Goal: Task Accomplishment & Management: Use online tool/utility

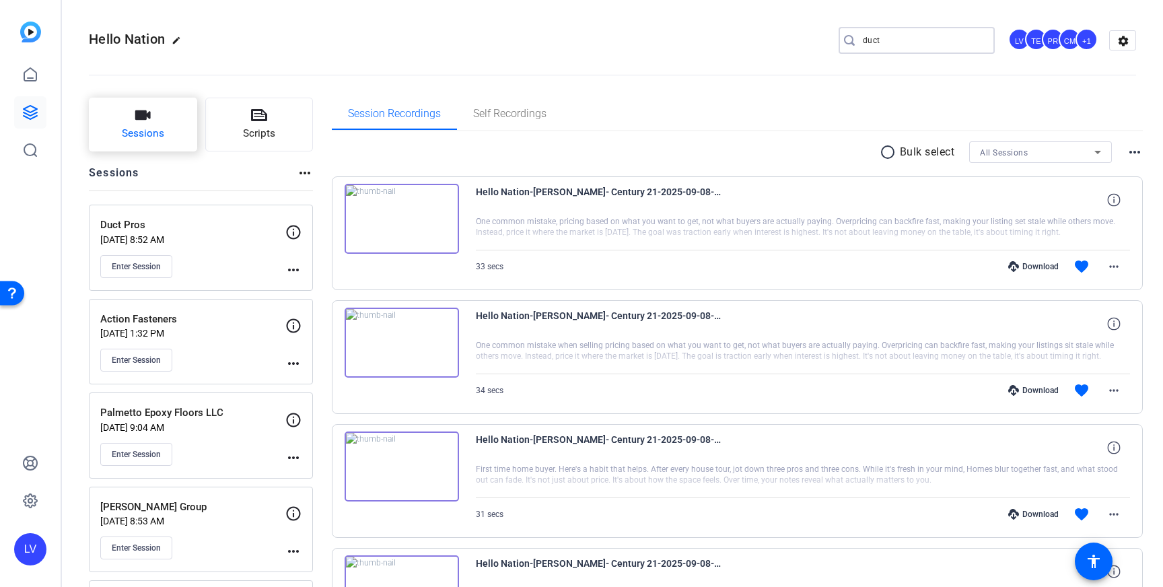
click at [150, 132] on span "Sessions" at bounding box center [143, 133] width 42 height 15
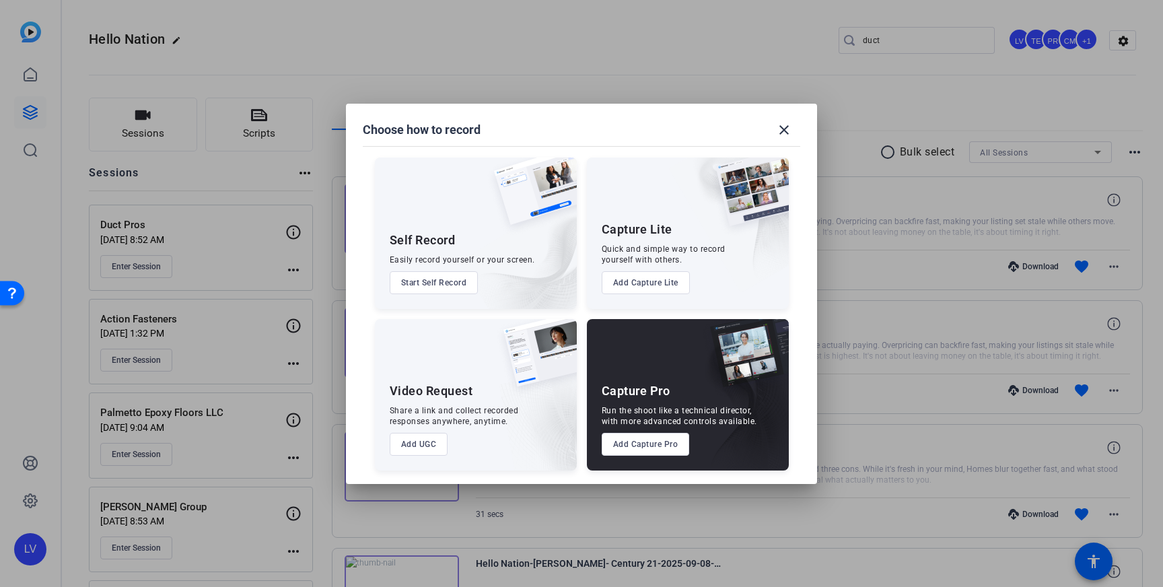
click at [644, 441] on button "Add Capture Pro" at bounding box center [646, 444] width 88 height 23
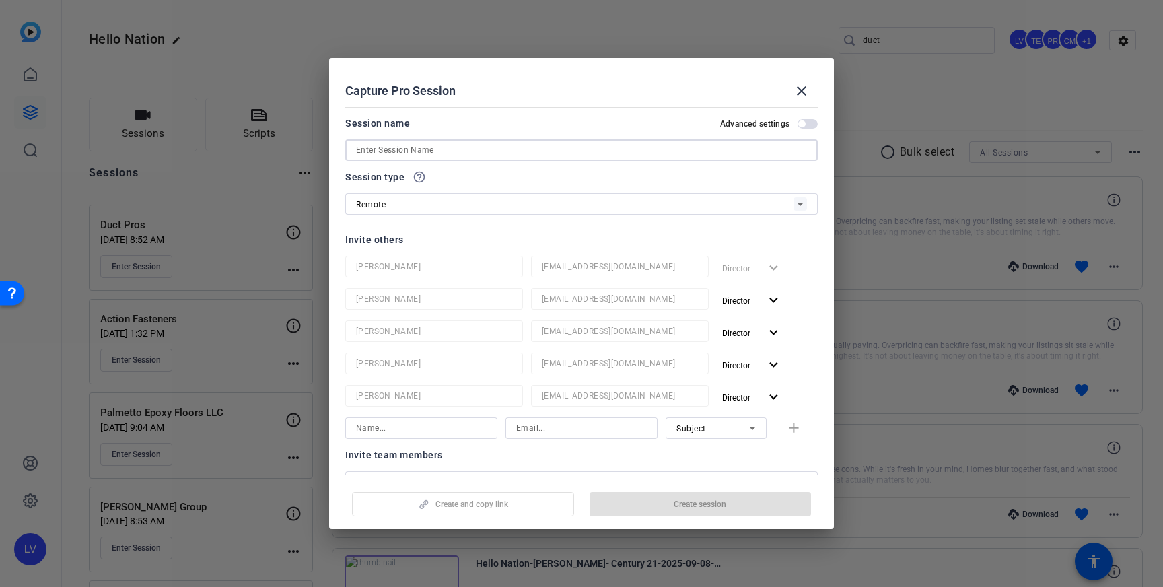
click at [403, 154] on input at bounding box center [581, 150] width 451 height 16
paste input "[PERSON_NAME]"
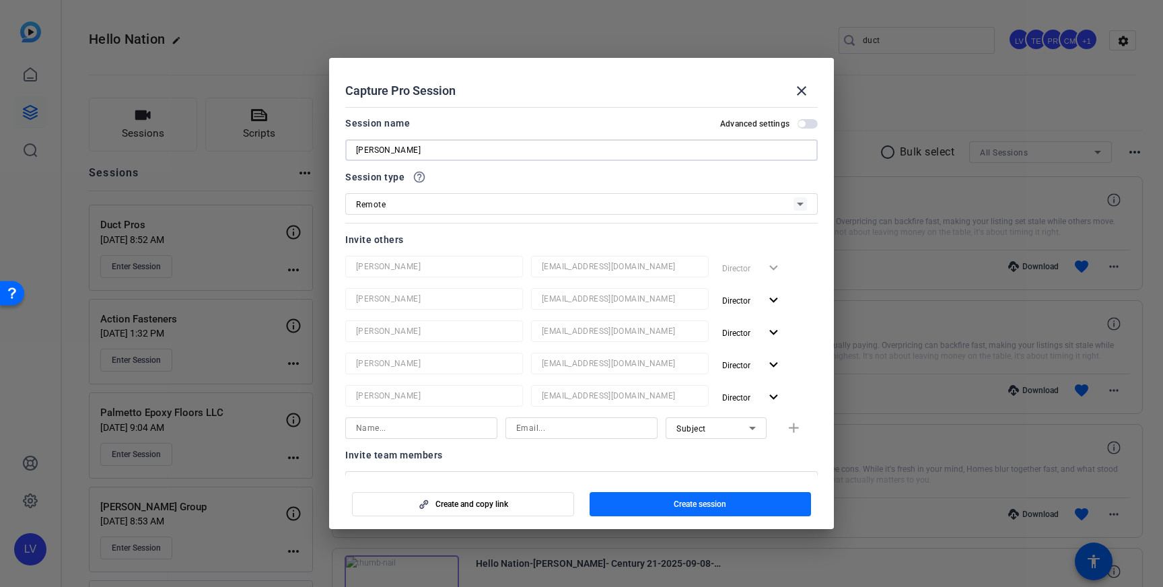
type input "[PERSON_NAME]"
click at [701, 509] on span "Create session" at bounding box center [700, 504] width 52 height 11
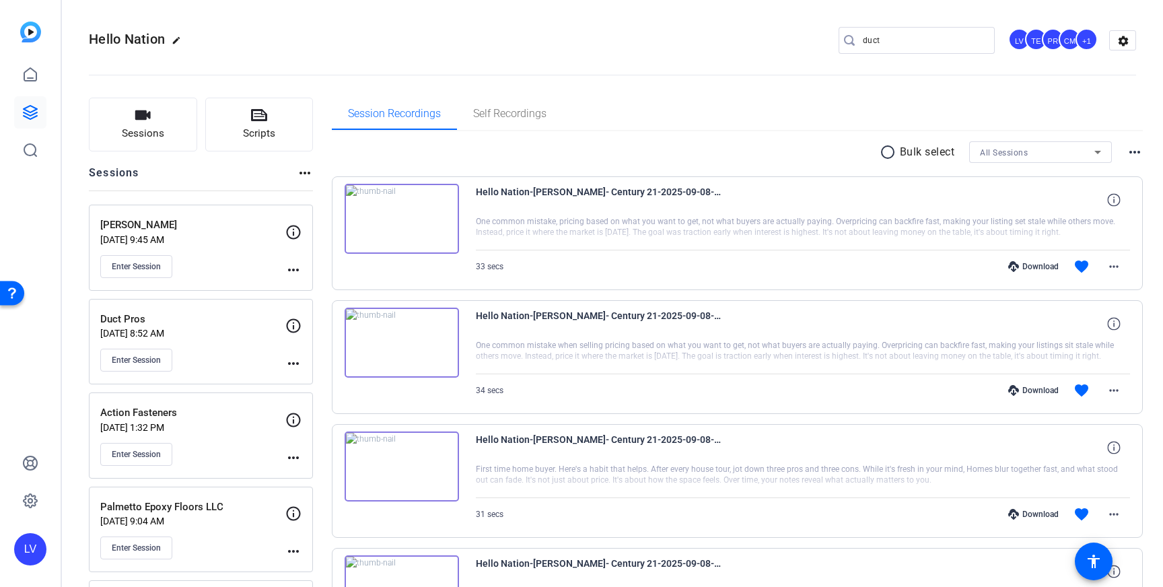
click at [297, 268] on mat-icon "more_horiz" at bounding box center [293, 270] width 16 height 16
click at [318, 288] on span "Edit Session" at bounding box center [326, 289] width 61 height 16
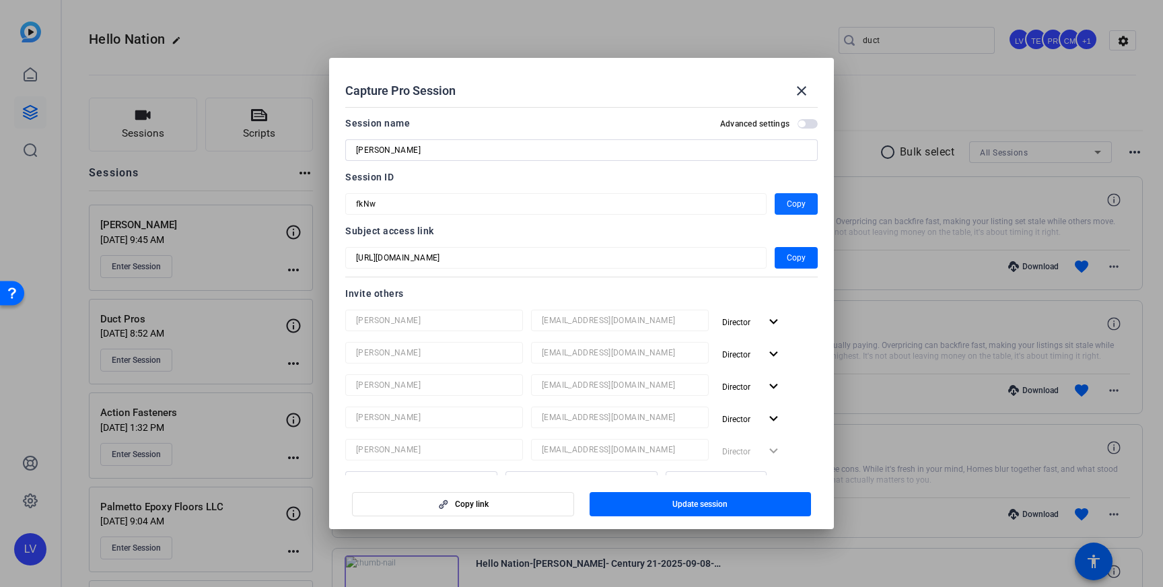
click at [787, 202] on span "Copy" at bounding box center [796, 204] width 19 height 16
click at [795, 84] on mat-icon "close" at bounding box center [801, 91] width 16 height 16
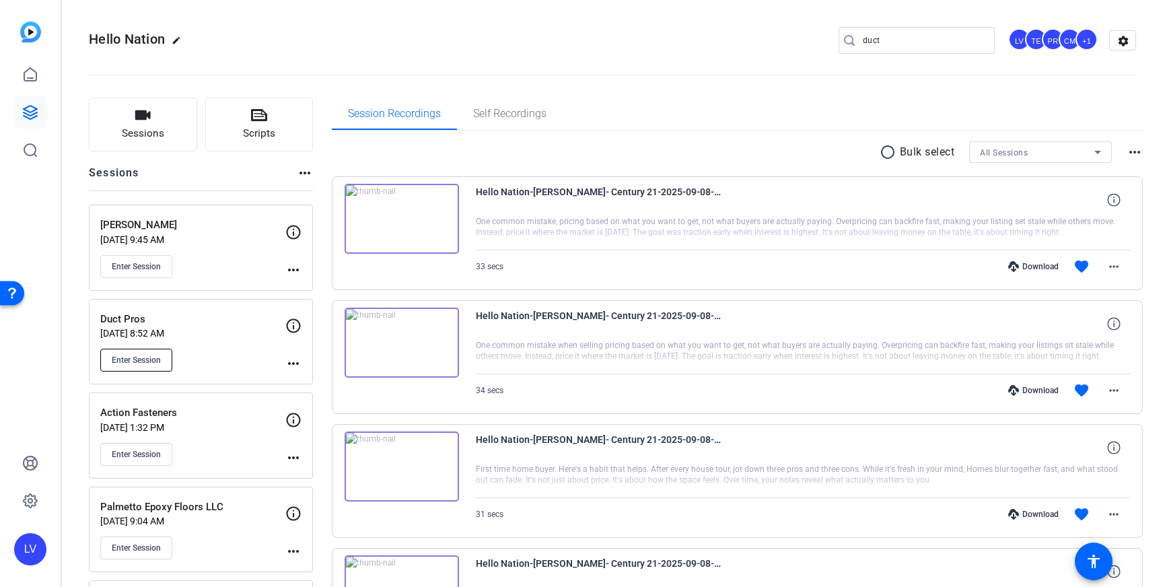
click at [131, 355] on span "Enter Session" at bounding box center [136, 360] width 49 height 11
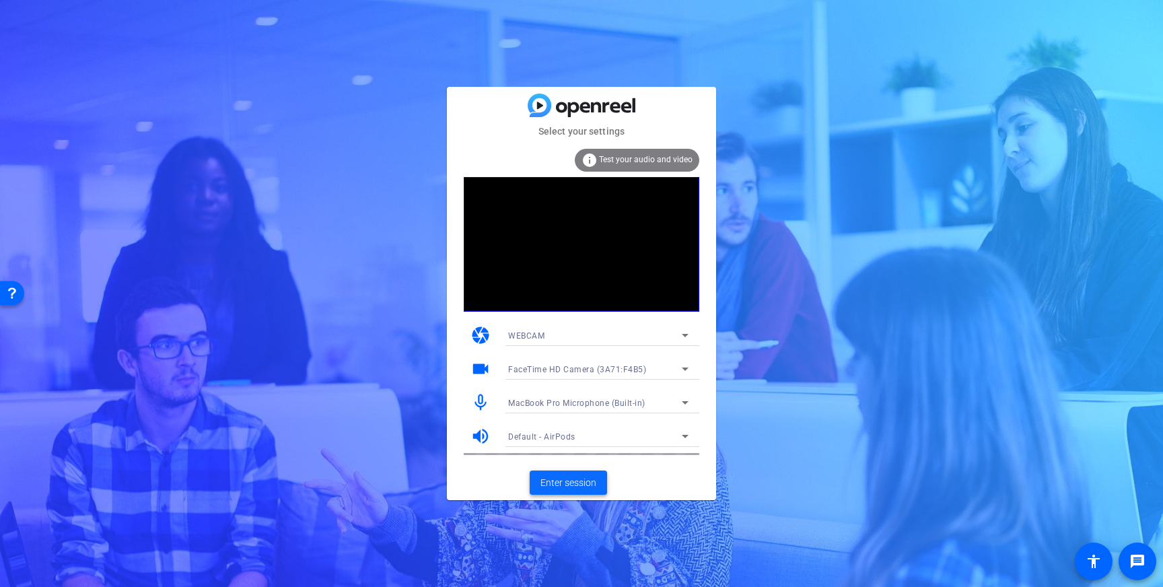
click at [585, 480] on span "Enter session" at bounding box center [568, 483] width 56 height 14
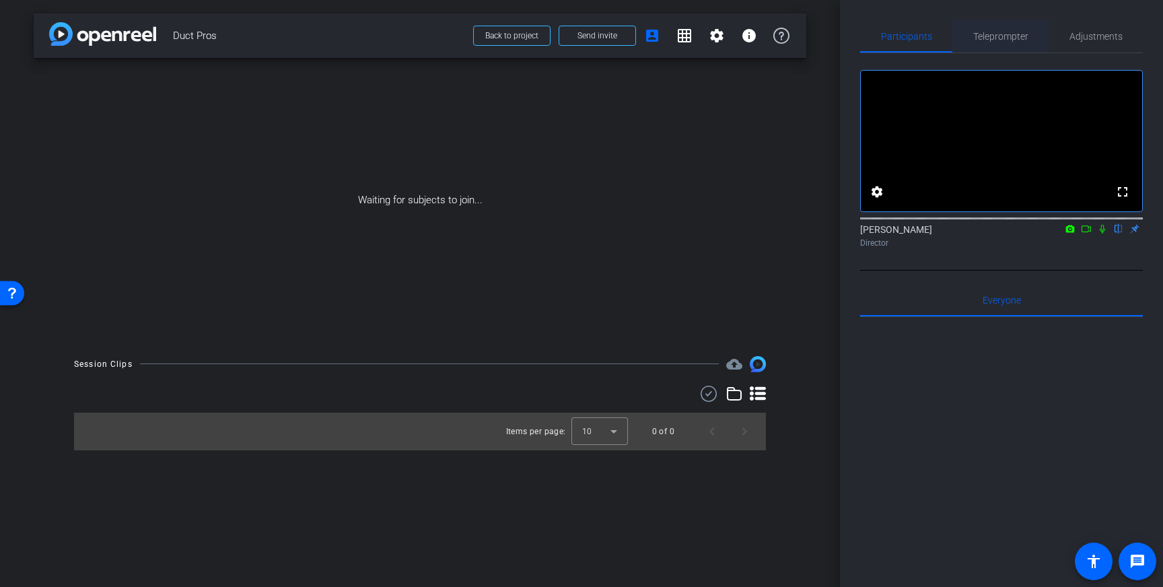
click at [990, 35] on span "Teleprompter" at bounding box center [1000, 36] width 55 height 9
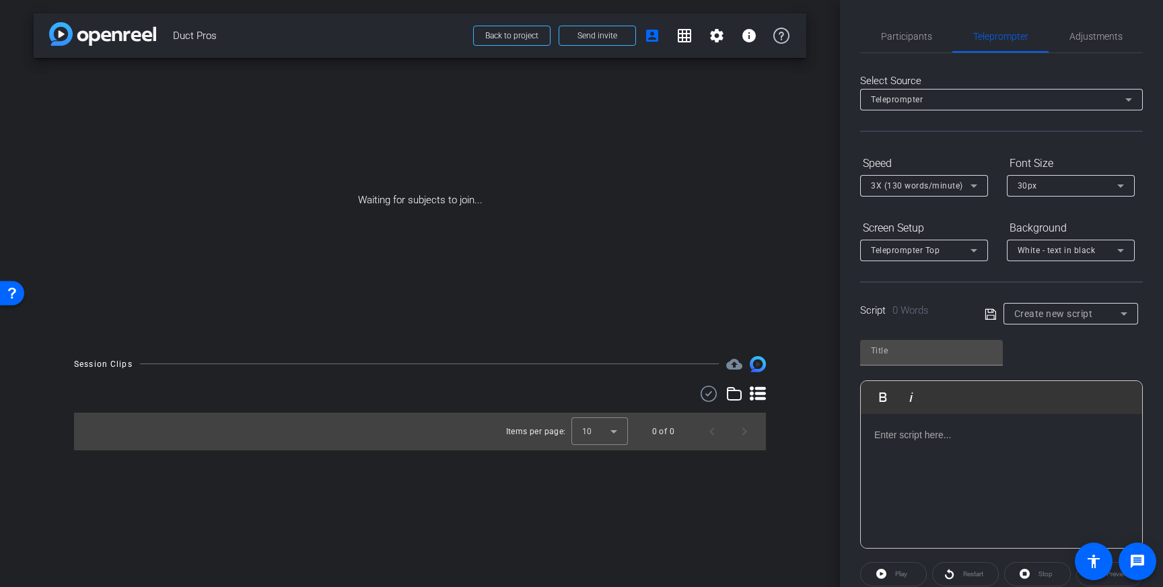
click at [960, 445] on div at bounding box center [1001, 481] width 281 height 135
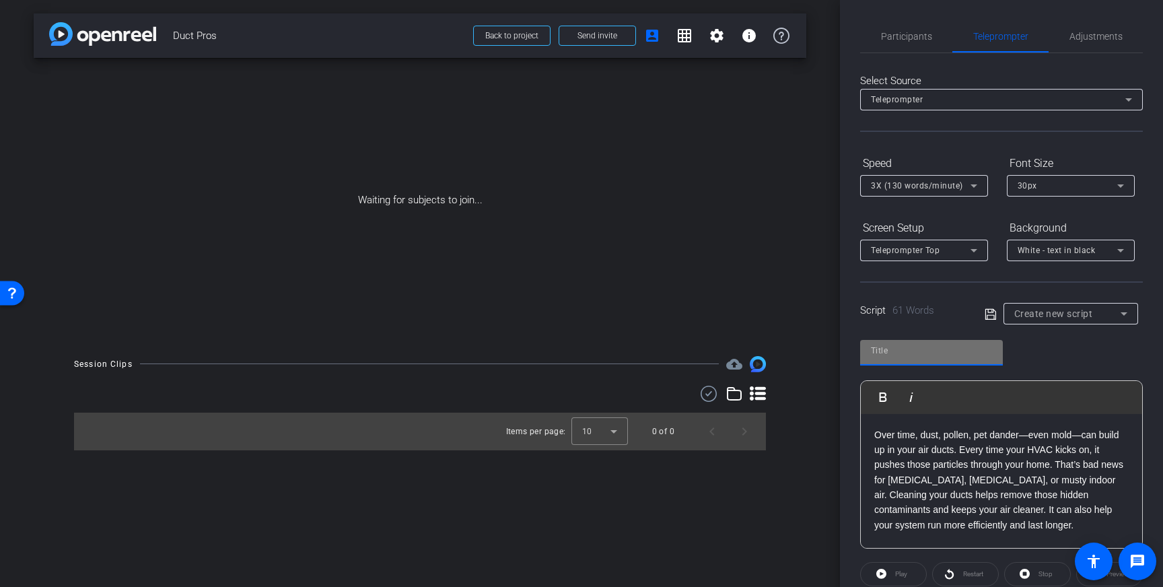
click at [986, 352] on input "text" at bounding box center [931, 351] width 121 height 16
type input "Duct Pros"
click at [991, 317] on icon at bounding box center [990, 314] width 12 height 16
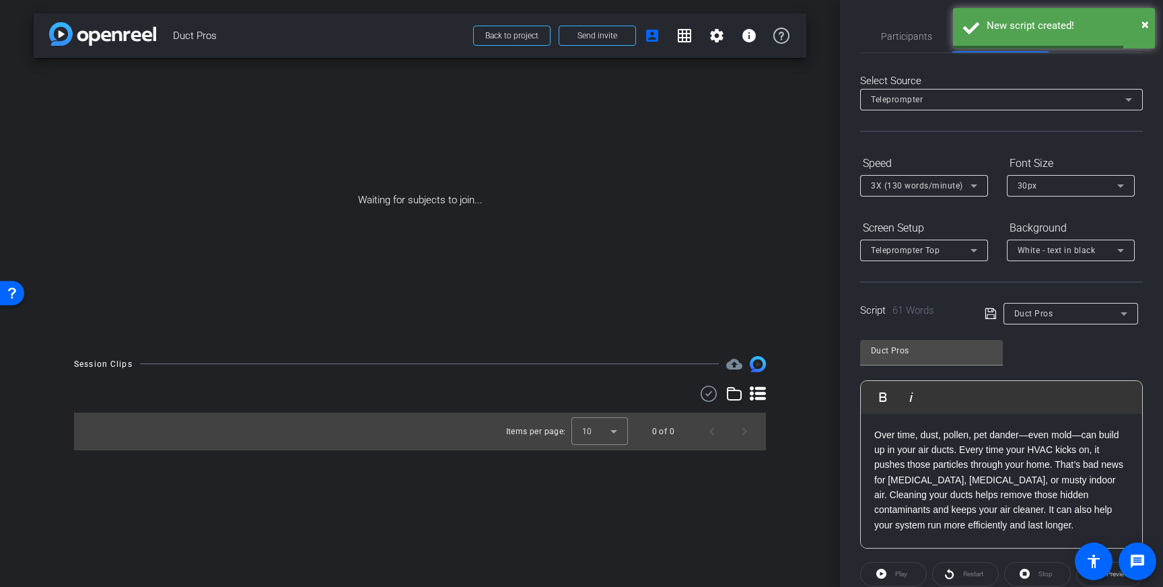
scroll to position [76, 0]
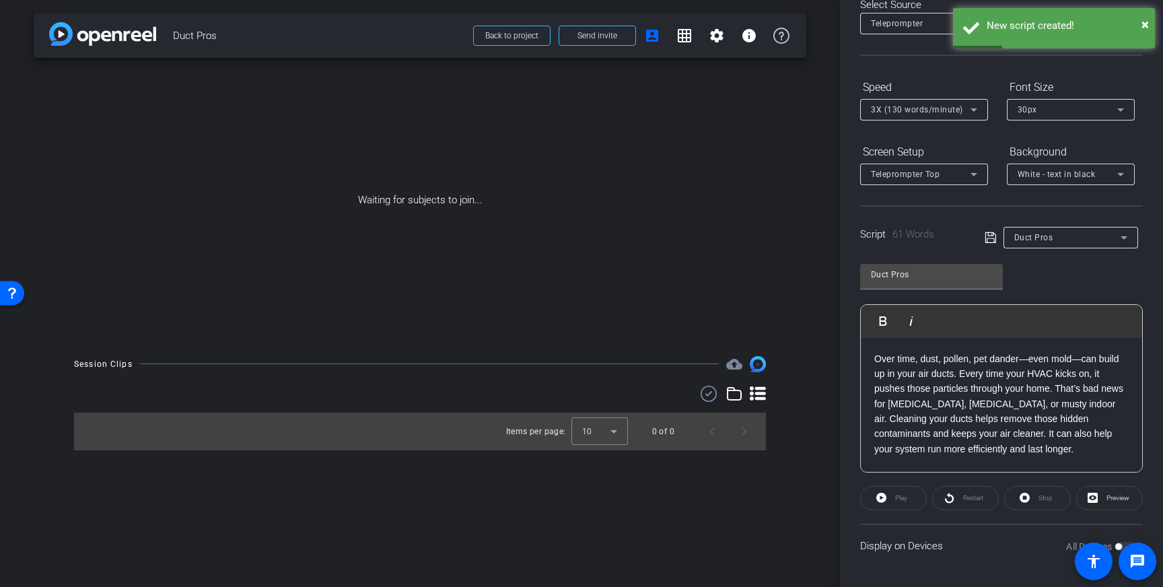
click at [991, 238] on icon at bounding box center [989, 237] width 11 height 11
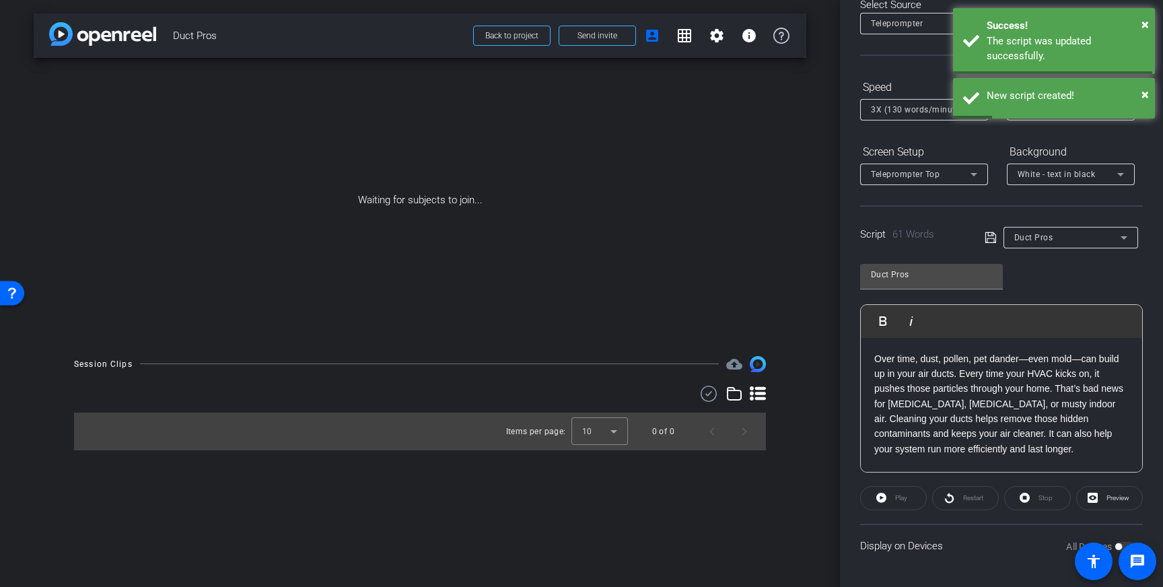
scroll to position [0, 0]
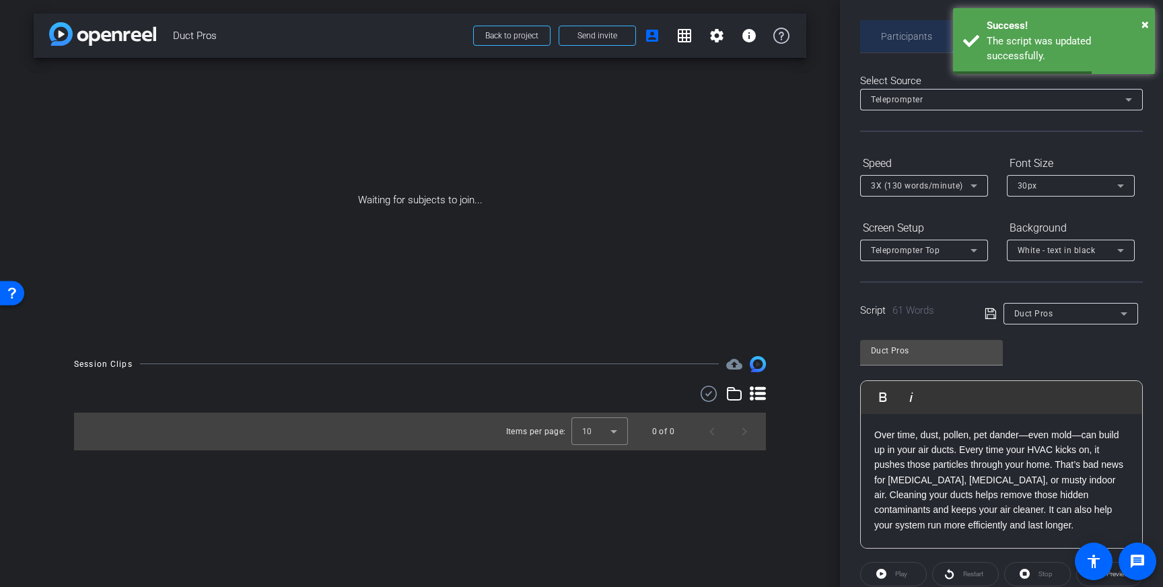
click at [891, 28] on span "Participants" at bounding box center [906, 36] width 51 height 32
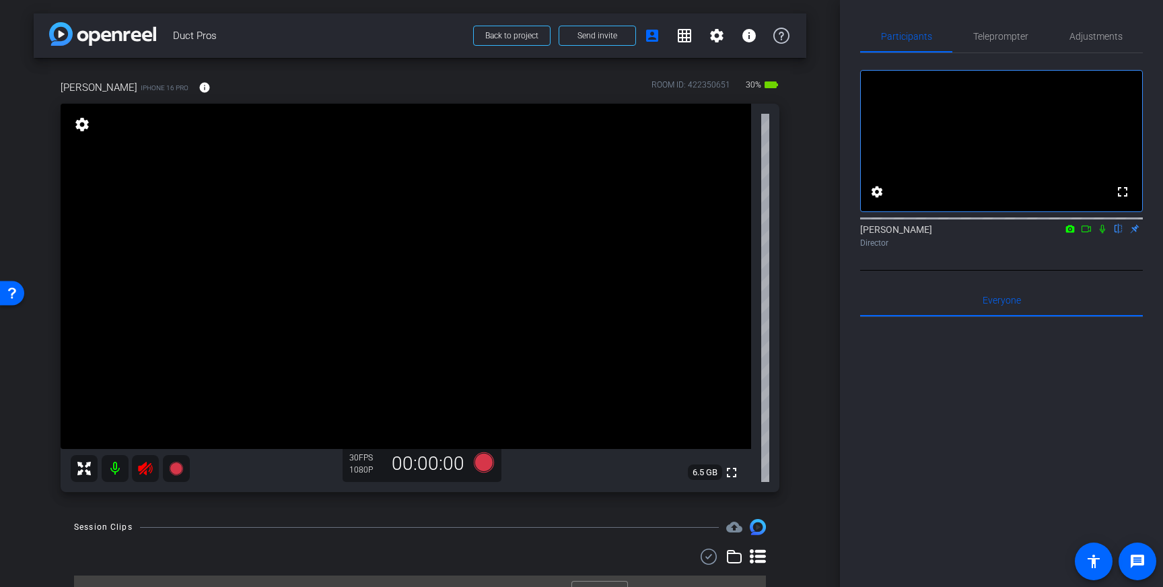
drag, startPoint x: 147, startPoint y: 468, endPoint x: 358, endPoint y: 388, distance: 225.6
click at [148, 468] on icon at bounding box center [145, 468] width 16 height 16
click at [1110, 38] on span "Adjustments" at bounding box center [1095, 36] width 53 height 9
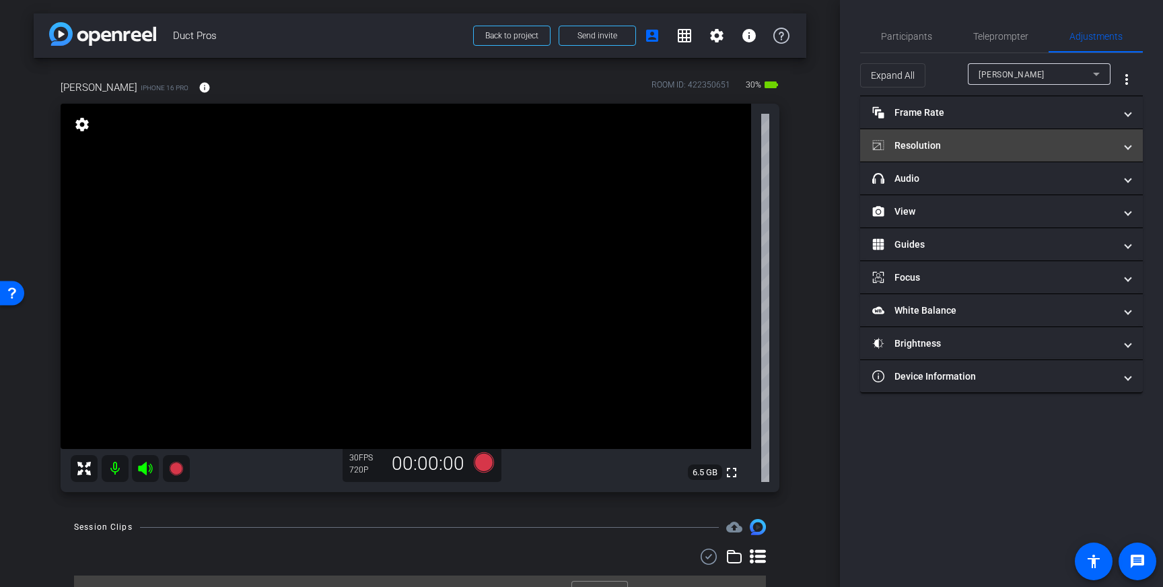
click at [1046, 145] on mat-panel-title "Resolution" at bounding box center [993, 146] width 242 height 14
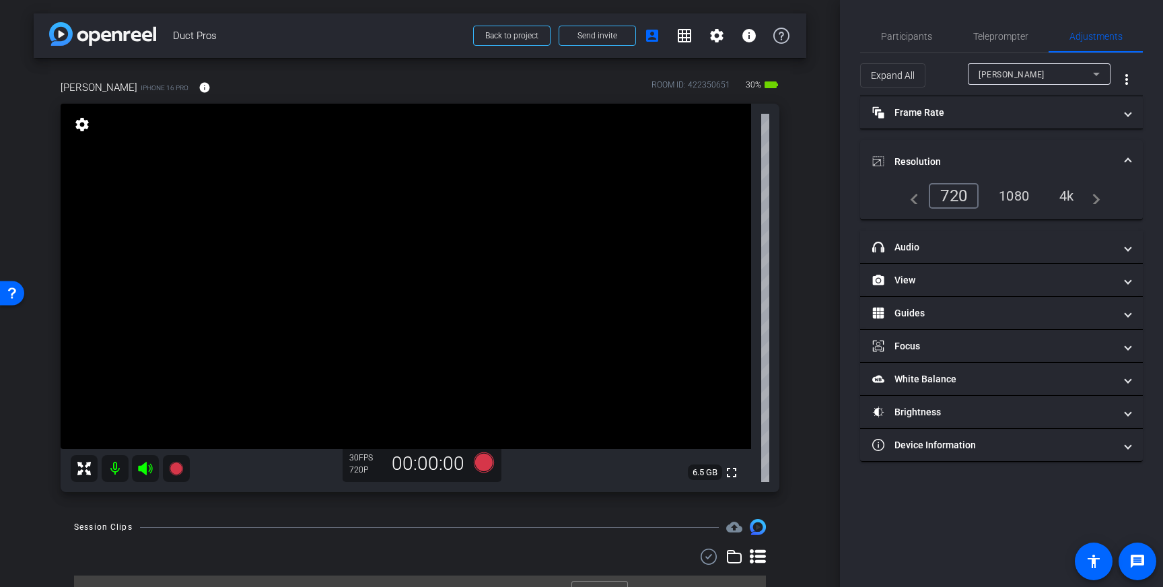
click at [1072, 201] on div "4k" at bounding box center [1066, 195] width 35 height 23
click at [1009, 36] on span "Teleprompter" at bounding box center [1000, 36] width 55 height 9
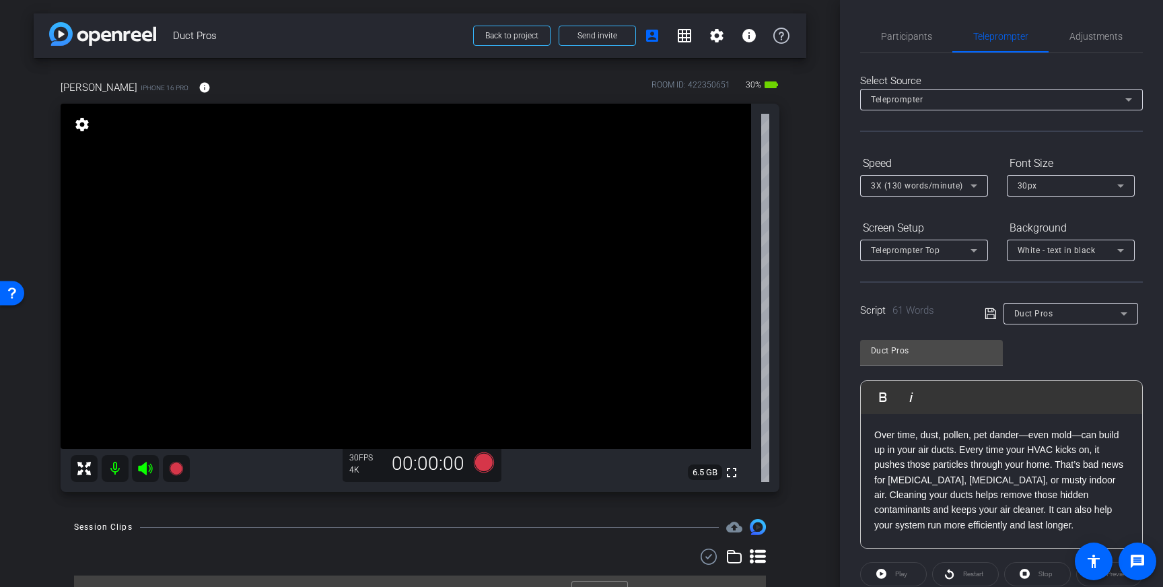
scroll to position [149, 0]
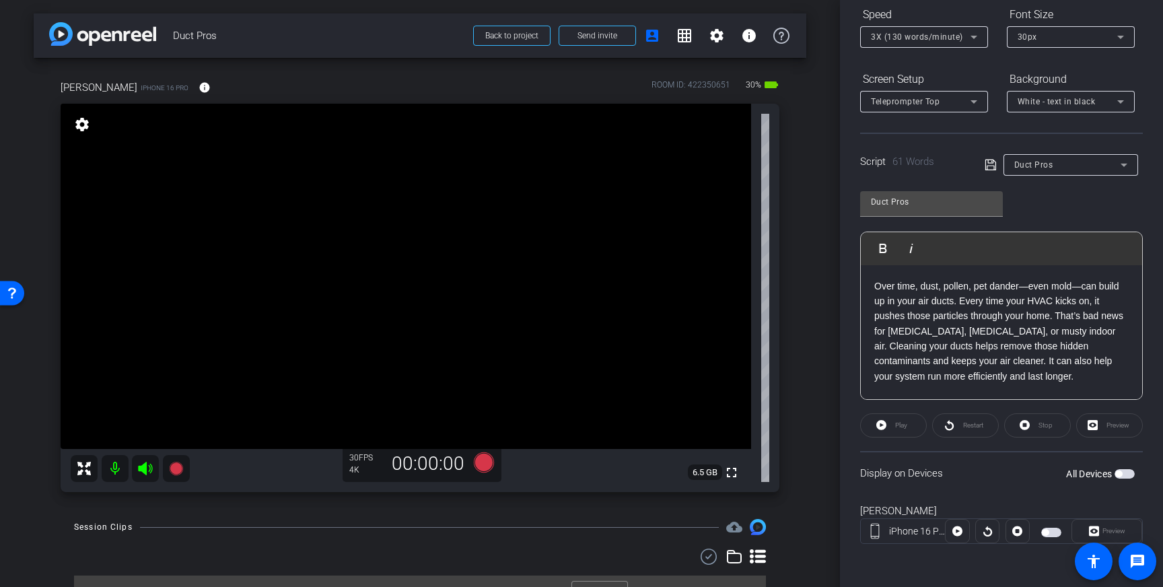
drag, startPoint x: 1122, startPoint y: 471, endPoint x: 1133, endPoint y: 478, distance: 13.3
click at [1122, 472] on span "button" at bounding box center [1124, 473] width 20 height 9
click at [1124, 470] on span "button" at bounding box center [1124, 473] width 20 height 9
click at [972, 48] on div at bounding box center [924, 55] width 128 height 15
click at [972, 44] on icon at bounding box center [974, 37] width 16 height 16
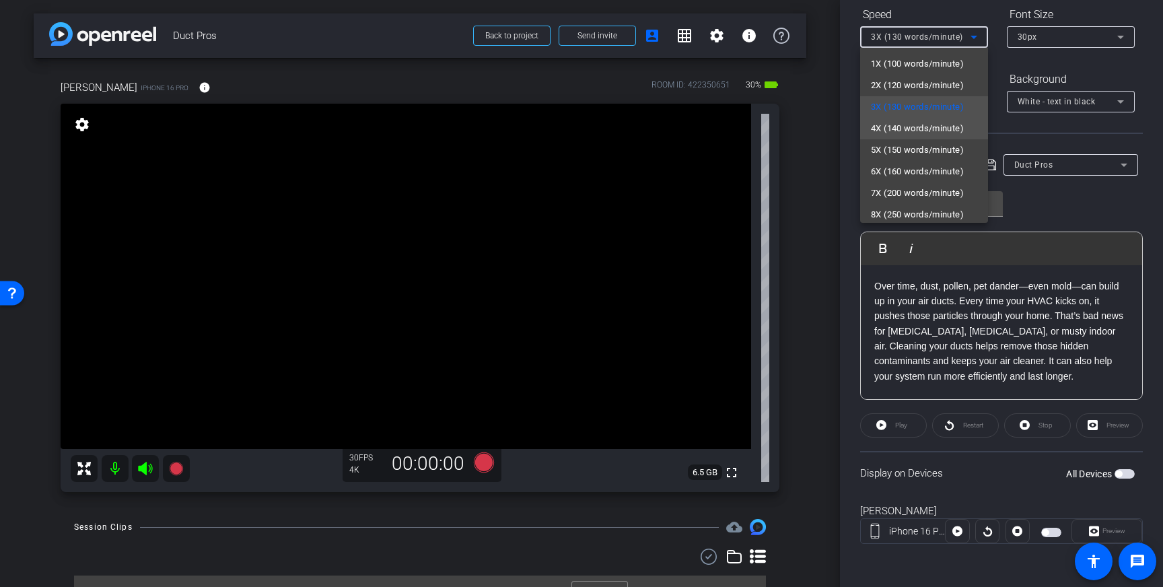
click at [939, 127] on span "4X (140 words/minute)" at bounding box center [917, 128] width 93 height 16
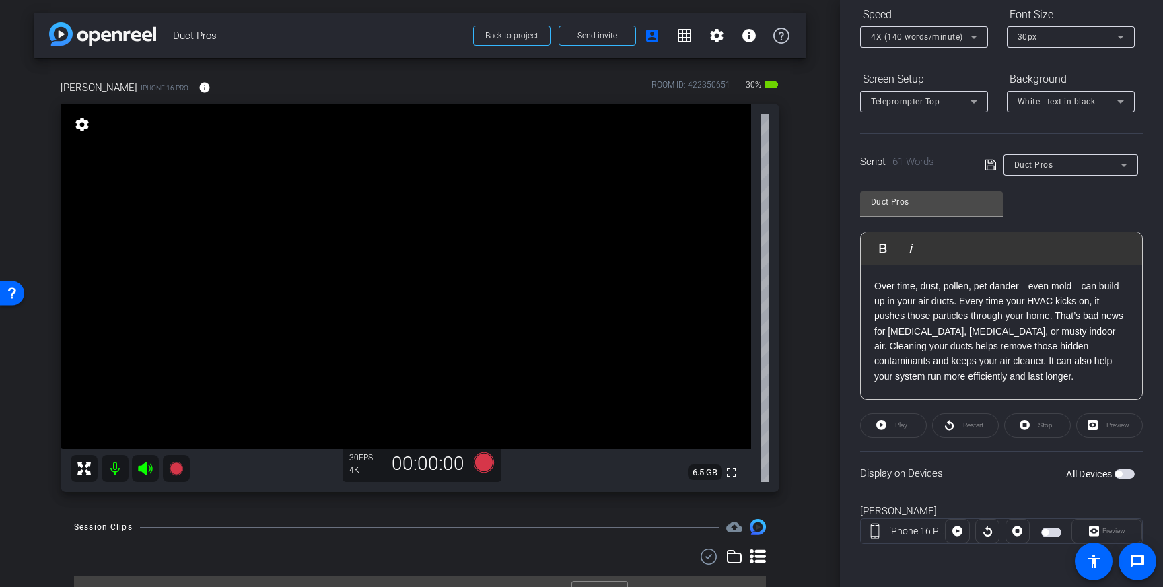
click at [990, 164] on icon at bounding box center [990, 165] width 12 height 16
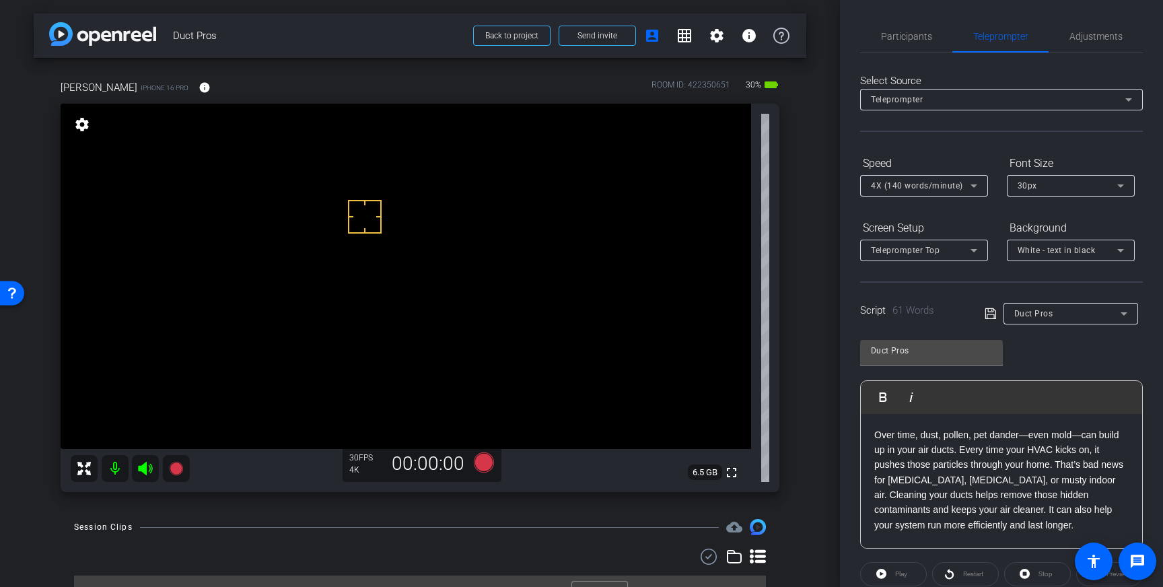
scroll to position [22, 0]
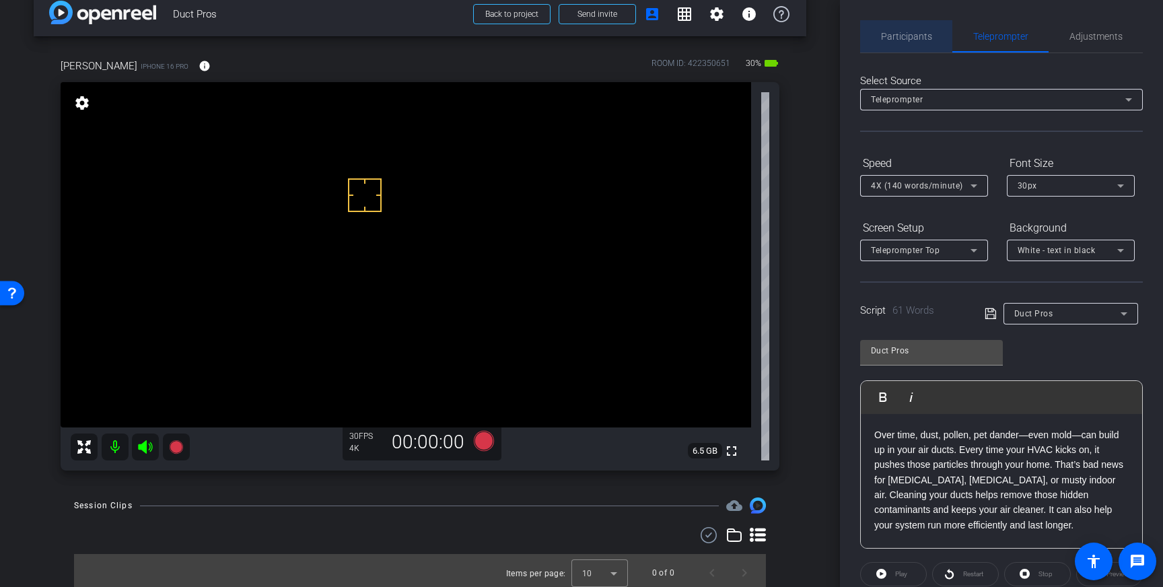
click at [917, 38] on span "Participants" at bounding box center [906, 36] width 51 height 9
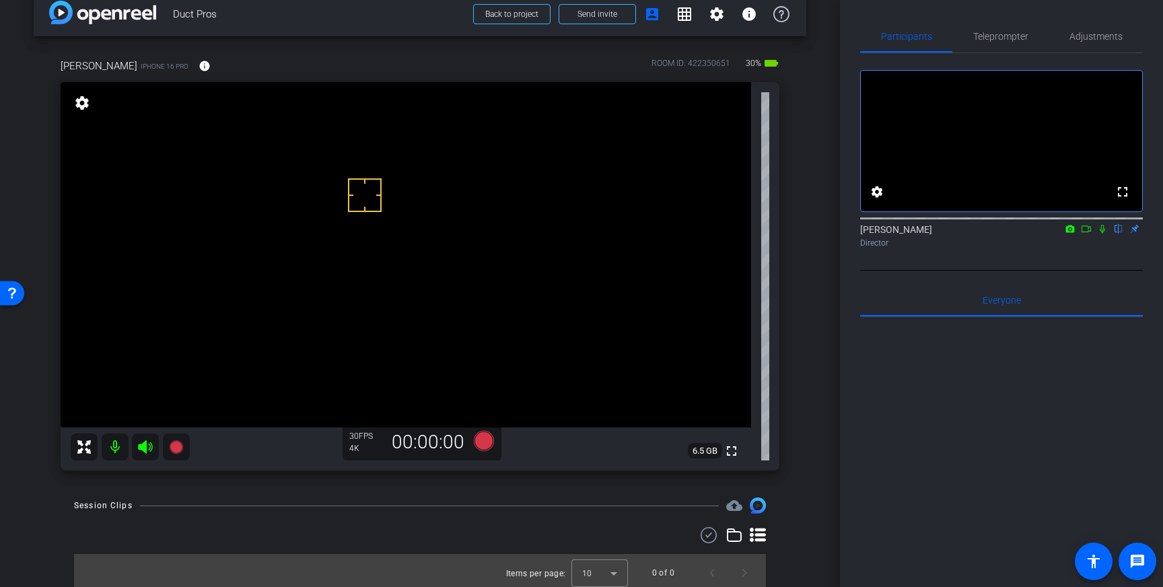
scroll to position [22, 0]
drag, startPoint x: 373, startPoint y: 238, endPoint x: 385, endPoint y: 235, distance: 11.9
drag, startPoint x: 393, startPoint y: 195, endPoint x: 480, endPoint y: 335, distance: 165.1
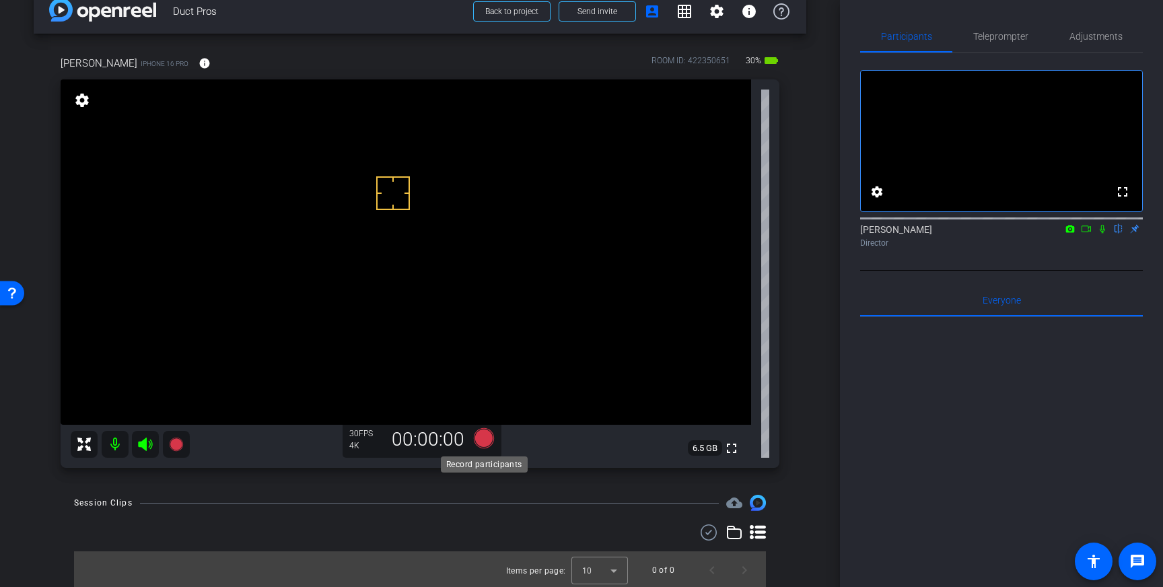
click at [485, 441] on icon at bounding box center [484, 438] width 20 height 20
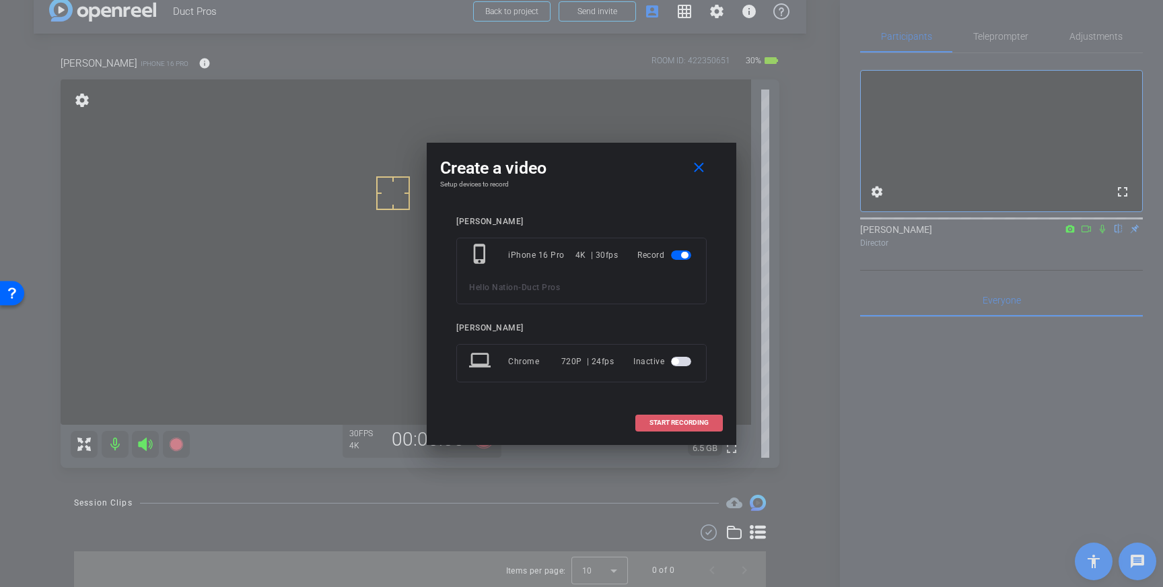
click at [660, 423] on span "START RECORDING" at bounding box center [678, 422] width 59 height 7
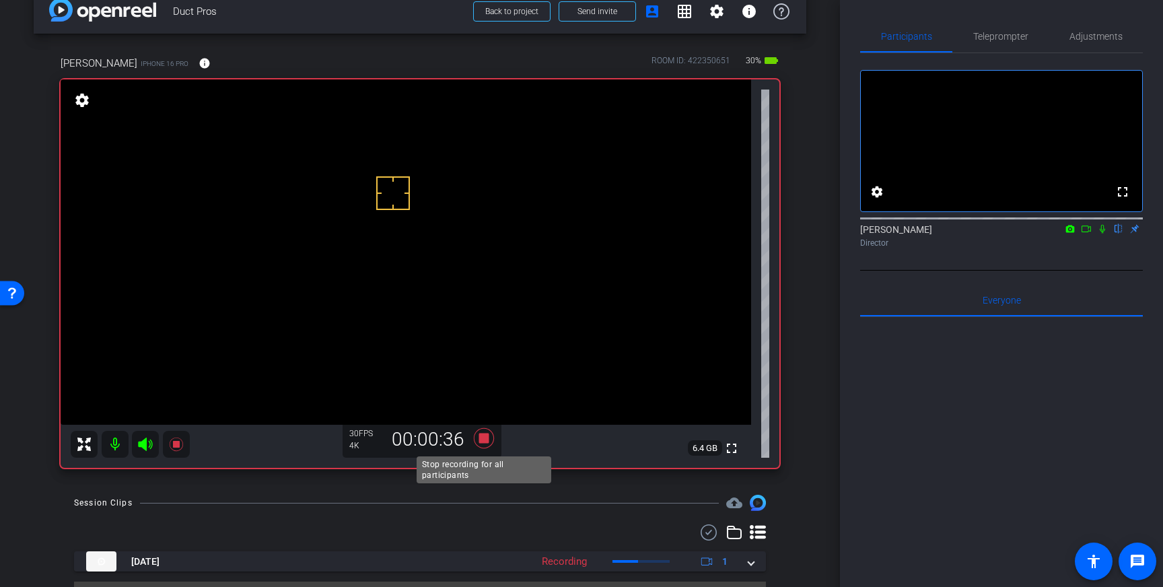
click at [478, 441] on icon at bounding box center [484, 438] width 20 height 20
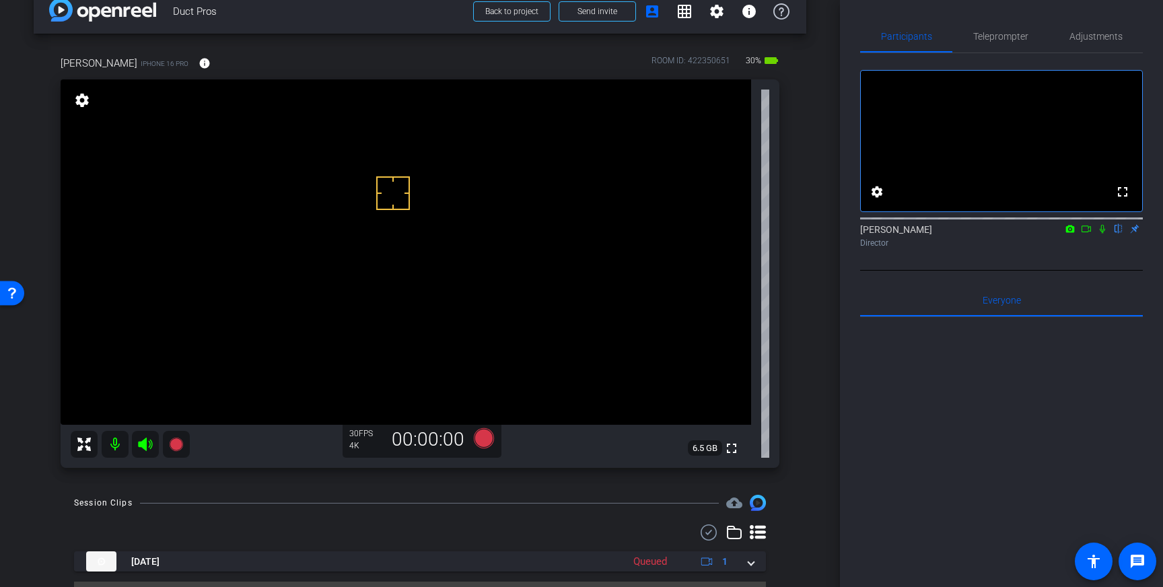
scroll to position [25, 0]
drag, startPoint x: 408, startPoint y: 271, endPoint x: 405, endPoint y: 295, distance: 23.7
drag, startPoint x: 362, startPoint y: 325, endPoint x: 355, endPoint y: 321, distance: 8.4
drag, startPoint x: 305, startPoint y: 297, endPoint x: 313, endPoint y: 302, distance: 9.7
click at [482, 437] on icon at bounding box center [484, 437] width 20 height 20
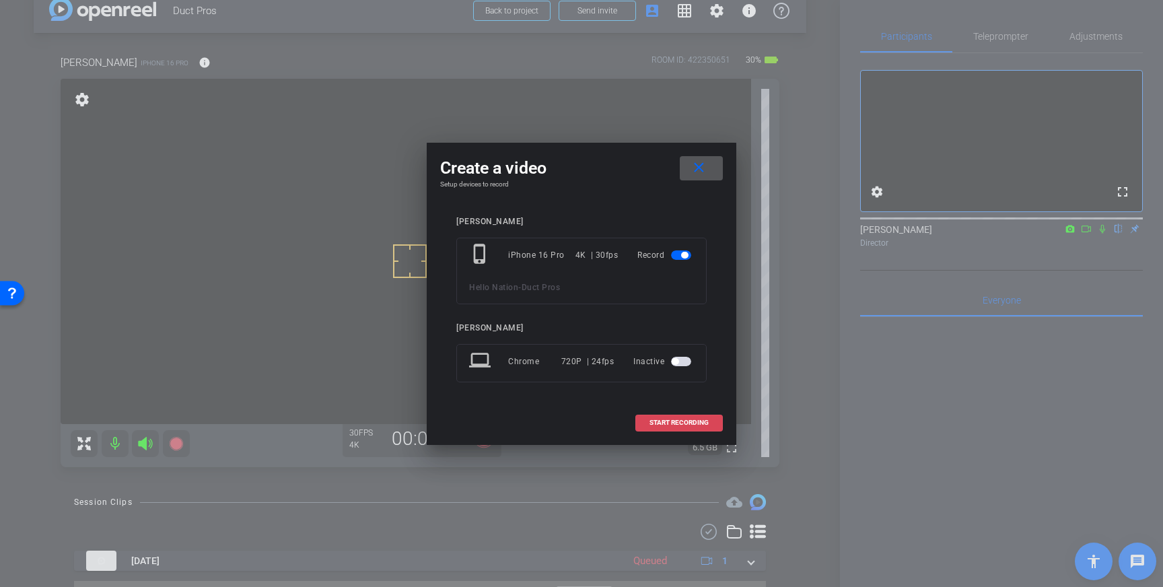
click at [688, 425] on span "START RECORDING" at bounding box center [678, 422] width 59 height 7
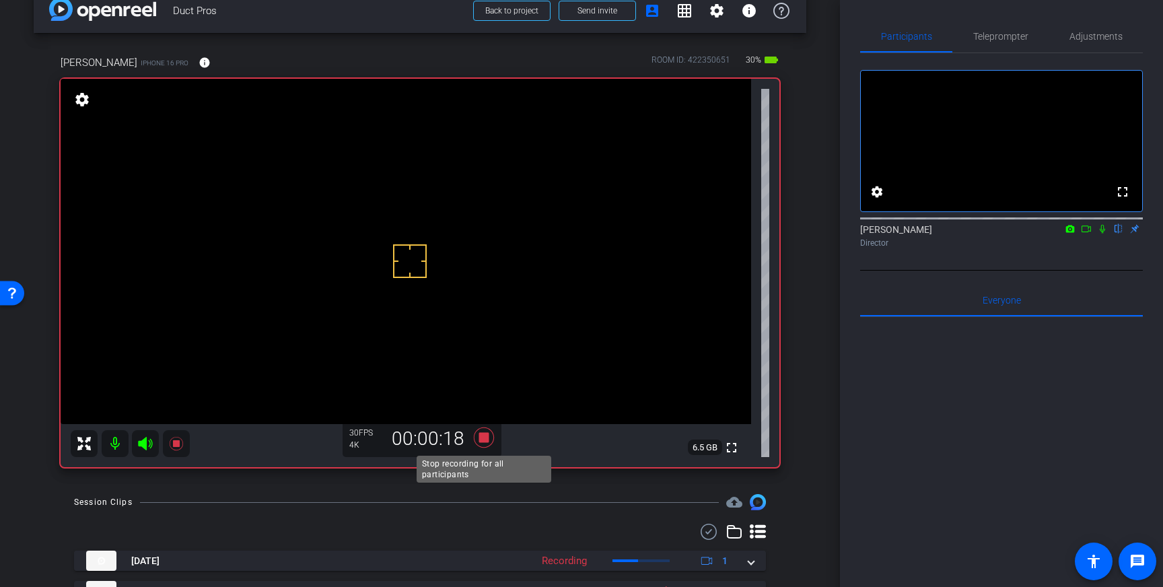
click at [487, 439] on icon at bounding box center [484, 437] width 20 height 20
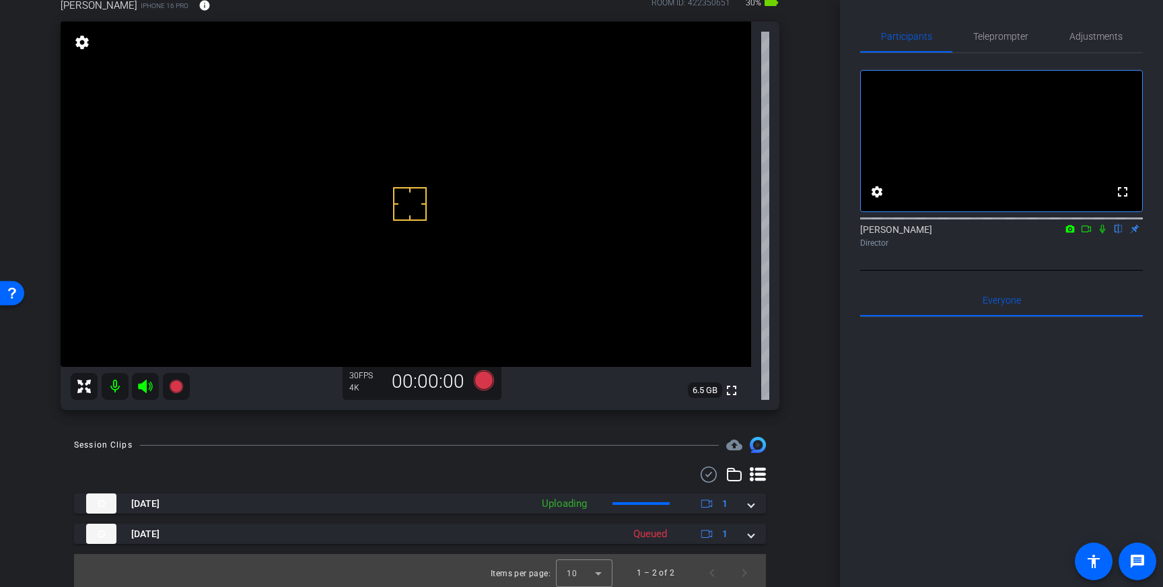
scroll to position [83, 0]
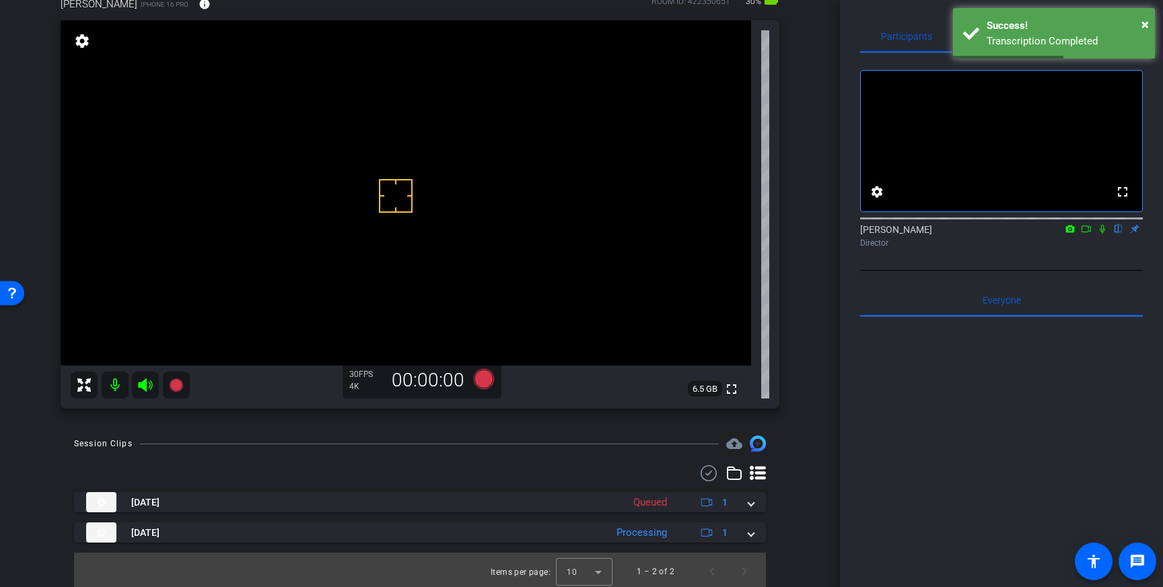
drag, startPoint x: 396, startPoint y: 196, endPoint x: 402, endPoint y: 243, distance: 47.6
click at [482, 390] on icon at bounding box center [484, 379] width 32 height 24
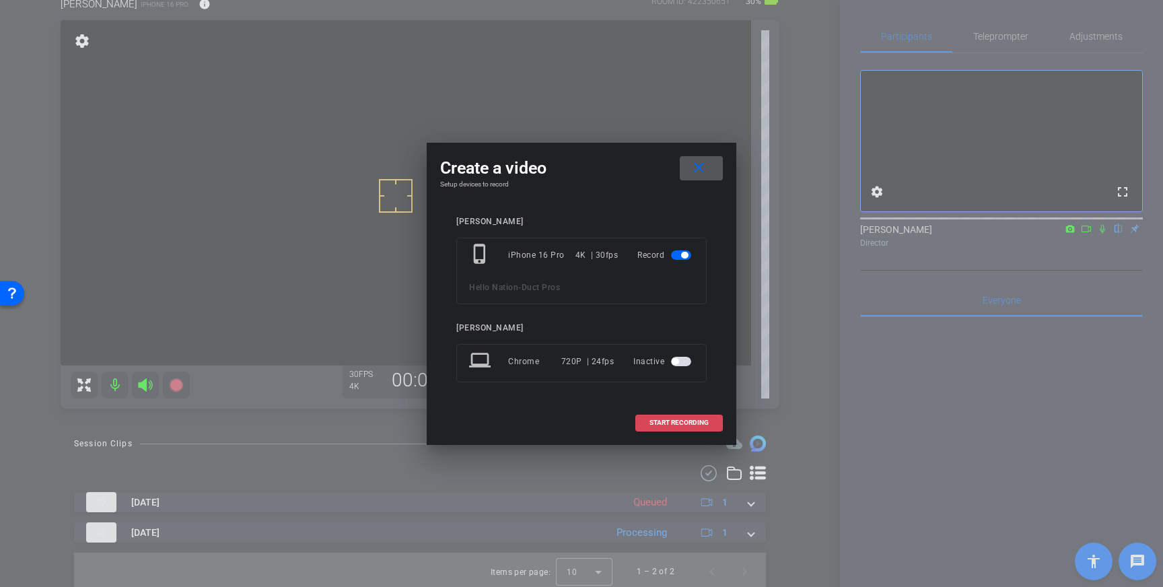
click at [670, 419] on span "START RECORDING" at bounding box center [678, 422] width 59 height 7
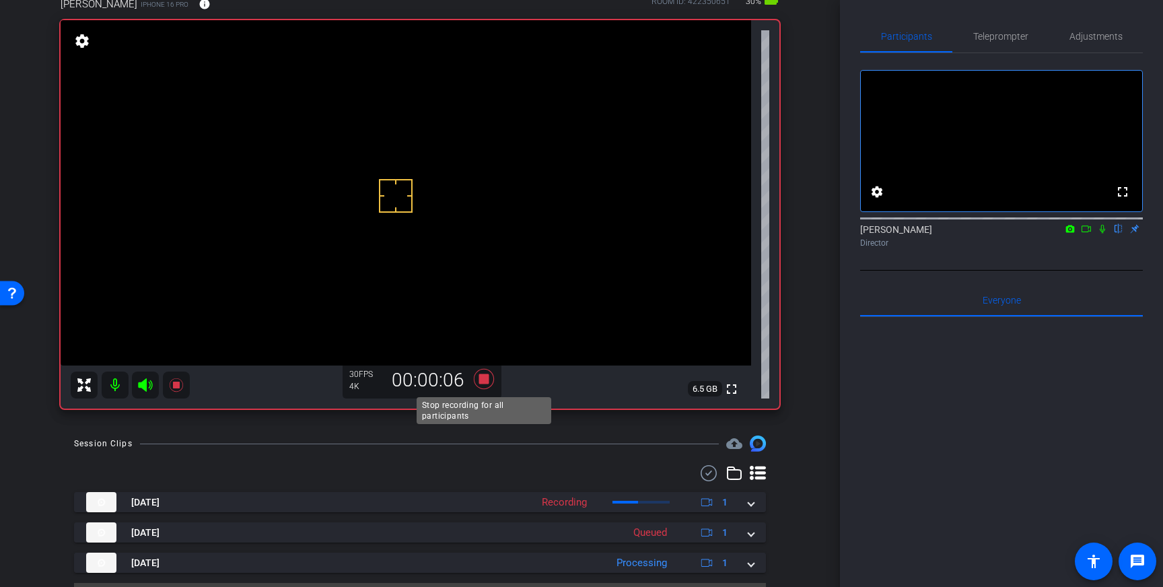
click at [482, 380] on icon at bounding box center [484, 379] width 20 height 20
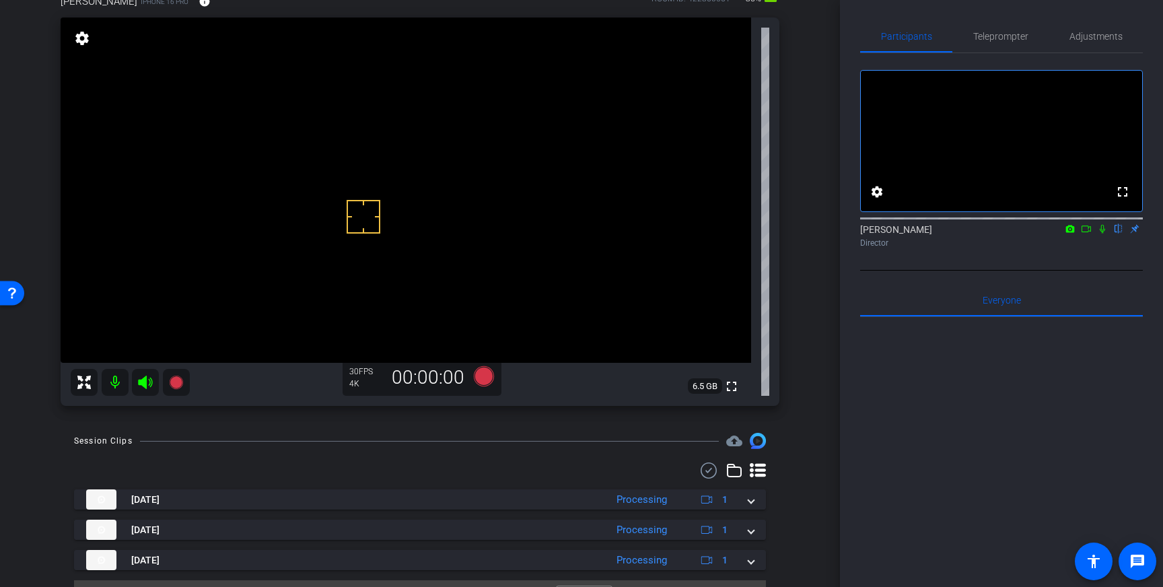
scroll to position [92, 0]
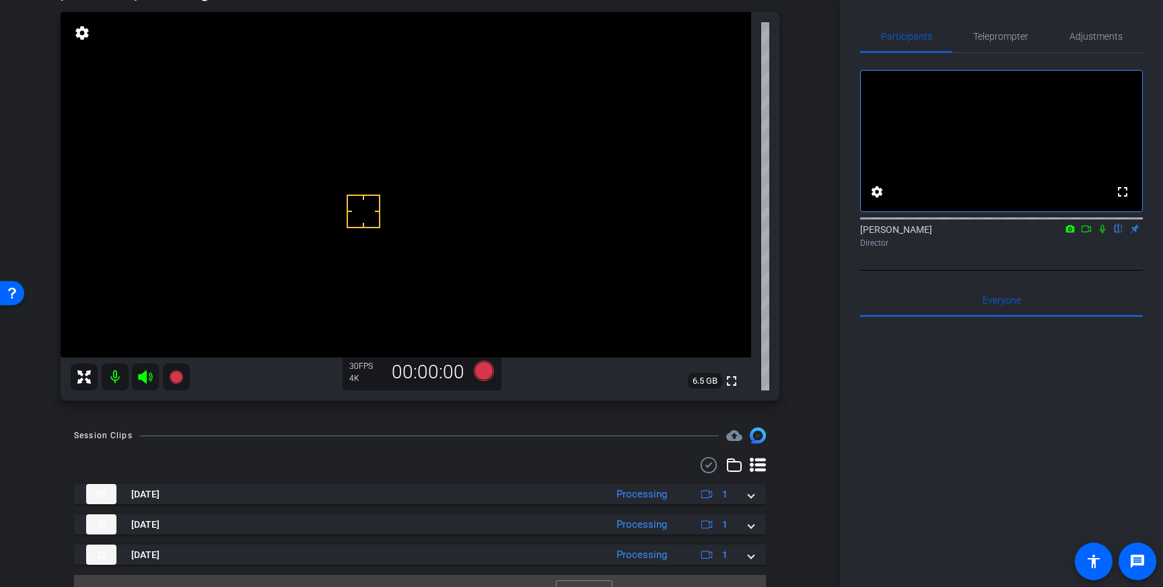
drag, startPoint x: 359, startPoint y: 176, endPoint x: 357, endPoint y: 183, distance: 7.5
drag, startPoint x: 358, startPoint y: 205, endPoint x: 351, endPoint y: 205, distance: 7.4
click at [487, 371] on icon at bounding box center [484, 371] width 20 height 20
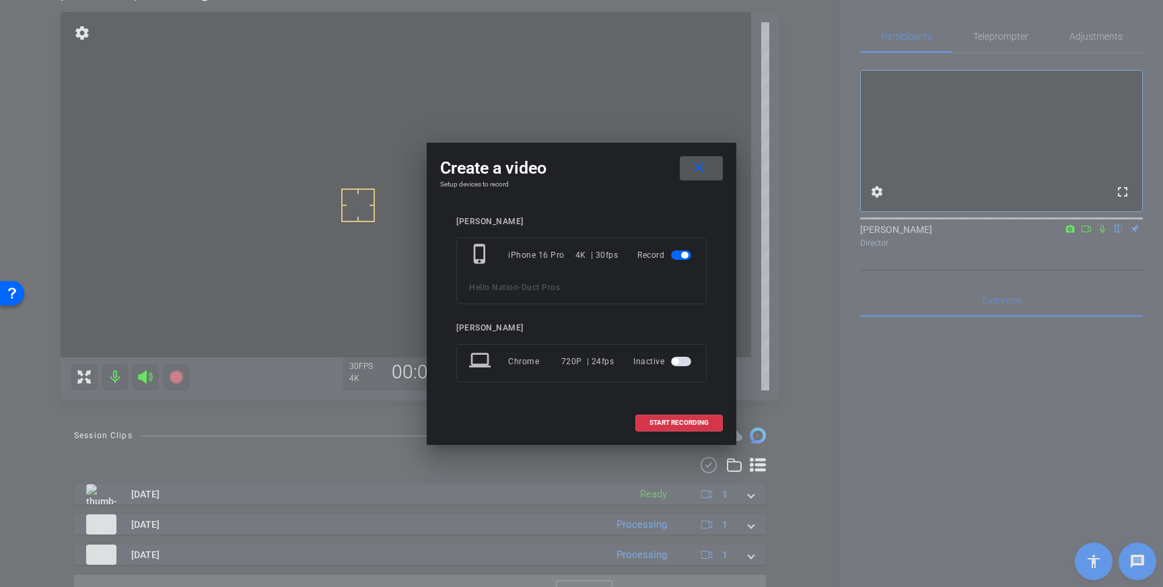
drag, startPoint x: 678, startPoint y: 422, endPoint x: 748, endPoint y: 377, distance: 82.9
click at [678, 423] on span "START RECORDING" at bounding box center [678, 422] width 59 height 7
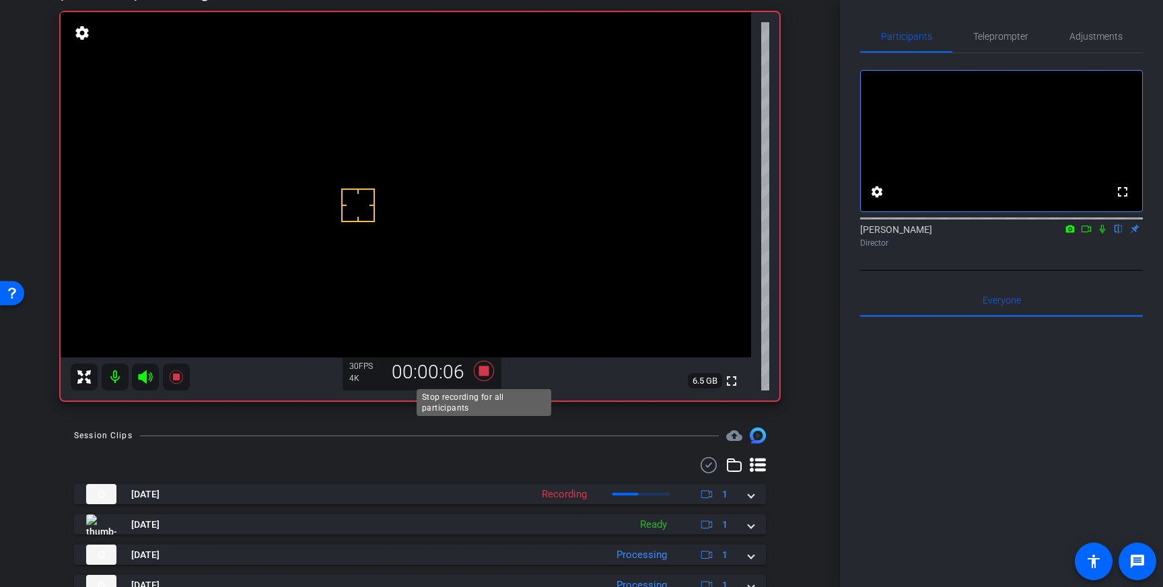
click at [481, 372] on icon at bounding box center [484, 371] width 20 height 20
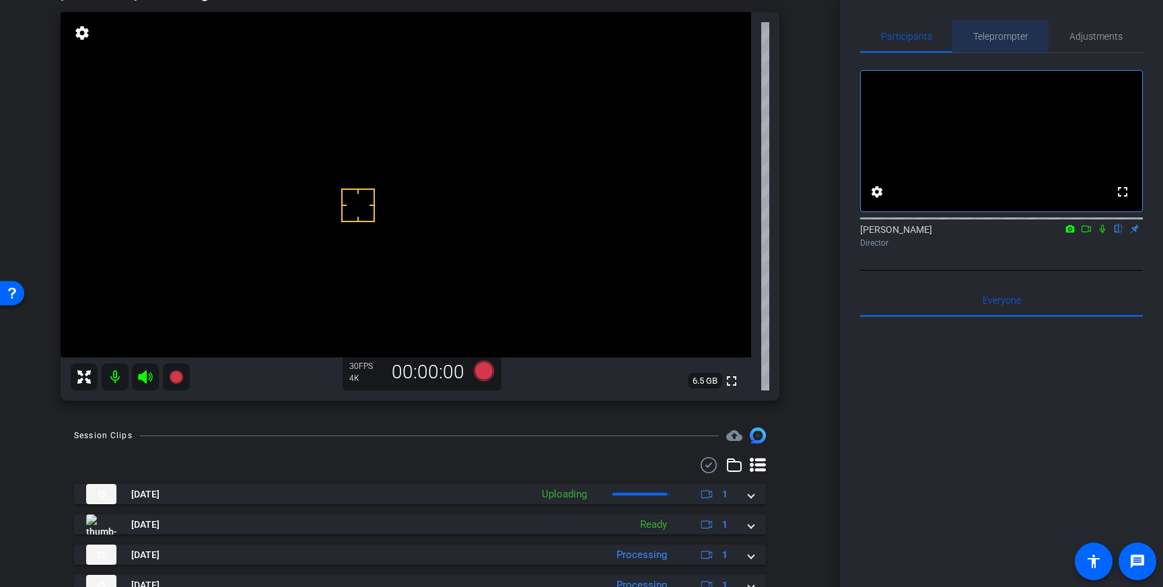
click at [995, 37] on span "Teleprompter" at bounding box center [1000, 36] width 55 height 9
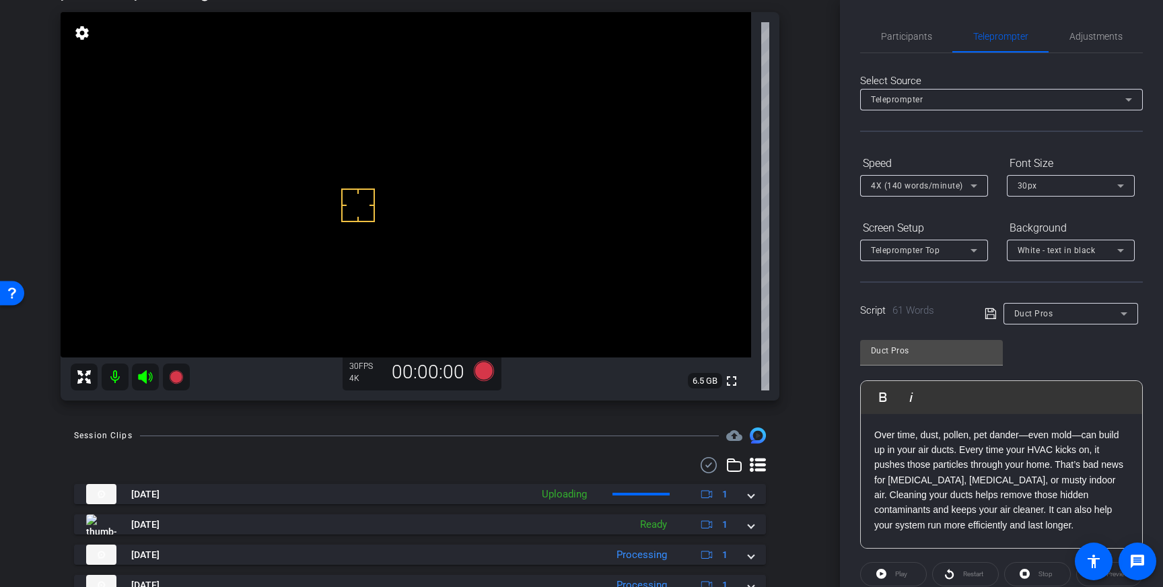
scroll to position [149, 0]
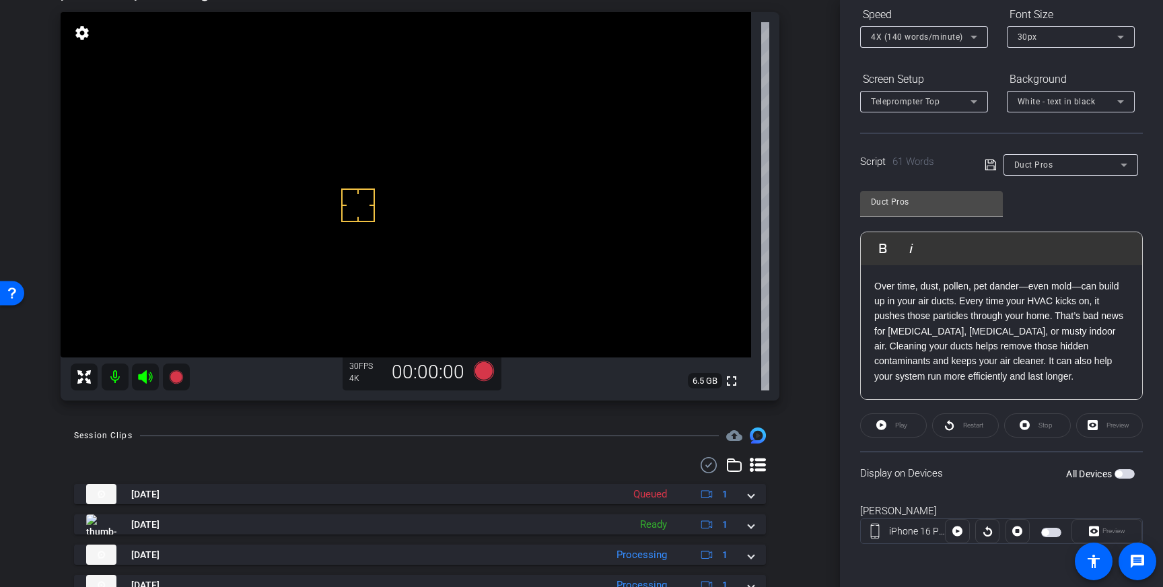
click at [1126, 472] on span "button" at bounding box center [1124, 473] width 20 height 9
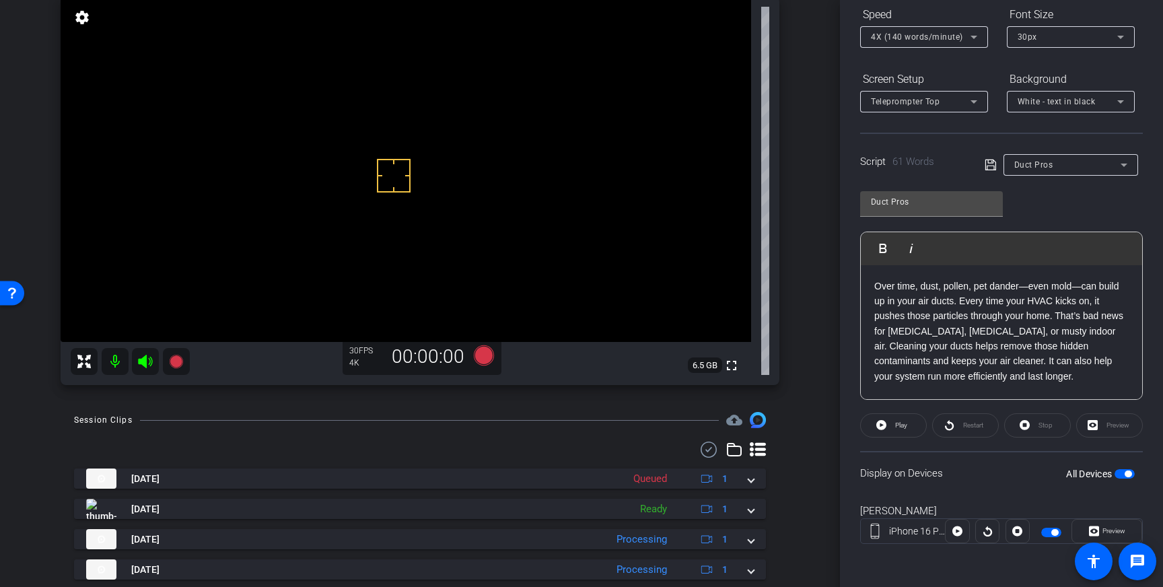
drag, startPoint x: 394, startPoint y: 176, endPoint x: 388, endPoint y: 181, distance: 7.6
click at [480, 358] on icon at bounding box center [484, 355] width 20 height 20
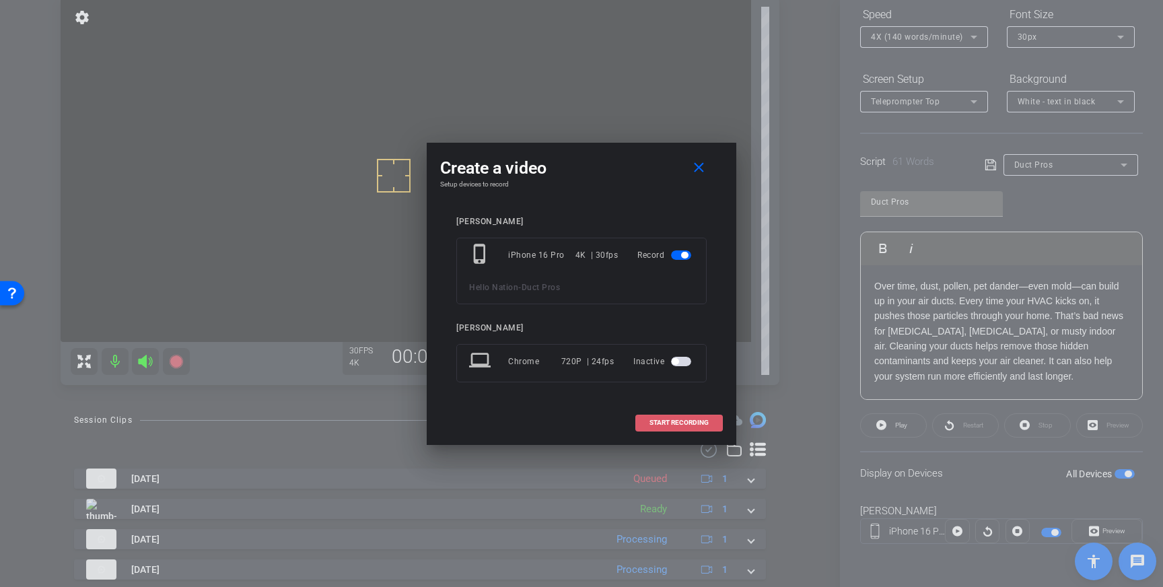
click at [680, 425] on span "START RECORDING" at bounding box center [678, 422] width 59 height 7
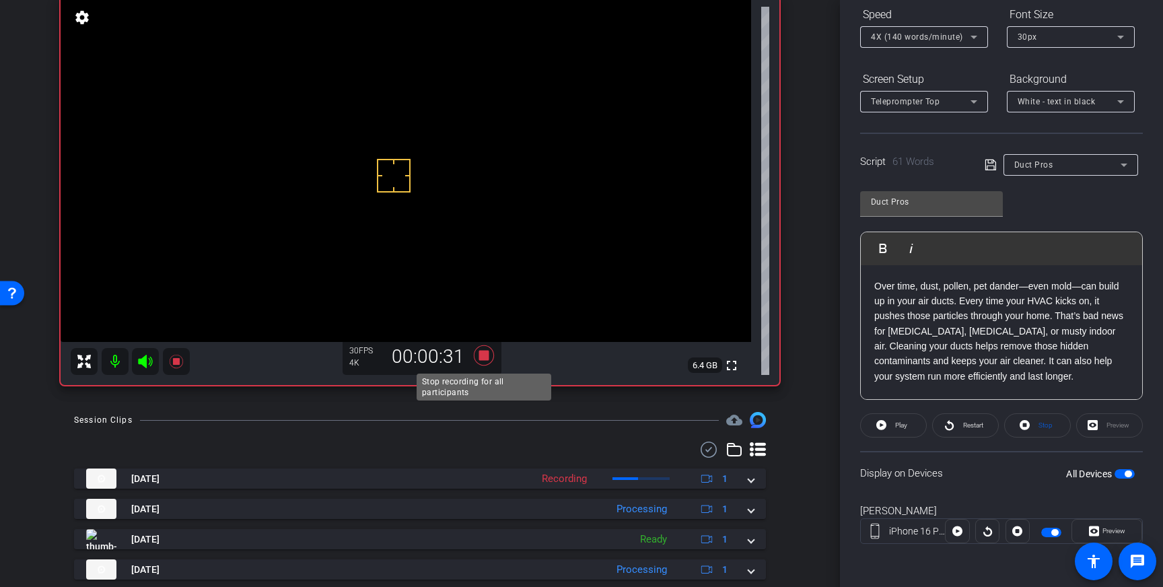
click at [484, 357] on icon at bounding box center [484, 355] width 20 height 20
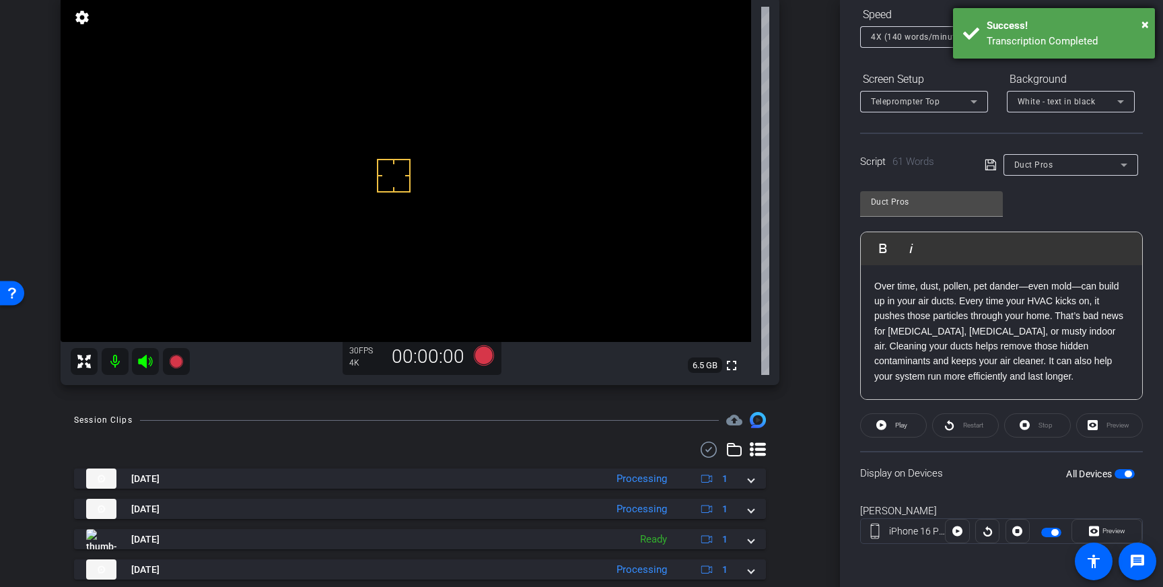
click at [966, 32] on div "× Success! Transcription Completed" at bounding box center [1054, 33] width 202 height 50
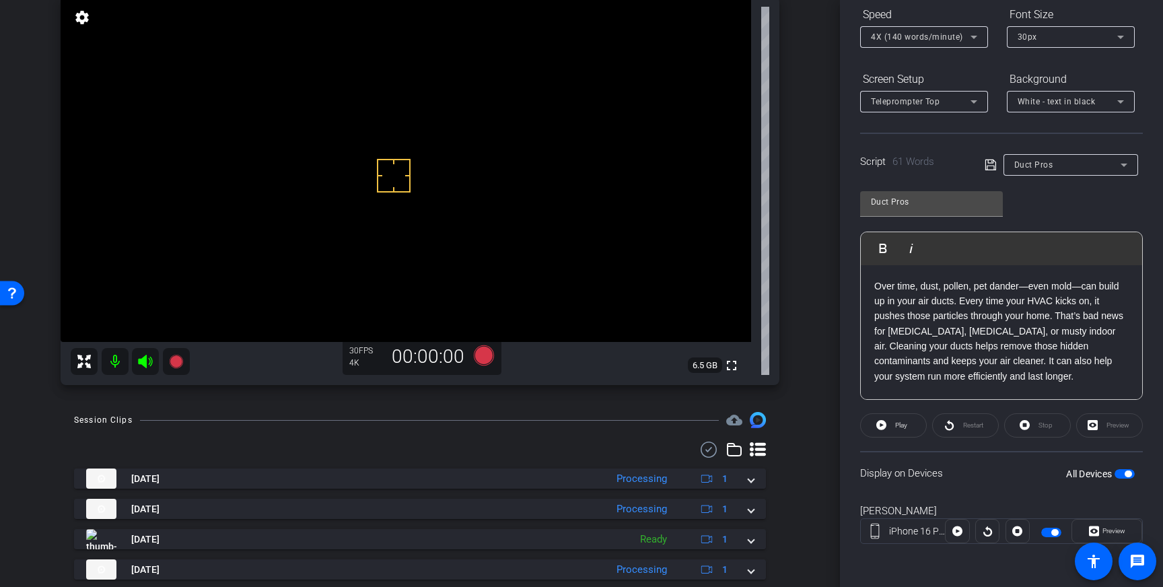
click at [965, 35] on div "4X (140 words/minute)" at bounding box center [921, 36] width 100 height 17
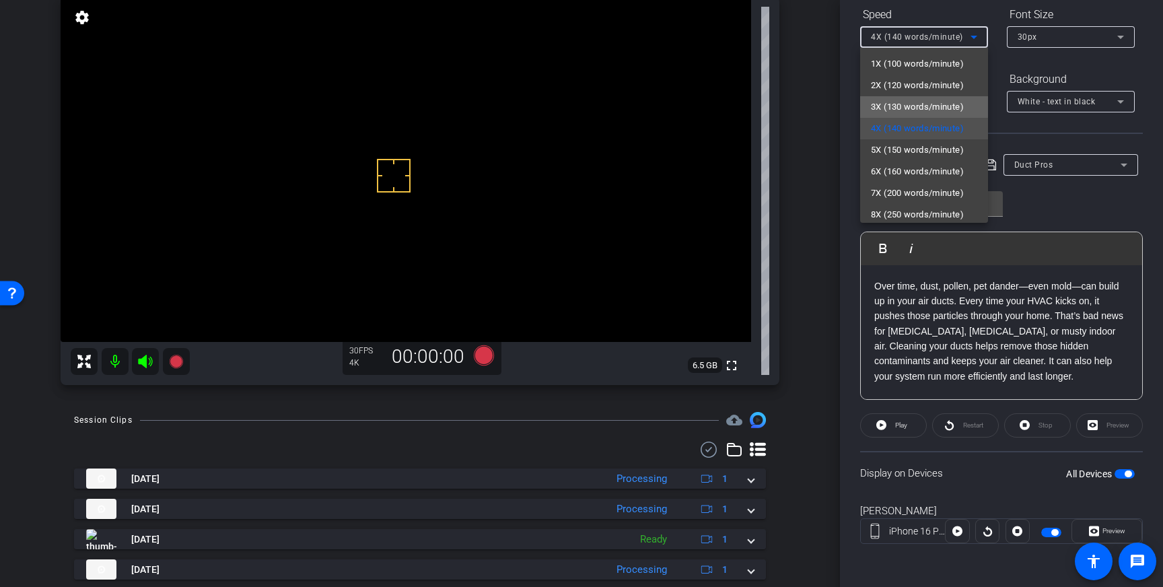
click at [914, 100] on span "3X (130 words/minute)" at bounding box center [917, 107] width 93 height 16
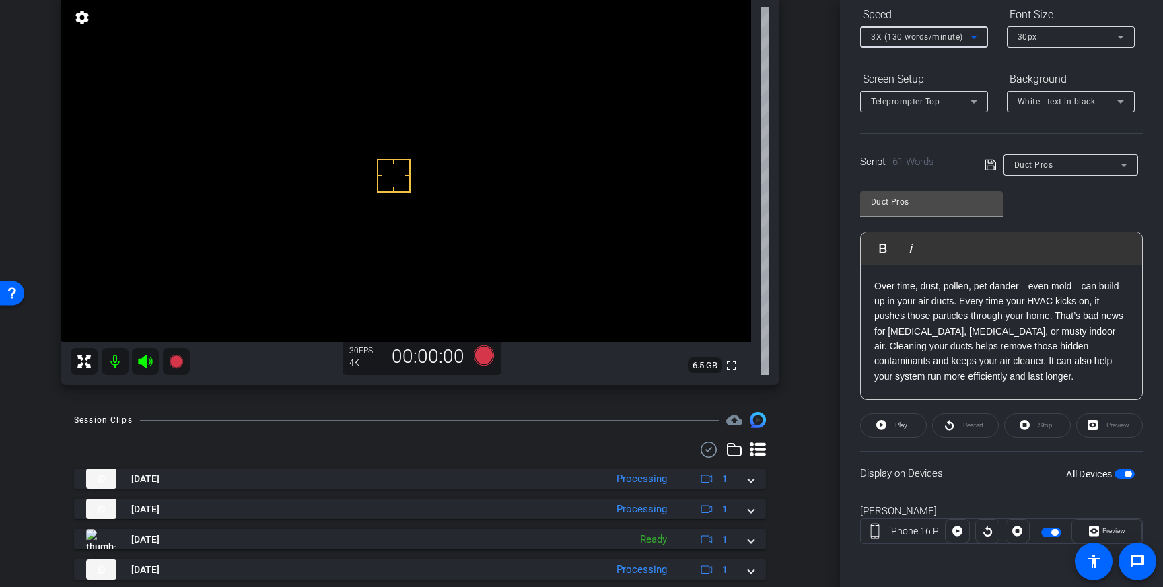
drag, startPoint x: 988, startPoint y: 161, endPoint x: 988, endPoint y: 168, distance: 6.8
click at [988, 161] on icon at bounding box center [990, 165] width 12 height 16
drag, startPoint x: 384, startPoint y: 166, endPoint x: 383, endPoint y: 224, distance: 57.9
click at [1064, 79] on div "Background" at bounding box center [1071, 79] width 128 height 23
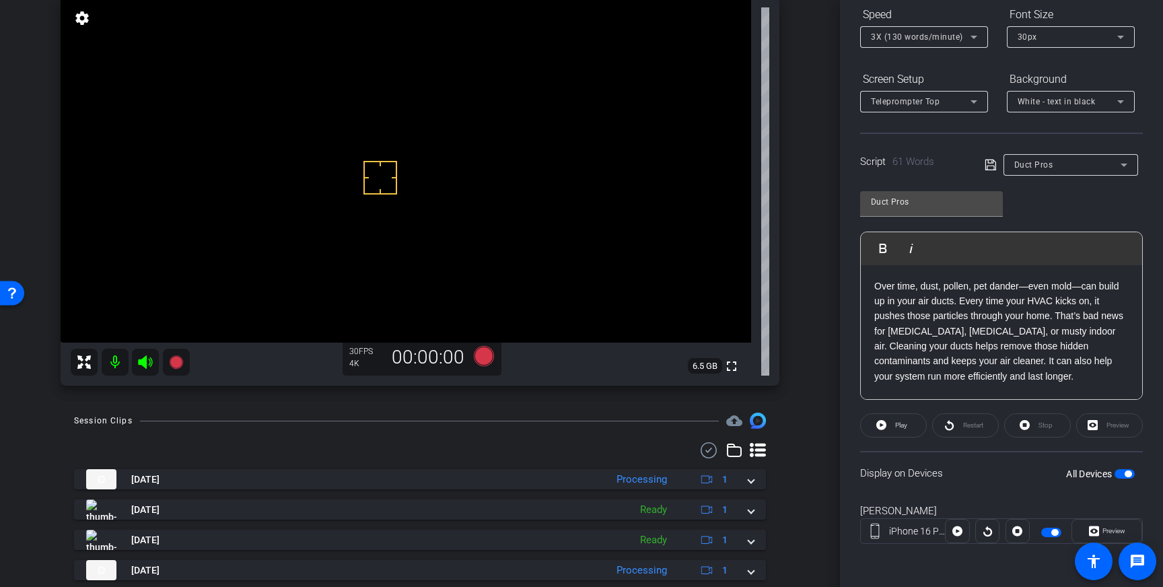
click at [1067, 46] on div "30px" at bounding box center [1070, 37] width 106 height 22
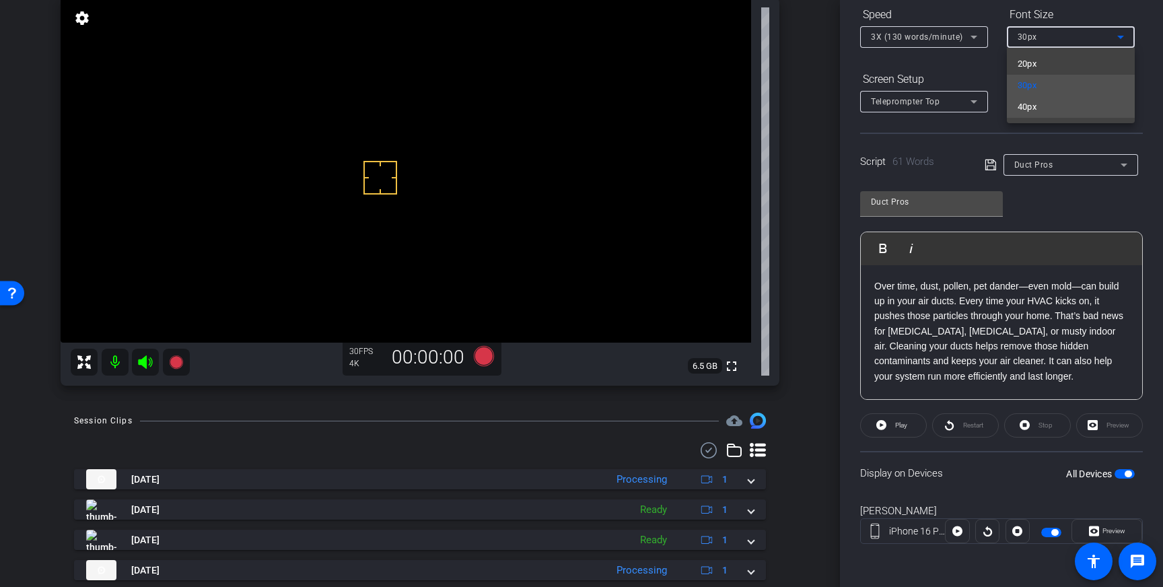
click at [1056, 106] on mat-option "40px" at bounding box center [1071, 107] width 128 height 22
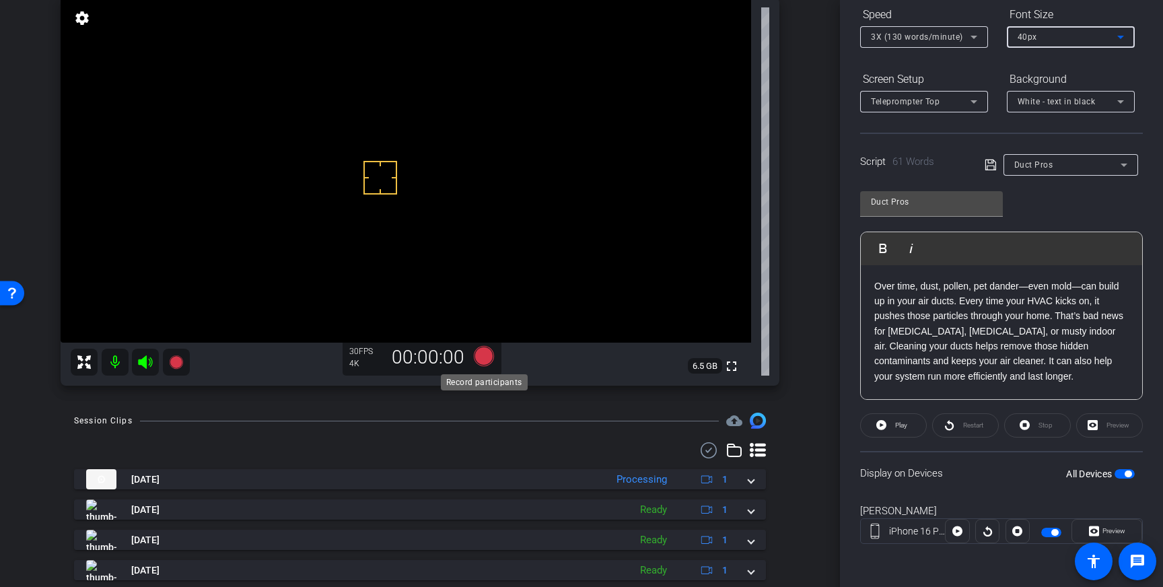
scroll to position [104, 0]
click at [488, 355] on icon at bounding box center [484, 358] width 20 height 20
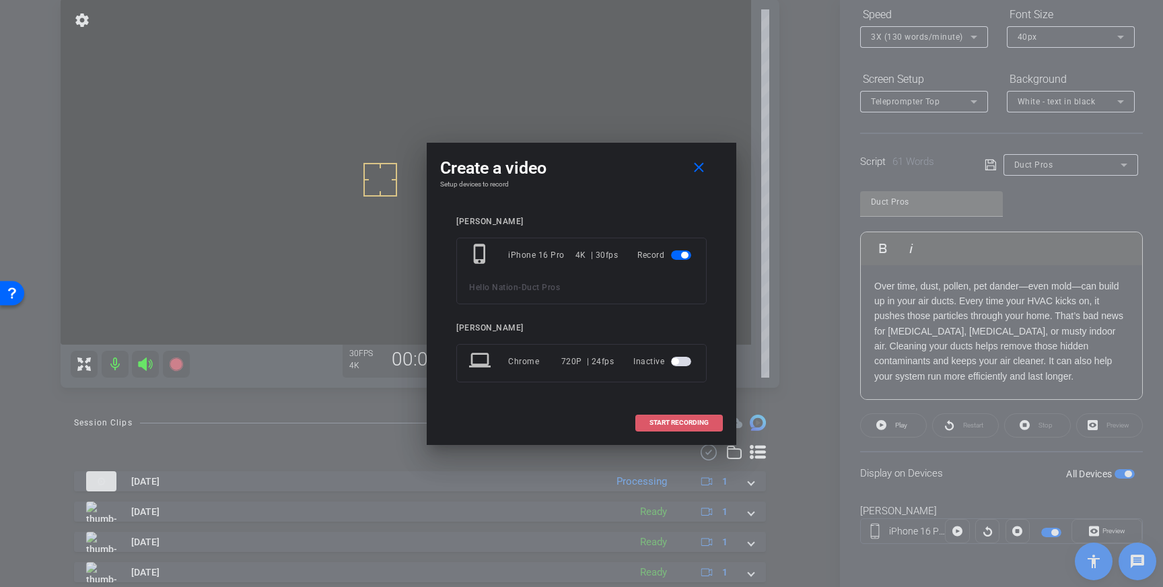
click at [680, 419] on span "START RECORDING" at bounding box center [678, 422] width 59 height 7
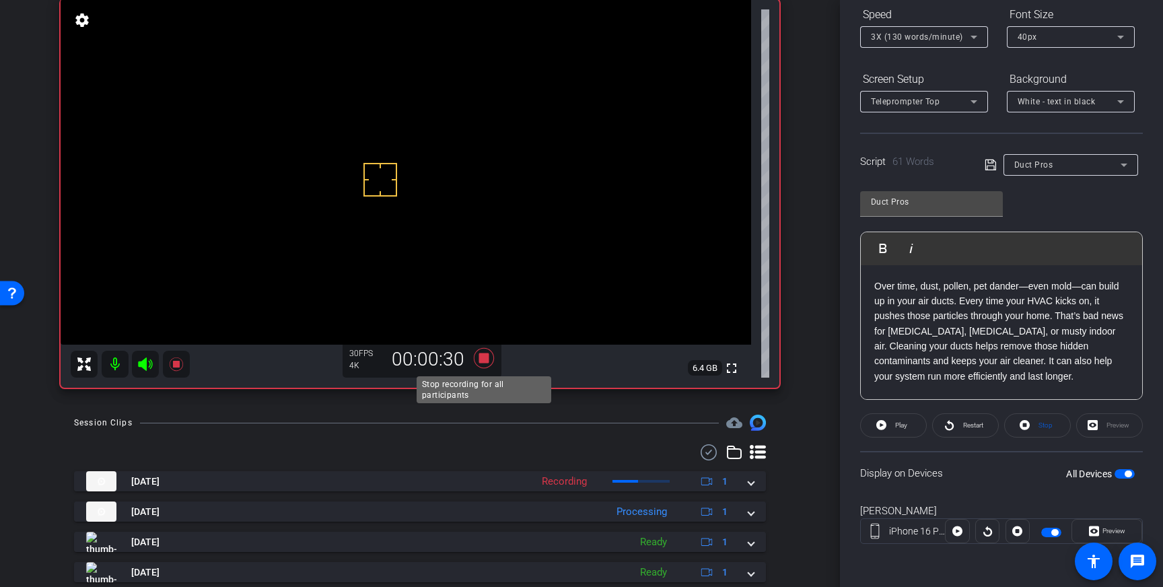
click at [480, 361] on icon at bounding box center [484, 358] width 20 height 20
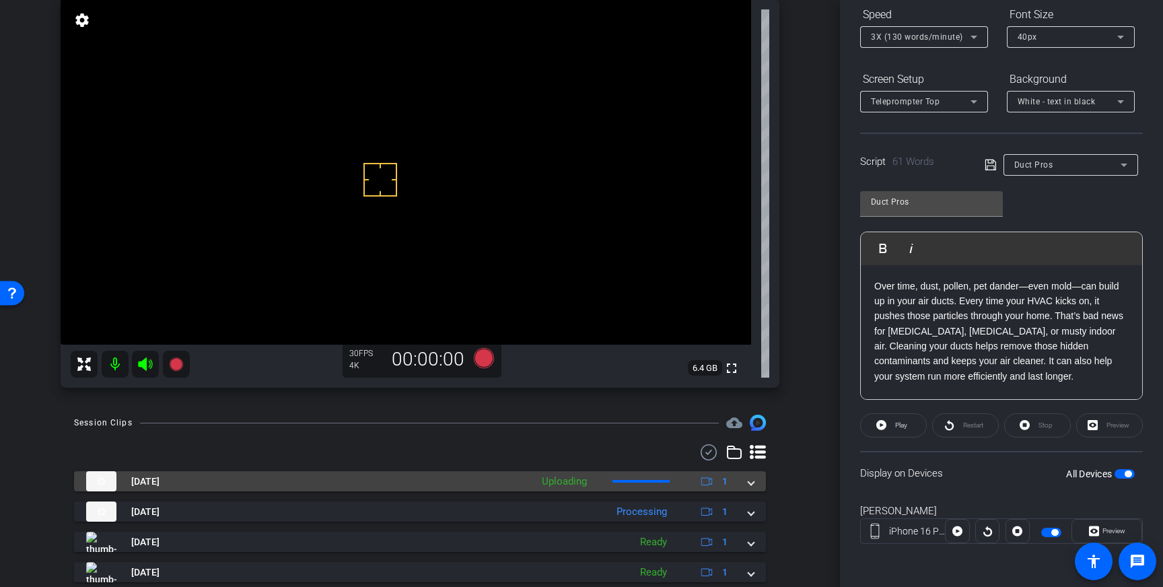
click at [749, 482] on span at bounding box center [750, 481] width 5 height 14
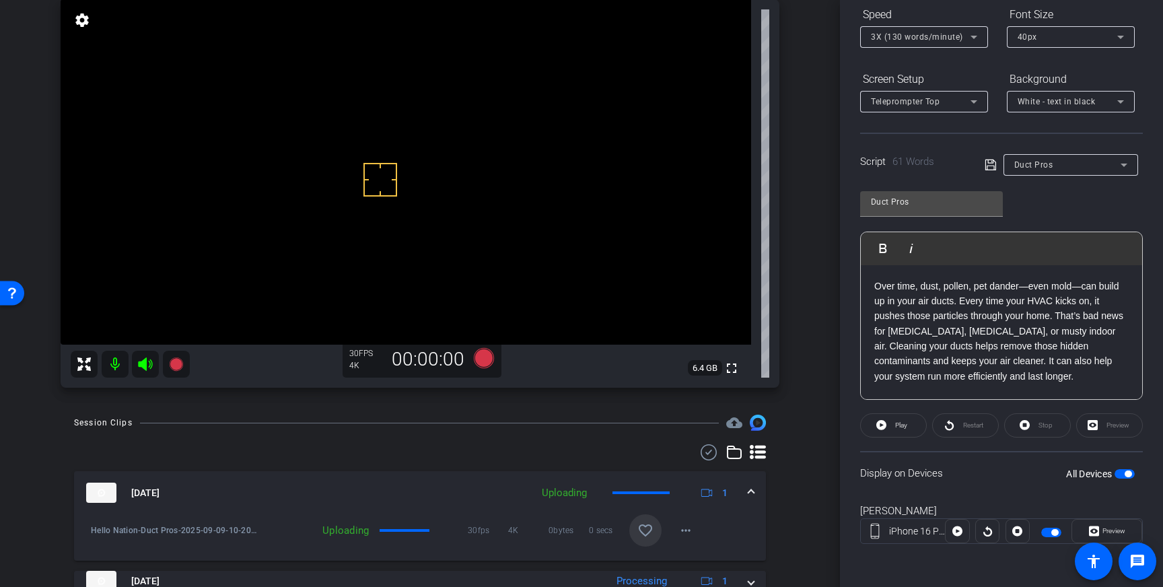
click at [651, 535] on mat-icon "favorite_border" at bounding box center [645, 530] width 16 height 16
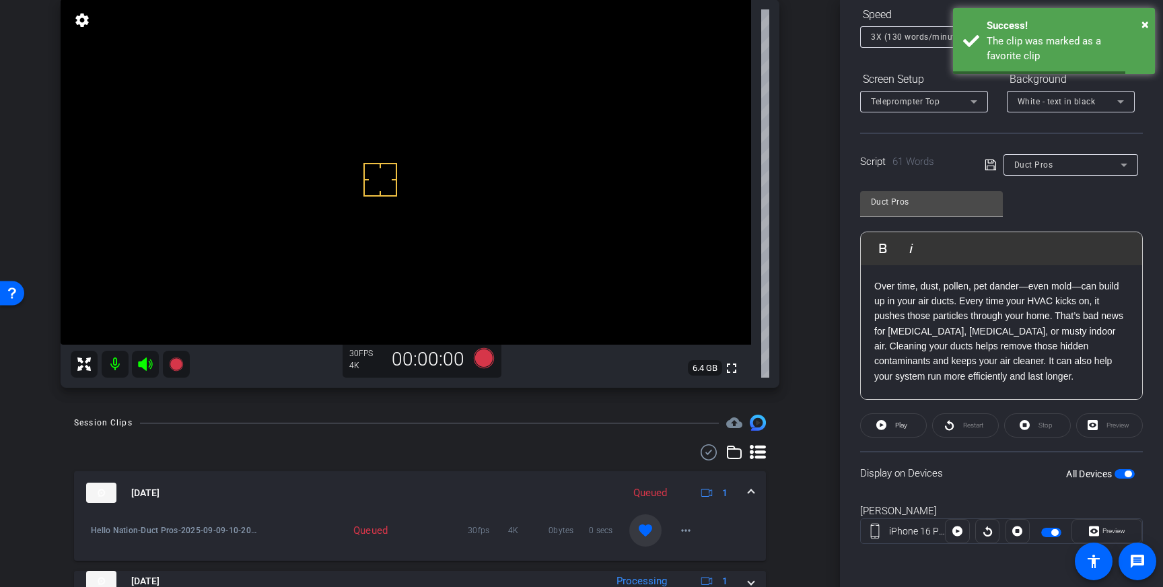
click at [748, 493] on span at bounding box center [750, 493] width 5 height 14
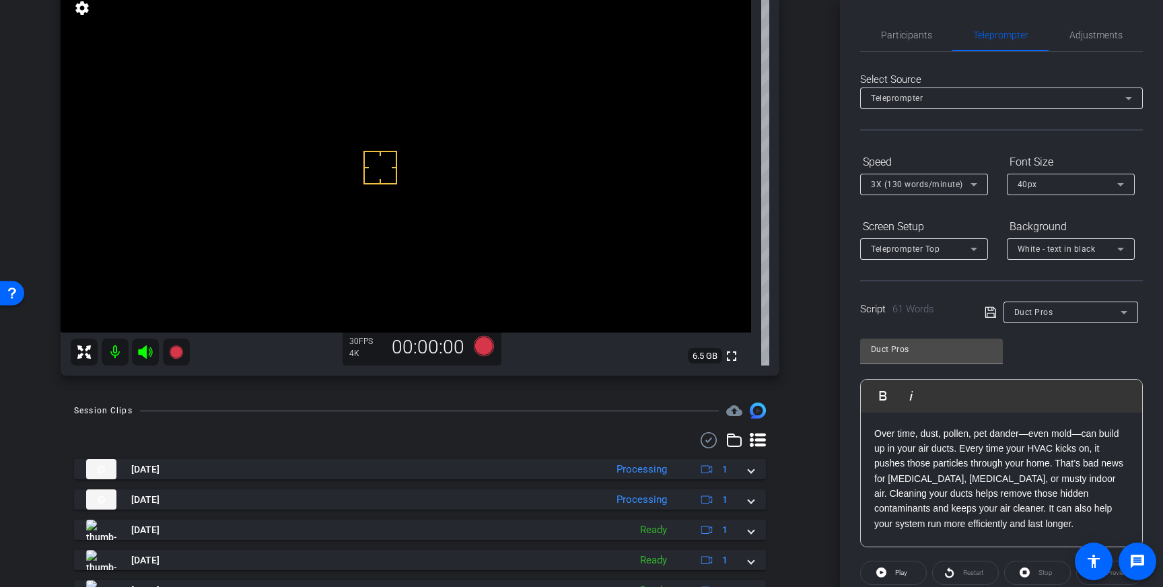
scroll to position [0, 0]
click at [966, 185] on icon at bounding box center [974, 186] width 16 height 16
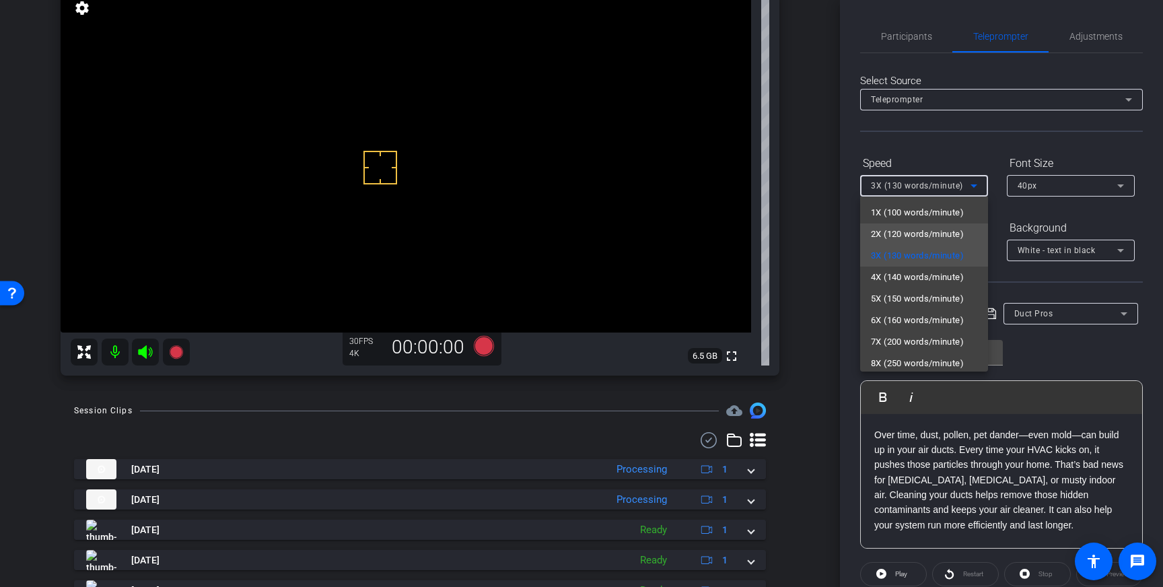
click at [923, 230] on span "2X (120 words/minute)" at bounding box center [917, 234] width 93 height 16
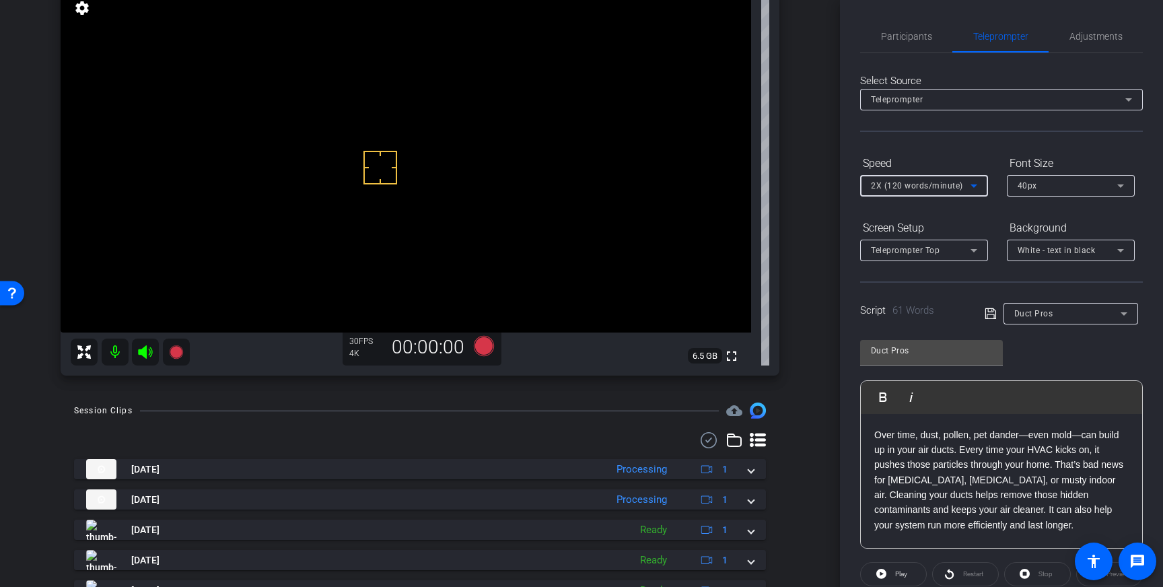
click at [987, 314] on icon at bounding box center [990, 313] width 12 height 16
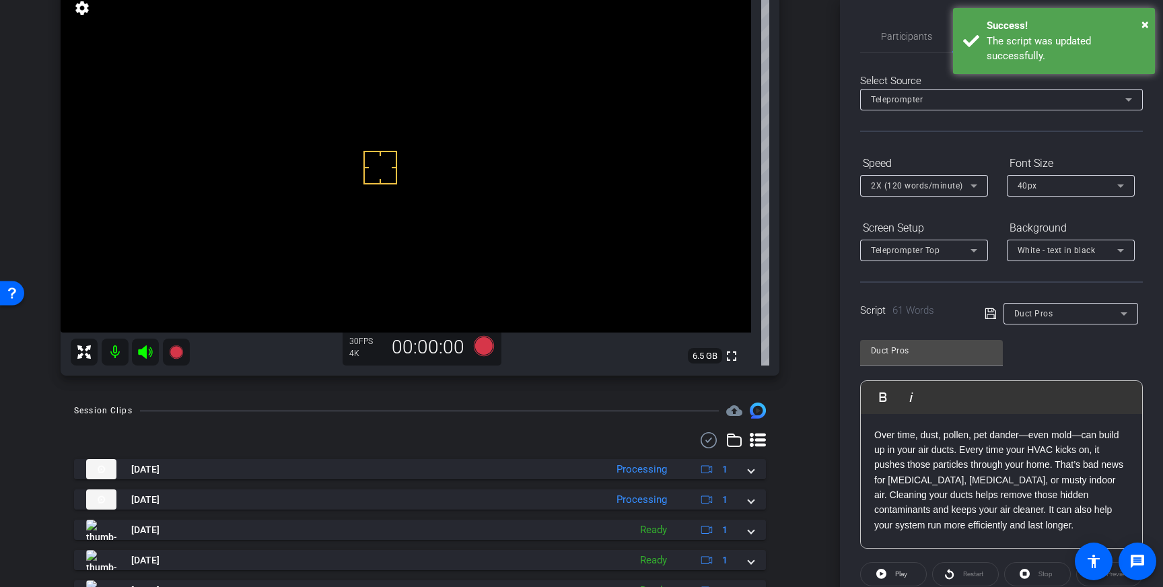
click at [1103, 249] on div "White - text in black" at bounding box center [1067, 250] width 100 height 17
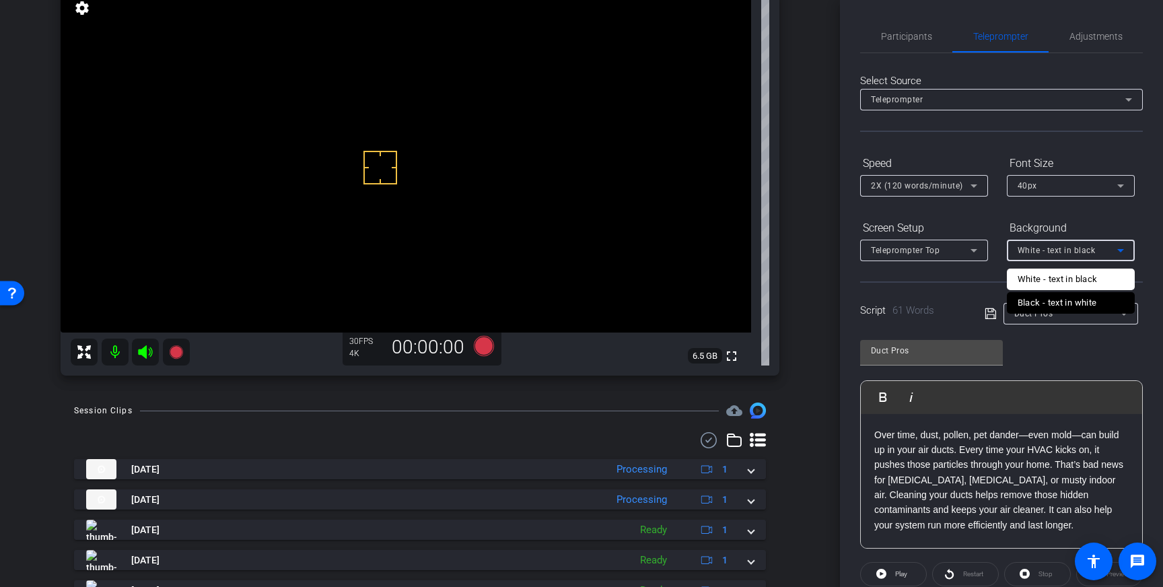
click at [1051, 301] on div "Black - text in white" at bounding box center [1056, 303] width 79 height 16
click at [1084, 256] on div "Black - text in white" at bounding box center [1067, 250] width 100 height 17
click at [1063, 283] on div "White - text in black" at bounding box center [1057, 279] width 80 height 16
click at [1081, 258] on div "White - text in black" at bounding box center [1067, 250] width 100 height 17
click at [1062, 303] on div "Black - text in white" at bounding box center [1056, 303] width 79 height 16
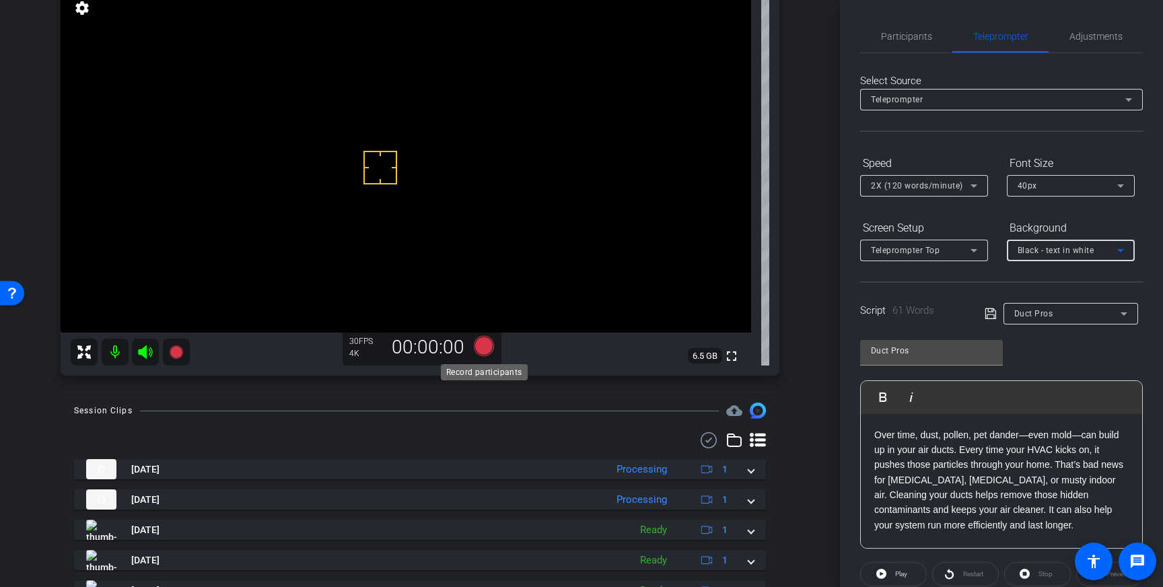
click at [485, 349] on icon at bounding box center [484, 346] width 20 height 20
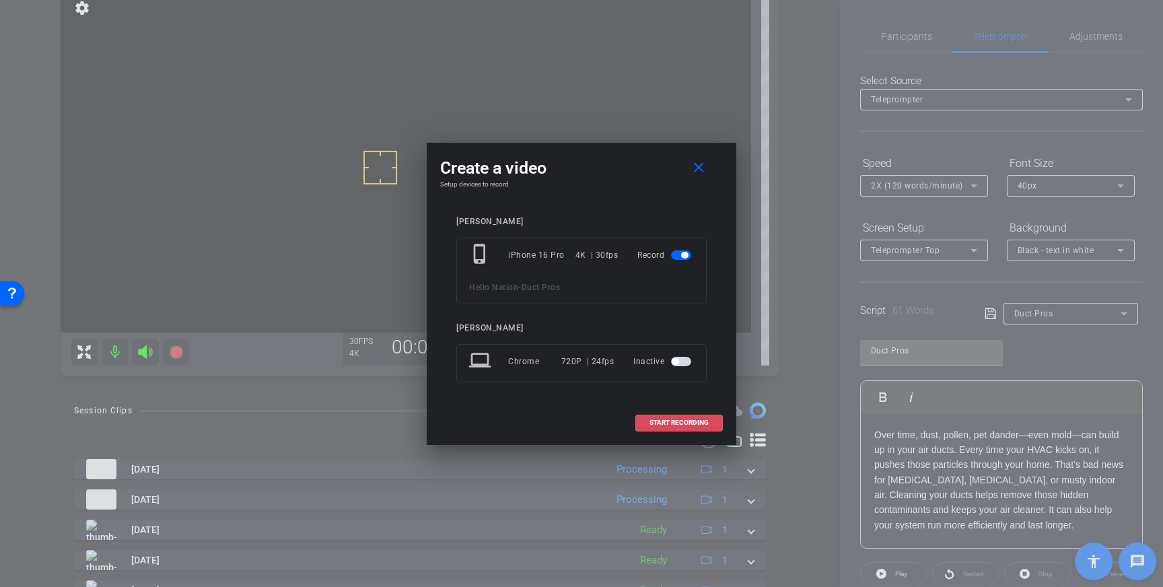
drag, startPoint x: 660, startPoint y: 419, endPoint x: 756, endPoint y: 339, distance: 124.7
click at [660, 419] on span "START RECORDING" at bounding box center [678, 422] width 59 height 7
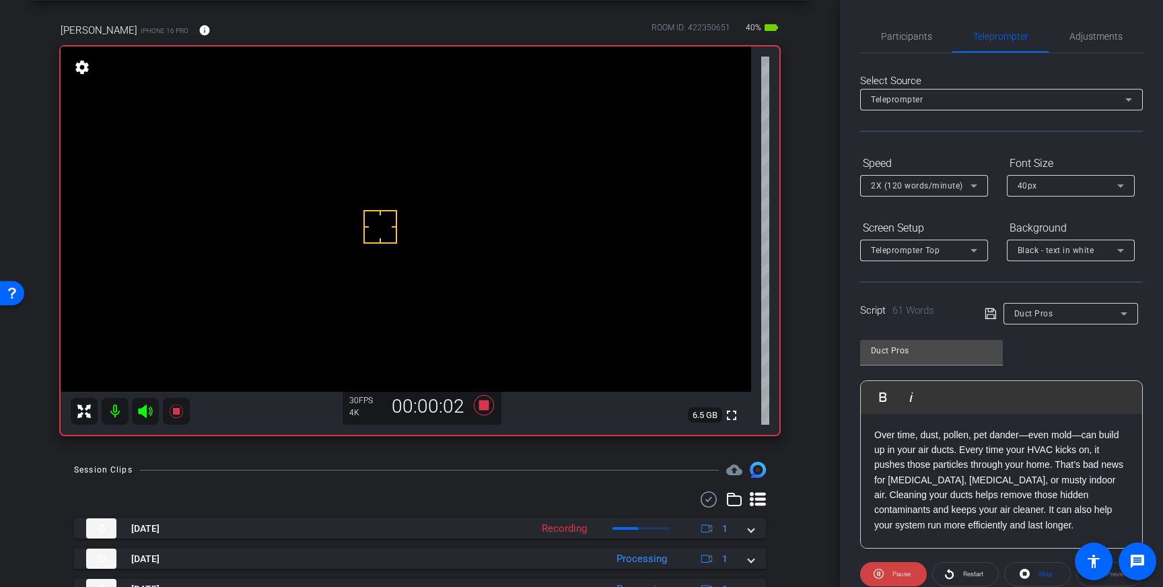
scroll to position [53, 0]
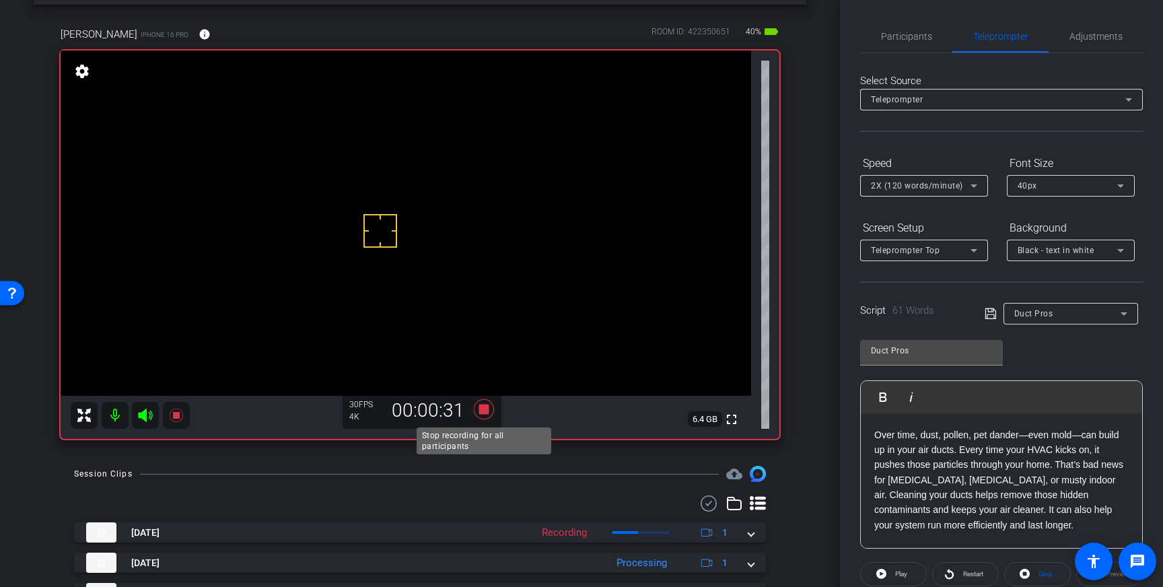
click at [486, 409] on icon at bounding box center [484, 409] width 20 height 20
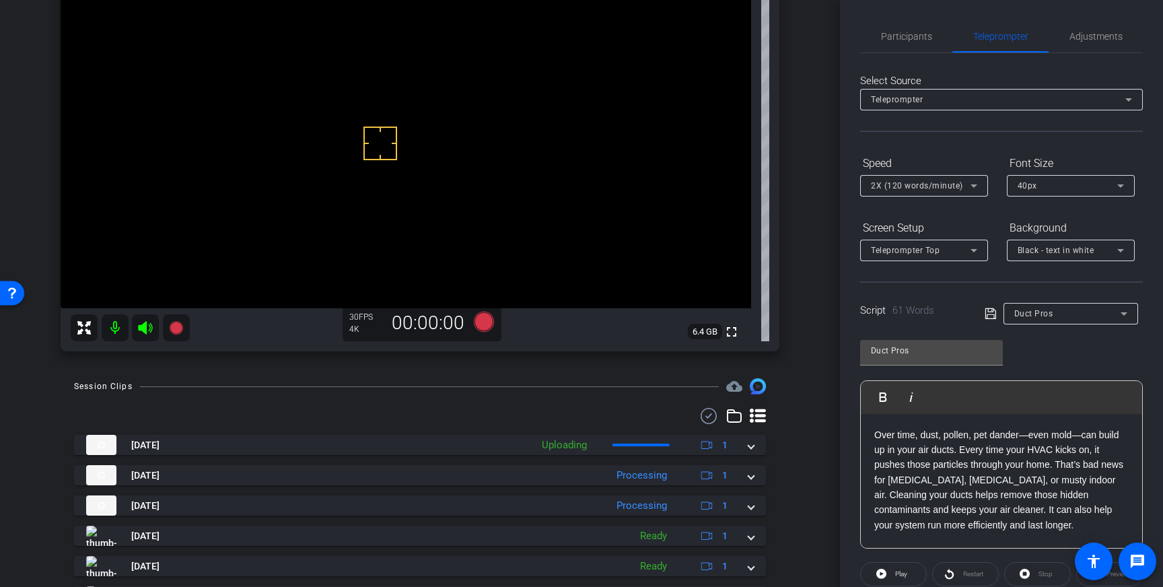
scroll to position [141, 0]
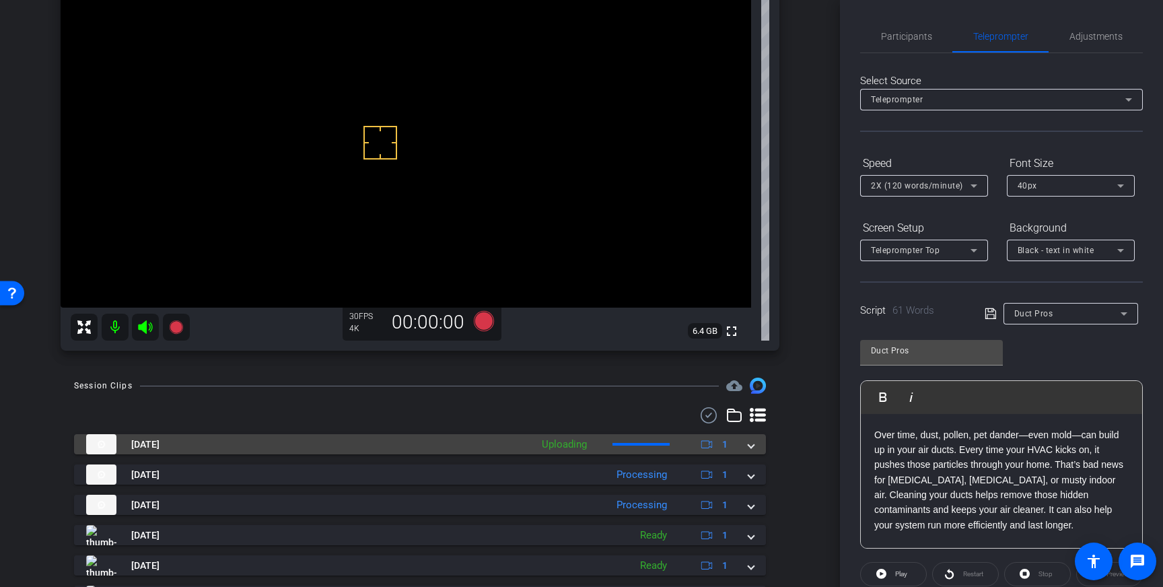
click at [751, 452] on mat-expansion-panel-header "Sep 9, 2025 Uploading 1" at bounding box center [420, 444] width 692 height 20
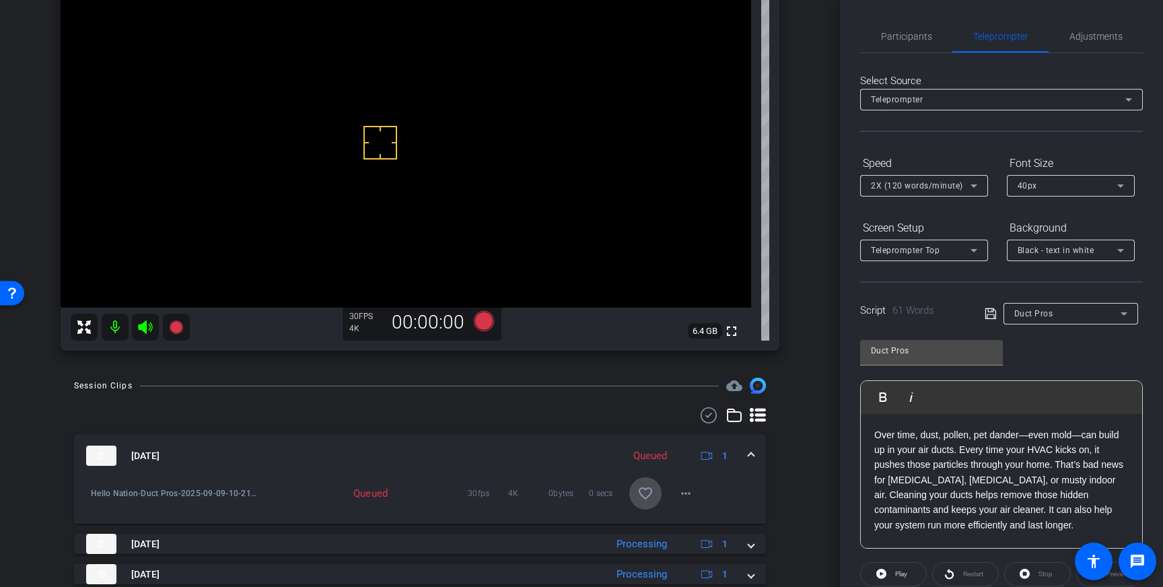
click at [653, 499] on mat-icon "favorite_border" at bounding box center [645, 493] width 16 height 16
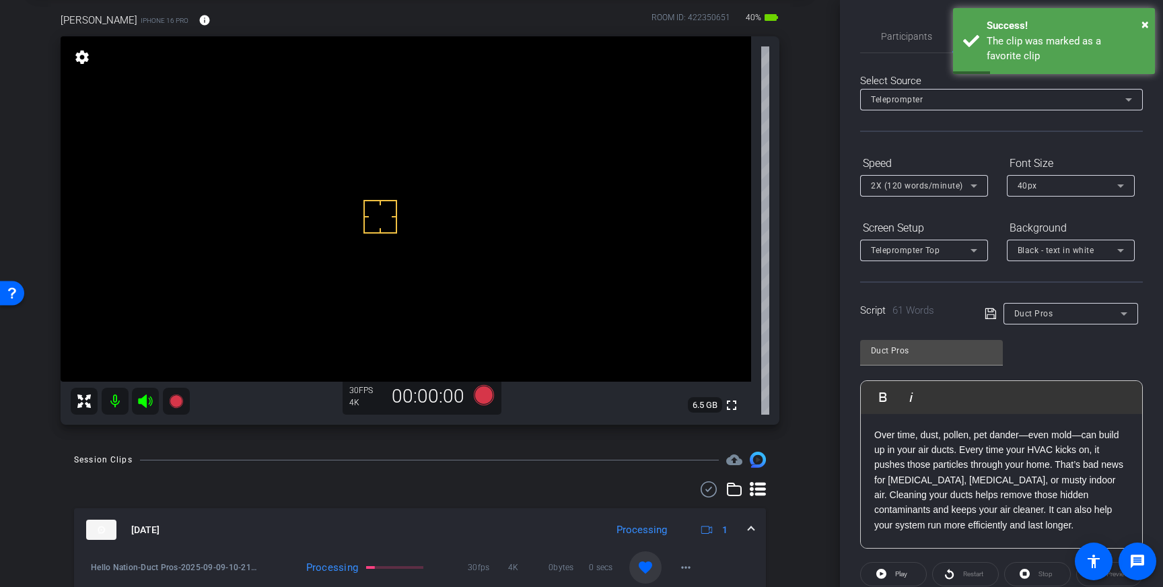
scroll to position [65, 0]
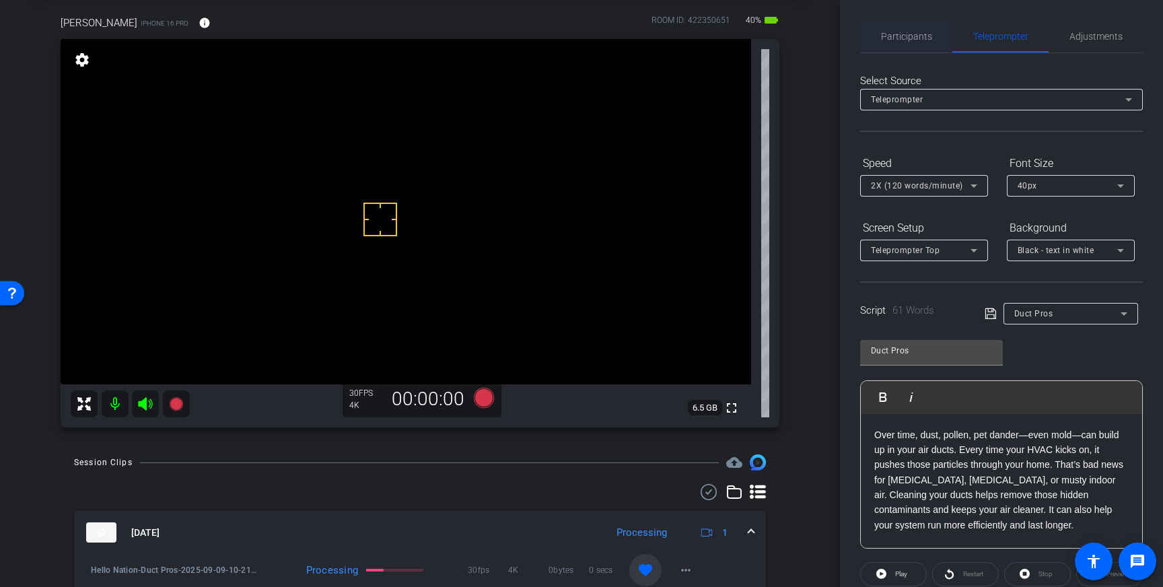
click at [918, 34] on span "Participants" at bounding box center [906, 36] width 51 height 9
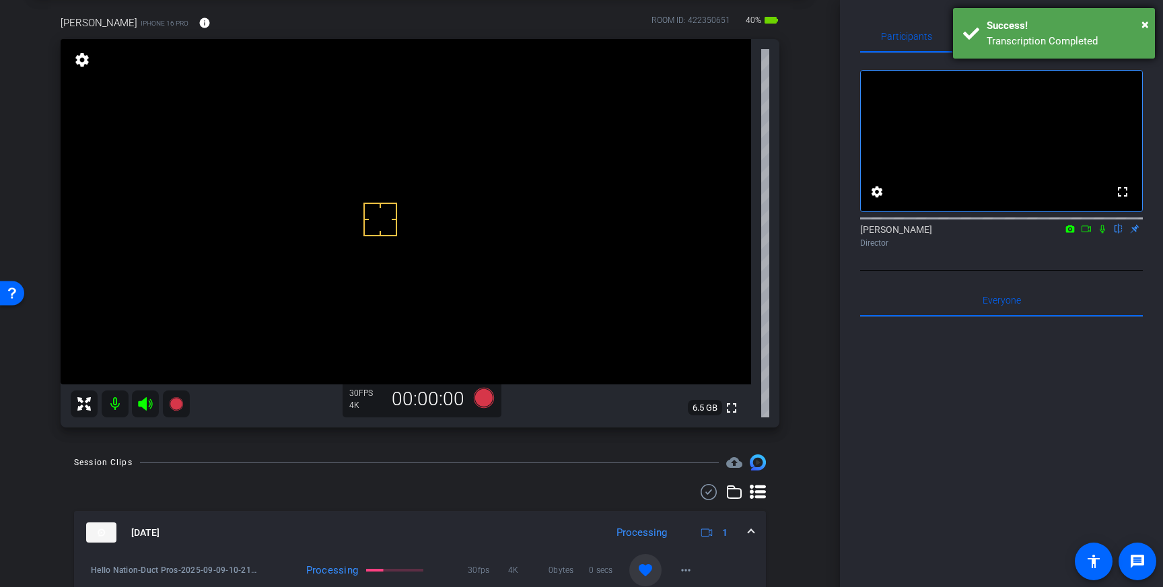
click at [1016, 34] on div "Transcription Completed" at bounding box center [1065, 41] width 158 height 15
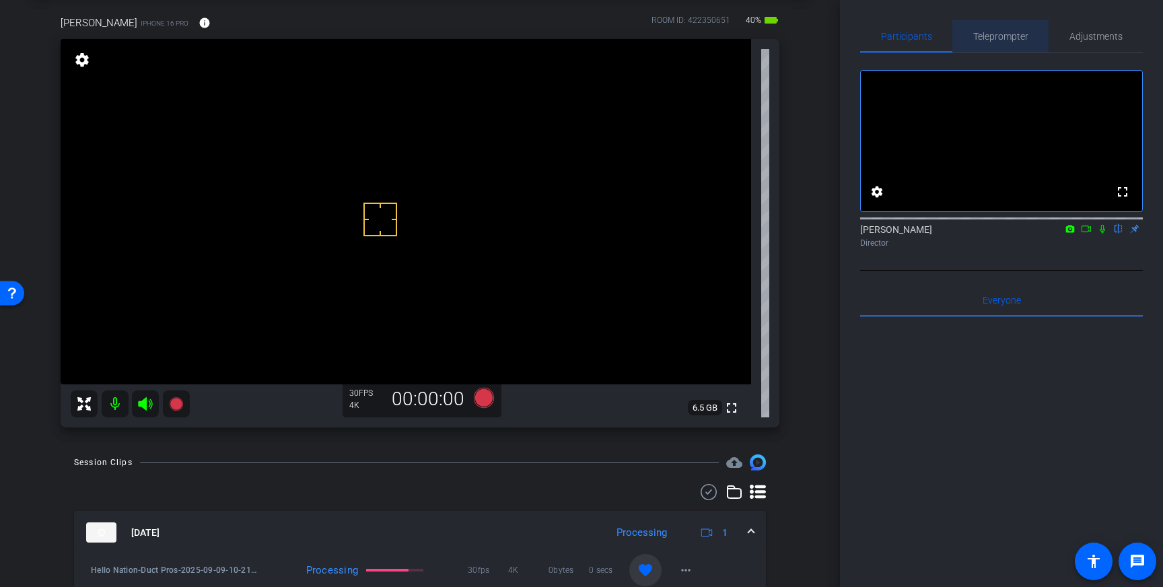
drag, startPoint x: 1005, startPoint y: 35, endPoint x: 1015, endPoint y: 63, distance: 29.8
click at [1005, 35] on span "Teleprompter" at bounding box center [1000, 36] width 55 height 9
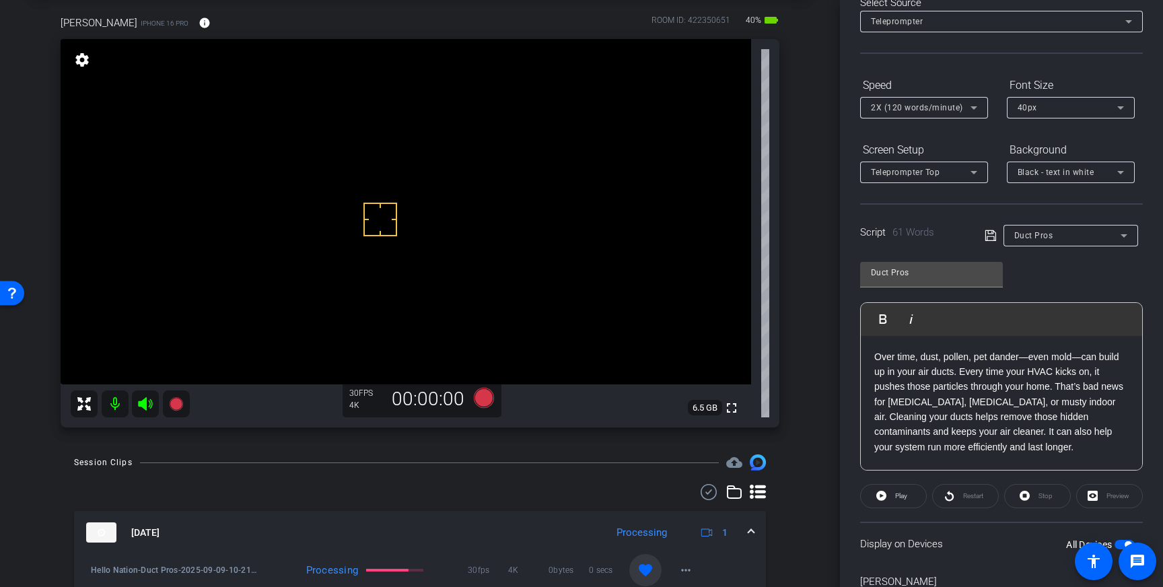
scroll to position [149, 0]
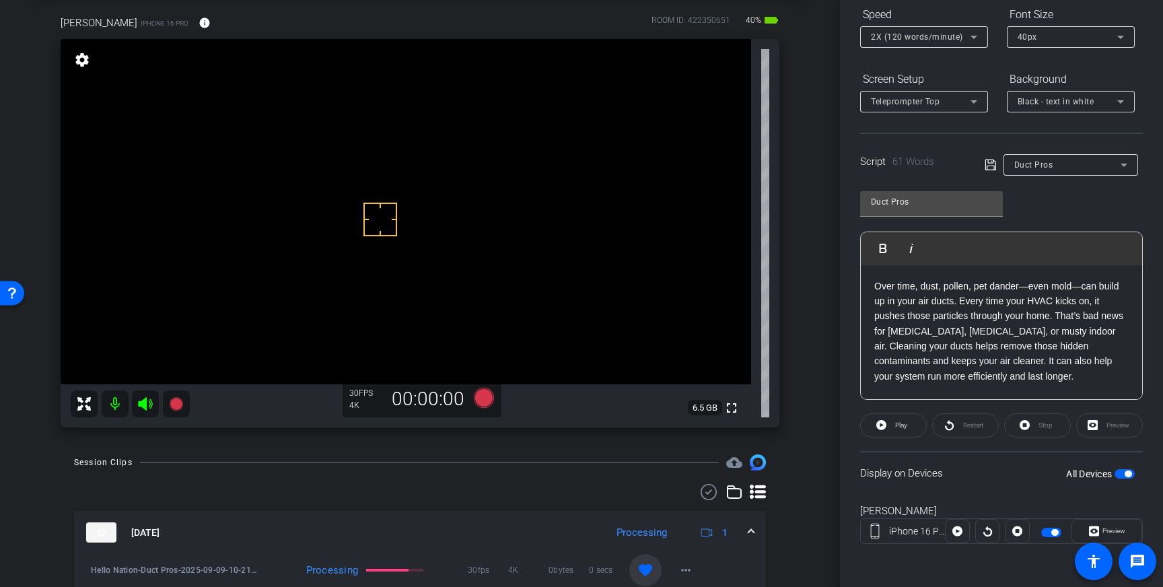
click at [991, 369] on p "Over time, dust, pollen, pet dander—even mold—can build up in your air ducts. E…" at bounding box center [1001, 332] width 254 height 106
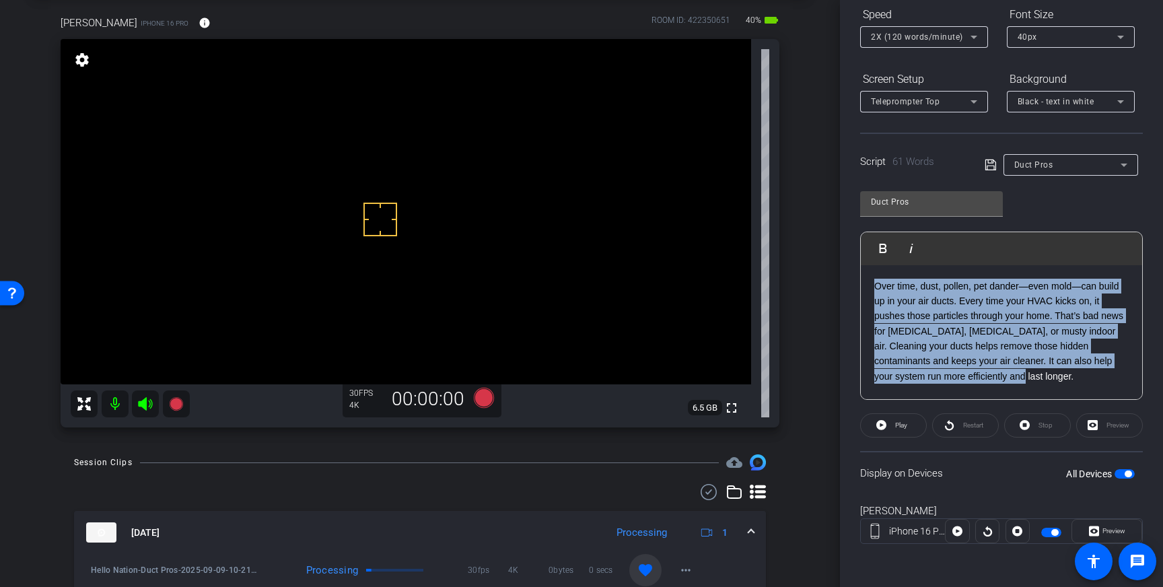
drag, startPoint x: 992, startPoint y: 378, endPoint x: 877, endPoint y: 291, distance: 144.1
click at [877, 291] on p "Over time, dust, pollen, pet dander—even mold—can build up in your air ducts. E…" at bounding box center [1001, 332] width 254 height 106
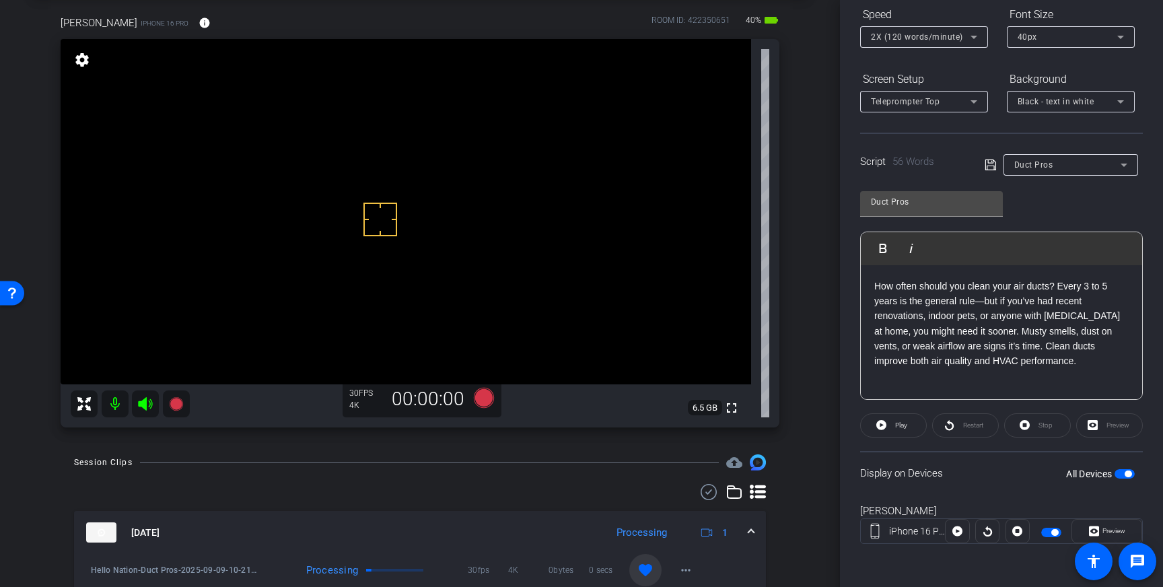
click at [992, 166] on icon at bounding box center [989, 164] width 11 height 11
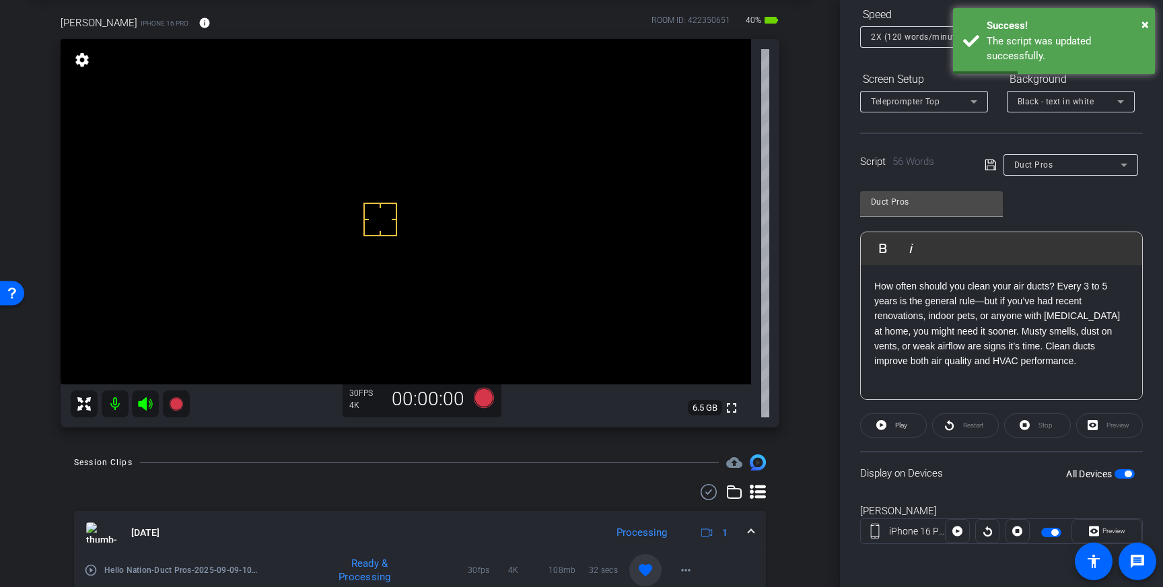
click at [1128, 473] on span "button" at bounding box center [1127, 473] width 7 height 7
drag, startPoint x: 1127, startPoint y: 472, endPoint x: 995, endPoint y: 111, distance: 384.9
click at [1127, 472] on span "button" at bounding box center [1124, 473] width 20 height 9
click at [992, 167] on icon at bounding box center [990, 165] width 12 height 16
drag, startPoint x: 402, startPoint y: 228, endPoint x: 410, endPoint y: 231, distance: 8.1
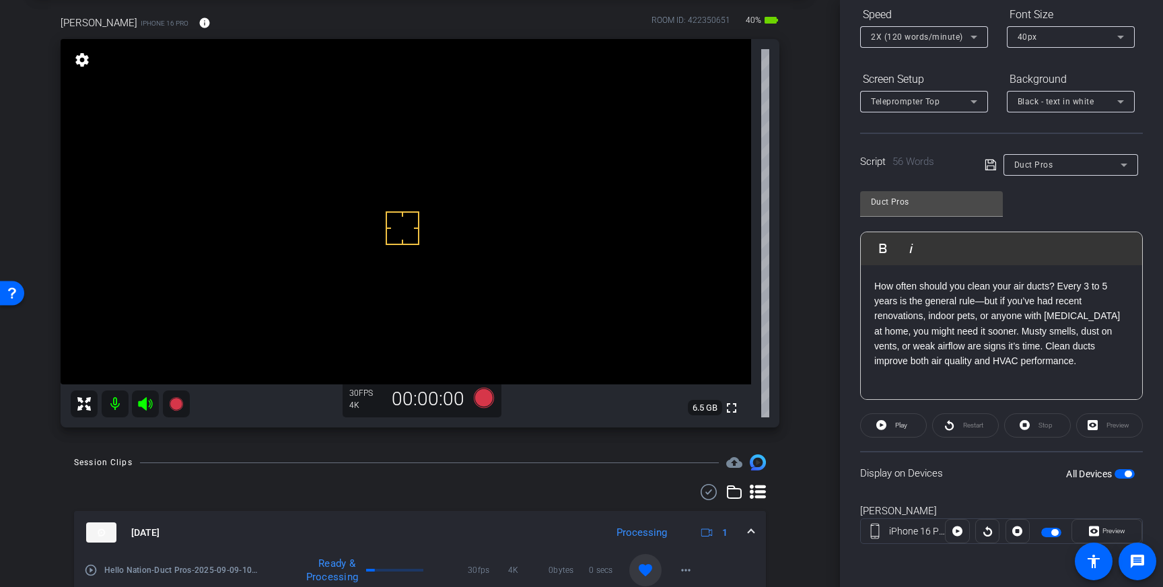
scroll to position [148, 0]
click at [886, 431] on icon at bounding box center [881, 425] width 10 height 17
click at [914, 421] on span at bounding box center [893, 426] width 67 height 32
click at [1040, 427] on span "Stop" at bounding box center [1045, 425] width 14 height 7
click at [897, 424] on span "Play" at bounding box center [901, 425] width 12 height 7
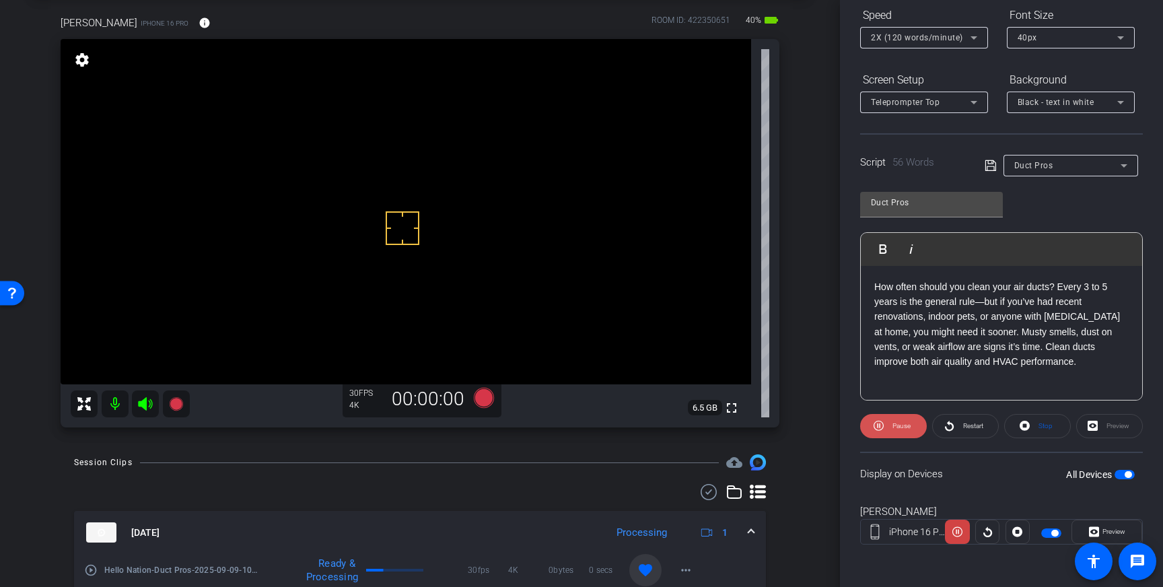
click at [900, 429] on span "Pause" at bounding box center [901, 425] width 18 height 7
click at [886, 422] on span at bounding box center [893, 426] width 65 height 32
click at [889, 425] on span "Pause" at bounding box center [900, 426] width 22 height 19
click at [902, 430] on span "Play" at bounding box center [899, 426] width 15 height 19
click at [906, 425] on span "Pause" at bounding box center [901, 425] width 18 height 7
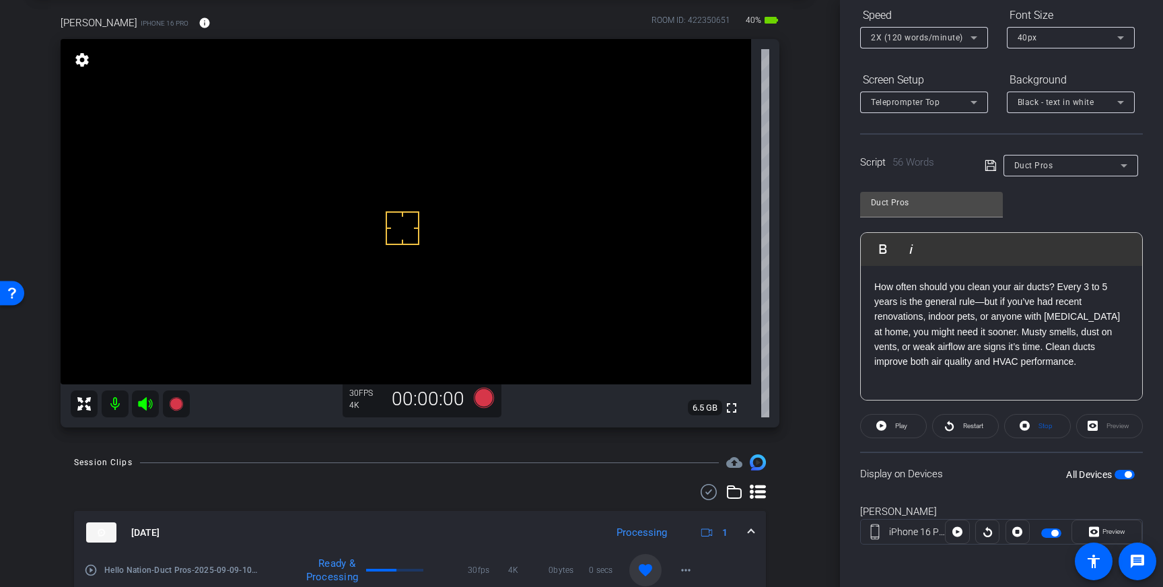
click at [1058, 287] on p "How often should you clean your air ducts? Every 3 to 5 years is the general ru…" at bounding box center [1001, 324] width 254 height 90
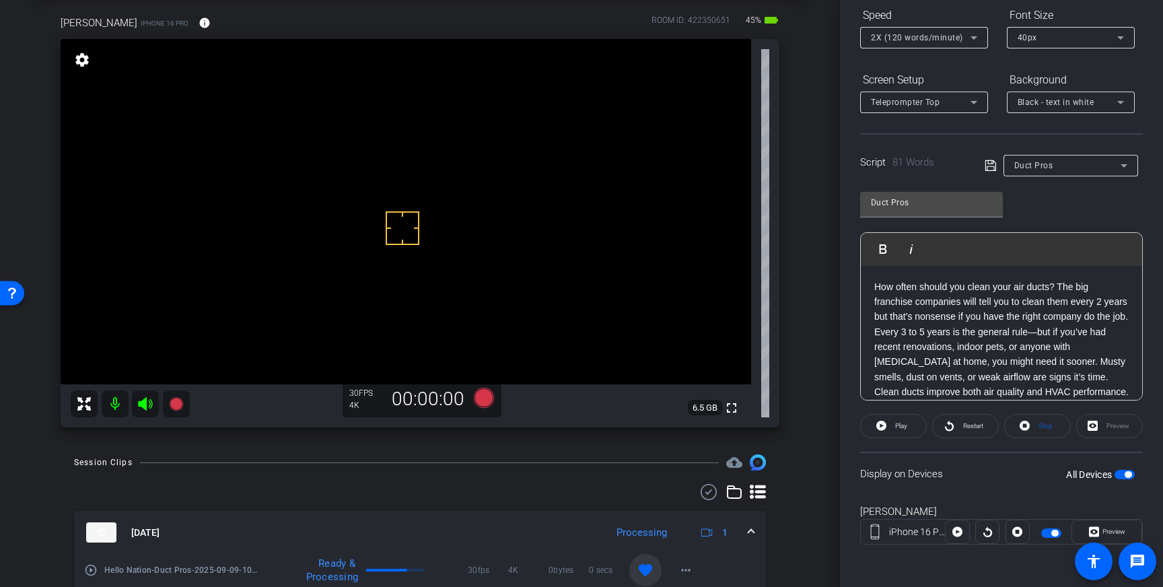
click at [987, 166] on icon at bounding box center [989, 165] width 11 height 11
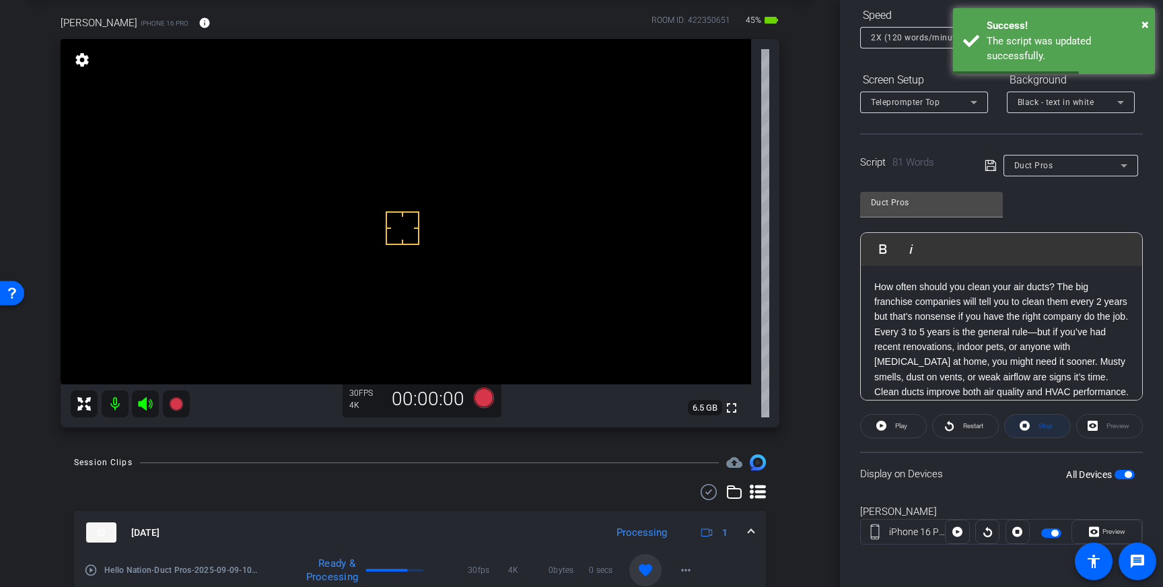
click at [1046, 429] on span "Stop" at bounding box center [1045, 425] width 14 height 7
click at [1129, 474] on span "button" at bounding box center [1127, 474] width 7 height 7
click at [1126, 475] on span "button" at bounding box center [1124, 474] width 20 height 9
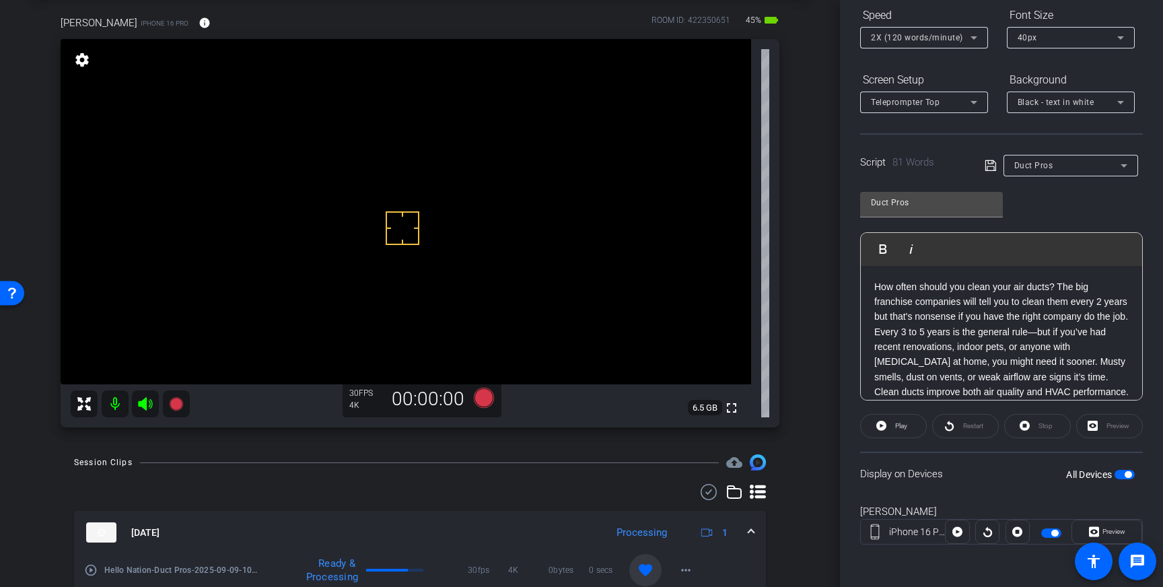
click at [989, 169] on icon at bounding box center [990, 165] width 12 height 16
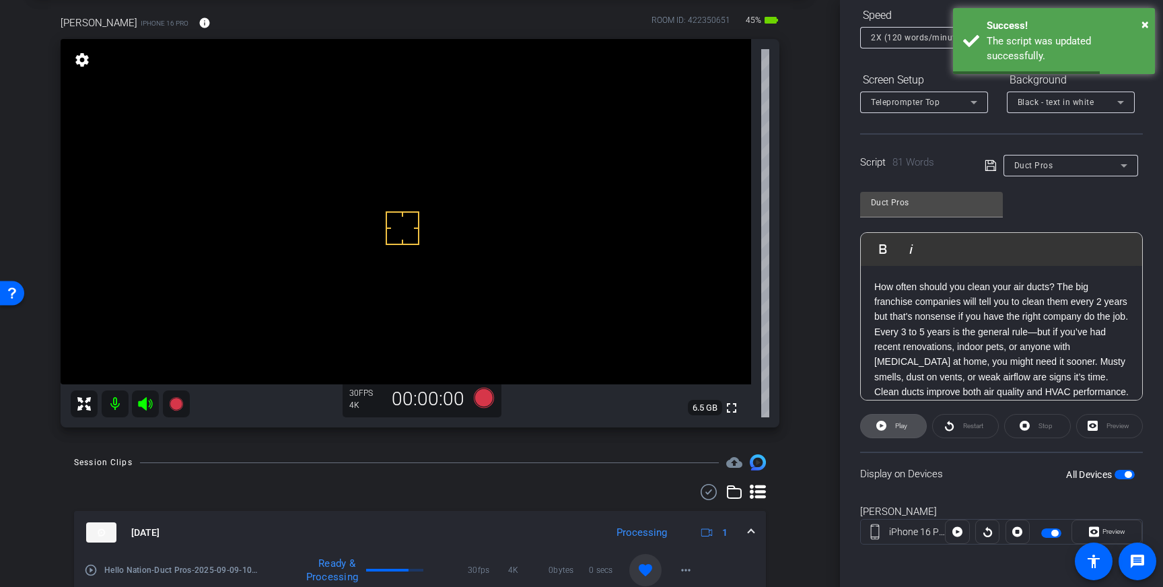
click at [895, 425] on span "Play" at bounding box center [901, 425] width 12 height 7
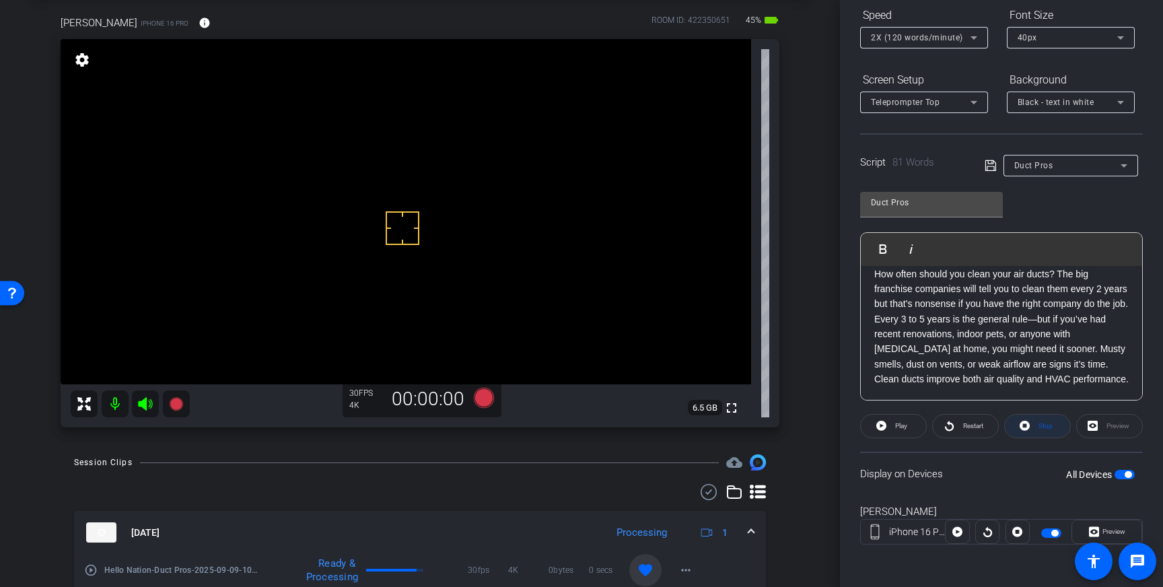
scroll to position [138, 0]
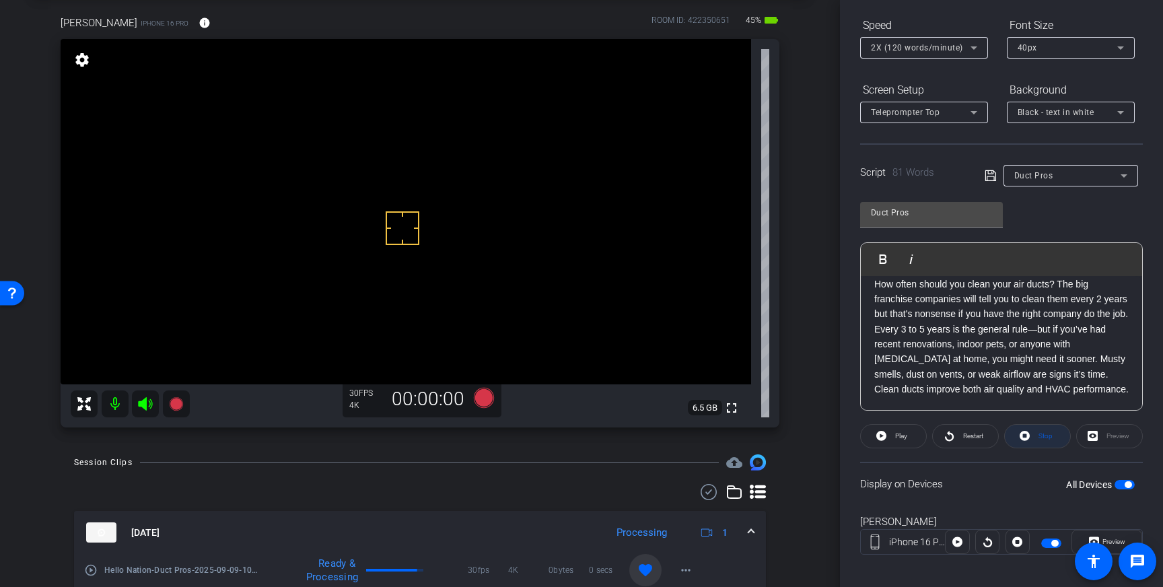
drag, startPoint x: 1042, startPoint y: 436, endPoint x: 1037, endPoint y: 445, distance: 9.9
click at [1042, 436] on span "Stop" at bounding box center [1045, 435] width 14 height 7
click at [972, 48] on icon at bounding box center [974, 48] width 16 height 16
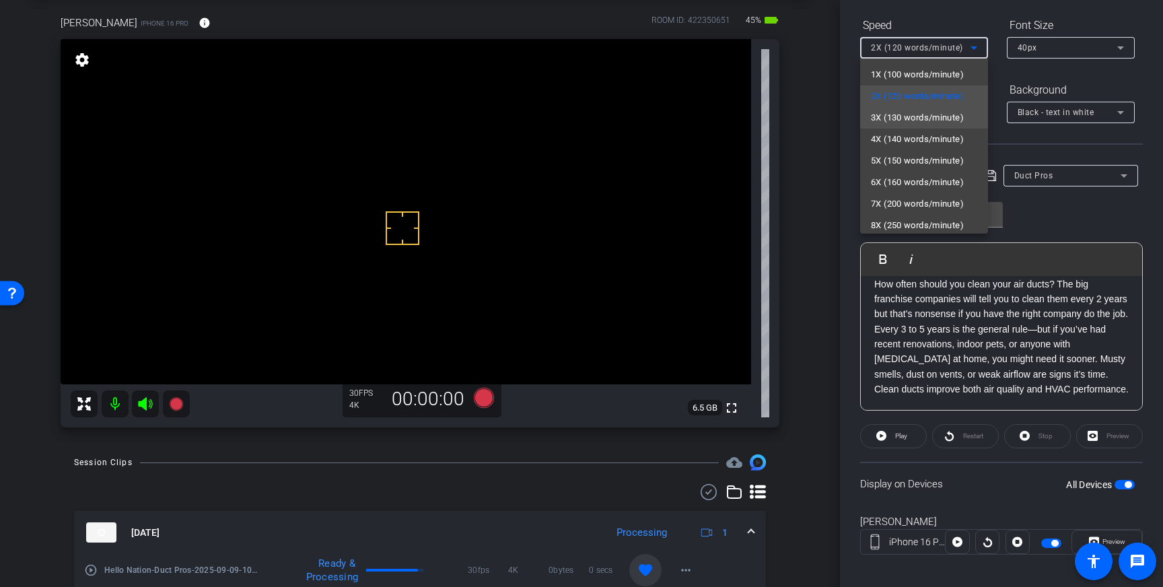
click at [924, 113] on span "3X (130 words/minute)" at bounding box center [917, 118] width 93 height 16
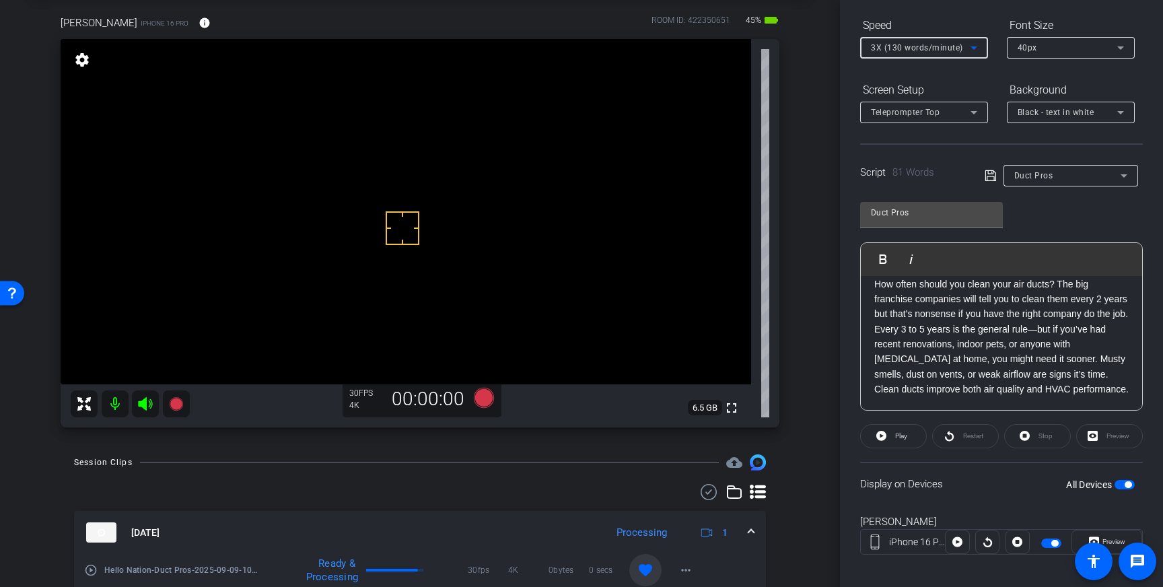
click at [988, 174] on icon at bounding box center [989, 175] width 11 height 11
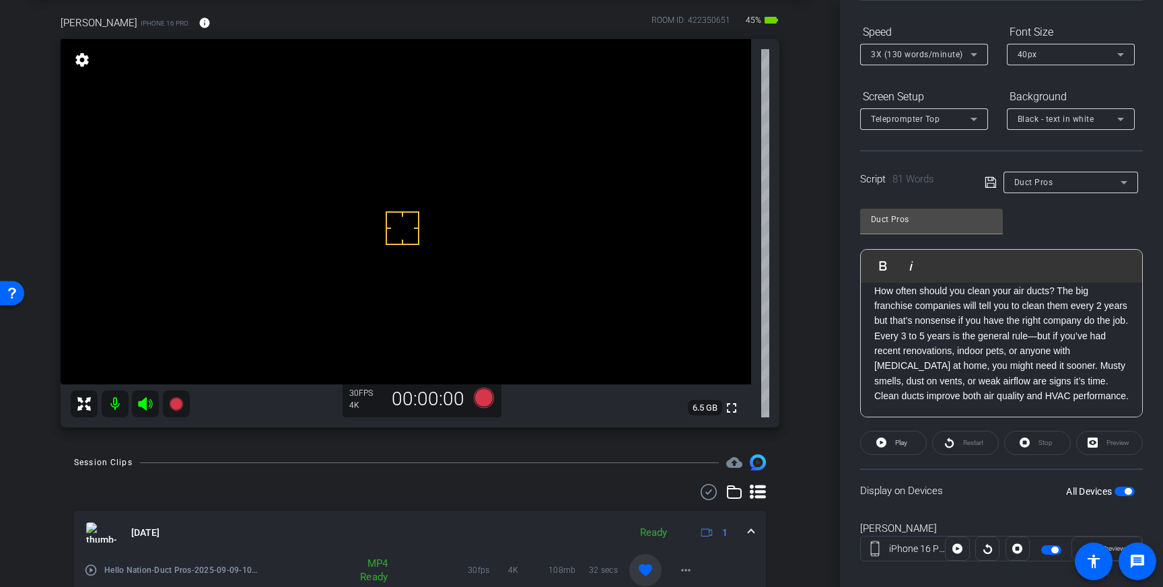
scroll to position [149, 0]
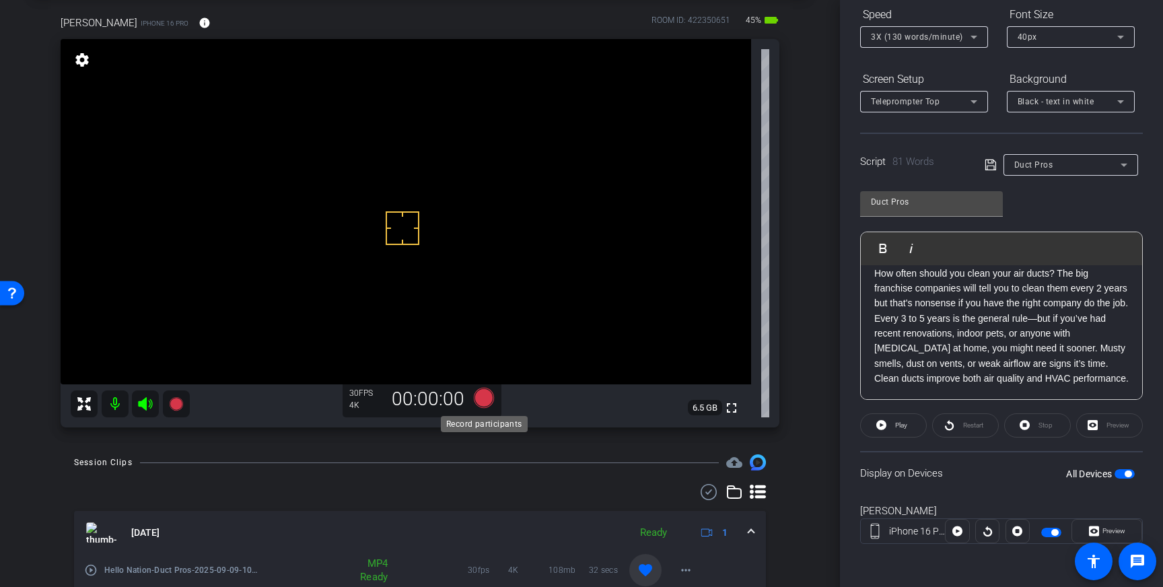
click at [486, 403] on icon at bounding box center [484, 398] width 20 height 20
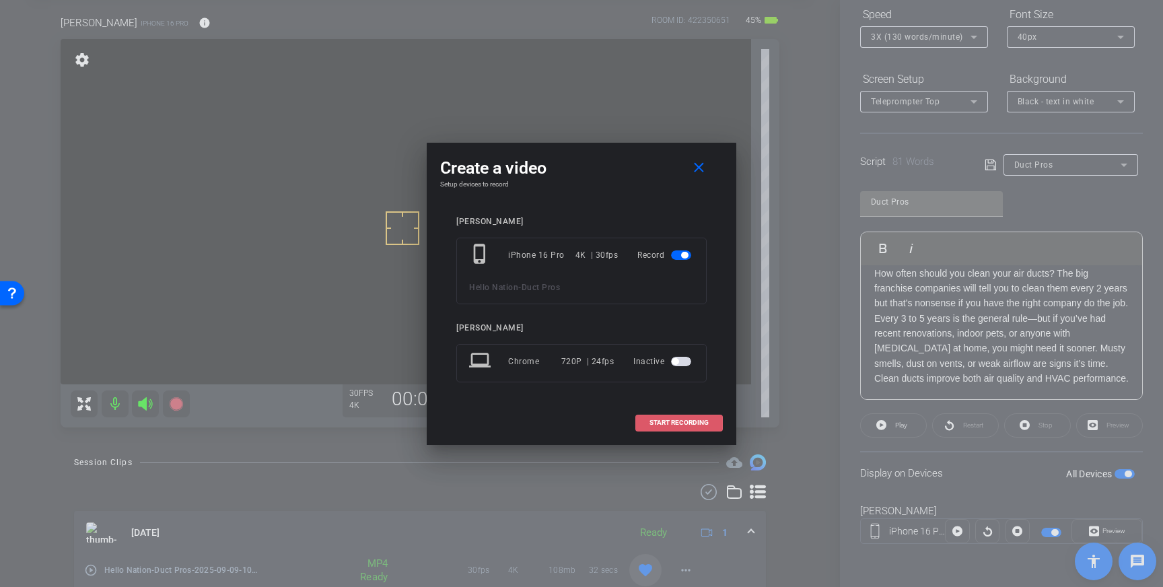
click at [649, 422] on span "START RECORDING" at bounding box center [678, 422] width 59 height 7
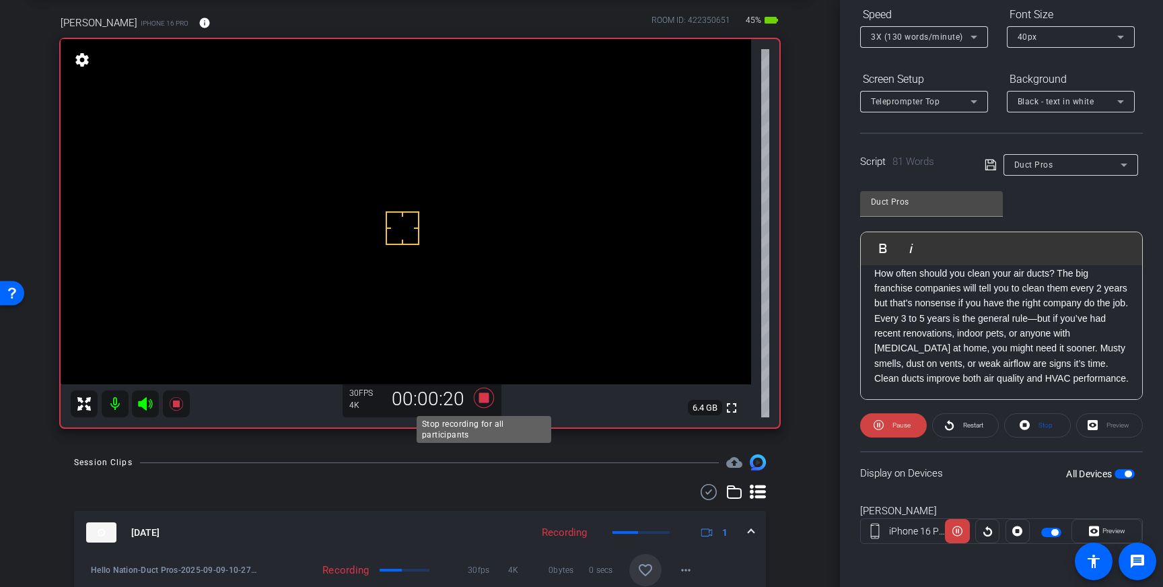
click at [481, 394] on icon at bounding box center [484, 398] width 20 height 20
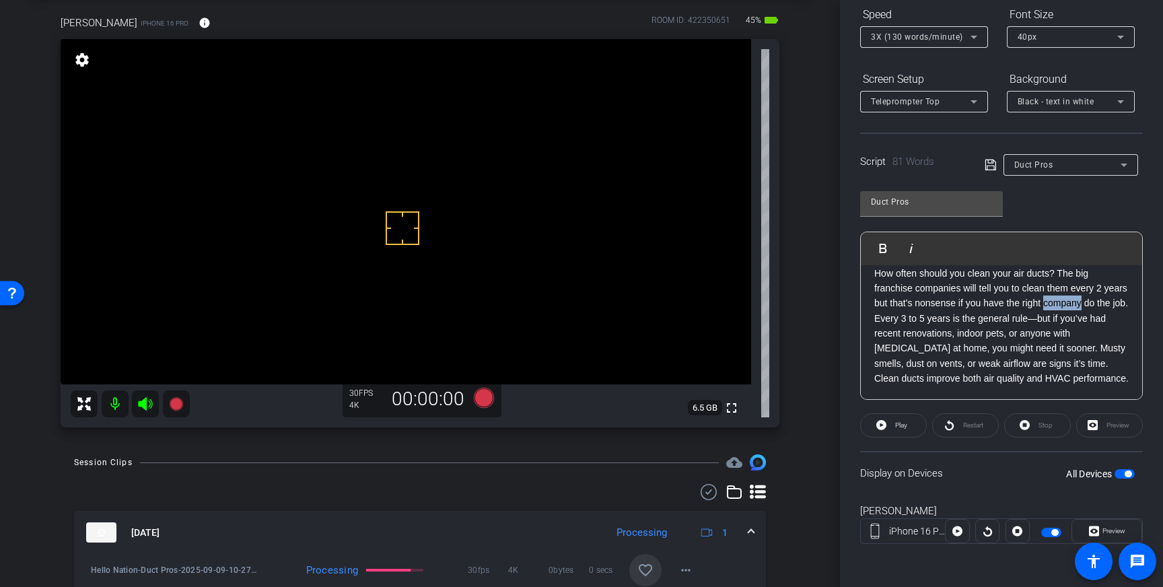
drag, startPoint x: 1070, startPoint y: 305, endPoint x: 1108, endPoint y: 306, distance: 37.7
click at [1108, 306] on p "How often should you clean your air ducts? The big franchise companies will tel…" at bounding box center [1001, 326] width 254 height 120
click at [991, 161] on icon at bounding box center [990, 165] width 12 height 16
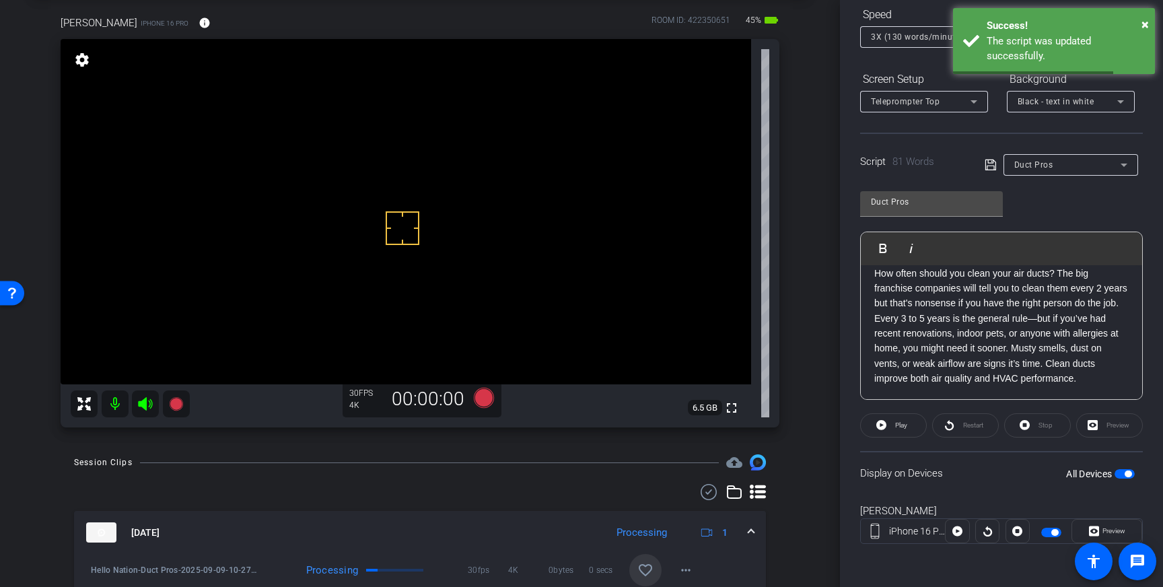
click at [1126, 476] on span "button" at bounding box center [1127, 473] width 7 height 7
click at [1128, 473] on span "button" at bounding box center [1124, 473] width 20 height 9
click at [992, 163] on icon at bounding box center [990, 165] width 12 height 16
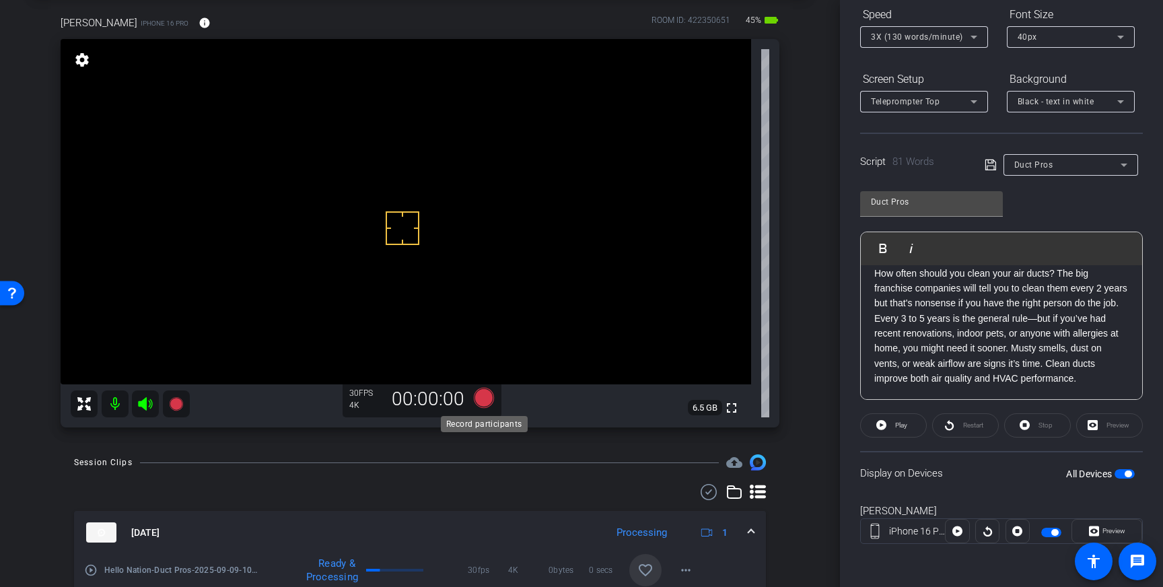
click at [480, 396] on icon at bounding box center [484, 398] width 20 height 20
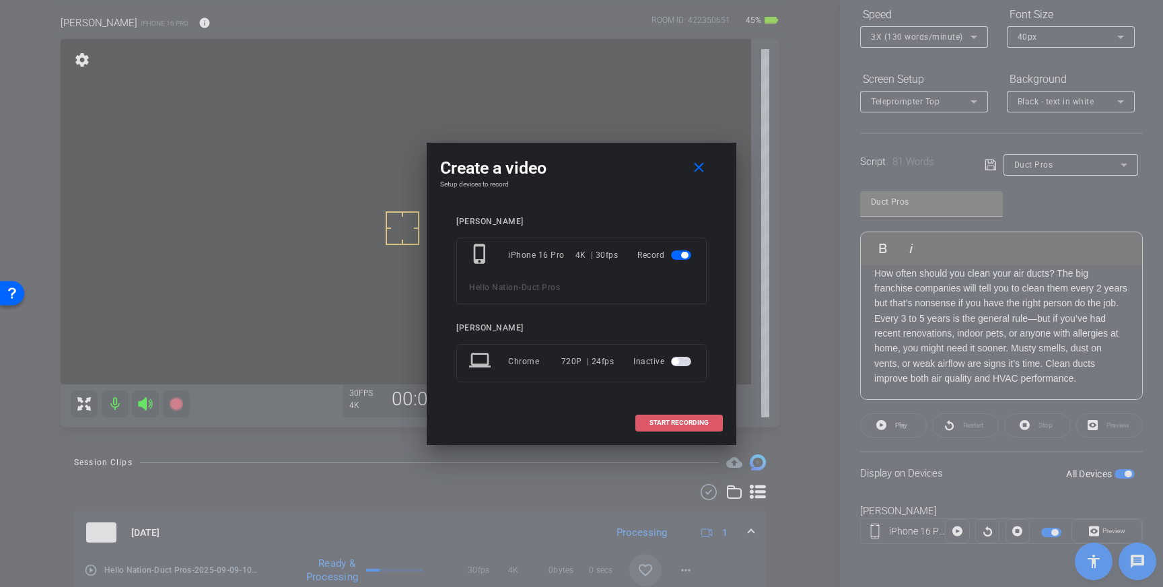
click at [676, 420] on span "START RECORDING" at bounding box center [678, 422] width 59 height 7
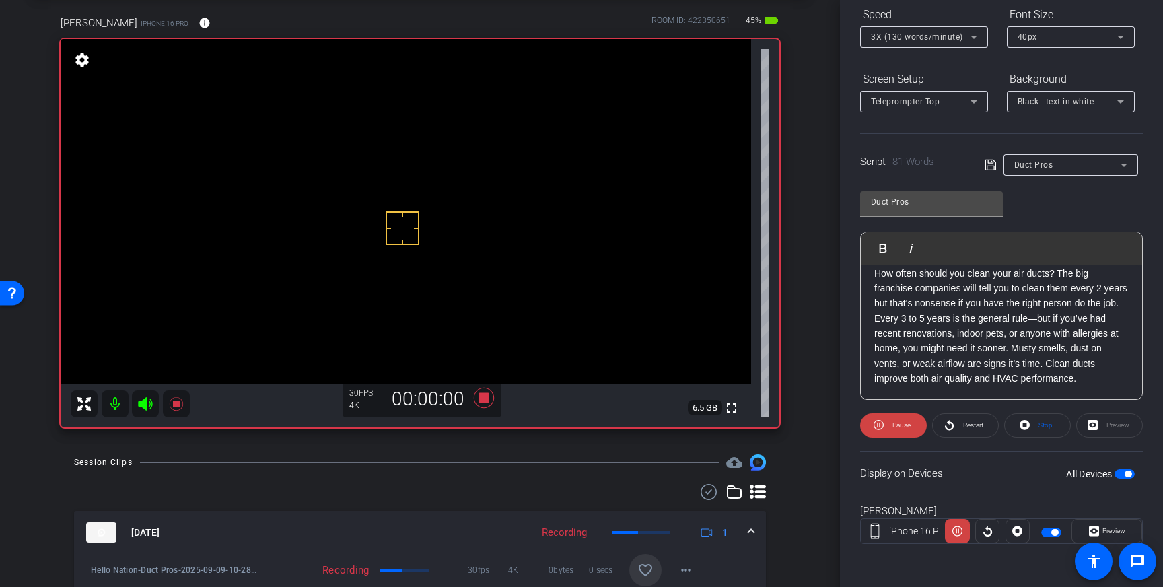
scroll to position [0, 0]
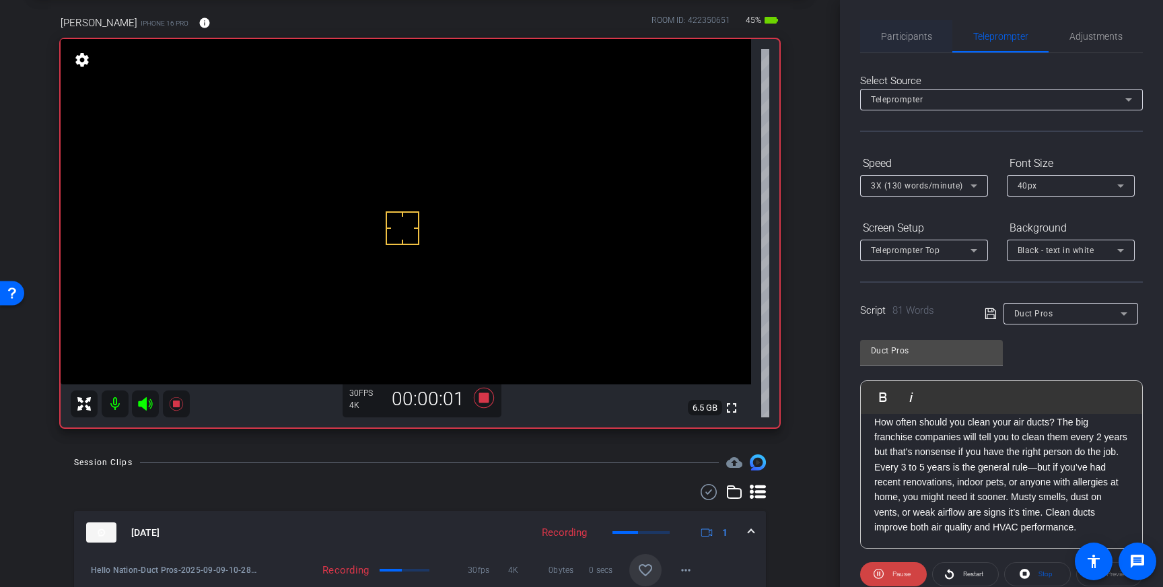
click at [900, 42] on span "Participants" at bounding box center [906, 36] width 51 height 32
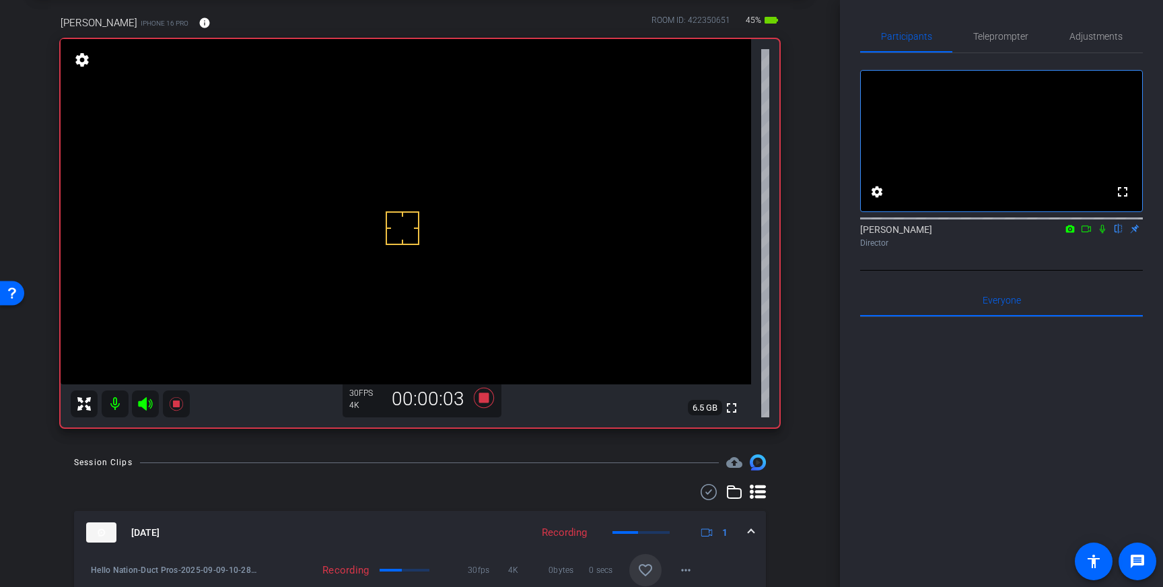
click at [1102, 233] on icon at bounding box center [1102, 229] width 5 height 9
click at [1102, 233] on icon at bounding box center [1102, 229] width 7 height 9
click at [485, 398] on icon at bounding box center [484, 398] width 20 height 20
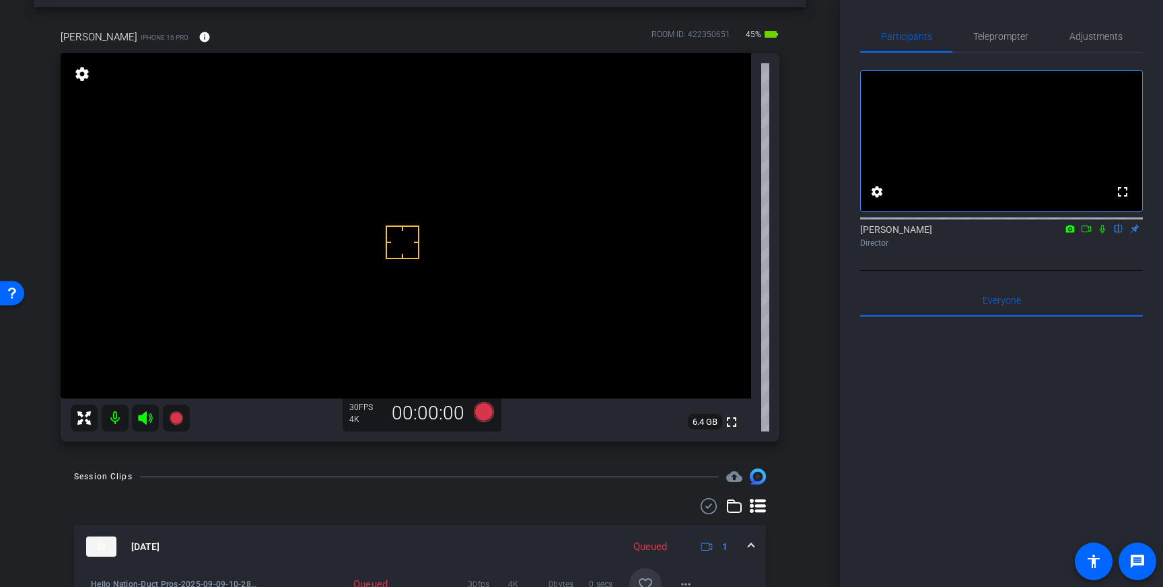
scroll to position [47, 0]
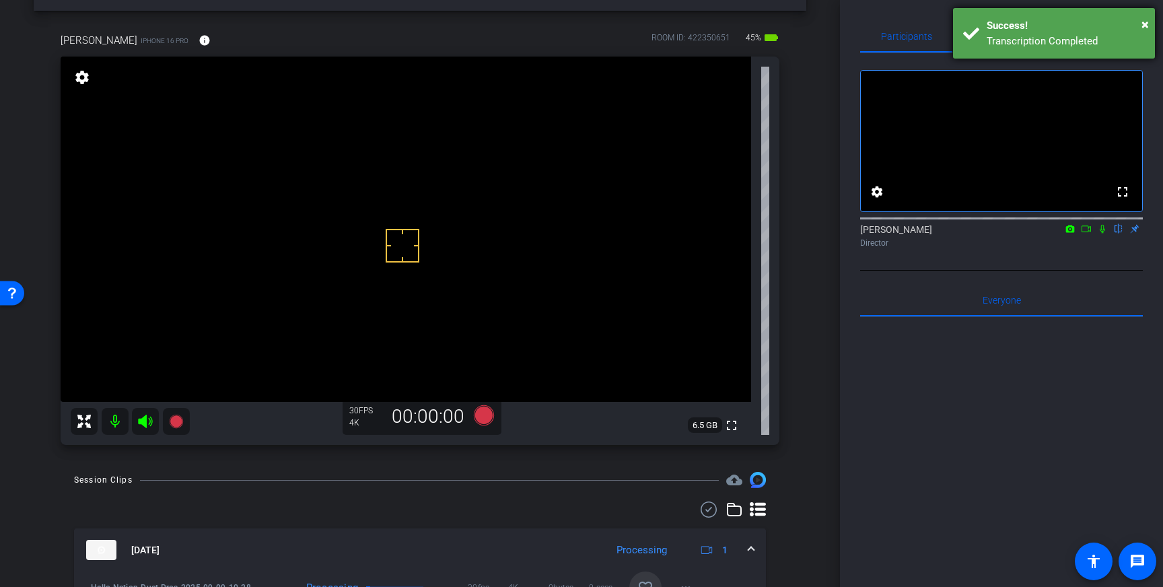
click at [1035, 38] on div "Transcription Completed" at bounding box center [1065, 41] width 158 height 15
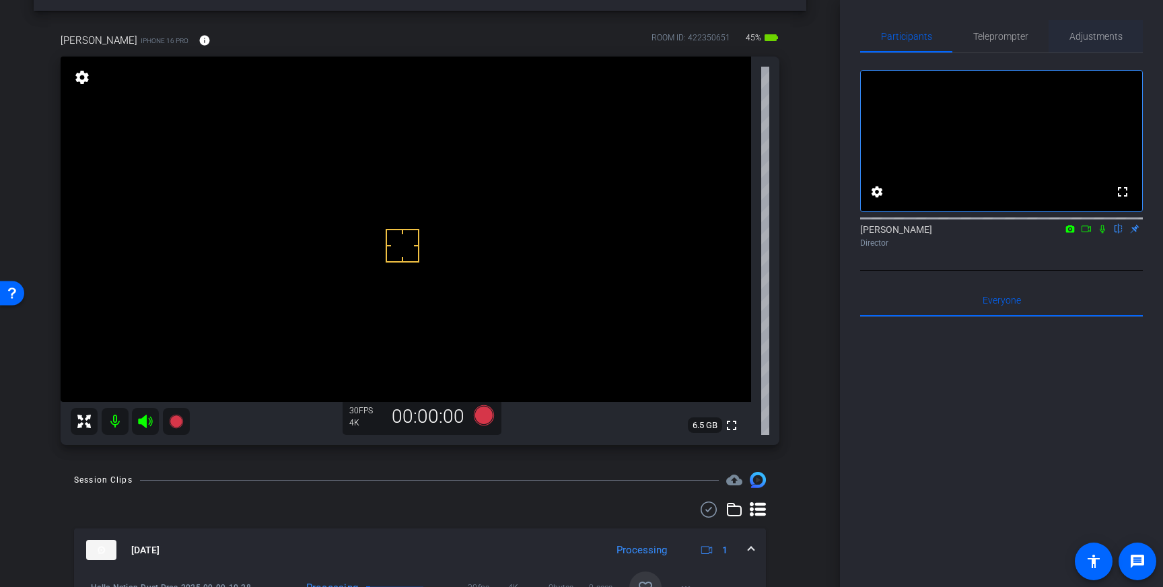
click at [1087, 37] on span "Adjustments" at bounding box center [1095, 36] width 53 height 9
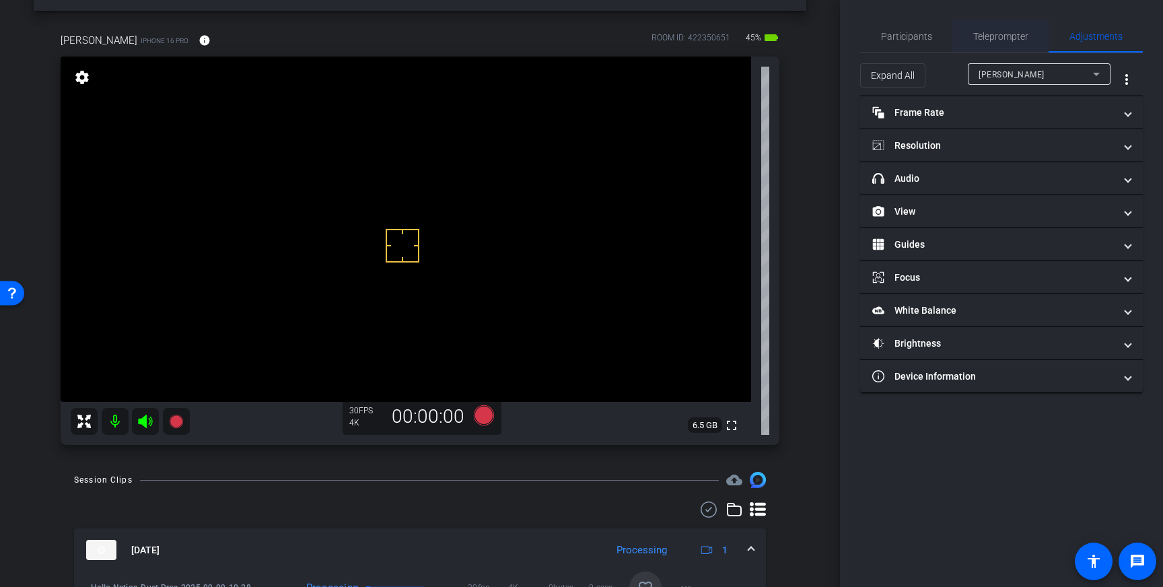
click at [1017, 34] on span "Teleprompter" at bounding box center [1000, 36] width 55 height 9
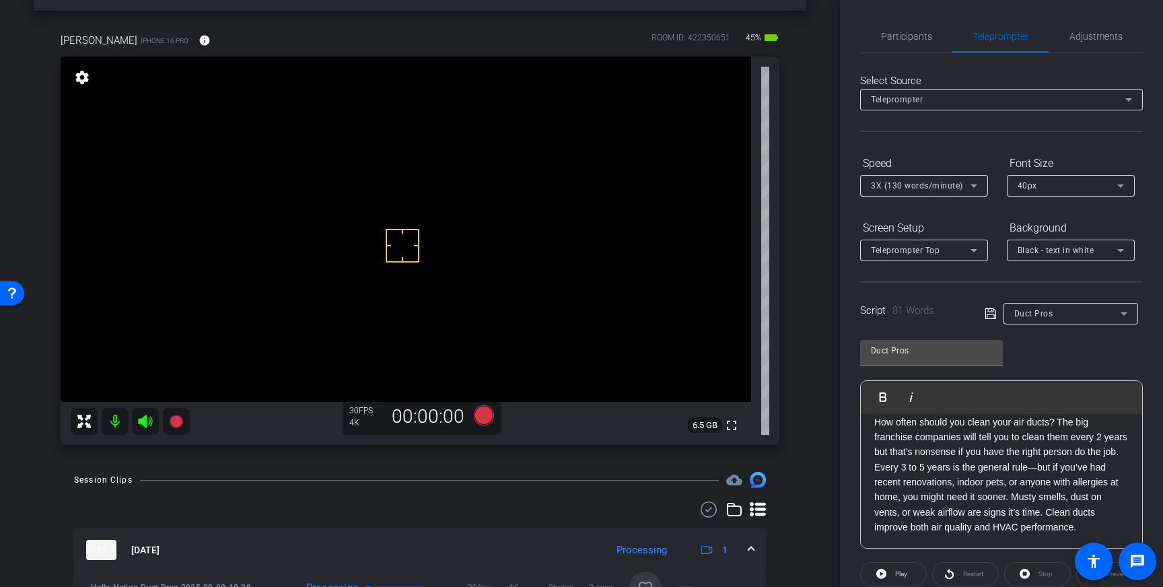
click at [968, 183] on icon at bounding box center [974, 186] width 16 height 16
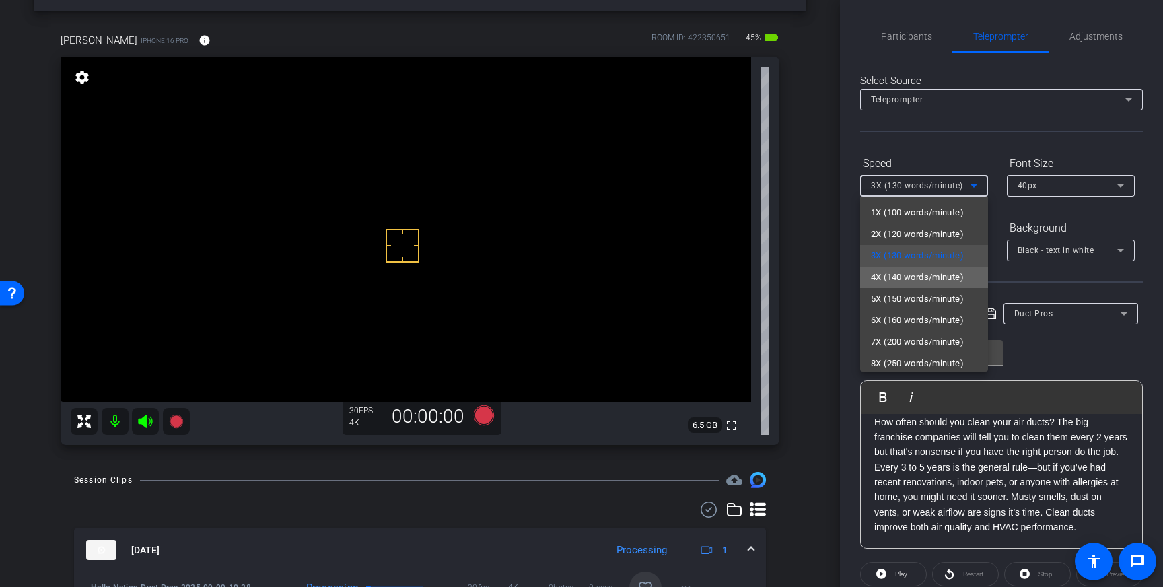
click at [916, 274] on span "4X (140 words/minute)" at bounding box center [917, 277] width 93 height 16
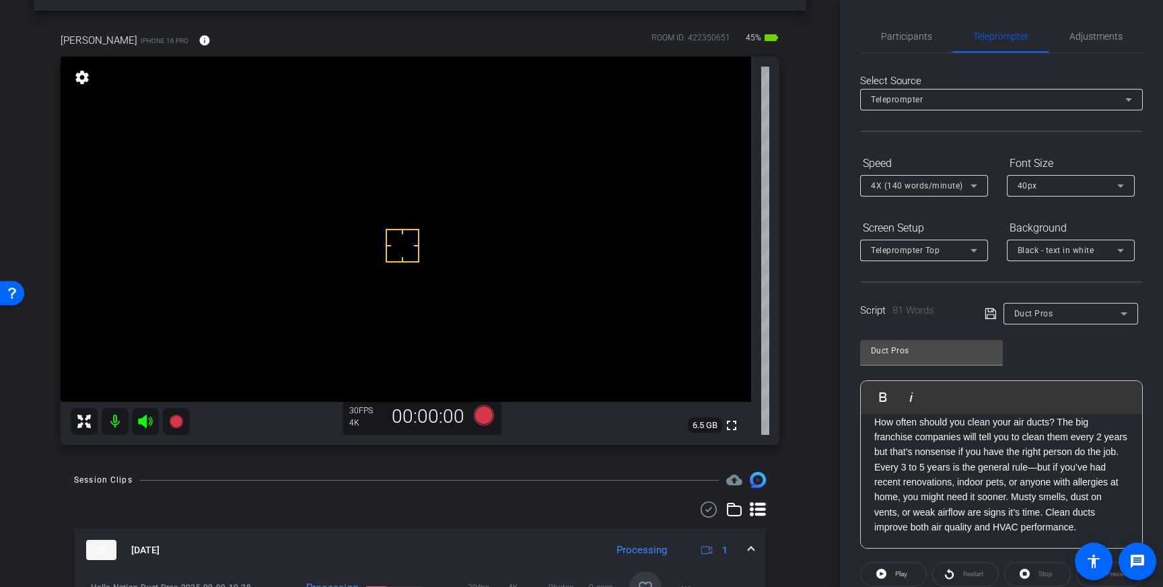
click at [991, 316] on icon at bounding box center [990, 313] width 12 height 16
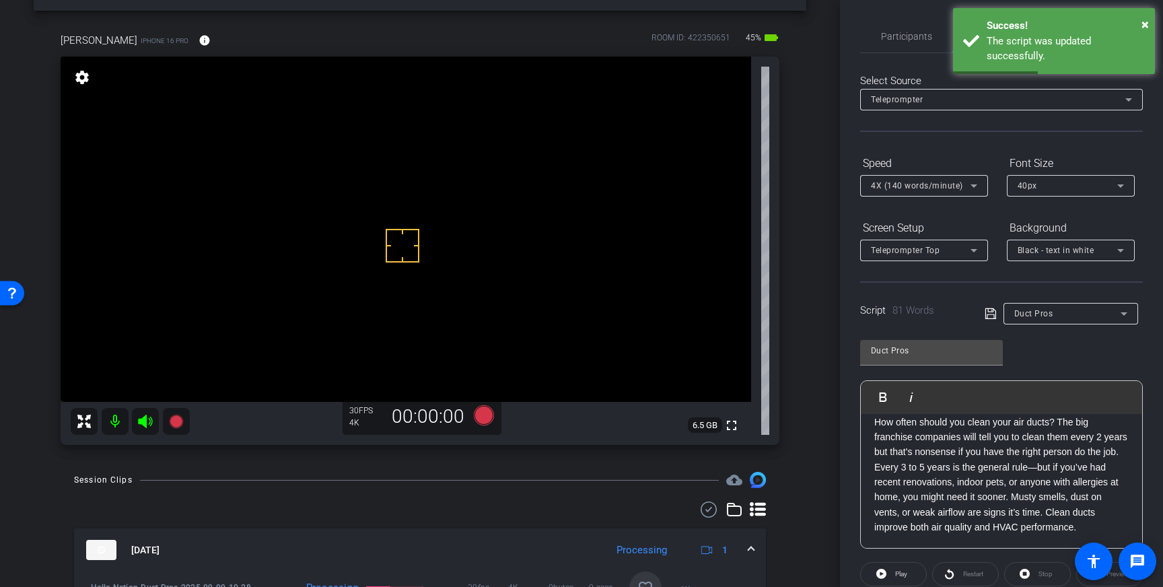
scroll to position [0, 0]
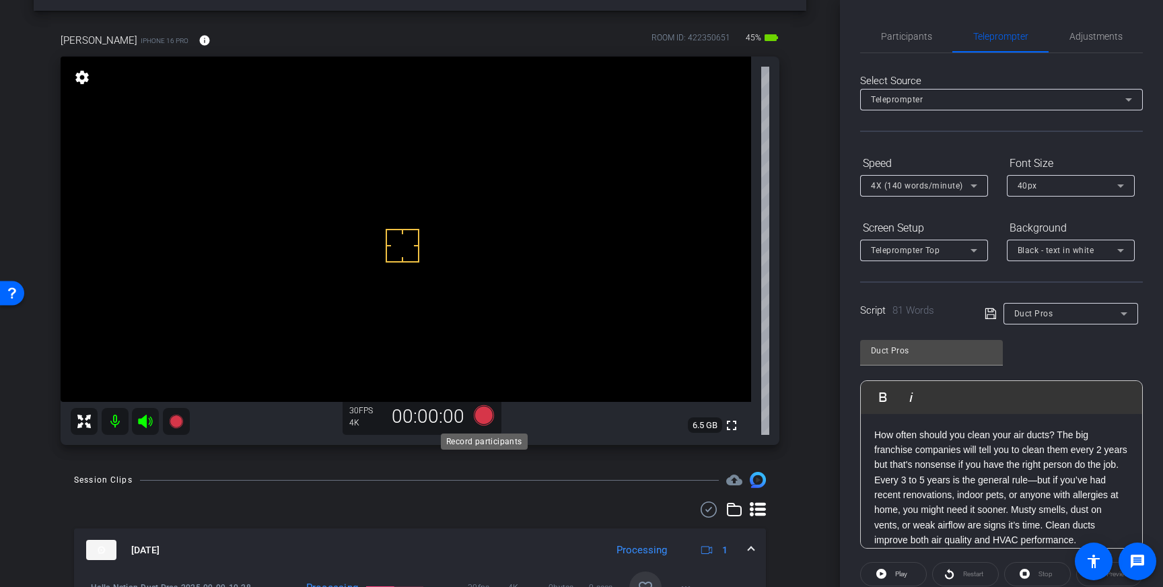
click at [491, 418] on icon at bounding box center [484, 415] width 20 height 20
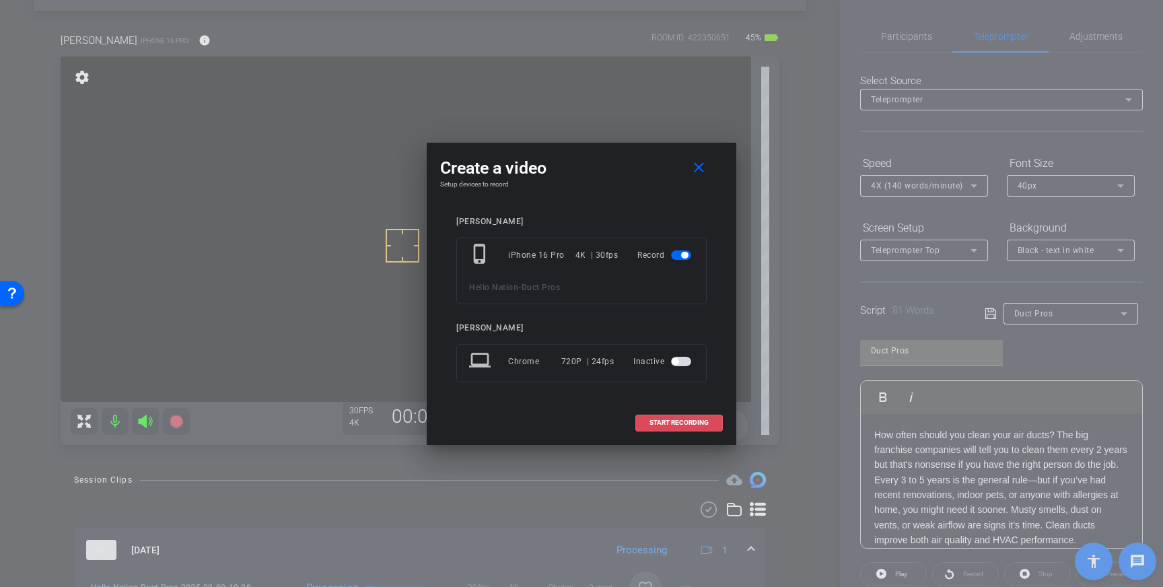
drag, startPoint x: 671, startPoint y: 428, endPoint x: 719, endPoint y: 412, distance: 50.2
click at [671, 428] on span at bounding box center [679, 422] width 86 height 32
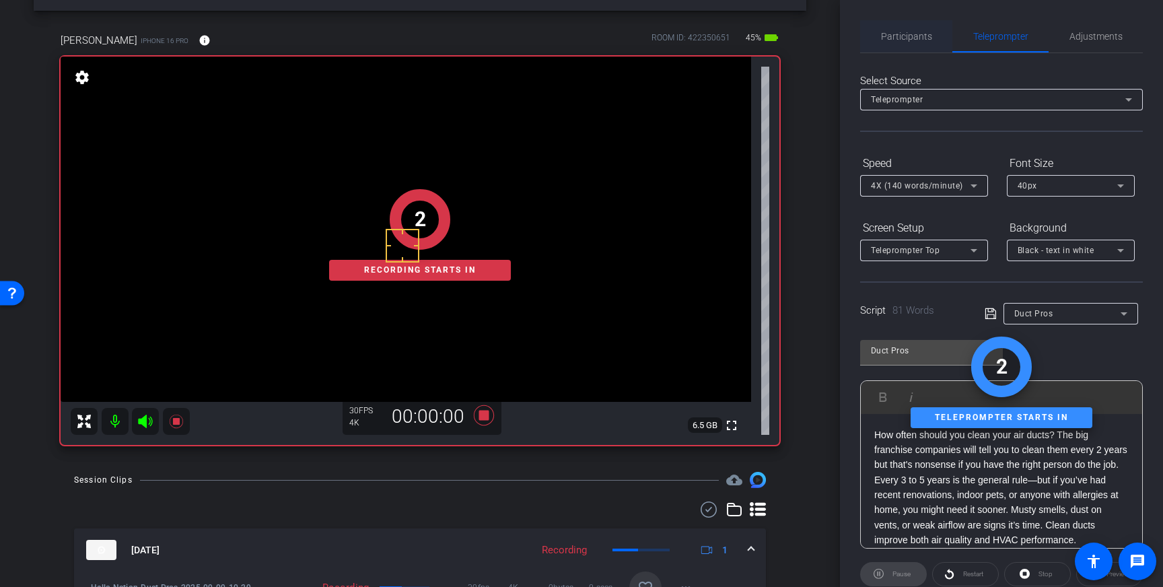
click at [892, 27] on span "Participants" at bounding box center [906, 36] width 51 height 32
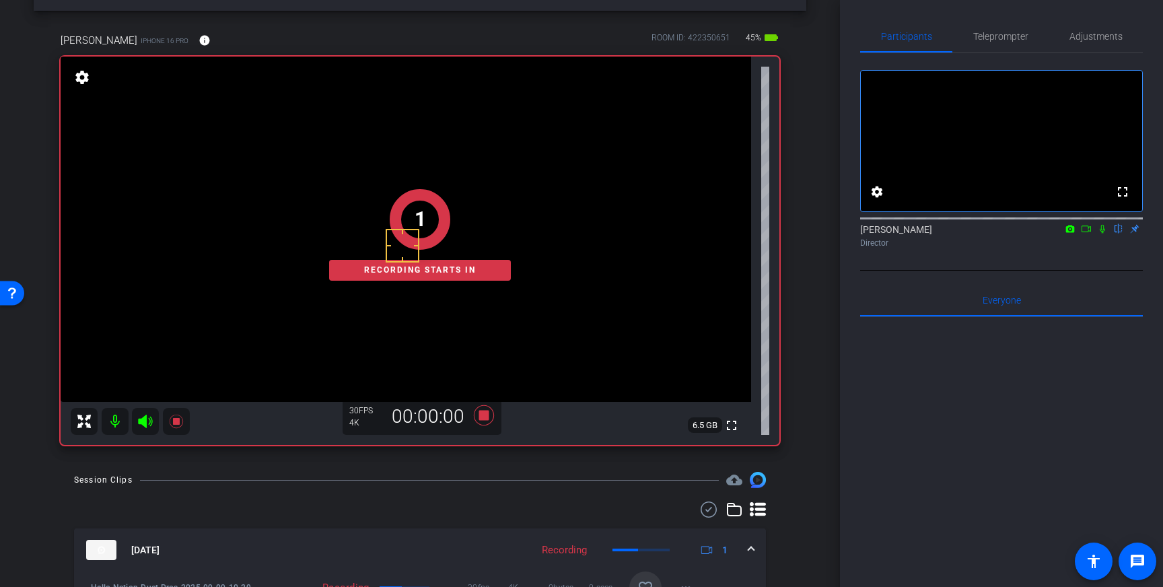
click at [1101, 235] on mat-icon at bounding box center [1102, 229] width 16 height 12
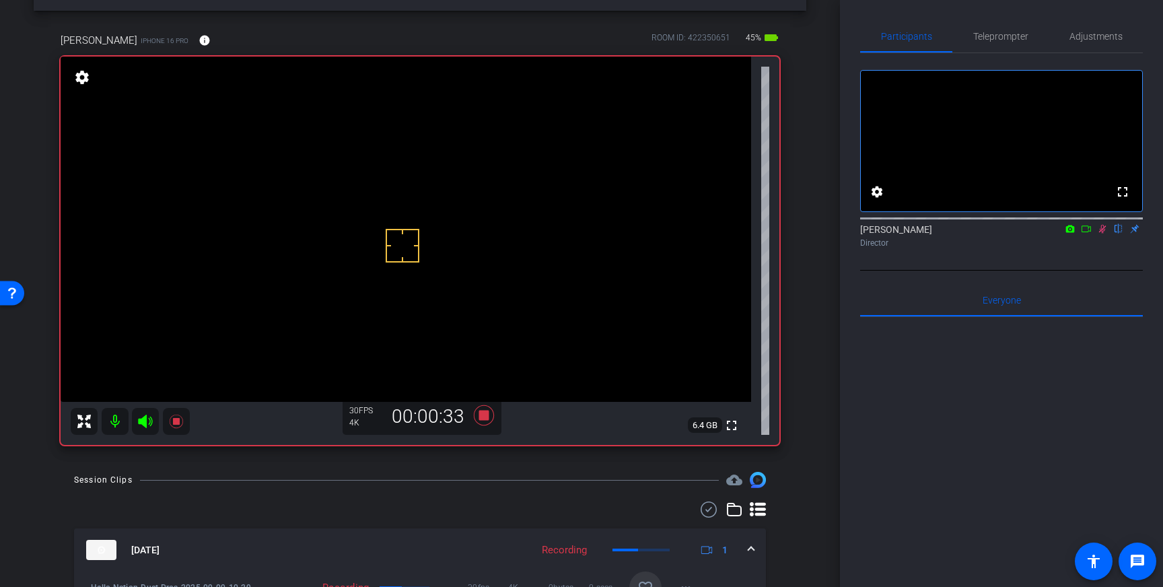
click at [1101, 233] on icon at bounding box center [1102, 228] width 11 height 9
click at [478, 418] on icon at bounding box center [484, 415] width 20 height 20
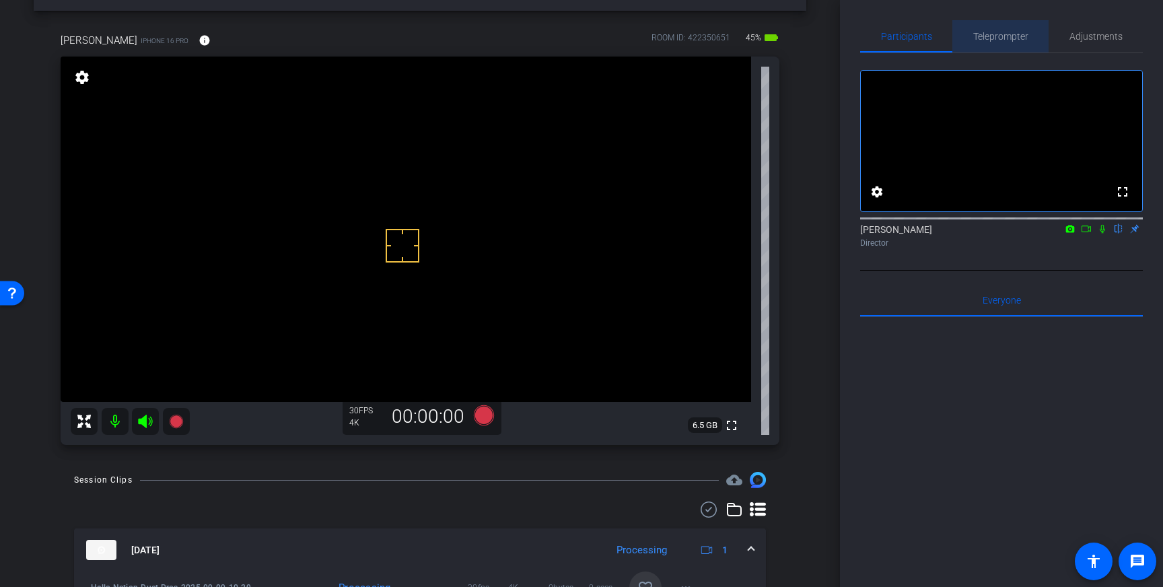
click at [1005, 33] on span "Teleprompter" at bounding box center [1000, 36] width 55 height 9
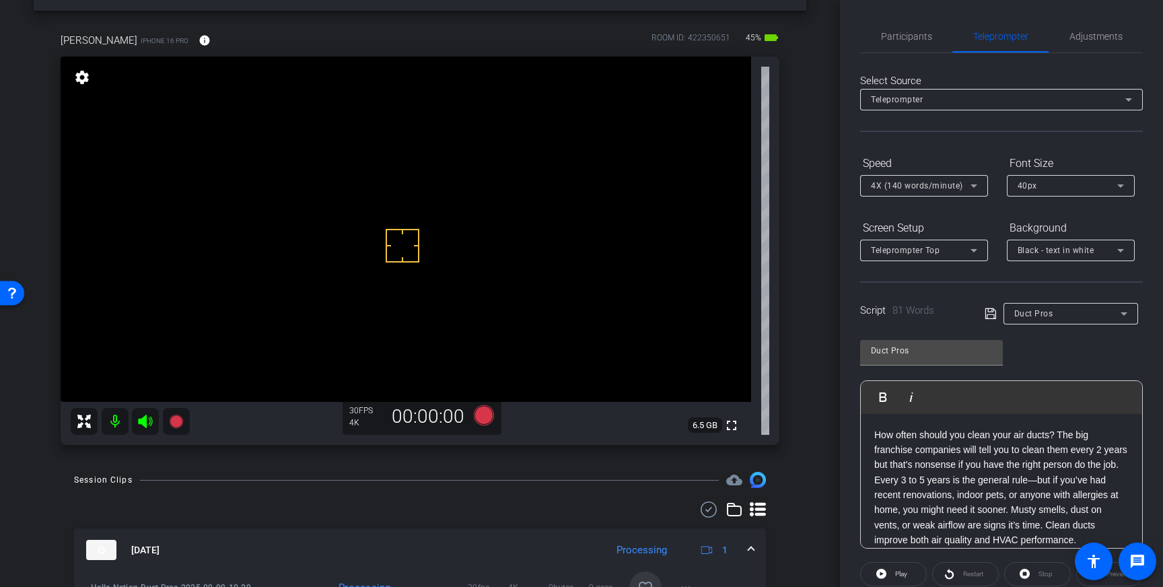
click at [972, 183] on icon at bounding box center [974, 186] width 16 height 16
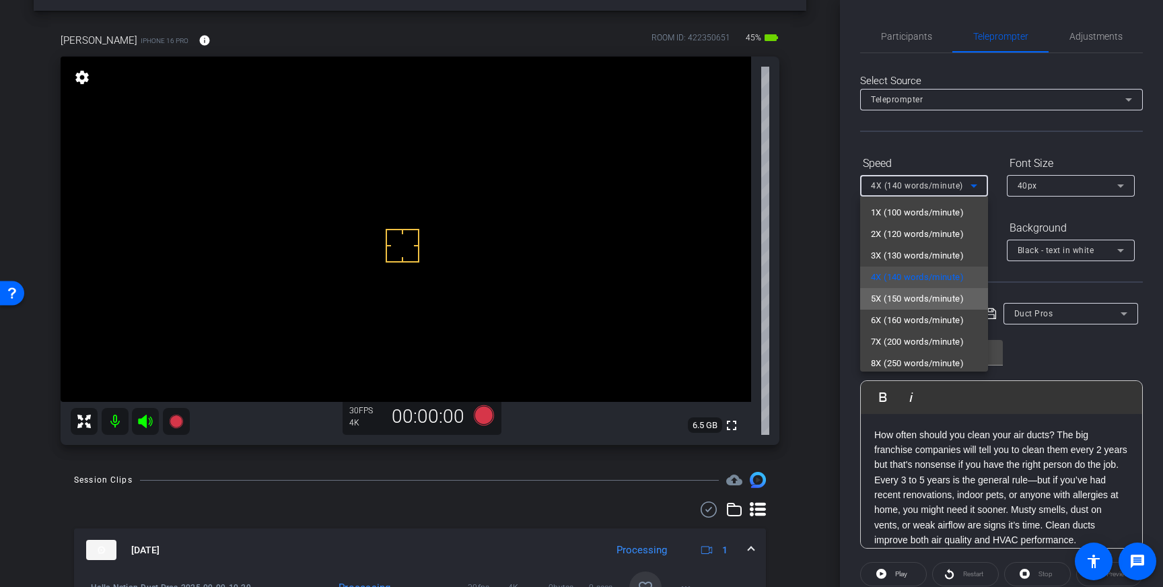
click at [898, 297] on span "5X (150 words/minute)" at bounding box center [917, 299] width 93 height 16
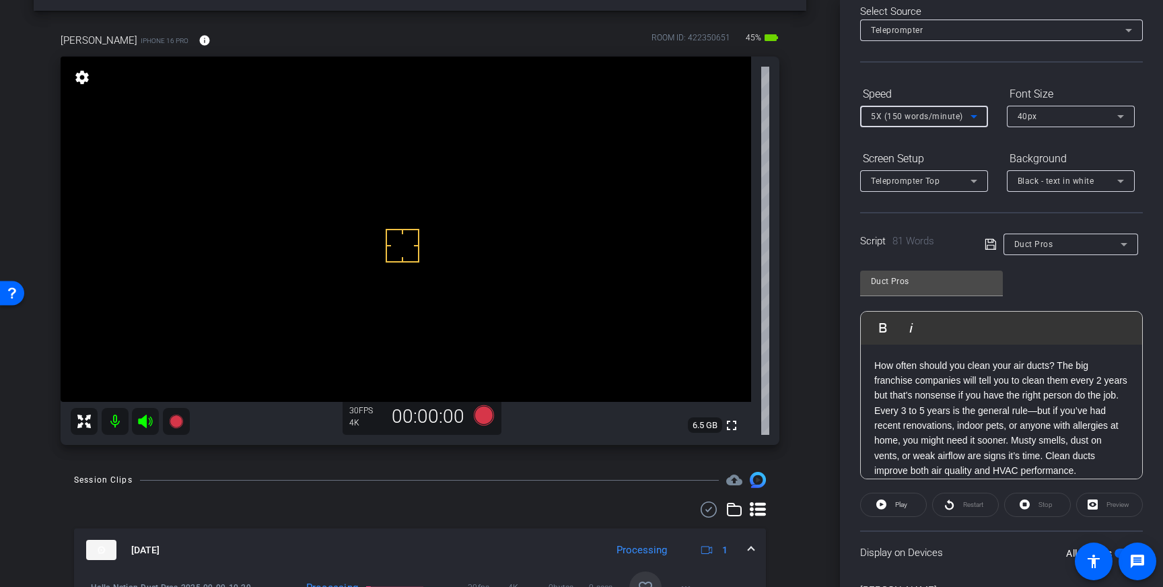
scroll to position [13, 0]
click at [1044, 445] on p "How often should you clean your air ducts? The big franchise companies will tel…" at bounding box center [1001, 405] width 254 height 120
click at [985, 395] on p "How often should you clean your air ducts? The big franchise companies will tel…" at bounding box center [1001, 426] width 254 height 136
click at [980, 397] on p "How often should you clean your air ducts? The big franchise companies will tel…" at bounding box center [1001, 426] width 254 height 136
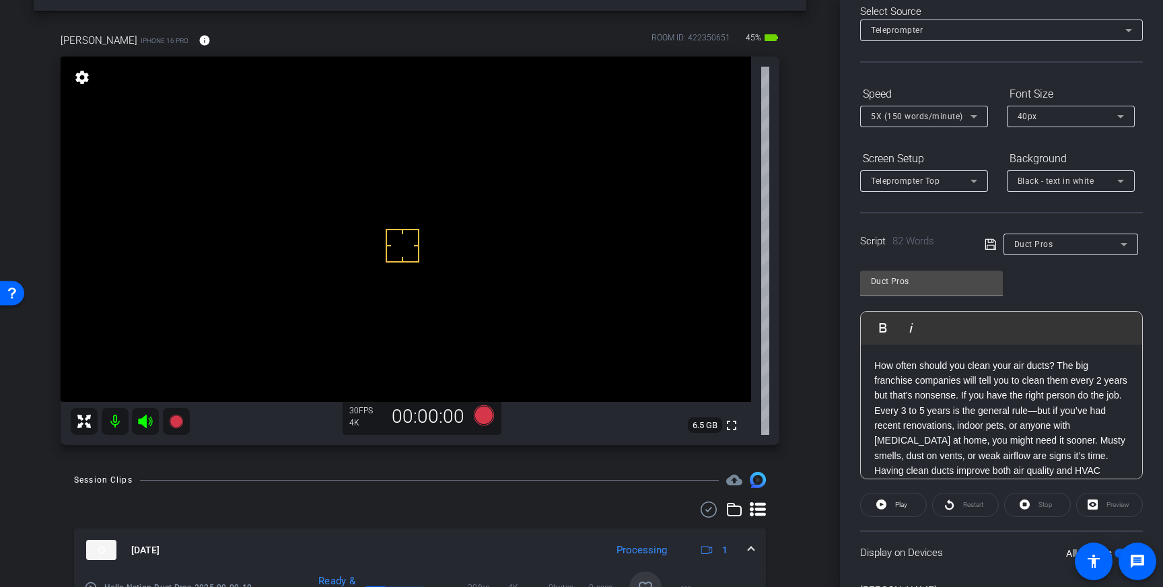
drag, startPoint x: 907, startPoint y: 412, endPoint x: 916, endPoint y: 445, distance: 34.3
click at [907, 412] on p "How often should you clean your air ducts? The big franchise companies will tel…" at bounding box center [1001, 426] width 254 height 136
click at [902, 412] on p "How often should you clean your air ducts? The big franchise companies will tel…" at bounding box center [1001, 418] width 254 height 120
click at [1088, 410] on p "How often should you clean your air ducts? The big franchise companies will tel…" at bounding box center [1001, 418] width 254 height 120
drag, startPoint x: 1091, startPoint y: 410, endPoint x: 1077, endPoint y: 414, distance: 14.5
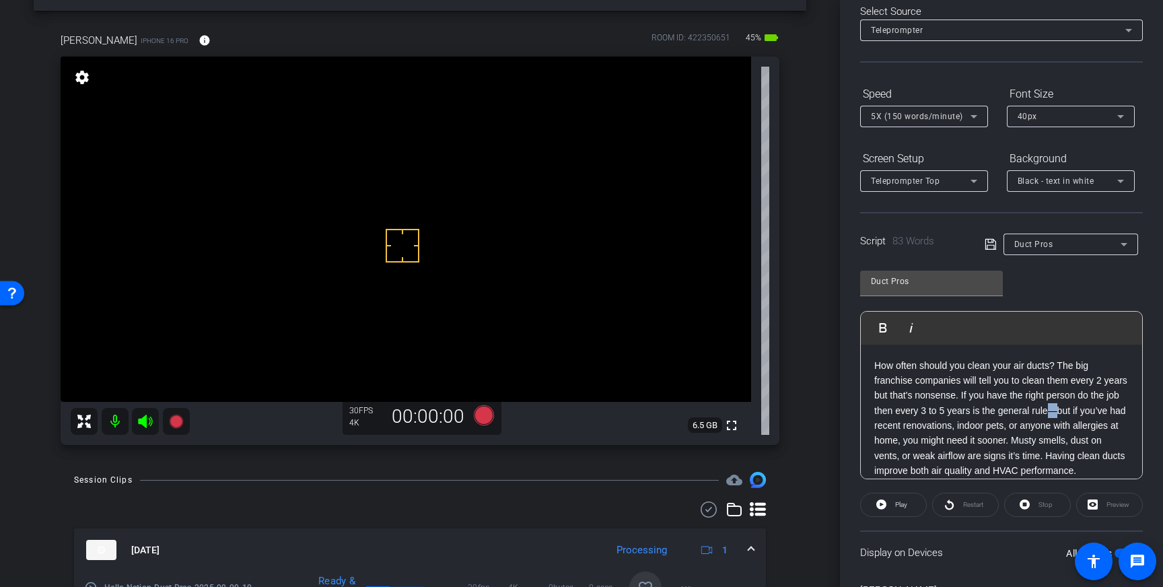
click at [1077, 414] on p "How often should you clean your air ducts? The big franchise companies will tel…" at bounding box center [1001, 418] width 254 height 120
drag, startPoint x: 988, startPoint y: 240, endPoint x: 1011, endPoint y: 277, distance: 42.9
click at [988, 240] on icon at bounding box center [990, 244] width 12 height 16
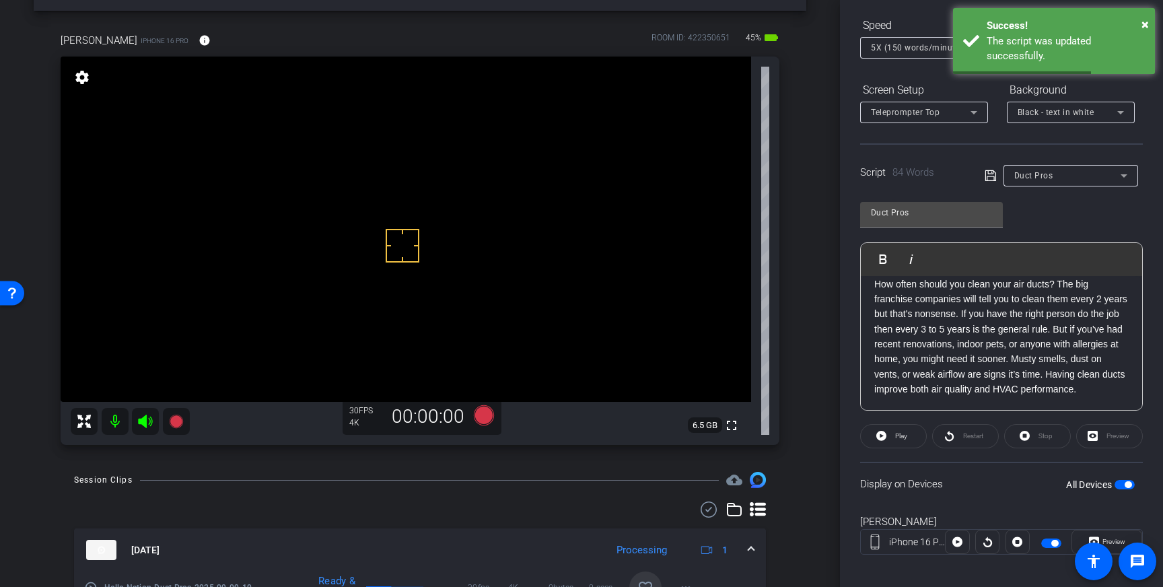
scroll to position [149, 0]
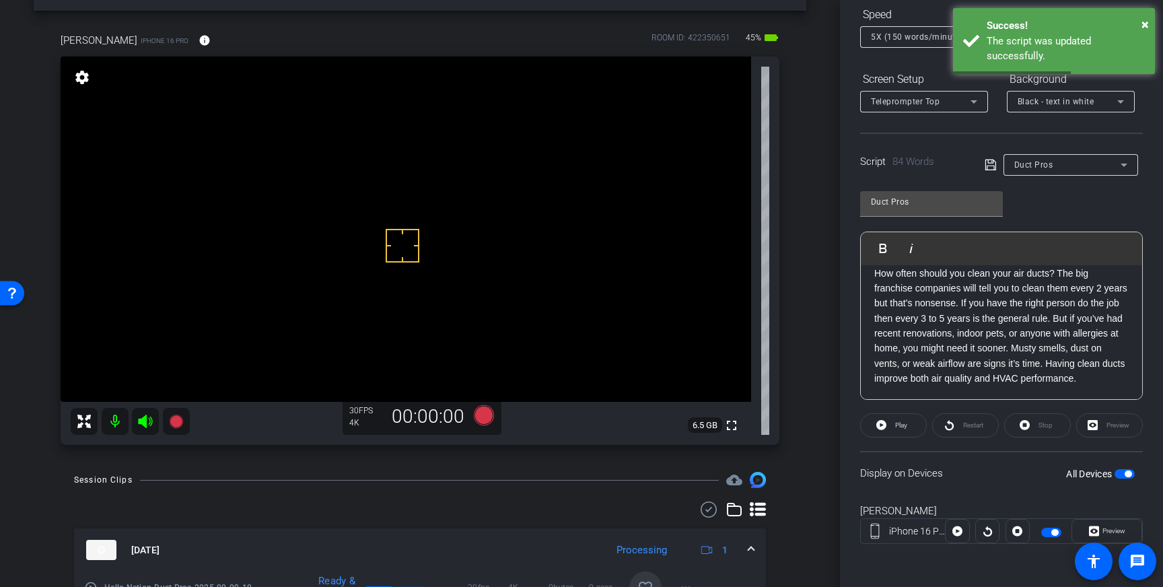
click at [1124, 470] on span "button" at bounding box center [1124, 473] width 20 height 9
click at [1128, 474] on span "button" at bounding box center [1124, 473] width 20 height 9
click at [991, 166] on icon at bounding box center [989, 164] width 11 height 11
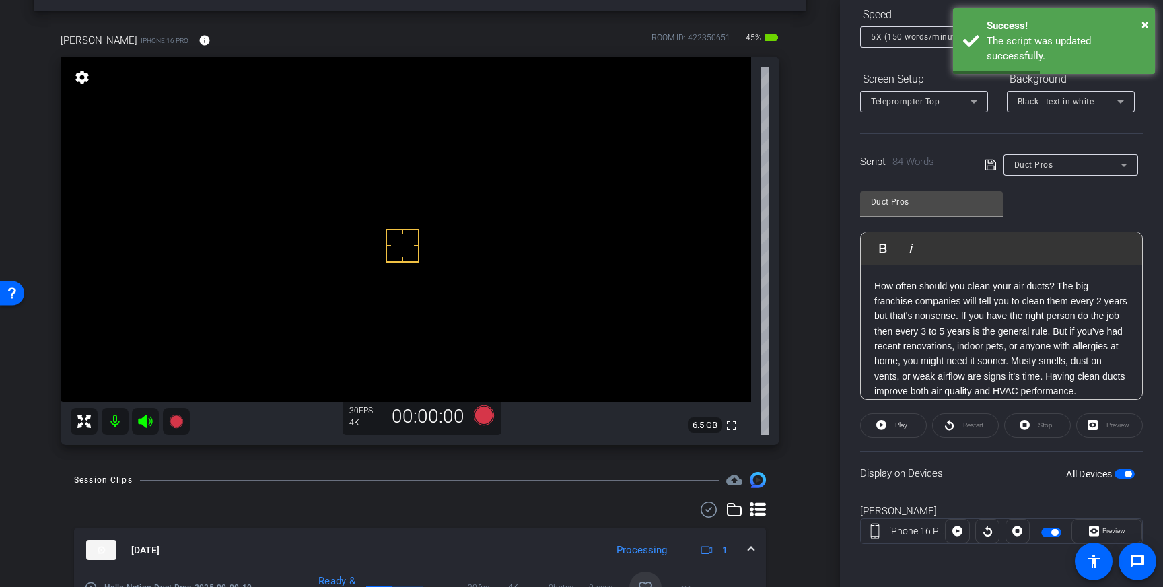
scroll to position [0, 0]
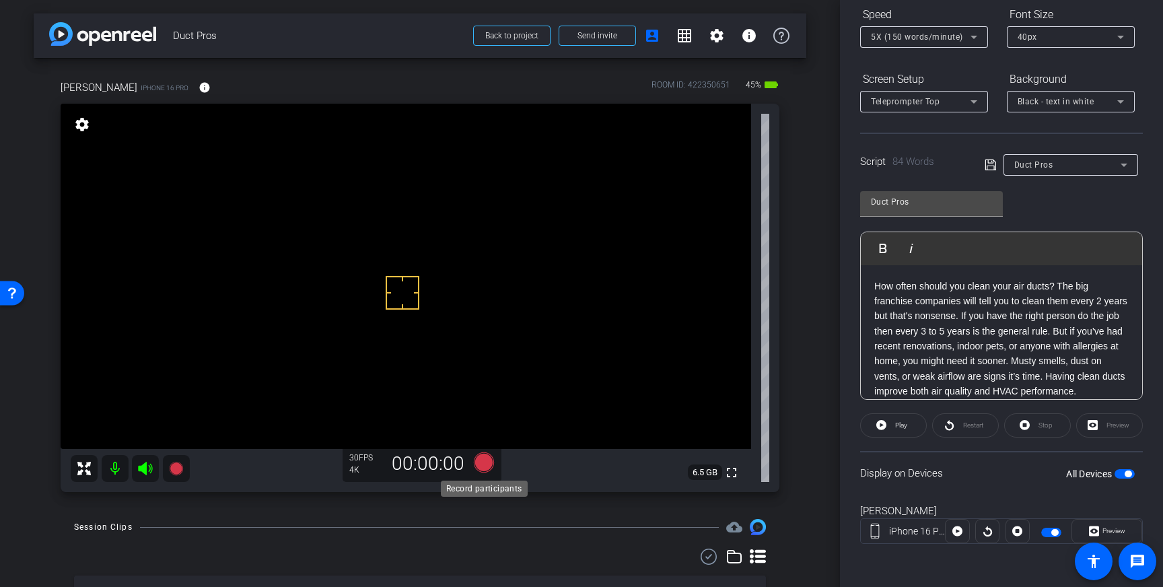
click at [479, 464] on icon at bounding box center [484, 462] width 20 height 20
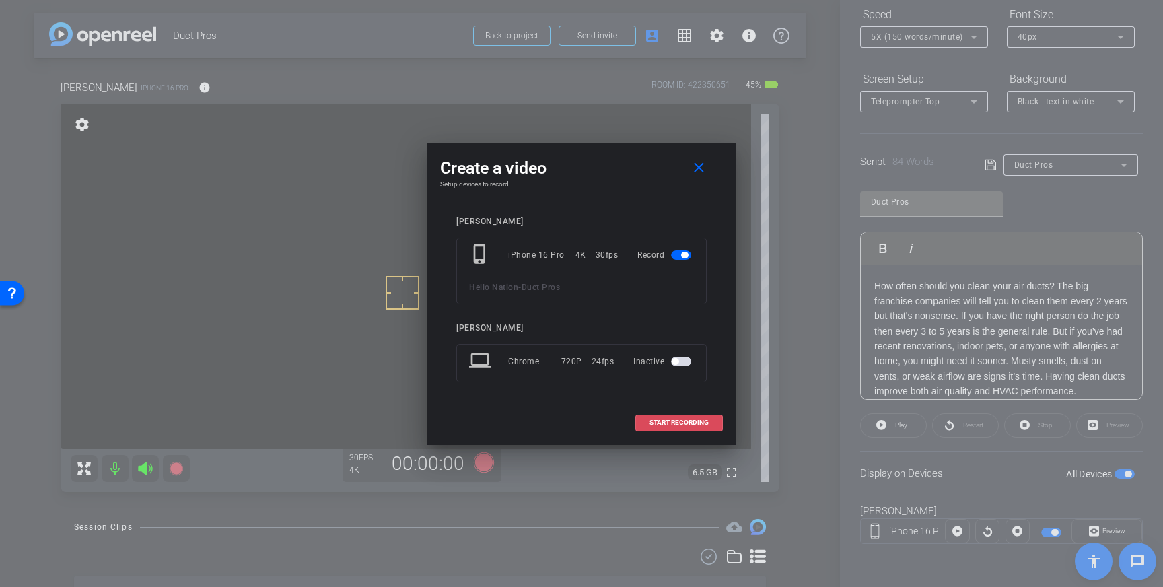
drag, startPoint x: 707, startPoint y: 415, endPoint x: 718, endPoint y: 408, distance: 12.9
click at [707, 415] on span at bounding box center [679, 422] width 86 height 32
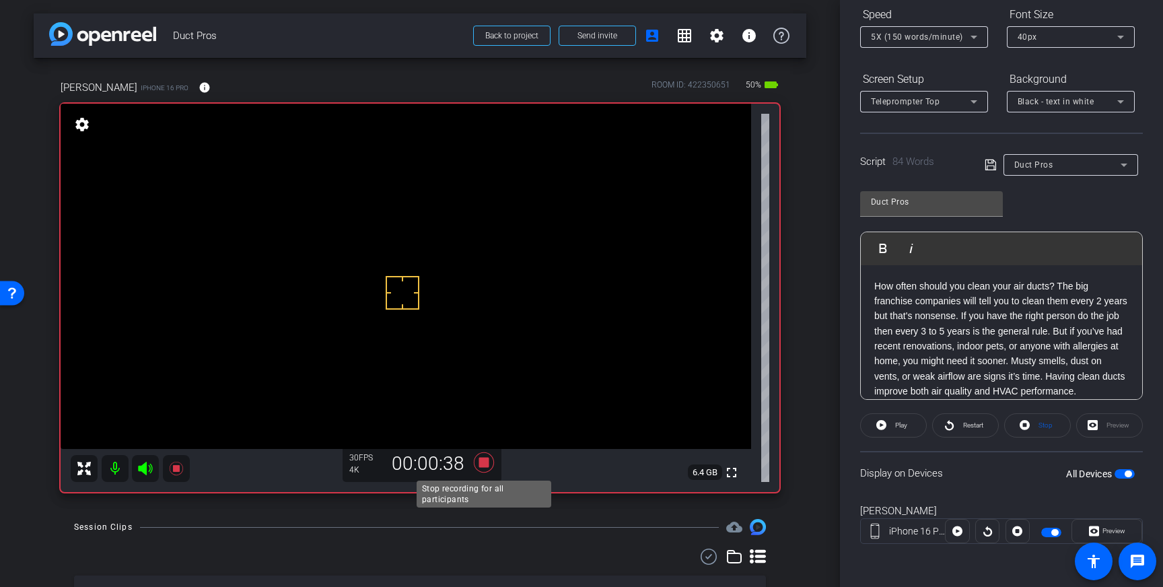
click at [485, 462] on icon at bounding box center [484, 462] width 20 height 20
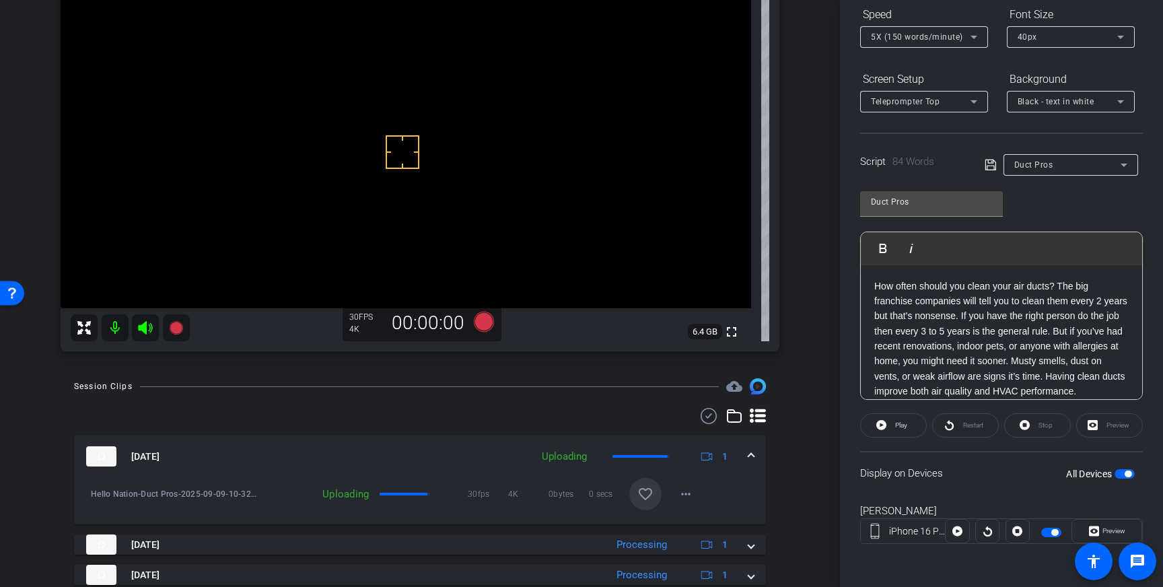
scroll to position [153, 0]
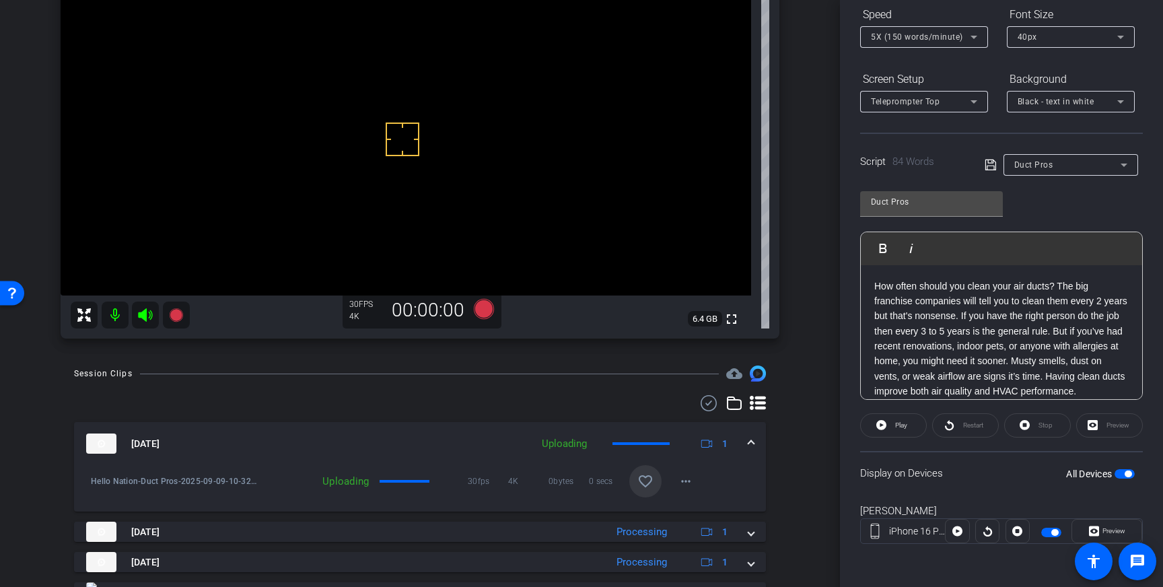
click at [651, 484] on mat-icon "favorite_border" at bounding box center [645, 481] width 16 height 16
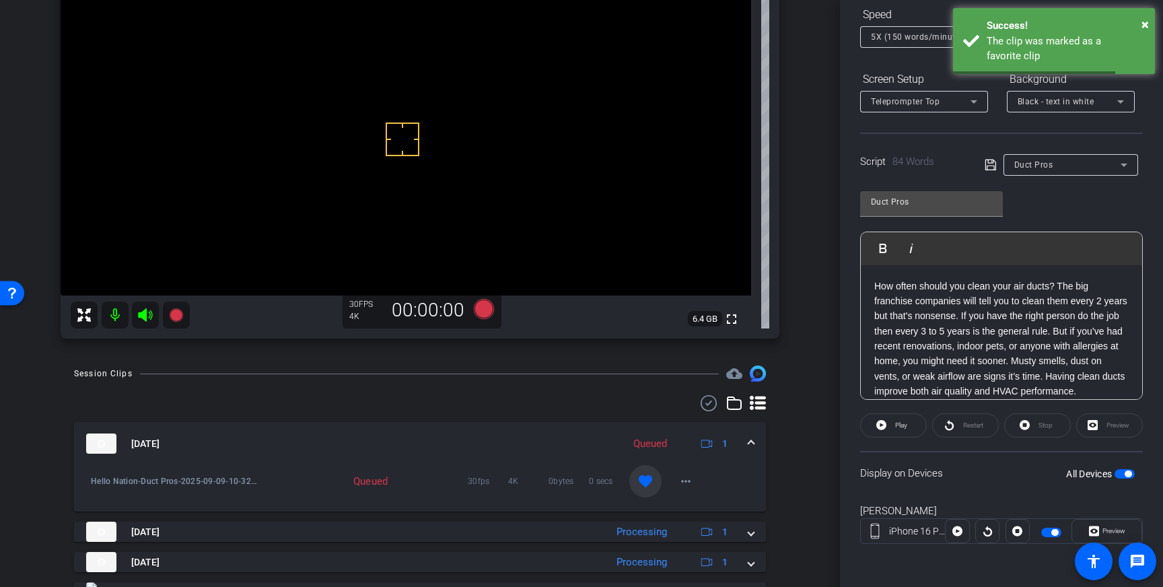
drag, startPoint x: 750, startPoint y: 442, endPoint x: 908, endPoint y: 405, distance: 162.4
click at [750, 442] on span at bounding box center [750, 444] width 5 height 14
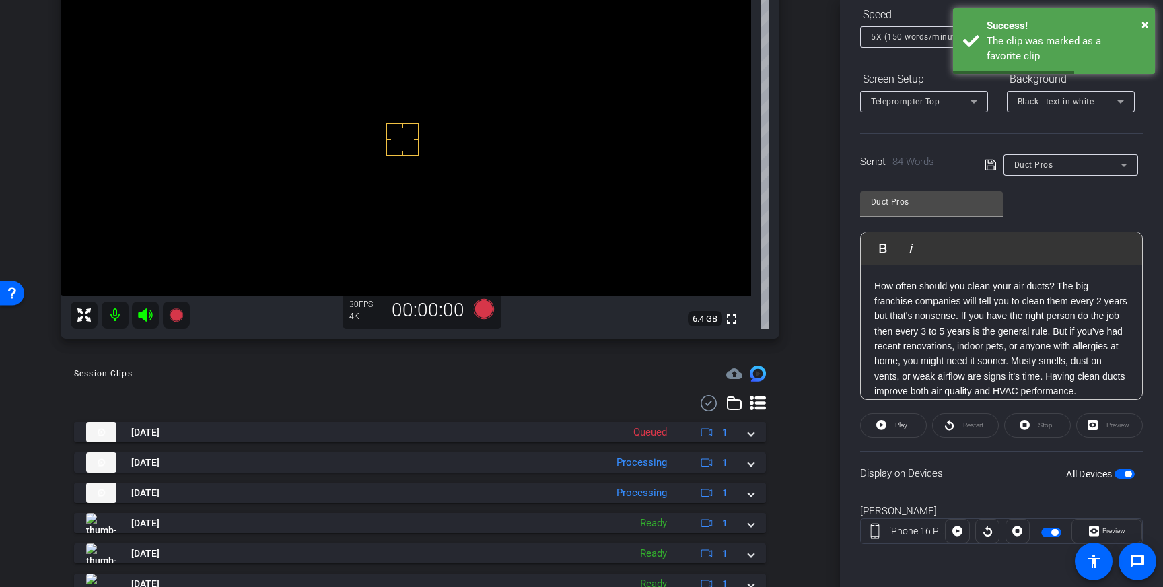
click at [958, 392] on p "How often should you clean your air ducts? The big franchise companies will tel…" at bounding box center [1001, 339] width 254 height 120
drag, startPoint x: 984, startPoint y: 164, endPoint x: 988, endPoint y: 176, distance: 12.4
click at [984, 164] on icon at bounding box center [990, 165] width 12 height 16
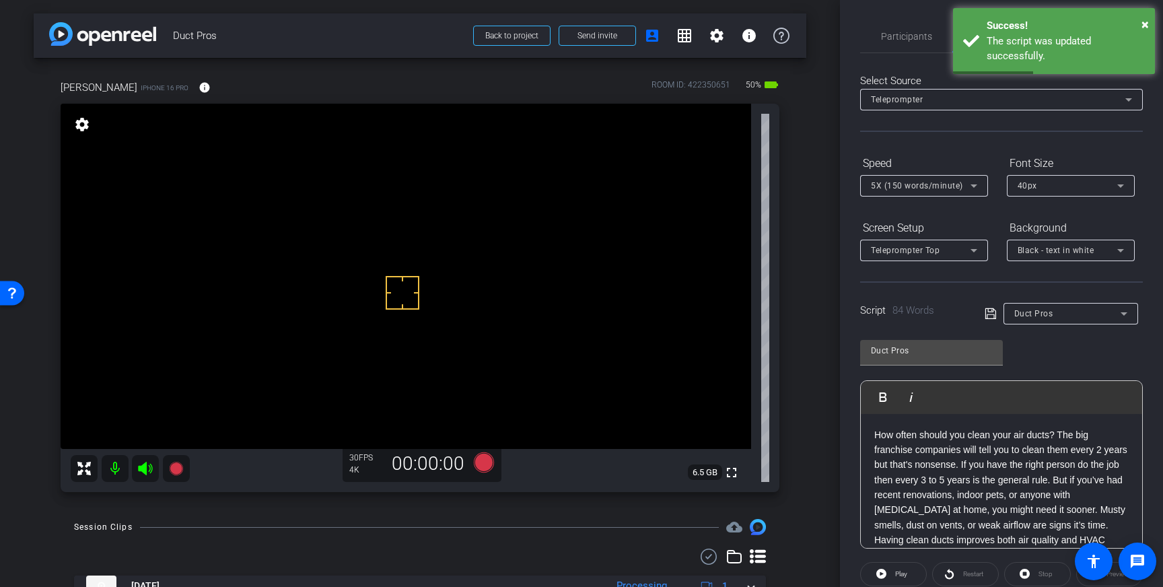
scroll to position [149, 0]
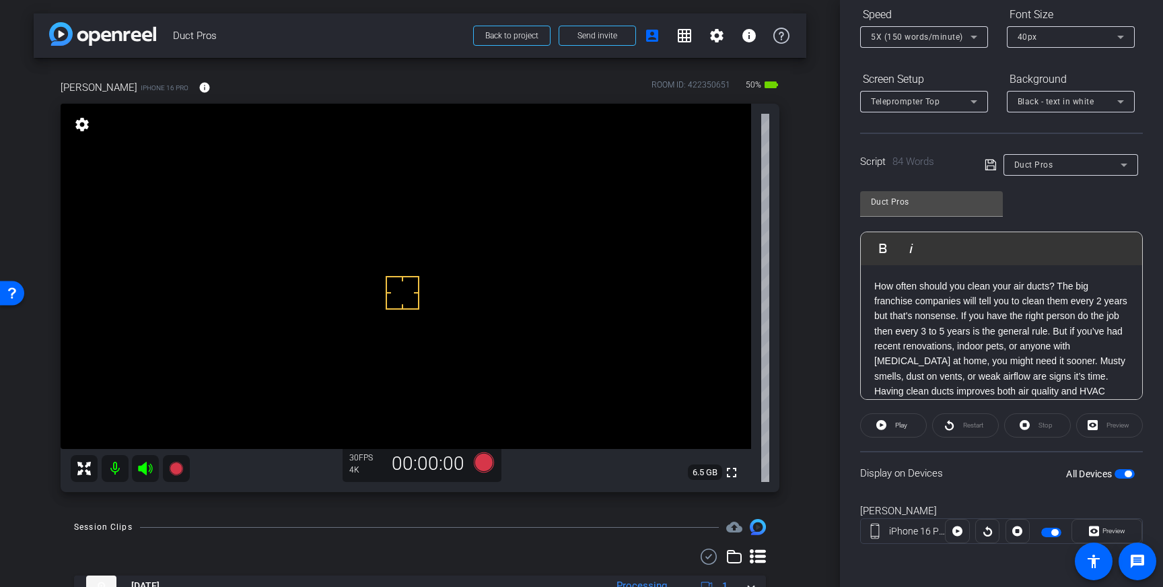
click at [1128, 476] on span "button" at bounding box center [1127, 473] width 7 height 7
drag, startPoint x: 1128, startPoint y: 474, endPoint x: 1162, endPoint y: 467, distance: 35.1
click at [1128, 474] on span "button" at bounding box center [1124, 473] width 20 height 9
drag, startPoint x: 404, startPoint y: 240, endPoint x: 417, endPoint y: 236, distance: 13.4
click at [478, 462] on icon at bounding box center [484, 462] width 20 height 20
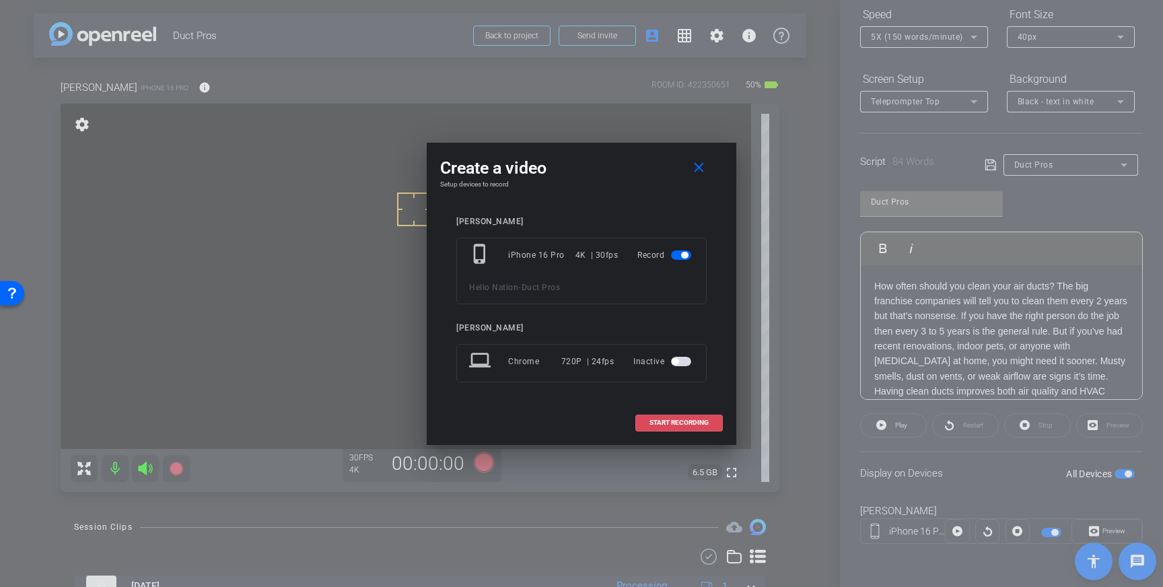
drag, startPoint x: 686, startPoint y: 416, endPoint x: 858, endPoint y: 346, distance: 185.3
click at [690, 416] on span at bounding box center [679, 422] width 86 height 32
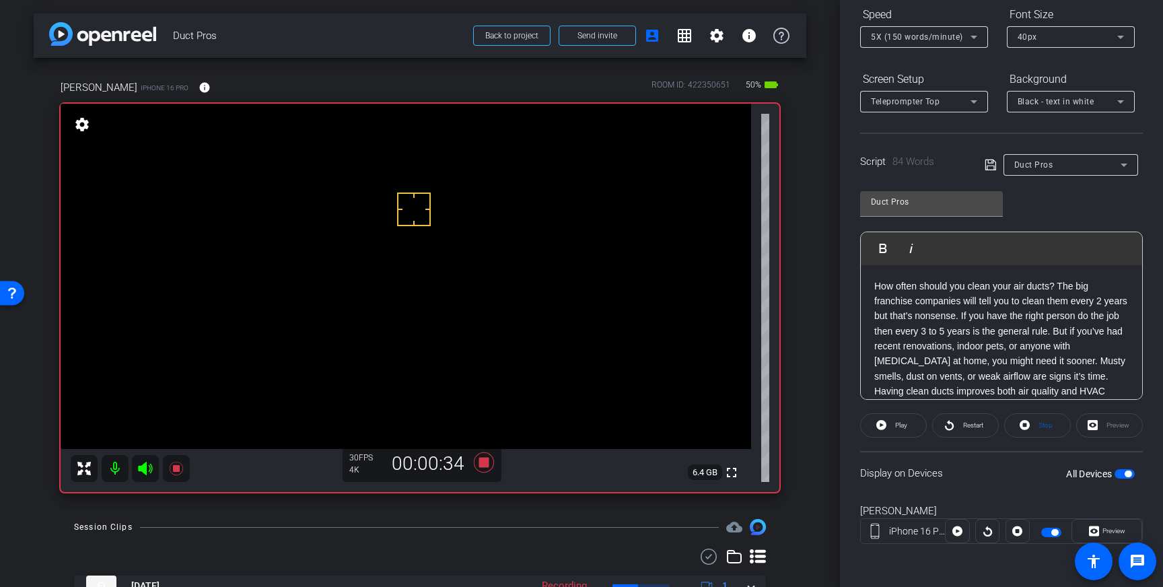
scroll to position [4, 0]
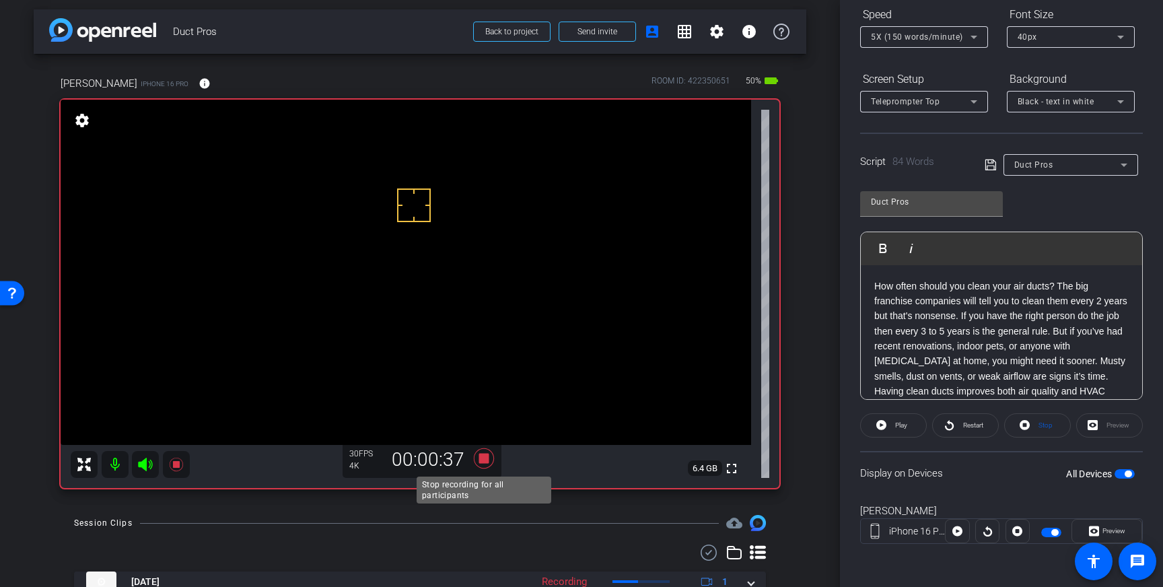
click at [481, 457] on icon at bounding box center [484, 458] width 20 height 20
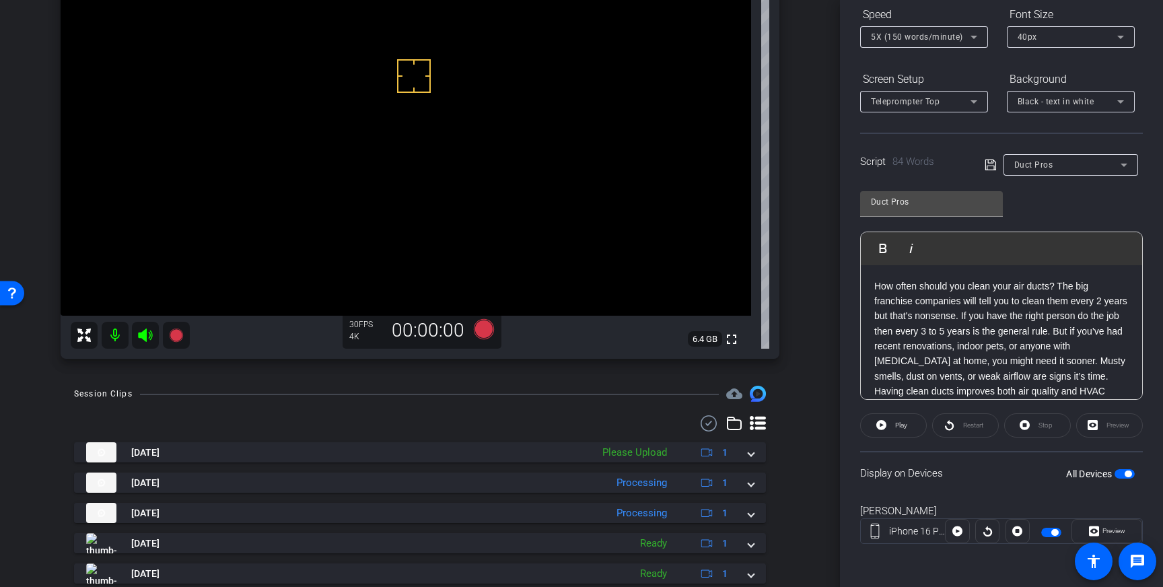
scroll to position [135, 0]
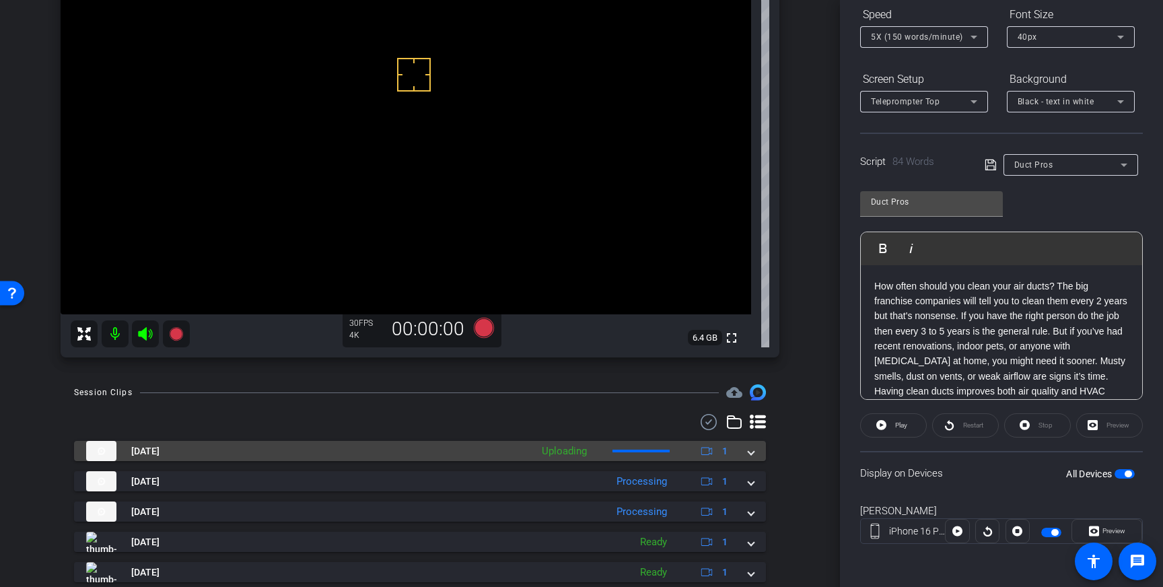
click at [746, 454] on div "Sep 9, 2025 Uploading 1" at bounding box center [417, 451] width 662 height 20
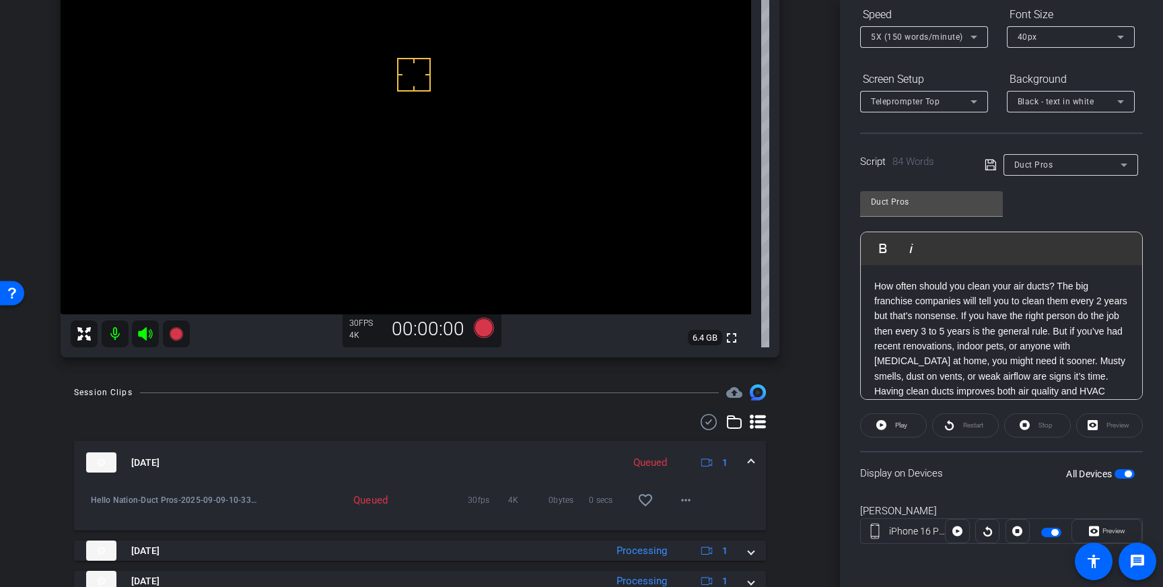
drag, startPoint x: 648, startPoint y: 501, endPoint x: 705, endPoint y: 480, distance: 60.9
click at [648, 501] on mat-icon "favorite_border" at bounding box center [645, 500] width 16 height 16
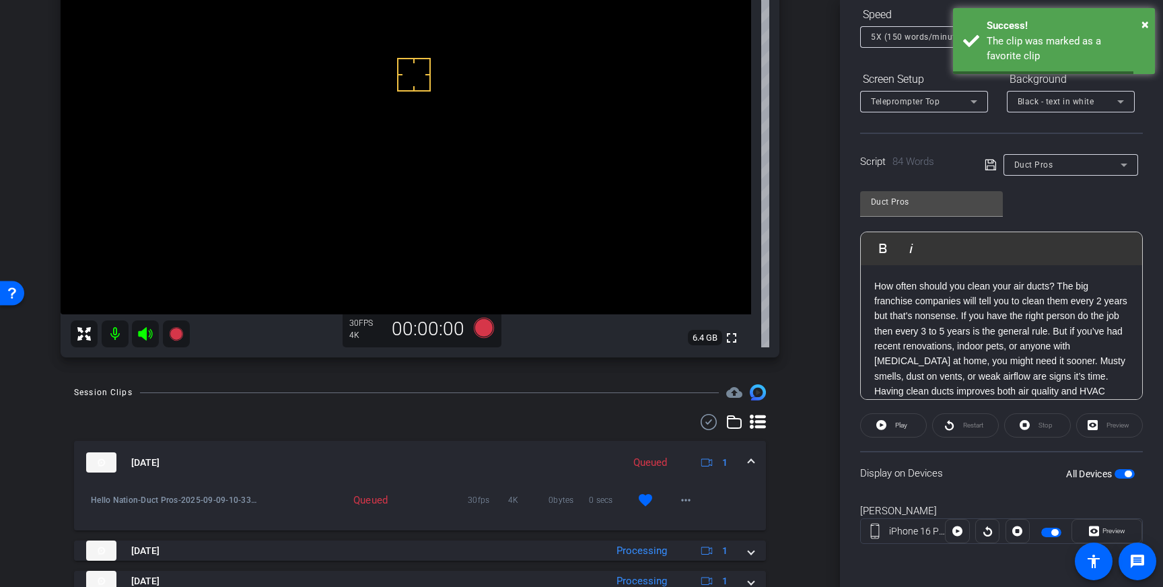
click at [749, 455] on mat-expansion-panel-header "Sep 9, 2025 Queued 1" at bounding box center [420, 462] width 692 height 43
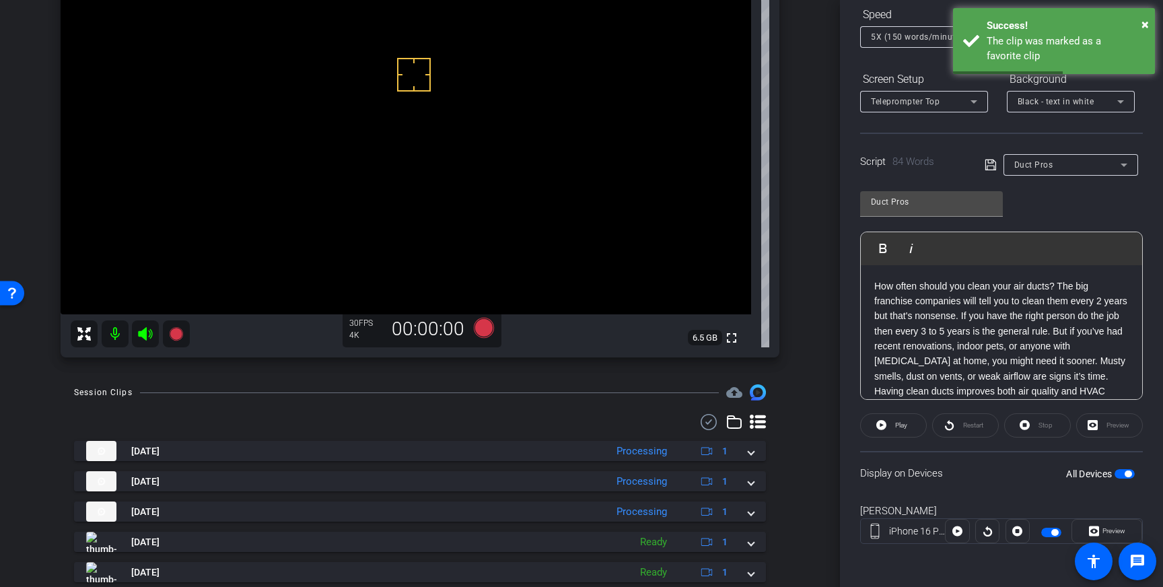
click at [1124, 474] on span "button" at bounding box center [1127, 473] width 7 height 7
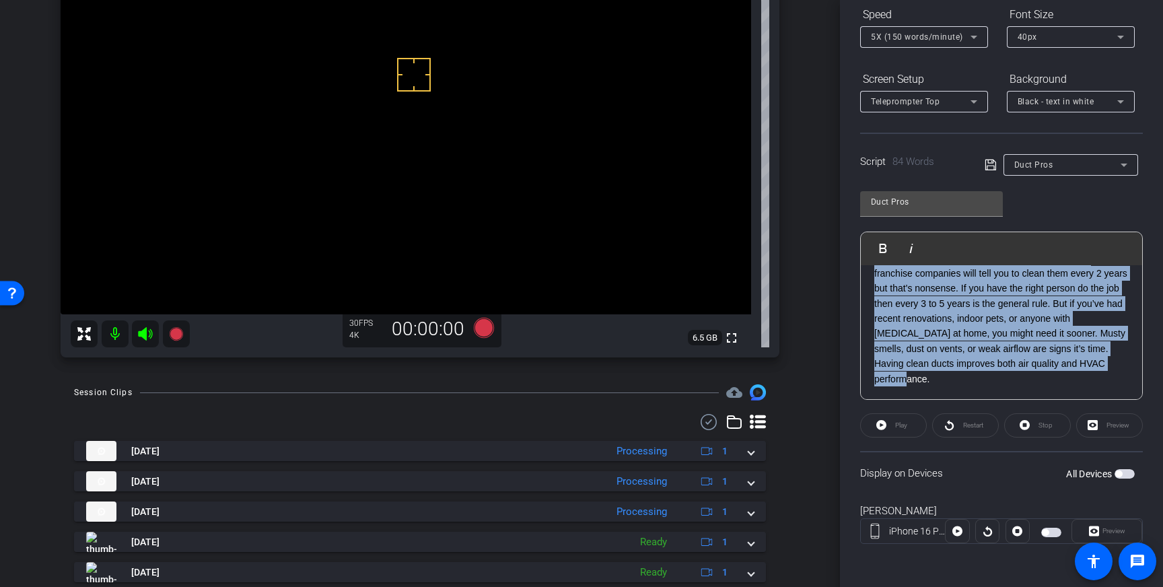
scroll to position [0, 0]
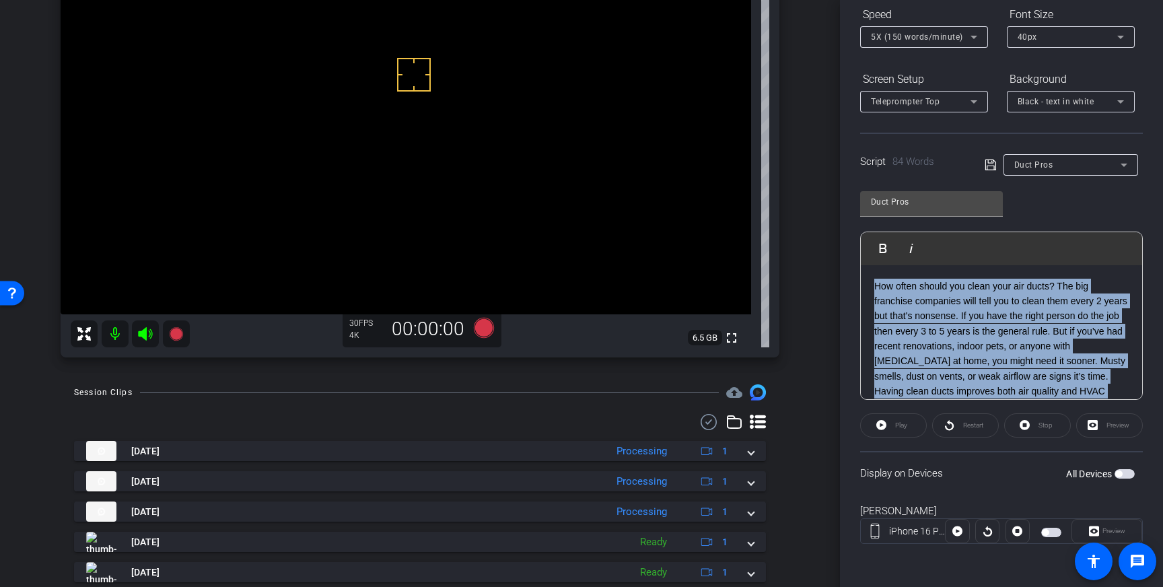
drag, startPoint x: 902, startPoint y: 339, endPoint x: 869, endPoint y: 264, distance: 82.3
click at [869, 263] on div "Play Play from this location Play Selected Play and display the selected text o…" at bounding box center [1001, 315] width 283 height 168
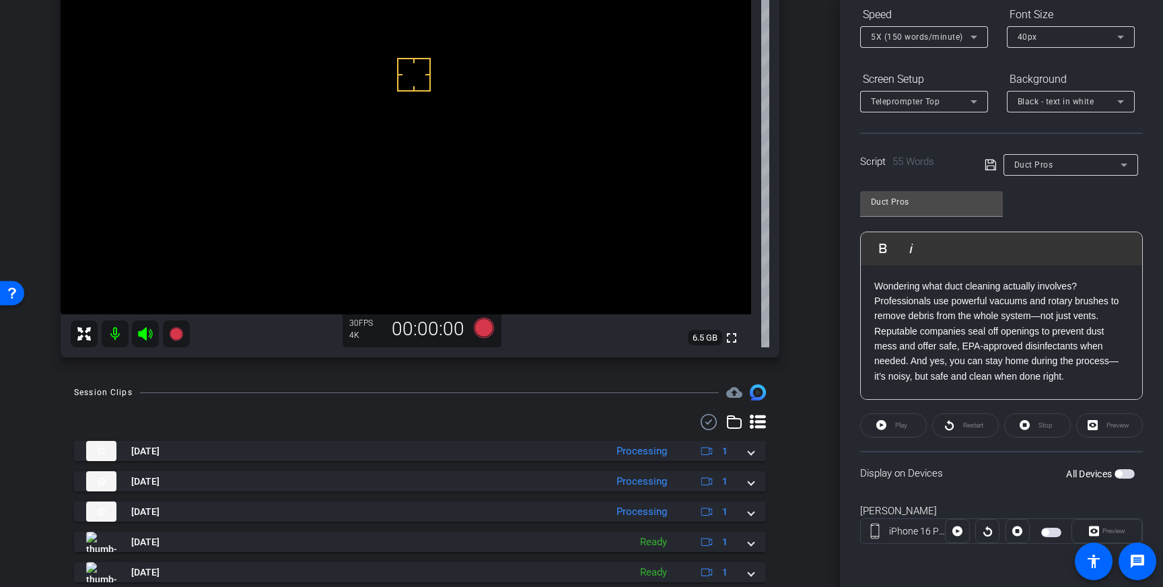
drag, startPoint x: 990, startPoint y: 167, endPoint x: 1023, endPoint y: 218, distance: 60.8
click at [990, 167] on icon at bounding box center [990, 165] width 12 height 16
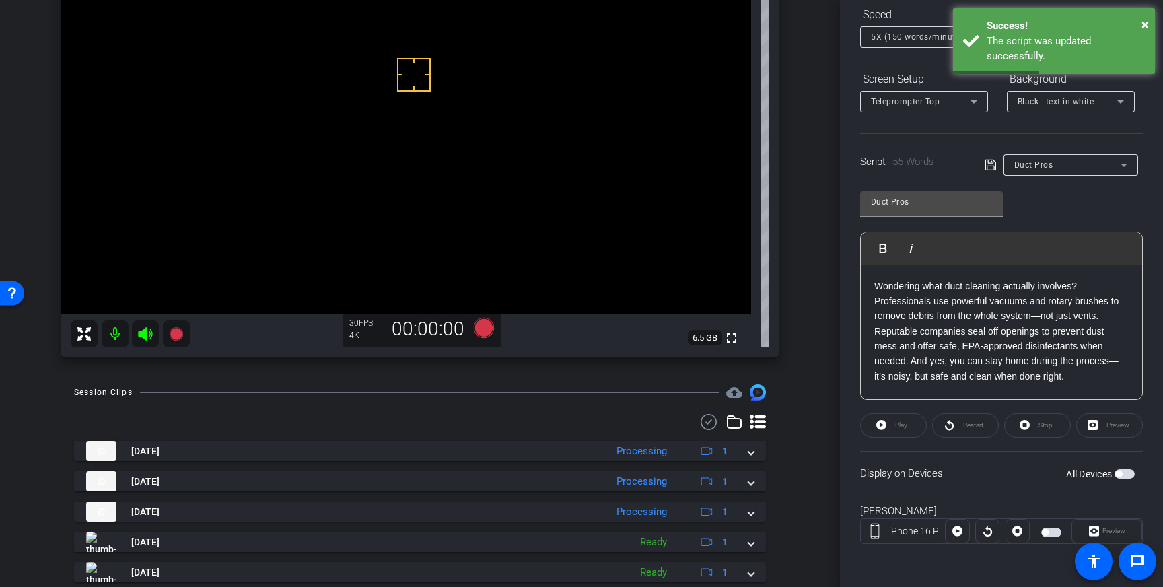
drag, startPoint x: 1119, startPoint y: 472, endPoint x: 1127, endPoint y: 487, distance: 16.3
click at [1119, 472] on span "button" at bounding box center [1118, 473] width 7 height 7
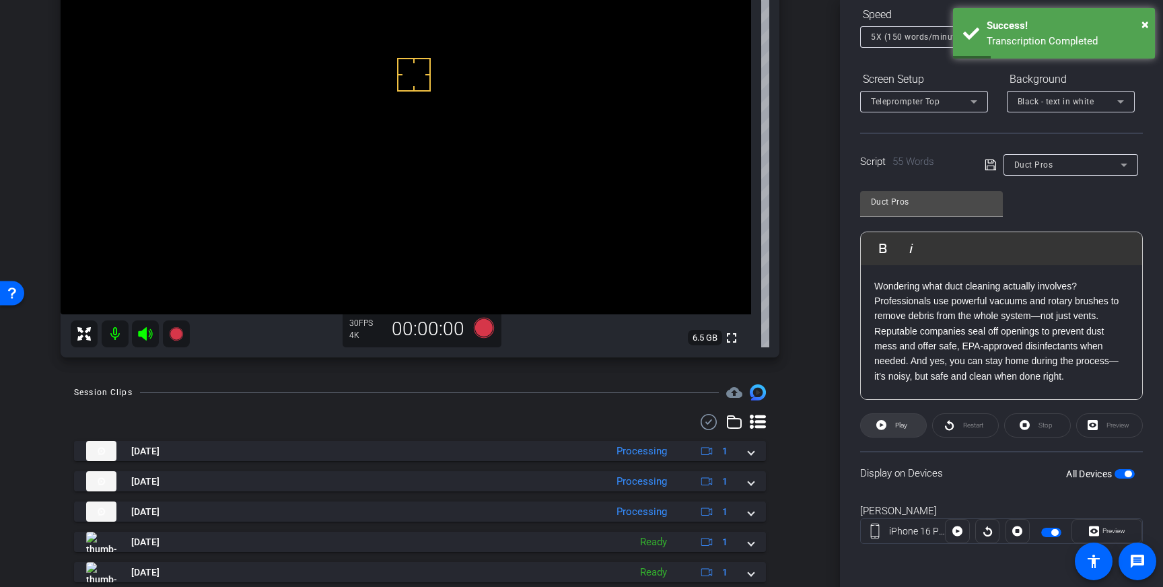
click at [894, 427] on span "Play" at bounding box center [899, 425] width 15 height 19
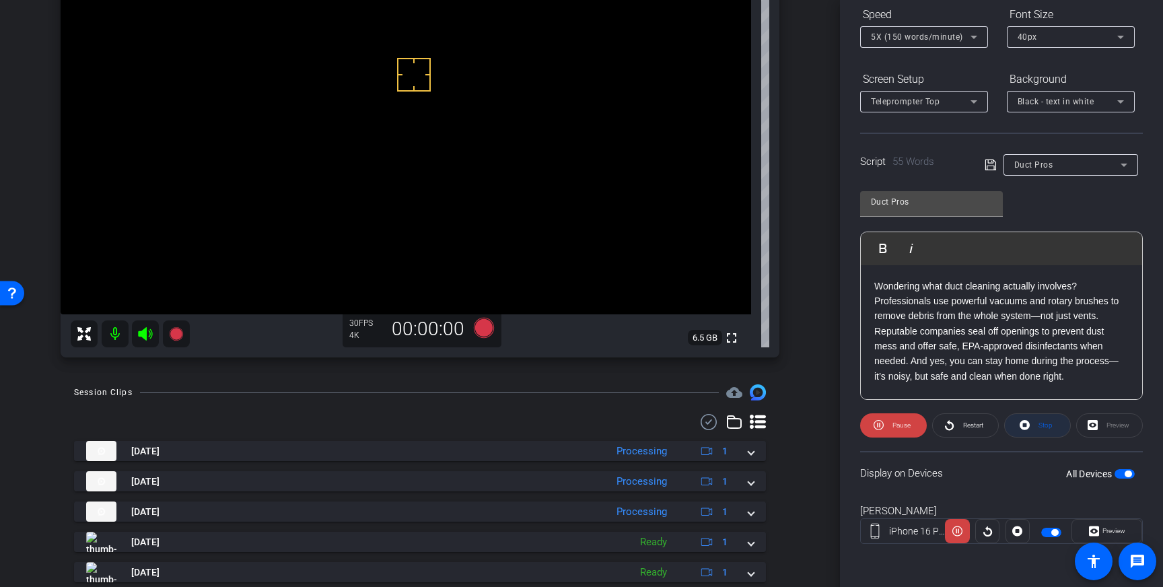
click at [1035, 431] on span "Stop" at bounding box center [1043, 425] width 17 height 19
click at [955, 37] on span "5X (150 words/minute)" at bounding box center [917, 36] width 92 height 9
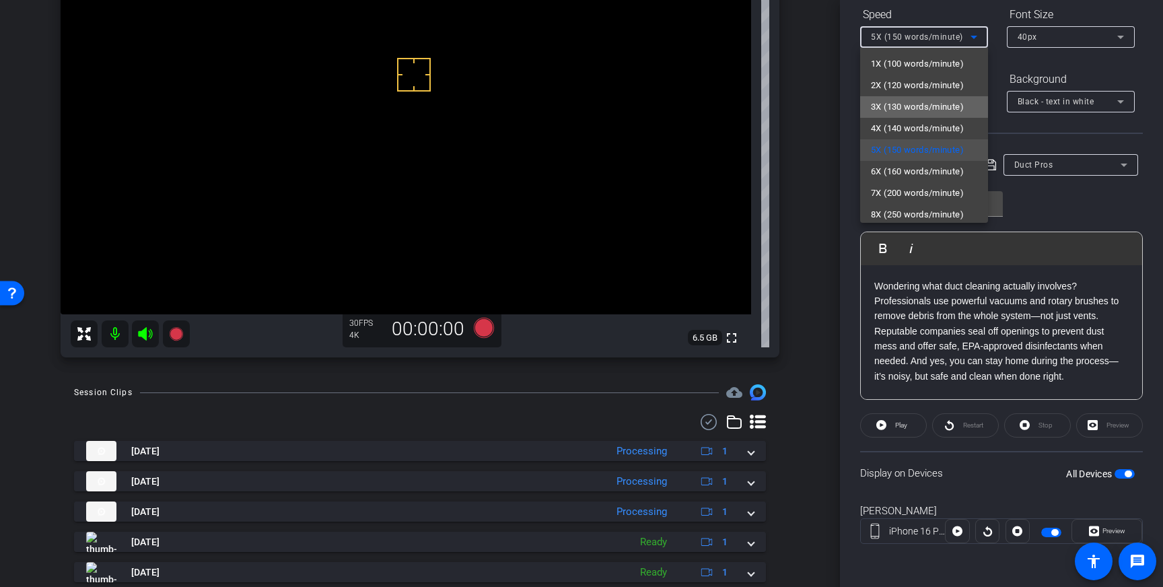
click at [912, 105] on span "3X (130 words/minute)" at bounding box center [917, 107] width 93 height 16
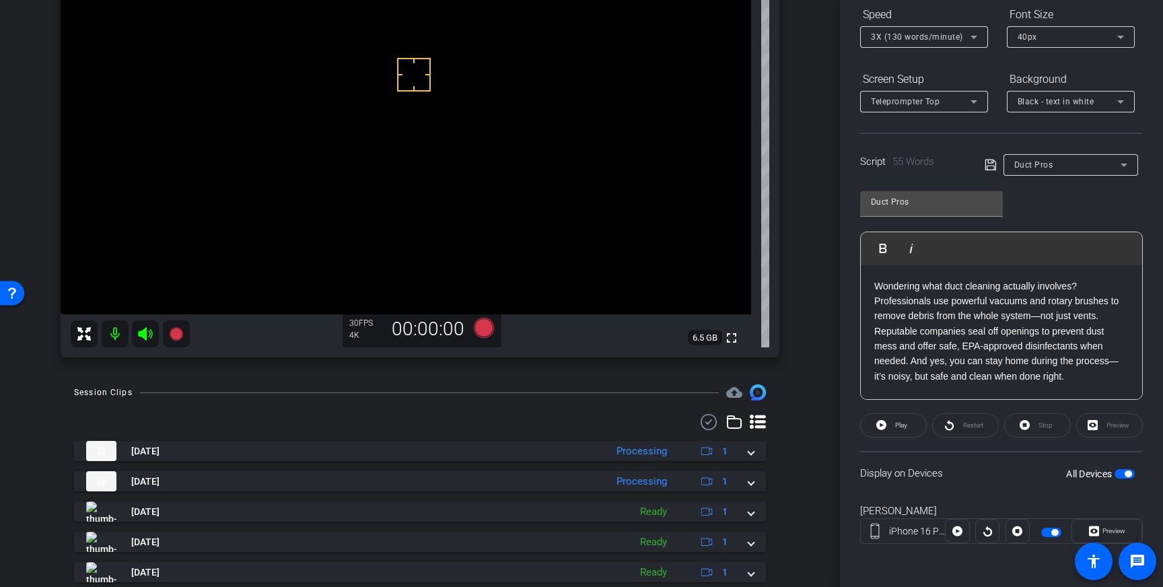
click at [945, 290] on p "Wondering what duct cleaning actually involves? Professionals use powerful vacu…" at bounding box center [1001, 332] width 254 height 106
click at [1011, 291] on p "Wondering what air duct cleaning actually involves? Professionals use powerful …" at bounding box center [1001, 332] width 254 height 106
click at [1091, 284] on p "Wondering what air duct cleaning actually involves? Professionals use powerful …" at bounding box center [1001, 332] width 254 height 106
click at [908, 428] on span at bounding box center [893, 425] width 65 height 32
click at [1026, 422] on icon at bounding box center [1024, 425] width 10 height 10
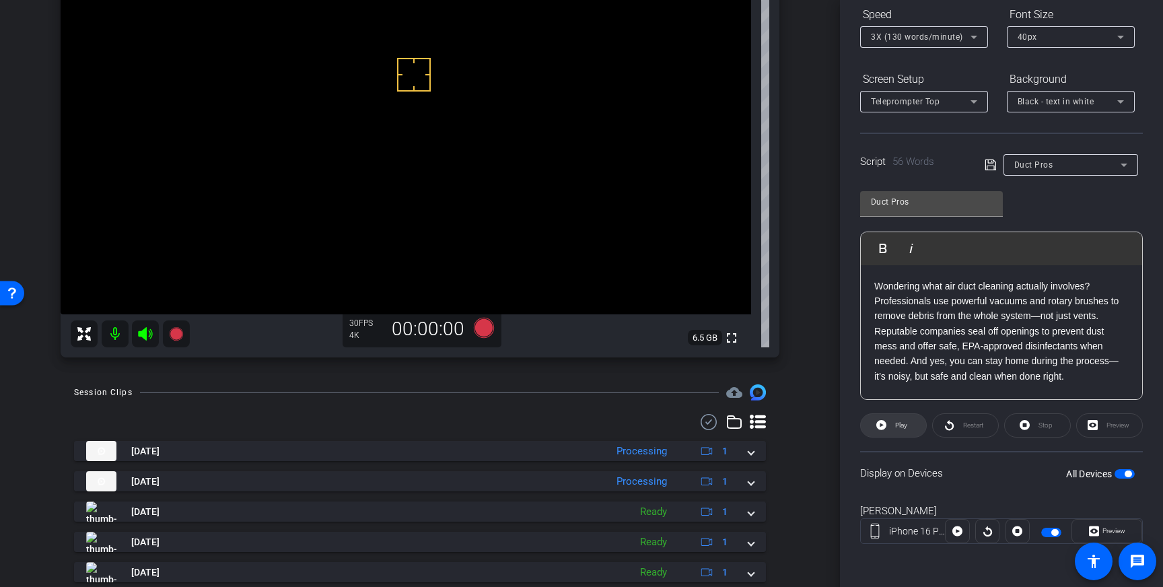
click at [900, 432] on span "Play" at bounding box center [899, 425] width 15 height 19
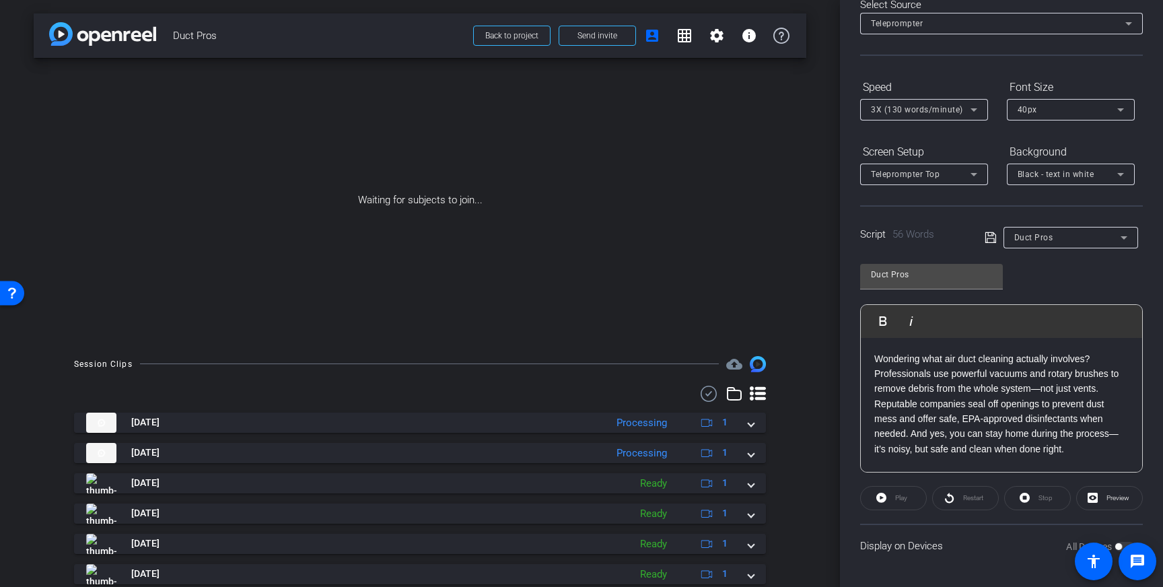
scroll to position [149, 0]
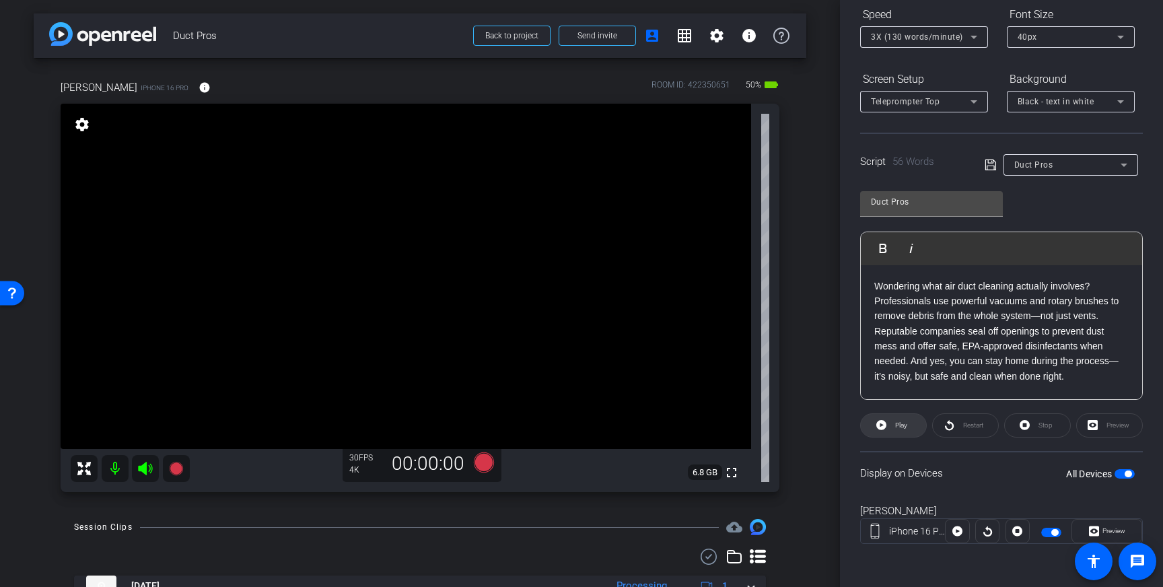
click at [888, 421] on span at bounding box center [893, 425] width 65 height 32
click at [904, 423] on span "Pause" at bounding box center [901, 424] width 18 height 7
click at [903, 425] on span "Play" at bounding box center [901, 424] width 12 height 7
click at [899, 426] on span "Pause" at bounding box center [901, 424] width 18 height 7
click at [969, 330] on p "Wondering what air duct cleaning actually involves? Professionals use powerful …" at bounding box center [1001, 332] width 254 height 106
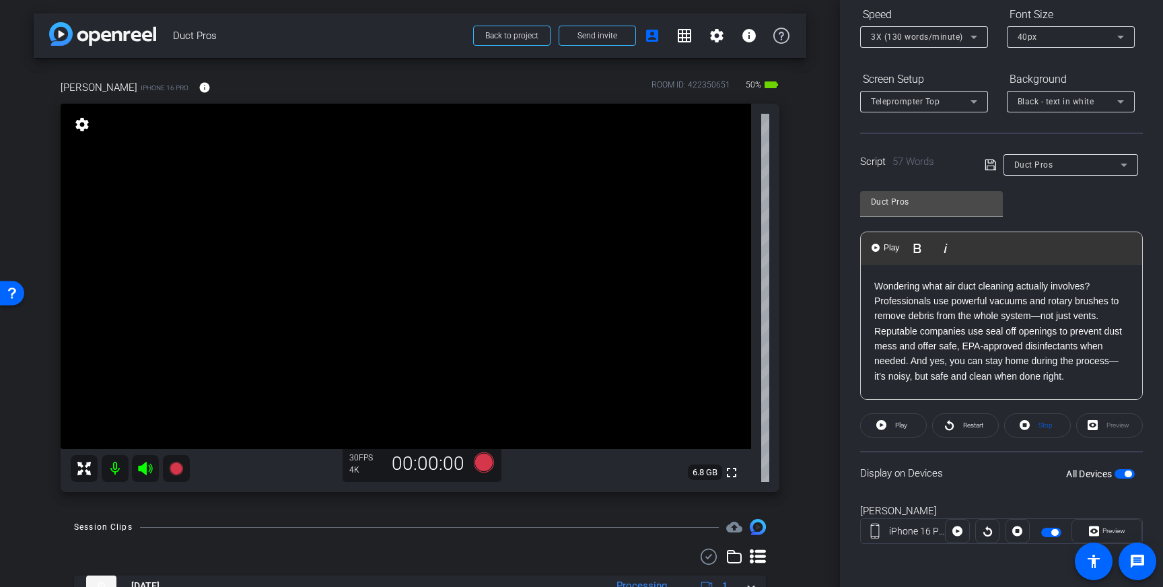
click at [970, 334] on p "Wondering what air duct cleaning actually involves? Professionals use powerful …" at bounding box center [1001, 332] width 254 height 106
click at [1019, 332] on p "Wondering what air duct cleaning actually involves? Professionals use powerful …" at bounding box center [1001, 339] width 254 height 120
click at [1081, 329] on p "Wondering what air duct cleaning actually involves? Professionals use powerful …" at bounding box center [1001, 339] width 254 height 120
click at [1095, 334] on p "Wondering what air duct cleaning actually involves? Professionals use powerful …" at bounding box center [1001, 339] width 254 height 120
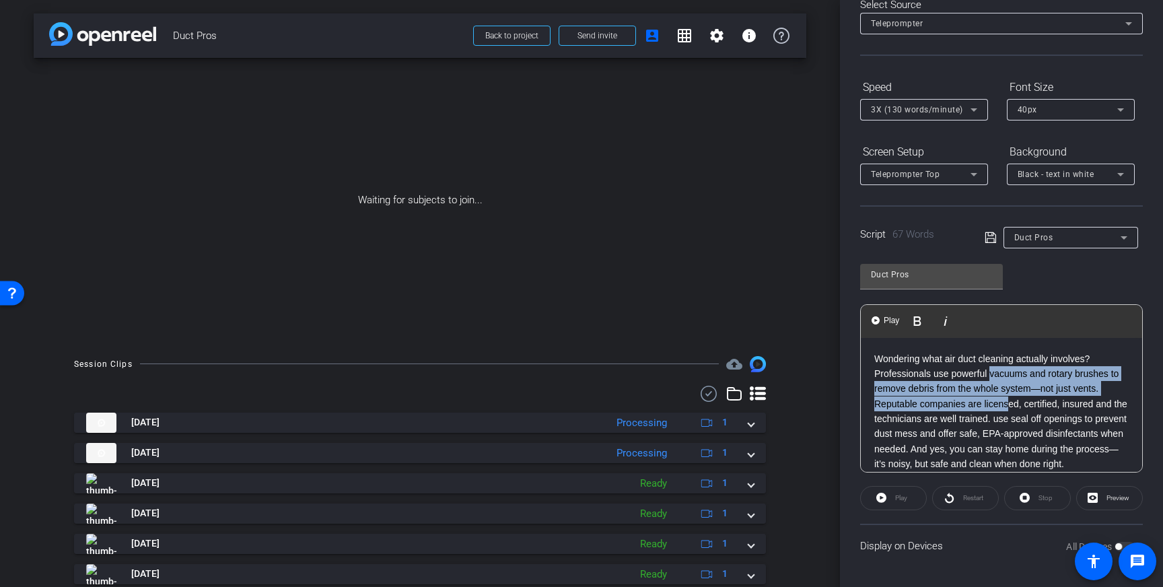
drag, startPoint x: 991, startPoint y: 374, endPoint x: 1011, endPoint y: 404, distance: 35.8
click at [1011, 404] on p "Wondering what air duct cleaning actually involves? Professionals use powerful …" at bounding box center [1001, 411] width 254 height 120
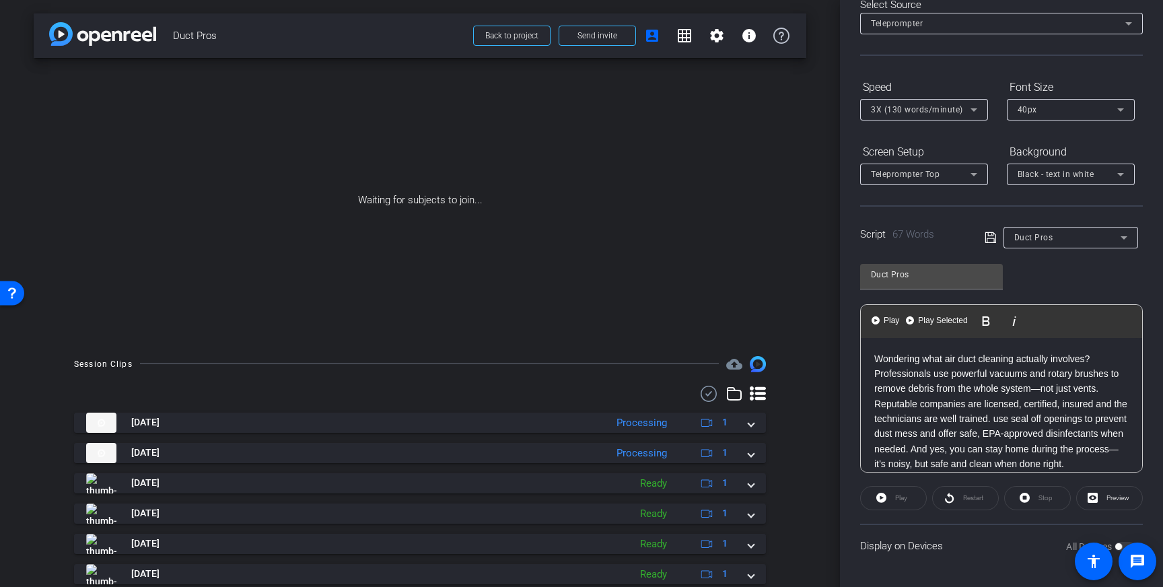
click at [989, 445] on p "Wondering what air duct cleaning actually involves? Professionals use powerful …" at bounding box center [1001, 411] width 254 height 120
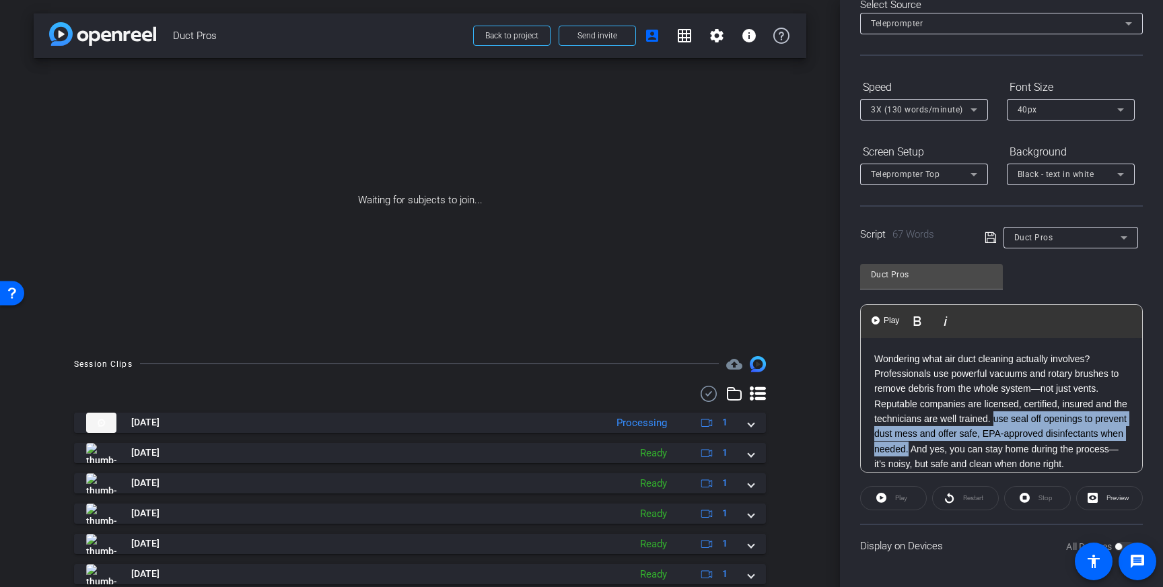
drag, startPoint x: 989, startPoint y: 451, endPoint x: 1009, endPoint y: 424, distance: 33.2
click at [1009, 424] on p "Wondering what air duct cleaning actually involves? Professionals use powerful …" at bounding box center [1001, 411] width 254 height 120
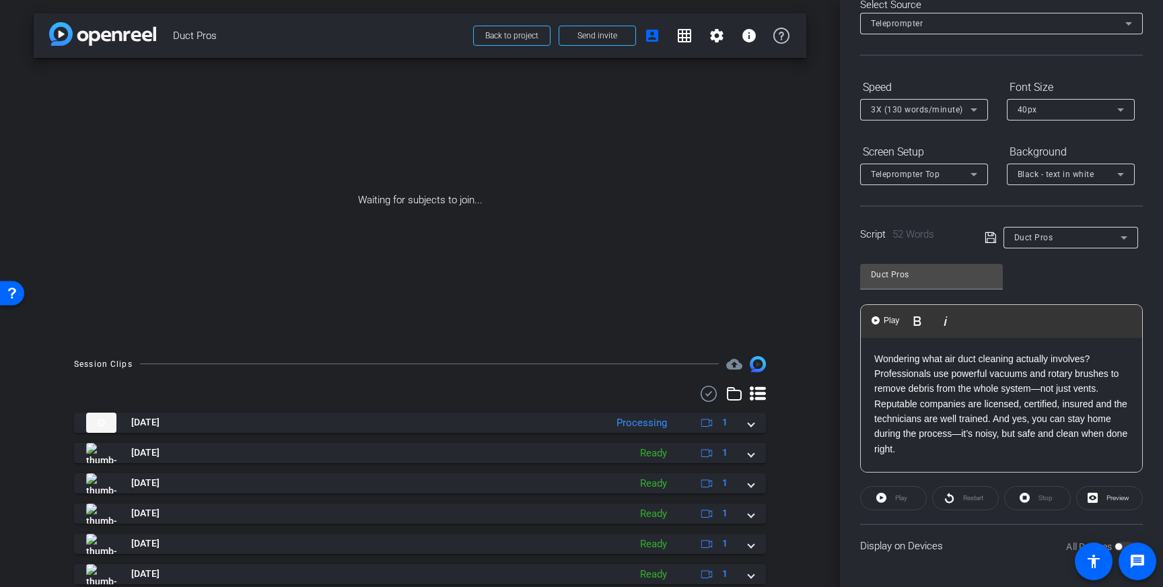
click at [1044, 415] on p "Wondering what air duct cleaning actually involves? Professionals use powerful …" at bounding box center [1001, 404] width 254 height 106
drag, startPoint x: 1034, startPoint y: 420, endPoint x: 1012, endPoint y: 421, distance: 22.2
click at [1012, 421] on p "Wondering what air duct cleaning actually involves? Professionals use powerful …" at bounding box center [1001, 404] width 254 height 106
drag, startPoint x: 1035, startPoint y: 421, endPoint x: 1009, endPoint y: 423, distance: 25.7
click at [1009, 423] on p "Wondering what air duct cleaning actually involves? Professionals use powerful …" at bounding box center [1001, 396] width 254 height 90
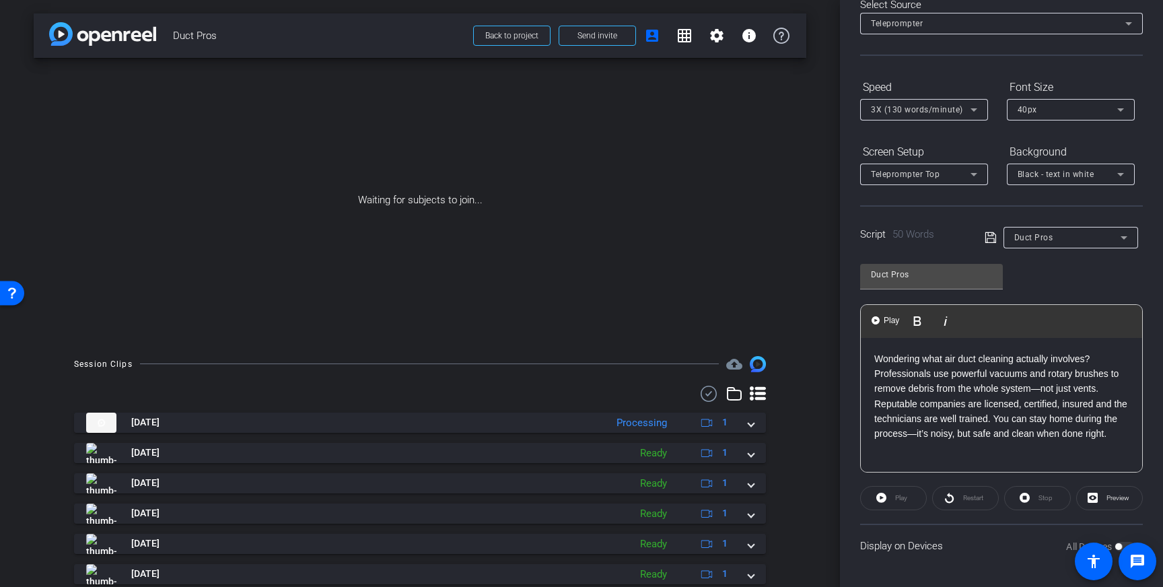
click at [1040, 431] on p "Wondering what air duct cleaning actually involves? Professionals use powerful …" at bounding box center [1001, 396] width 254 height 90
click at [992, 240] on icon at bounding box center [990, 237] width 12 height 16
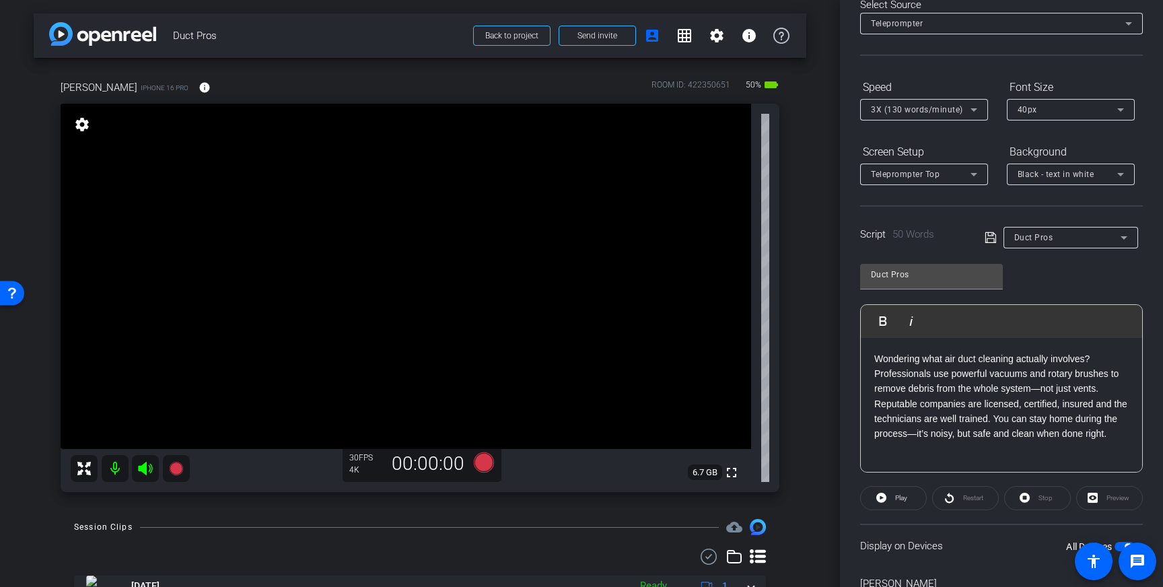
scroll to position [1, 0]
drag, startPoint x: 449, startPoint y: 197, endPoint x: 449, endPoint y: 227, distance: 30.3
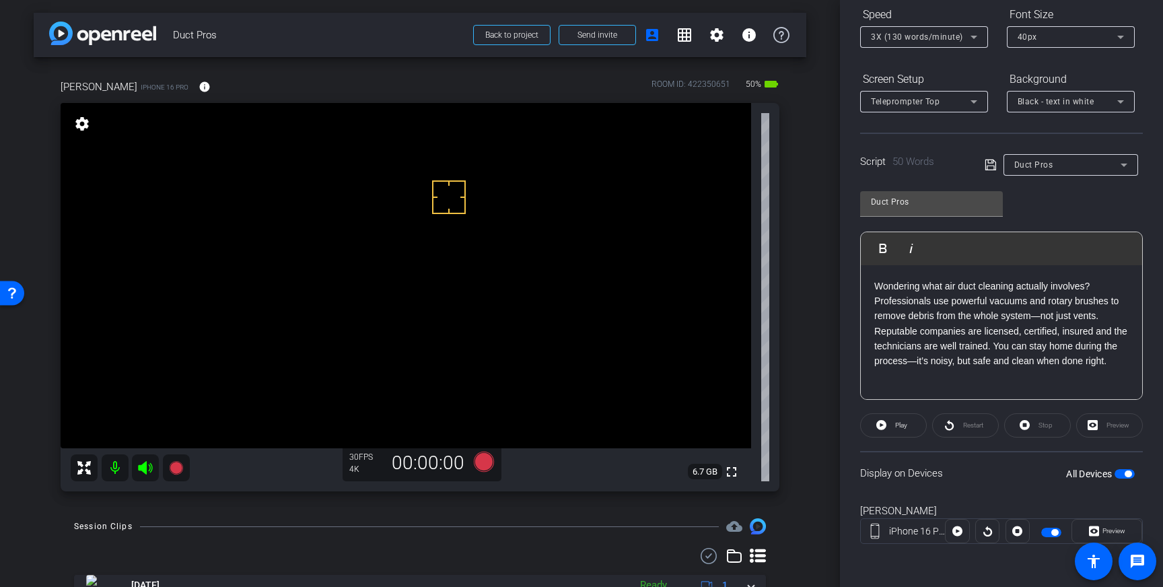
click at [1125, 471] on span "button" at bounding box center [1127, 473] width 7 height 7
click at [1125, 475] on span "button" at bounding box center [1124, 473] width 20 height 9
drag, startPoint x: 986, startPoint y: 164, endPoint x: 991, endPoint y: 170, distance: 8.2
click at [986, 164] on icon at bounding box center [990, 165] width 12 height 16
click at [916, 422] on span at bounding box center [893, 425] width 65 height 32
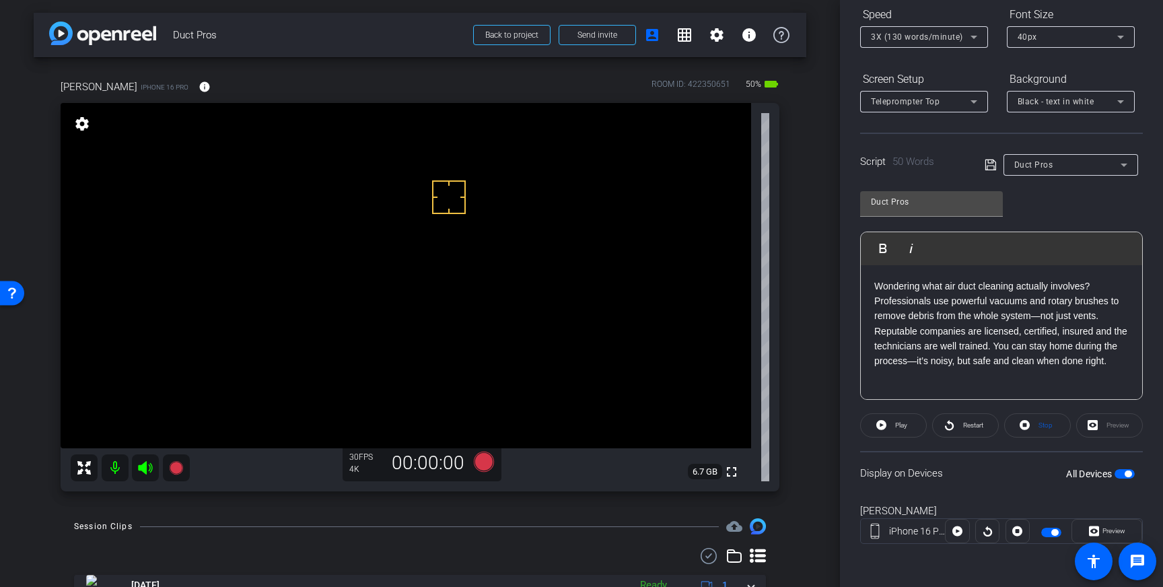
scroll to position [141, 0]
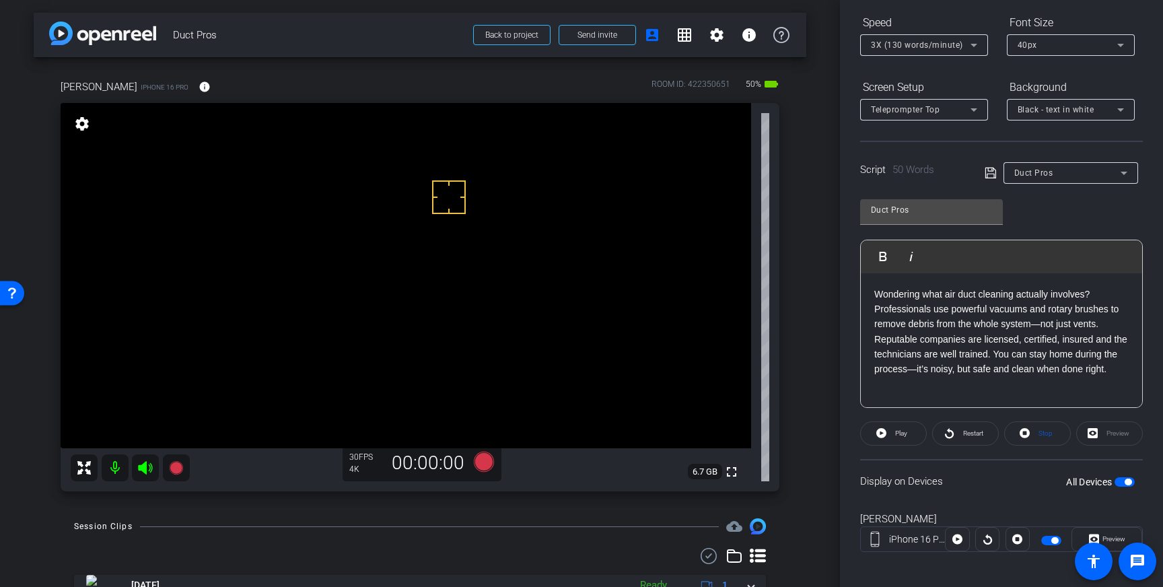
click at [1046, 355] on p "Wondering what air duct cleaning actually involves? Professionals use powerful …" at bounding box center [1001, 332] width 254 height 90
click at [986, 170] on icon at bounding box center [990, 173] width 12 height 16
click at [1042, 440] on span "Stop" at bounding box center [1043, 433] width 17 height 19
click at [990, 175] on icon at bounding box center [990, 173] width 12 height 16
click at [984, 178] on icon at bounding box center [989, 173] width 11 height 11
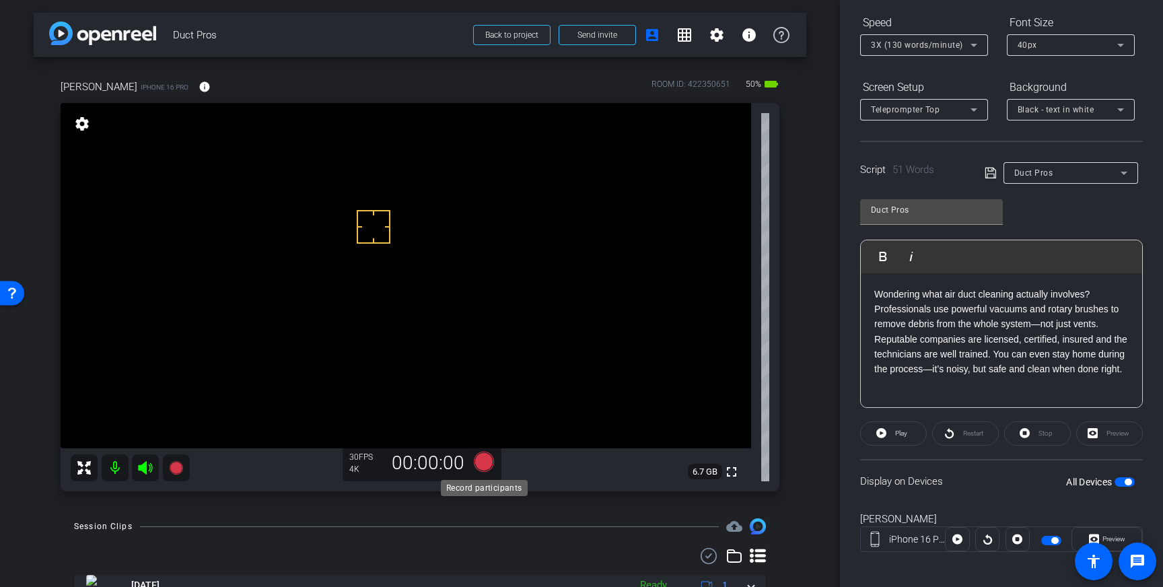
click at [487, 465] on icon at bounding box center [484, 462] width 20 height 20
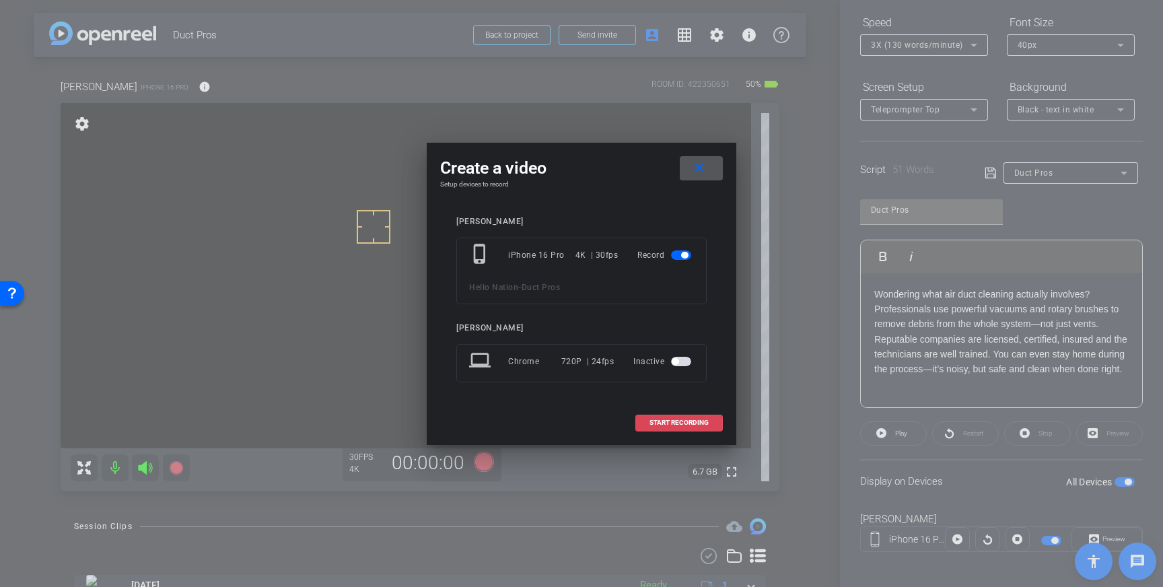
click at [698, 424] on span "START RECORDING" at bounding box center [678, 422] width 59 height 7
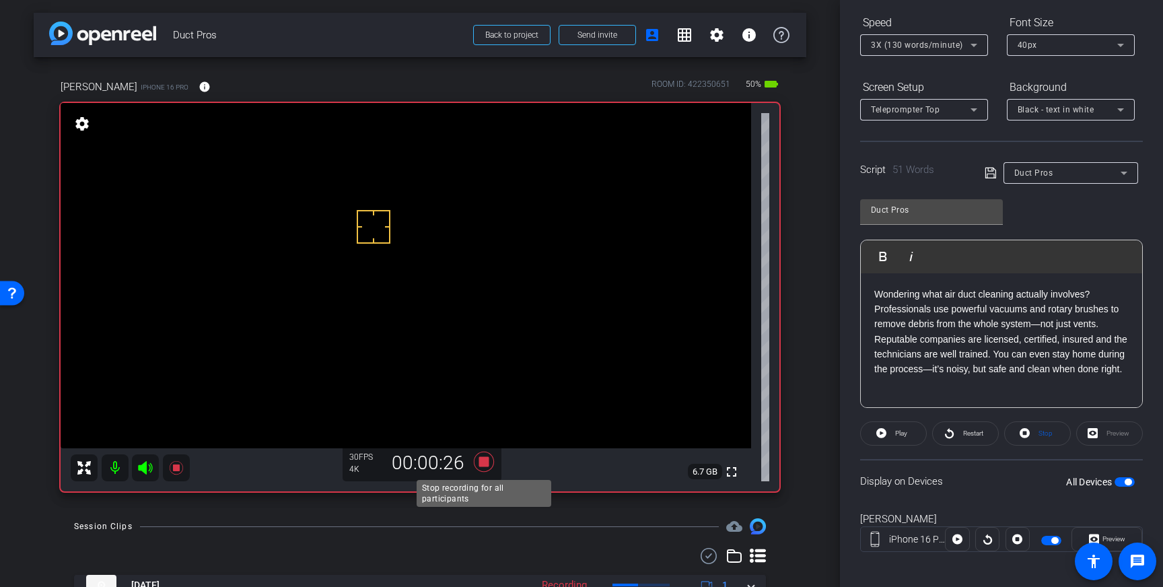
click at [487, 463] on icon at bounding box center [484, 462] width 20 height 20
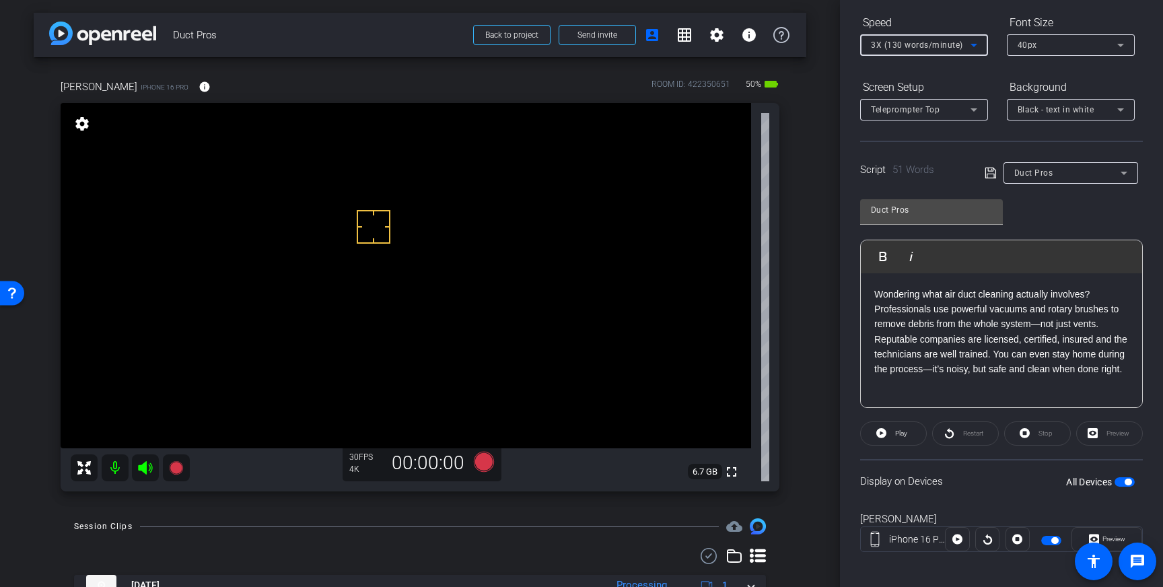
click at [965, 48] on div "3X (130 words/minute)" at bounding box center [921, 44] width 100 height 17
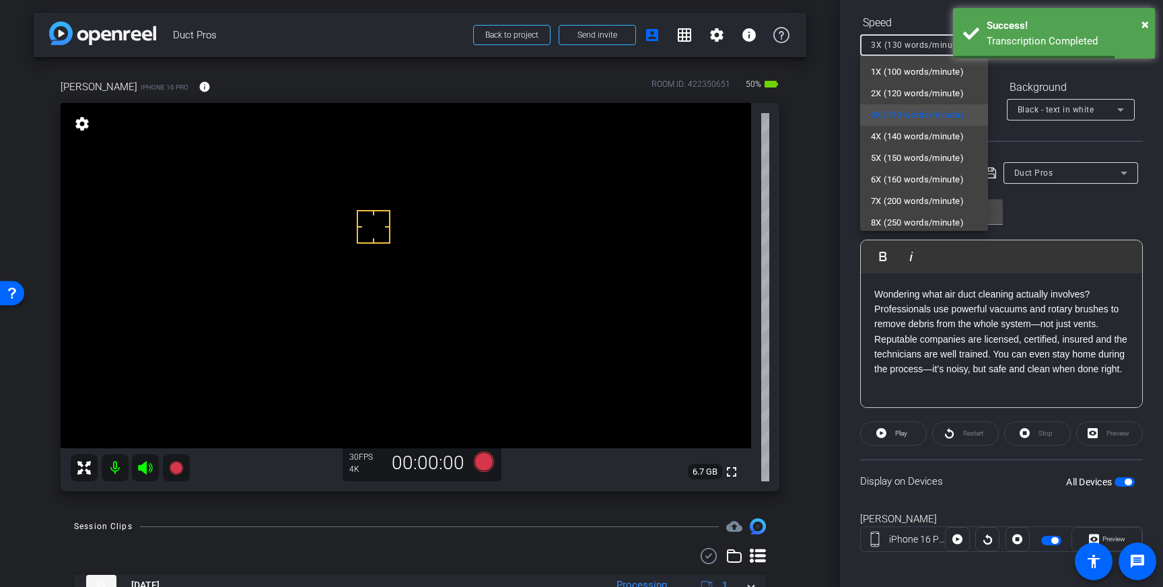
click at [1102, 211] on div at bounding box center [581, 293] width 1163 height 587
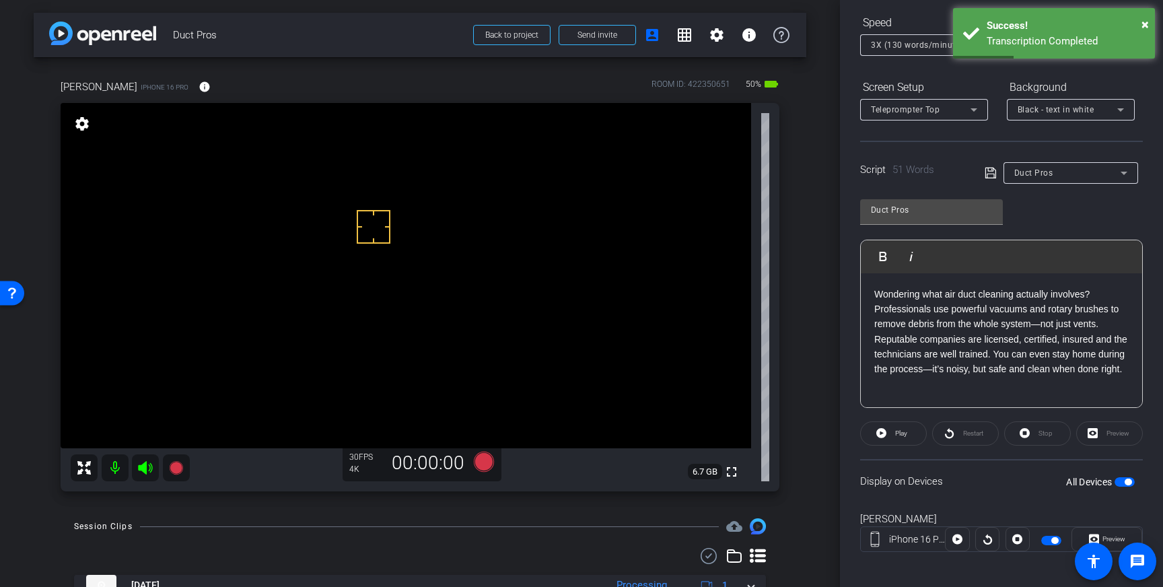
drag, startPoint x: 373, startPoint y: 315, endPoint x: 375, endPoint y: 327, distance: 12.3
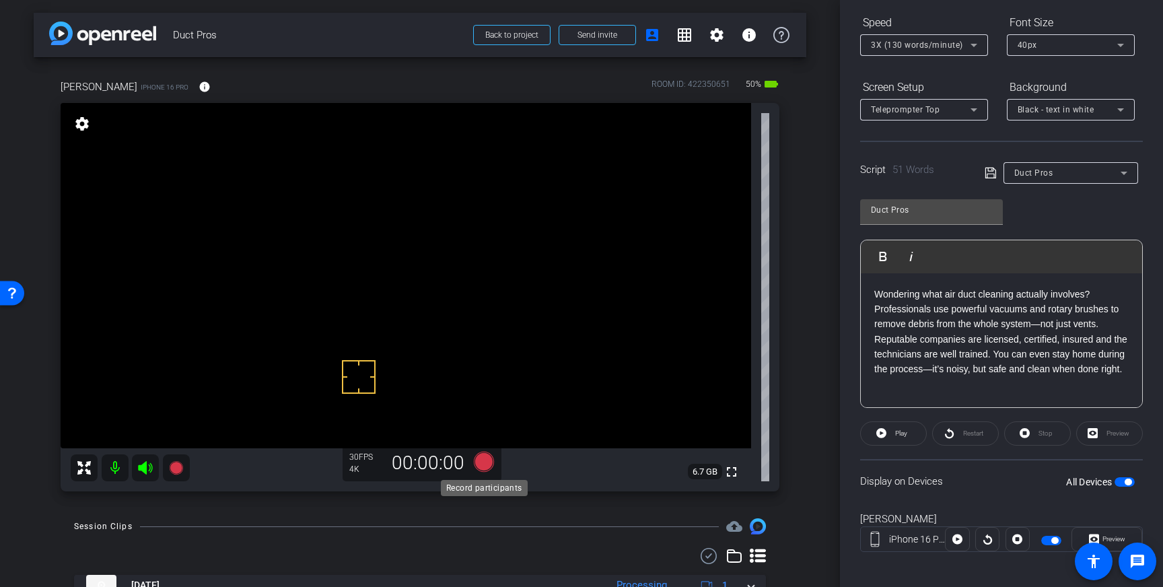
click at [484, 456] on icon at bounding box center [484, 462] width 20 height 20
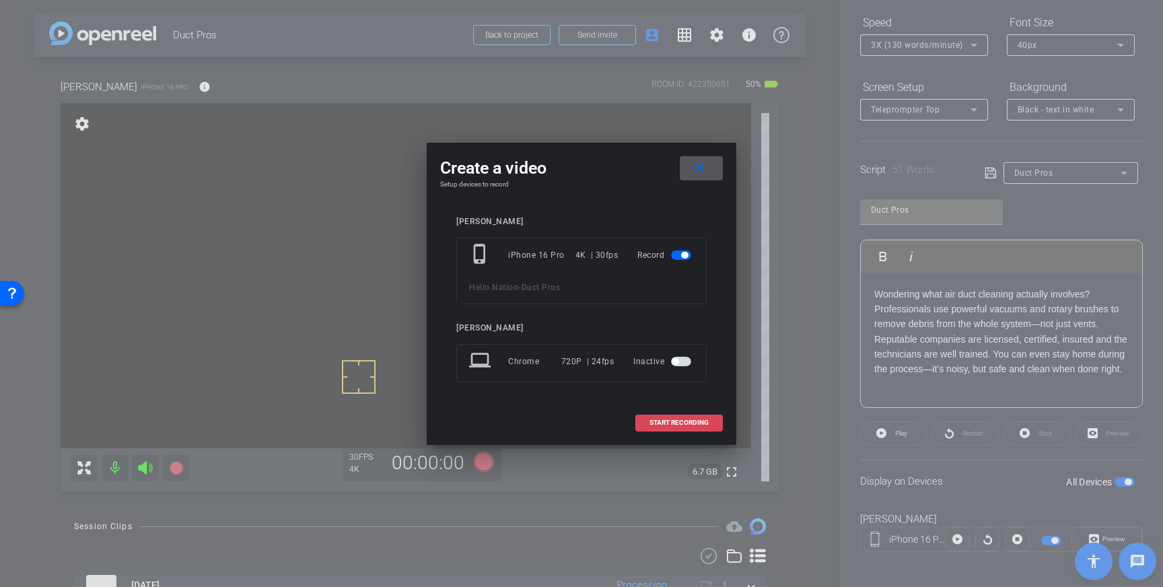
click at [698, 414] on span at bounding box center [679, 422] width 86 height 32
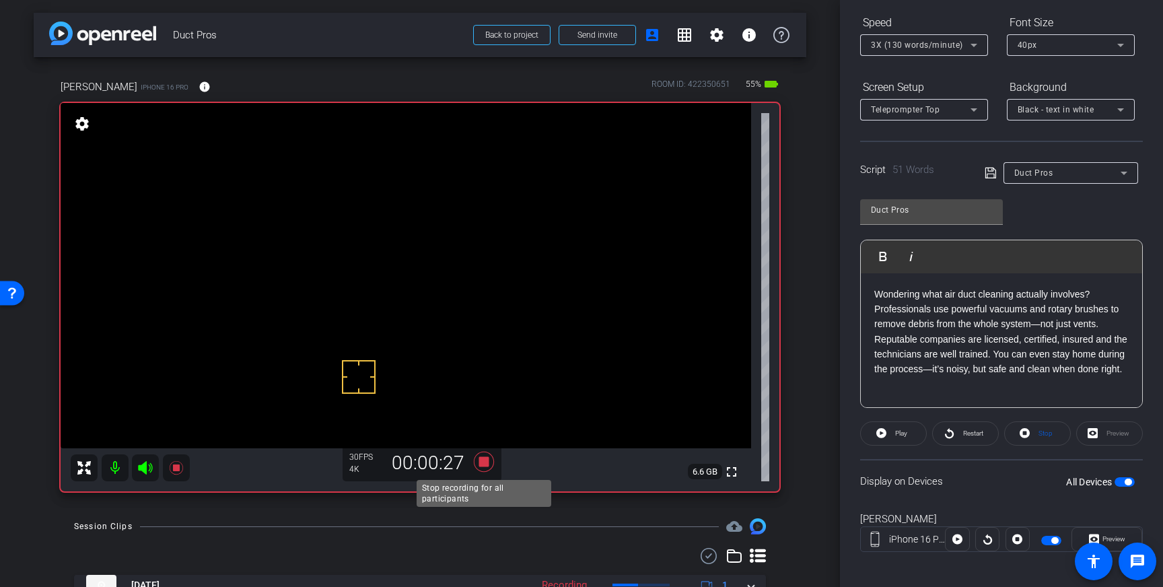
click at [487, 460] on icon at bounding box center [484, 462] width 20 height 20
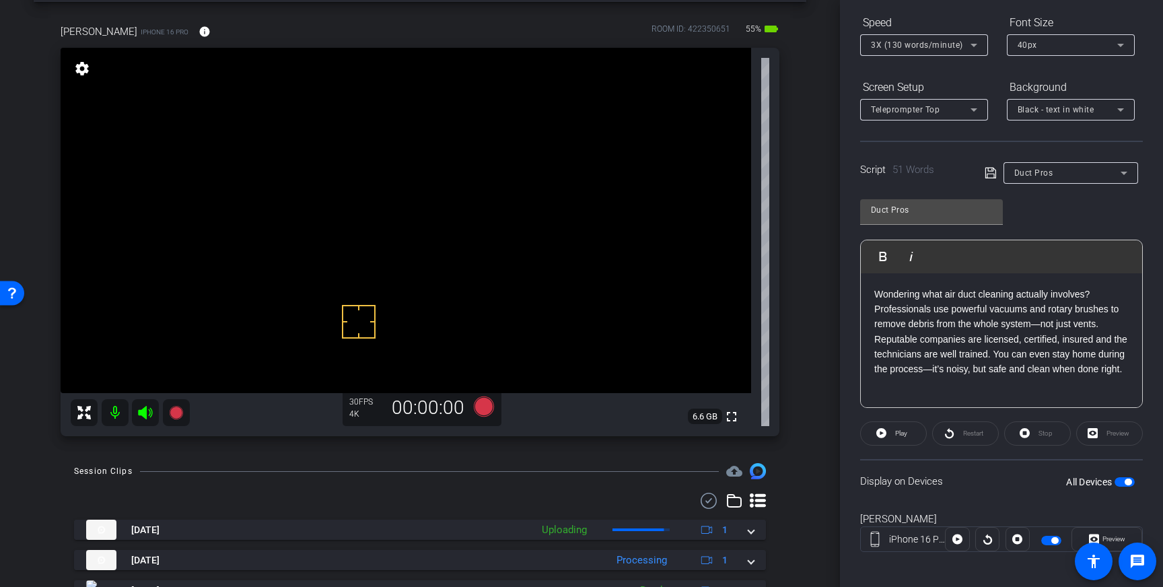
scroll to position [91, 0]
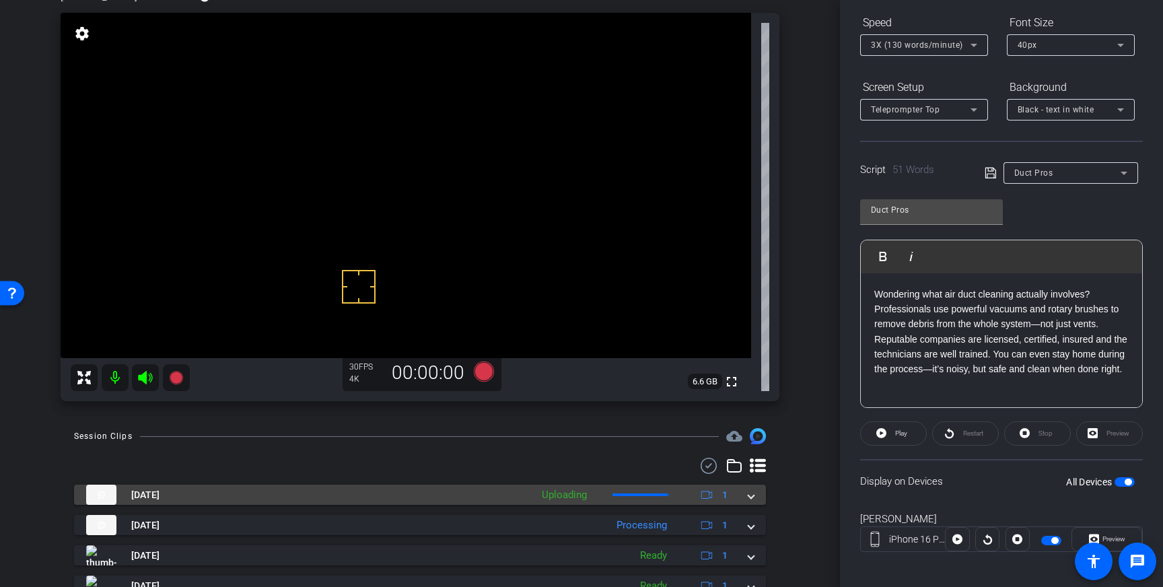
click at [752, 497] on span at bounding box center [750, 495] width 5 height 14
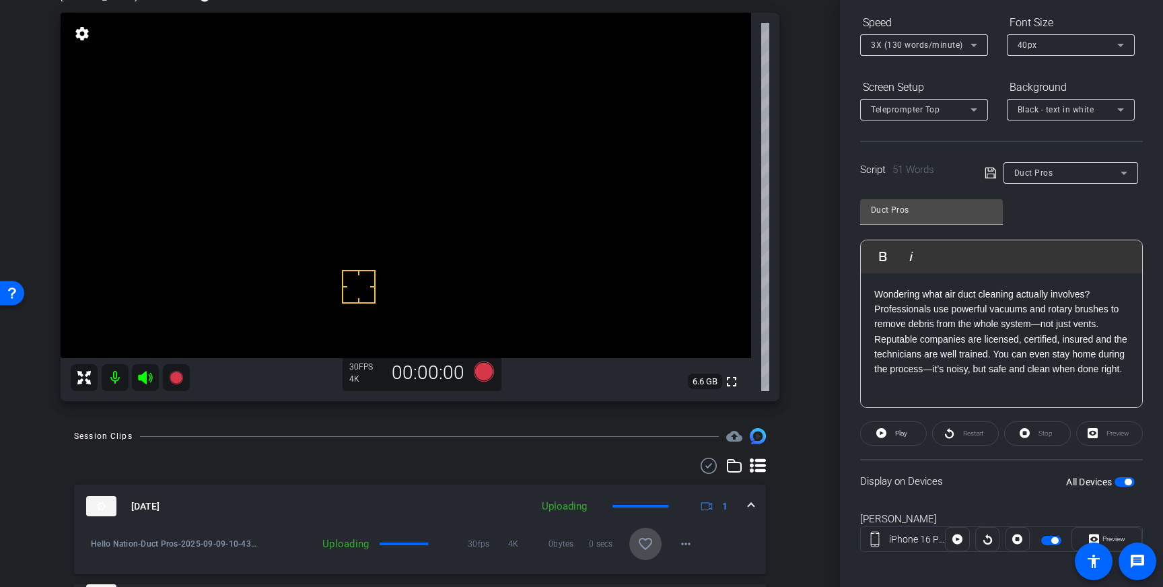
click at [657, 537] on span at bounding box center [645, 544] width 32 height 32
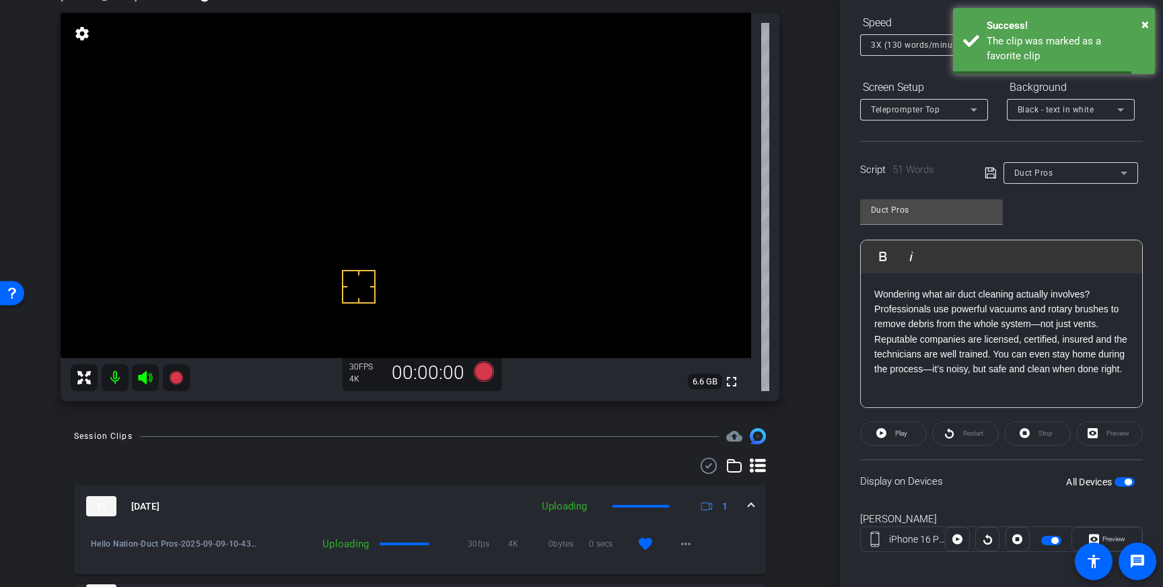
click at [746, 507] on div "Sep 9, 2025 Uploading 1" at bounding box center [417, 506] width 662 height 20
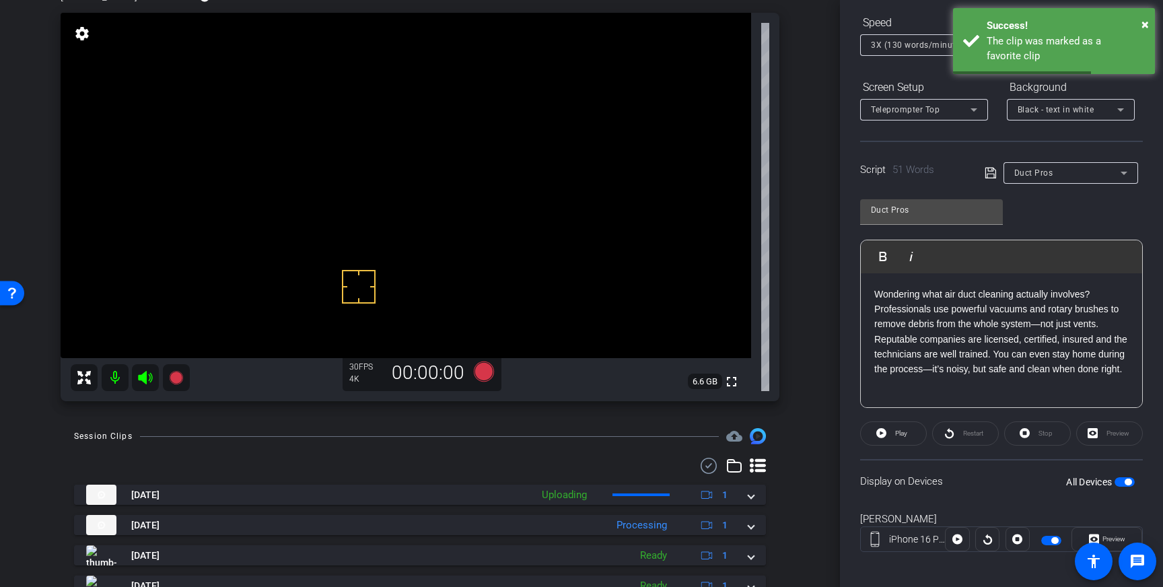
scroll to position [98, 0]
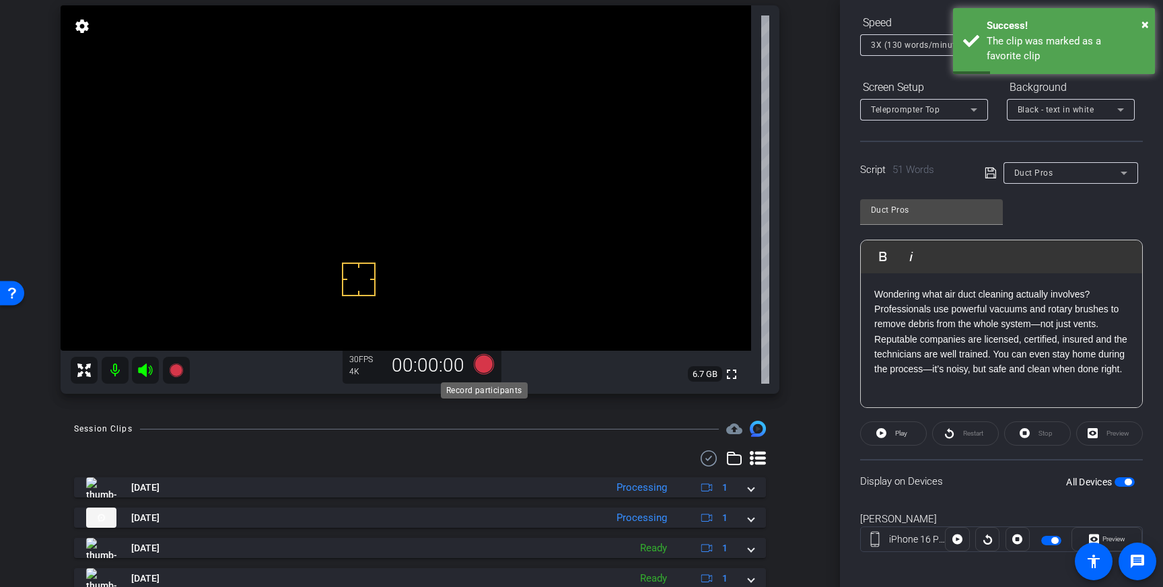
click at [478, 365] on icon at bounding box center [484, 364] width 20 height 20
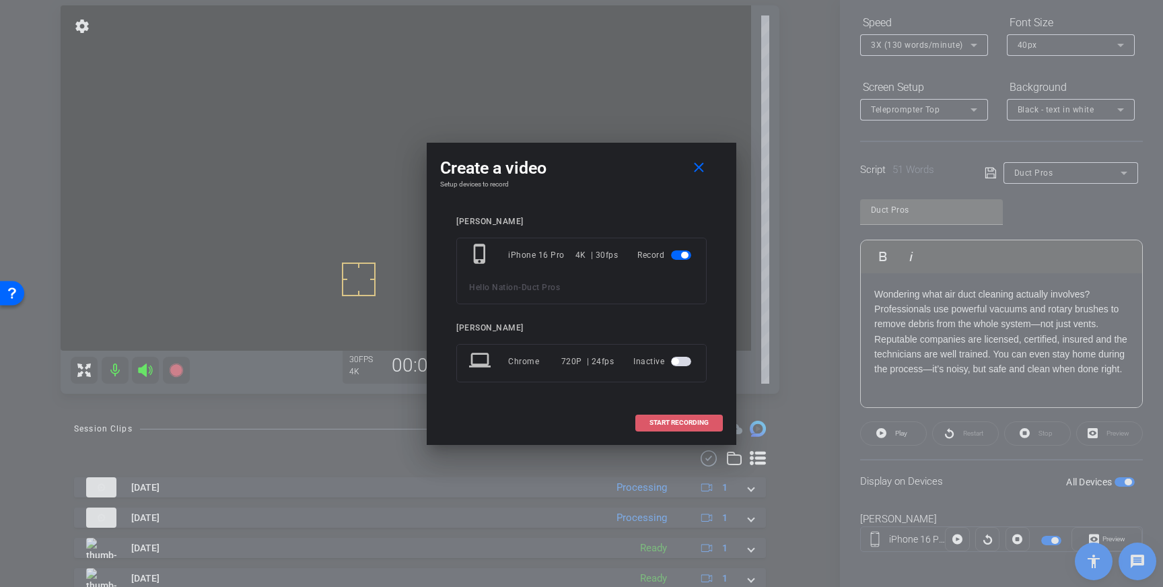
click at [675, 423] on span "START RECORDING" at bounding box center [678, 422] width 59 height 7
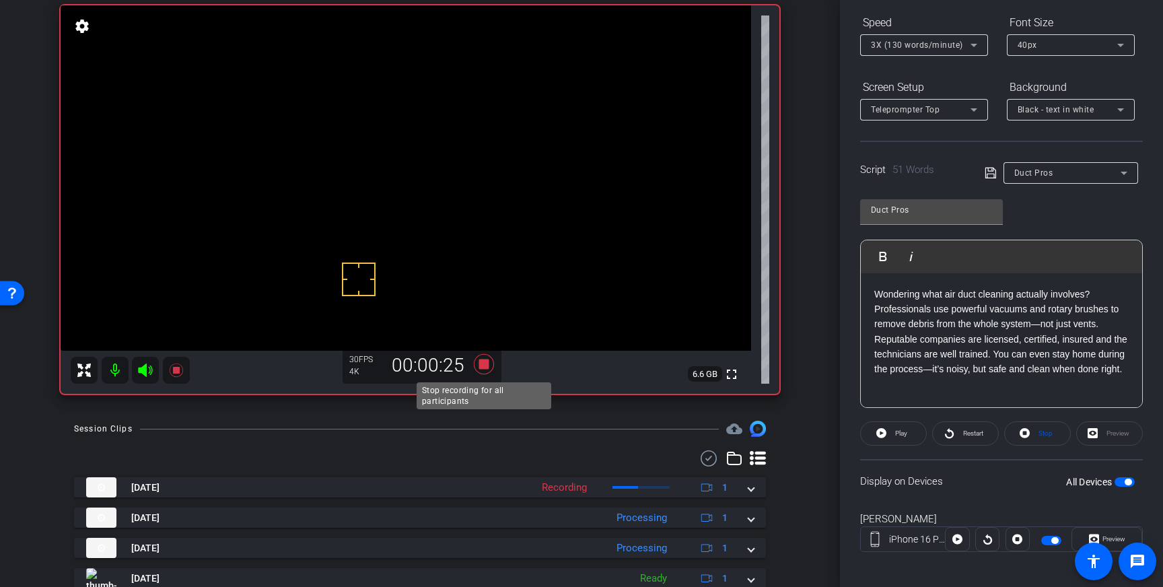
click at [481, 367] on icon at bounding box center [484, 364] width 20 height 20
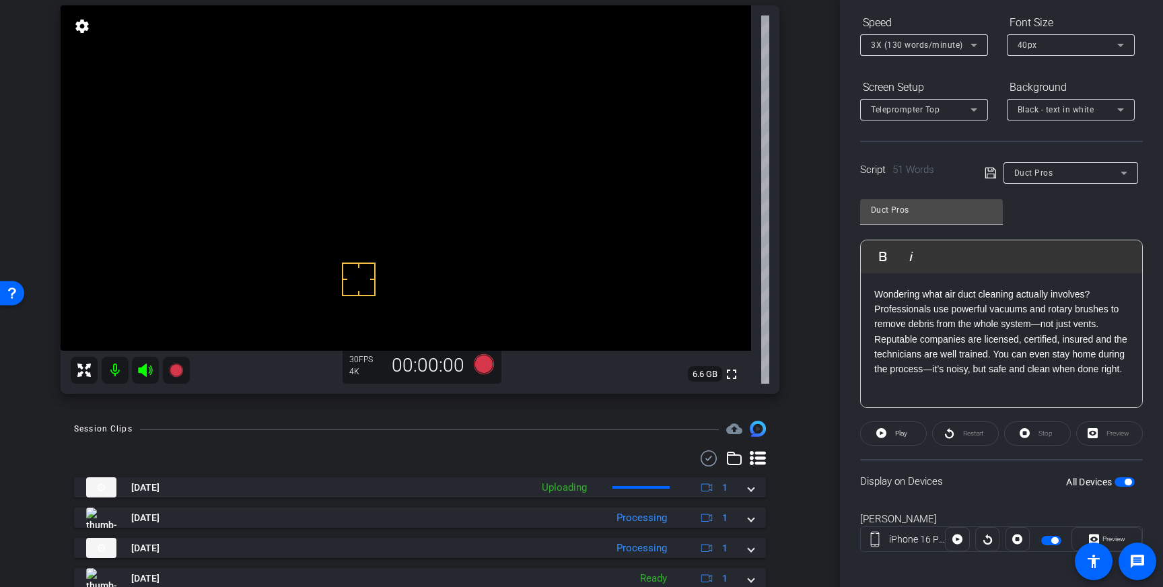
click at [1117, 480] on span "button" at bounding box center [1124, 481] width 20 height 9
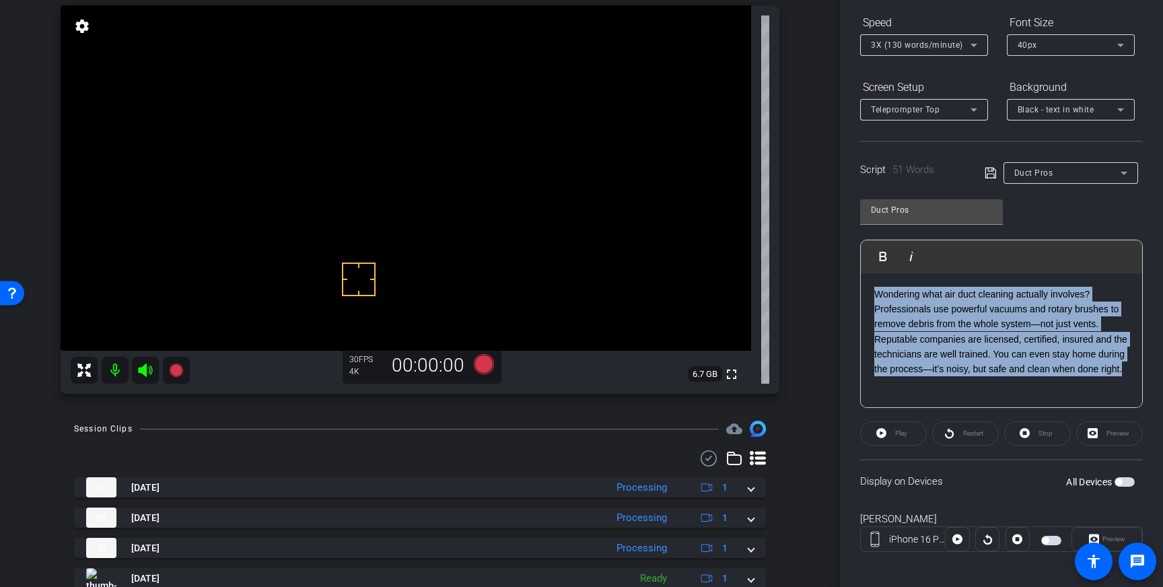
drag, startPoint x: 933, startPoint y: 388, endPoint x: 876, endPoint y: 297, distance: 107.9
click at [876, 297] on p "Wondering what air duct cleaning actually involves? Professionals use powerful …" at bounding box center [1001, 332] width 254 height 90
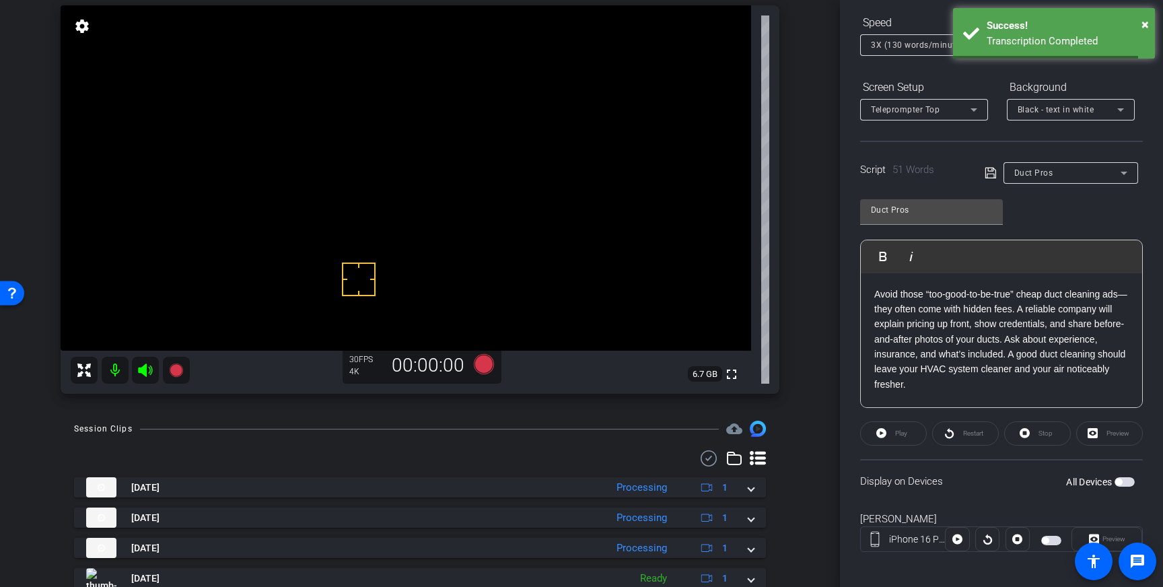
drag, startPoint x: 990, startPoint y: 174, endPoint x: 1001, endPoint y: 196, distance: 24.7
click at [990, 174] on icon at bounding box center [989, 173] width 11 height 11
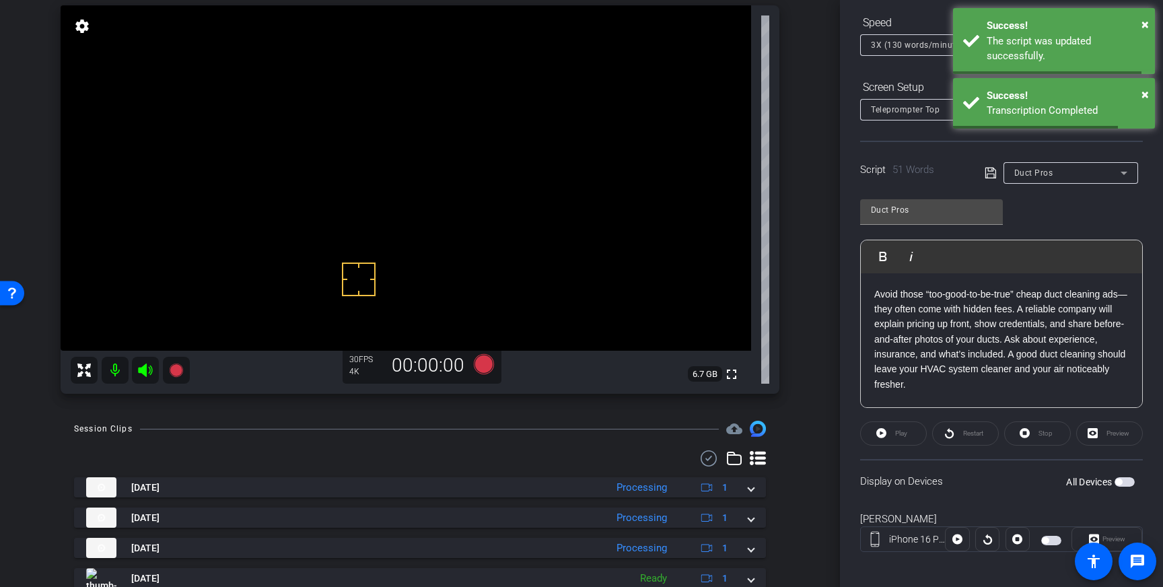
scroll to position [149, 0]
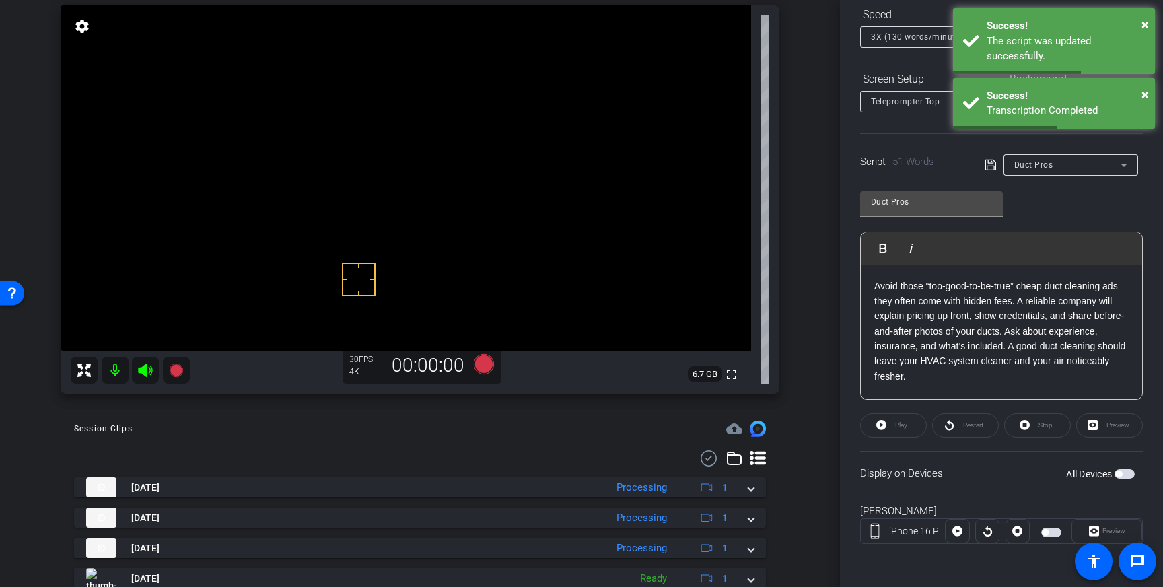
click at [1121, 476] on span "button" at bounding box center [1124, 473] width 20 height 9
click at [993, 168] on icon at bounding box center [989, 165] width 11 height 11
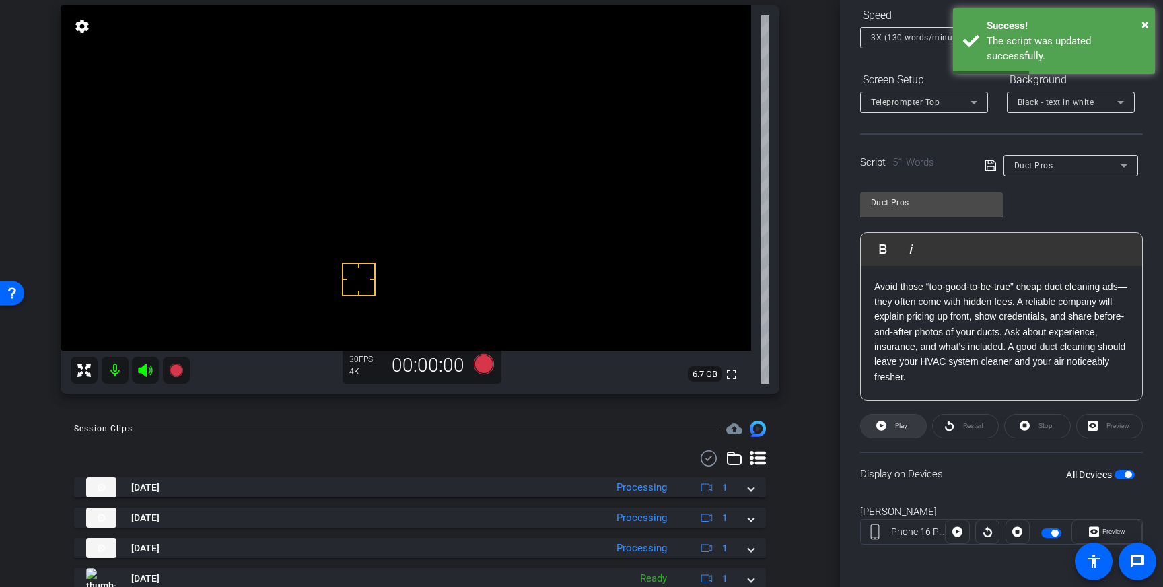
click at [910, 425] on span at bounding box center [893, 426] width 65 height 32
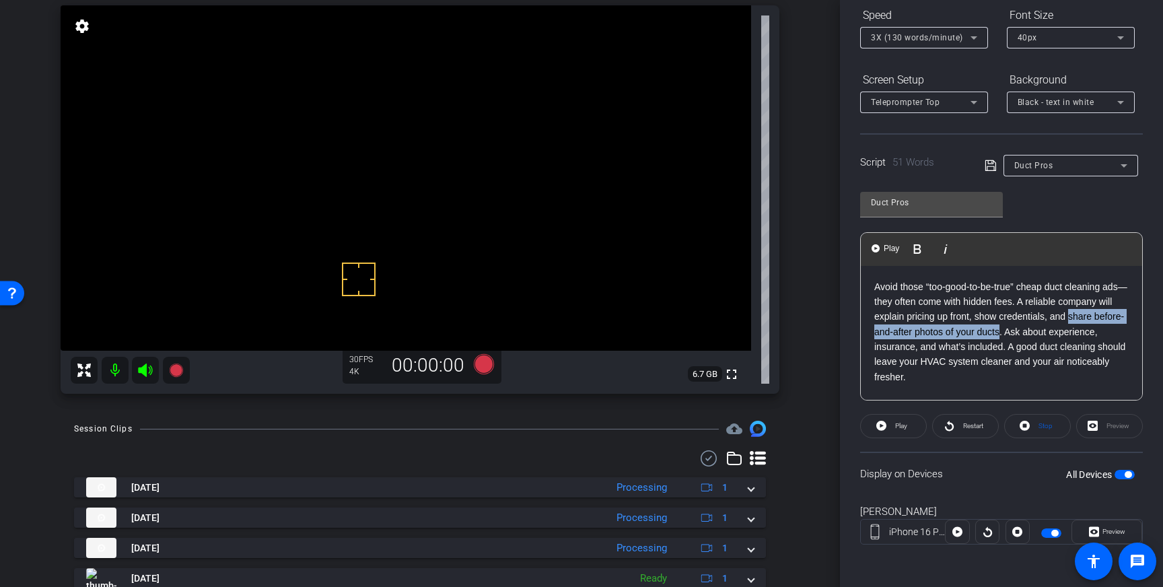
drag, startPoint x: 999, startPoint y: 328, endPoint x: 1073, endPoint y: 318, distance: 74.0
click at [1073, 318] on p "Avoid those “too-good-to-be-true” cheap duct cleaning ads—they often come with …" at bounding box center [1001, 332] width 254 height 106
click at [984, 332] on p "Avoid those “too-good-to-be-true” cheap duct cleaning ads—they often come with …" at bounding box center [1001, 324] width 254 height 90
click at [985, 170] on icon at bounding box center [990, 165] width 12 height 16
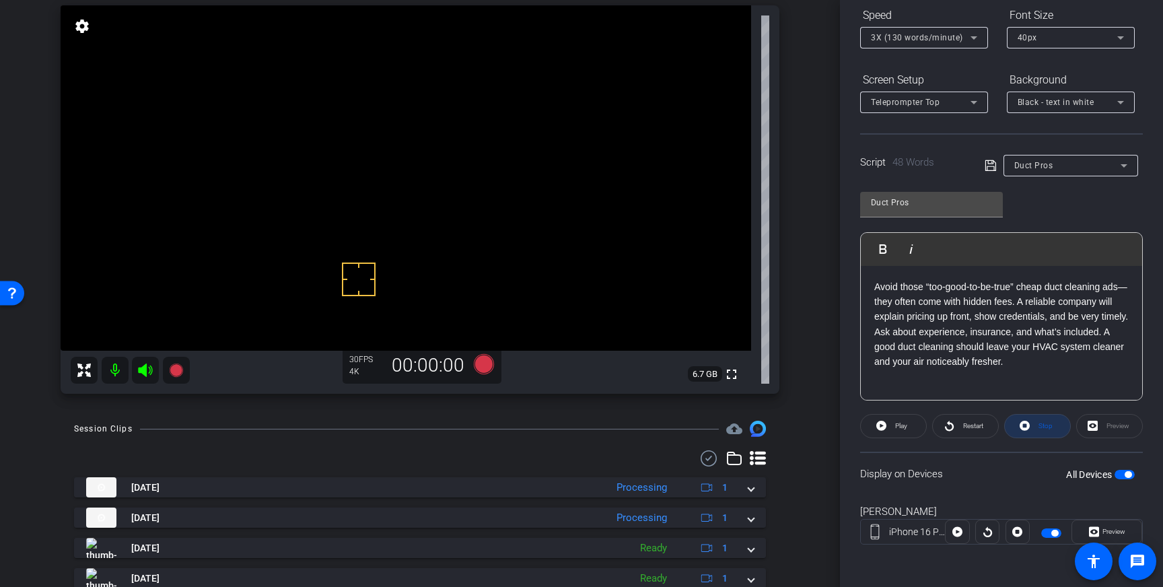
click at [1042, 424] on span "Stop" at bounding box center [1045, 425] width 14 height 7
click at [887, 428] on span at bounding box center [893, 426] width 65 height 32
click at [1037, 430] on span "Stop" at bounding box center [1043, 426] width 17 height 19
click at [958, 34] on span "3X (130 words/minute)" at bounding box center [917, 37] width 92 height 9
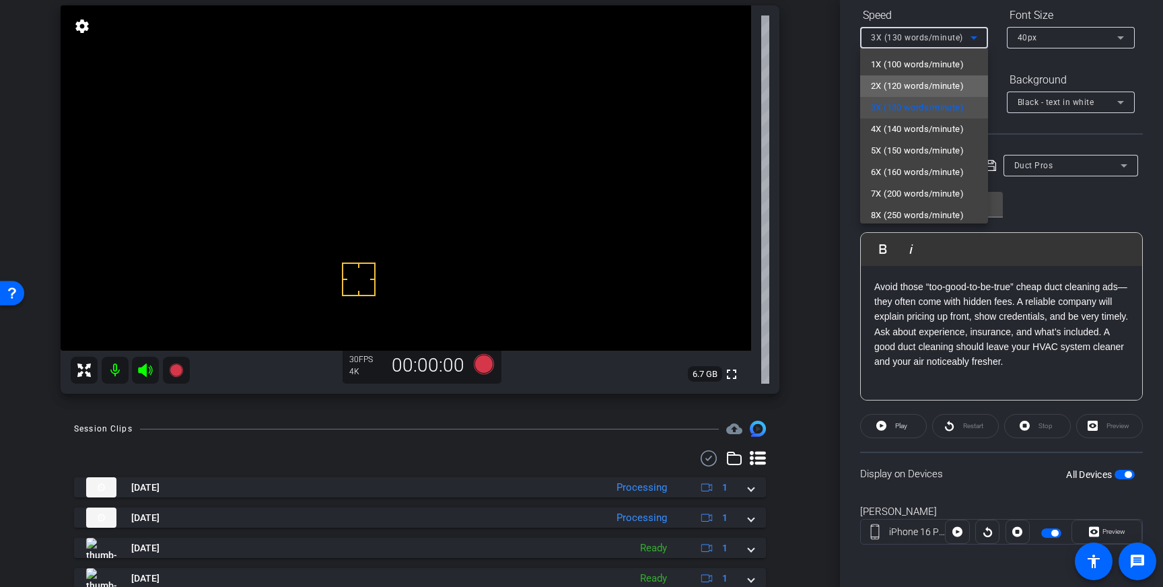
click at [925, 84] on span "2X (120 words/minute)" at bounding box center [917, 86] width 93 height 16
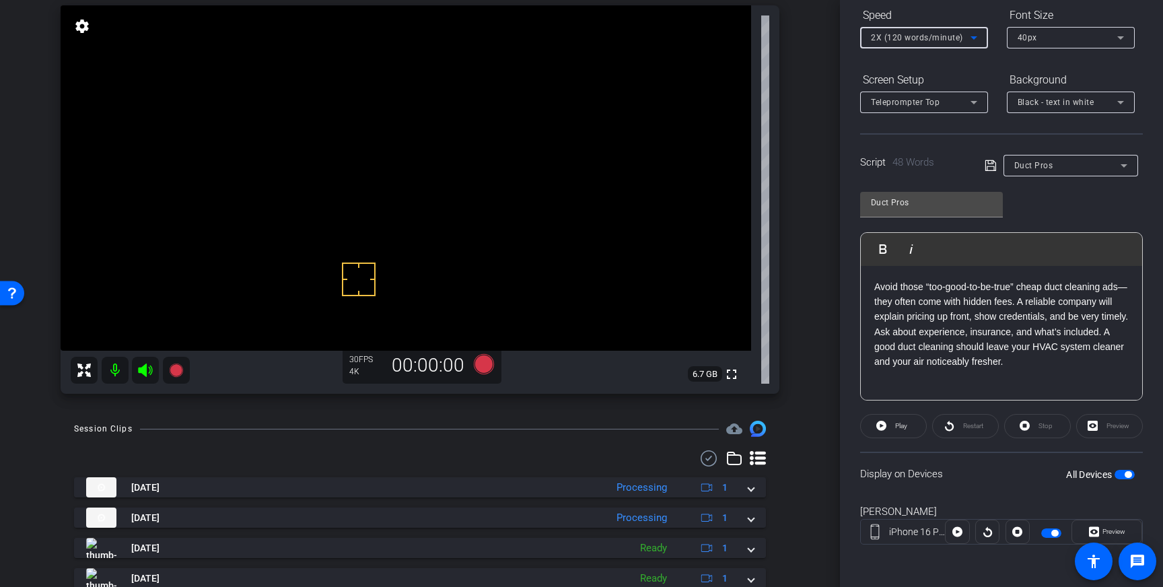
click at [987, 168] on icon at bounding box center [990, 165] width 12 height 16
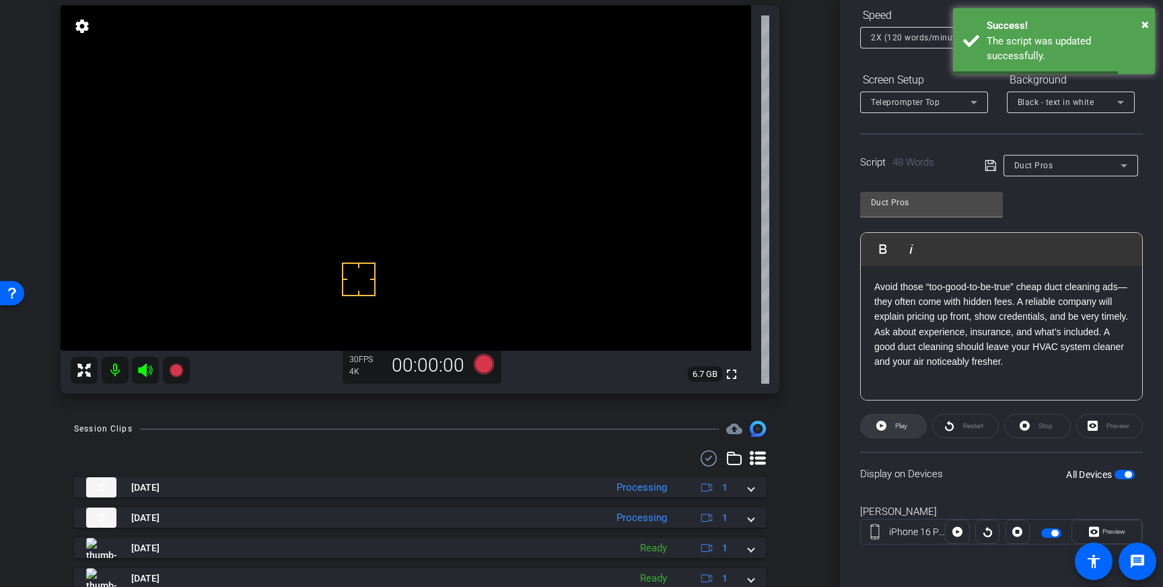
click at [886, 429] on icon at bounding box center [881, 425] width 10 height 17
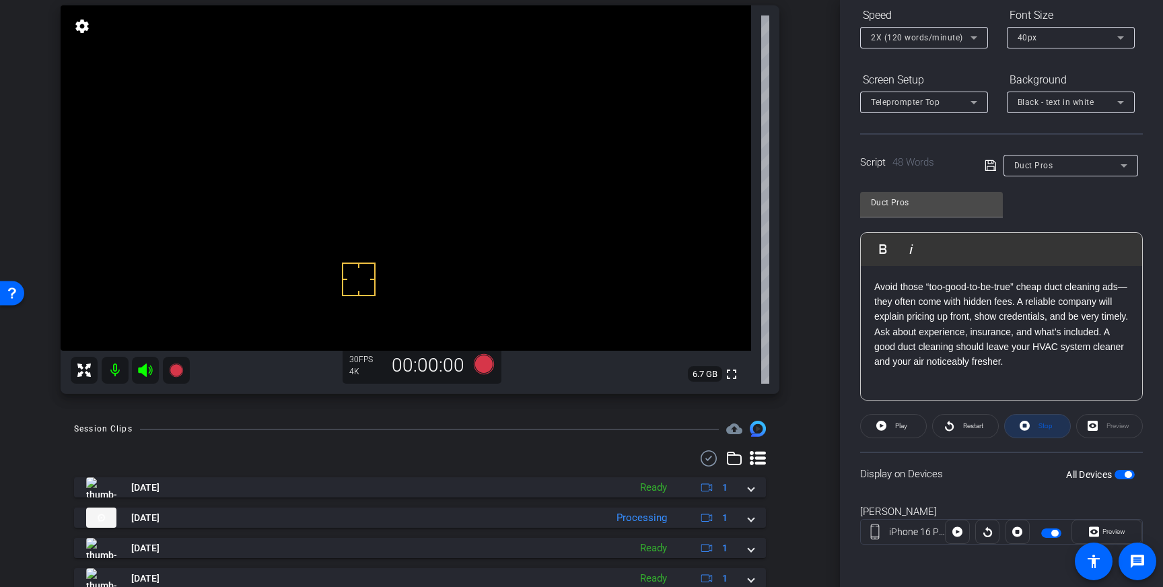
click at [1043, 430] on span "Stop" at bounding box center [1043, 426] width 17 height 19
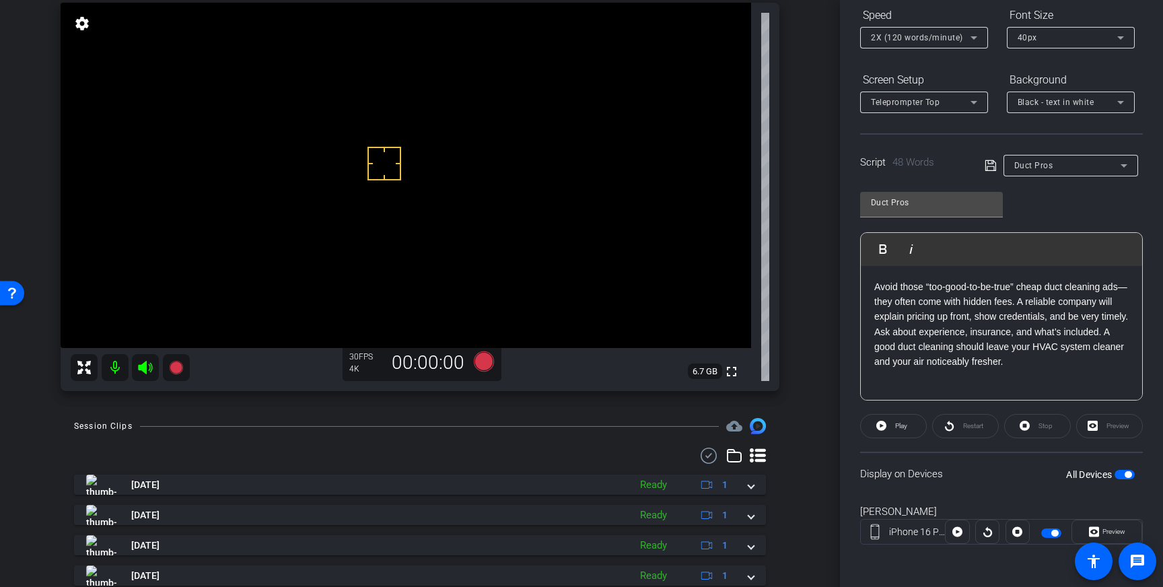
drag, startPoint x: 384, startPoint y: 164, endPoint x: 392, endPoint y: 177, distance: 15.4
click at [480, 362] on icon at bounding box center [484, 361] width 20 height 20
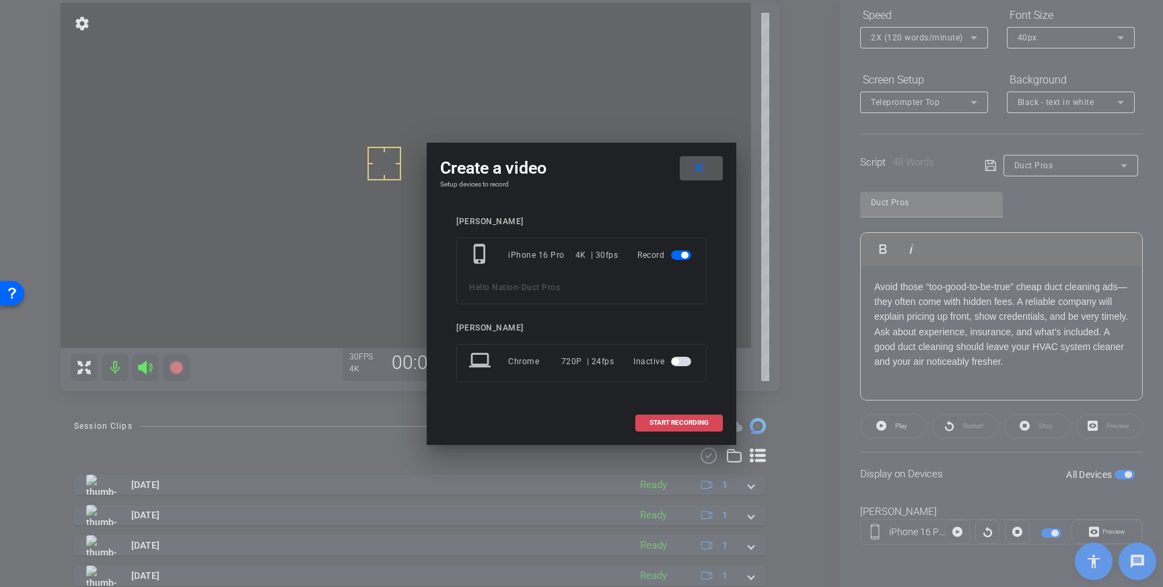
click at [685, 425] on span "START RECORDING" at bounding box center [678, 422] width 59 height 7
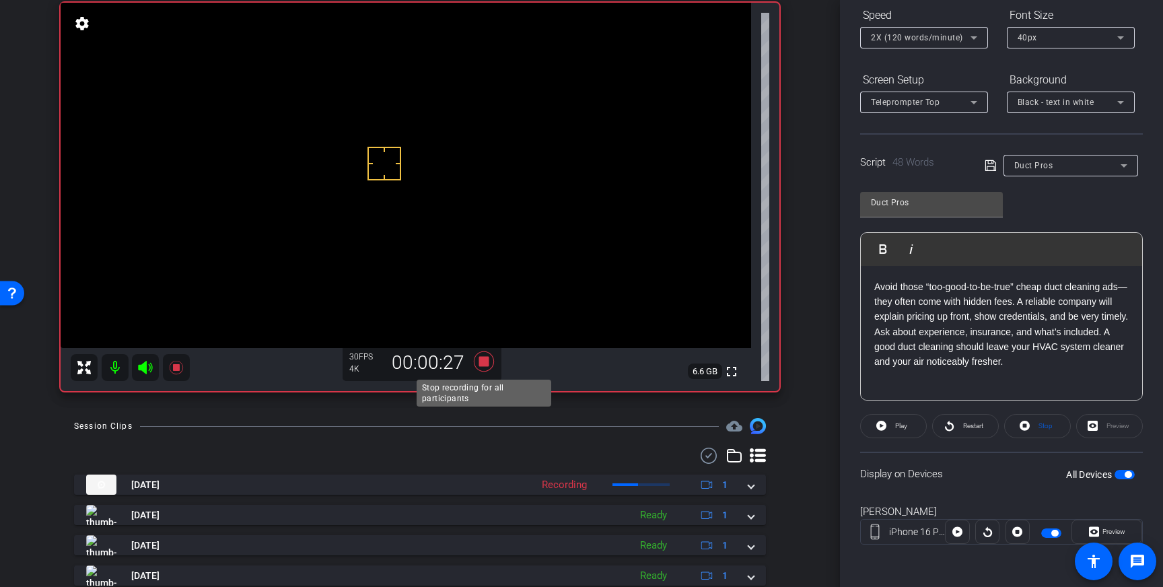
click at [482, 364] on icon at bounding box center [484, 361] width 20 height 20
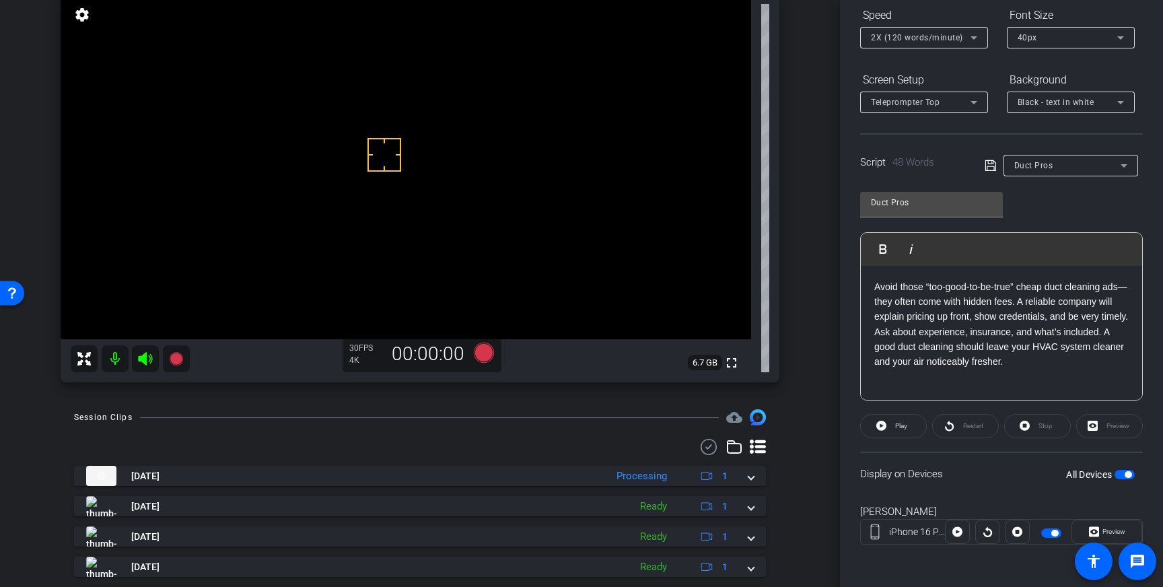
scroll to position [108, 0]
click at [480, 354] on icon at bounding box center [484, 354] width 20 height 20
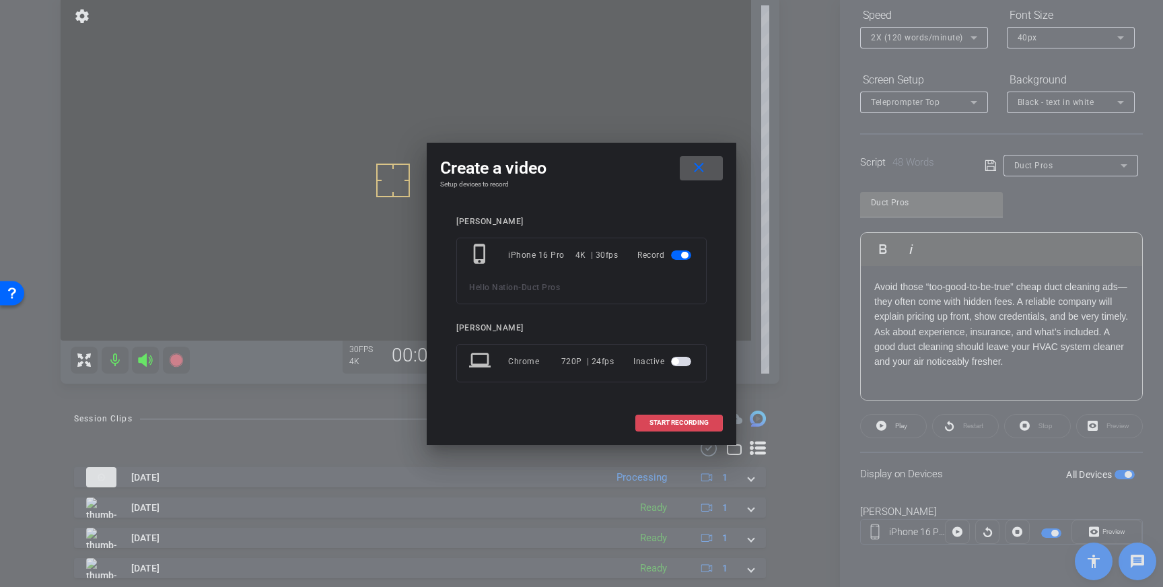
click at [690, 418] on span at bounding box center [679, 422] width 86 height 32
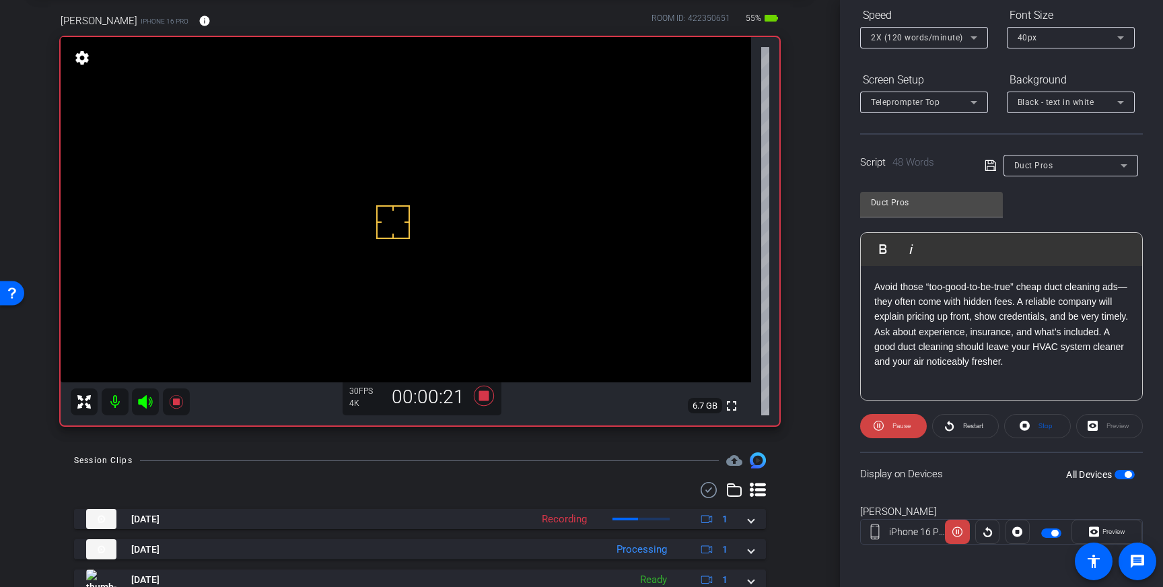
scroll to position [65, 0]
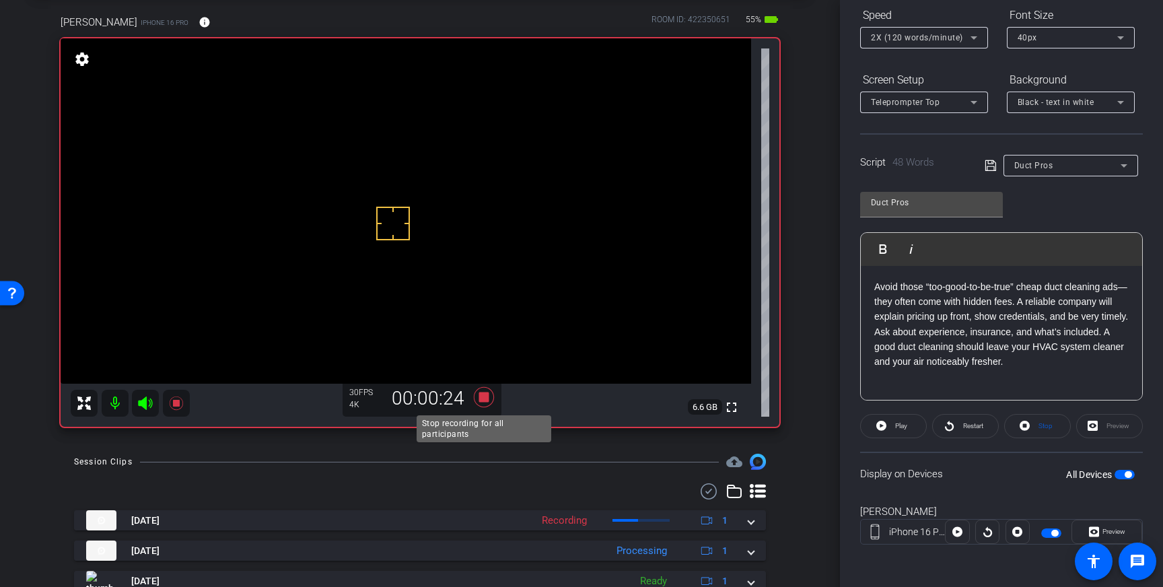
click at [488, 397] on icon at bounding box center [484, 397] width 20 height 20
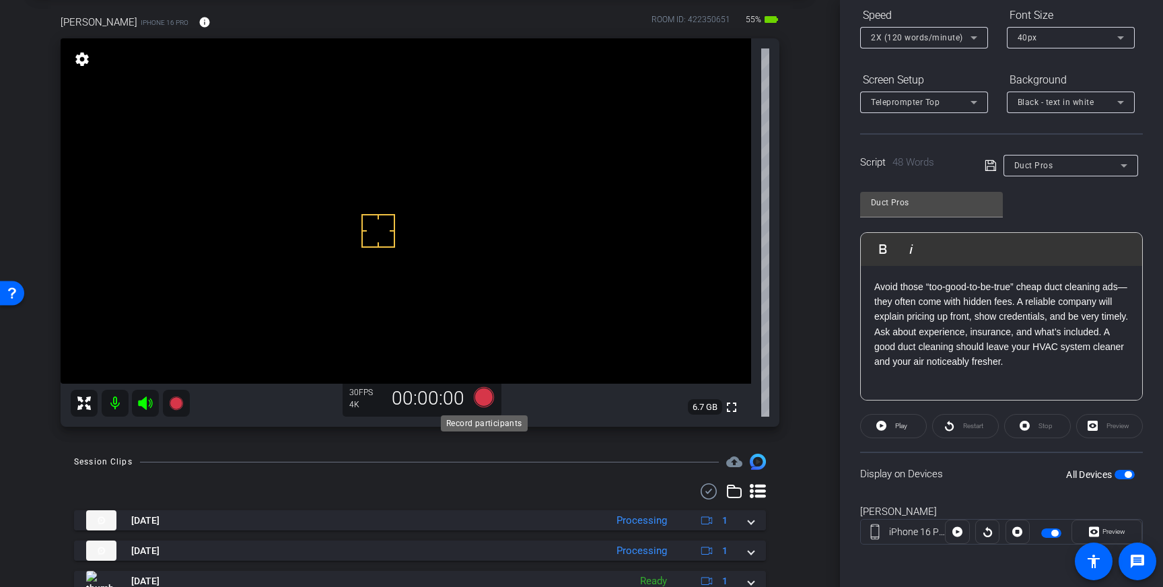
click at [479, 392] on icon at bounding box center [484, 397] width 20 height 20
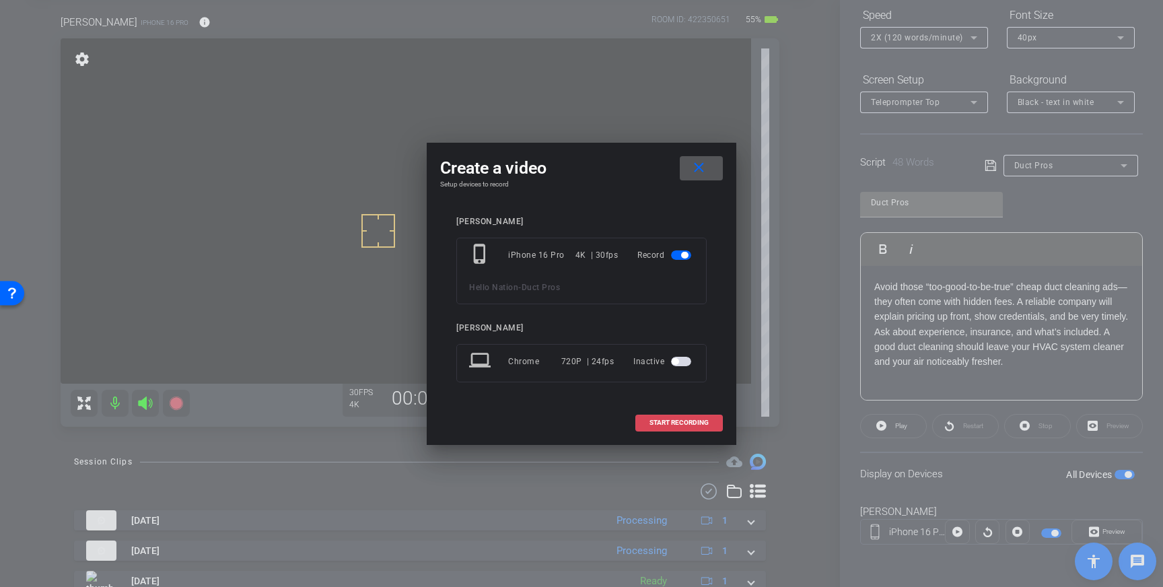
click at [698, 422] on span "START RECORDING" at bounding box center [678, 422] width 59 height 7
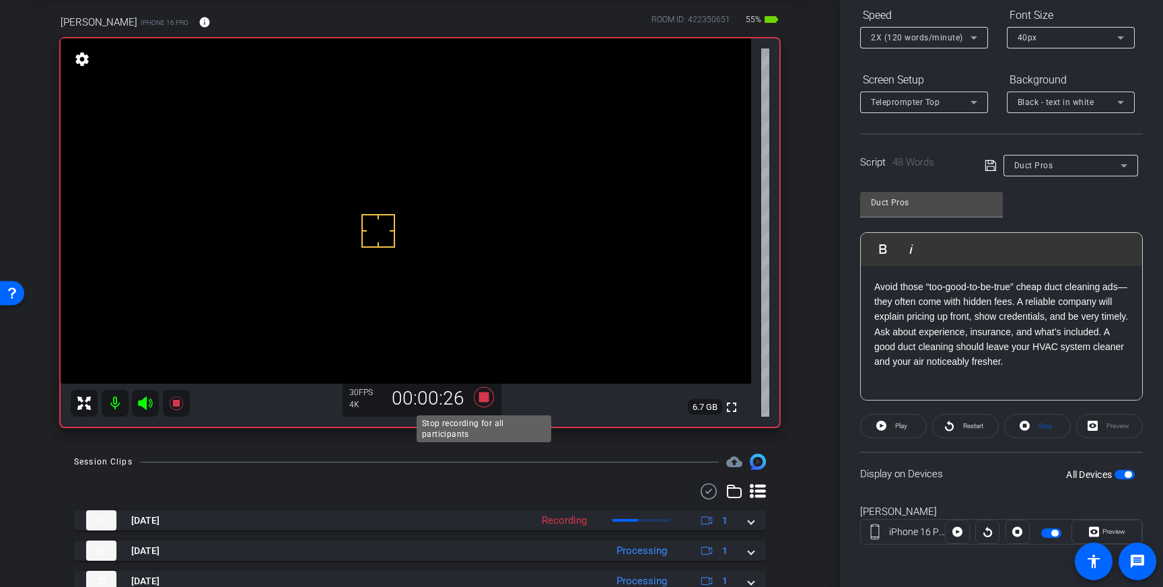
click at [489, 396] on icon at bounding box center [484, 397] width 32 height 24
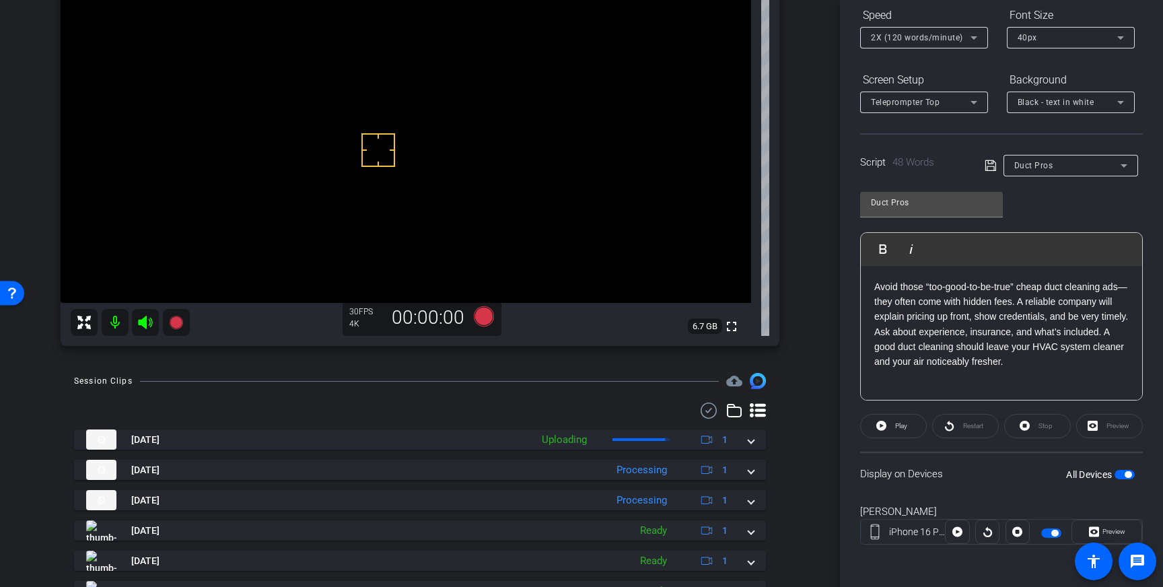
scroll to position [147, 0]
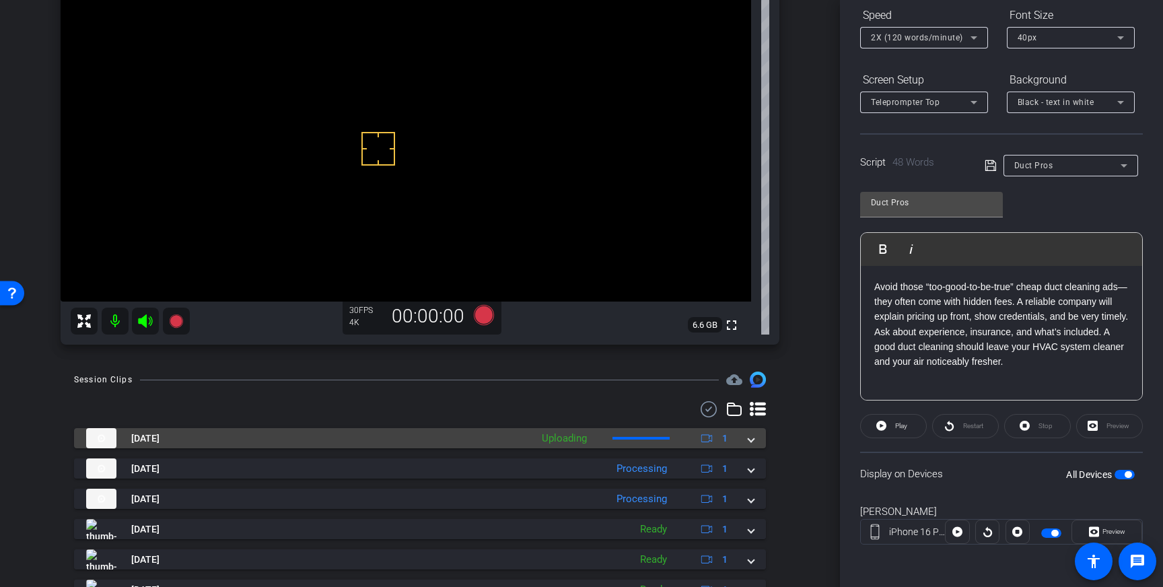
click at [752, 437] on span at bounding box center [750, 438] width 5 height 14
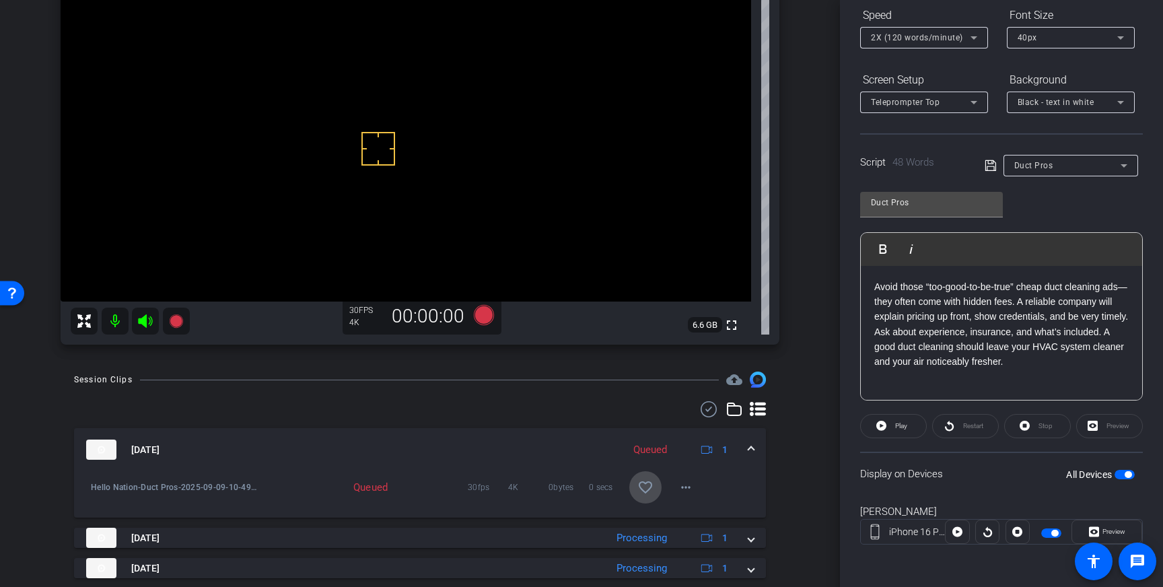
click at [636, 489] on span at bounding box center [645, 487] width 32 height 32
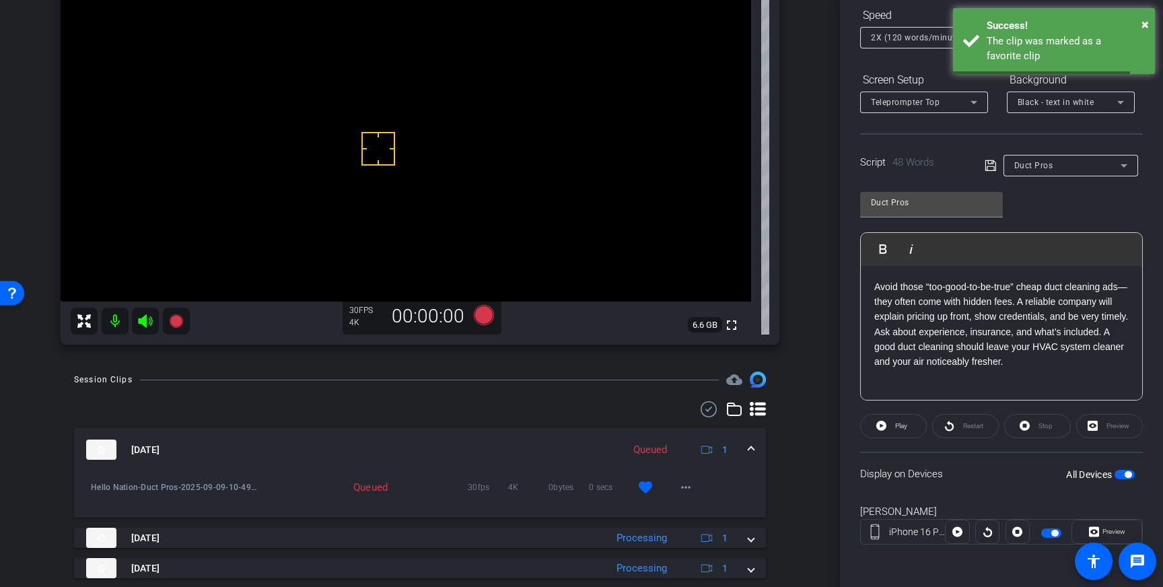
click at [762, 447] on mat-expansion-panel-header "Sep 9, 2025 Queued 1" at bounding box center [420, 449] width 692 height 43
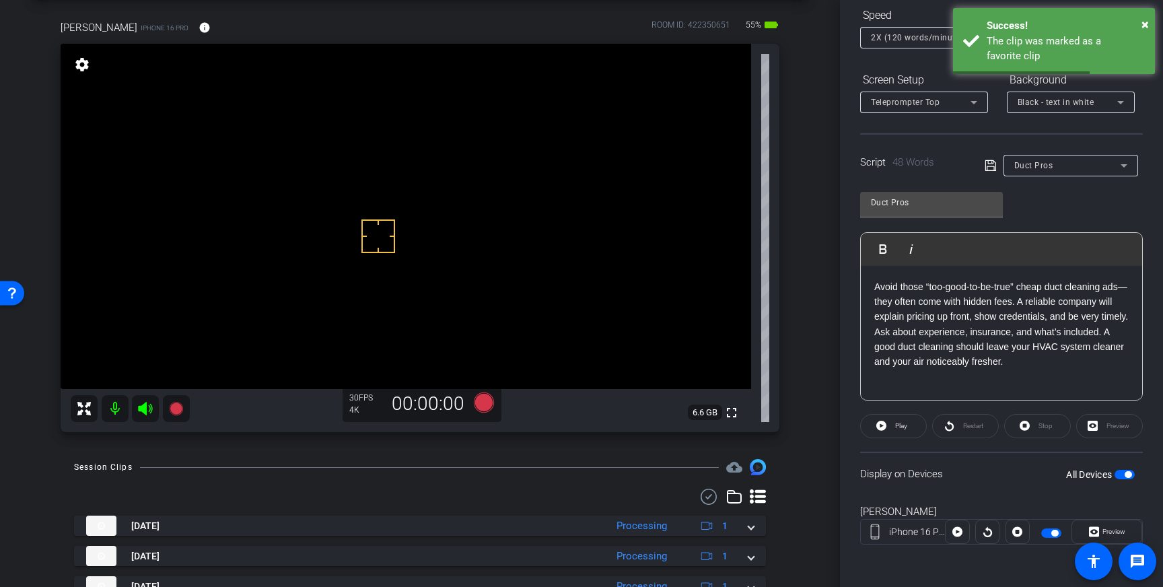
scroll to position [57, 0]
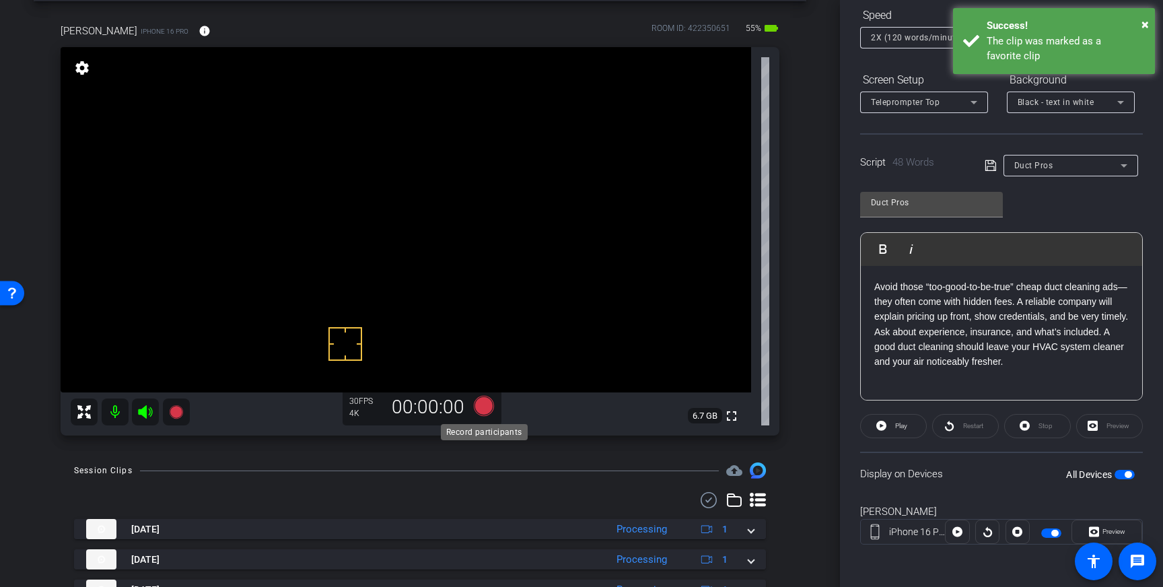
click at [481, 406] on icon at bounding box center [484, 406] width 20 height 20
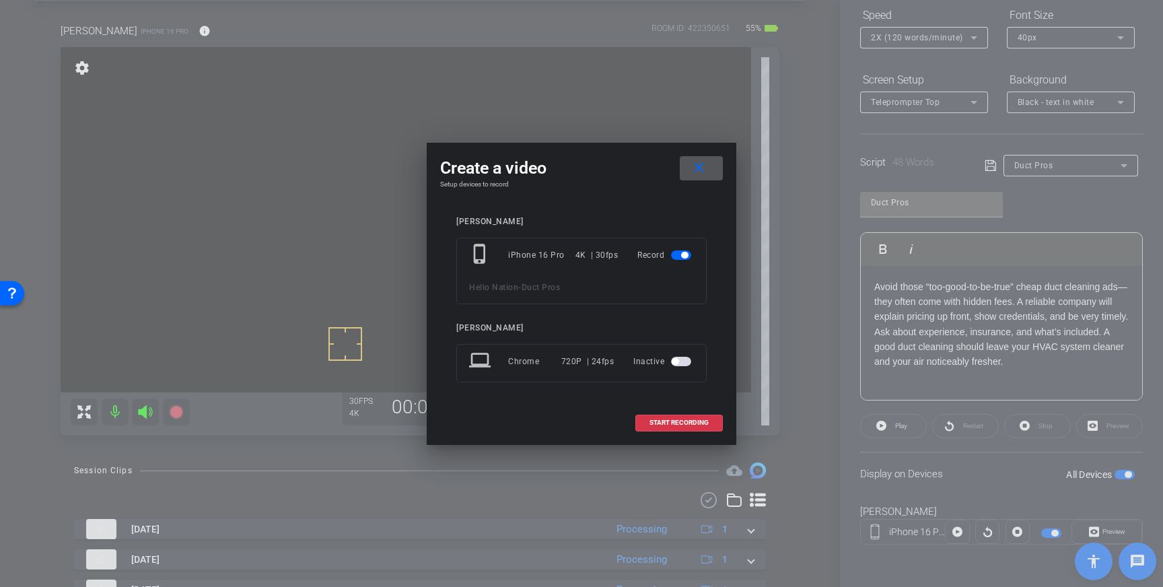
click at [694, 423] on span "START RECORDING" at bounding box center [678, 422] width 59 height 7
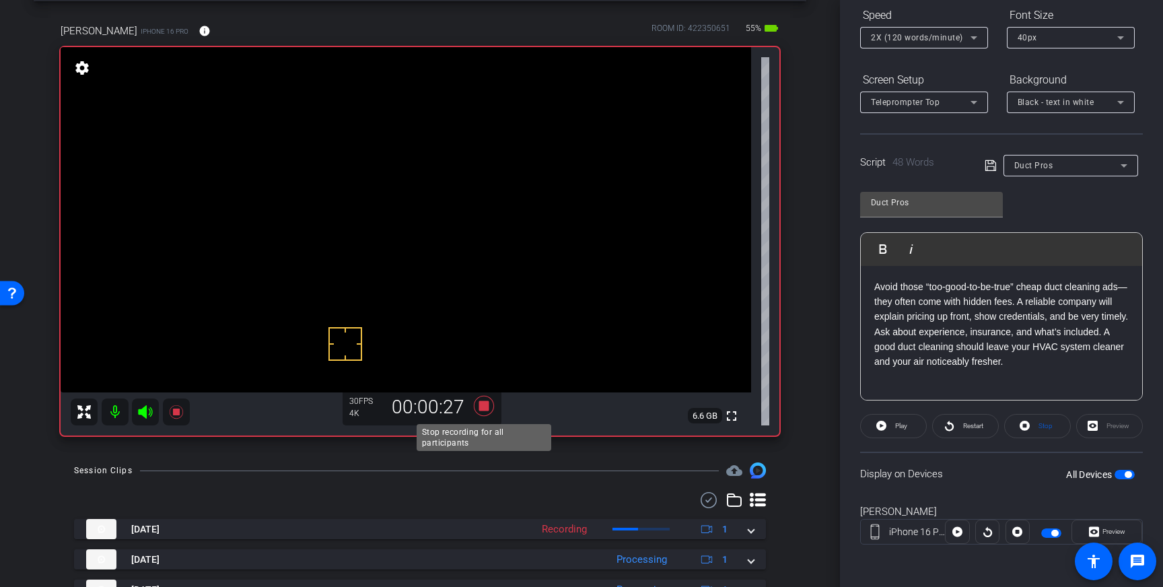
click at [487, 411] on icon at bounding box center [484, 406] width 32 height 24
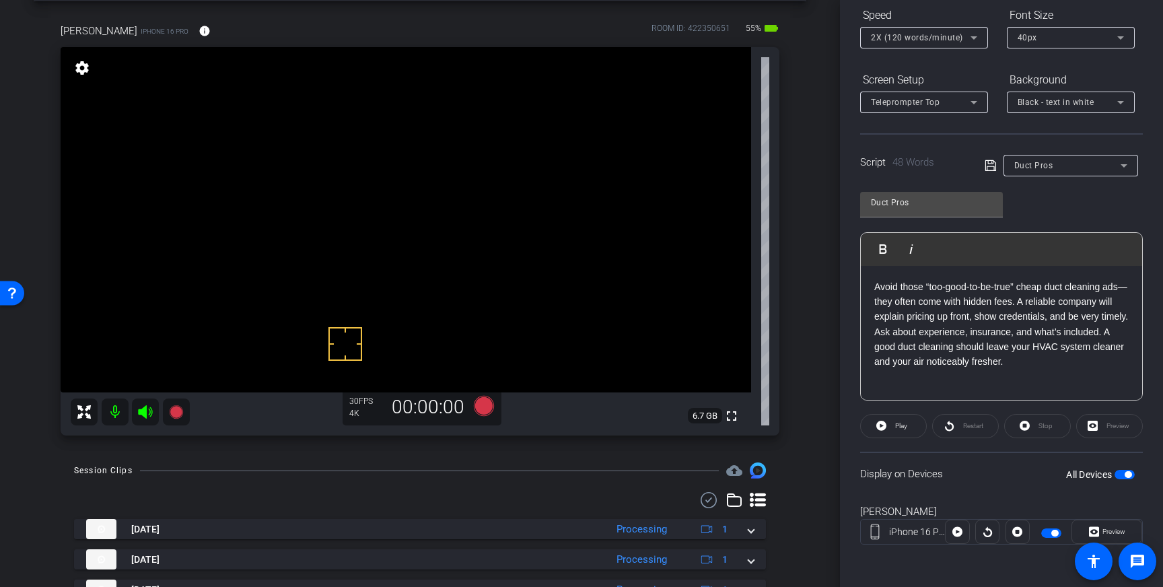
scroll to position [59, 0]
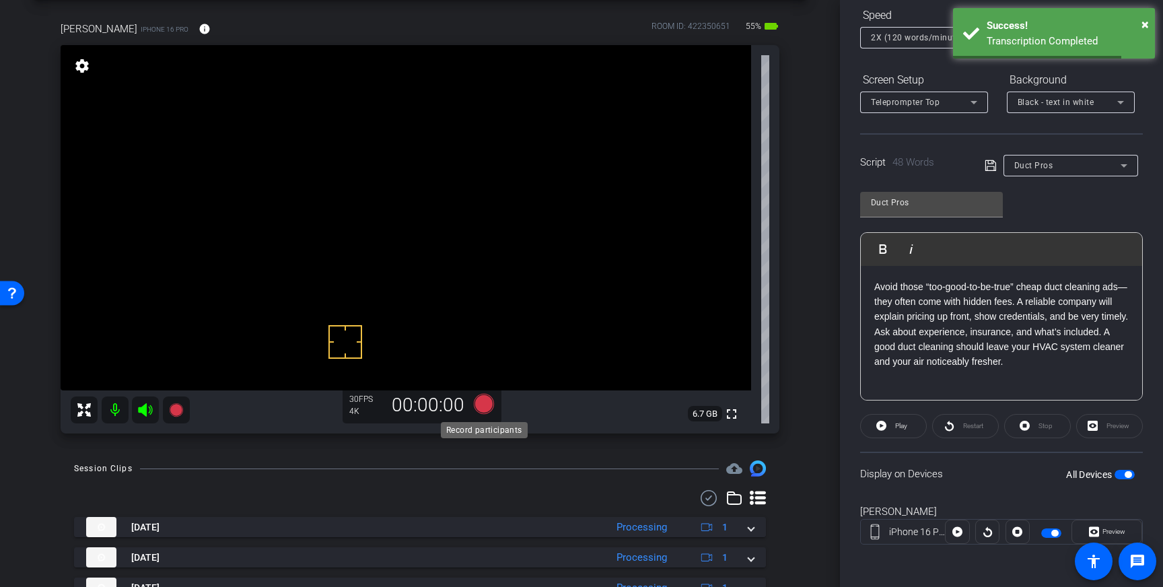
click at [485, 407] on icon at bounding box center [484, 404] width 20 height 20
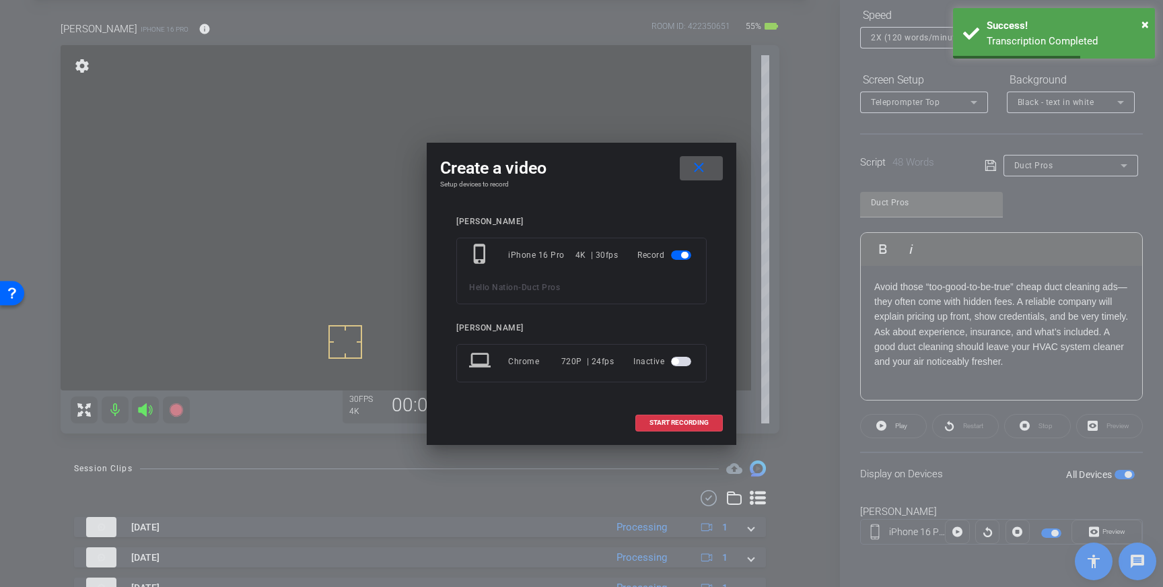
drag, startPoint x: 661, startPoint y: 425, endPoint x: 824, endPoint y: 315, distance: 196.9
click at [661, 425] on span "START RECORDING" at bounding box center [678, 422] width 59 height 7
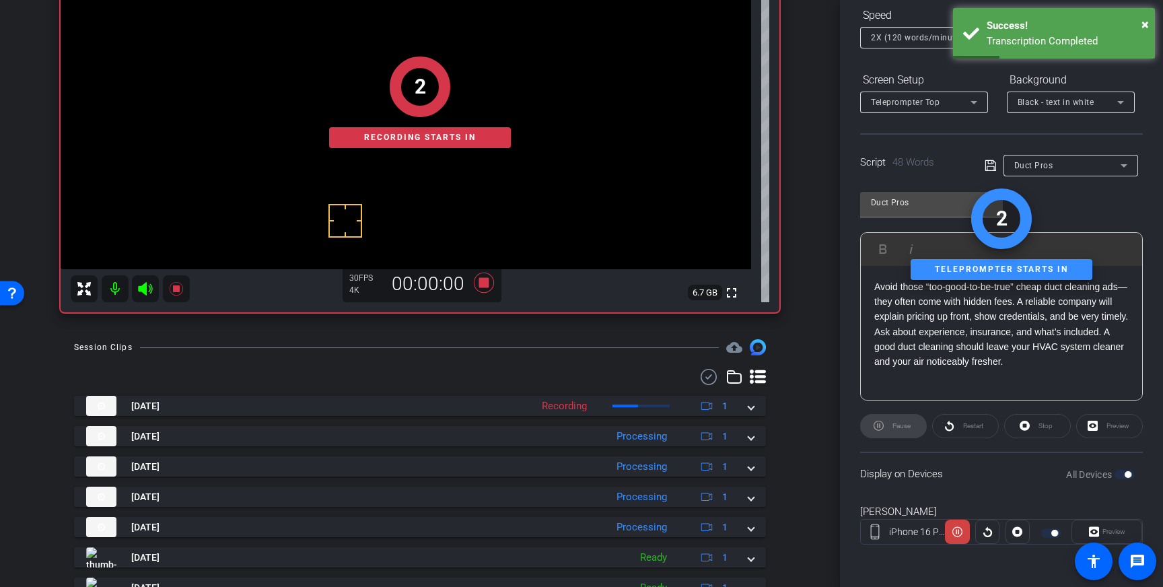
scroll to position [180, 0]
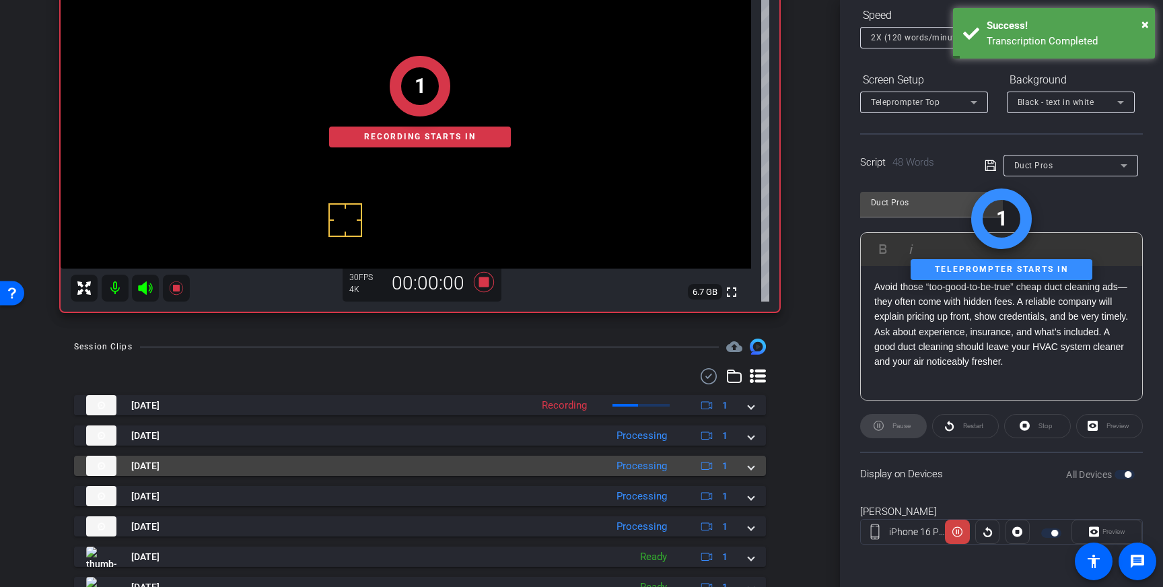
click at [750, 468] on span at bounding box center [750, 466] width 5 height 14
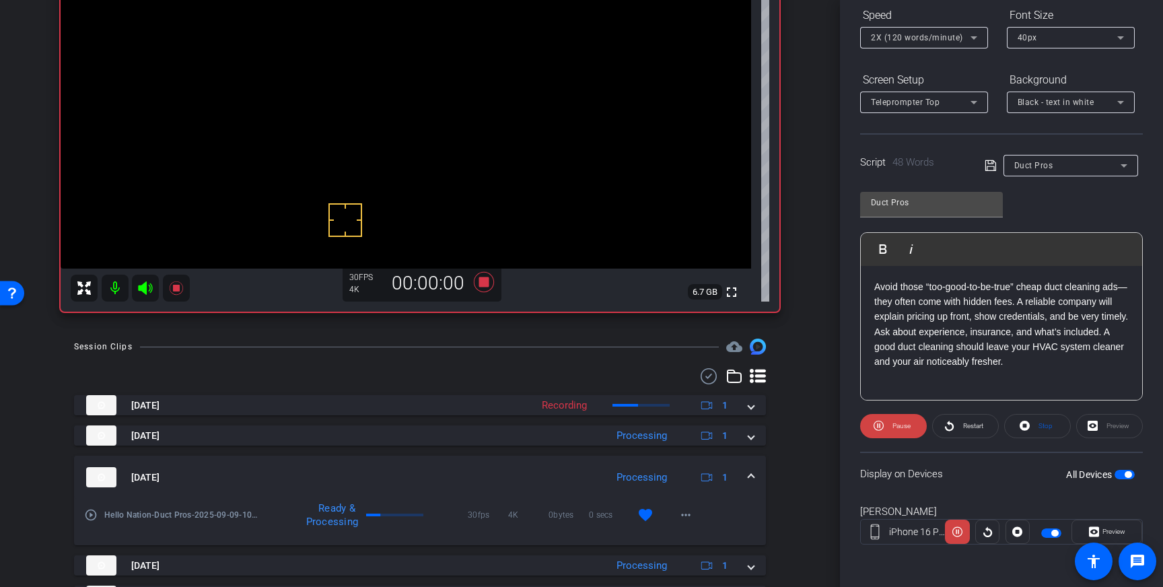
click at [750, 470] on mat-expansion-panel-header "Sep 9, 2025 Processing 1" at bounding box center [420, 477] width 692 height 43
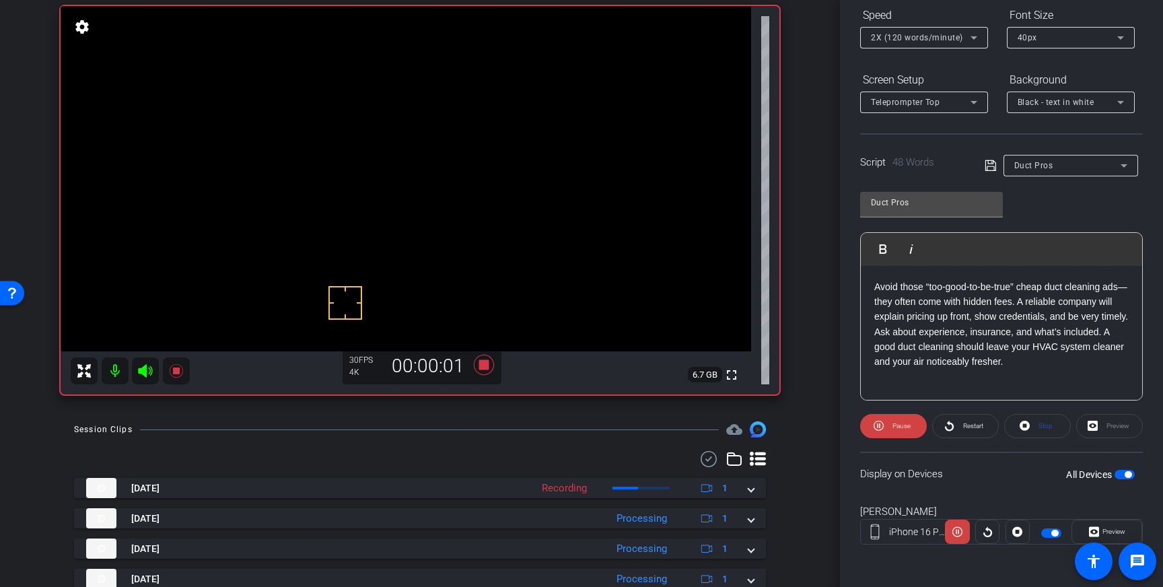
scroll to position [93, 0]
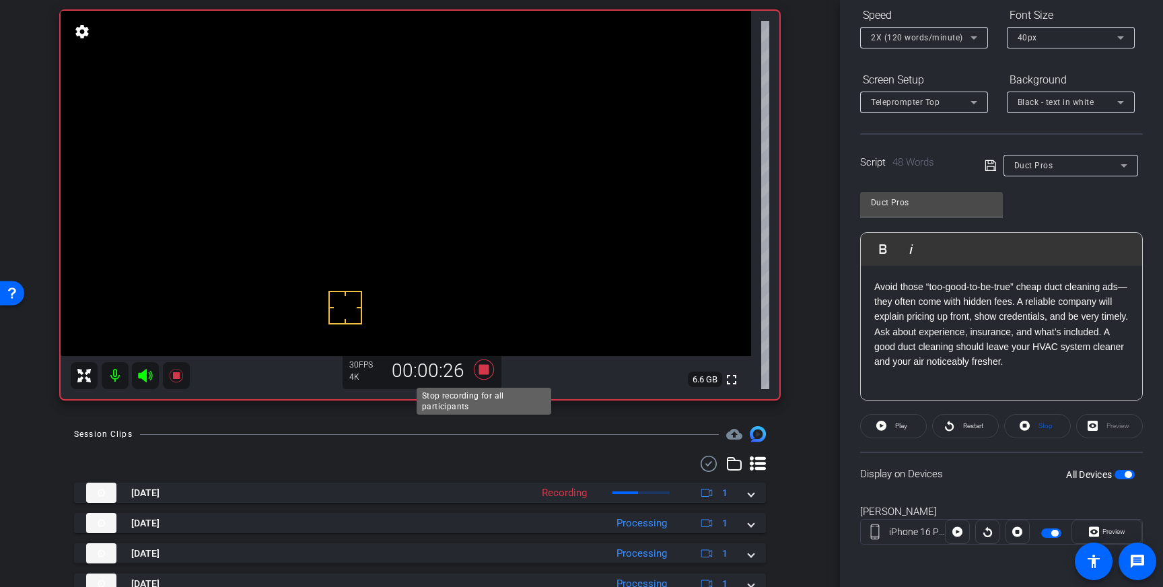
click at [485, 367] on icon at bounding box center [484, 369] width 20 height 20
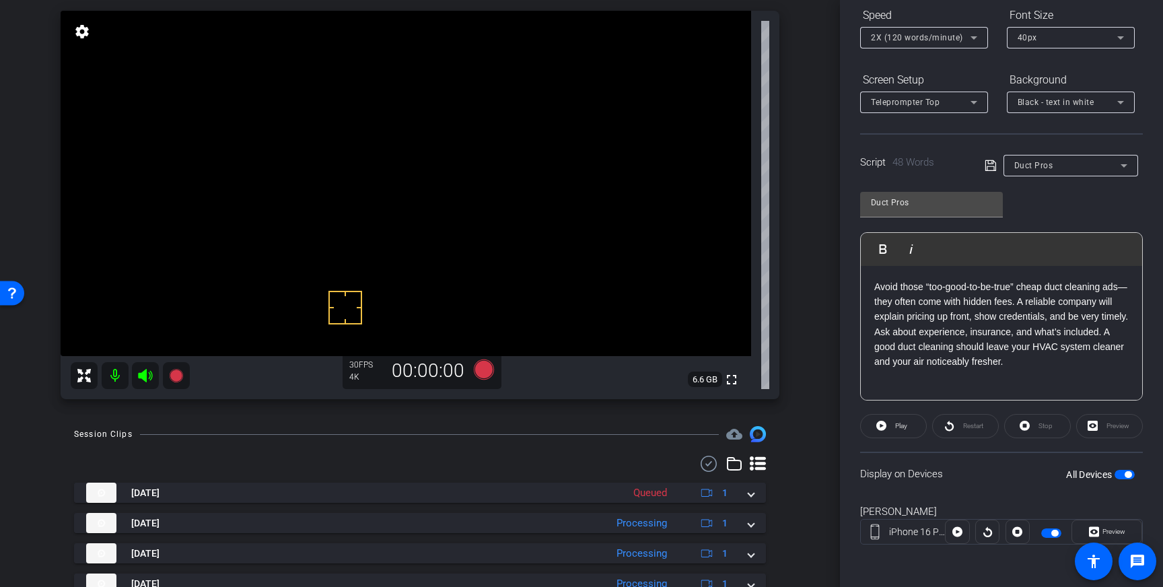
click at [1120, 477] on span "button" at bounding box center [1124, 474] width 20 height 9
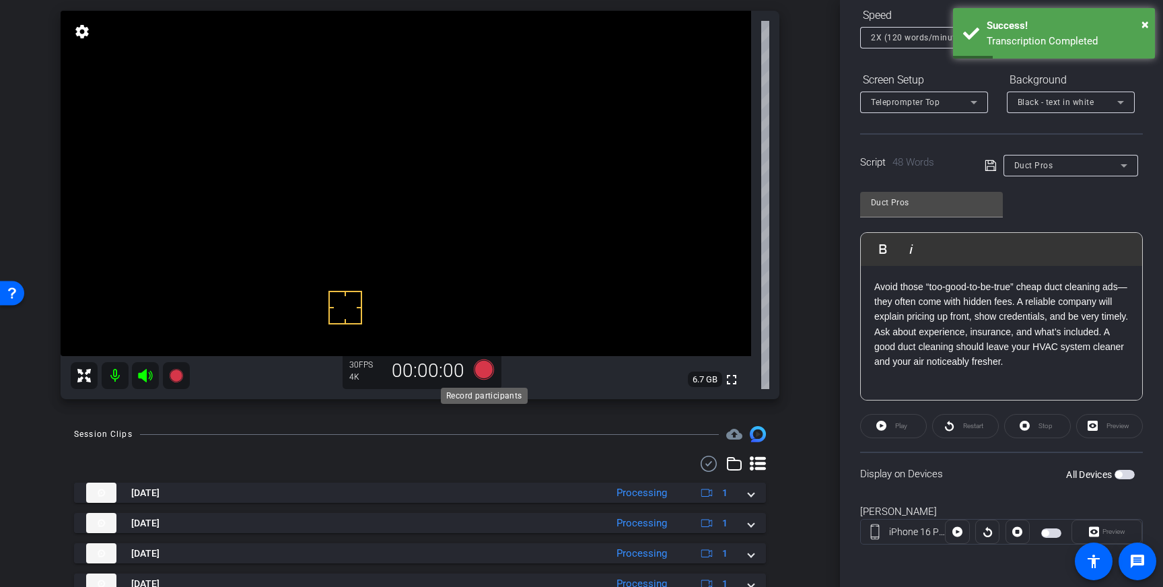
click at [491, 373] on icon at bounding box center [484, 369] width 20 height 20
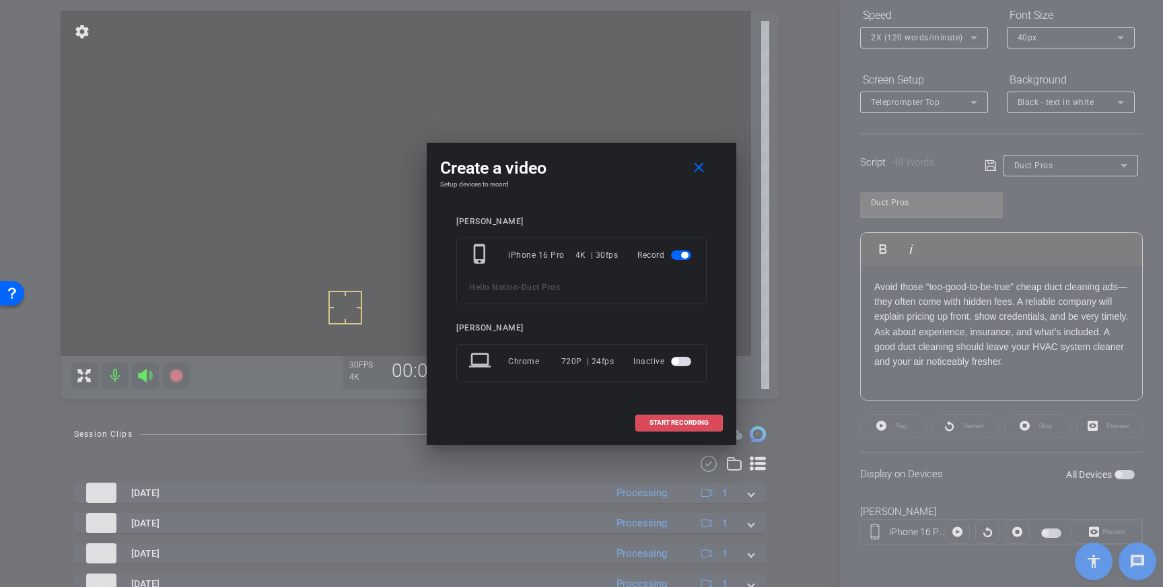
drag, startPoint x: 671, startPoint y: 418, endPoint x: 707, endPoint y: 415, distance: 36.4
click at [672, 419] on button "START RECORDING" at bounding box center [678, 423] width 87 height 17
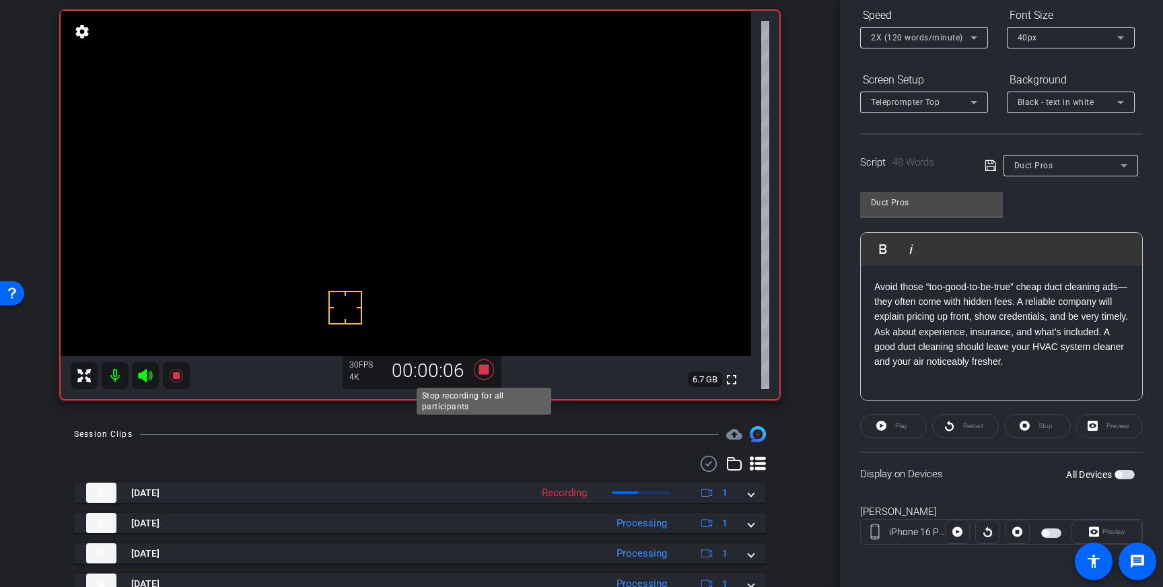
click at [484, 373] on icon at bounding box center [484, 369] width 20 height 20
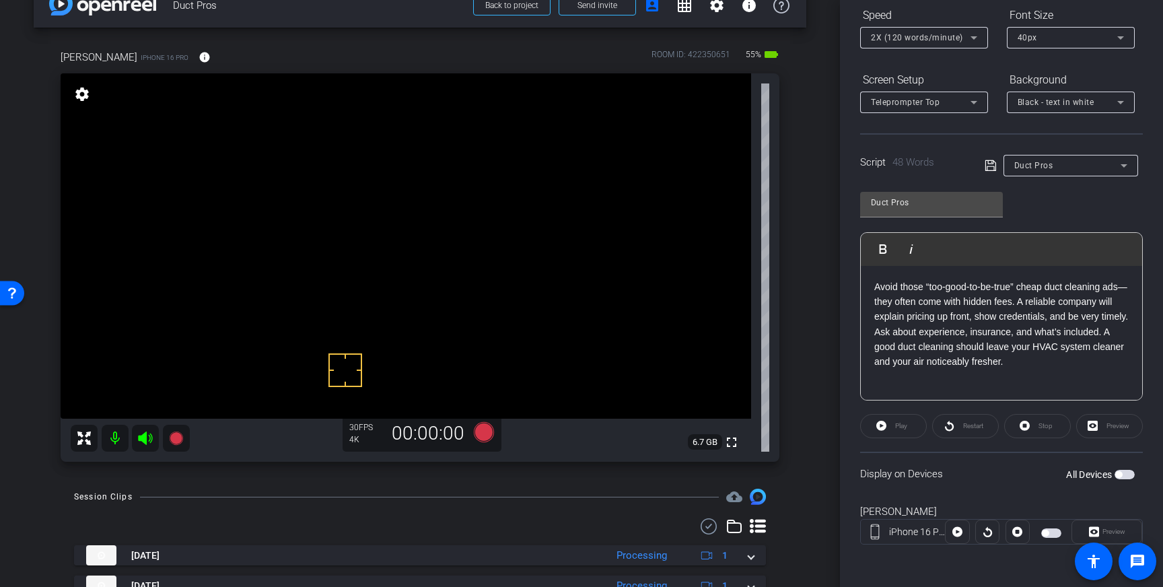
scroll to position [0, 0]
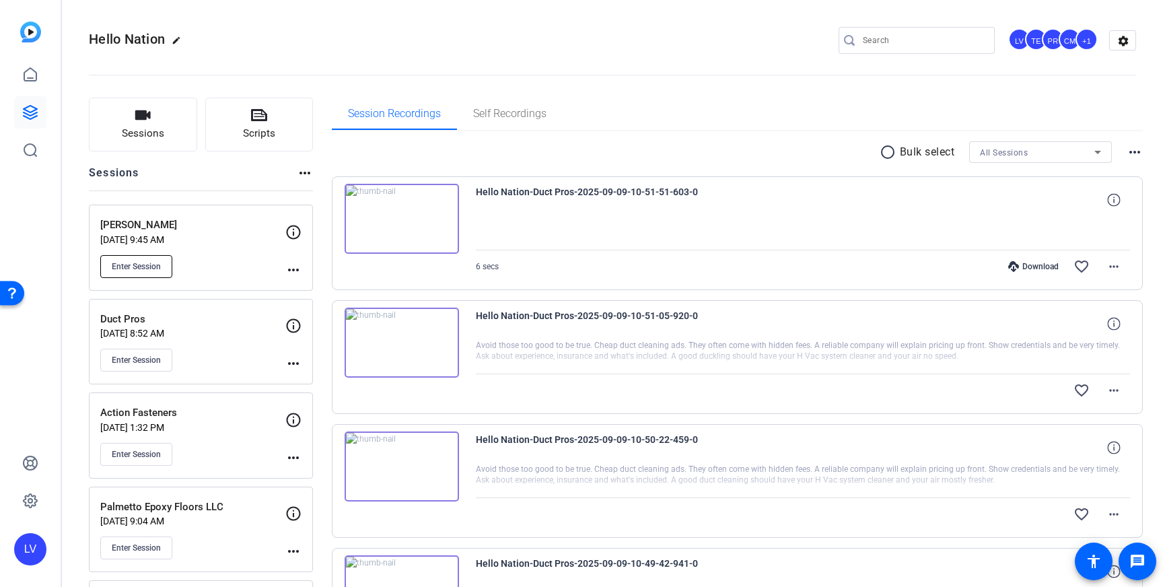
click at [133, 261] on span "Enter Session" at bounding box center [136, 266] width 49 height 11
click at [925, 44] on input "Search" at bounding box center [923, 40] width 121 height 16
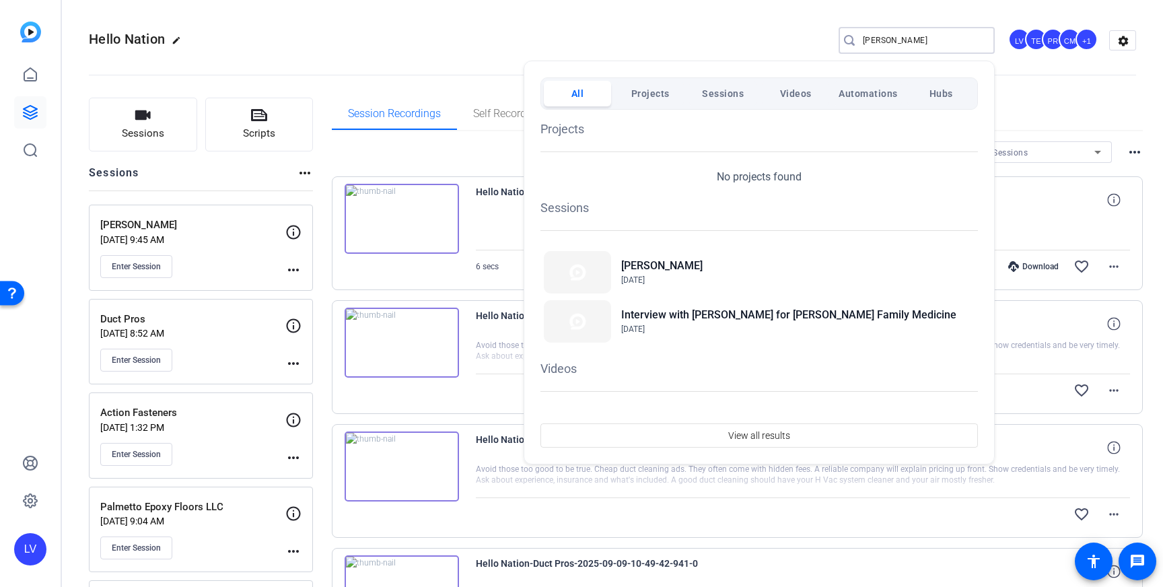
type input "Mitchell"
drag, startPoint x: 894, startPoint y: 42, endPoint x: 812, endPoint y: 40, distance: 82.1
click at [812, 40] on div at bounding box center [581, 293] width 1163 height 587
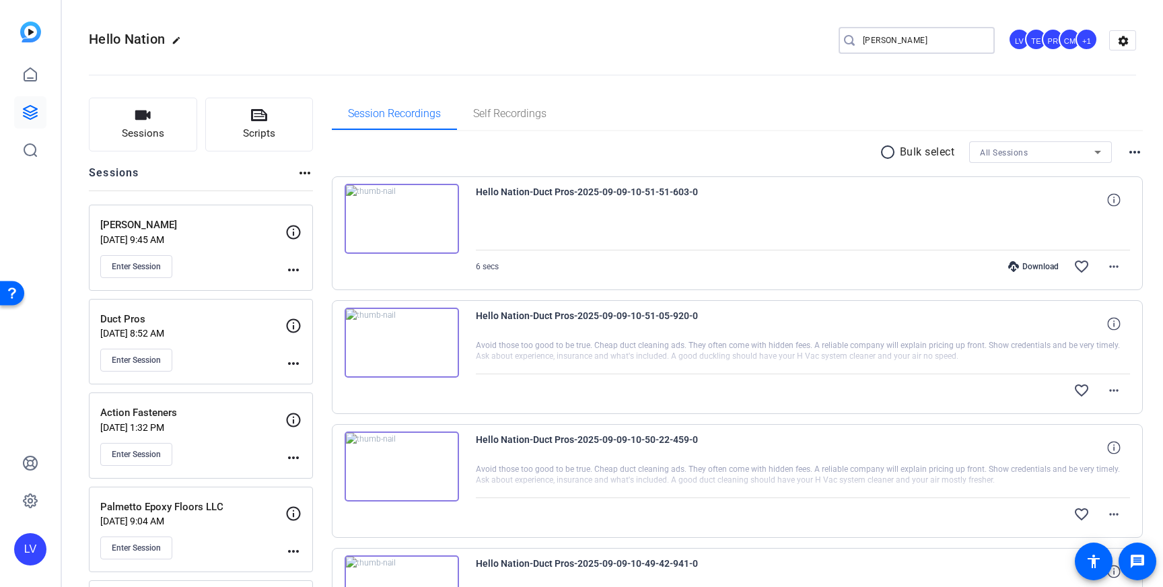
drag, startPoint x: 908, startPoint y: 42, endPoint x: 851, endPoint y: 42, distance: 56.5
click at [851, 42] on div "Mitchell" at bounding box center [910, 40] width 145 height 27
click at [514, 21] on div "Hello Nation edit LV TE PR CM +1 settings" at bounding box center [612, 41] width 1047 height 102
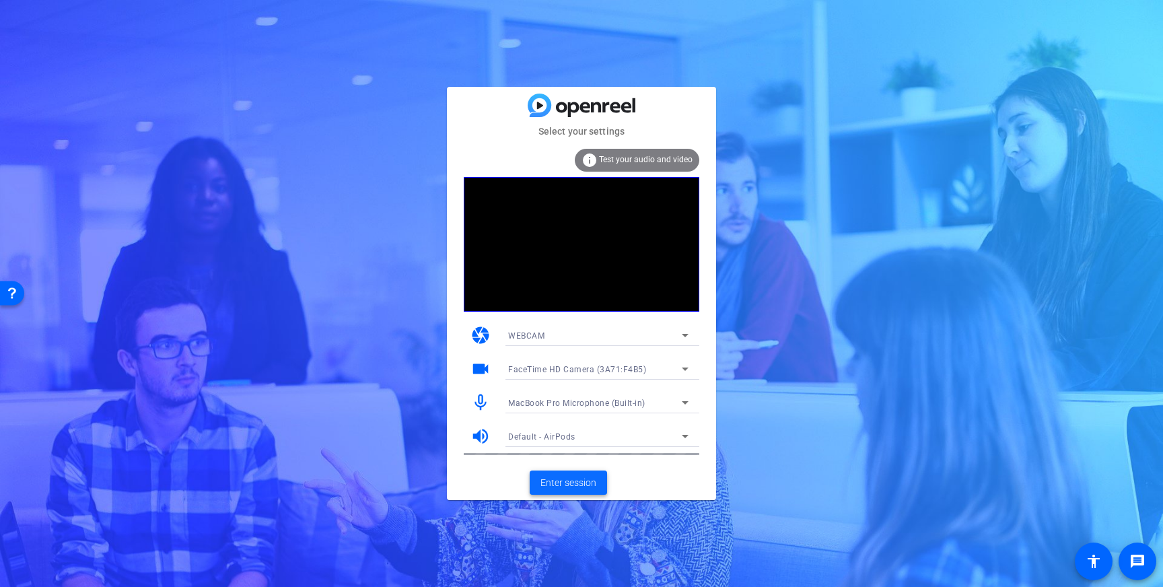
click at [565, 487] on span "Enter session" at bounding box center [568, 483] width 56 height 14
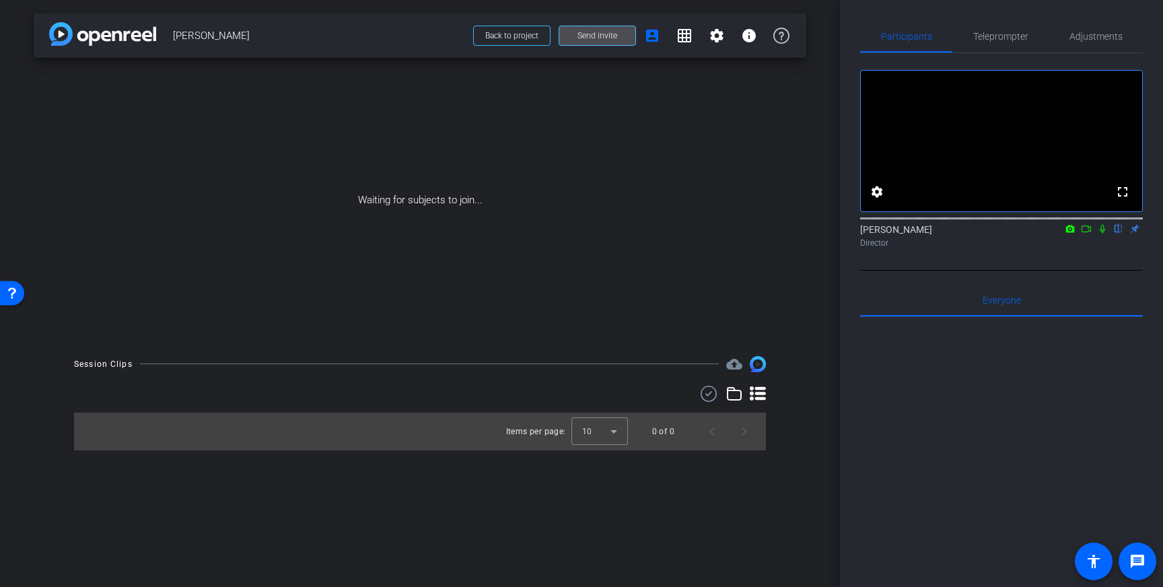
click at [618, 37] on span at bounding box center [597, 36] width 76 height 32
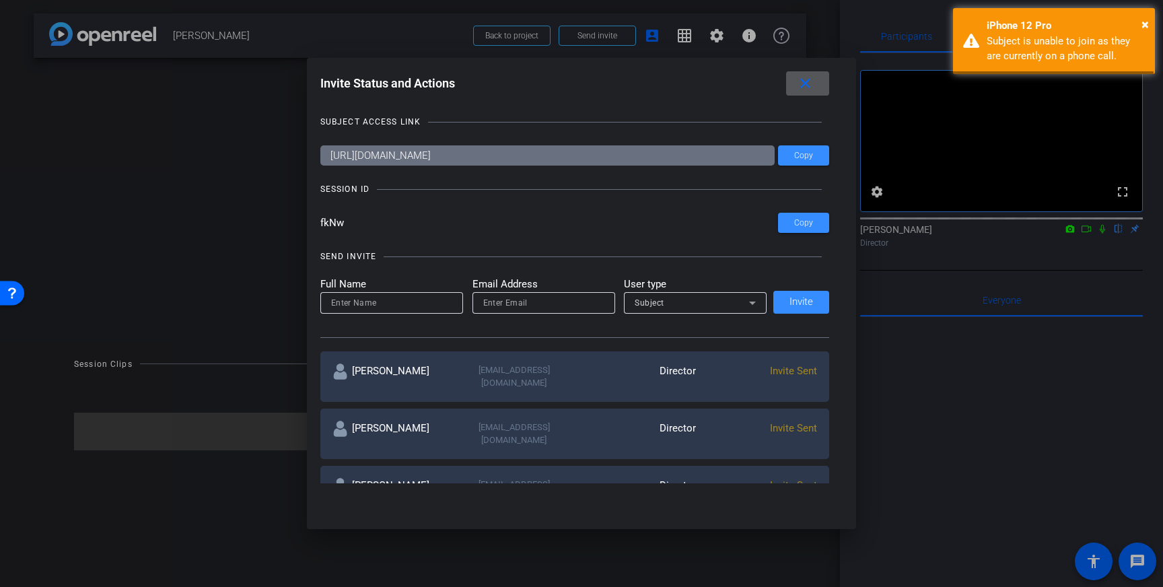
click at [808, 82] on mat-icon "close" at bounding box center [805, 83] width 17 height 17
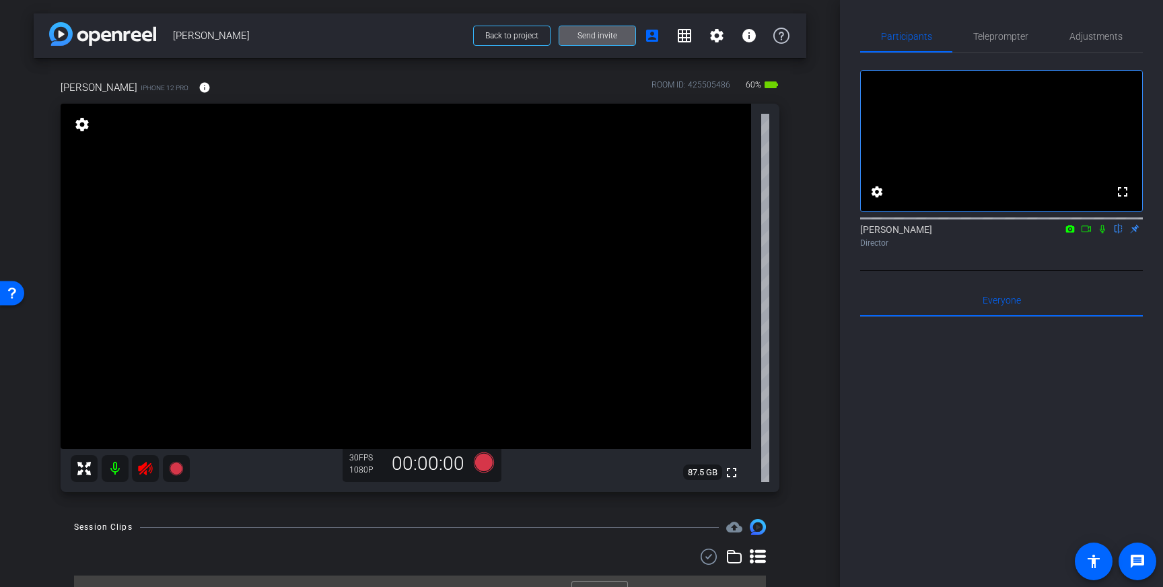
click at [141, 473] on icon at bounding box center [145, 468] width 14 height 13
click at [1088, 42] on span "Adjustments" at bounding box center [1095, 36] width 53 height 32
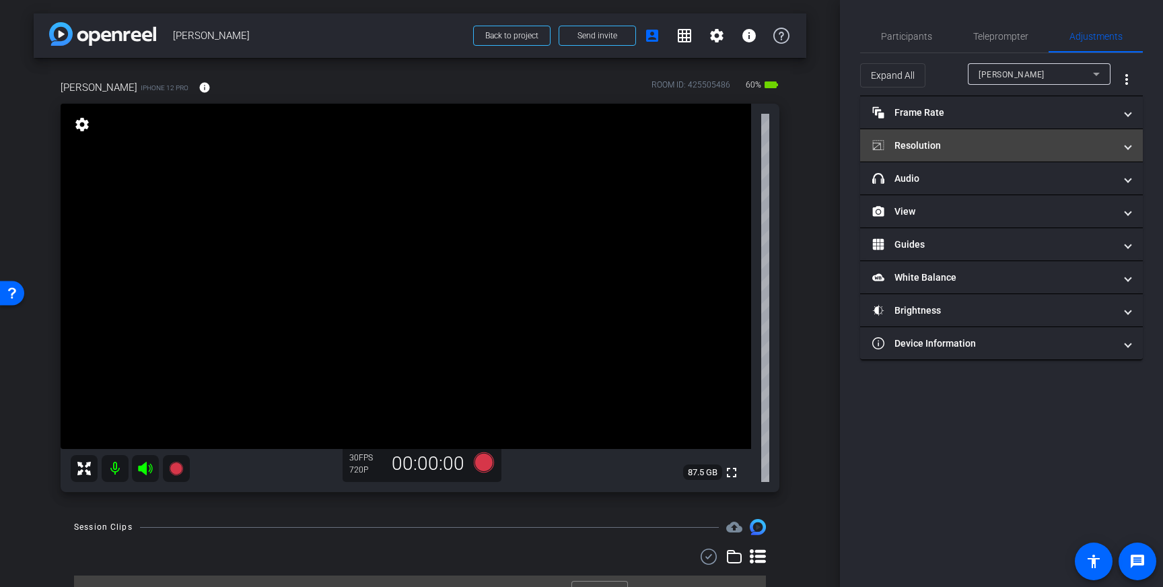
click at [1076, 143] on mat-panel-title "Resolution" at bounding box center [993, 146] width 242 height 14
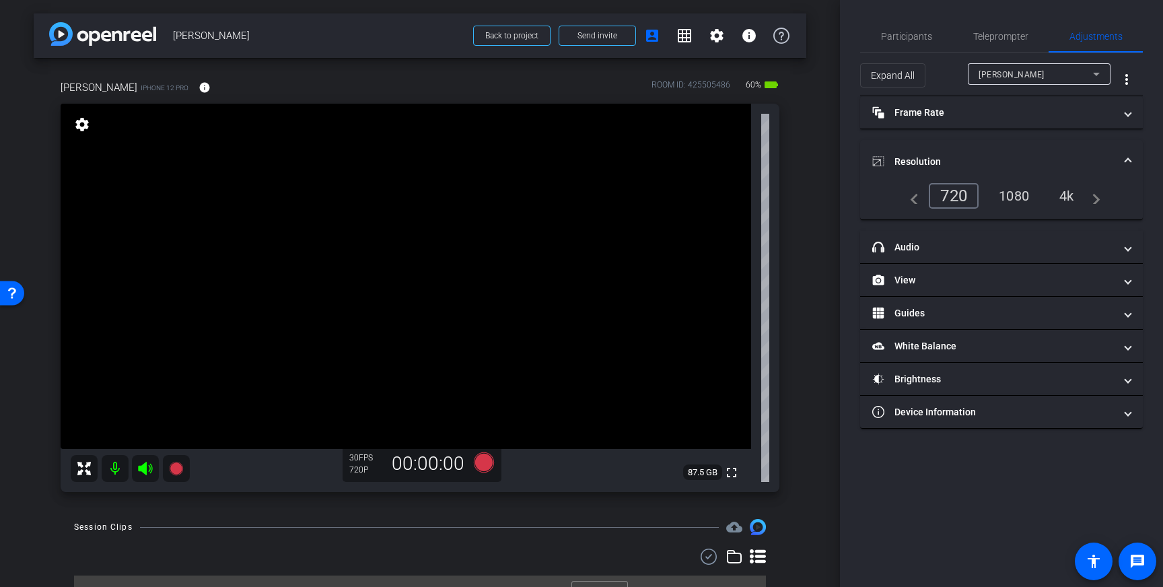
click at [1063, 193] on div "4k" at bounding box center [1066, 195] width 35 height 23
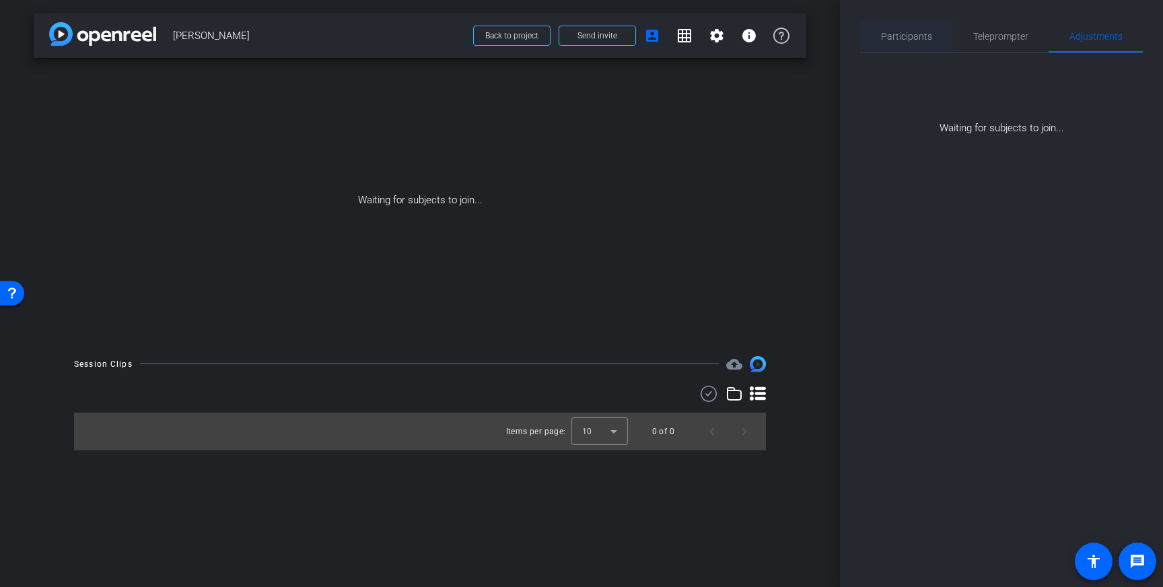
click at [903, 39] on span "Participants" at bounding box center [906, 36] width 51 height 9
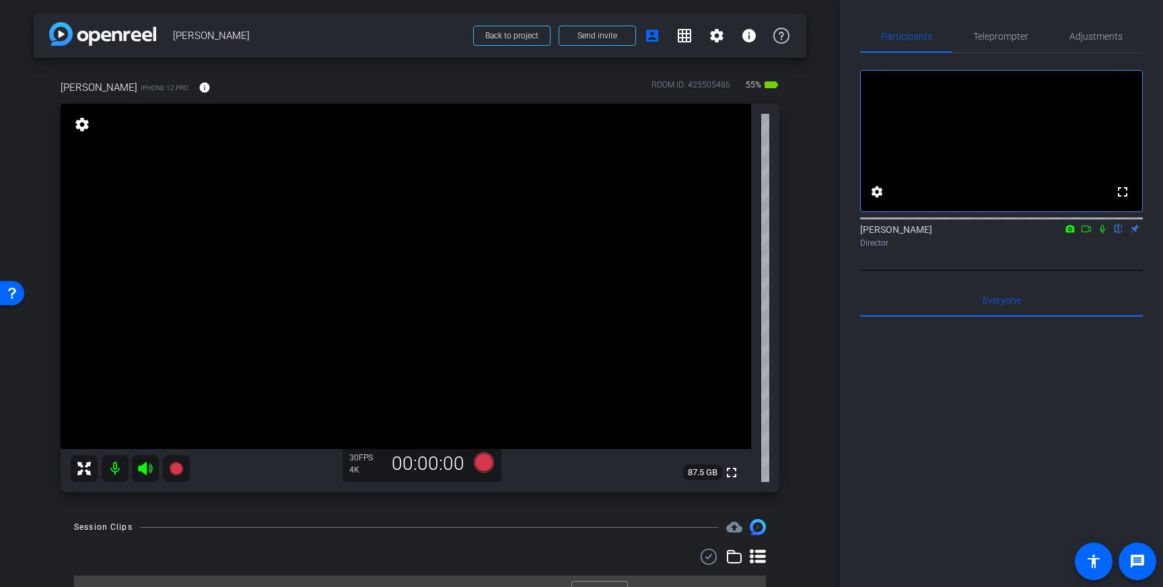
drag, startPoint x: 395, startPoint y: 236, endPoint x: 391, endPoint y: 248, distance: 12.8
click at [484, 464] on icon at bounding box center [484, 462] width 20 height 20
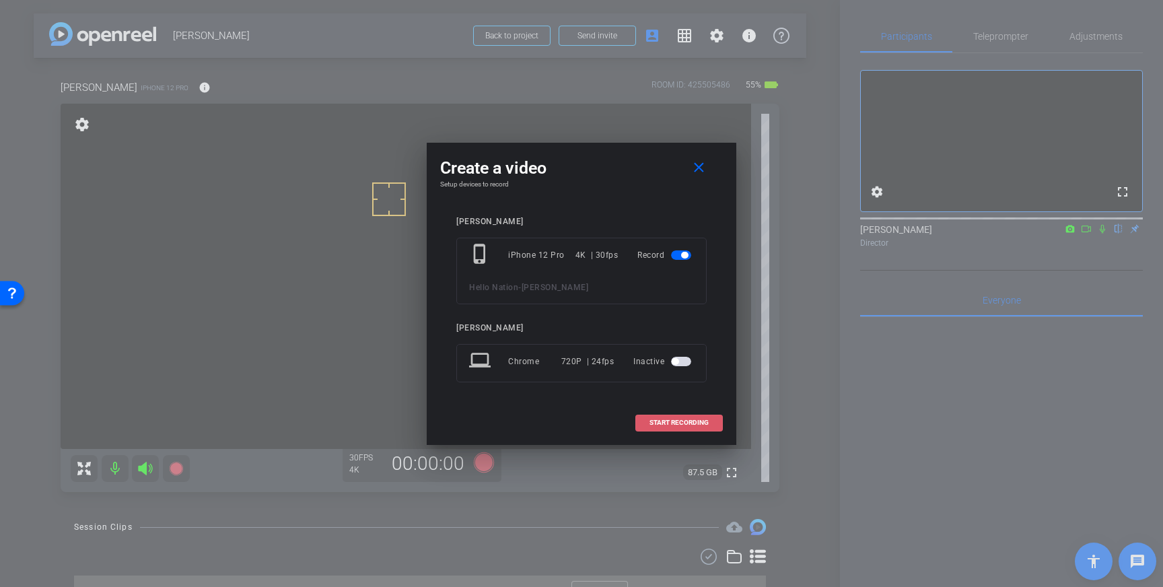
click at [684, 421] on span "START RECORDING" at bounding box center [678, 422] width 59 height 7
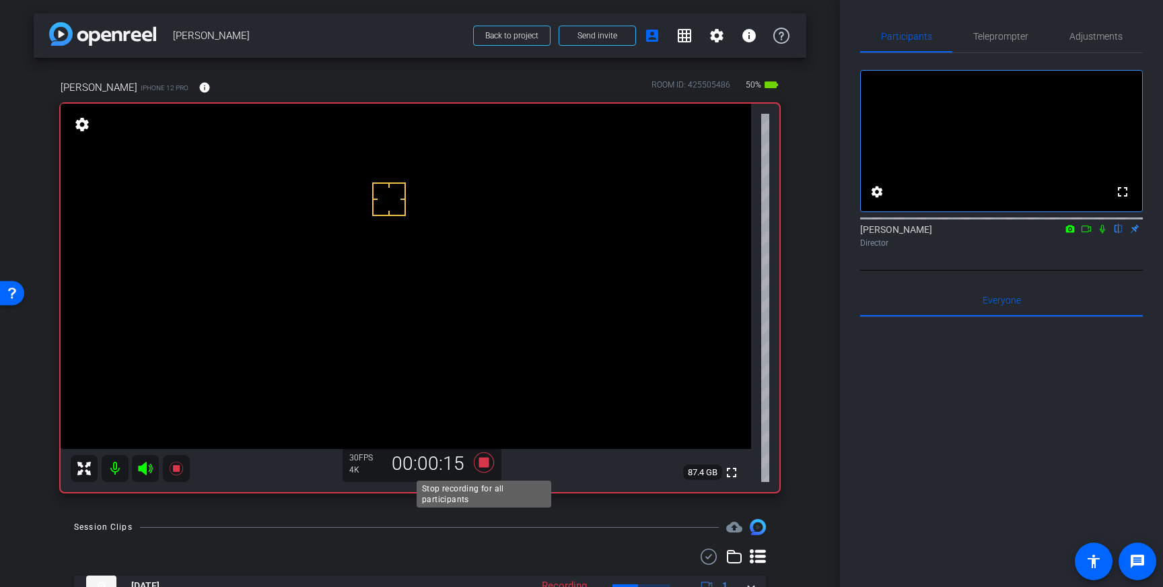
click at [482, 467] on icon at bounding box center [484, 462] width 20 height 20
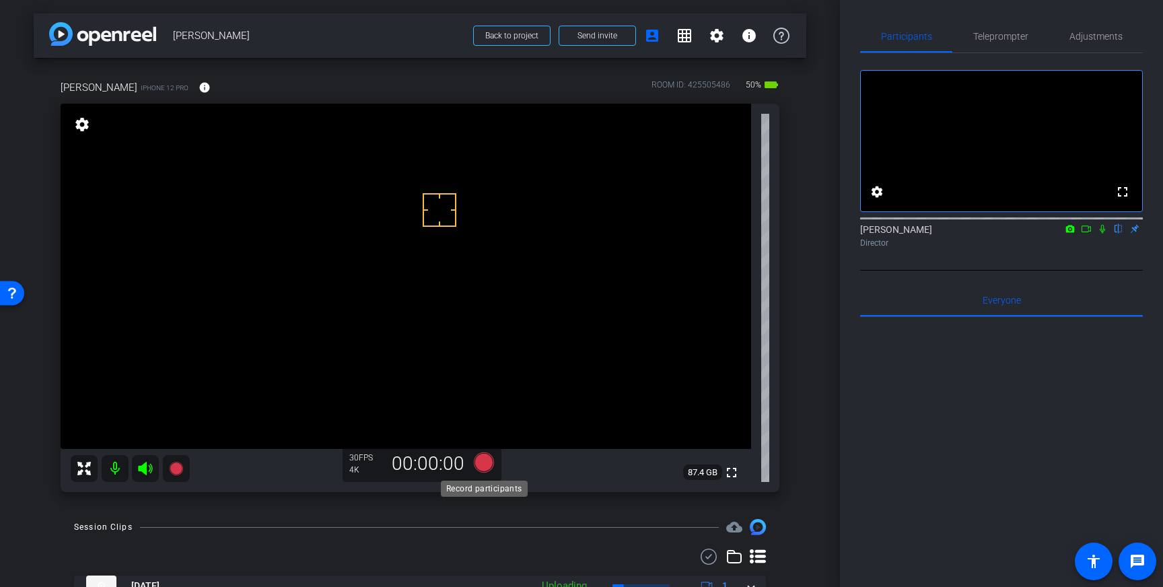
click at [488, 463] on icon at bounding box center [484, 462] width 20 height 20
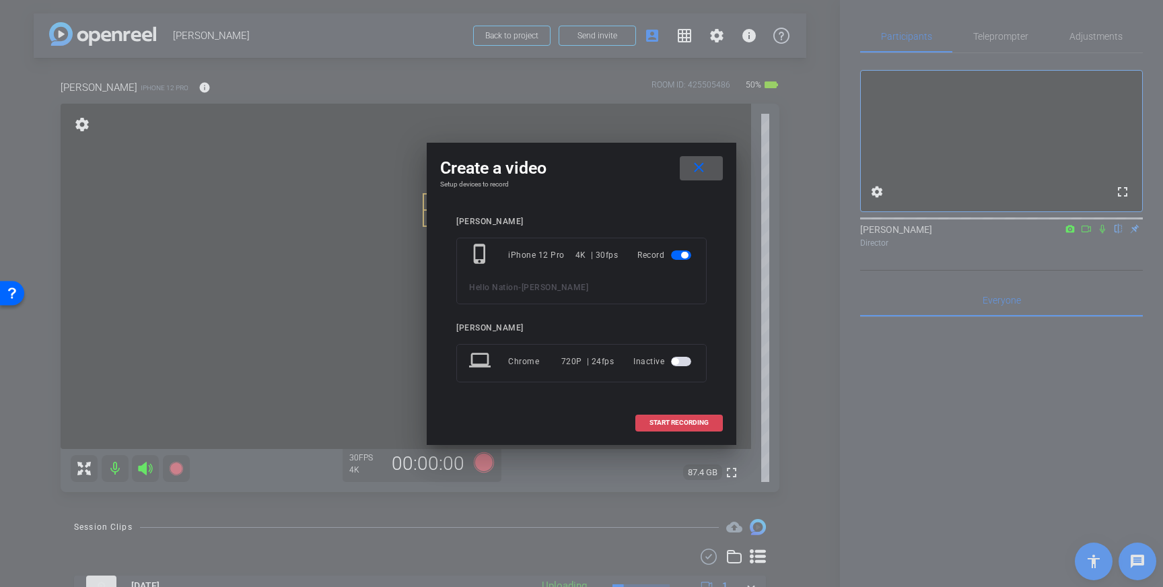
click at [644, 425] on span at bounding box center [679, 422] width 86 height 32
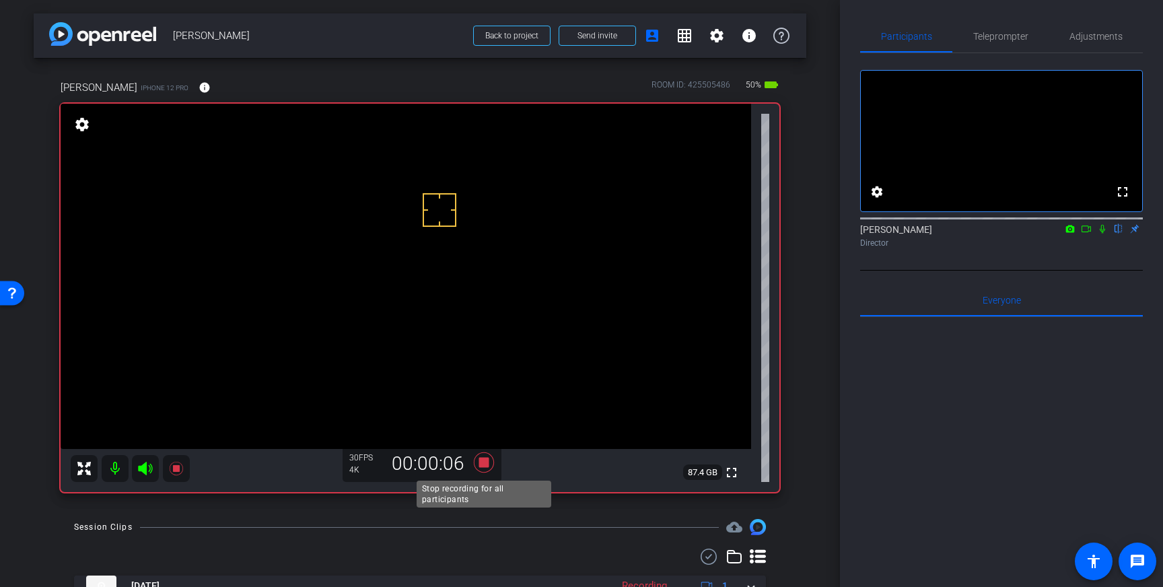
click at [479, 464] on icon at bounding box center [484, 462] width 20 height 20
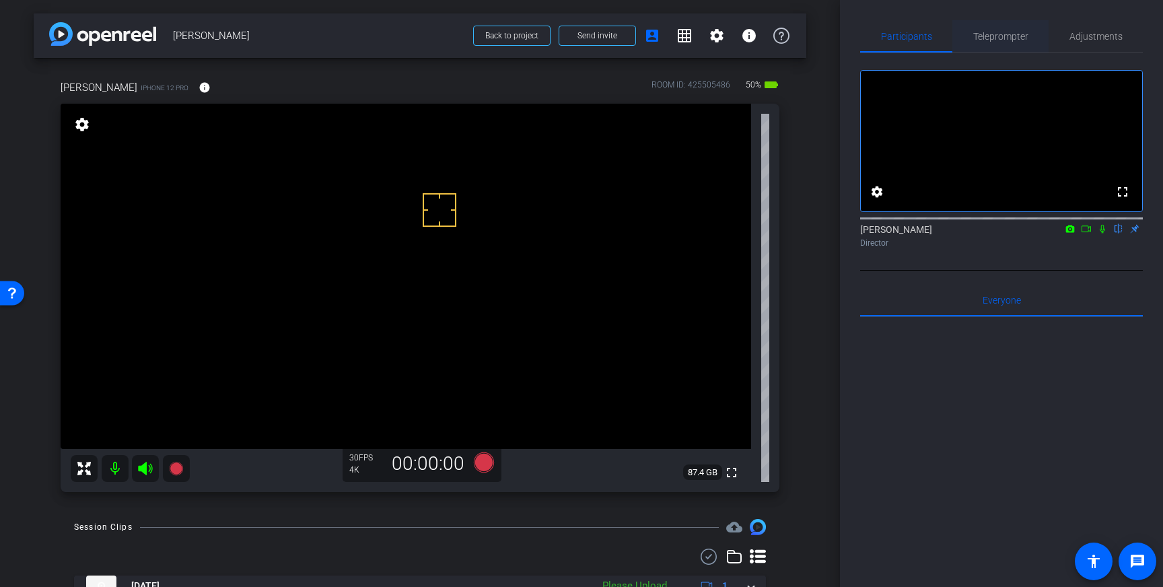
click at [980, 36] on span "Teleprompter" at bounding box center [1000, 36] width 55 height 9
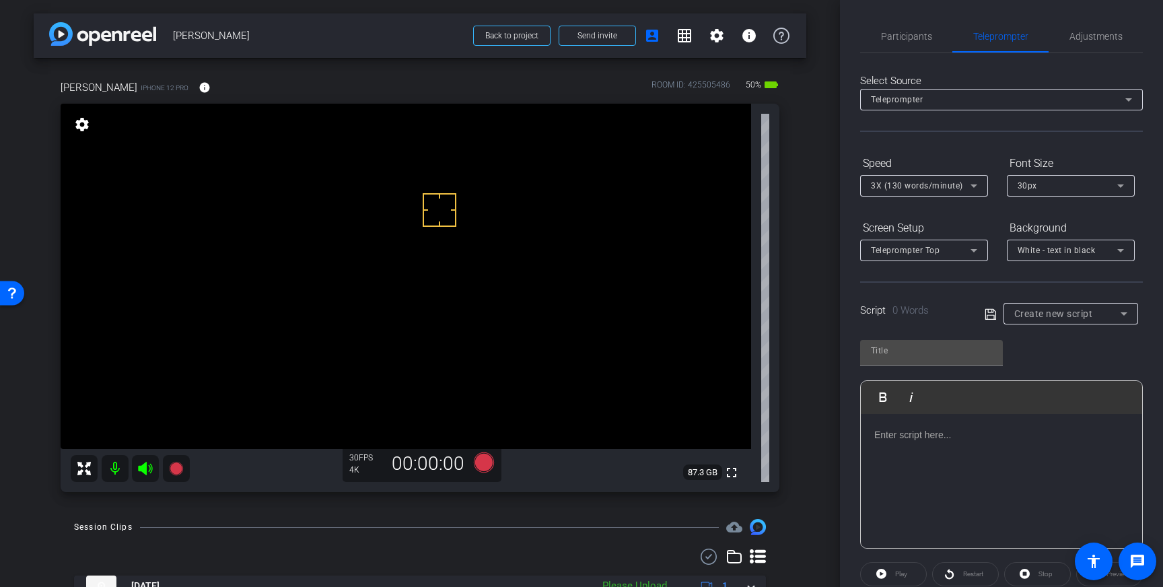
click at [945, 454] on div at bounding box center [1001, 481] width 281 height 135
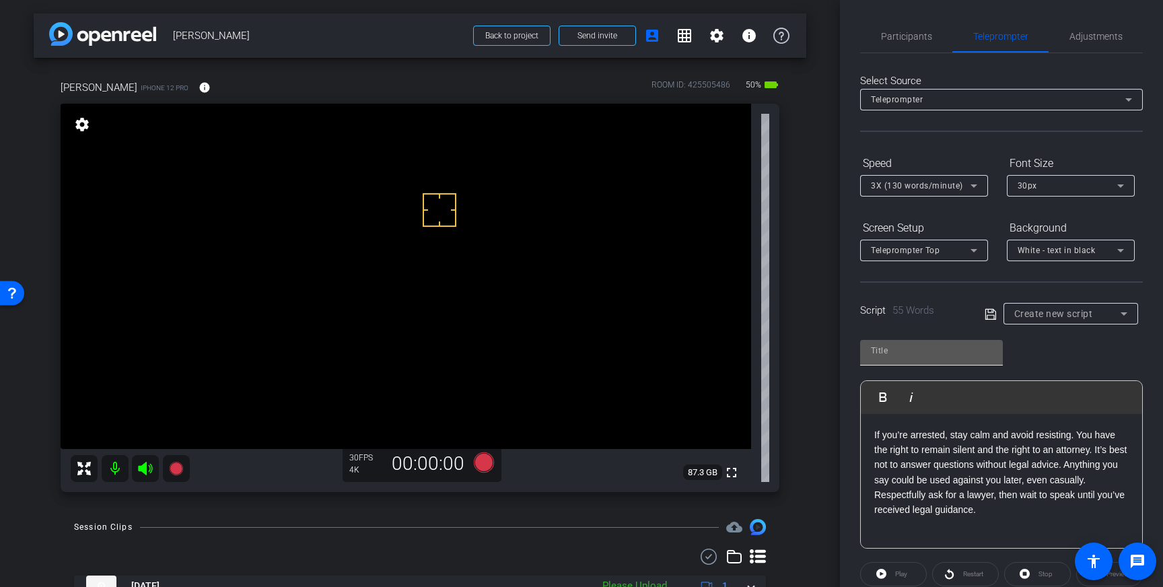
click at [900, 352] on input "text" at bounding box center [931, 351] width 121 height 16
type input "[PERSON_NAME]"
click at [989, 315] on icon at bounding box center [989, 313] width 11 height 11
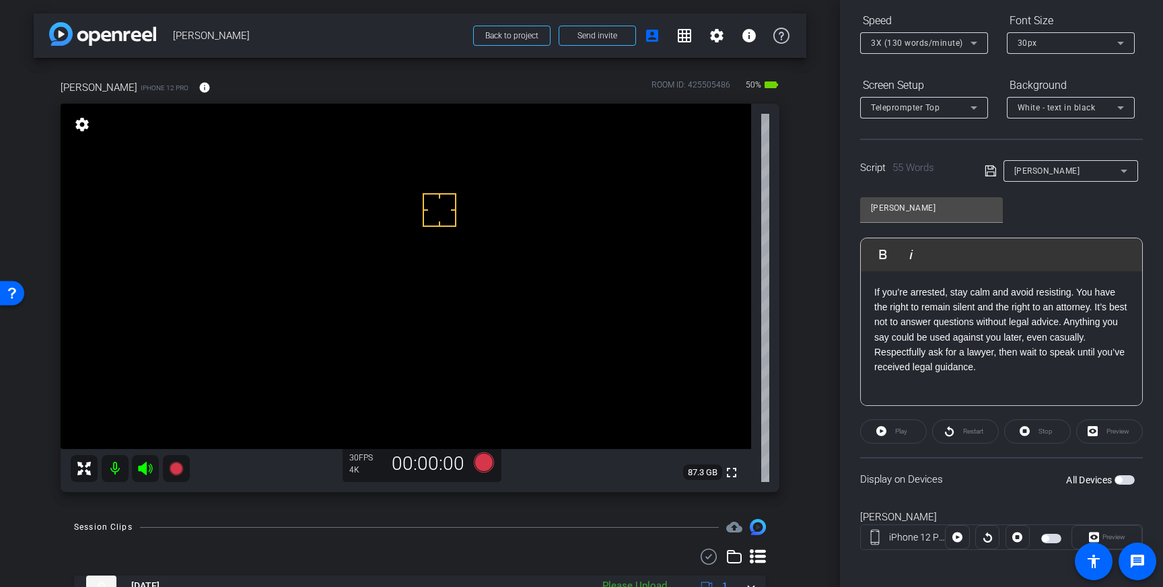
scroll to position [149, 0]
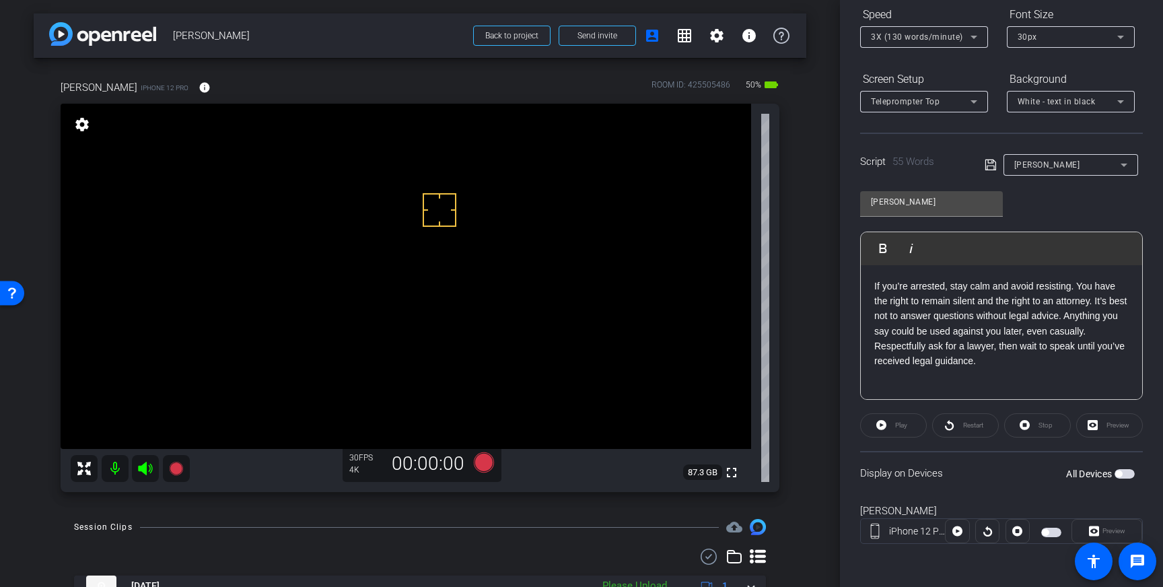
click at [1130, 474] on span "button" at bounding box center [1124, 473] width 20 height 9
click at [896, 428] on span "Play" at bounding box center [901, 424] width 12 height 7
drag, startPoint x: 1020, startPoint y: 425, endPoint x: 999, endPoint y: 426, distance: 20.9
click at [1020, 425] on icon at bounding box center [1024, 425] width 10 height 10
click at [902, 431] on span "Play" at bounding box center [899, 425] width 15 height 19
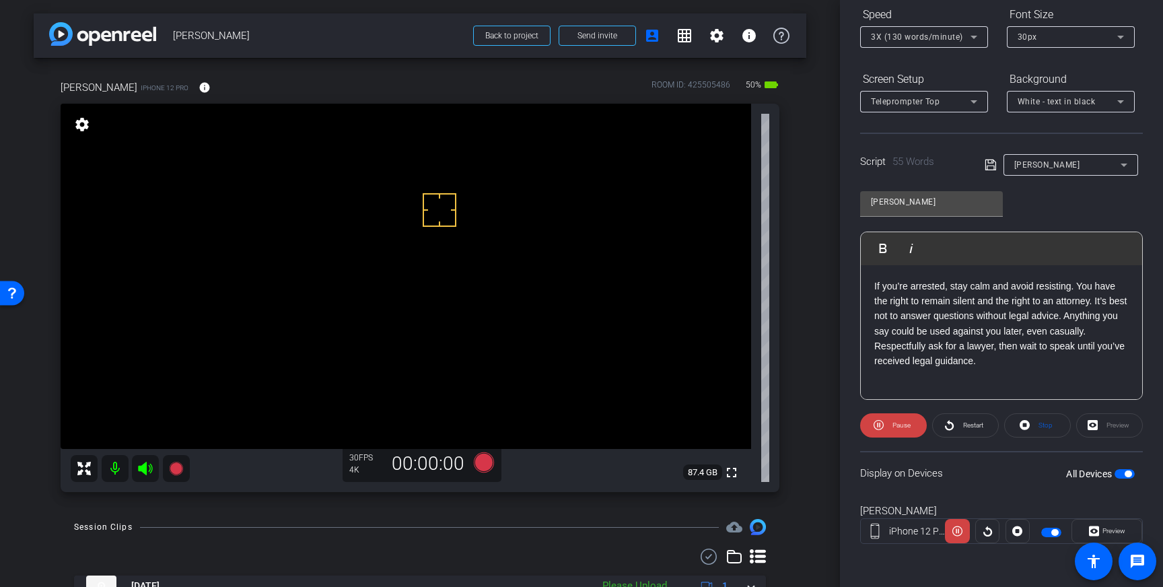
drag, startPoint x: 1051, startPoint y: 332, endPoint x: 1070, endPoint y: 375, distance: 47.0
click at [1051, 332] on p "If you’re arrested, stay calm and avoid resisting. You have the right to remain…" at bounding box center [1001, 324] width 254 height 90
click at [980, 347] on p "If you’re arrested, stay calm and avoid resisting. You have the right to remain…" at bounding box center [1001, 324] width 254 height 90
click at [1065, 334] on p "If you’re arrested, stay calm and avoid resisting. You have the right to remain…" at bounding box center [1001, 324] width 254 height 90
click at [991, 165] on icon at bounding box center [990, 165] width 12 height 16
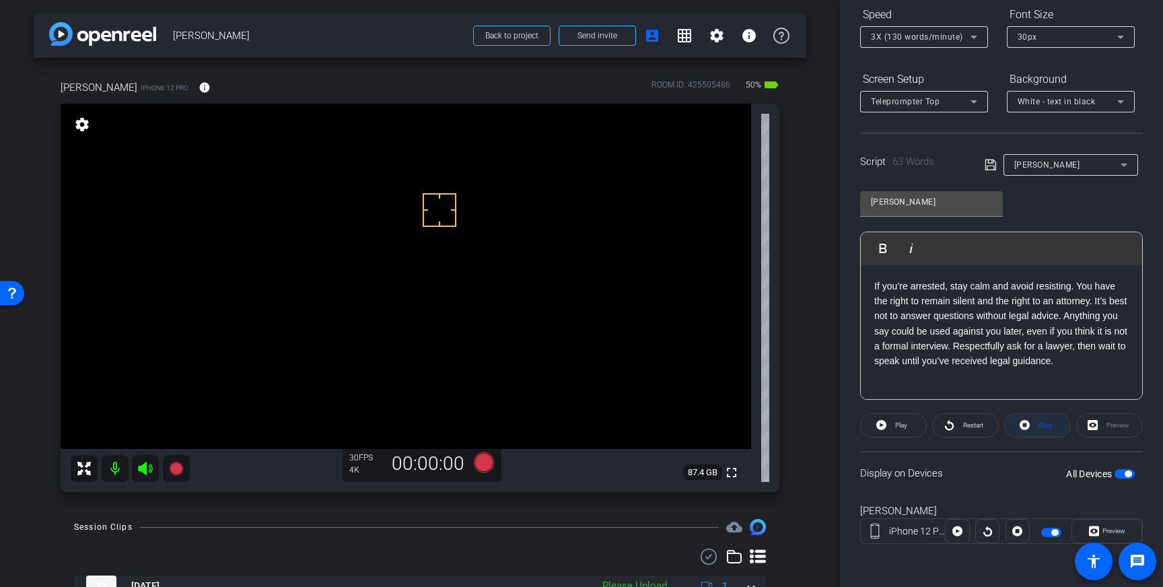
click at [1034, 422] on span at bounding box center [1037, 425] width 65 height 32
drag, startPoint x: 903, startPoint y: 359, endPoint x: 1117, endPoint y: 347, distance: 214.4
click at [1117, 347] on p "If you’re arrested, stay calm and avoid resisting. You have the right to remain…" at bounding box center [1001, 324] width 254 height 90
click at [986, 165] on icon at bounding box center [990, 165] width 12 height 16
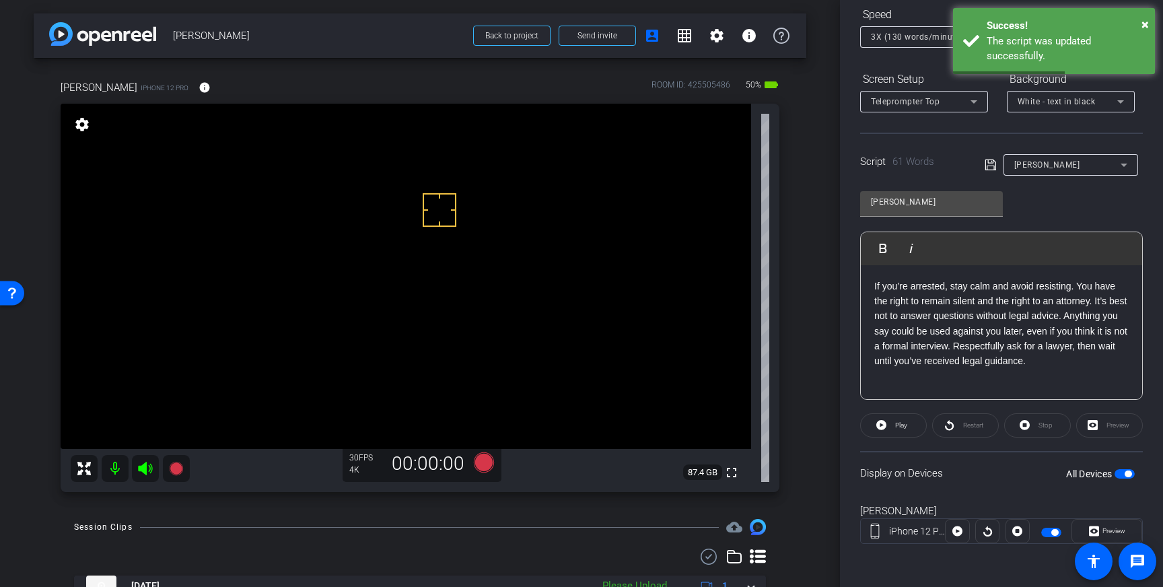
click at [1130, 473] on span "button" at bounding box center [1127, 473] width 7 height 7
click at [1130, 473] on span "button" at bounding box center [1124, 473] width 20 height 9
click at [991, 169] on icon at bounding box center [990, 165] width 12 height 16
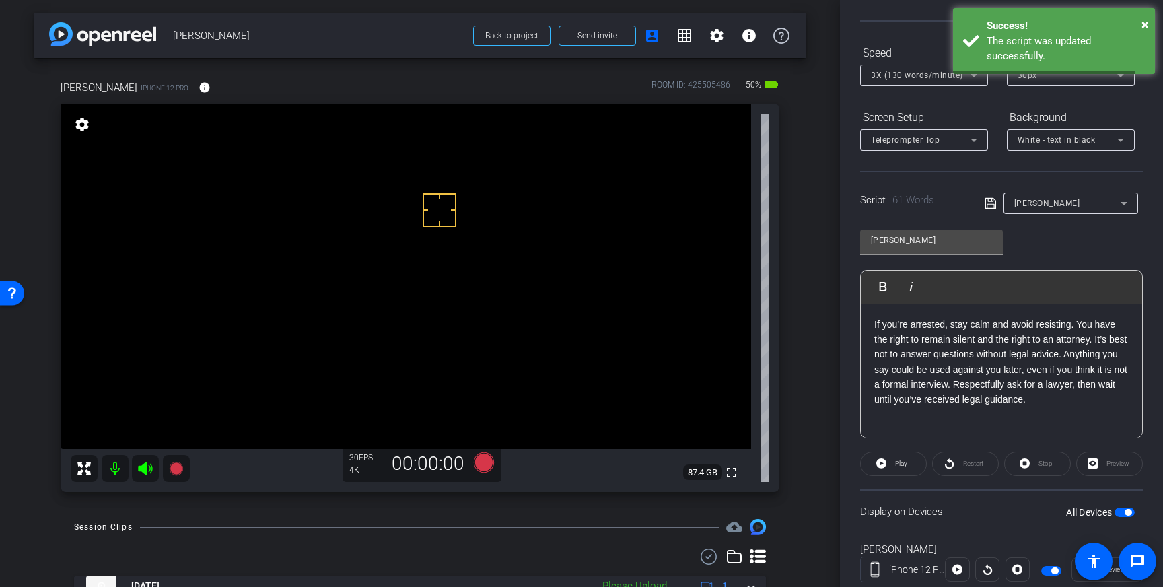
scroll to position [105, 0]
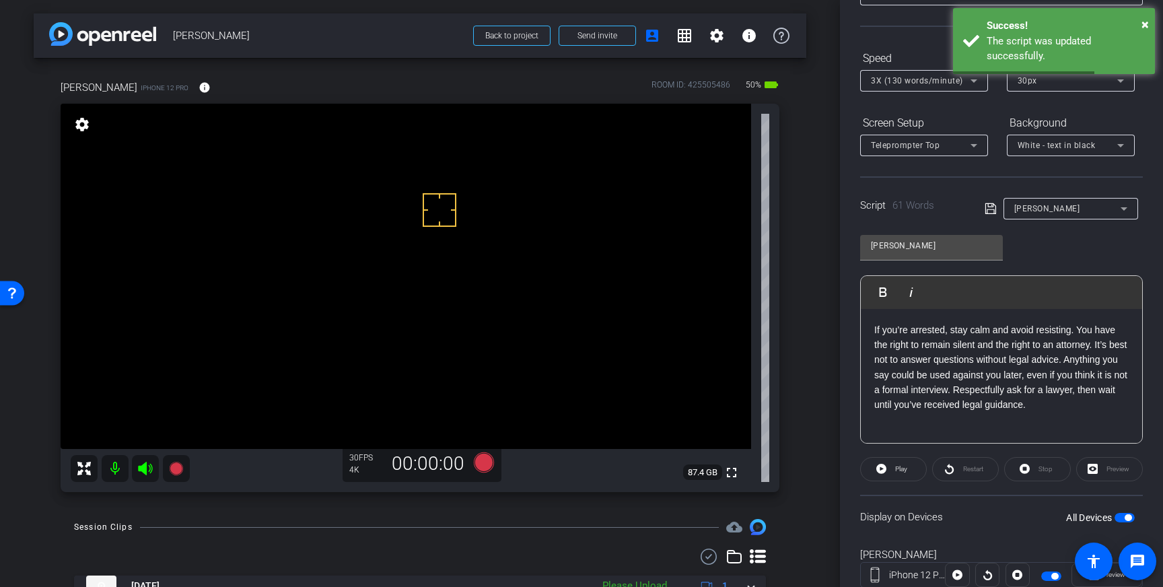
click at [934, 87] on div "3X (130 words/minute)" at bounding box center [921, 80] width 100 height 17
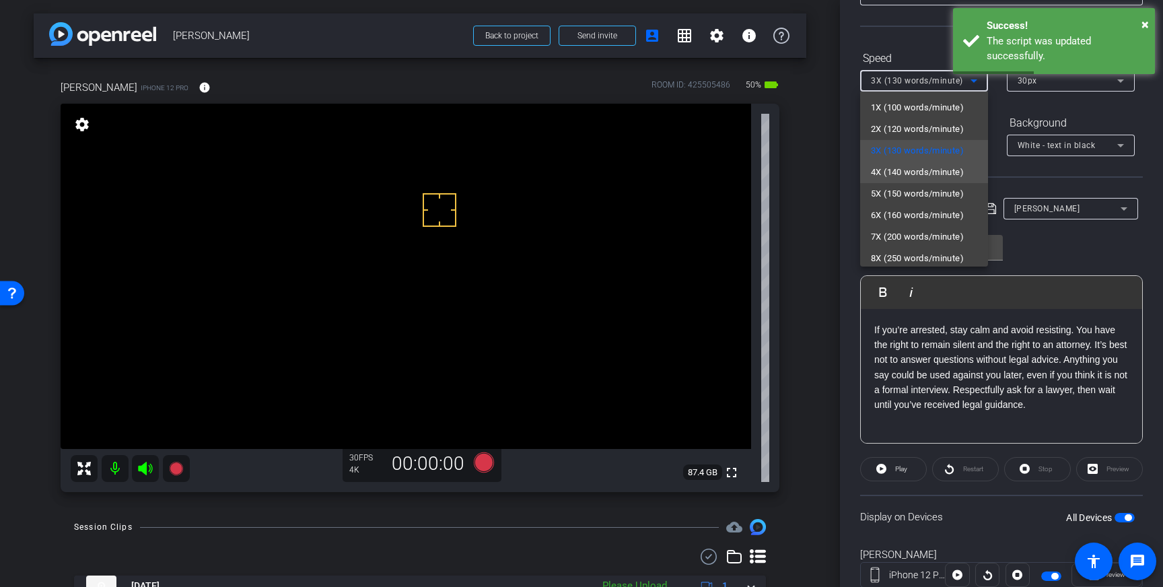
click at [914, 177] on span "4X (140 words/minute)" at bounding box center [917, 172] width 93 height 16
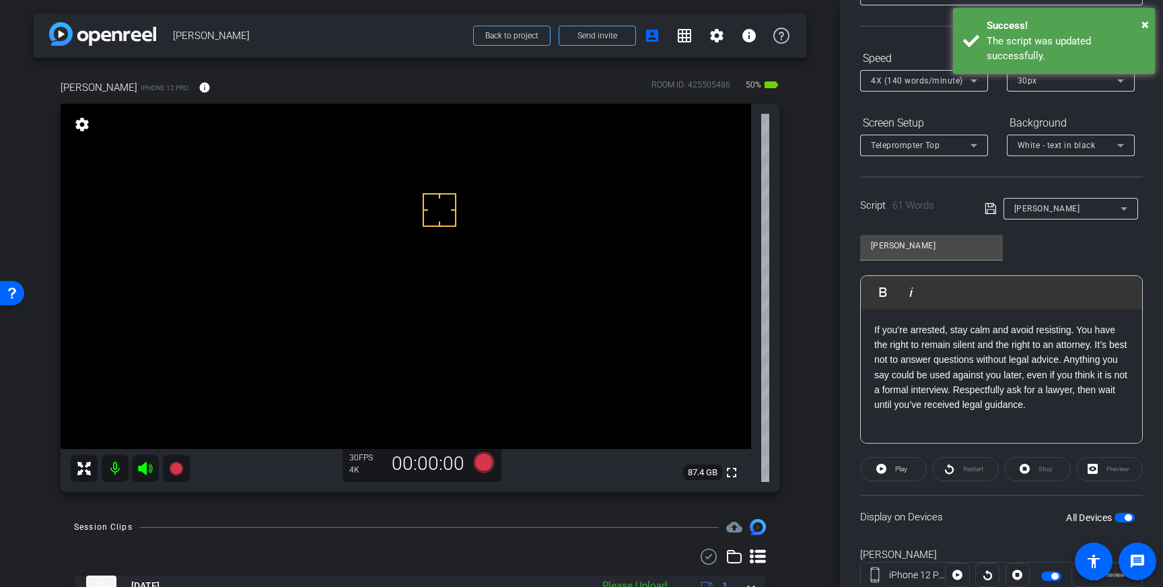
click at [986, 209] on icon at bounding box center [989, 208] width 11 height 11
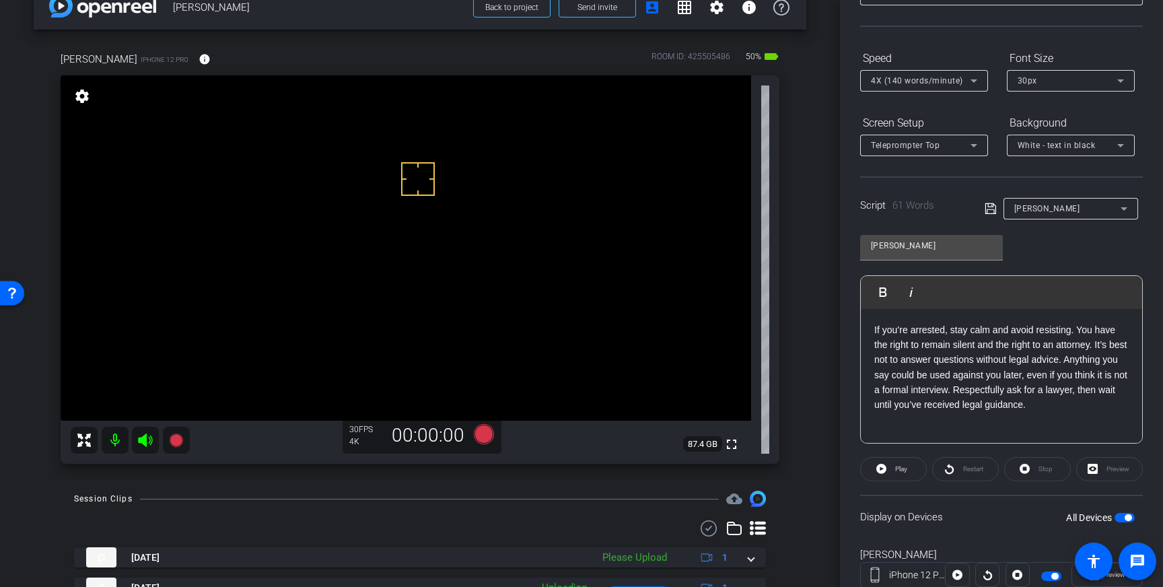
scroll to position [31, 0]
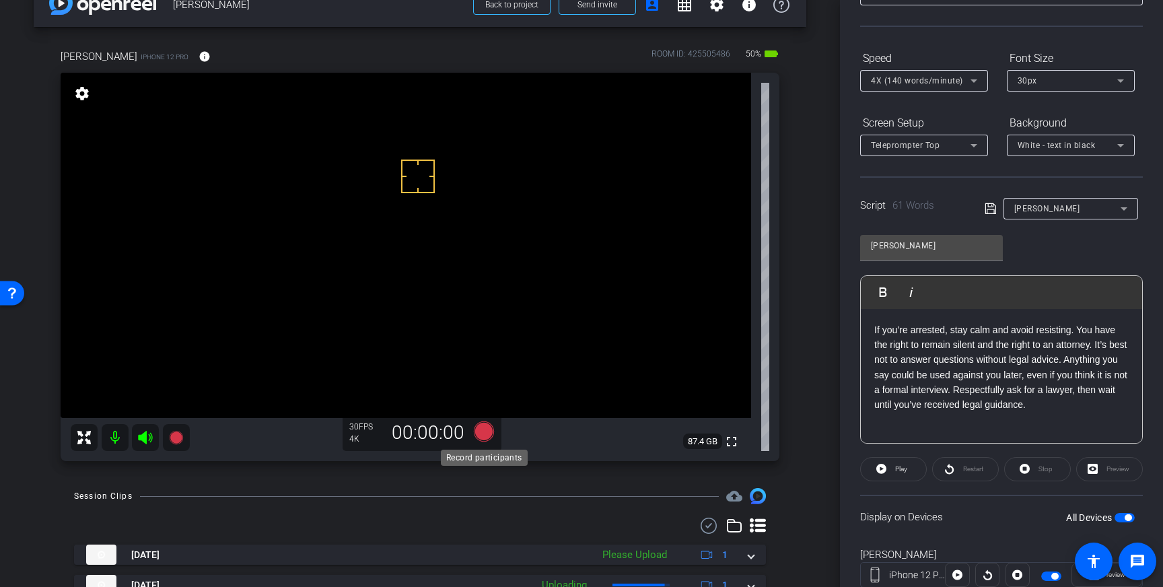
click at [483, 435] on icon at bounding box center [484, 431] width 20 height 20
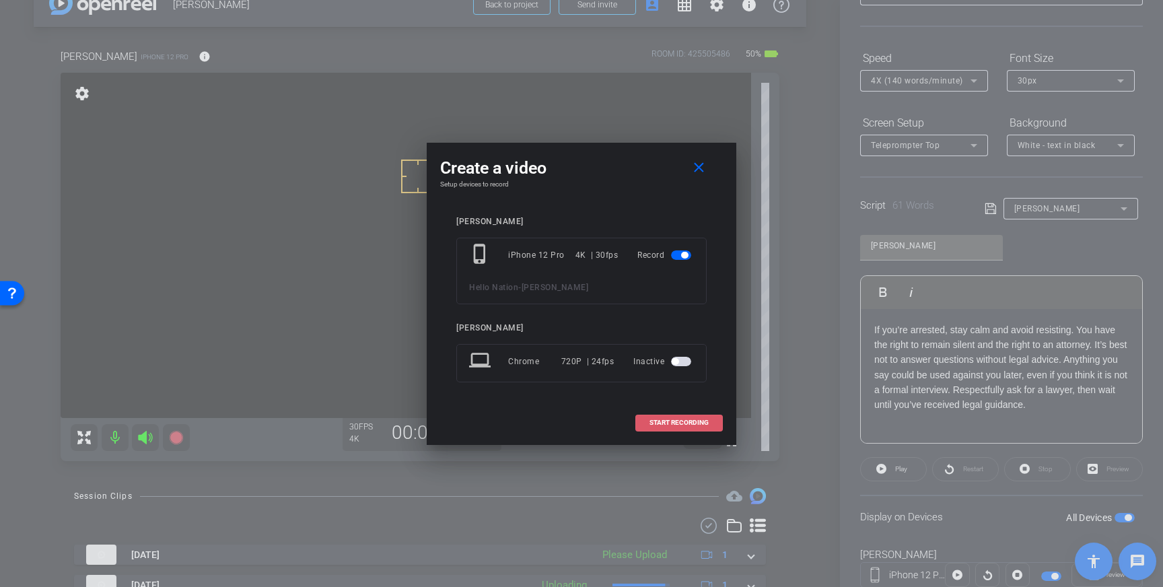
click at [693, 423] on span "START RECORDING" at bounding box center [678, 422] width 59 height 7
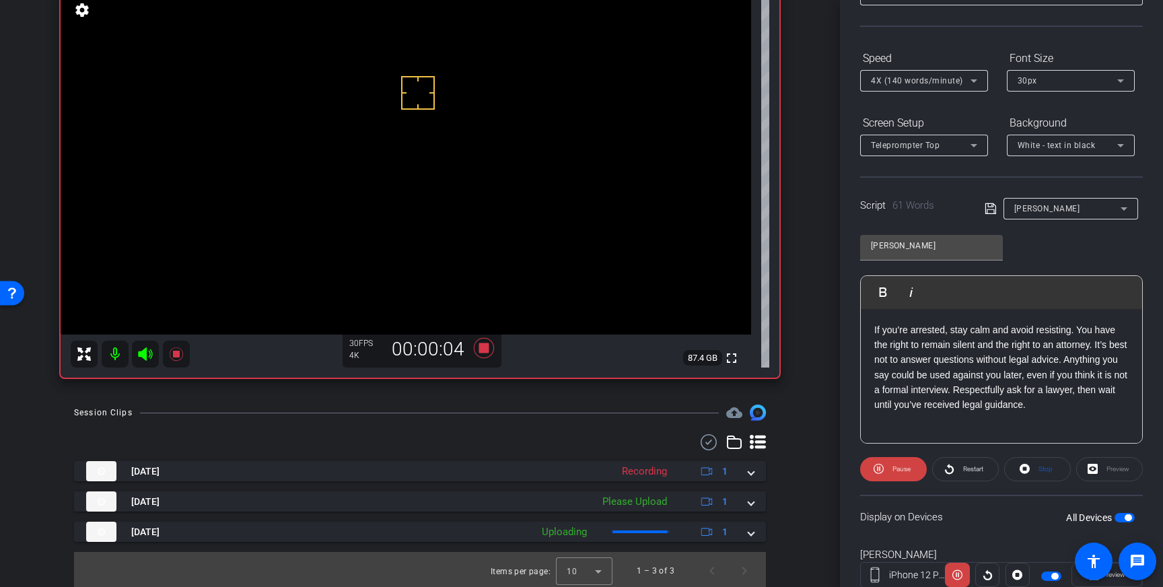
scroll to position [117, 0]
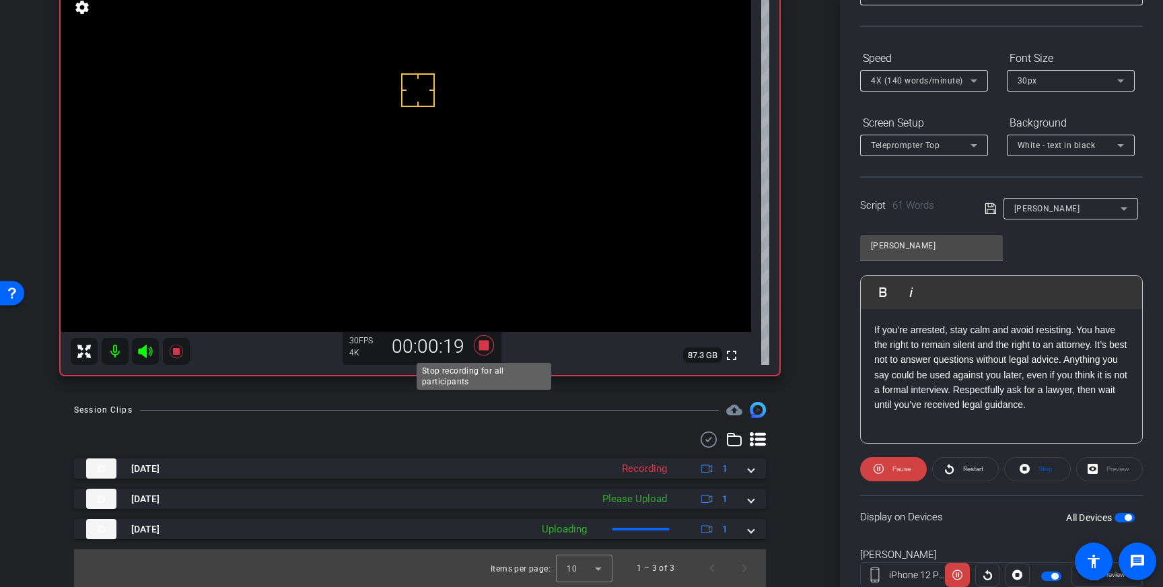
click at [484, 343] on icon at bounding box center [484, 345] width 20 height 20
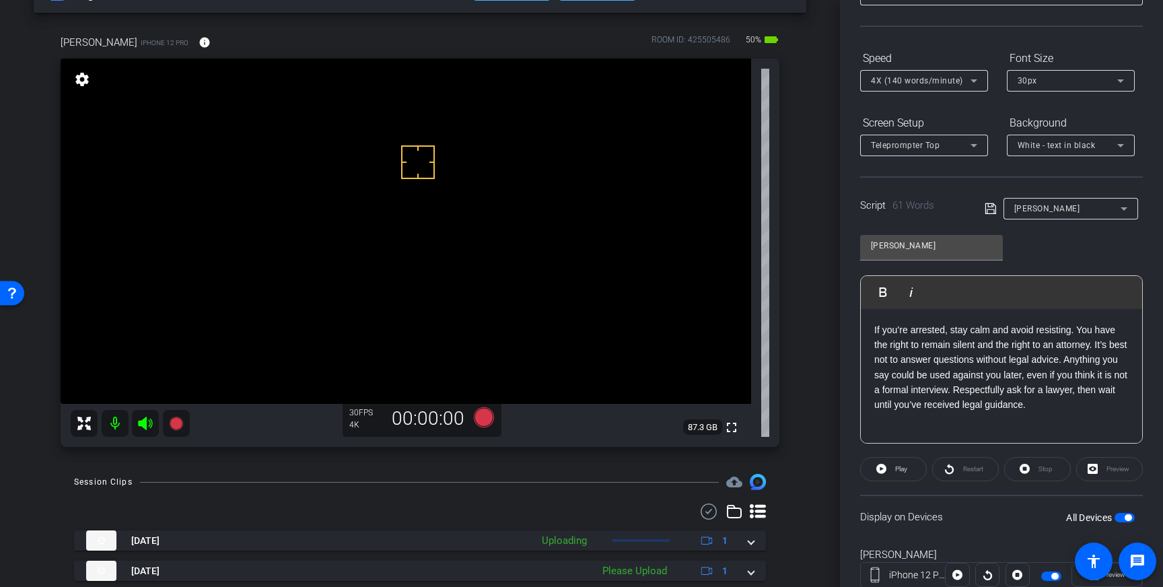
scroll to position [34, 0]
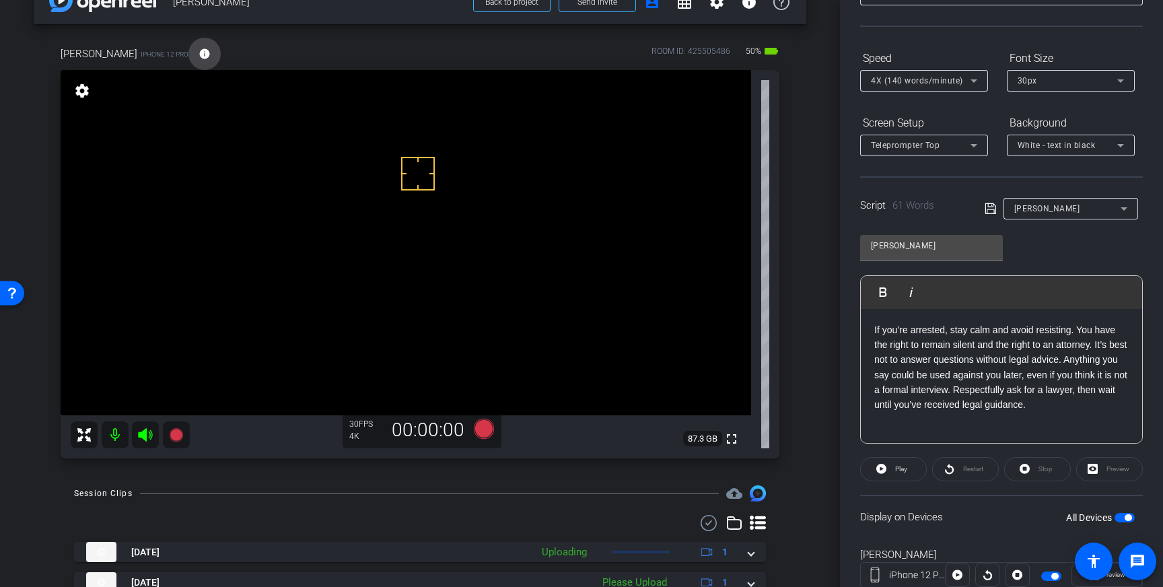
click at [199, 54] on mat-icon "info" at bounding box center [205, 54] width 12 height 12
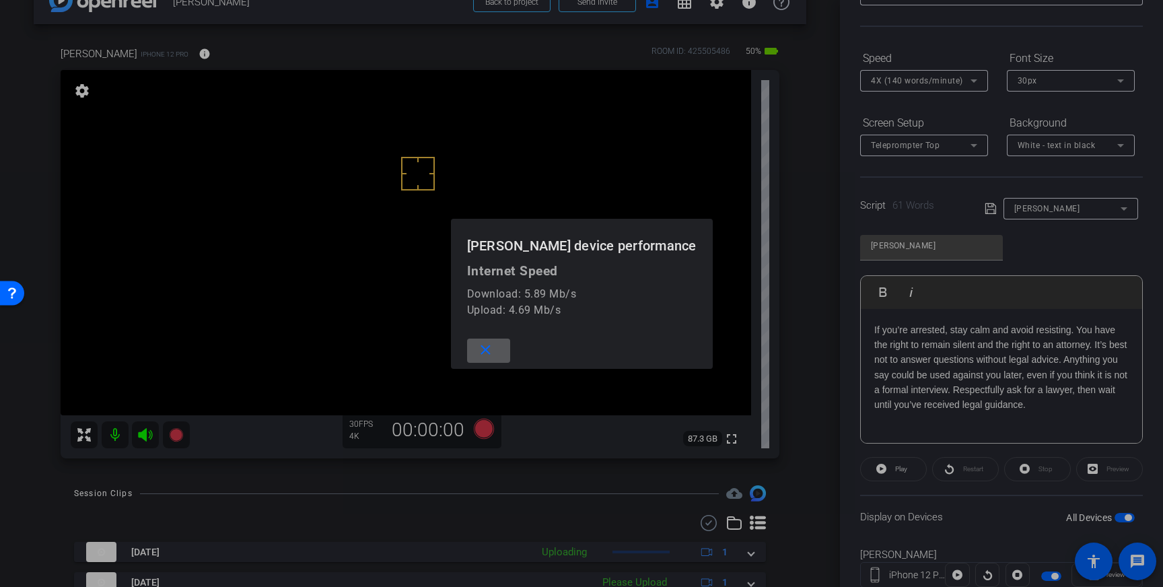
click at [510, 353] on span at bounding box center [488, 350] width 43 height 32
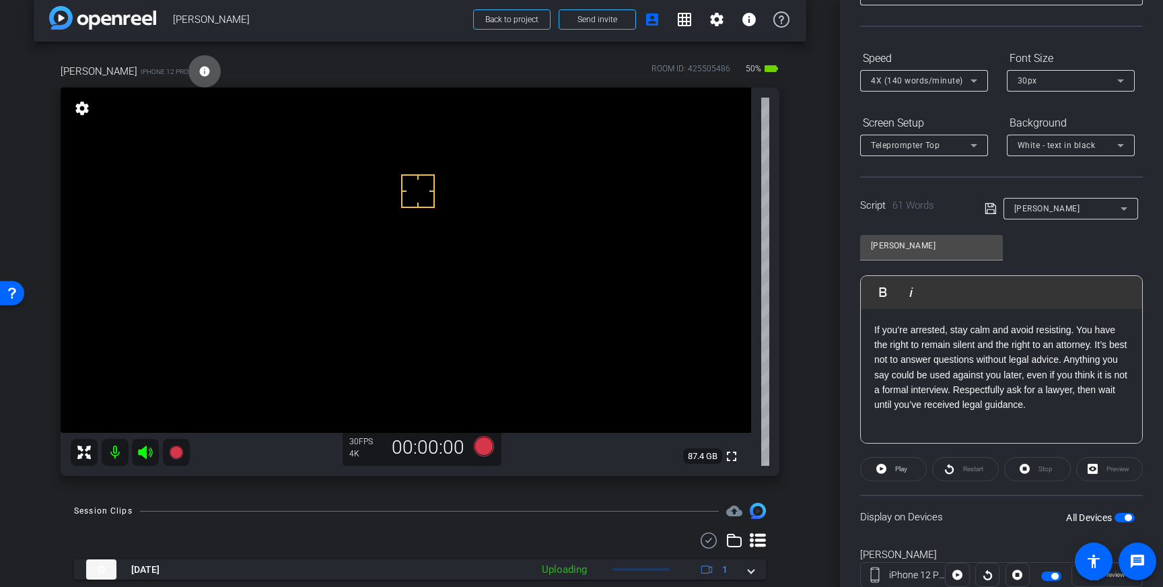
scroll to position [15, 0]
click at [484, 444] on icon at bounding box center [484, 447] width 20 height 20
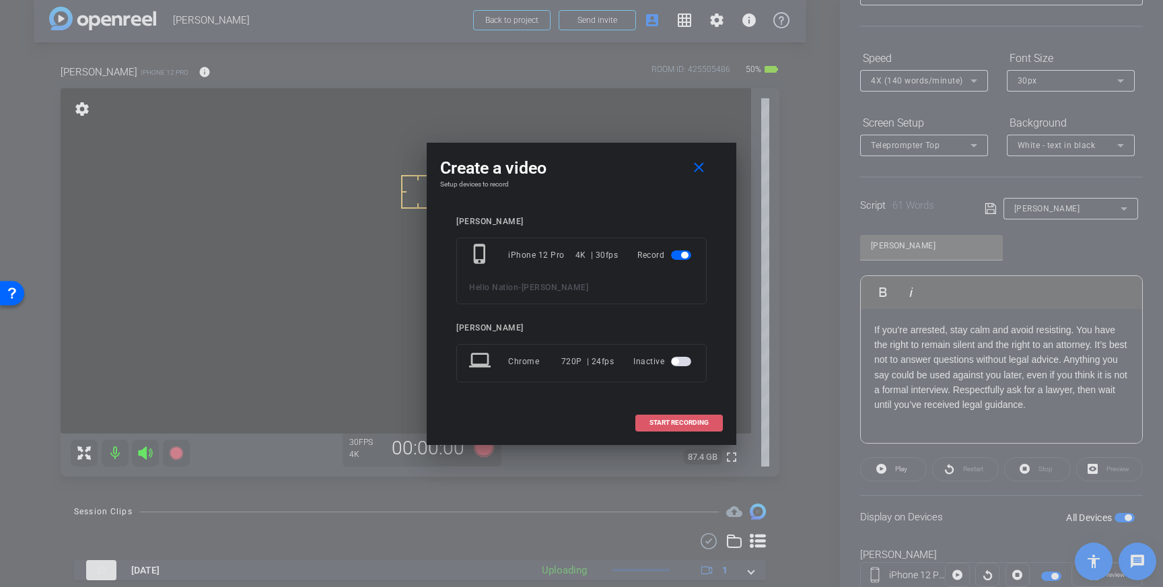
click at [678, 428] on span at bounding box center [679, 422] width 86 height 32
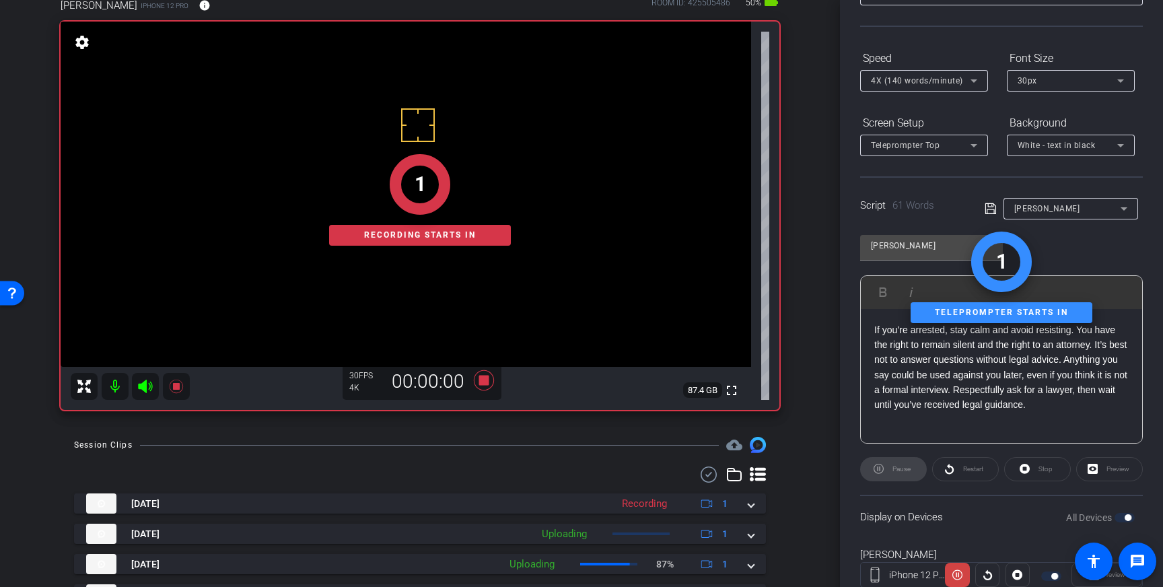
scroll to position [81, 0]
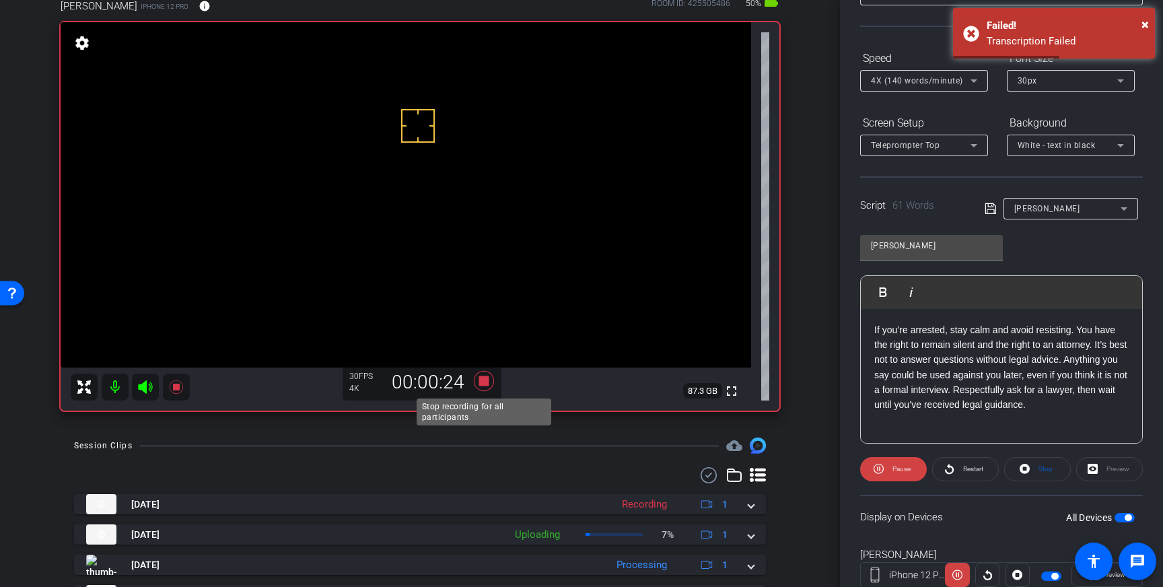
click at [490, 382] on icon at bounding box center [484, 381] width 32 height 24
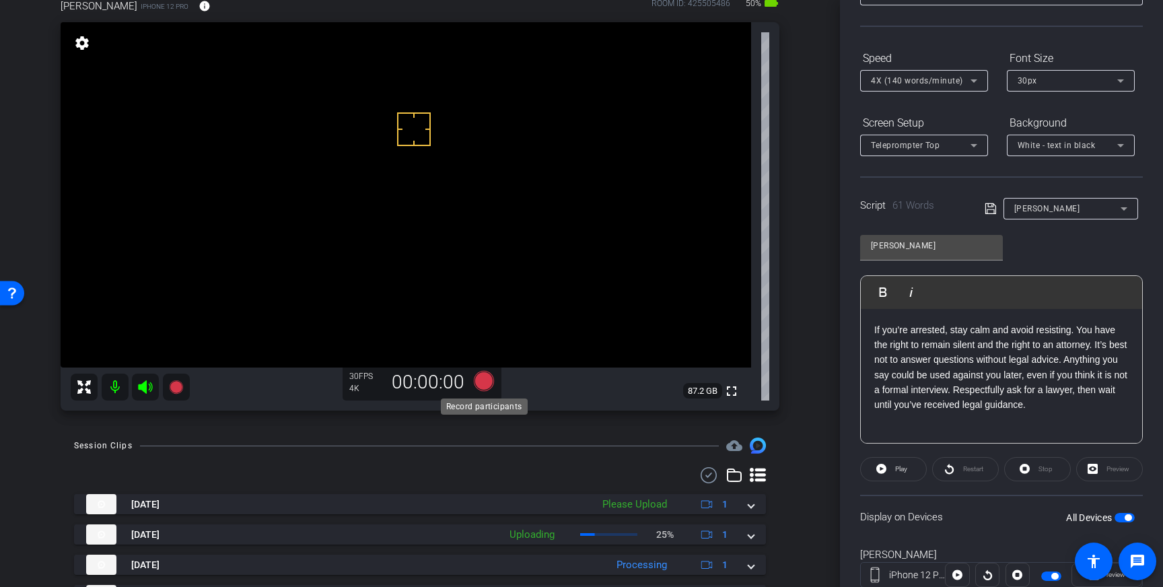
click at [484, 382] on icon at bounding box center [484, 381] width 20 height 20
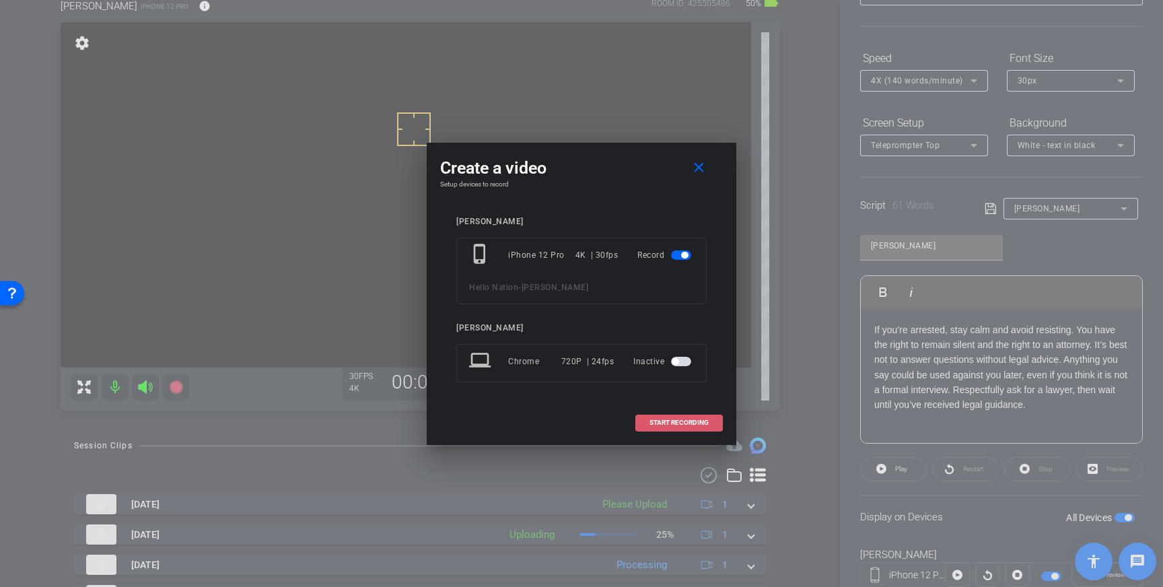
drag, startPoint x: 676, startPoint y: 417, endPoint x: 811, endPoint y: 355, distance: 148.4
click at [676, 417] on span at bounding box center [679, 422] width 86 height 32
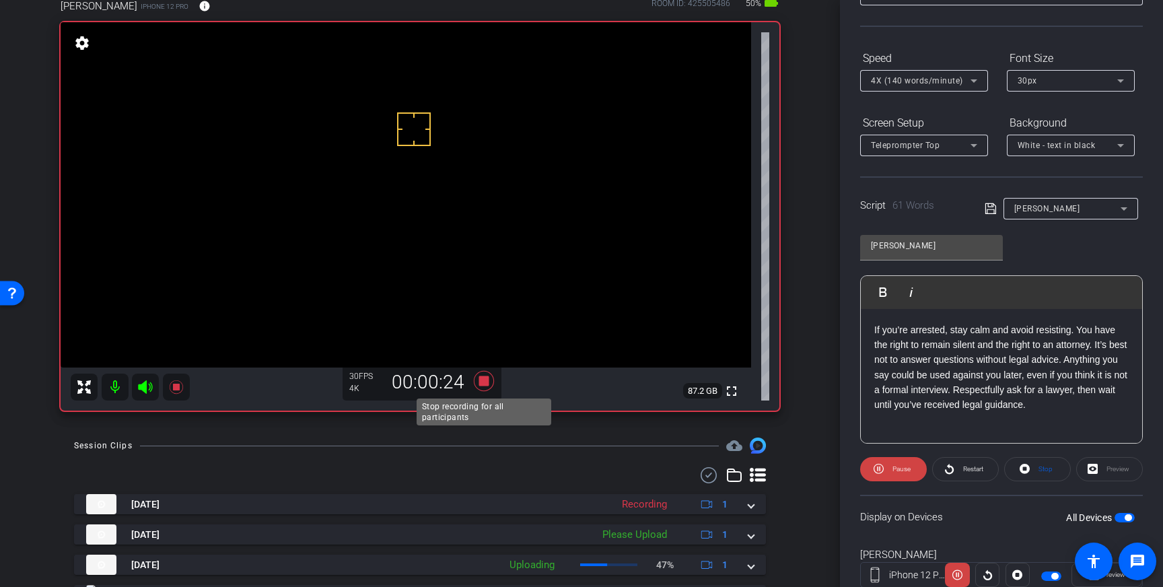
click at [489, 378] on icon at bounding box center [484, 381] width 32 height 24
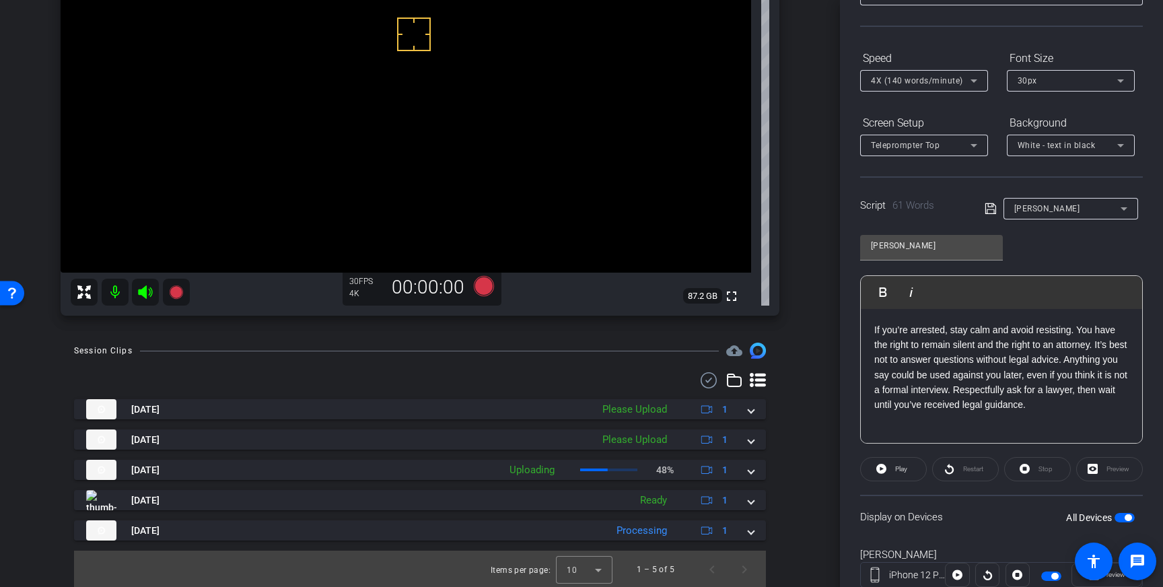
scroll to position [178, 0]
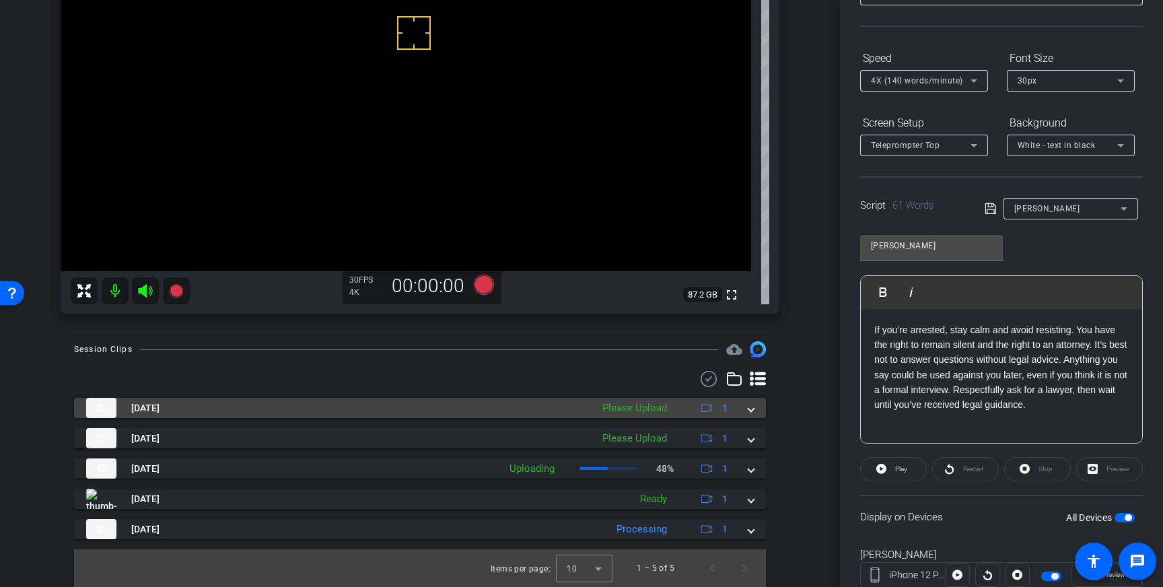
click at [758, 410] on mat-expansion-panel-header "[DATE] Please Upload 1" at bounding box center [420, 408] width 692 height 20
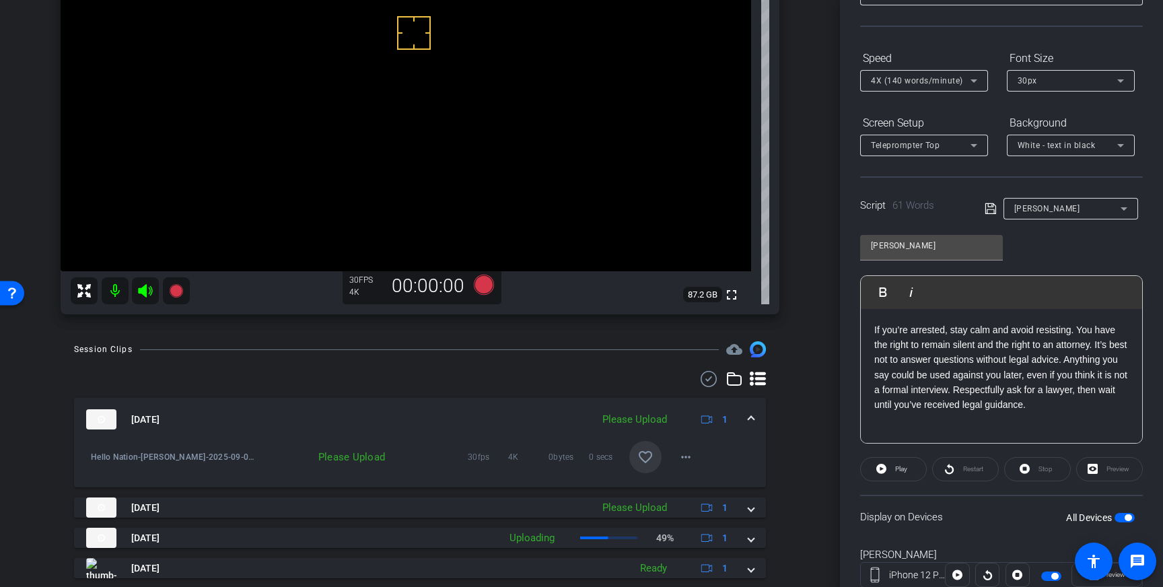
click at [643, 458] on mat-icon "favorite_border" at bounding box center [645, 457] width 16 height 16
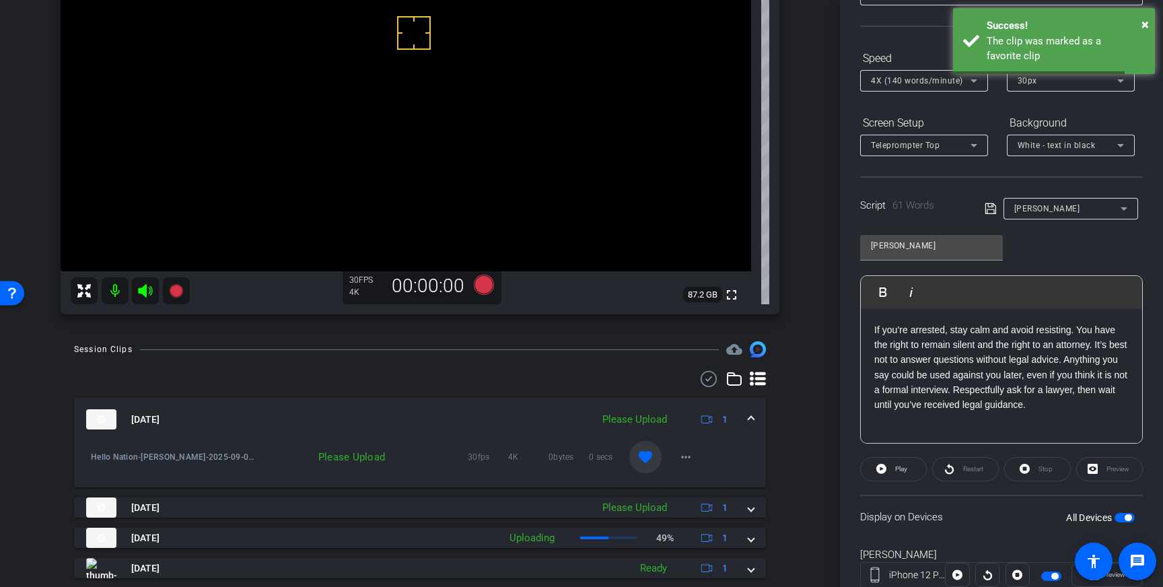
click at [746, 413] on div "[DATE] Please Upload 1" at bounding box center [417, 419] width 662 height 20
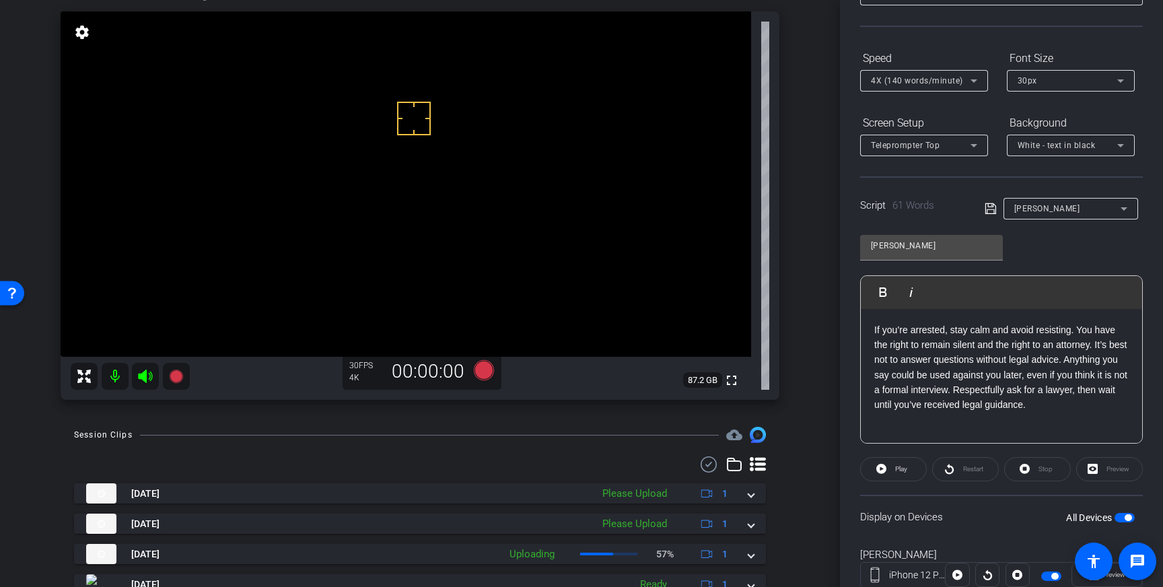
scroll to position [83, 0]
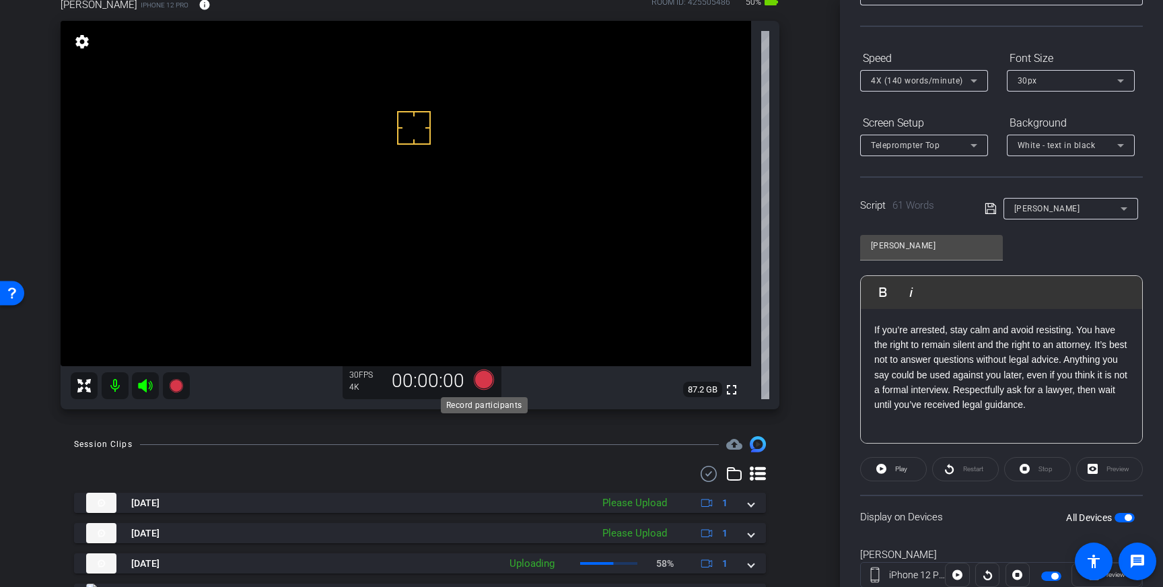
click at [491, 386] on icon at bounding box center [484, 379] width 20 height 20
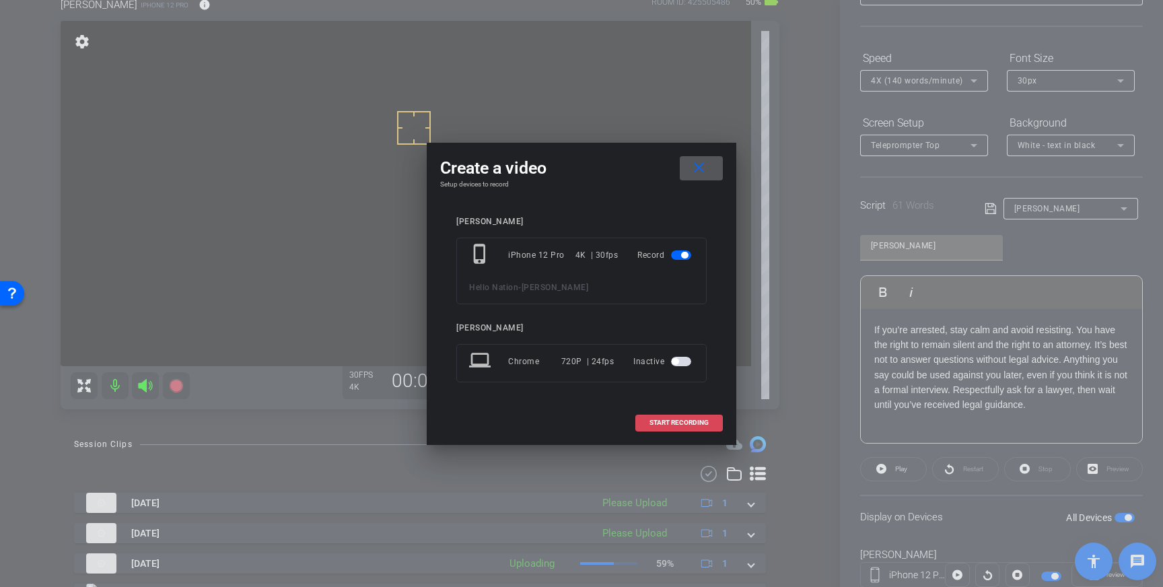
click at [671, 417] on span at bounding box center [679, 422] width 86 height 32
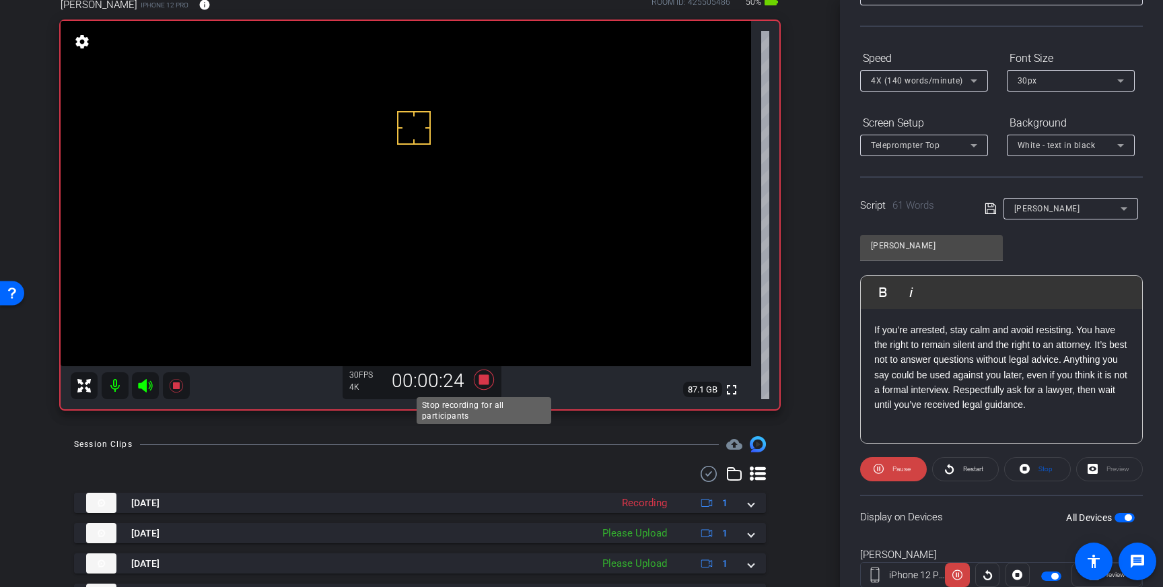
click at [489, 373] on icon at bounding box center [484, 379] width 32 height 24
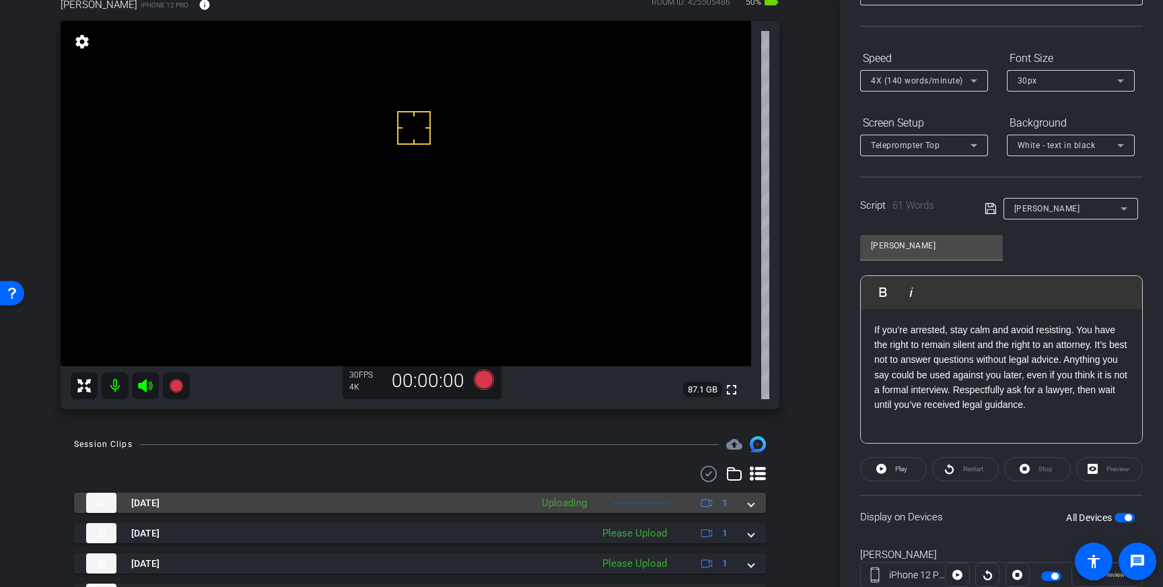
click at [757, 507] on mat-expansion-panel-header "Sep 9, 2025 Uploading 1" at bounding box center [420, 503] width 692 height 20
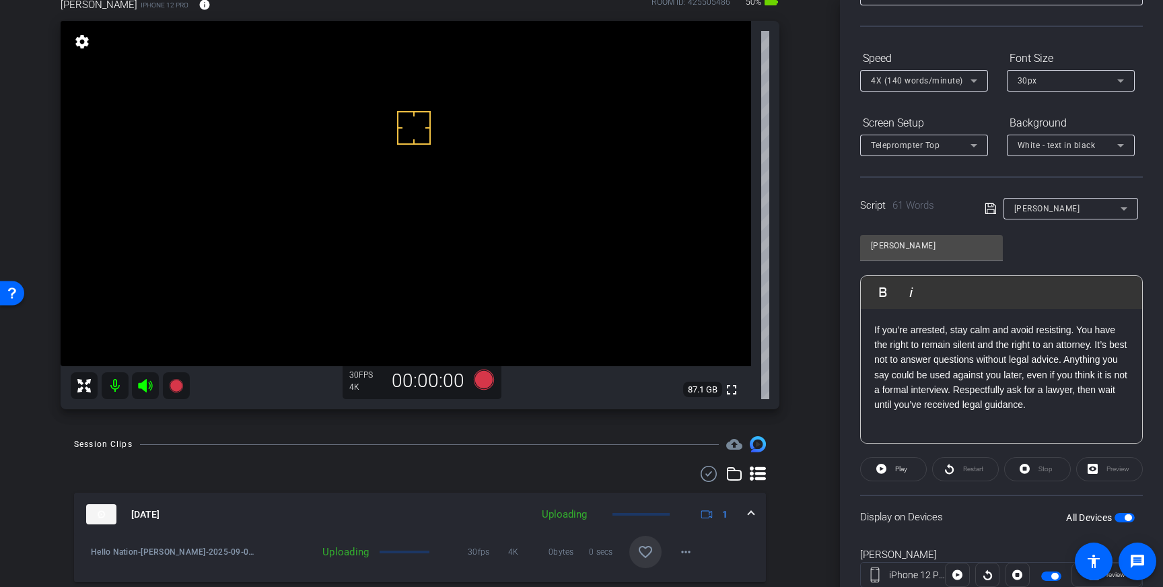
click at [657, 541] on span at bounding box center [645, 552] width 32 height 32
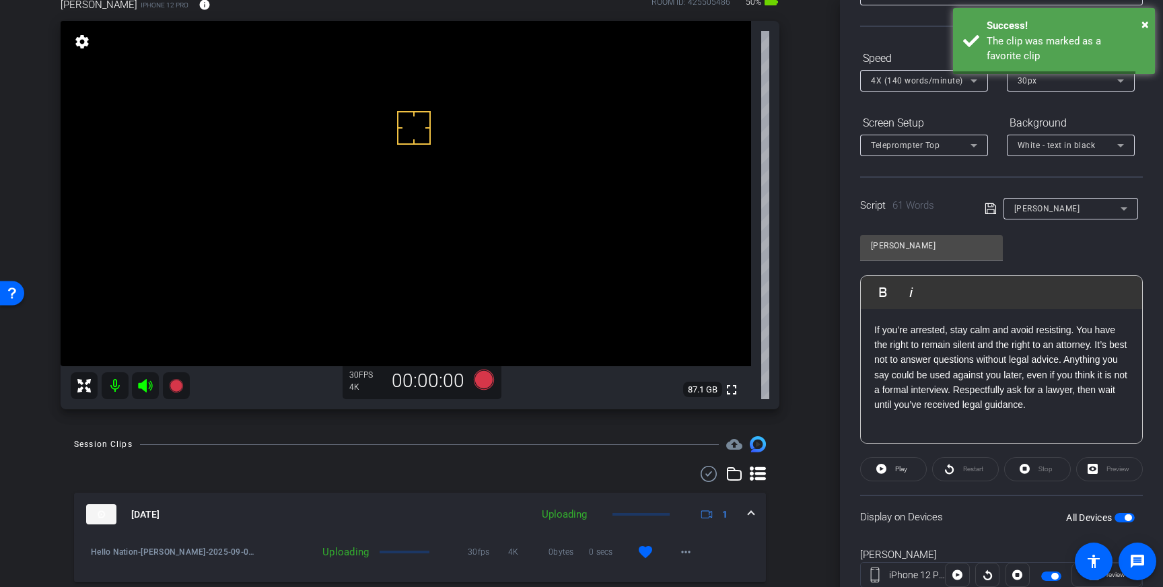
click at [755, 513] on mat-expansion-panel-header "Sep 9, 2025 Uploading 1" at bounding box center [420, 514] width 692 height 43
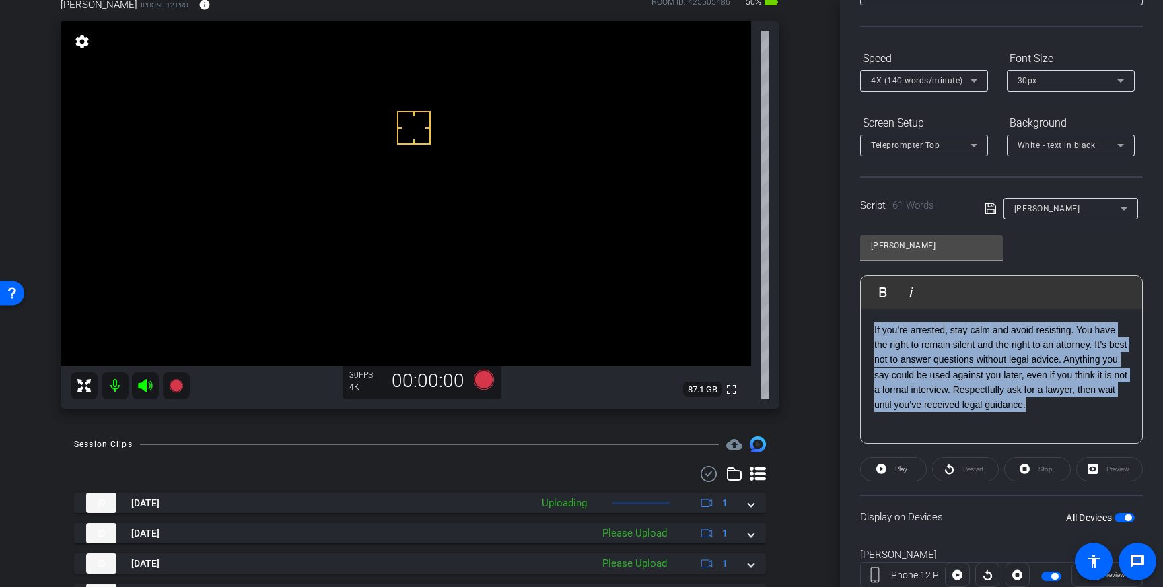
drag, startPoint x: 967, startPoint y: 385, endPoint x: 873, endPoint y: 332, distance: 107.3
click at [874, 333] on p "If you’re arrested, stay calm and avoid resisting. You have the right to remain…" at bounding box center [1001, 367] width 254 height 90
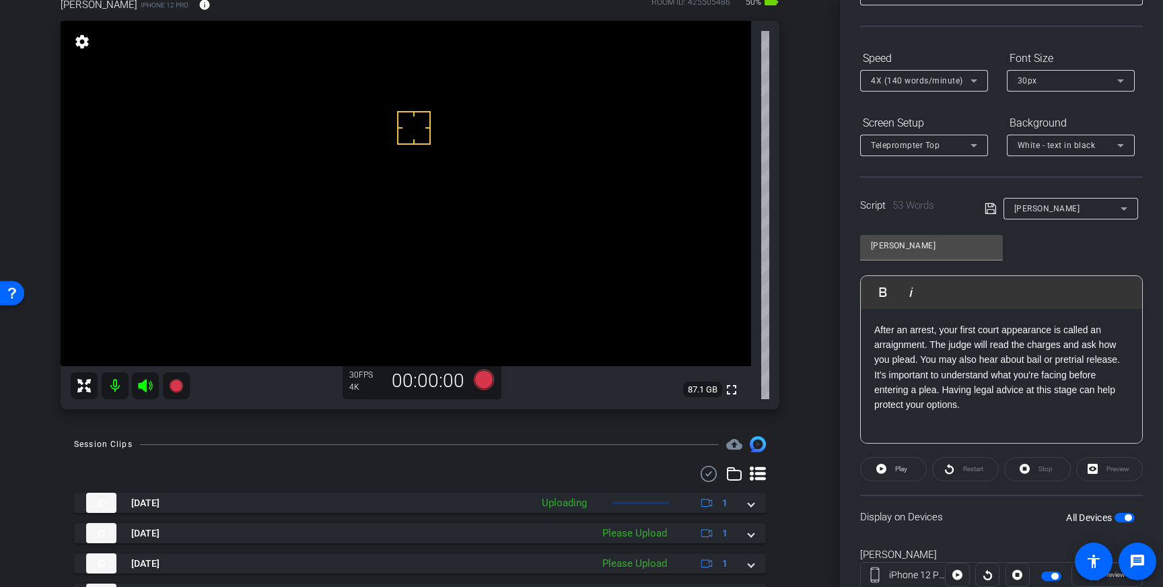
drag, startPoint x: 991, startPoint y: 211, endPoint x: 1012, endPoint y: 219, distance: 22.4
click at [991, 211] on icon at bounding box center [990, 209] width 12 height 16
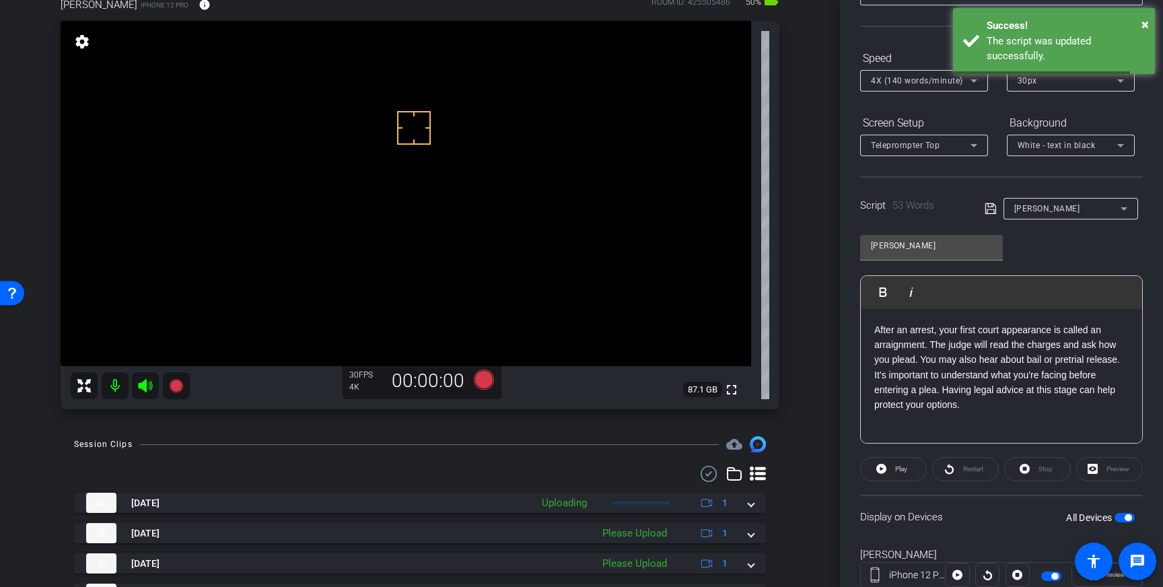
scroll to position [149, 0]
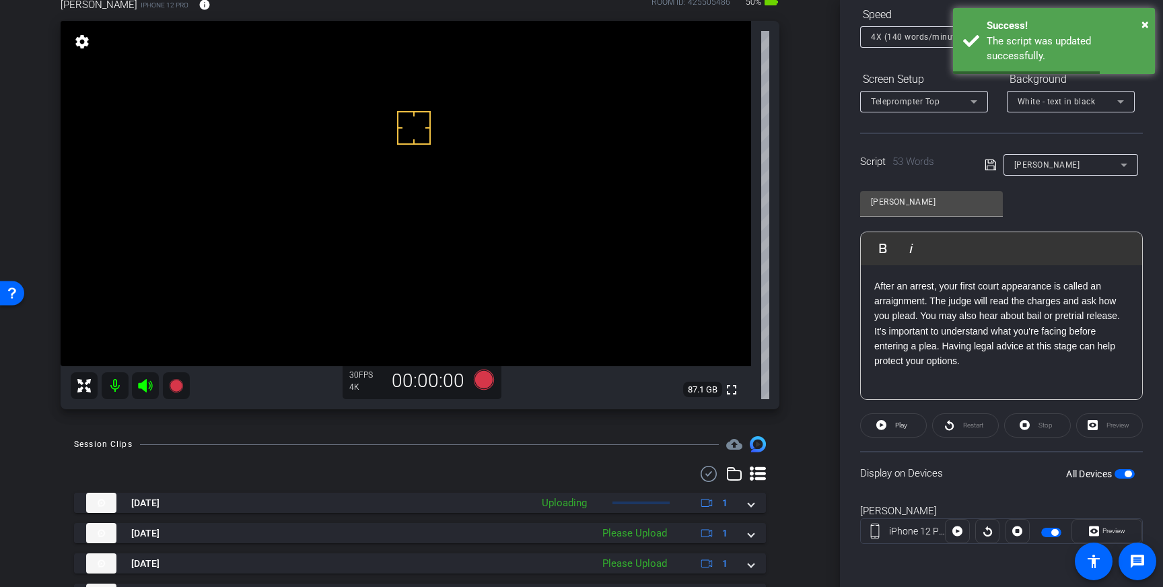
click at [1122, 471] on span "button" at bounding box center [1124, 473] width 20 height 9
click at [1124, 473] on span "button" at bounding box center [1124, 473] width 20 height 9
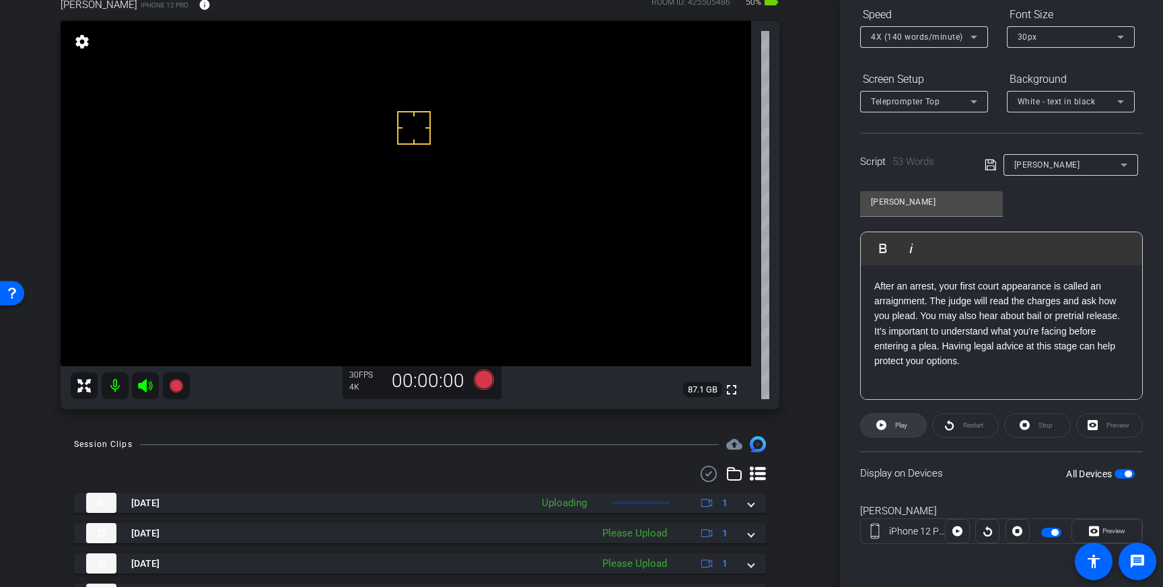
click at [902, 427] on span "Play" at bounding box center [901, 424] width 12 height 7
click at [896, 423] on span "Play" at bounding box center [901, 424] width 12 height 7
click at [922, 316] on p "After an arrest, your first court appearance is called an arraignment. The judg…" at bounding box center [1001, 324] width 254 height 90
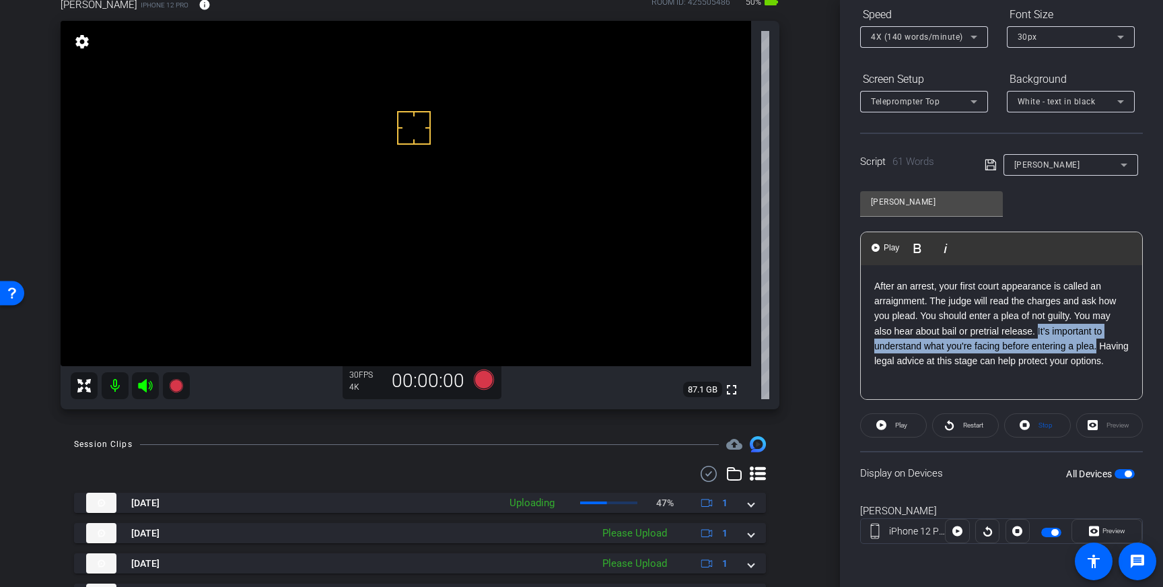
drag, startPoint x: 1105, startPoint y: 347, endPoint x: 1039, endPoint y: 334, distance: 67.3
click at [1039, 334] on p "After an arrest, your first court appearance is called an arraignment. The judg…" at bounding box center [1001, 324] width 254 height 90
click at [988, 165] on icon at bounding box center [990, 165] width 12 height 16
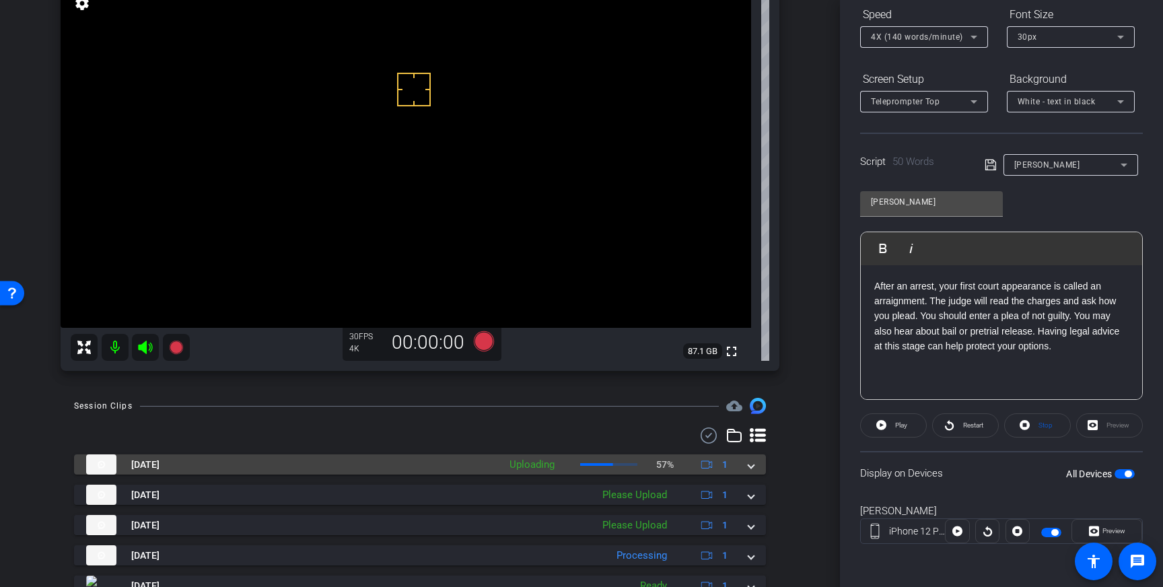
scroll to position [116, 0]
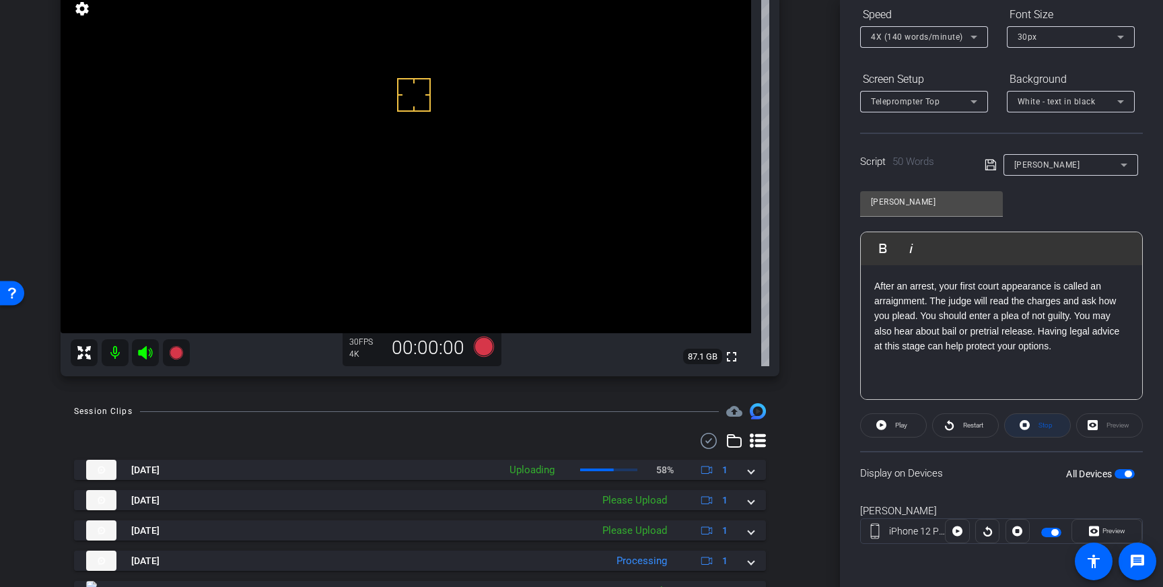
click at [1039, 423] on span "Stop" at bounding box center [1045, 424] width 14 height 7
drag, startPoint x: 406, startPoint y: 55, endPoint x: 421, endPoint y: 71, distance: 22.4
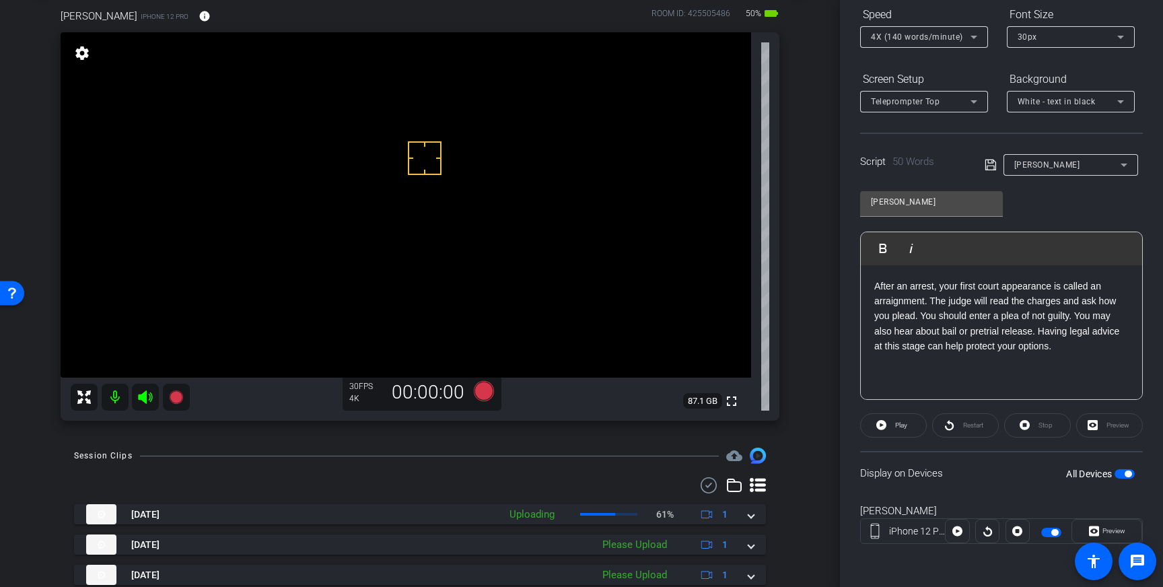
scroll to position [69, 0]
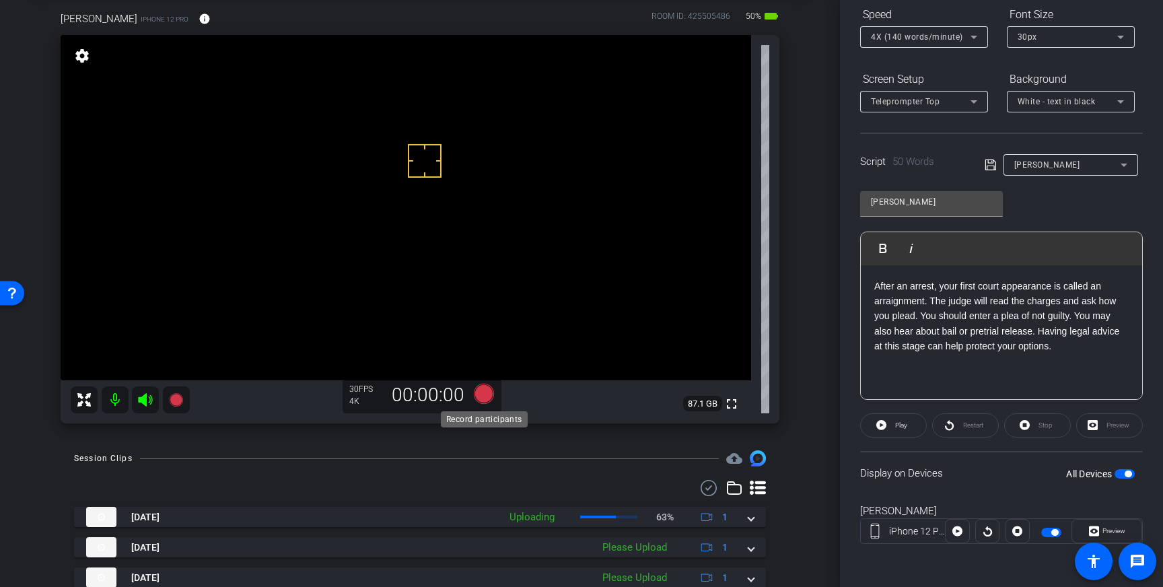
click at [482, 392] on icon at bounding box center [484, 394] width 20 height 20
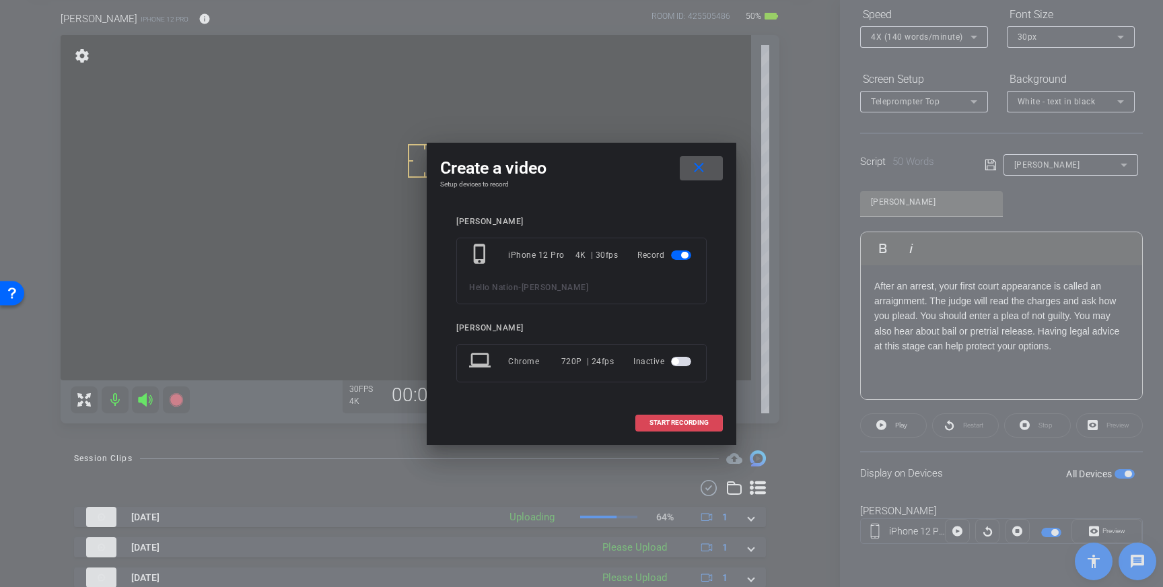
click at [687, 426] on button "START RECORDING" at bounding box center [678, 423] width 87 height 17
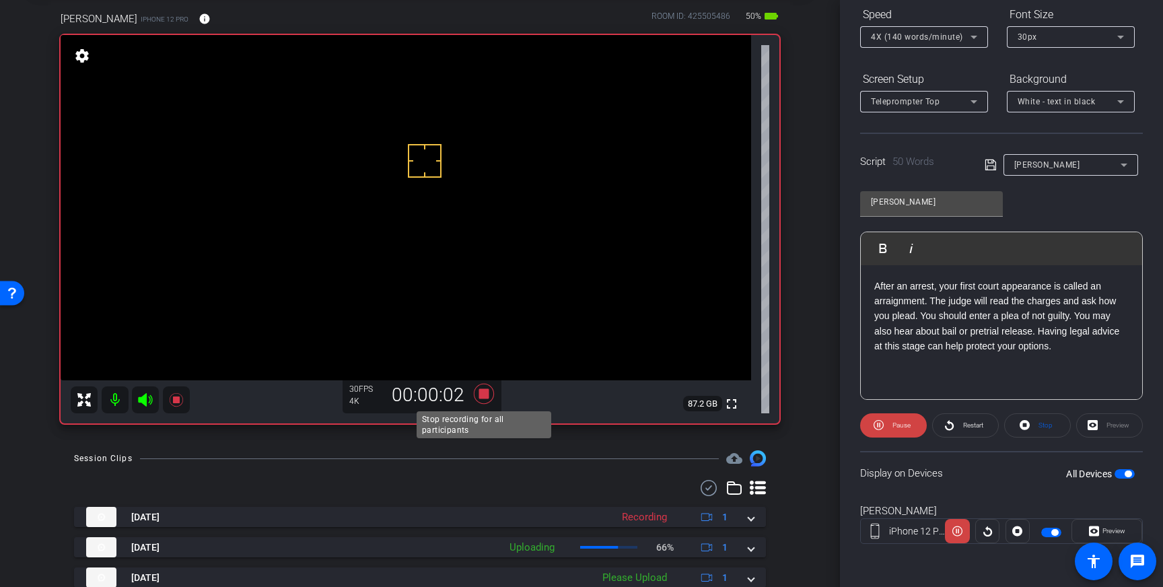
click at [484, 398] on icon at bounding box center [484, 394] width 20 height 20
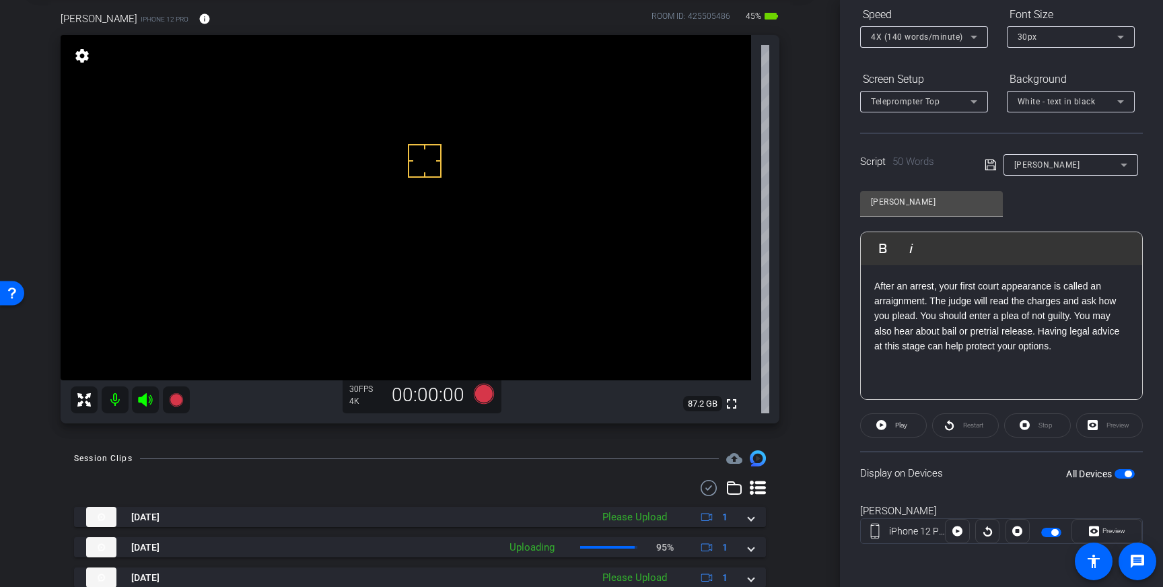
click at [939, 286] on p "After an arrest, your first court appearance is called an arraignment. The judg…" at bounding box center [1001, 316] width 254 height 75
click at [968, 287] on p "After an arrest, at your first court appearance is called an arraignment. The j…" at bounding box center [1001, 316] width 254 height 75
click at [1022, 285] on p "After an arrest, at first appearance is called an arraignment. The judge will r…" at bounding box center [1001, 316] width 254 height 75
drag, startPoint x: 1073, startPoint y: 301, endPoint x: 986, endPoint y: 305, distance: 86.9
click at [986, 305] on p "After an arrest, at first appearance in court, you may be called to enter a ple…" at bounding box center [1001, 324] width 254 height 90
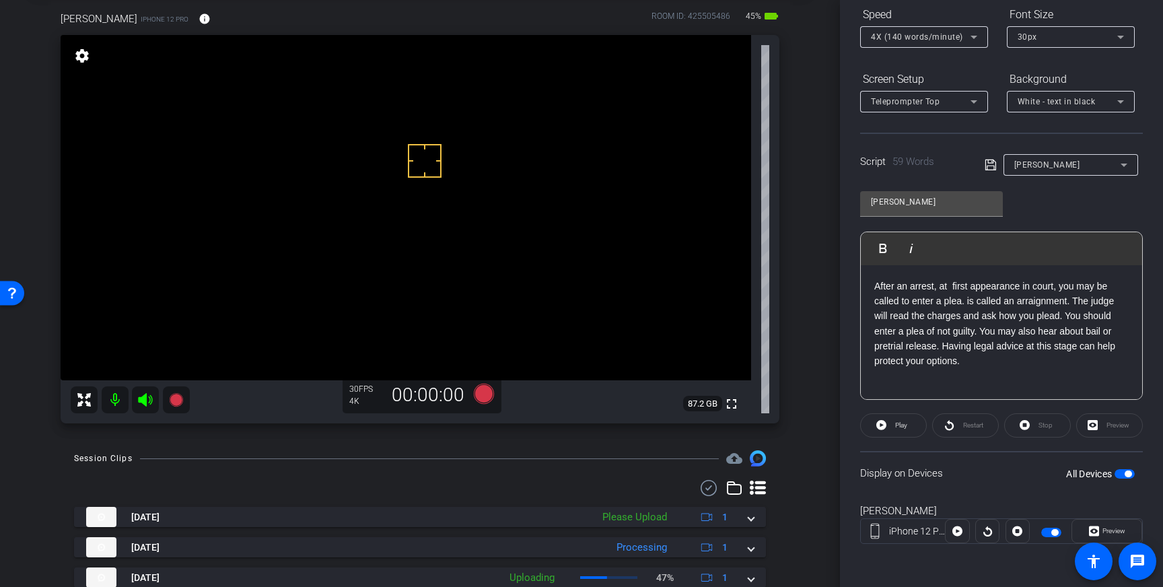
click at [968, 301] on p "After an arrest, at first appearance in court, you may be called to enter a ple…" at bounding box center [1001, 324] width 254 height 90
drag, startPoint x: 1026, startPoint y: 303, endPoint x: 1003, endPoint y: 303, distance: 22.9
click at [1003, 303] on p "After an arrest, at first appearance in court, you may be called to enter a ple…" at bounding box center [1001, 324] width 254 height 90
click at [994, 167] on icon at bounding box center [990, 165] width 12 height 16
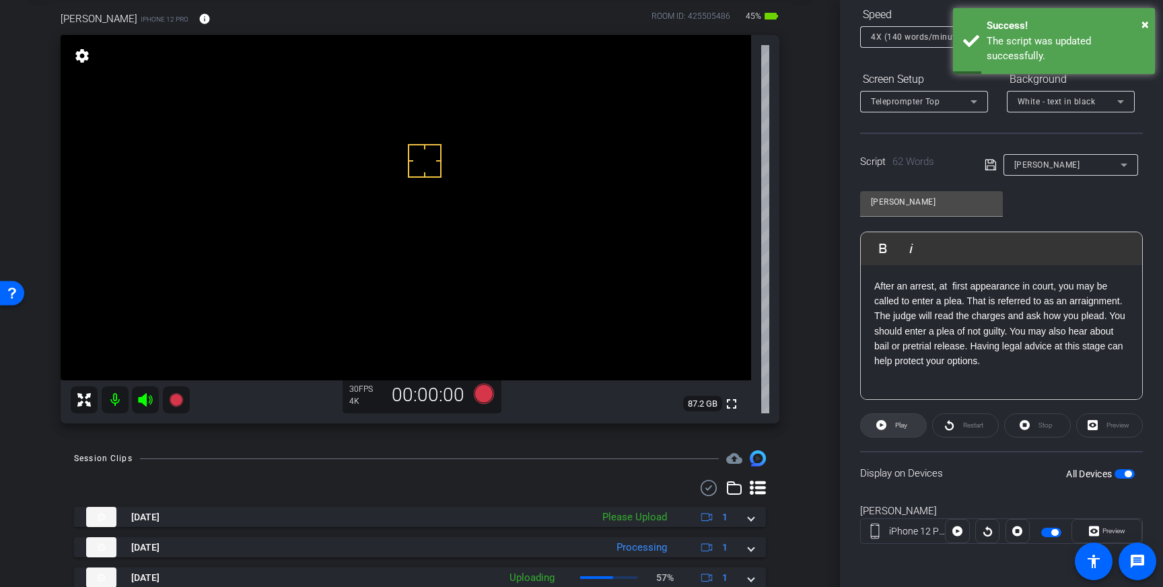
click at [897, 427] on span "Play" at bounding box center [901, 424] width 12 height 7
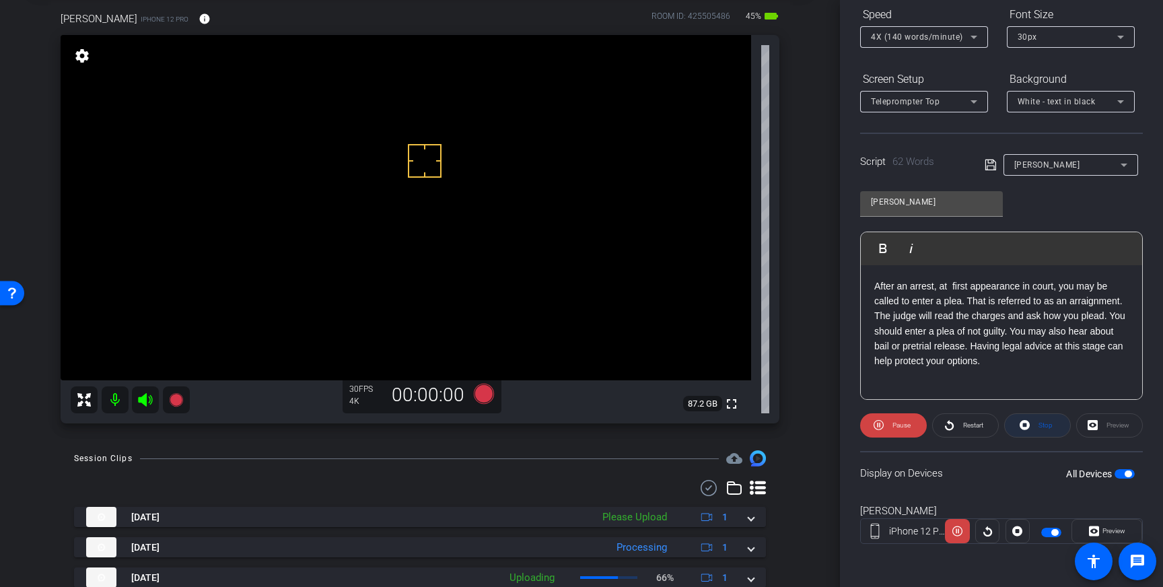
click at [1050, 422] on span "Stop" at bounding box center [1045, 424] width 14 height 7
click at [991, 161] on icon at bounding box center [989, 164] width 11 height 11
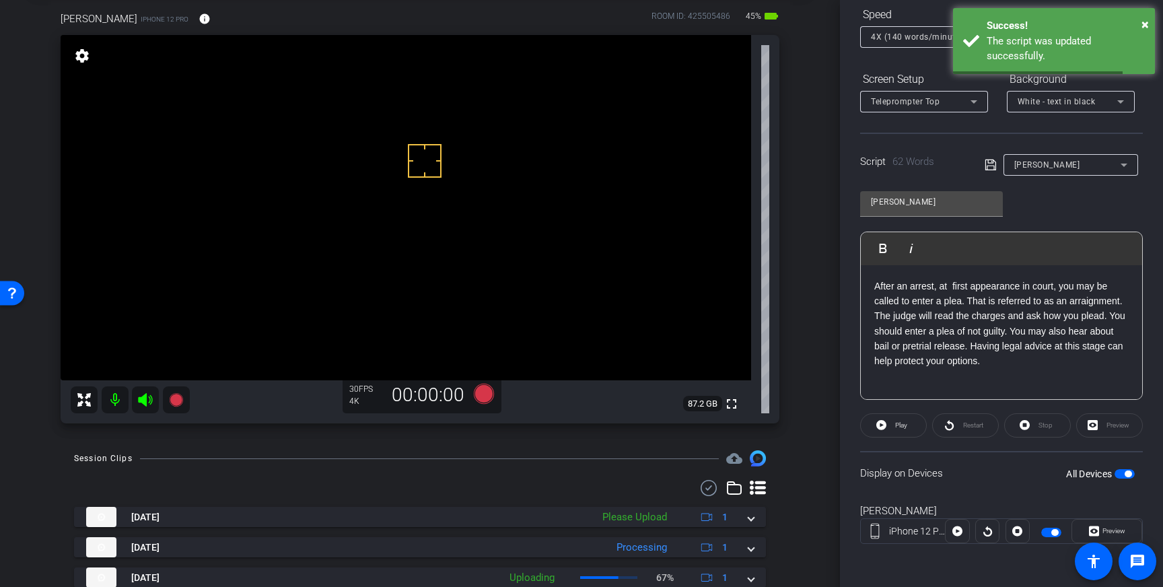
click at [1118, 472] on span "button" at bounding box center [1124, 473] width 20 height 9
click at [1118, 472] on span "button" at bounding box center [1118, 473] width 7 height 7
click at [950, 289] on p "After an arrest, at first appearance in court, you may be called to enter a ple…" at bounding box center [1001, 324] width 254 height 90
click at [894, 424] on span "Play" at bounding box center [899, 425] width 15 height 19
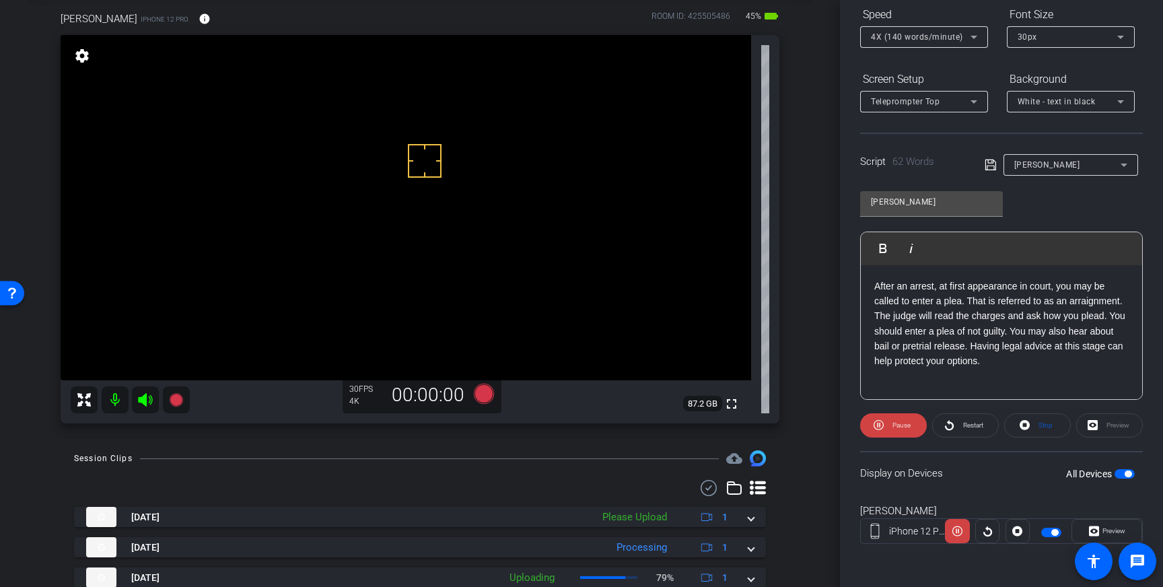
click at [1066, 335] on p "After an arrest, at first appearance in court, you may be called to enter a ple…" at bounding box center [1001, 324] width 254 height 90
click at [1105, 331] on p "After an arrest, at first appearance in court, you may be called to enter a ple…" at bounding box center [1001, 324] width 254 height 90
drag, startPoint x: 964, startPoint y: 360, endPoint x: 928, endPoint y: 363, distance: 35.8
click at [928, 363] on p "After an arrest, at first appearance in court, you may be called to enter a ple…" at bounding box center [1001, 324] width 254 height 90
click at [1046, 363] on p "After an arrest, at first appearance in court, you may be called to enter a ple…" at bounding box center [1001, 324] width 254 height 90
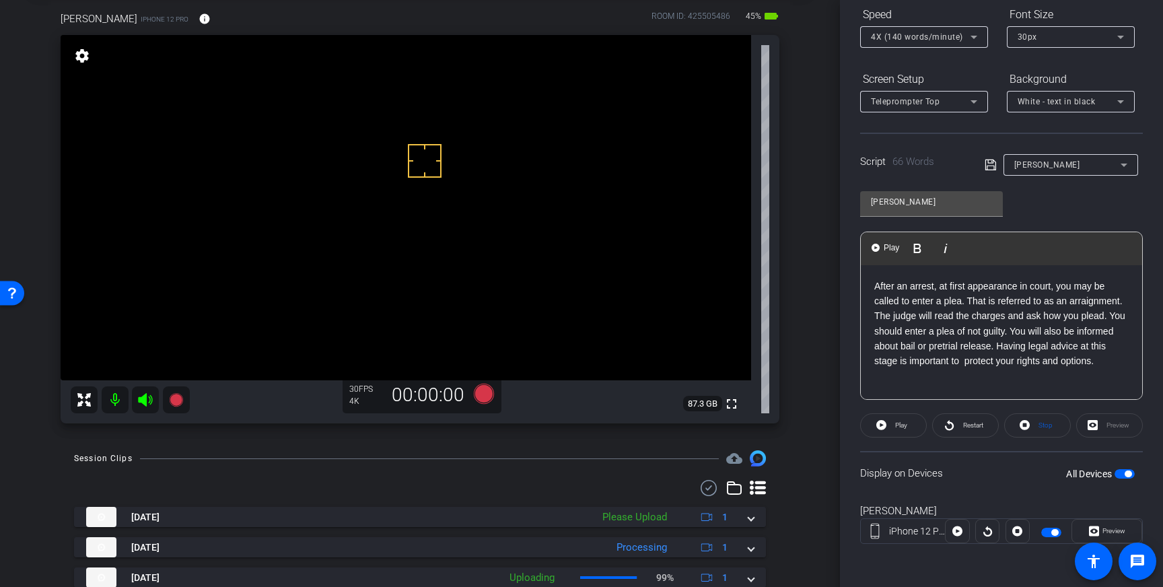
click at [991, 166] on icon at bounding box center [989, 164] width 11 height 11
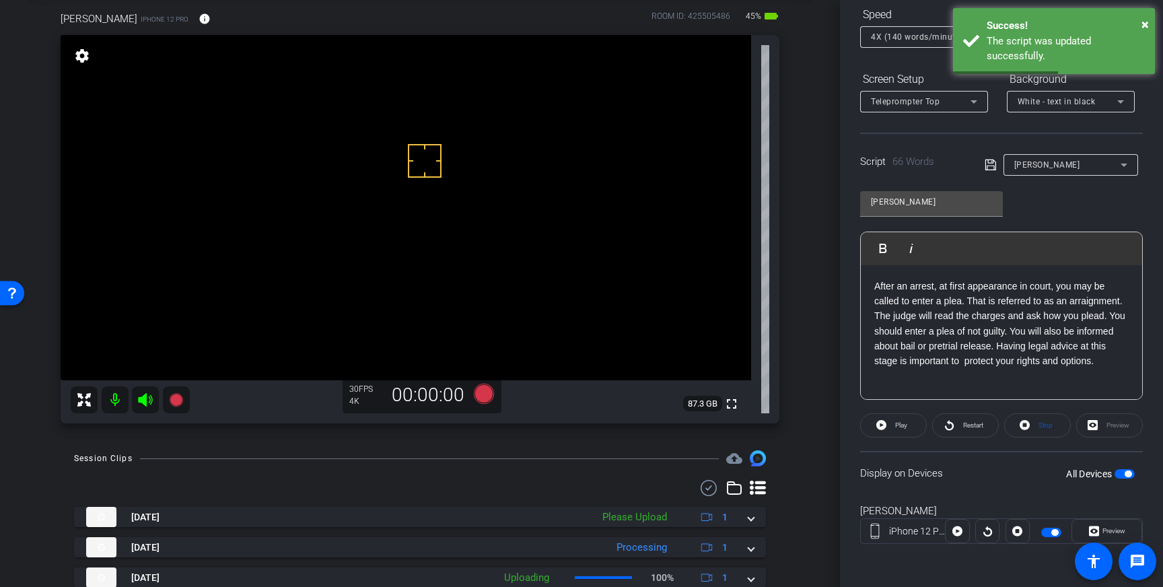
click at [991, 363] on p "After an arrest, at first appearance in court, you may be called to enter a ple…" at bounding box center [1001, 324] width 254 height 90
click at [991, 164] on icon at bounding box center [990, 165] width 12 height 16
click at [1036, 425] on span "Stop" at bounding box center [1043, 425] width 17 height 19
click at [993, 168] on icon at bounding box center [990, 165] width 12 height 16
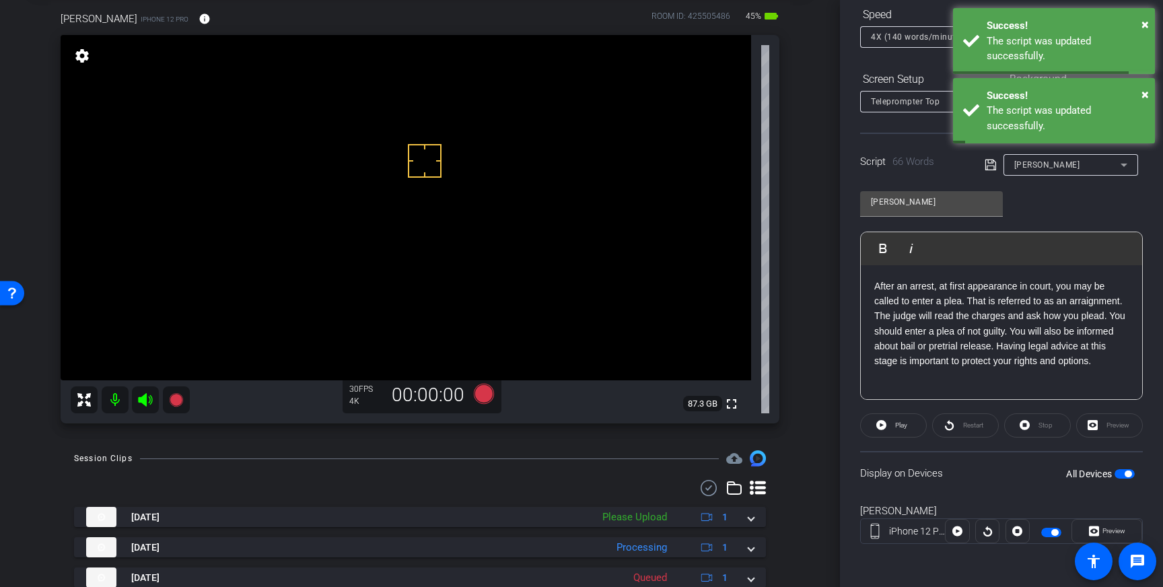
click at [1118, 467] on div "All Devices" at bounding box center [1100, 473] width 69 height 13
click at [1118, 470] on span "button" at bounding box center [1124, 473] width 20 height 9
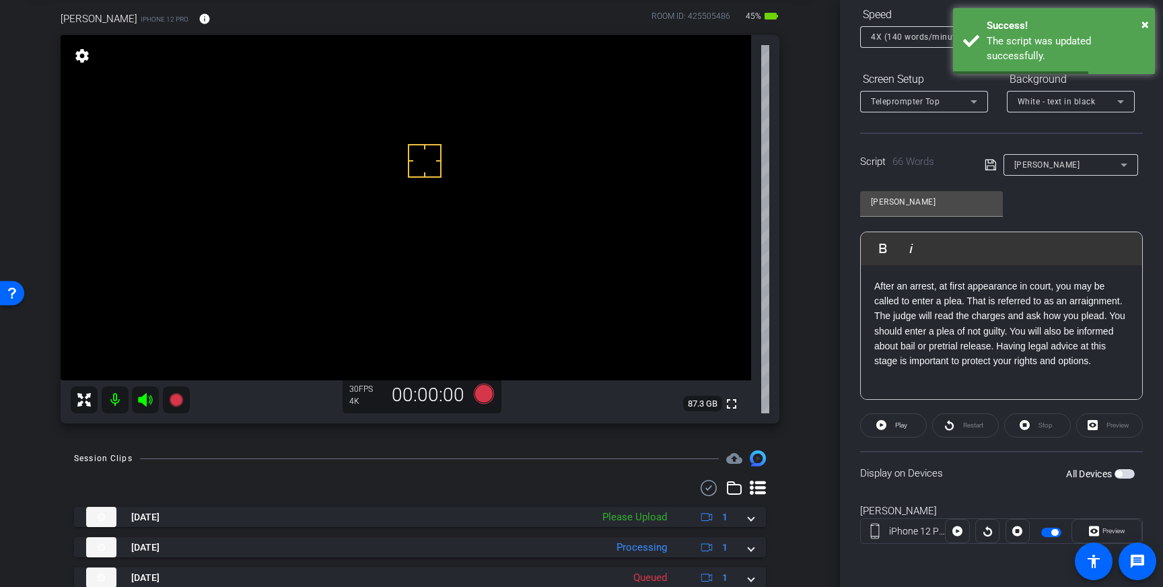
click at [1118, 470] on span "button" at bounding box center [1118, 473] width 7 height 7
click at [913, 421] on span at bounding box center [893, 425] width 65 height 32
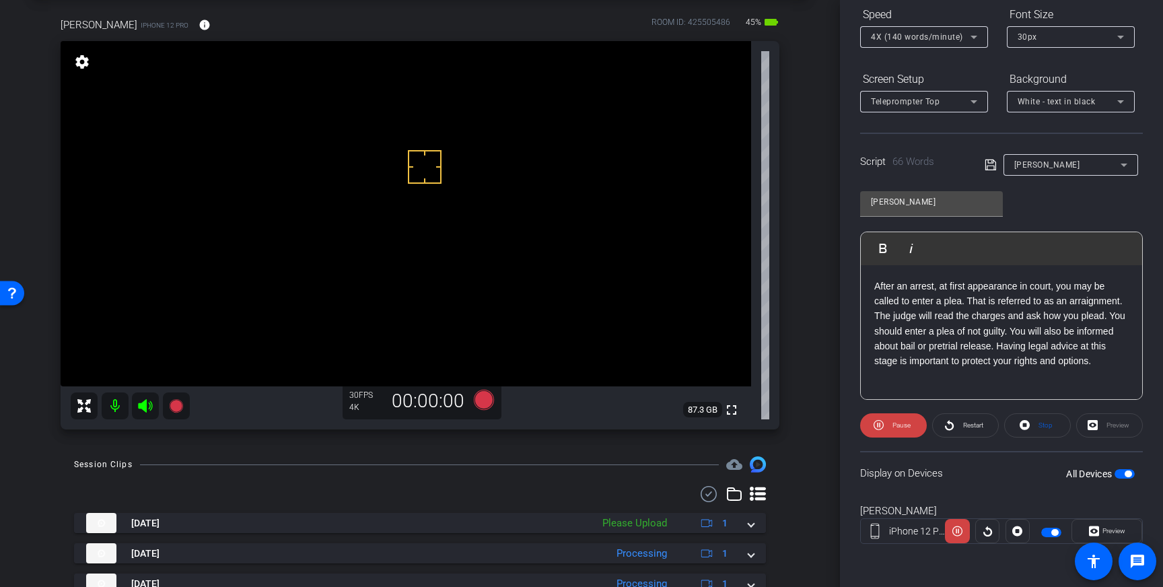
scroll to position [0, 0]
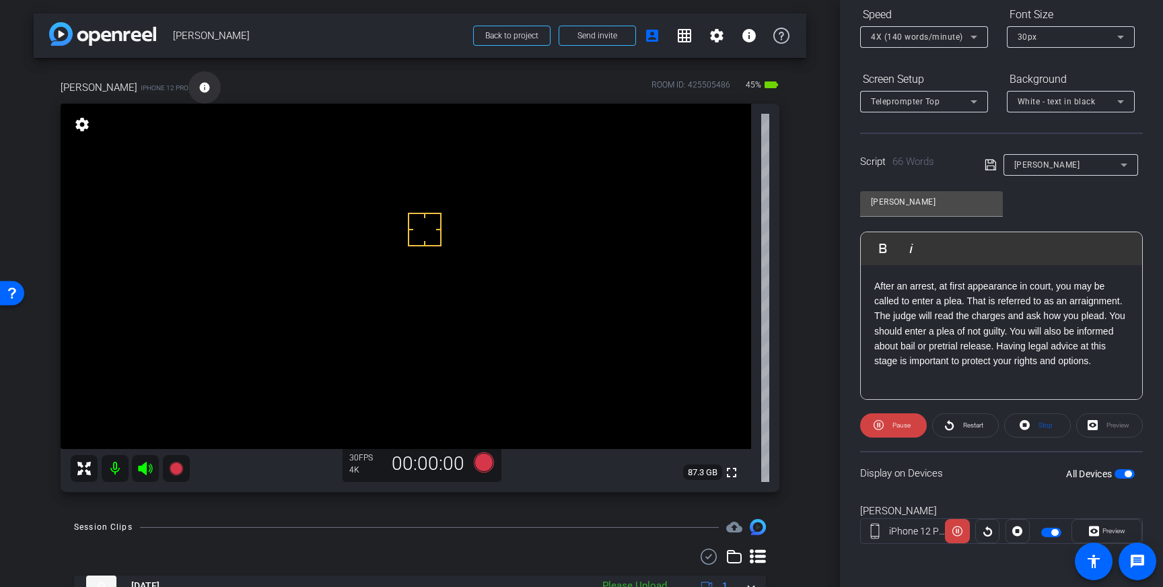
click at [199, 81] on mat-icon "info" at bounding box center [205, 87] width 12 height 12
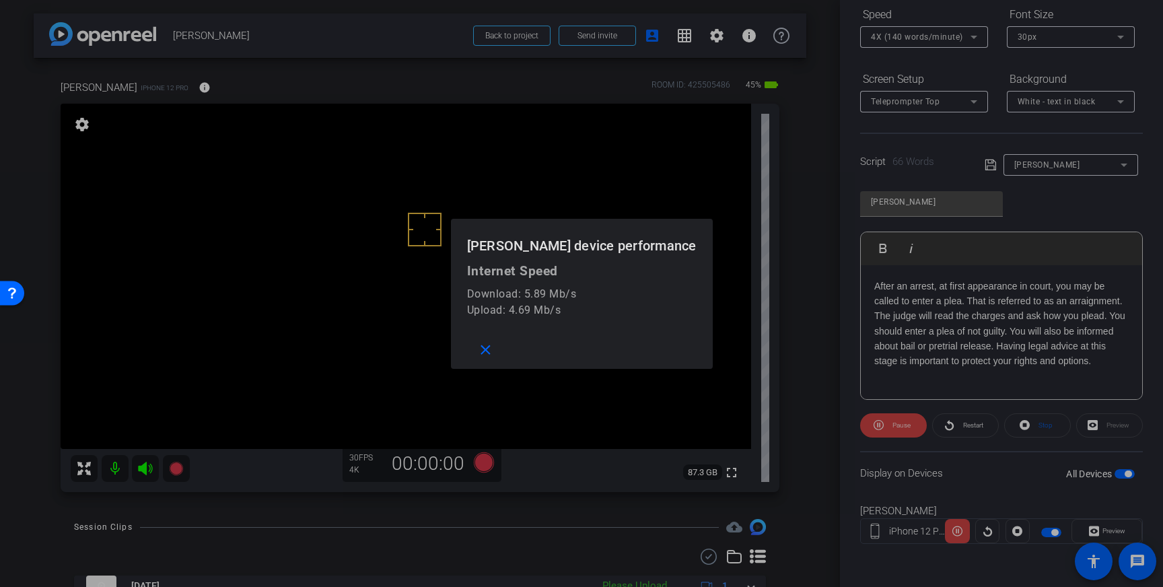
click at [176, 81] on div at bounding box center [581, 293] width 1163 height 587
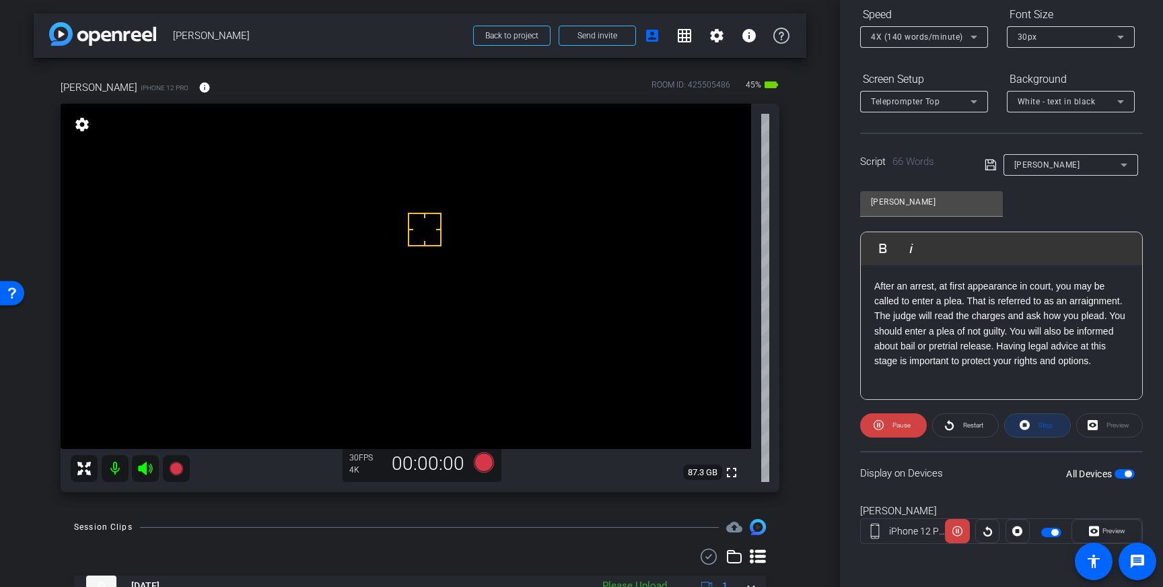
click at [1026, 428] on icon at bounding box center [1024, 425] width 10 height 10
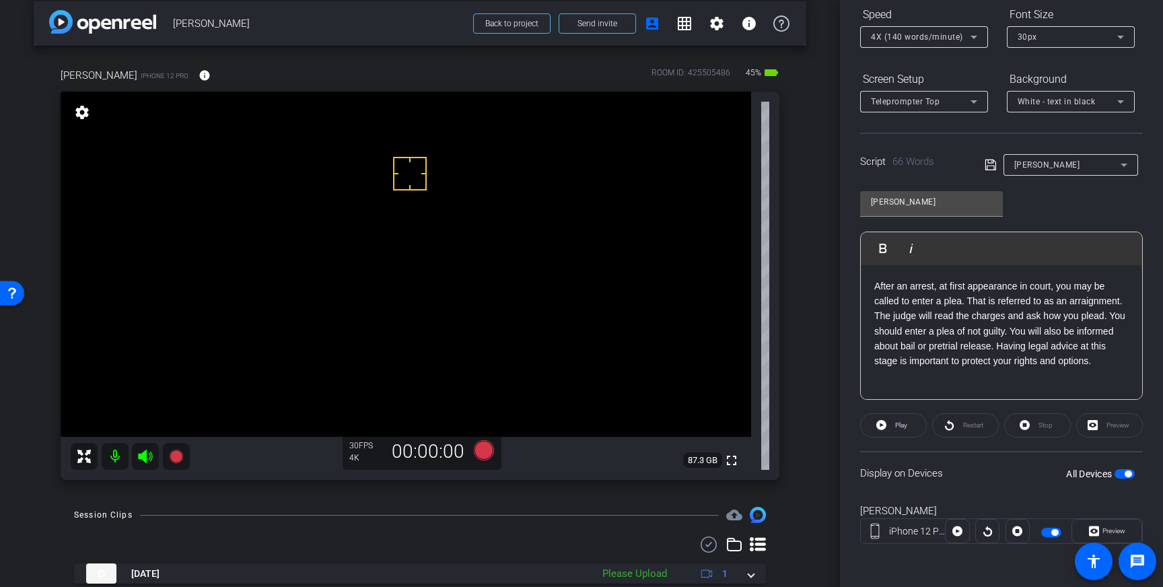
drag, startPoint x: 410, startPoint y: 174, endPoint x: 412, endPoint y: 189, distance: 15.7
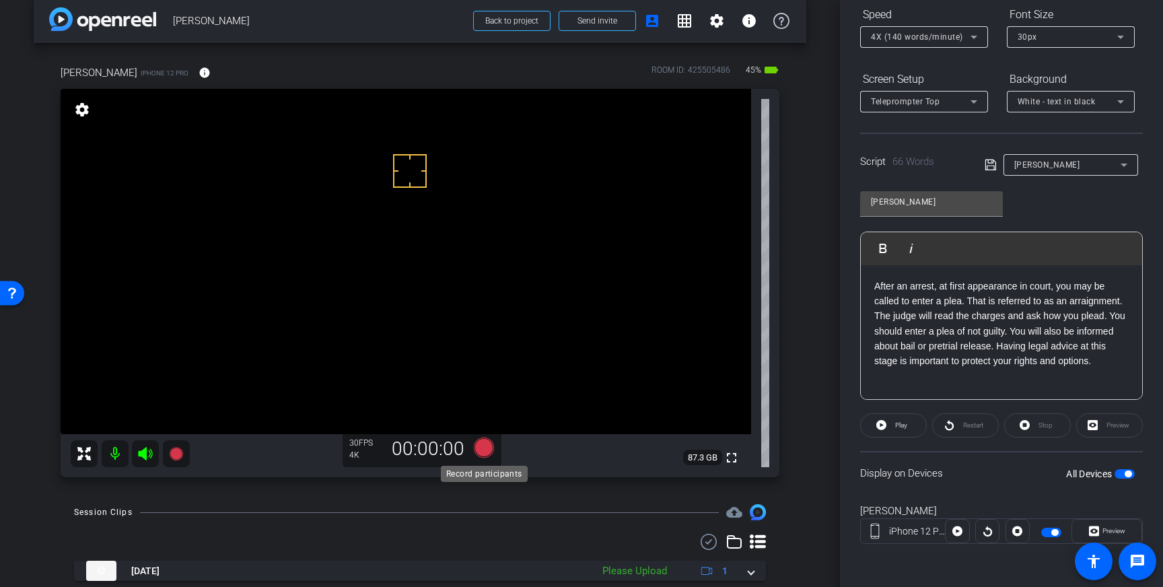
click at [485, 455] on icon at bounding box center [484, 447] width 20 height 20
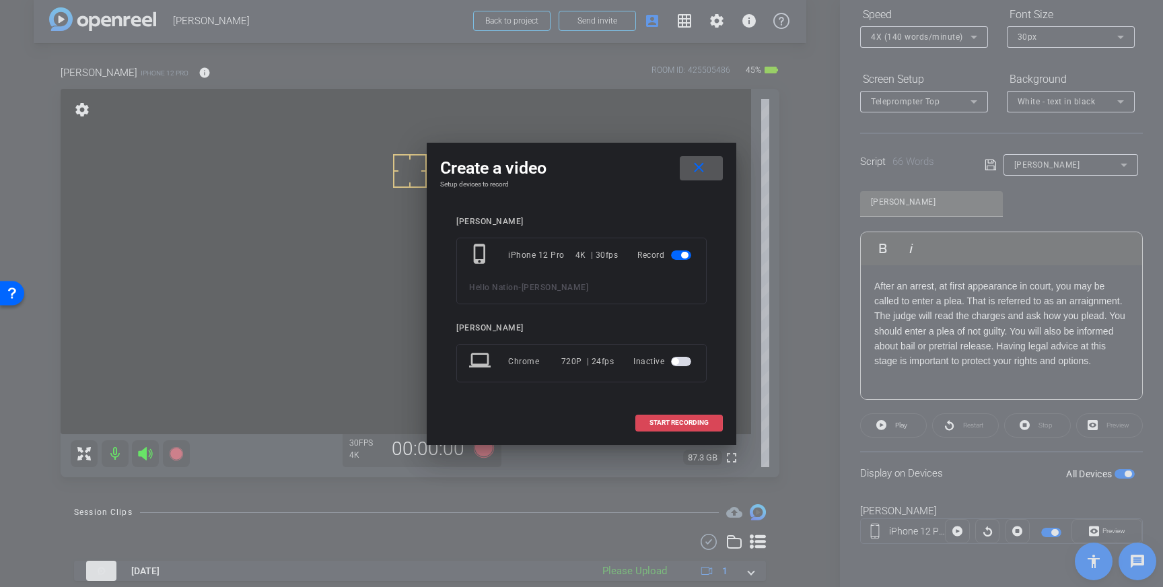
click at [676, 419] on span "START RECORDING" at bounding box center [678, 422] width 59 height 7
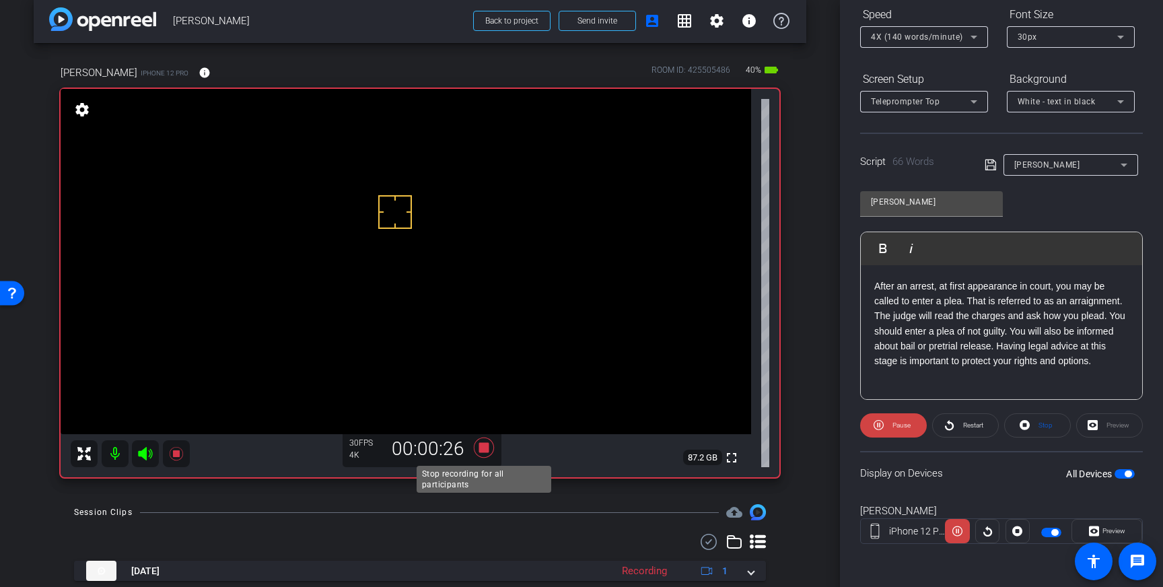
click at [480, 452] on icon at bounding box center [484, 447] width 20 height 20
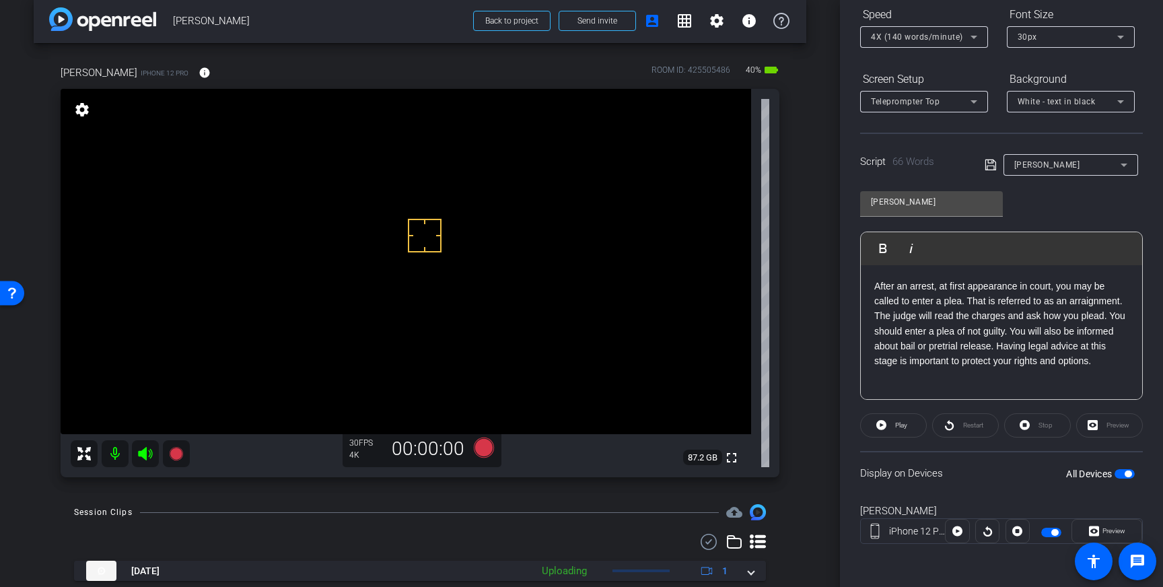
drag, startPoint x: 425, startPoint y: 236, endPoint x: 437, endPoint y: 248, distance: 17.6
click at [486, 450] on icon at bounding box center [484, 447] width 20 height 20
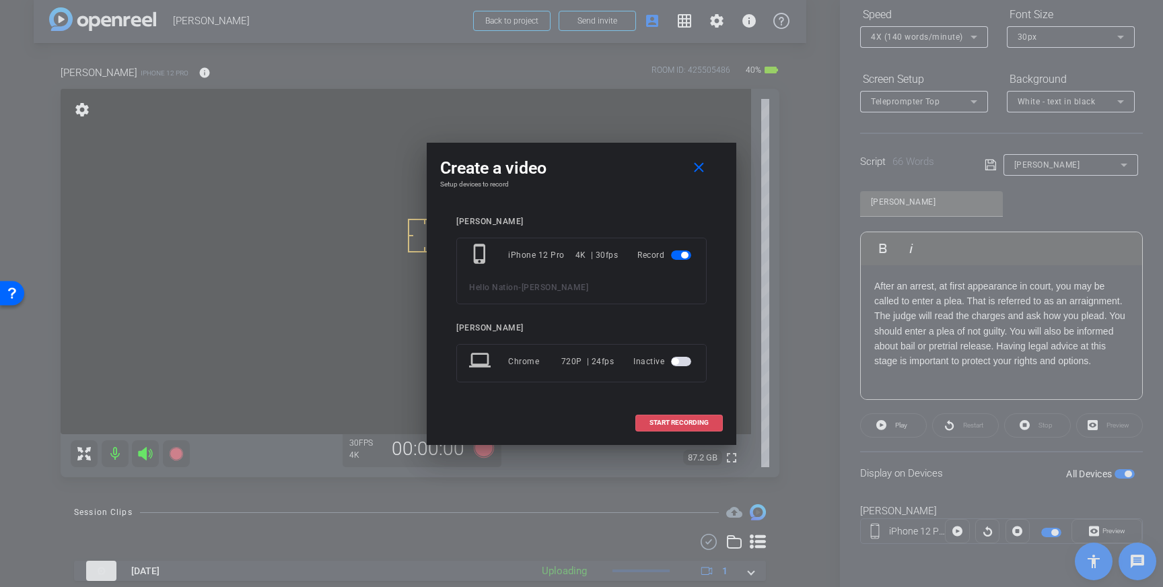
drag, startPoint x: 702, startPoint y: 423, endPoint x: 721, endPoint y: 402, distance: 28.1
click at [702, 423] on span "START RECORDING" at bounding box center [678, 422] width 59 height 7
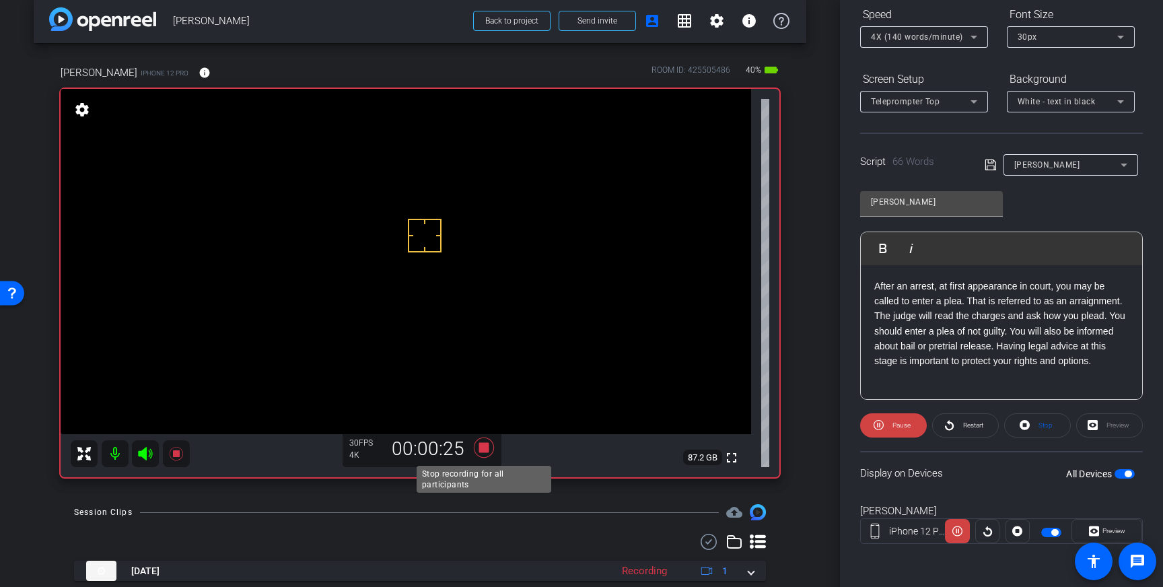
click at [483, 447] on icon at bounding box center [484, 447] width 20 height 20
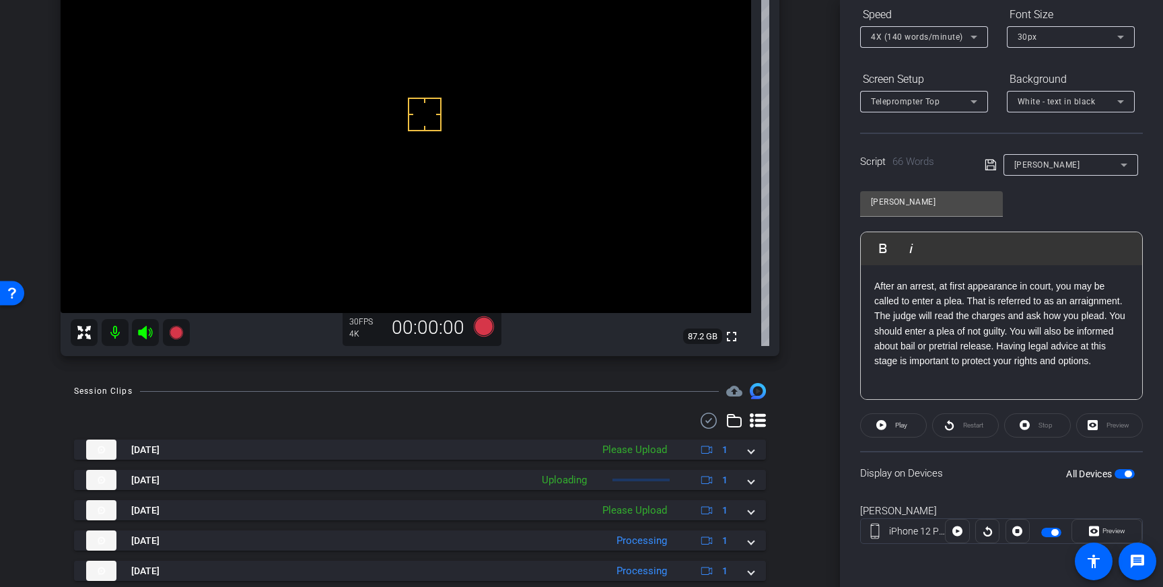
scroll to position [138, 0]
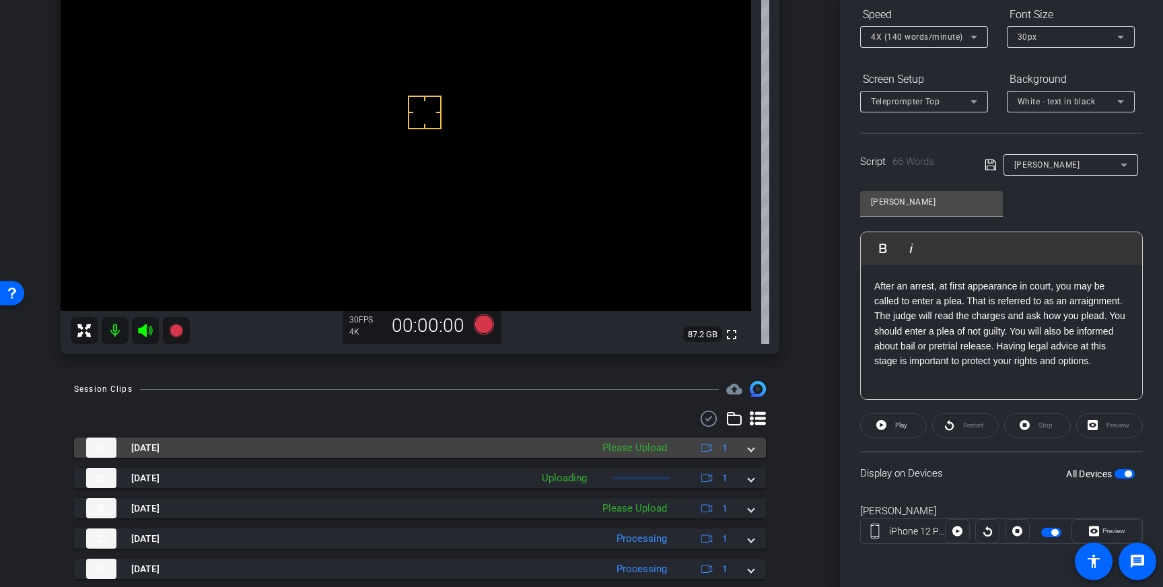
click at [758, 453] on mat-expansion-panel-header "[DATE] Please Upload 1" at bounding box center [420, 447] width 692 height 20
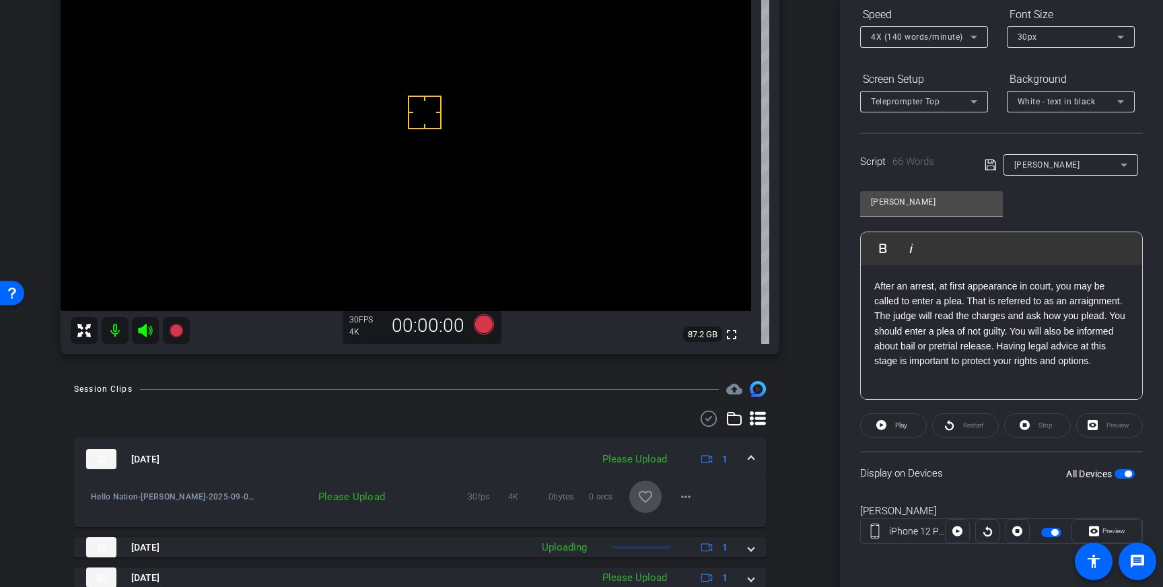
click at [655, 492] on span at bounding box center [645, 496] width 32 height 32
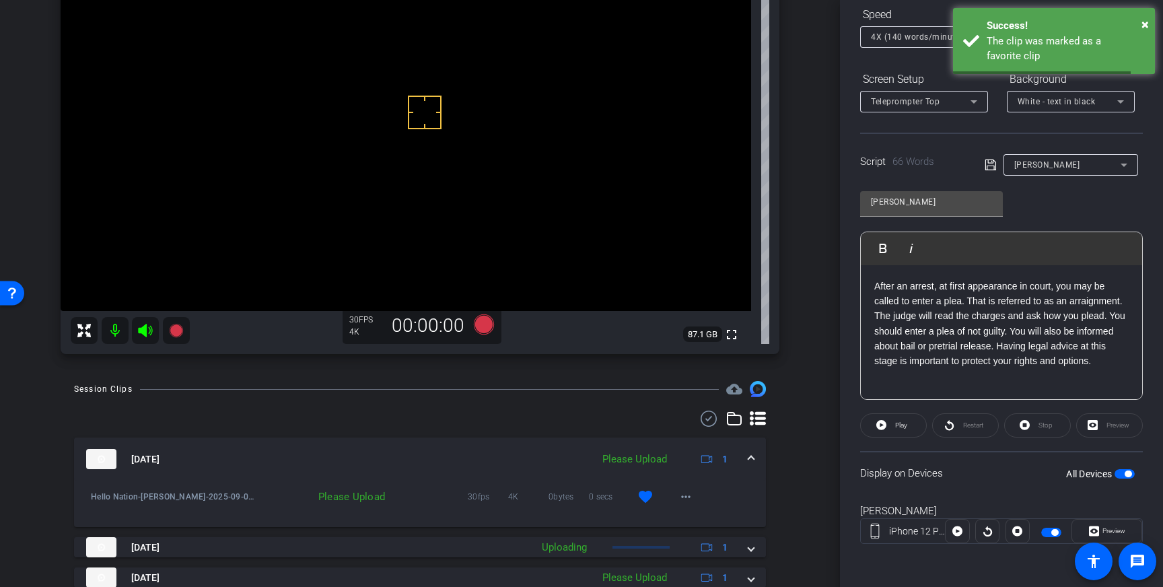
click at [752, 461] on span at bounding box center [750, 459] width 5 height 14
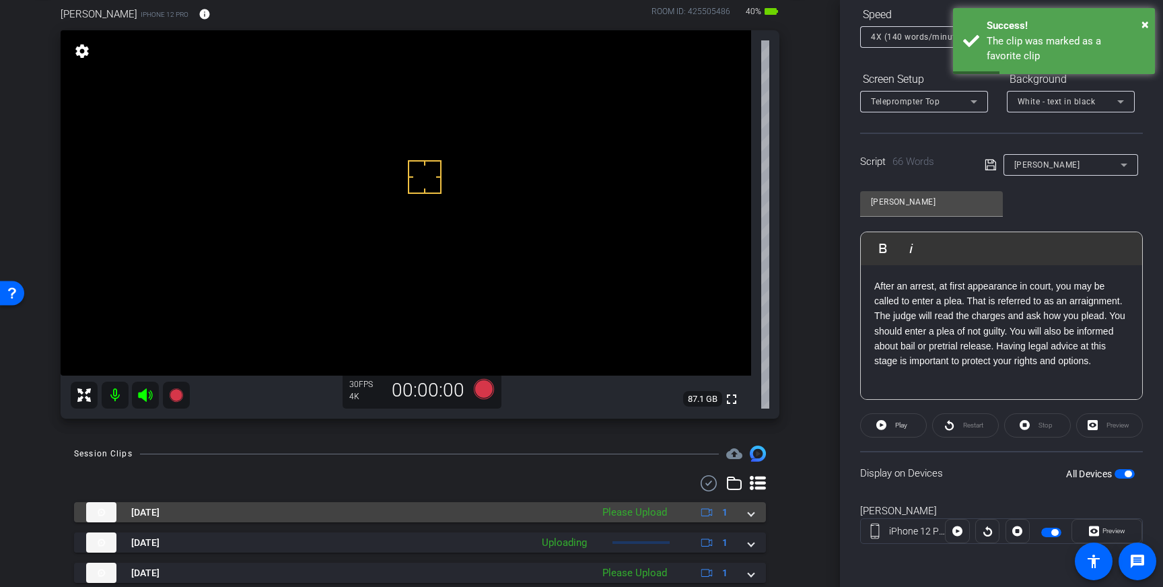
scroll to position [72, 0]
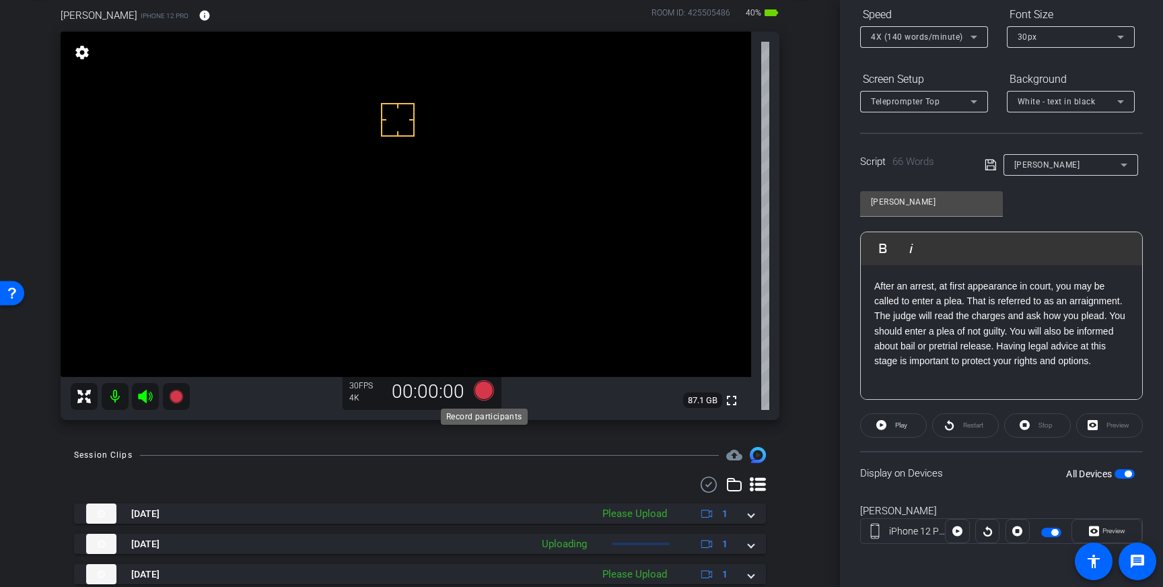
click at [470, 388] on icon at bounding box center [484, 390] width 32 height 24
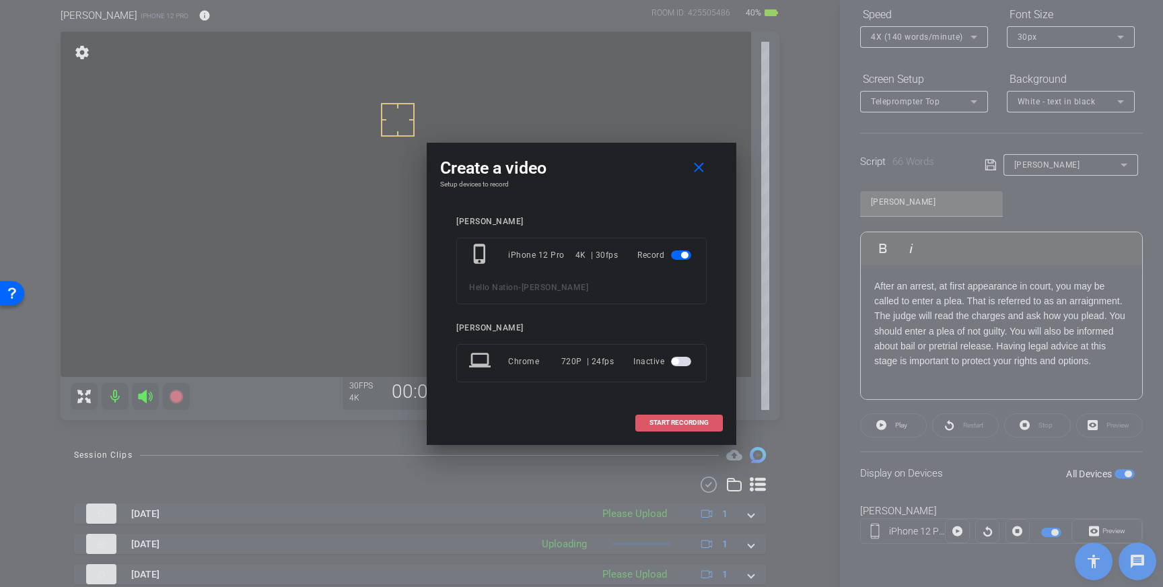
drag, startPoint x: 673, startPoint y: 420, endPoint x: 684, endPoint y: 417, distance: 11.1
click at [674, 420] on span "START RECORDING" at bounding box center [678, 422] width 59 height 7
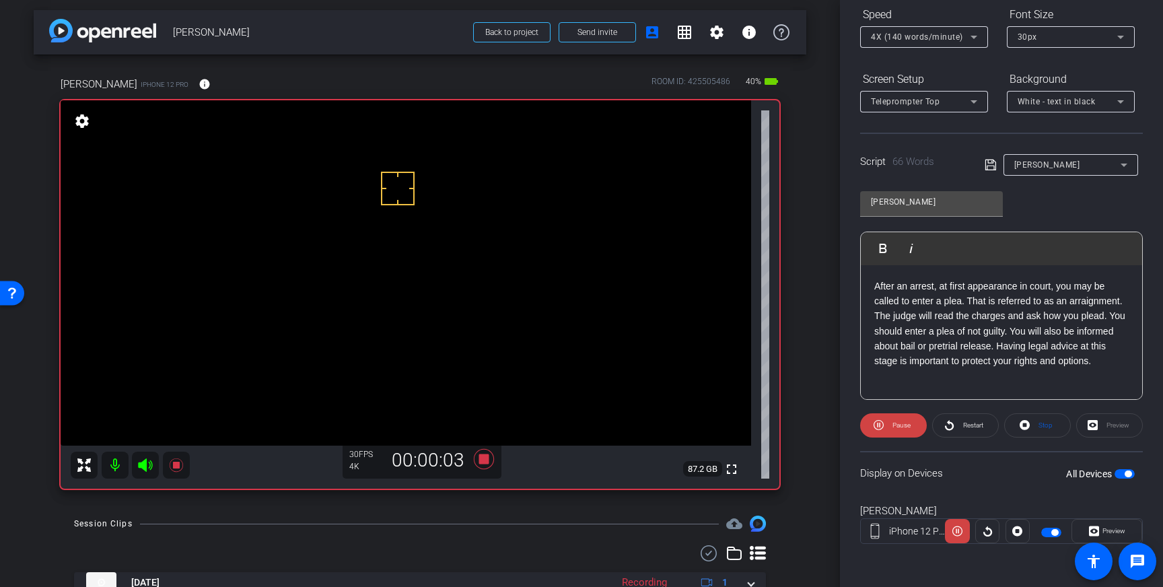
scroll to position [0, 0]
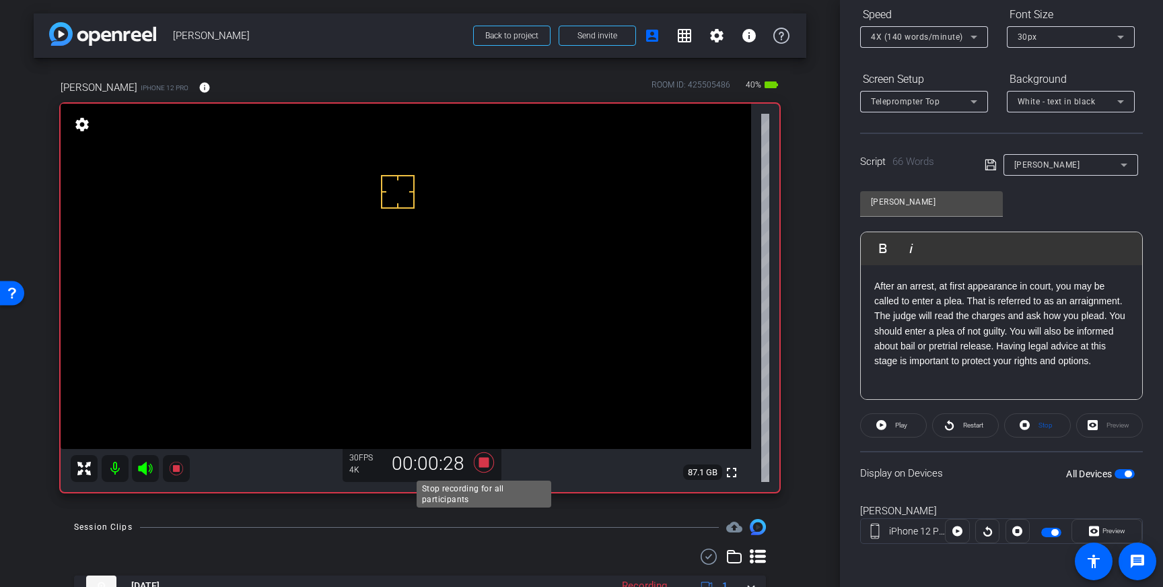
click at [488, 458] on icon at bounding box center [484, 462] width 20 height 20
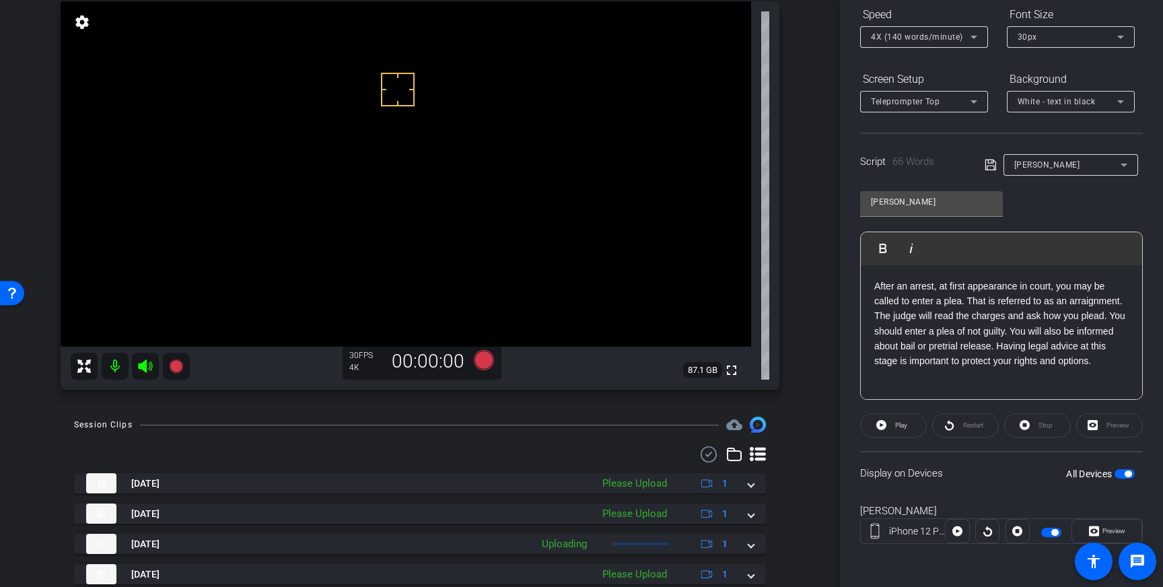
scroll to position [108, 0]
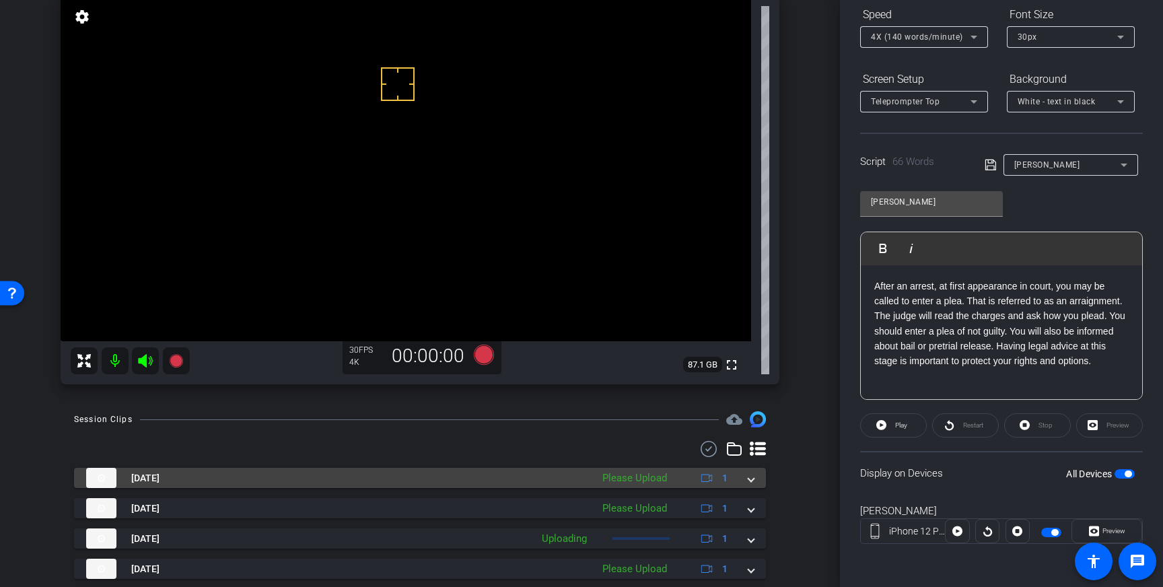
click at [754, 483] on mat-expansion-panel-header "[DATE] Please Upload 1" at bounding box center [420, 478] width 692 height 20
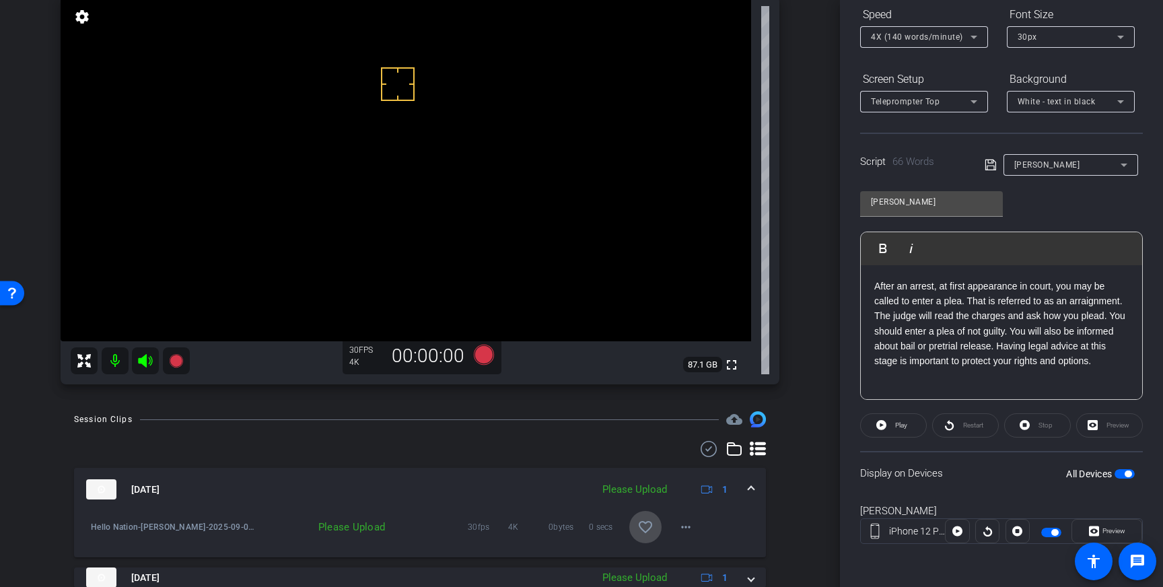
click at [655, 528] on span at bounding box center [645, 527] width 32 height 32
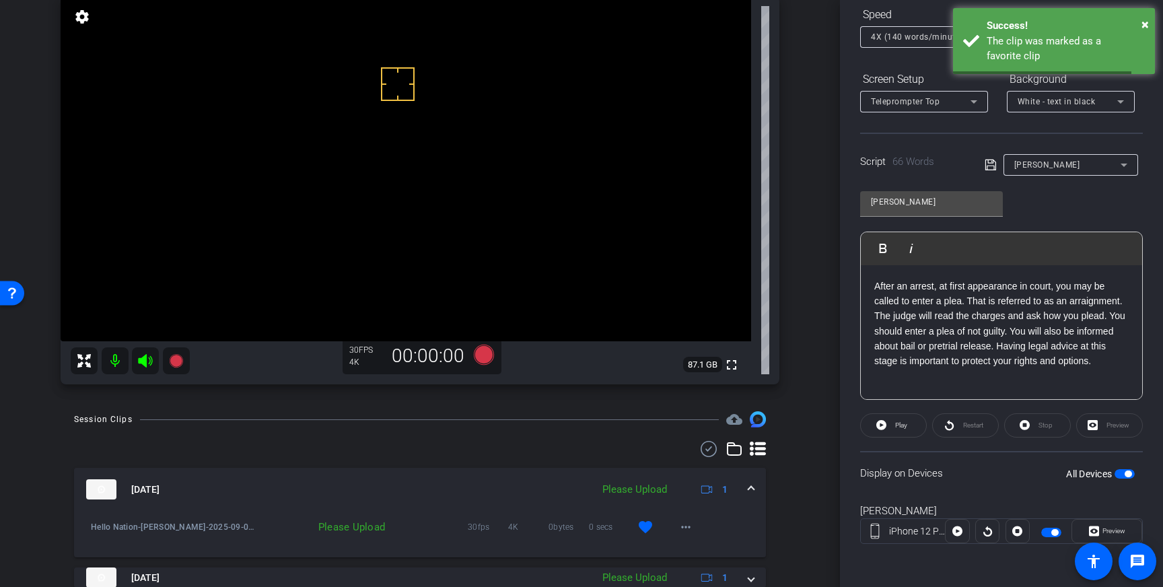
click at [747, 486] on div "[DATE] Please Upload 1" at bounding box center [417, 489] width 662 height 20
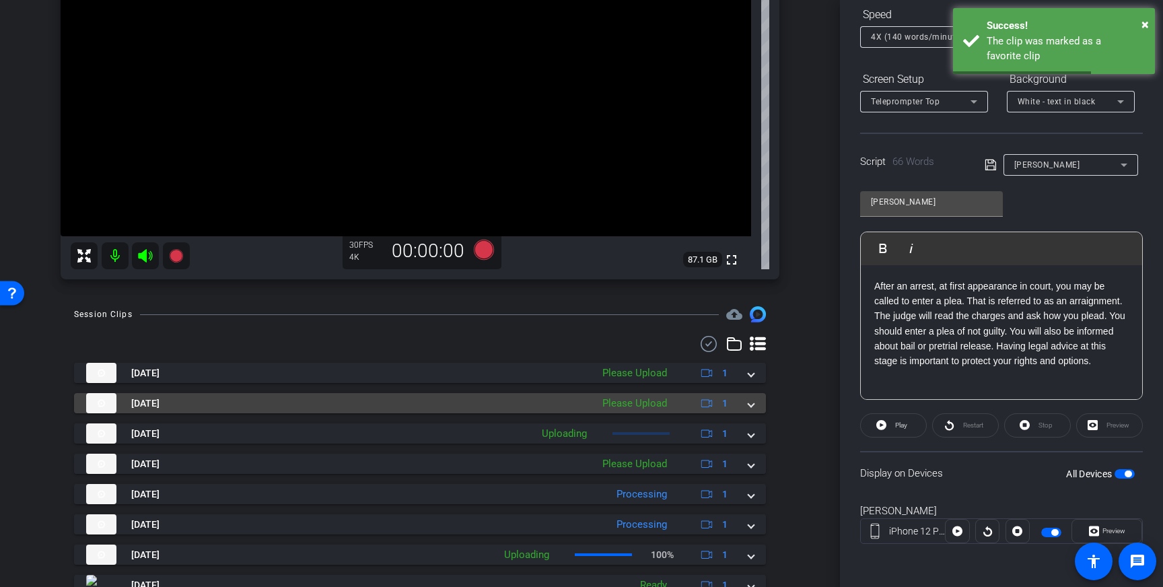
scroll to position [214, 0]
click at [750, 404] on span at bounding box center [750, 402] width 5 height 14
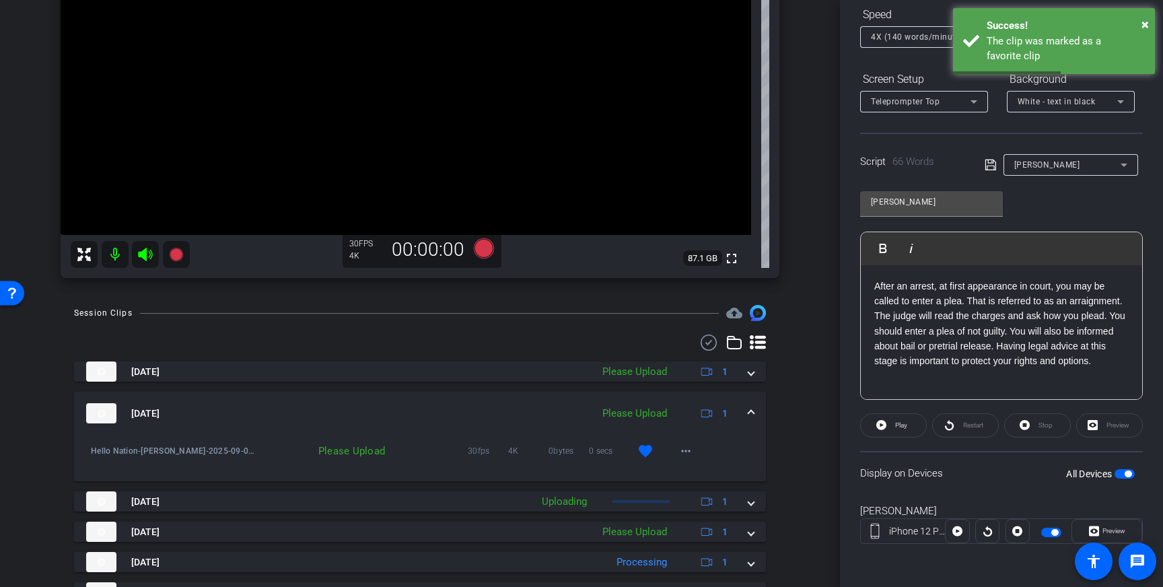
click at [750, 406] on mat-expansion-panel-header "[DATE] Please Upload 1" at bounding box center [420, 413] width 692 height 43
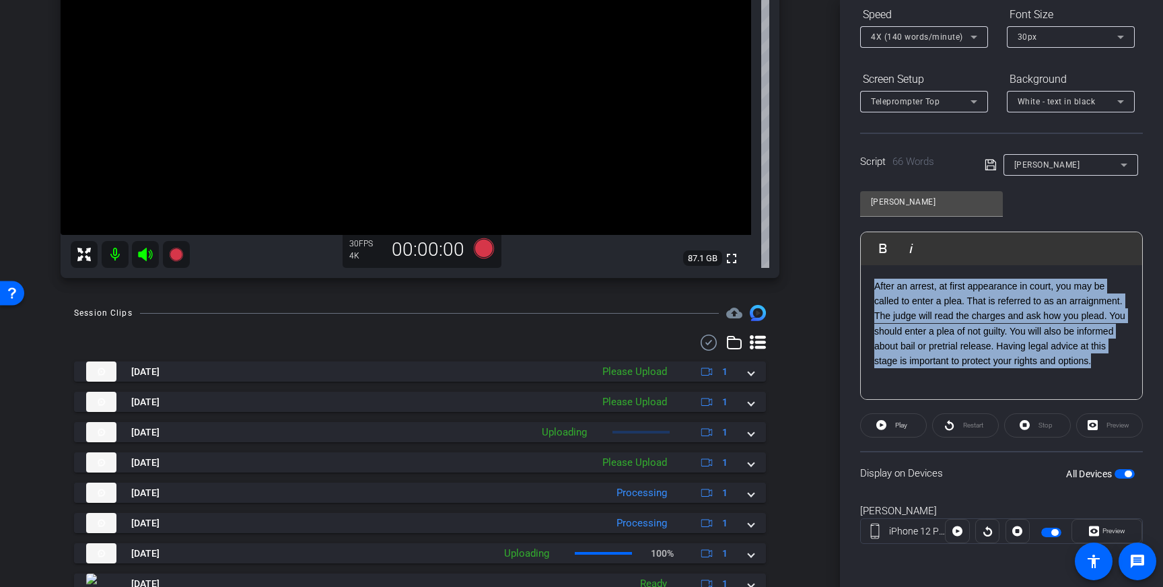
drag, startPoint x: 1135, startPoint y: 361, endPoint x: 871, endPoint y: 287, distance: 273.3
click at [871, 287] on div "After an arrest, at first appearance in court, you may be called to enter a ple…" at bounding box center [1001, 332] width 281 height 135
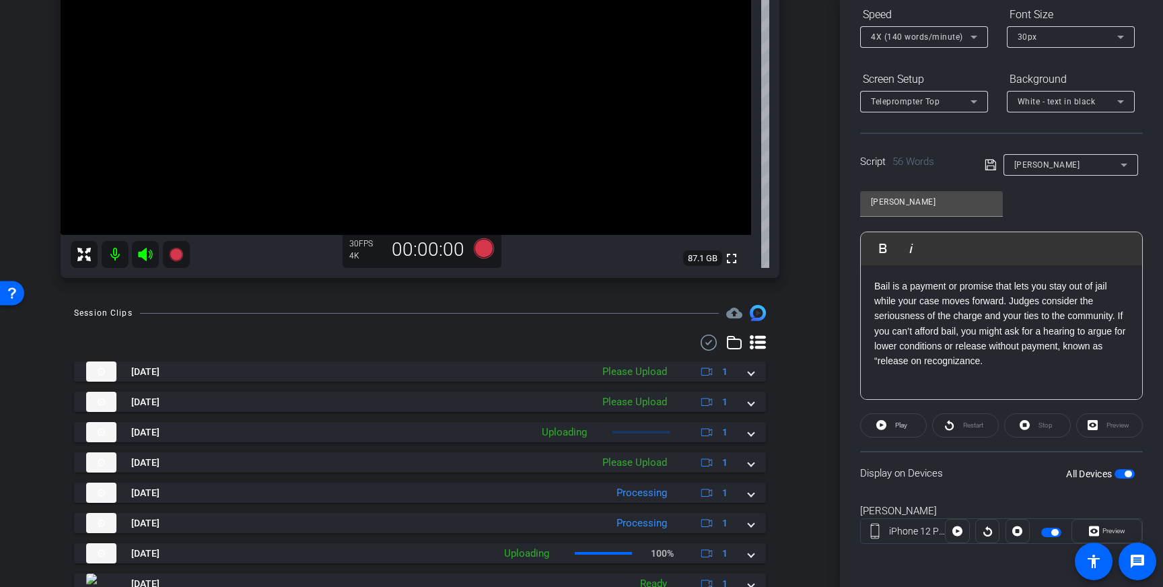
click at [988, 167] on icon at bounding box center [990, 165] width 12 height 16
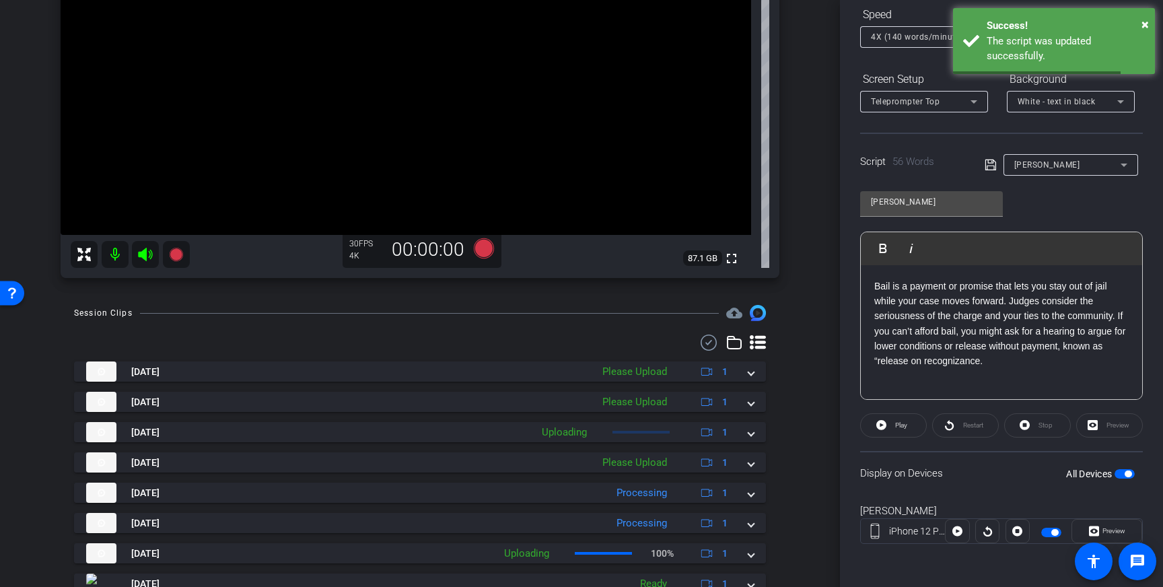
click at [1126, 467] on div "All Devices" at bounding box center [1100, 473] width 69 height 13
click at [1126, 474] on span "button" at bounding box center [1127, 473] width 7 height 7
click at [1126, 474] on span "button" at bounding box center [1124, 473] width 20 height 9
click at [991, 169] on icon at bounding box center [990, 165] width 12 height 16
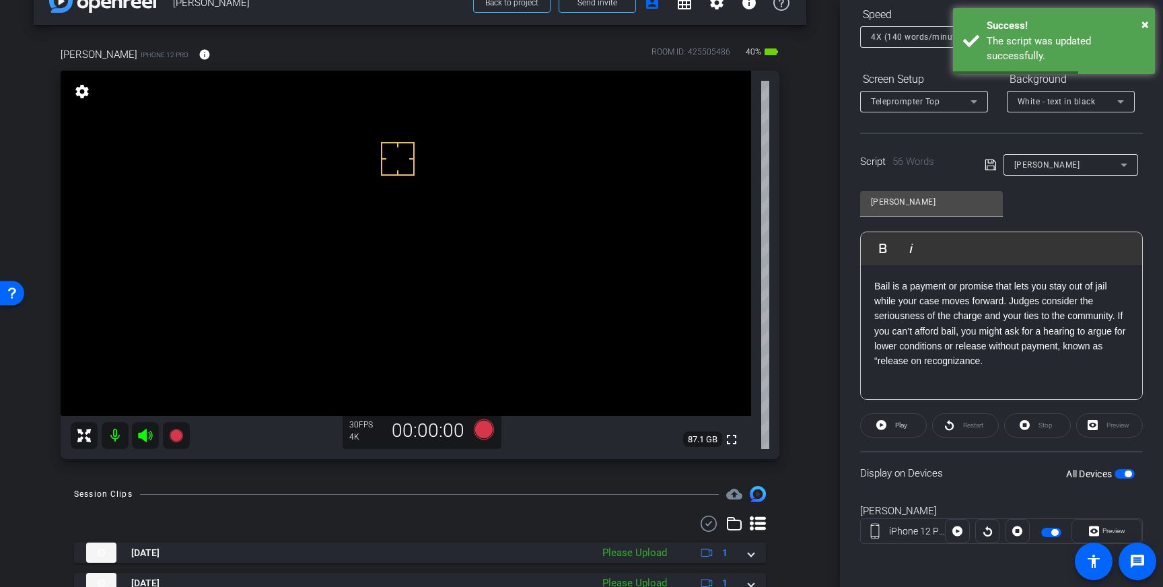
scroll to position [0, 0]
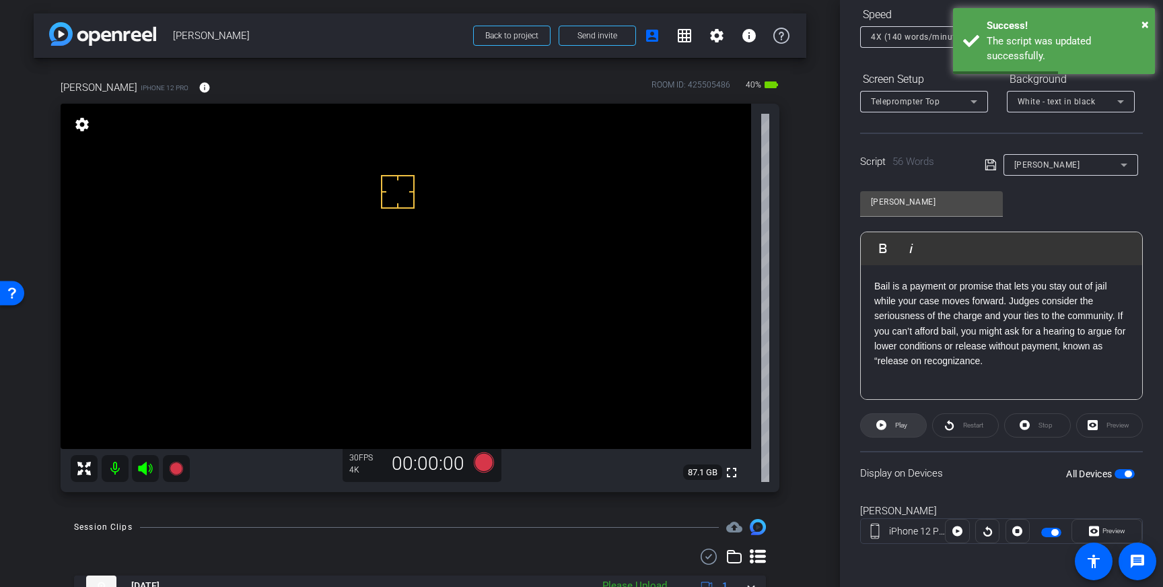
click at [890, 426] on span at bounding box center [893, 425] width 65 height 32
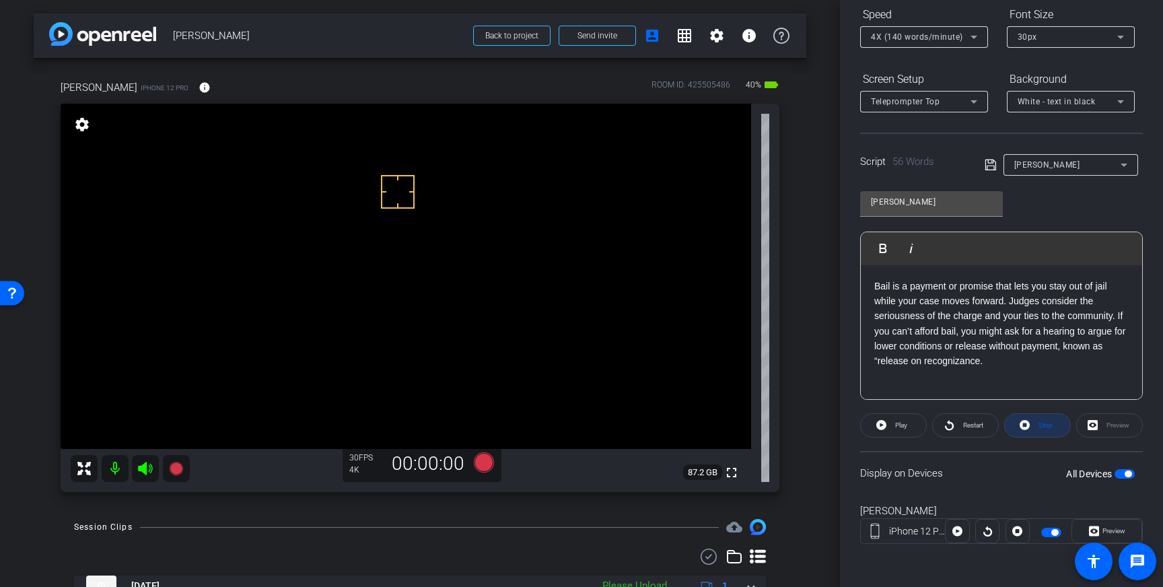
click at [1019, 425] on span at bounding box center [1037, 425] width 65 height 32
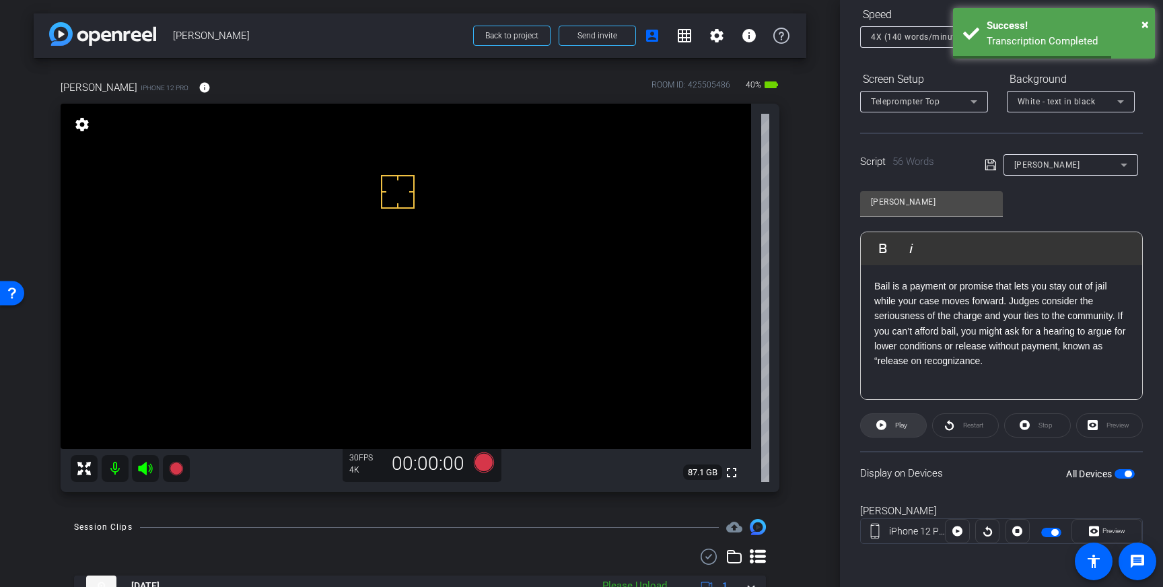
click at [894, 427] on span "Play" at bounding box center [899, 425] width 15 height 19
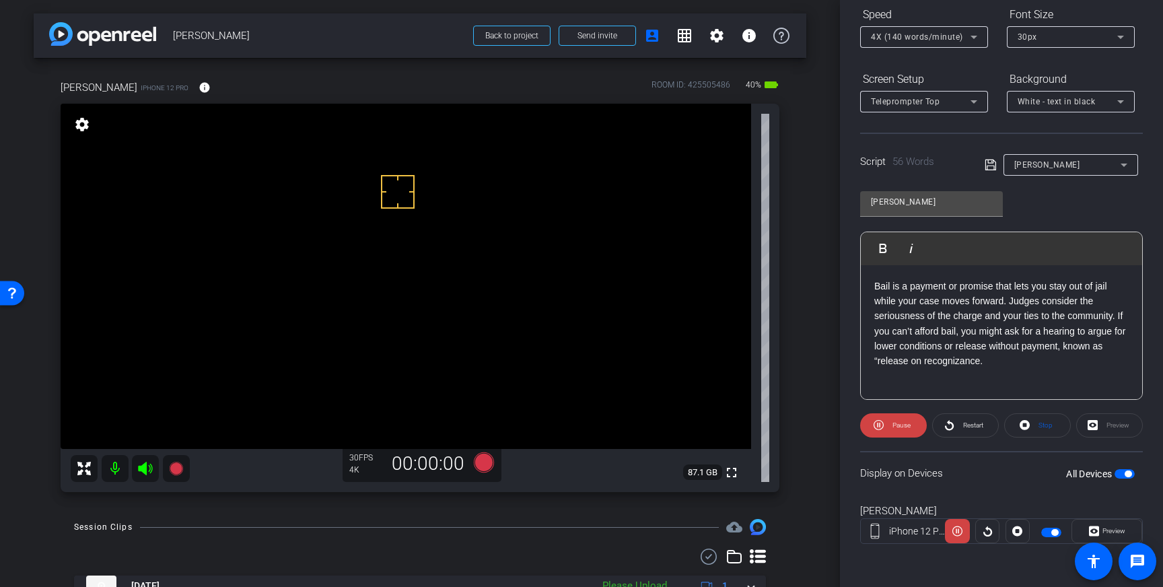
click at [894, 427] on span "Pause" at bounding box center [901, 424] width 18 height 7
click at [875, 285] on p "Bail is a payment or promise that lets you stay out of jail while your case mov…" at bounding box center [1001, 324] width 254 height 90
click at [970, 285] on p "In many cases bail is a payment or promise that lets you stay out of jail while…" at bounding box center [1001, 324] width 254 height 90
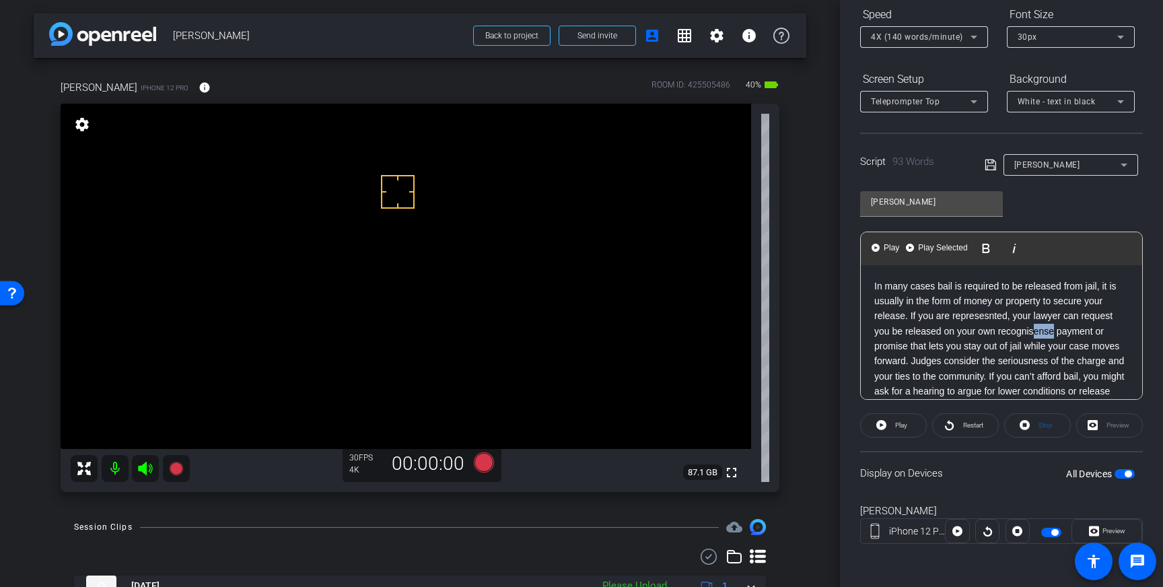
drag, startPoint x: 1054, startPoint y: 330, endPoint x: 1032, endPoint y: 334, distance: 22.0
click at [1032, 334] on p "In many cases bail is required to be released from jail, it is usually in the f…" at bounding box center [1001, 347] width 254 height 136
click at [1038, 310] on p "In many cases bail is required to be released from jail, it is usually in the f…" at bounding box center [1001, 347] width 254 height 136
click at [1032, 334] on p "In many cases bail is required to be released from jail, it is usually in the f…" at bounding box center [1001, 347] width 254 height 136
click at [1039, 332] on p "In many cases bail is required to be released from jail, it is usually in the f…" at bounding box center [1001, 347] width 254 height 136
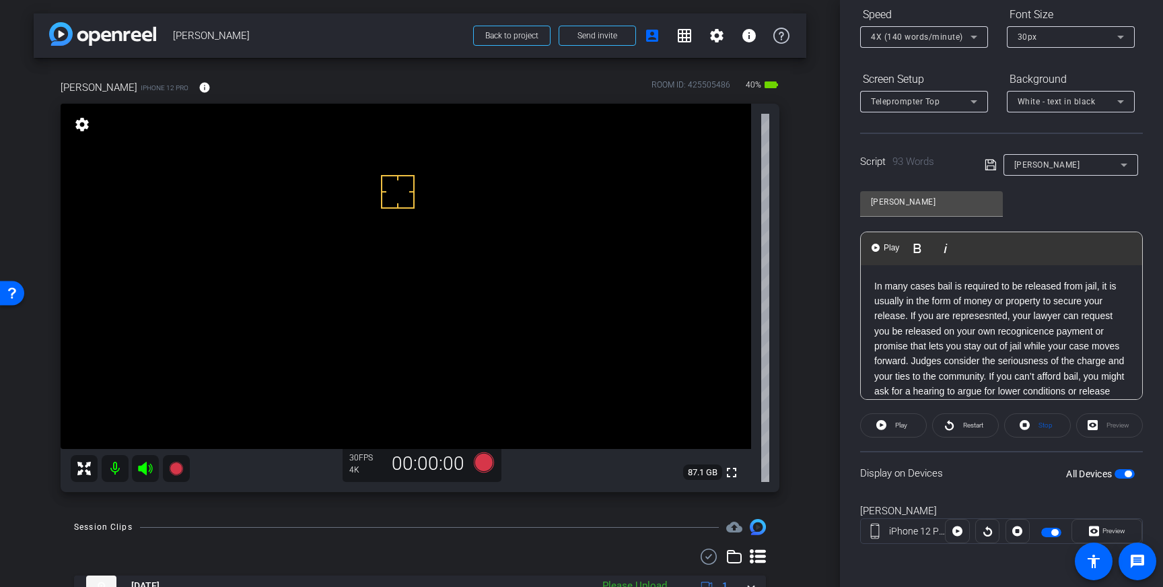
click at [1039, 332] on p "In many cases bail is required to be released from jail, it is usually in the f…" at bounding box center [1001, 347] width 254 height 136
click at [1026, 334] on p "In many cases bail is required to be released from jail, it is usually in the f…" at bounding box center [1001, 347] width 254 height 136
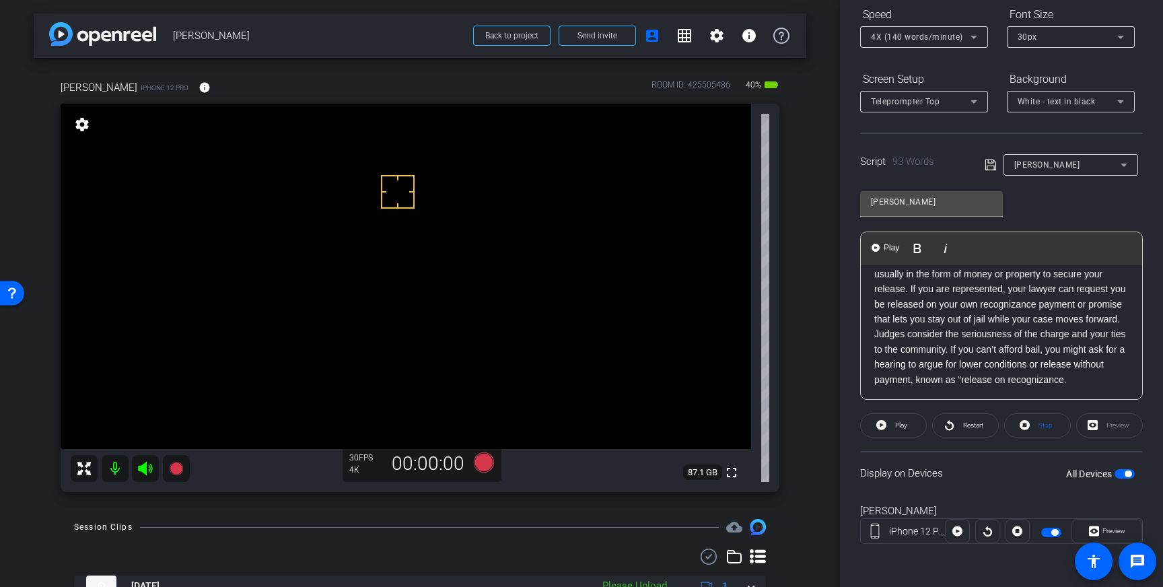
scroll to position [28, 0]
drag, startPoint x: 1040, startPoint y: 303, endPoint x: 1052, endPoint y: 313, distance: 15.3
click at [1052, 313] on p "In many cases bail is required to be released from jail, it is usually in the f…" at bounding box center [1001, 319] width 254 height 136
click at [1042, 301] on p "In many cases bail is required to be released from jail, it is usually in the f…" at bounding box center [1001, 319] width 254 height 136
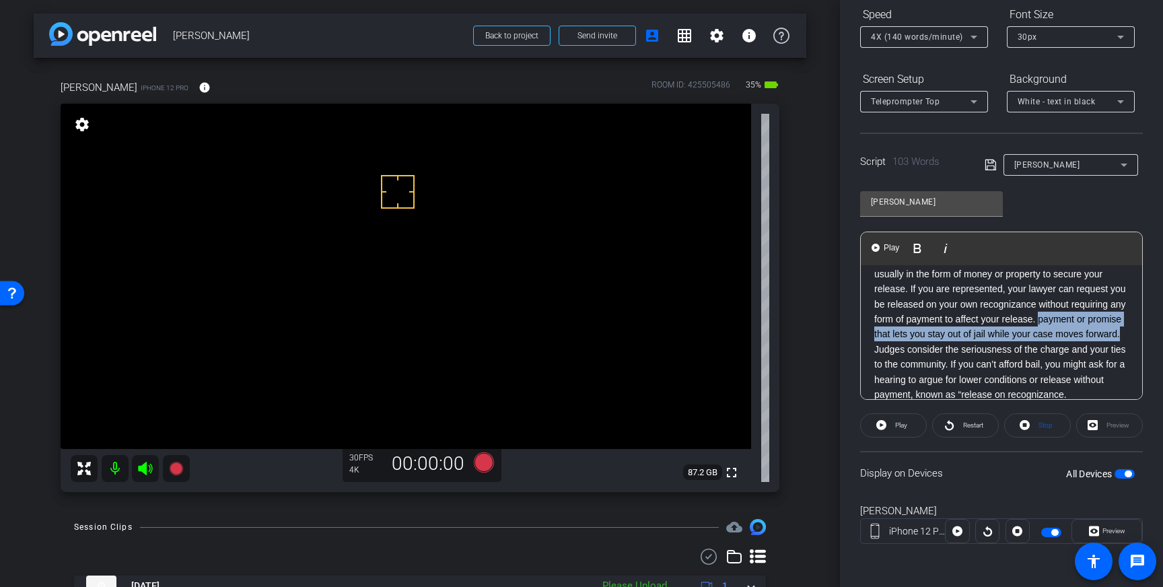
drag, startPoint x: 1123, startPoint y: 336, endPoint x: 1040, endPoint y: 321, distance: 84.2
click at [1040, 321] on p "In many cases bail is required to be released from jail, it is usually in the f…" at bounding box center [1001, 327] width 254 height 151
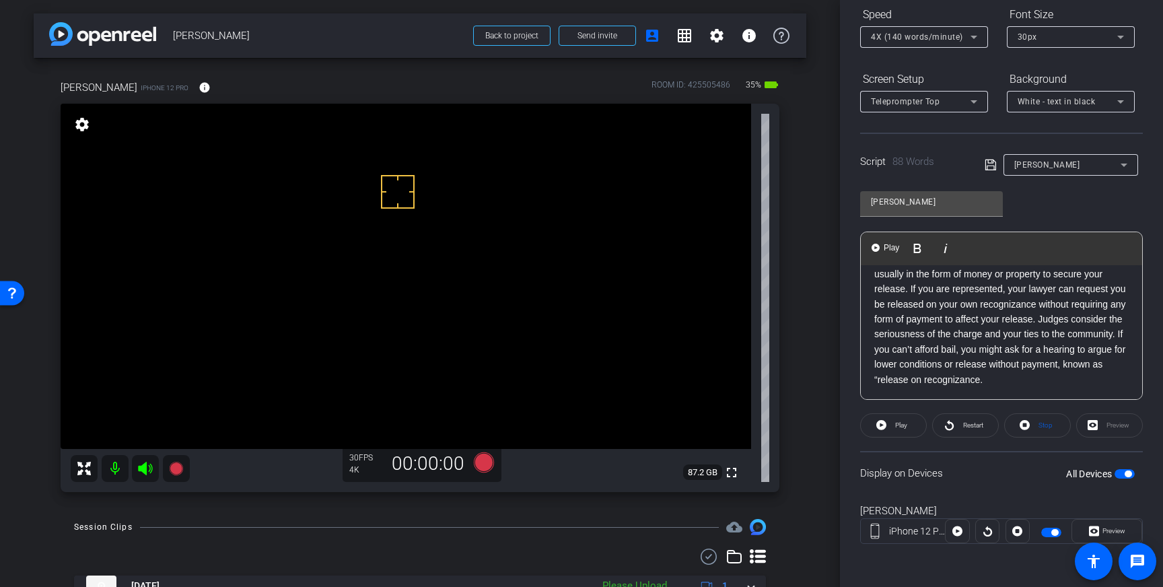
click at [983, 333] on p "In many cases bail is required to be released from jail, it is usually in the f…" at bounding box center [1001, 320] width 254 height 136
click at [997, 340] on p "In many cases bail is required to be released from jail, it is usually in the f…" at bounding box center [1001, 320] width 254 height 136
click at [1007, 352] on p "In many cases bail is required to be released from jail, it is usually in the f…" at bounding box center [1001, 320] width 254 height 136
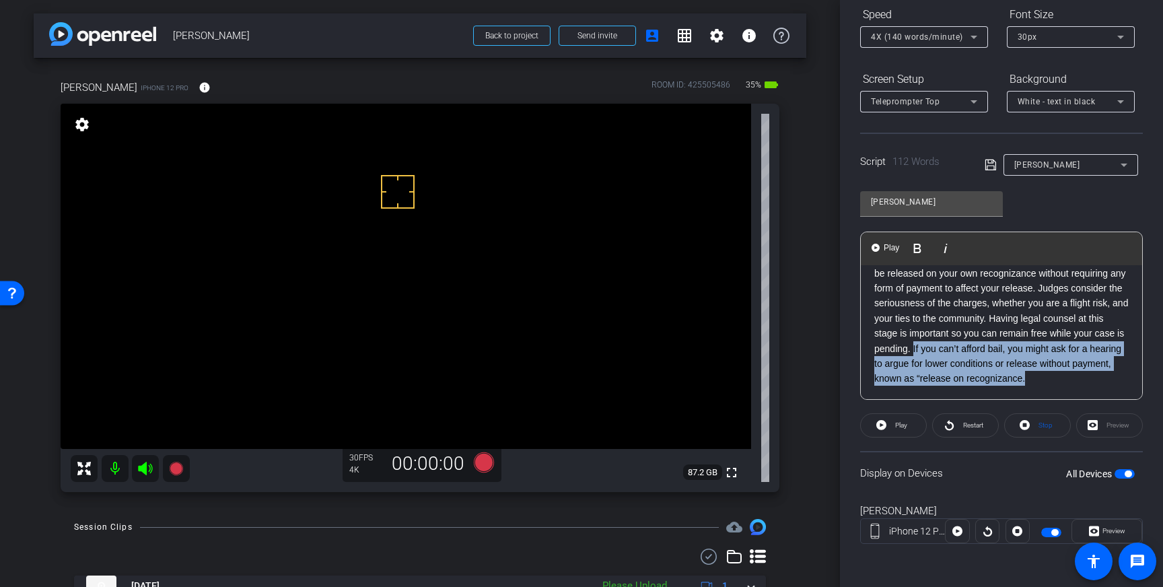
drag, startPoint x: 1033, startPoint y: 383, endPoint x: 914, endPoint y: 355, distance: 122.4
click at [914, 355] on p "In many cases bail is required to be released from jail, it is usually in the f…" at bounding box center [1001, 304] width 254 height 166
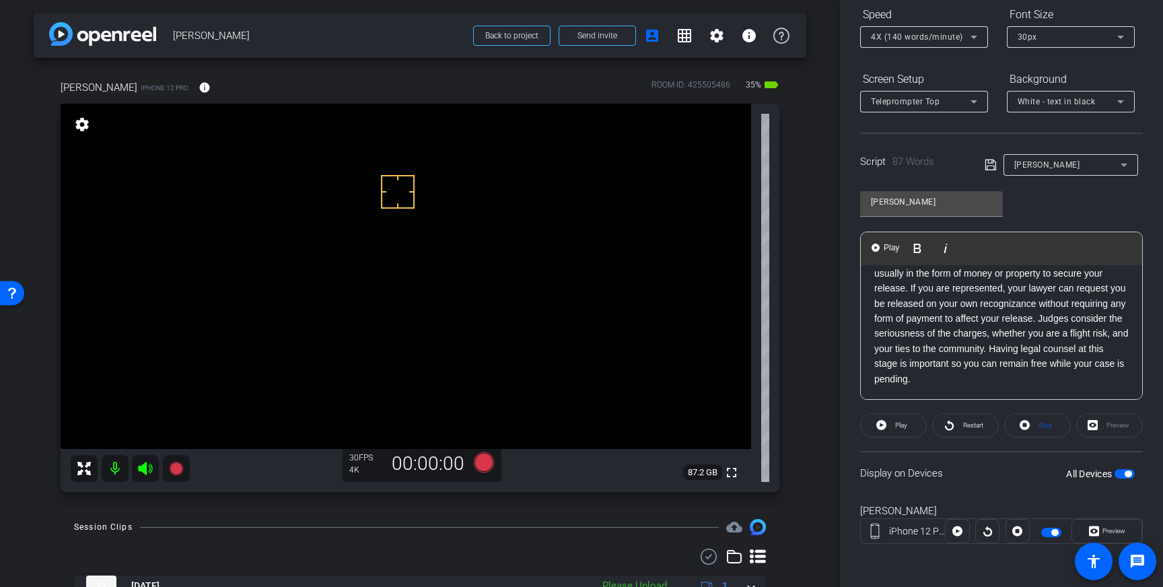
scroll to position [0, 0]
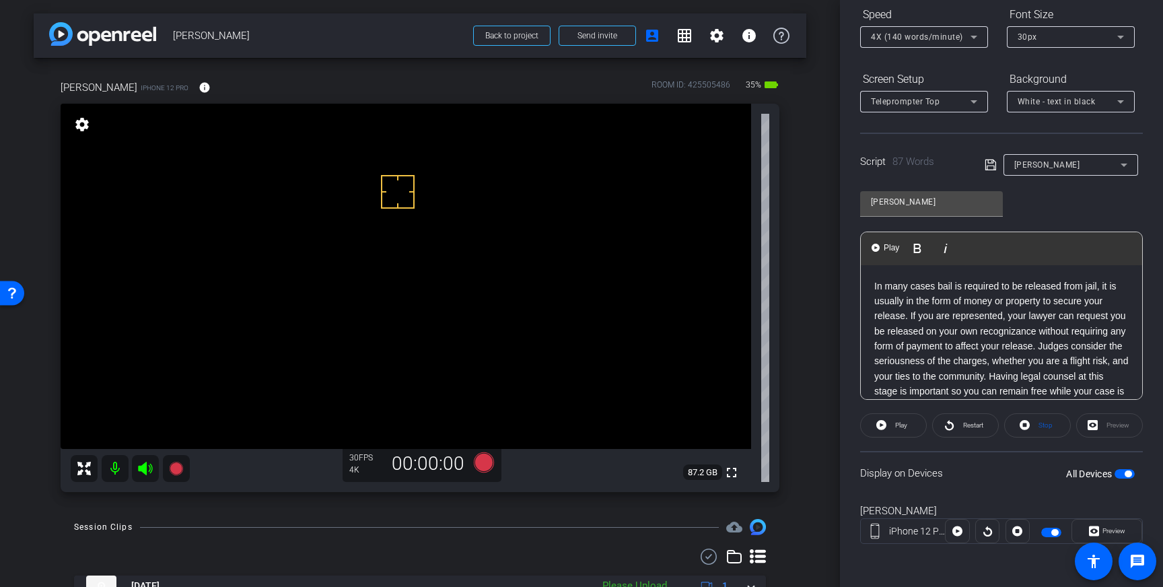
click at [988, 164] on icon at bounding box center [990, 165] width 12 height 16
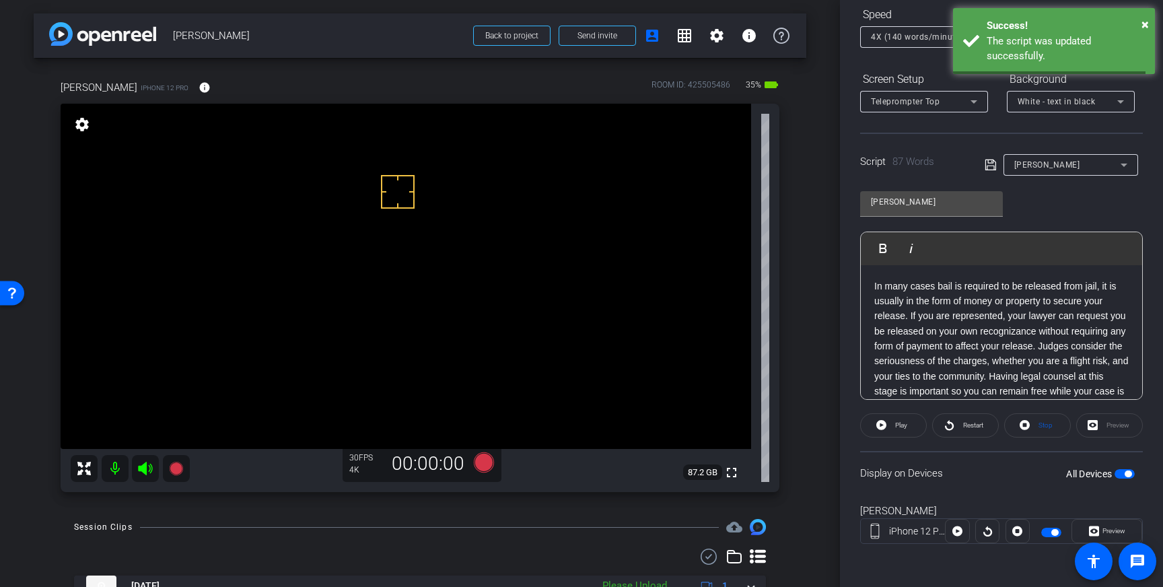
scroll to position [28, 0]
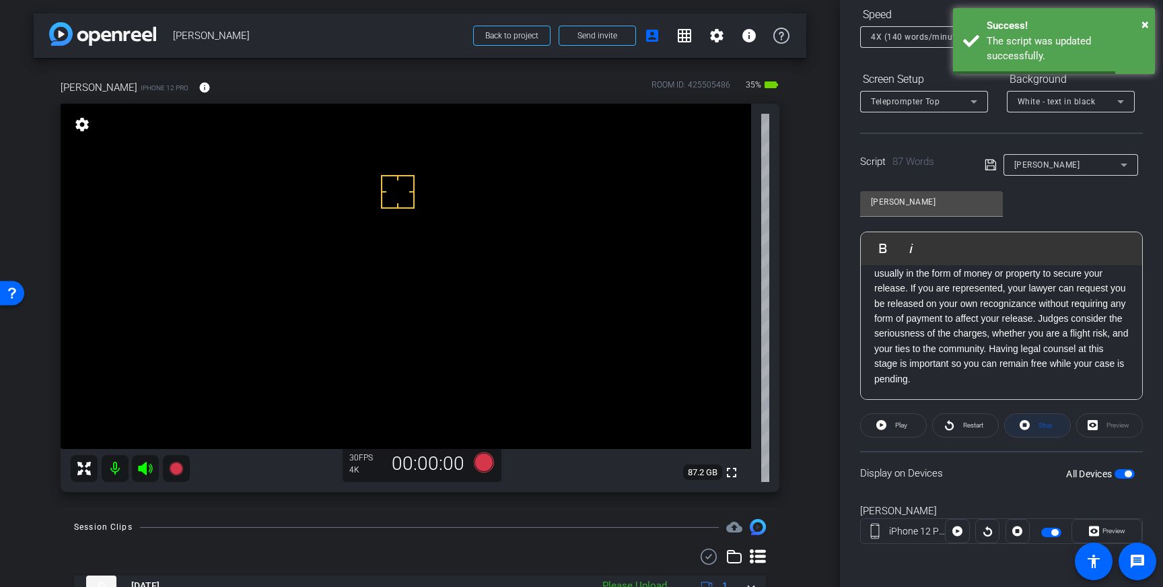
click at [1046, 430] on span "Stop" at bounding box center [1043, 425] width 17 height 19
click at [1128, 475] on span "button" at bounding box center [1127, 473] width 7 height 7
click at [1128, 475] on span "button" at bounding box center [1124, 473] width 20 height 9
click at [988, 154] on div "[PERSON_NAME]" at bounding box center [1063, 165] width 159 height 22
click at [988, 161] on icon at bounding box center [990, 165] width 12 height 16
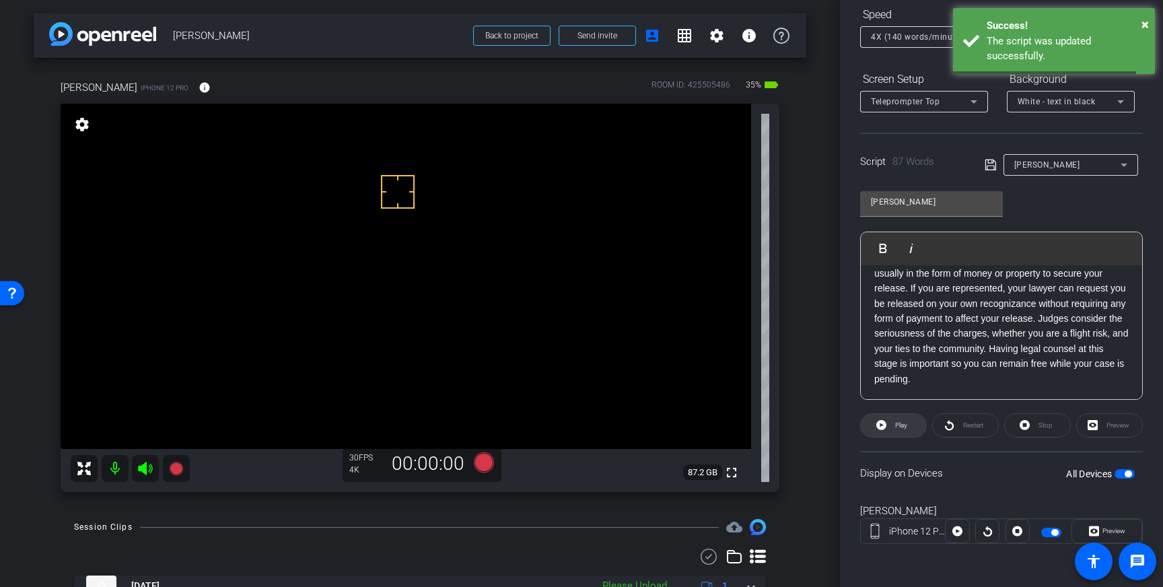
click at [893, 427] on span "Play" at bounding box center [899, 425] width 15 height 19
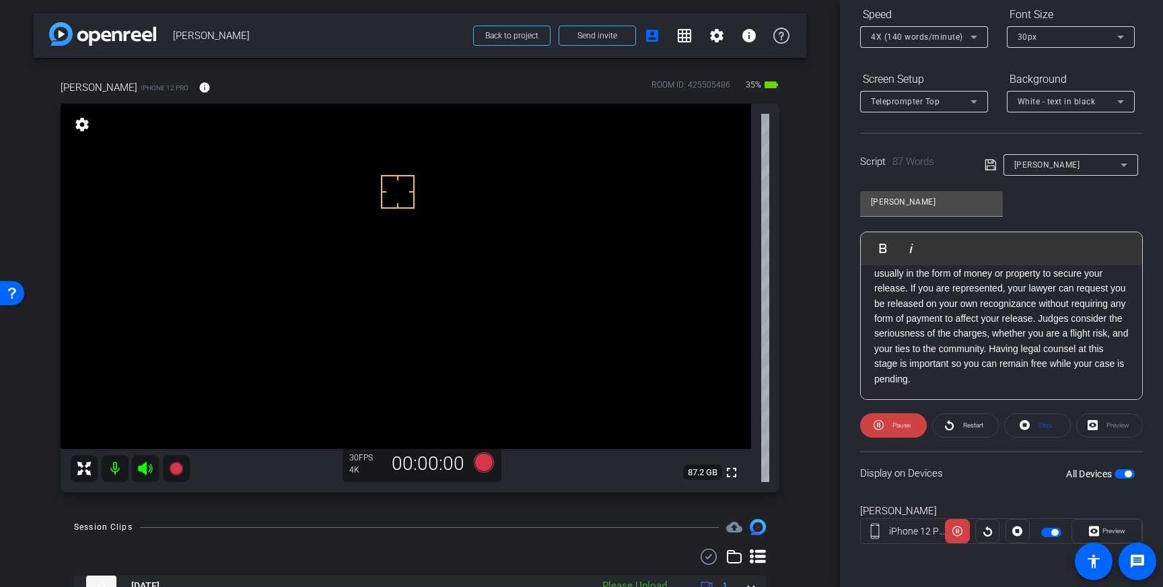
scroll to position [0, 0]
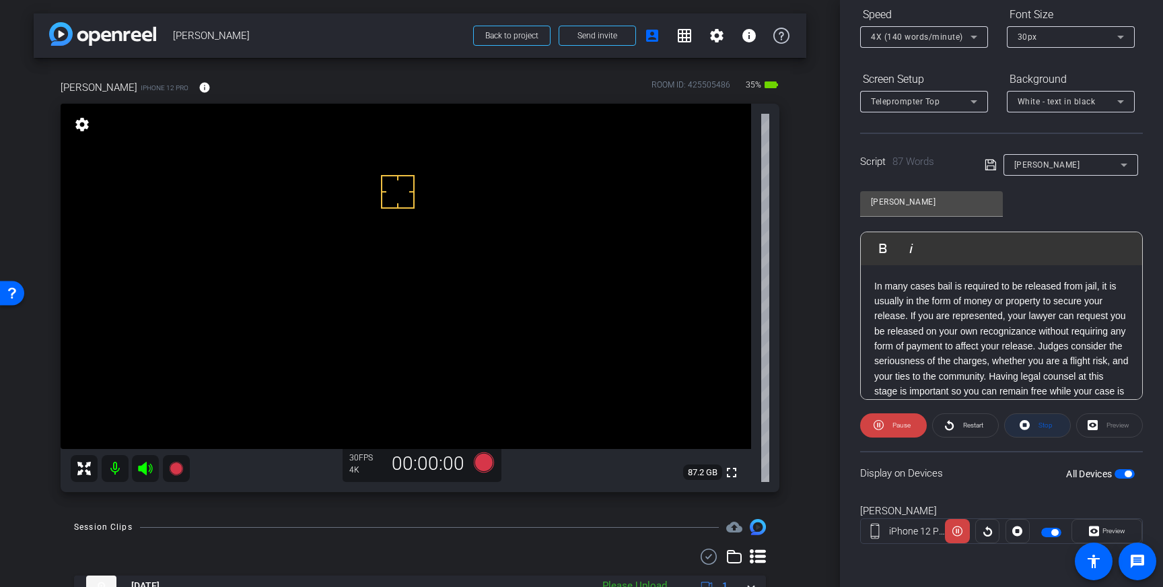
click at [1040, 428] on span "Stop" at bounding box center [1045, 424] width 14 height 7
click at [936, 286] on p "In many cases bail is required to be released from jail, it is usually in the f…" at bounding box center [1001, 347] width 254 height 136
click at [990, 165] on icon at bounding box center [990, 165] width 12 height 16
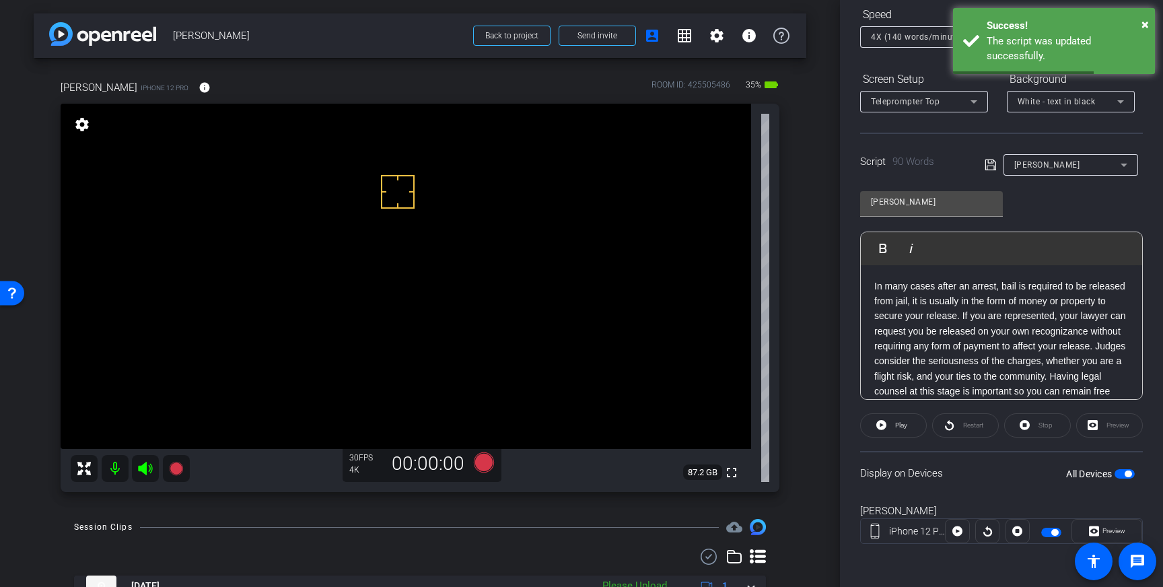
click at [1049, 429] on div "Stop" at bounding box center [1037, 425] width 67 height 24
click at [1124, 474] on span "button" at bounding box center [1127, 473] width 7 height 7
click at [1124, 474] on span "button" at bounding box center [1124, 473] width 20 height 9
click at [990, 166] on icon at bounding box center [990, 165] width 12 height 16
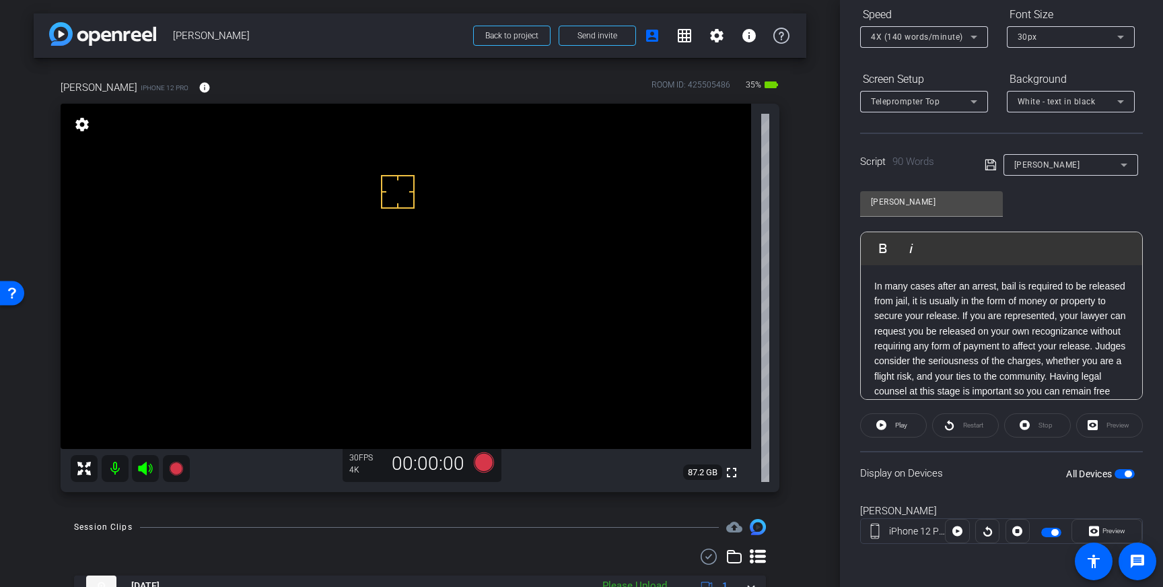
click at [1061, 302] on p "In many cases after an arrest, bail is required to be released from jail, it is…" at bounding box center [1001, 347] width 254 height 136
click at [1088, 298] on p "In many cases after an arrest, bail is required to be released from jail, it is…" at bounding box center [1001, 347] width 254 height 136
click at [991, 164] on icon at bounding box center [990, 165] width 12 height 16
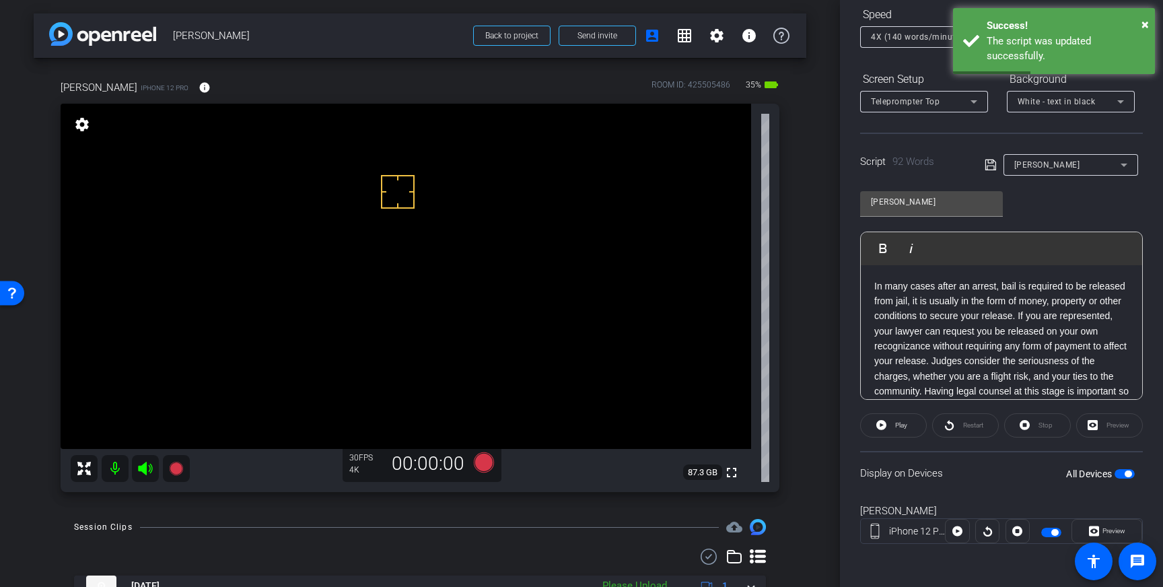
click at [1123, 473] on span "button" at bounding box center [1124, 473] width 20 height 9
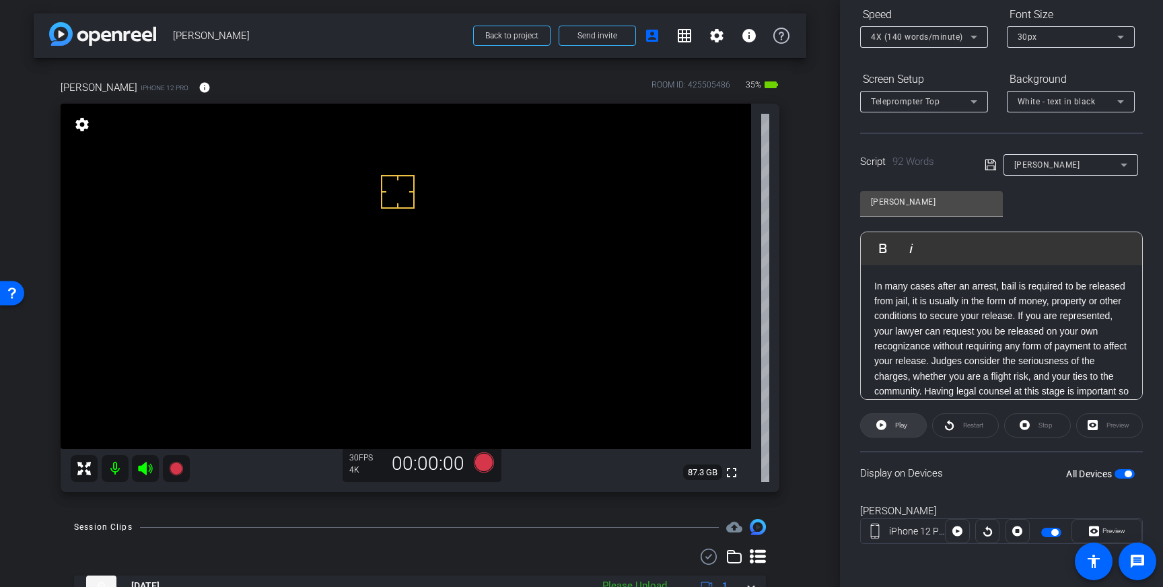
click at [906, 418] on span "Play" at bounding box center [899, 425] width 15 height 19
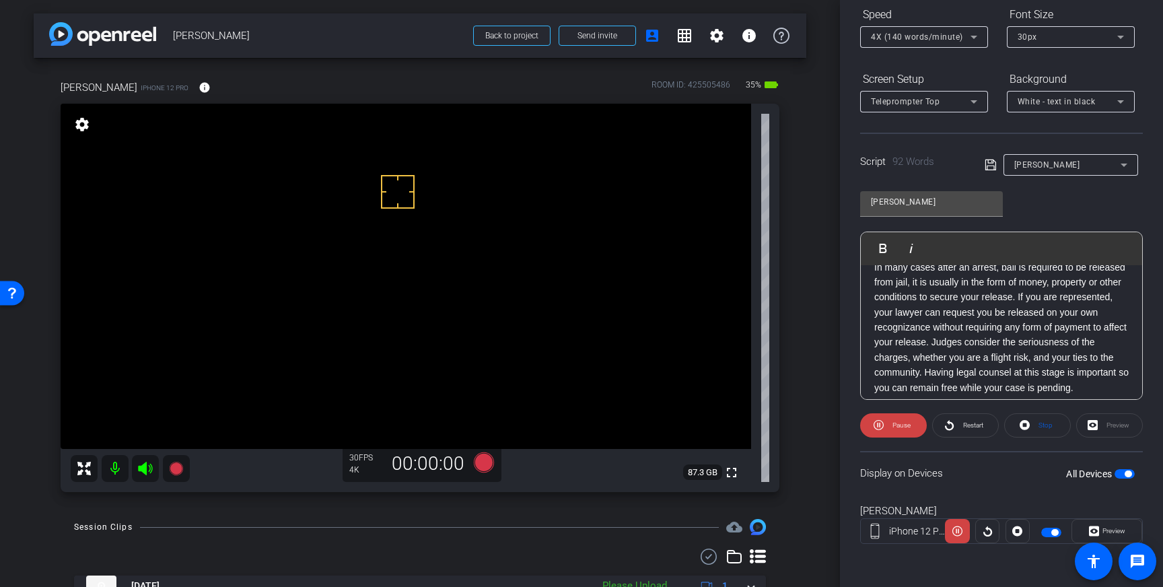
scroll to position [28, 0]
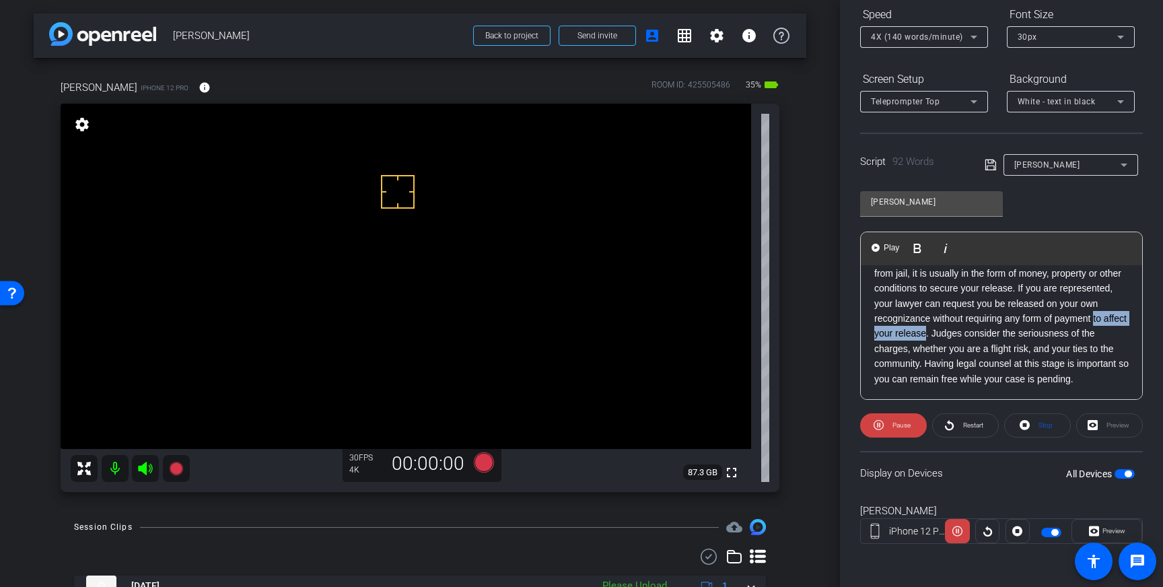
drag, startPoint x: 951, startPoint y: 334, endPoint x: 1095, endPoint y: 322, distance: 144.5
click at [1095, 322] on p "In many cases after an arrest, bail is required to be released from jail, it is…" at bounding box center [1001, 319] width 254 height 136
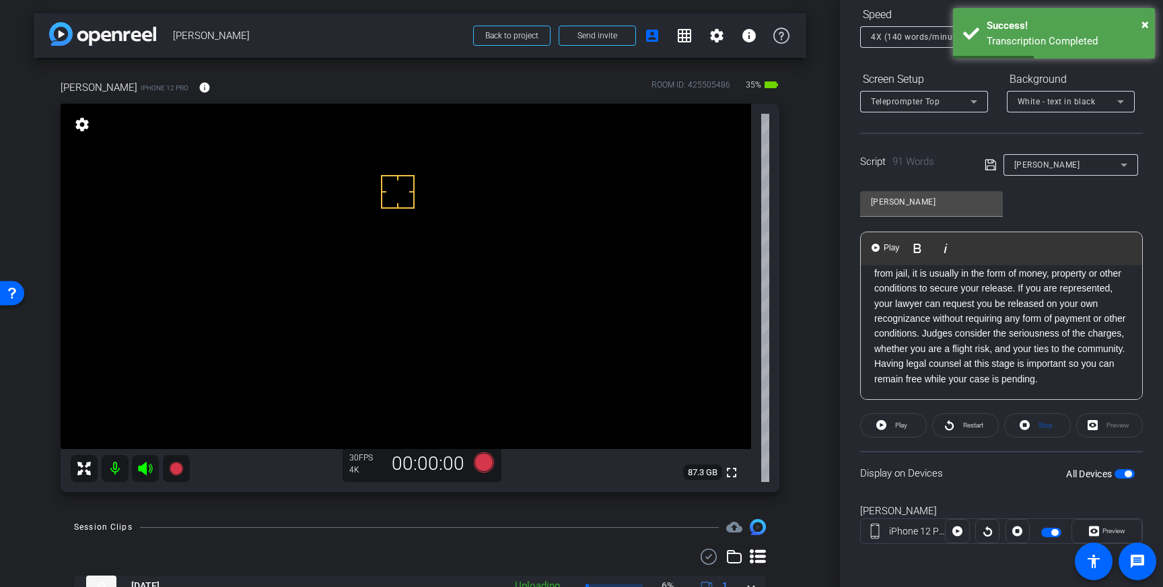
click at [1051, 340] on p "In many cases after an arrest, bail is required to be released from jail, it is…" at bounding box center [1001, 319] width 254 height 136
click at [987, 166] on icon at bounding box center [989, 164] width 11 height 11
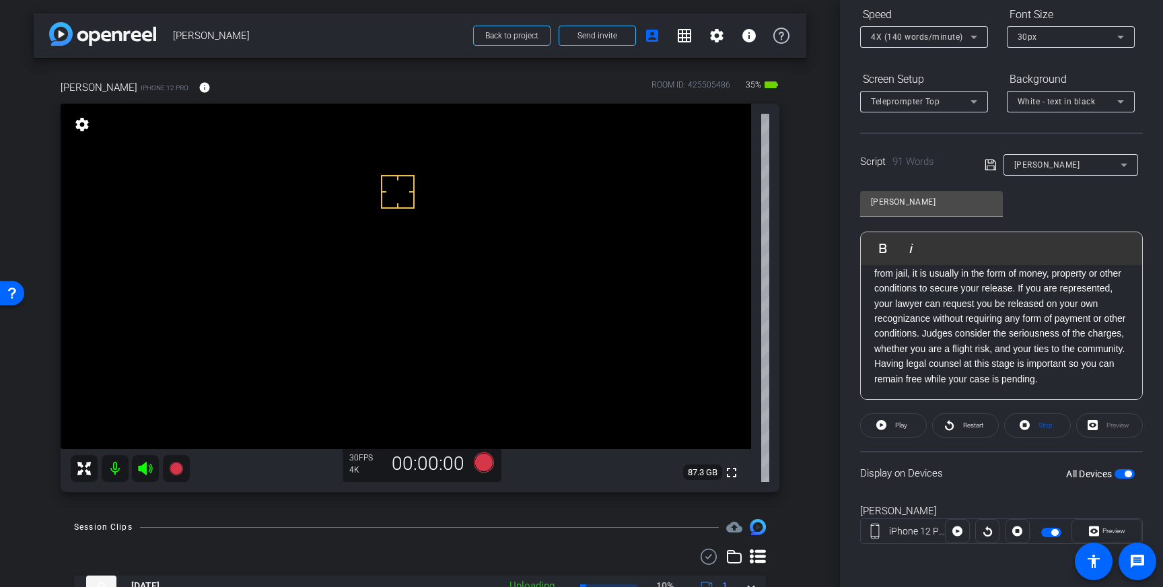
click at [988, 166] on icon at bounding box center [989, 164] width 11 height 11
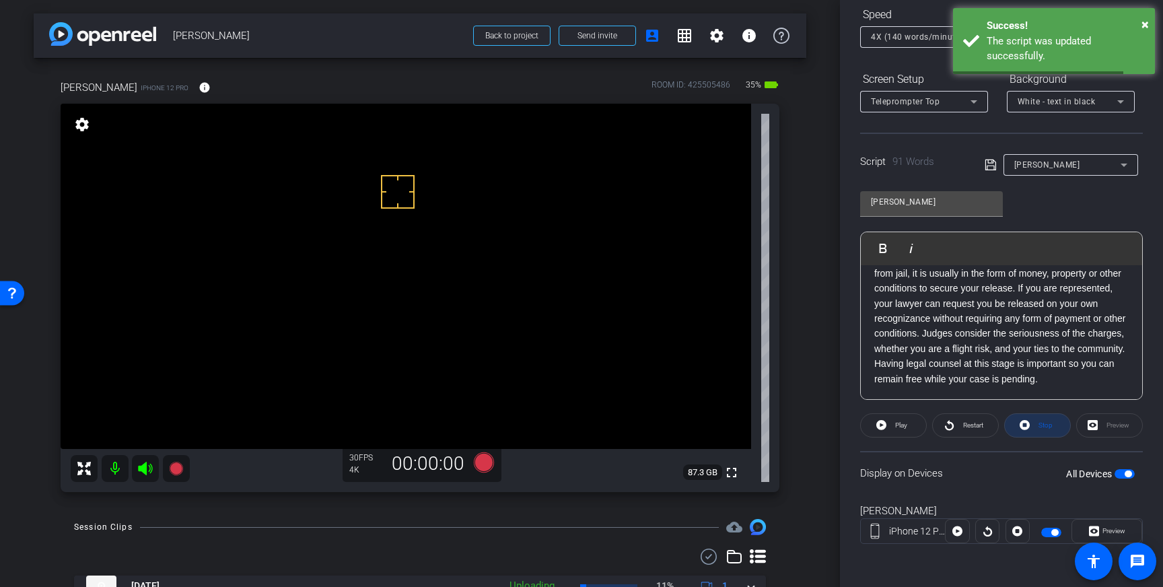
click at [1042, 425] on span "Stop" at bounding box center [1045, 424] width 14 height 7
click at [902, 432] on span "Play" at bounding box center [899, 425] width 15 height 19
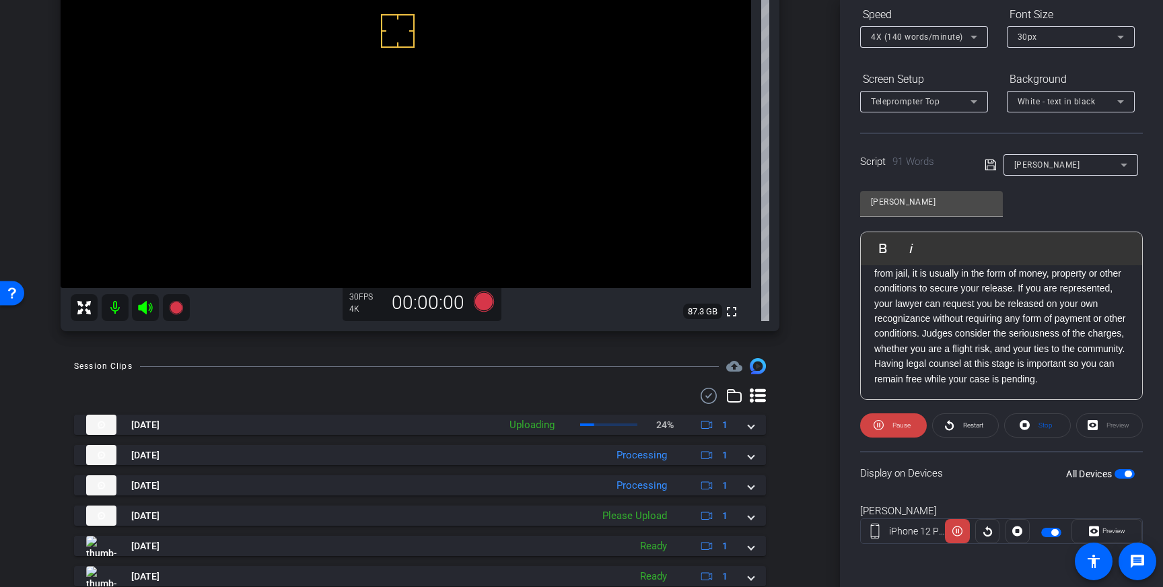
scroll to position [174, 0]
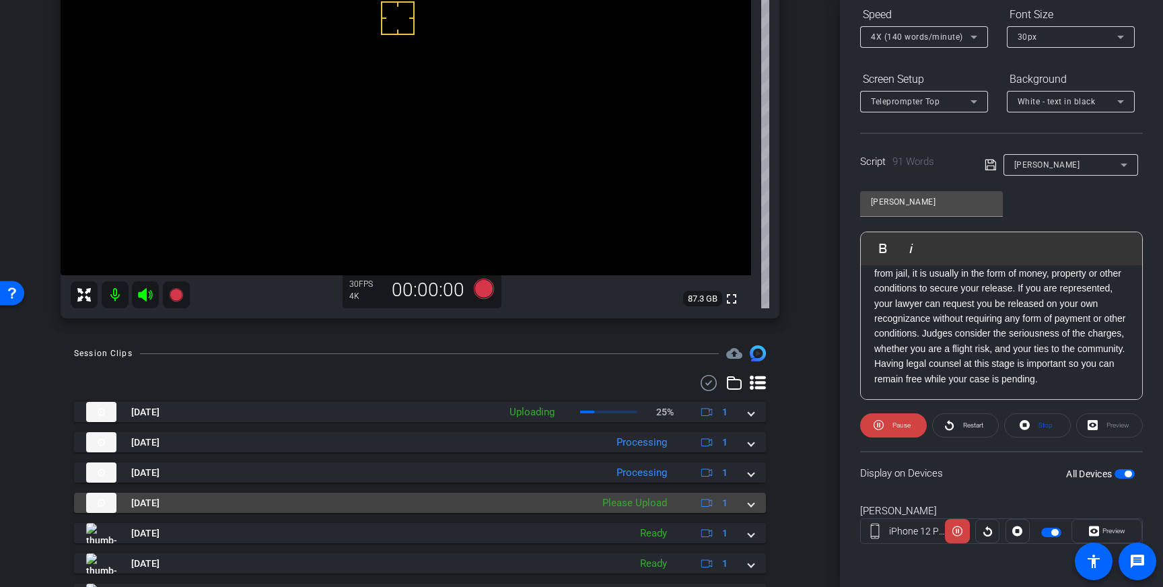
click at [747, 506] on div "[DATE] Please Upload 1" at bounding box center [417, 503] width 662 height 20
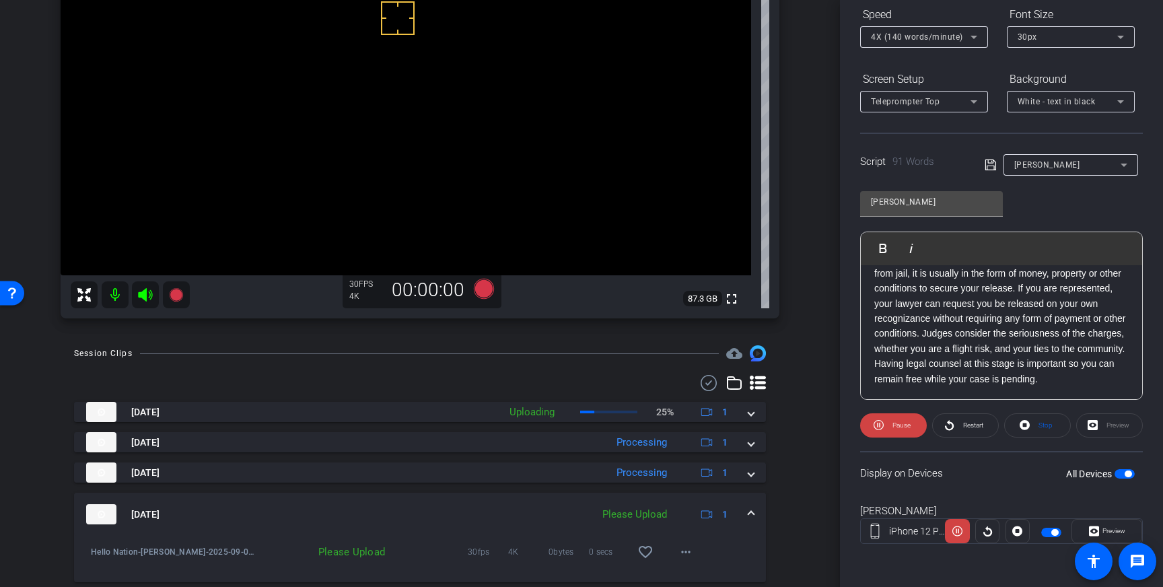
click at [747, 506] on div "[DATE] Please Upload 1" at bounding box center [417, 514] width 662 height 20
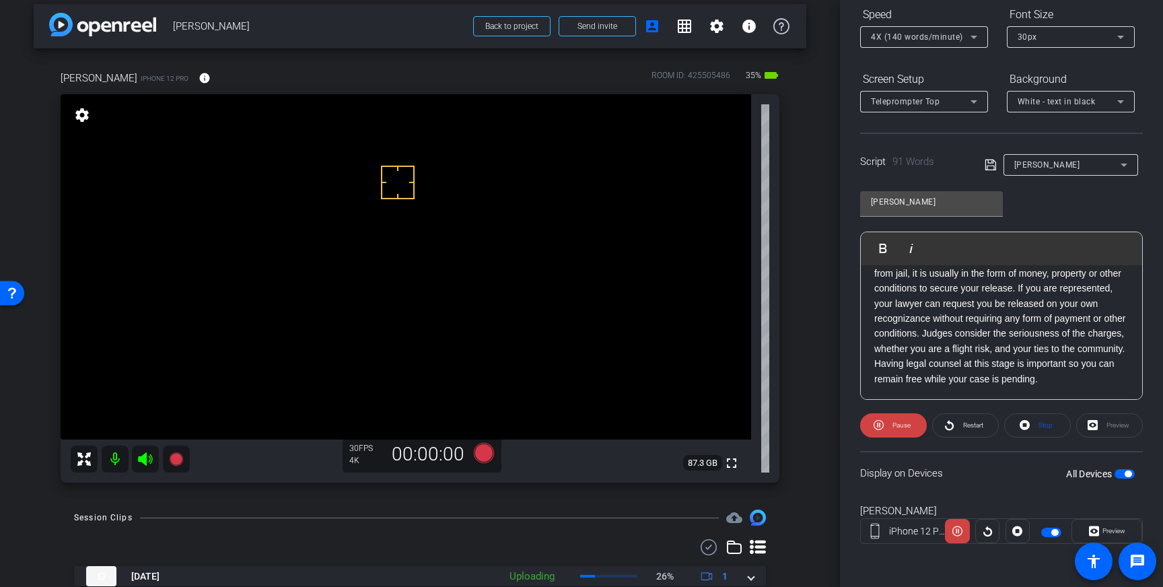
scroll to position [0, 0]
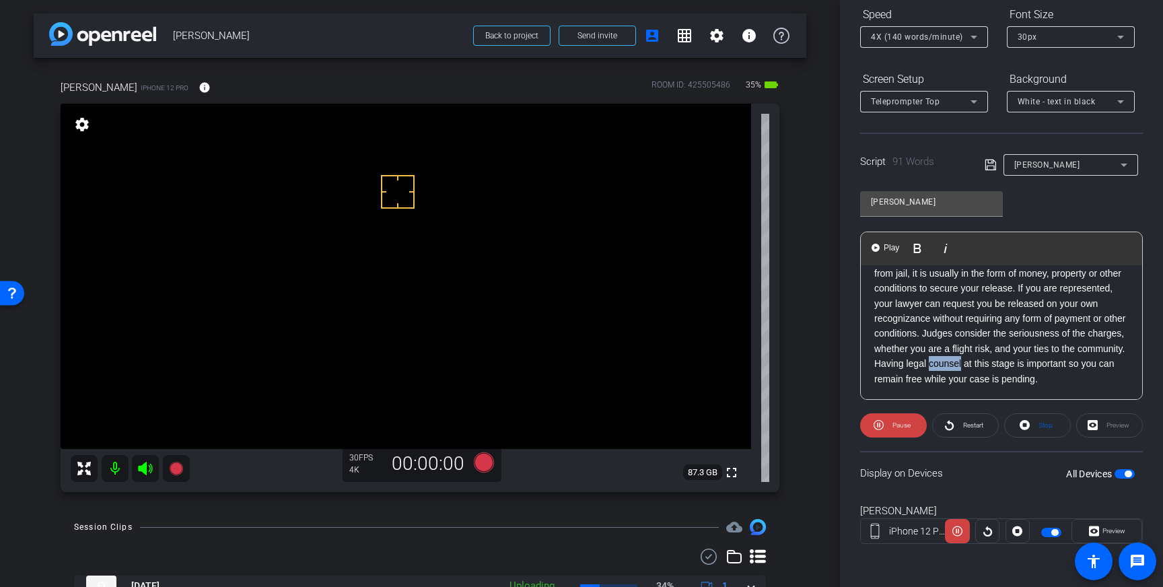
drag, startPoint x: 963, startPoint y: 363, endPoint x: 931, endPoint y: 364, distance: 32.3
click at [931, 364] on p "In many cases after an arrest, bail is required to be released from jail, it is…" at bounding box center [1001, 319] width 254 height 136
click at [988, 167] on icon at bounding box center [990, 165] width 12 height 16
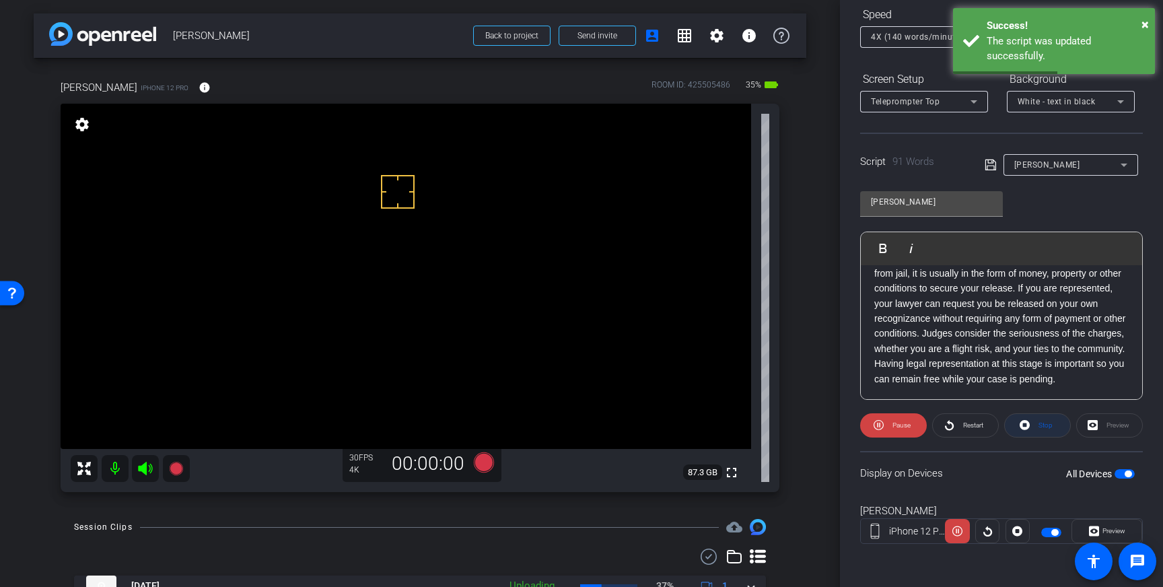
click at [1025, 425] on icon at bounding box center [1024, 425] width 10 height 17
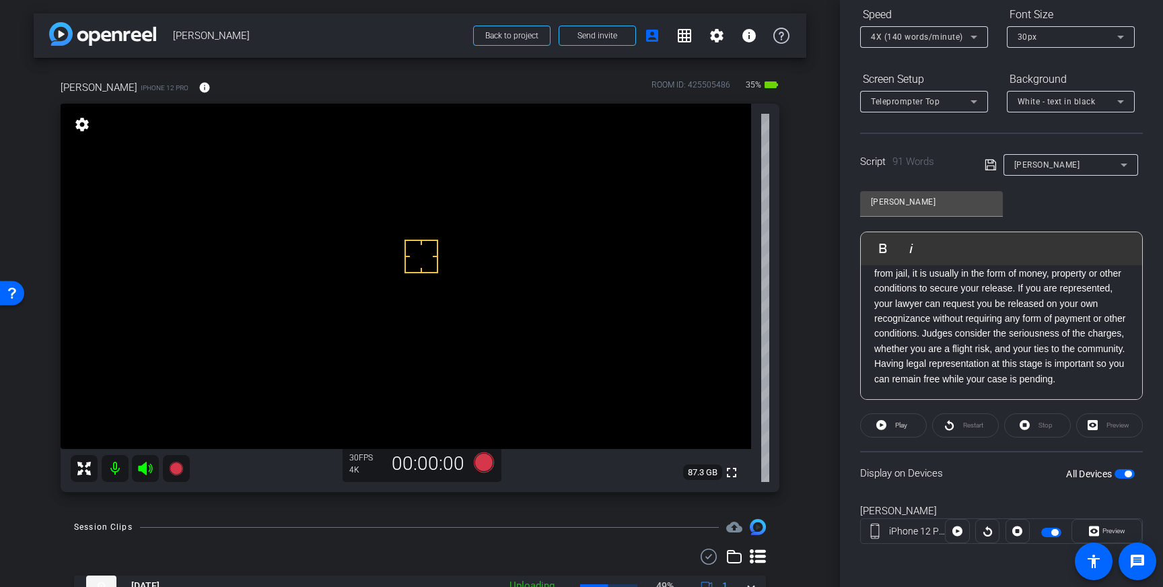
drag, startPoint x: 435, startPoint y: 196, endPoint x: 427, endPoint y: 194, distance: 8.2
click at [484, 461] on icon at bounding box center [484, 462] width 20 height 20
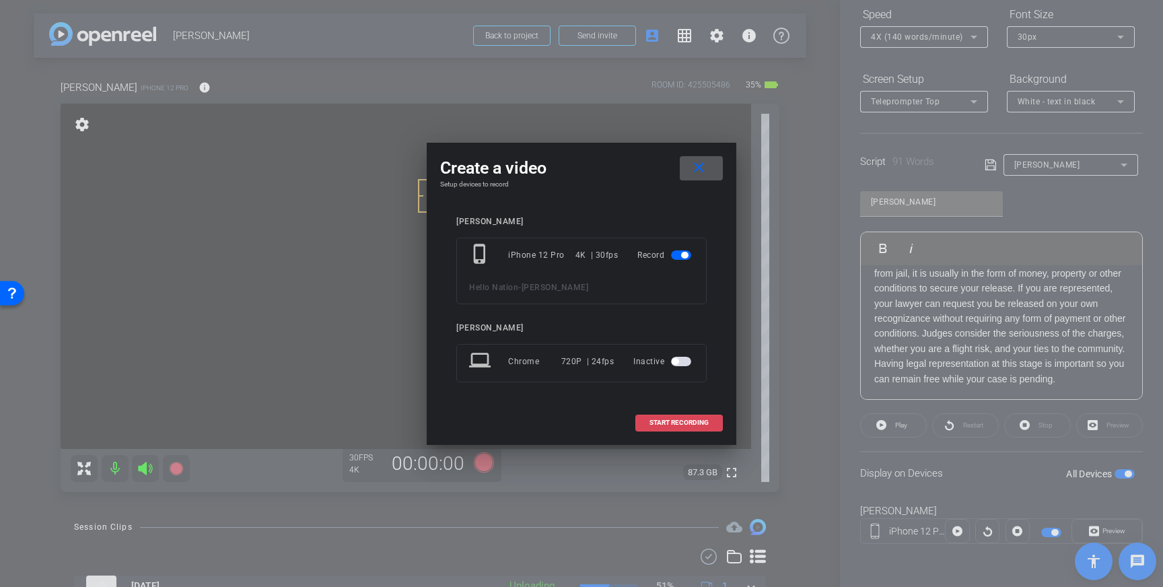
click at [691, 418] on span at bounding box center [679, 422] width 86 height 32
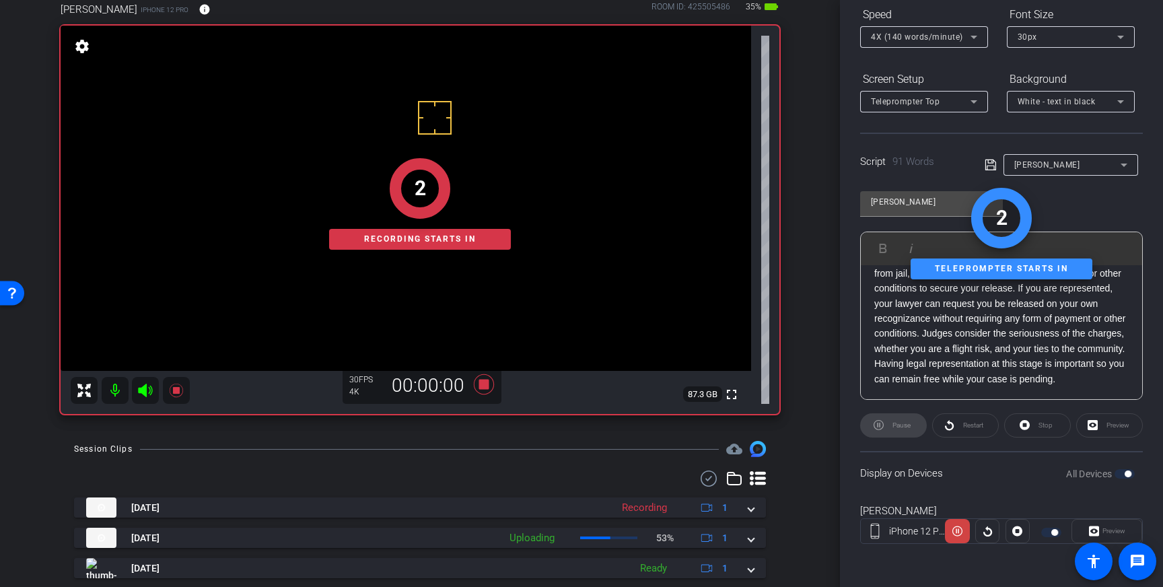
scroll to position [83, 0]
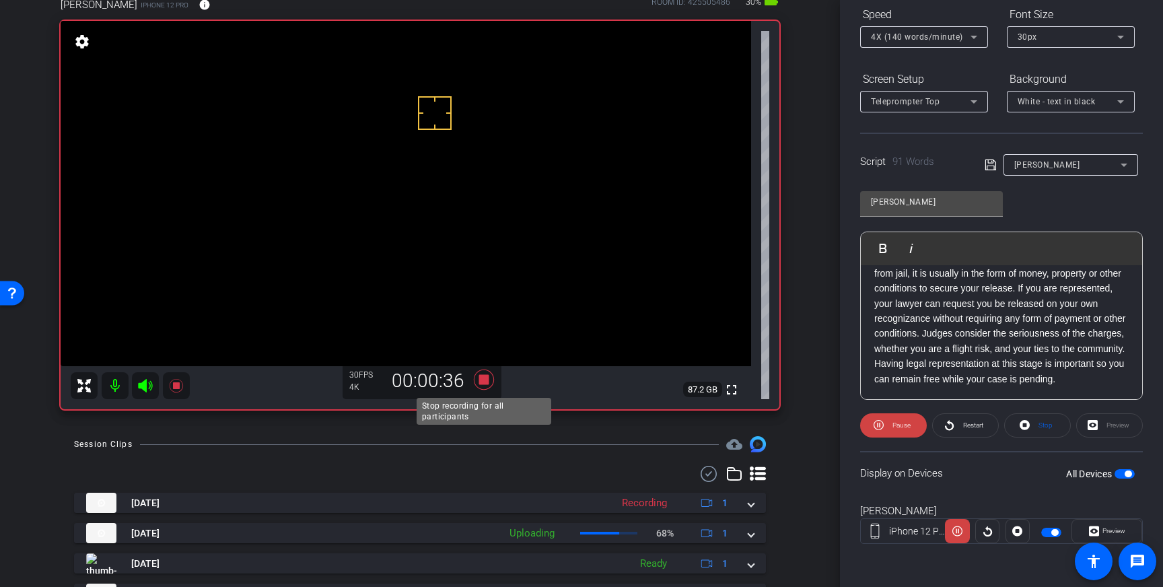
click at [484, 386] on icon at bounding box center [484, 379] width 32 height 24
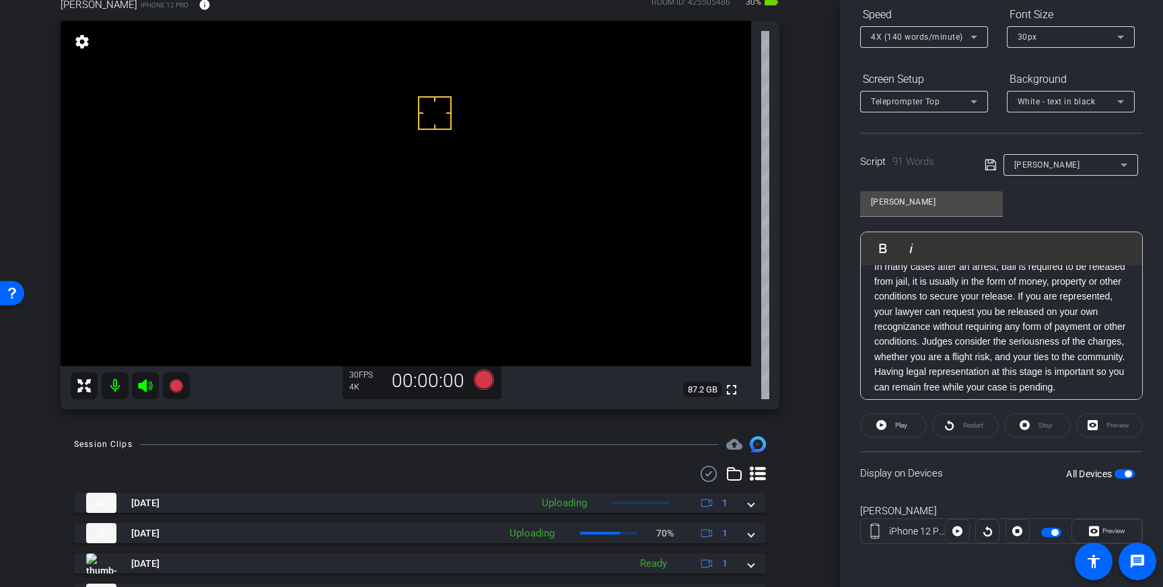
scroll to position [87, 0]
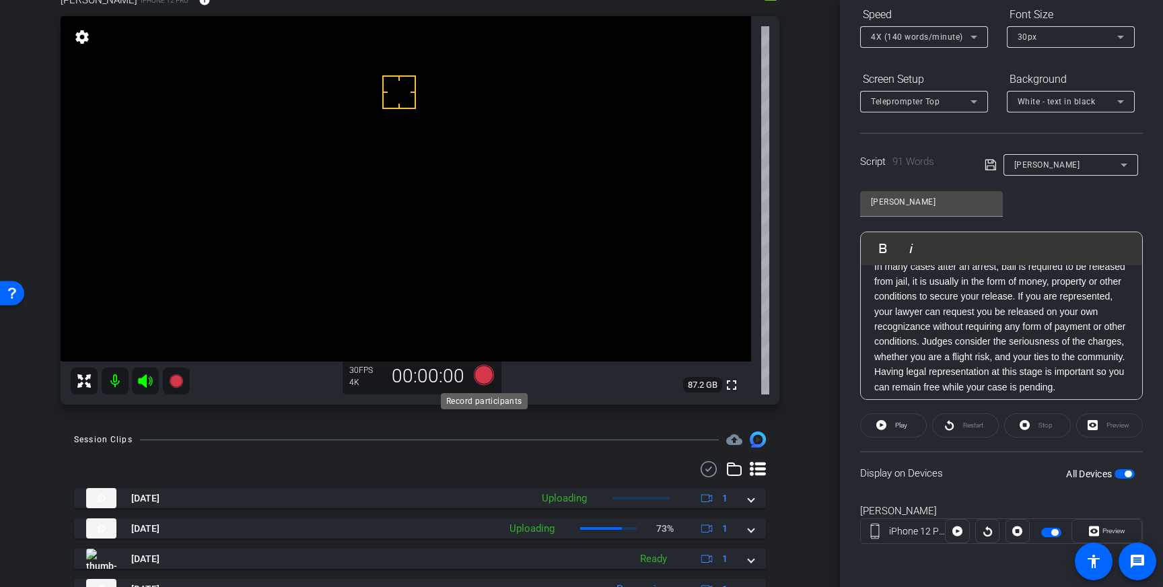
click at [484, 380] on icon at bounding box center [484, 375] width 20 height 20
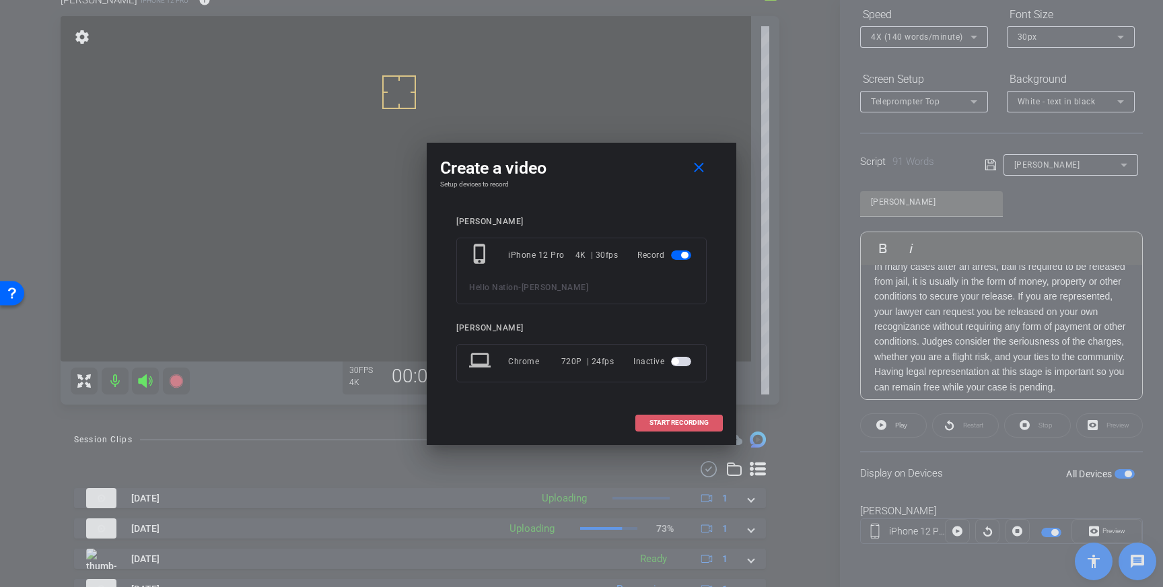
click at [676, 425] on span "START RECORDING" at bounding box center [678, 422] width 59 height 7
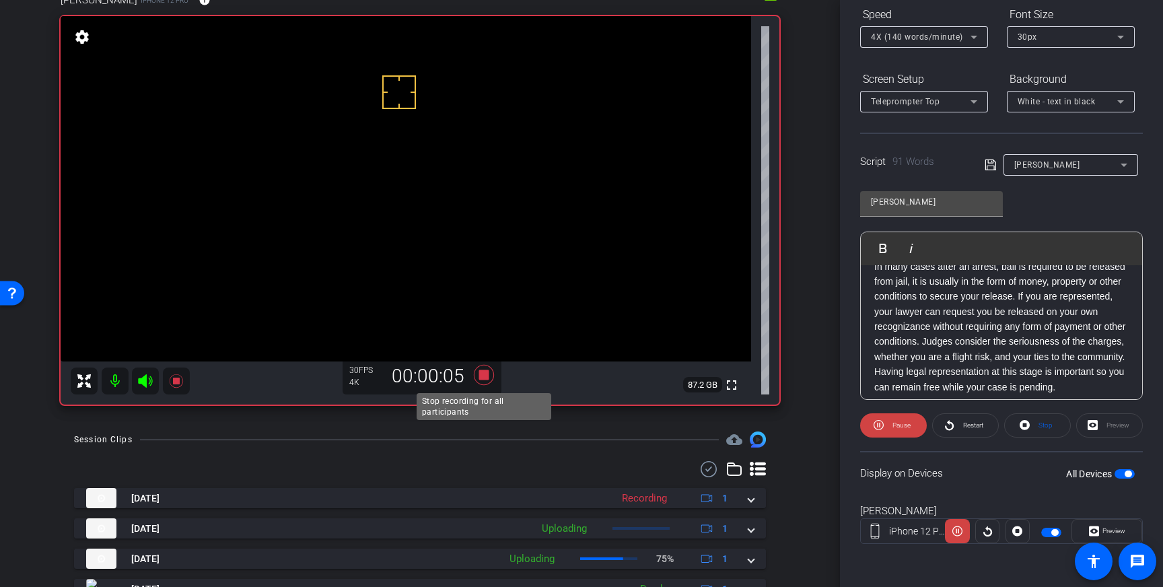
click at [483, 377] on icon at bounding box center [484, 375] width 20 height 20
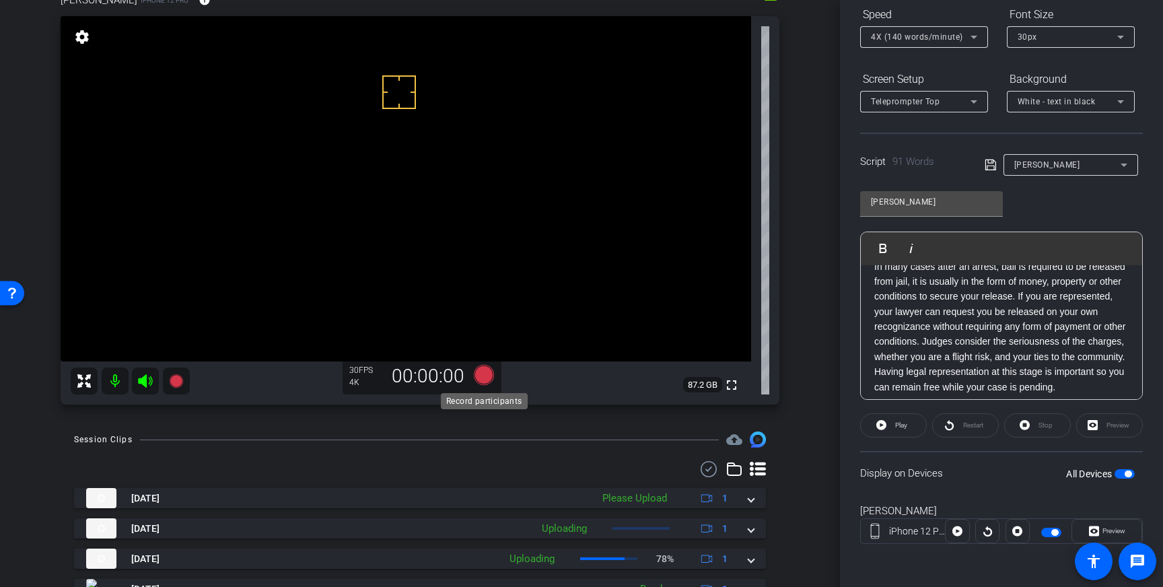
click at [480, 374] on icon at bounding box center [484, 375] width 20 height 20
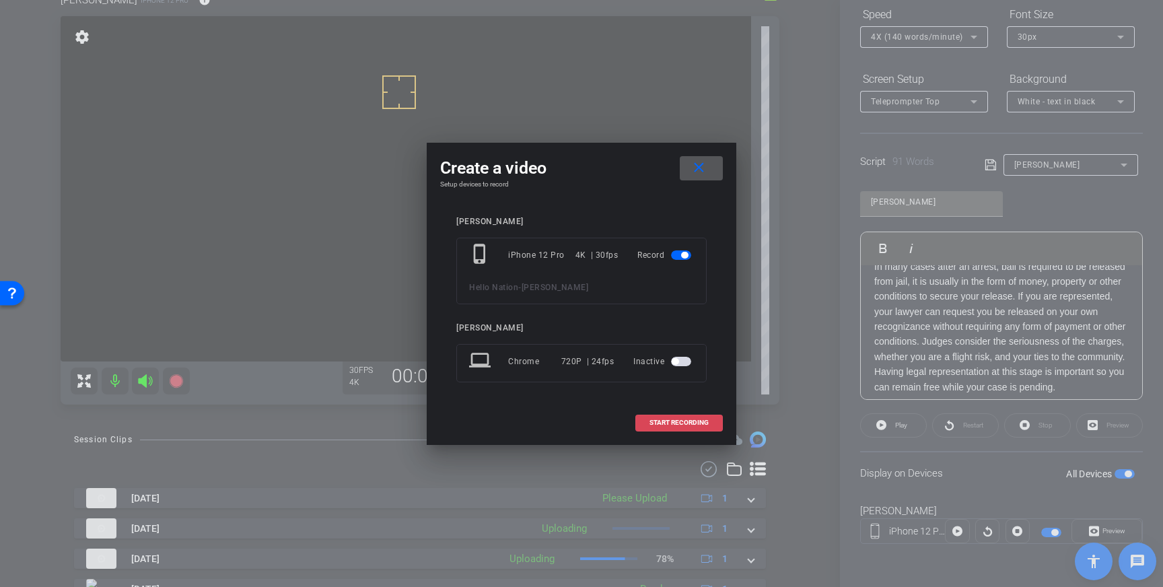
click at [661, 425] on span "START RECORDING" at bounding box center [678, 422] width 59 height 7
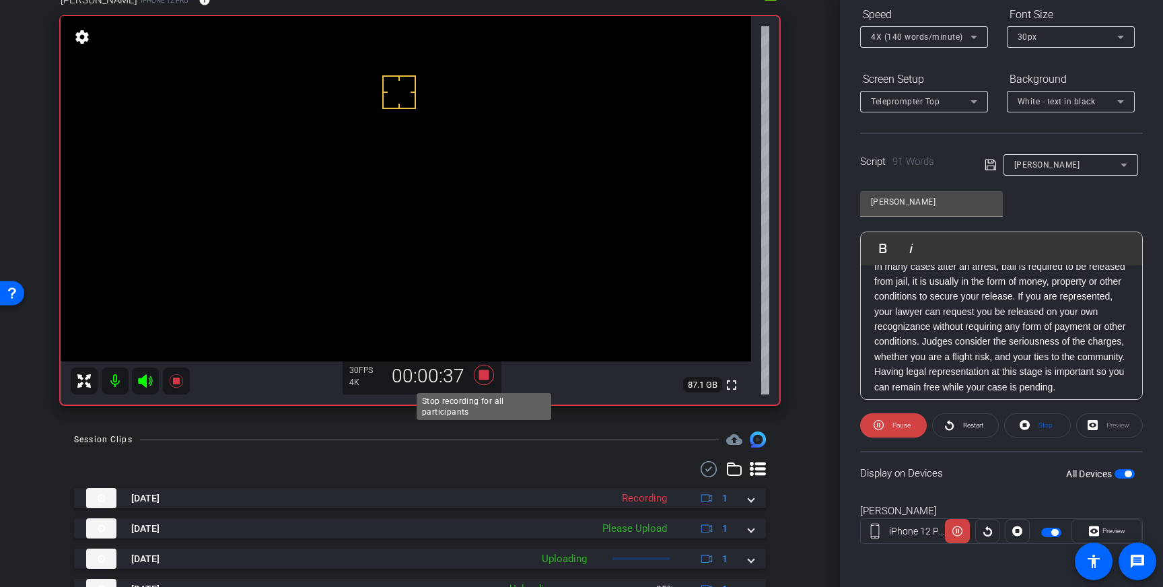
click at [489, 373] on icon at bounding box center [484, 375] width 32 height 24
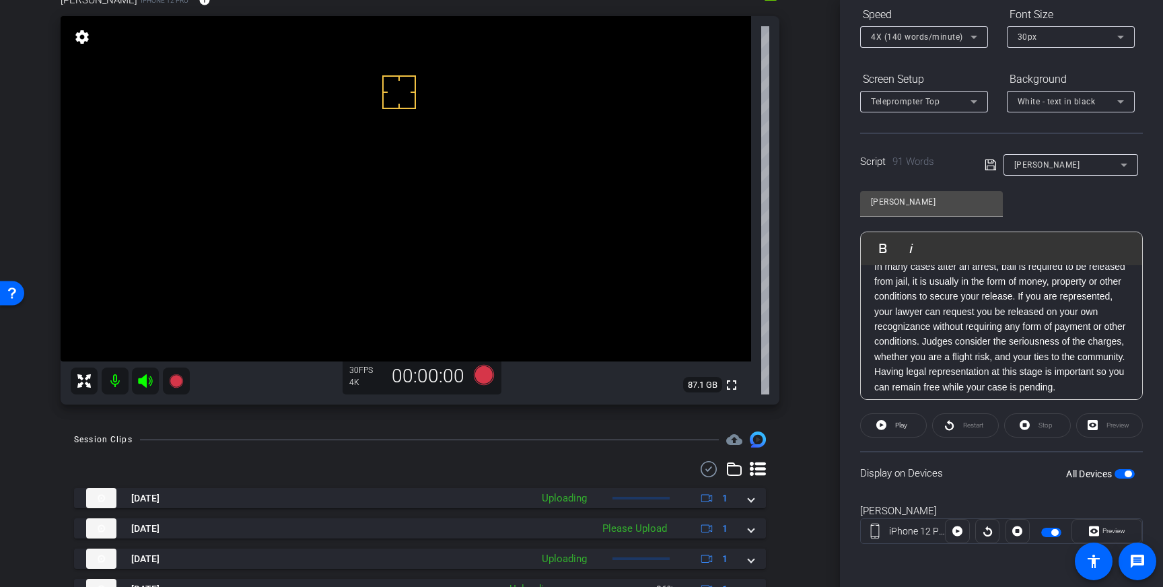
scroll to position [132, 0]
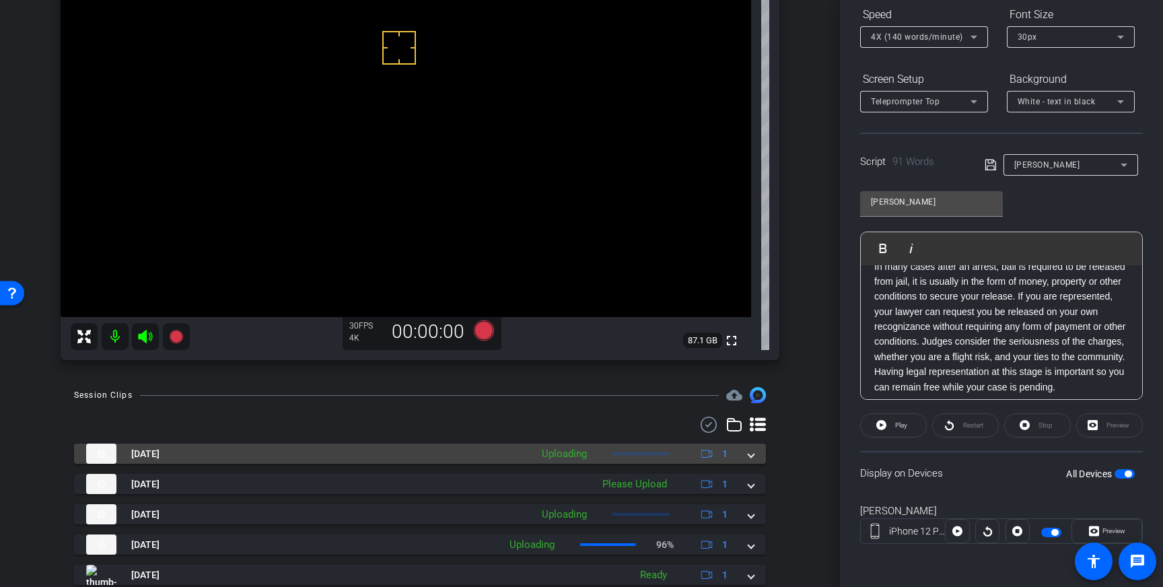
click at [746, 456] on div "Sep 9, 2025 Uploading 1" at bounding box center [417, 453] width 662 height 20
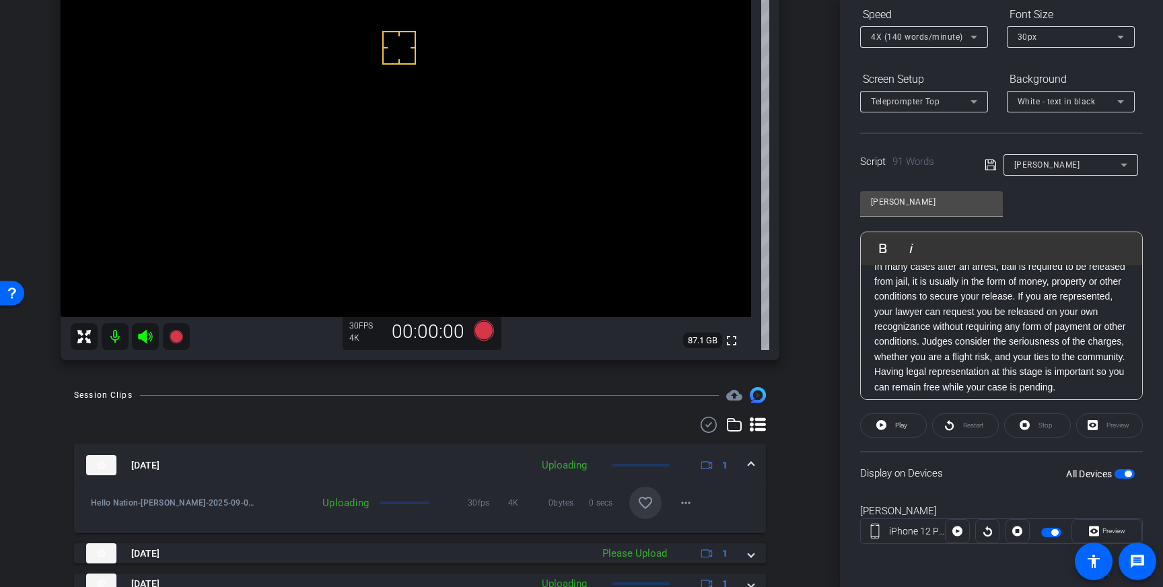
click at [651, 503] on mat-icon "favorite_border" at bounding box center [645, 503] width 16 height 16
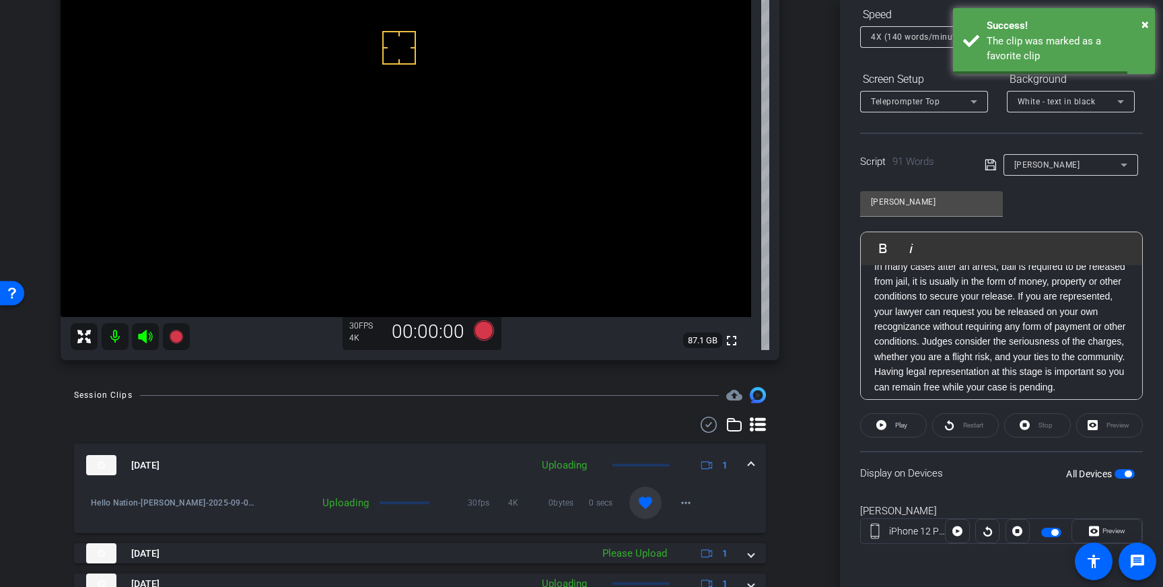
click at [752, 459] on span at bounding box center [750, 465] width 5 height 14
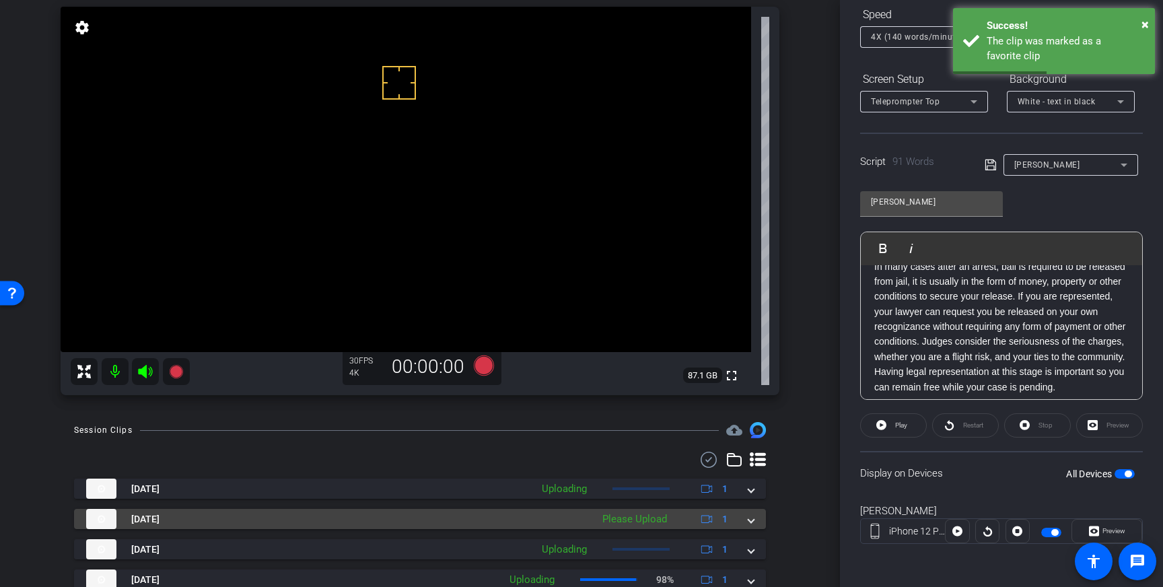
scroll to position [94, 0]
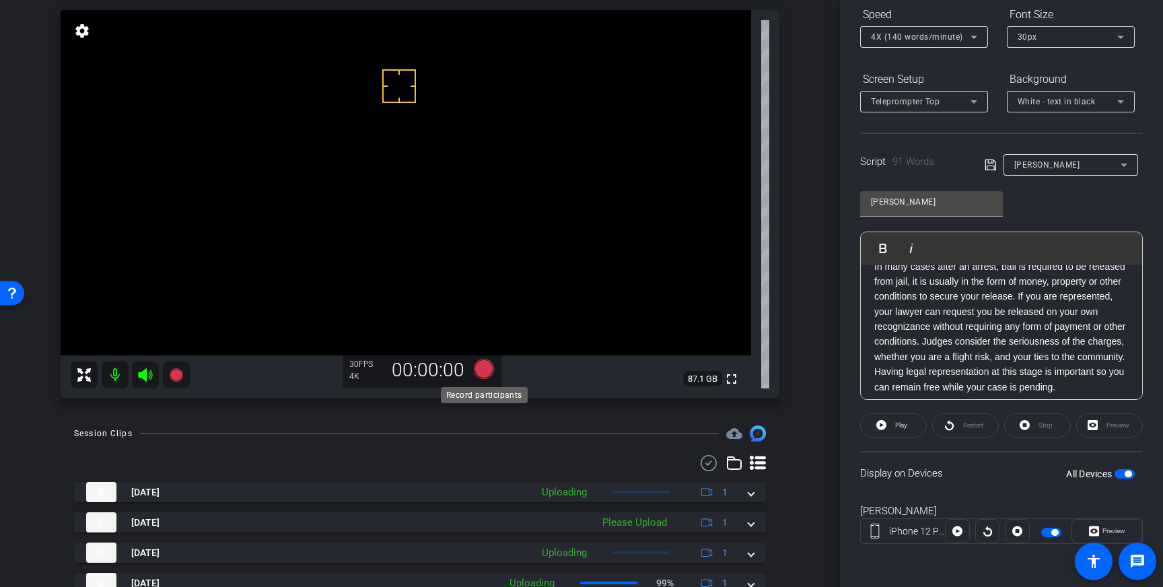
click at [479, 367] on icon at bounding box center [484, 369] width 20 height 20
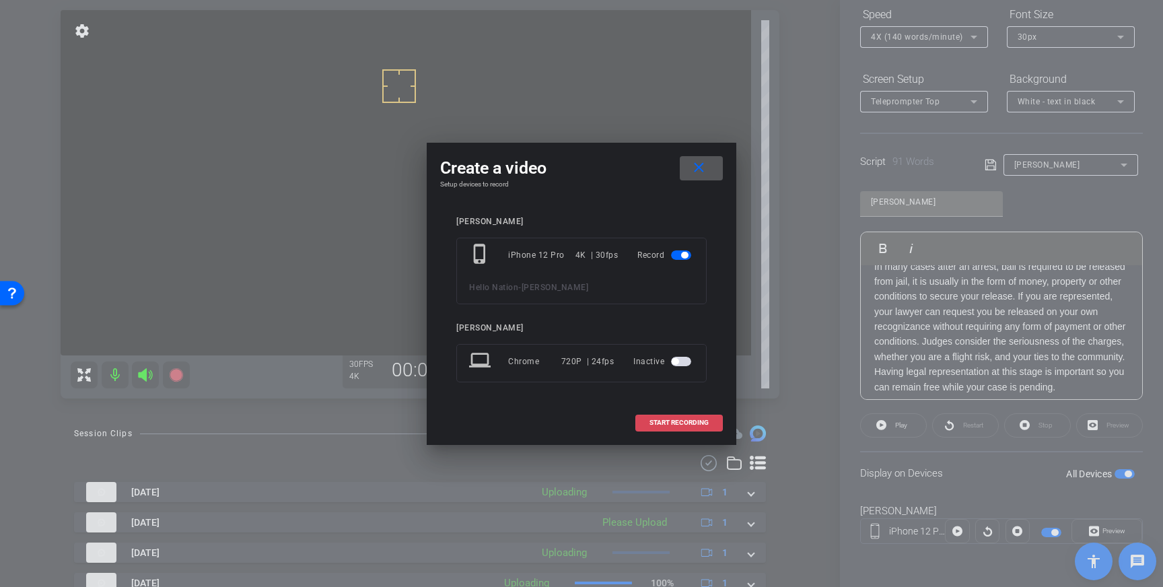
click at [674, 425] on span "START RECORDING" at bounding box center [678, 422] width 59 height 7
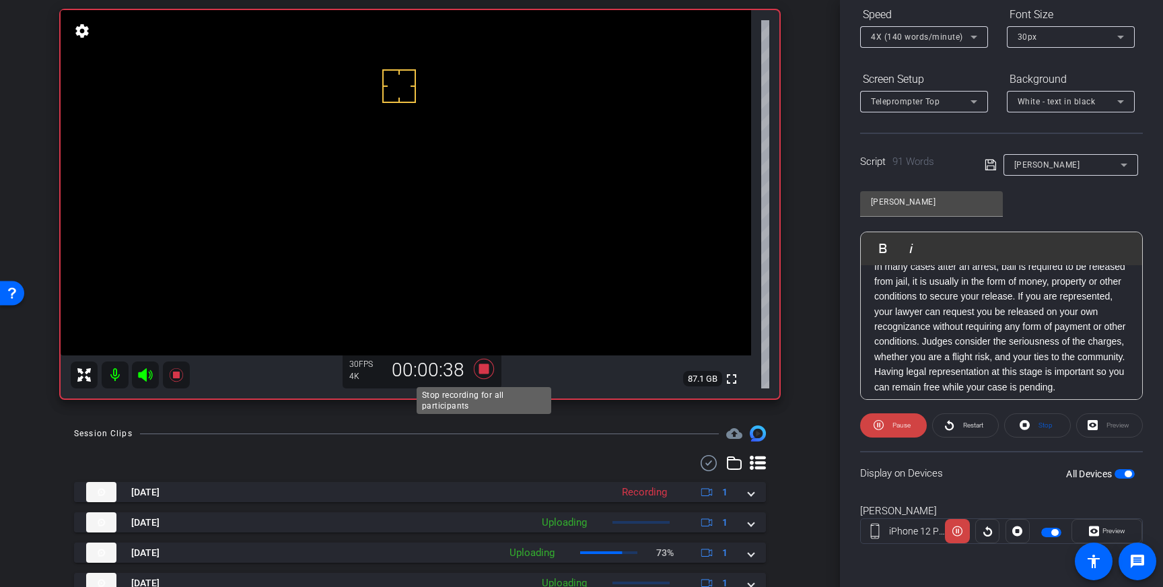
click at [485, 372] on icon at bounding box center [484, 369] width 20 height 20
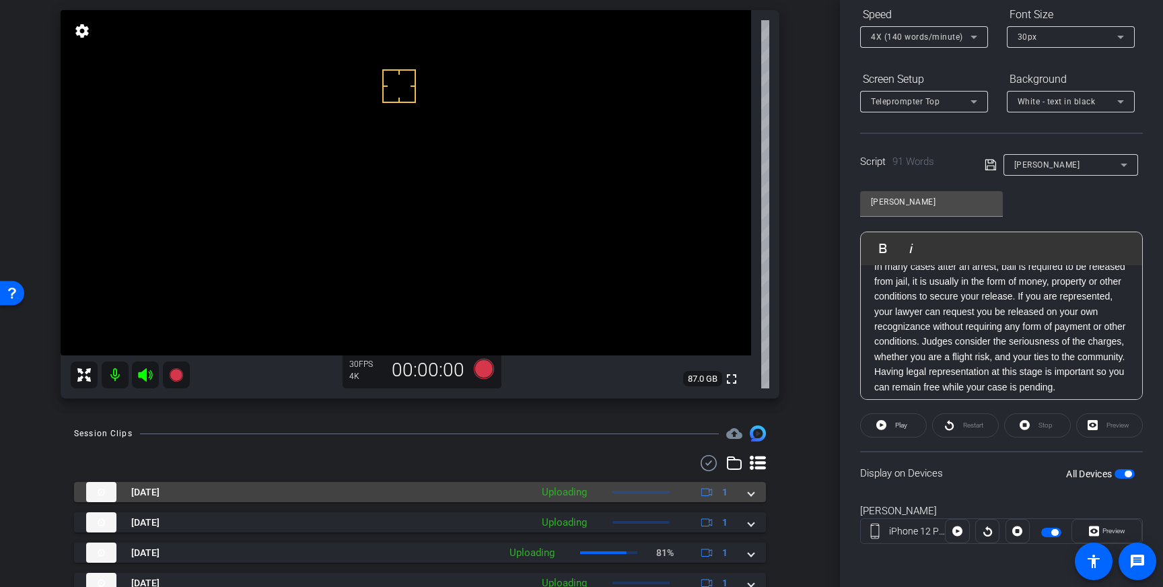
click at [757, 498] on mat-expansion-panel-header "Sep 9, 2025 Uploading 1" at bounding box center [420, 492] width 692 height 20
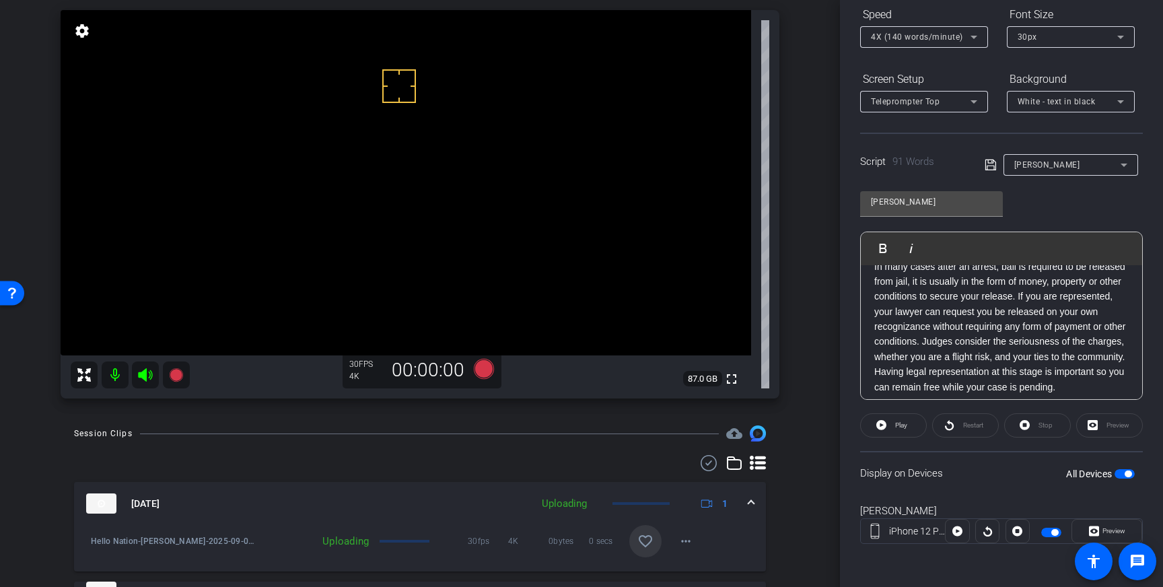
click at [649, 538] on mat-icon "favorite_border" at bounding box center [645, 541] width 16 height 16
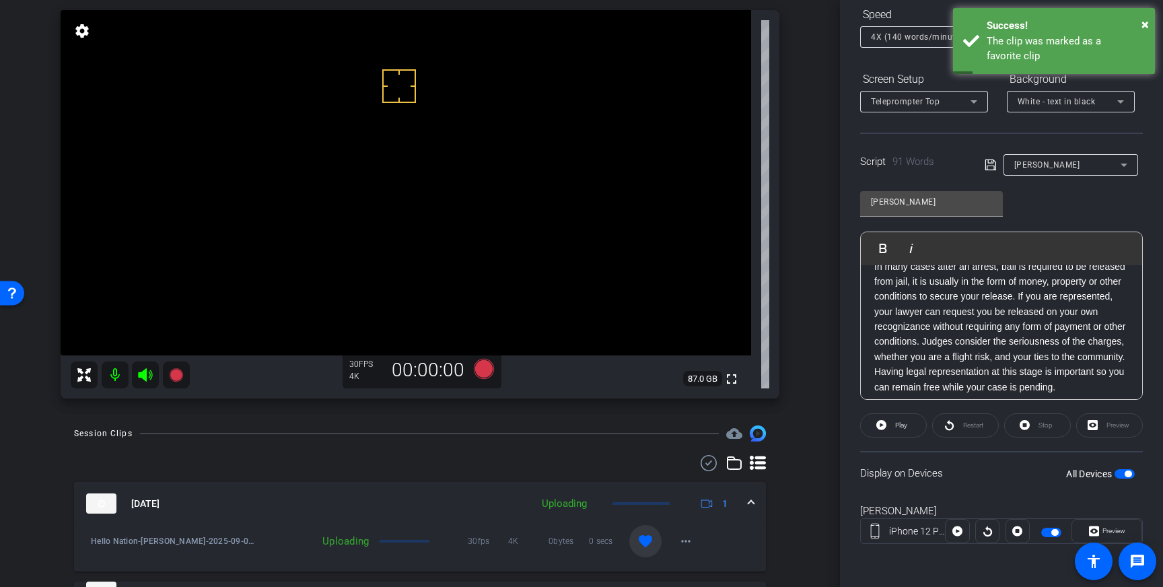
click at [1127, 471] on span "button" at bounding box center [1127, 473] width 7 height 7
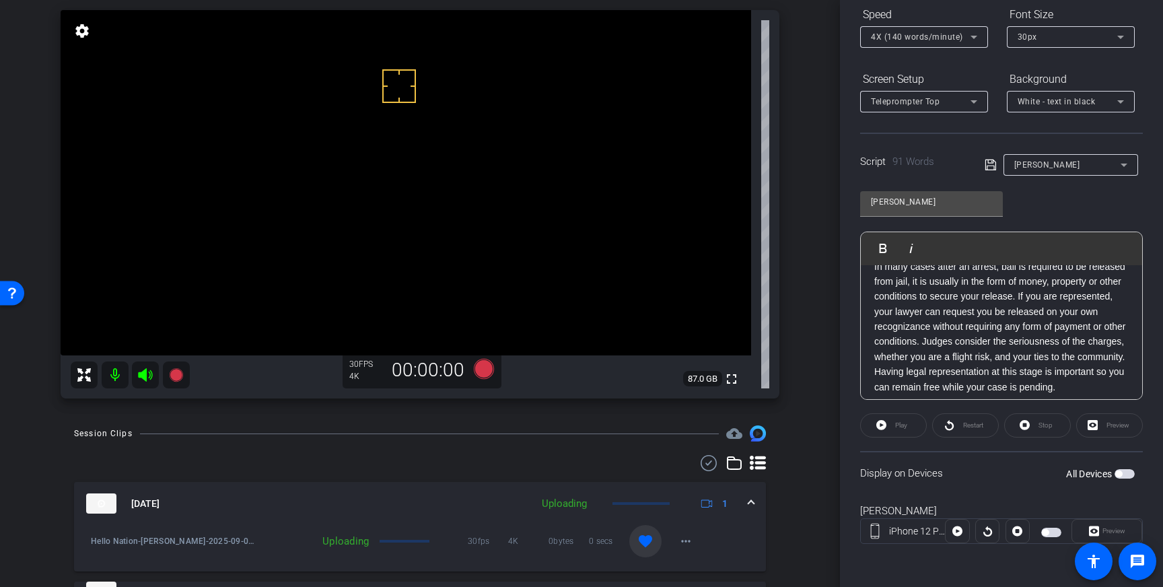
click at [1003, 326] on p "In many cases after an arrest, bail is required to be released from jail, it is…" at bounding box center [1001, 327] width 254 height 136
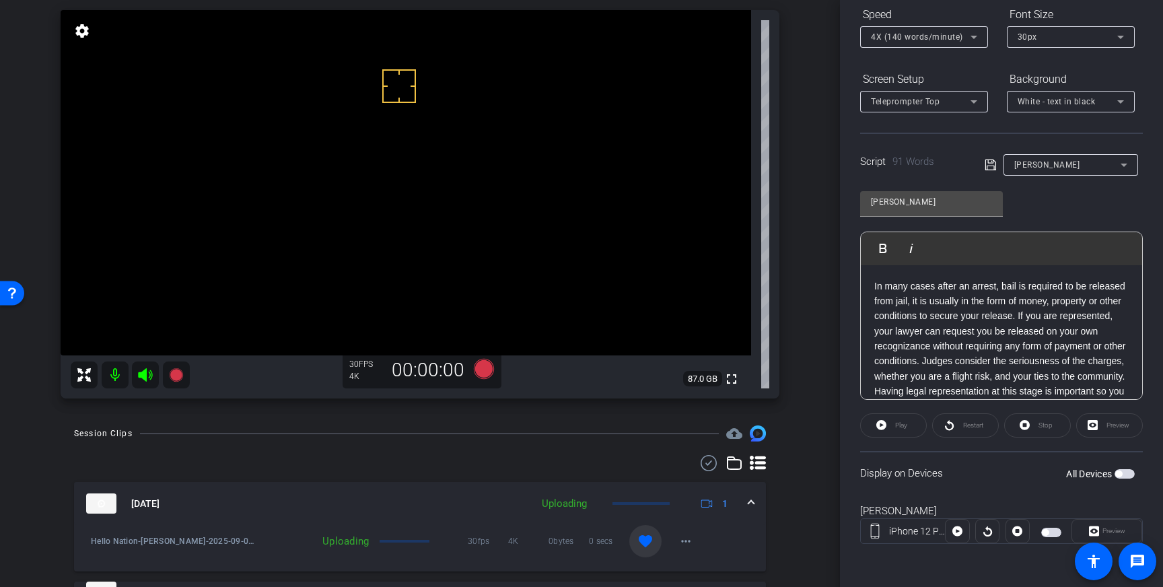
drag, startPoint x: 1061, startPoint y: 389, endPoint x: 896, endPoint y: 266, distance: 206.3
click at [896, 266] on div "In many cases after an arrest, bail is required to be released from jail, it is…" at bounding box center [1001, 346] width 281 height 163
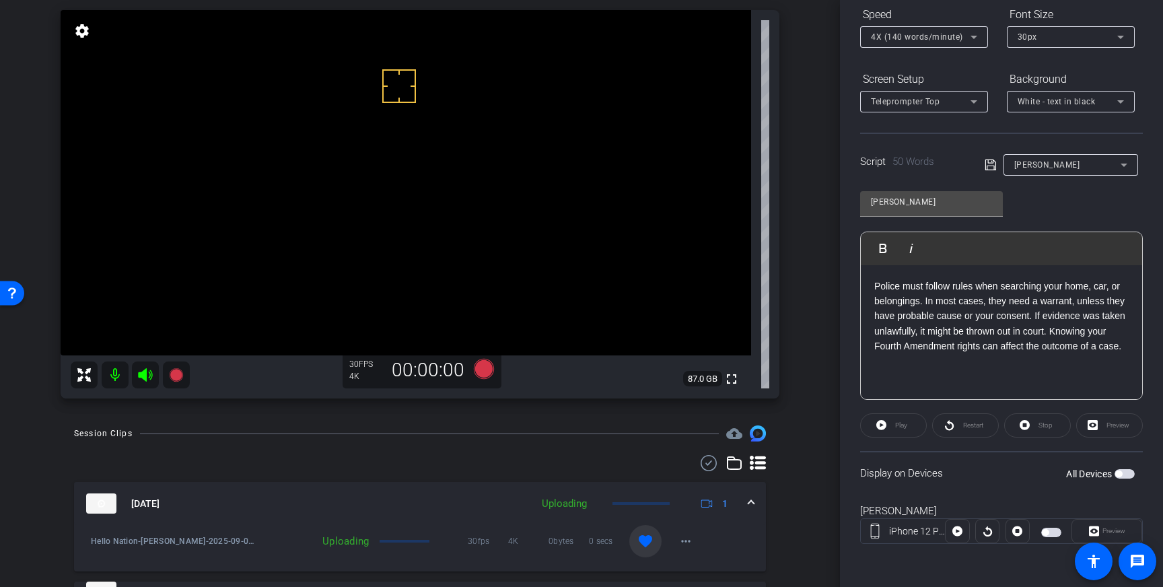
drag, startPoint x: 989, startPoint y: 165, endPoint x: 1006, endPoint y: 209, distance: 47.5
click at [989, 166] on icon at bounding box center [990, 165] width 12 height 16
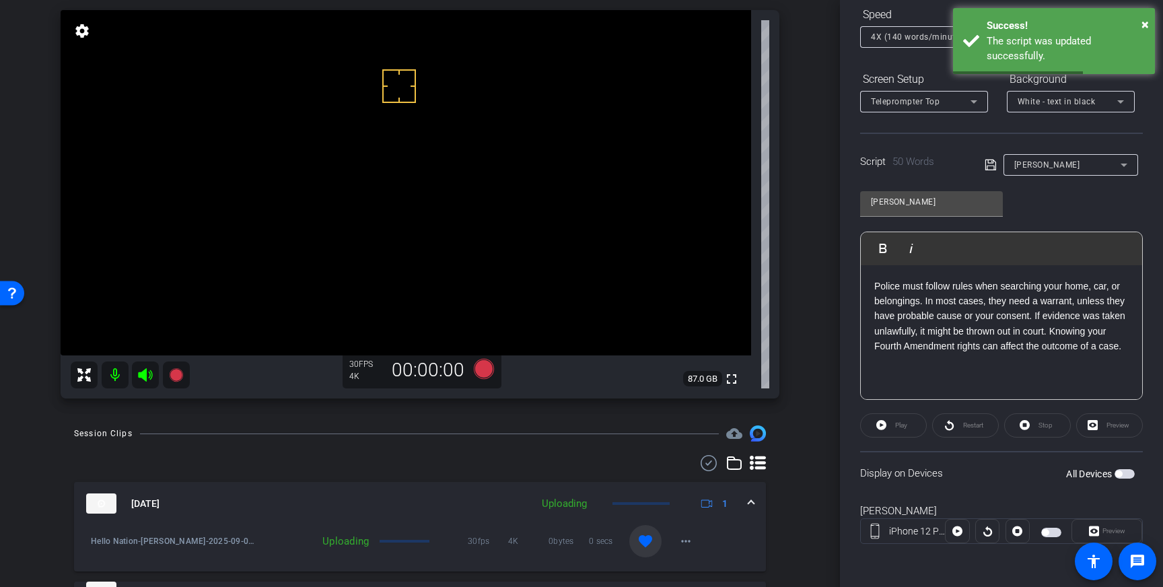
click at [1122, 476] on span "button" at bounding box center [1124, 473] width 20 height 9
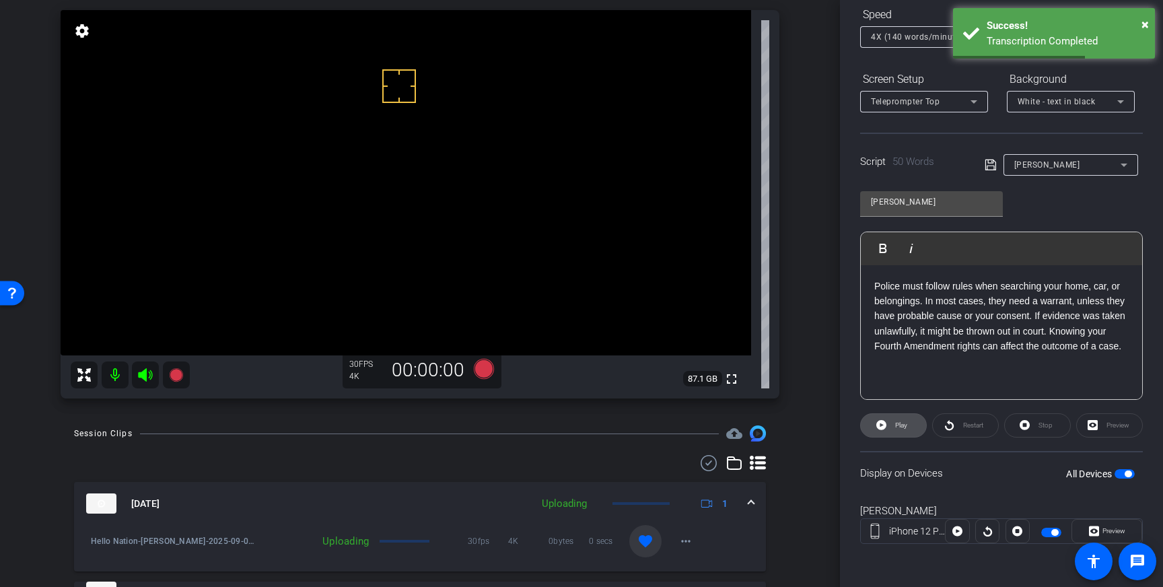
click at [898, 423] on span "Play" at bounding box center [901, 424] width 12 height 7
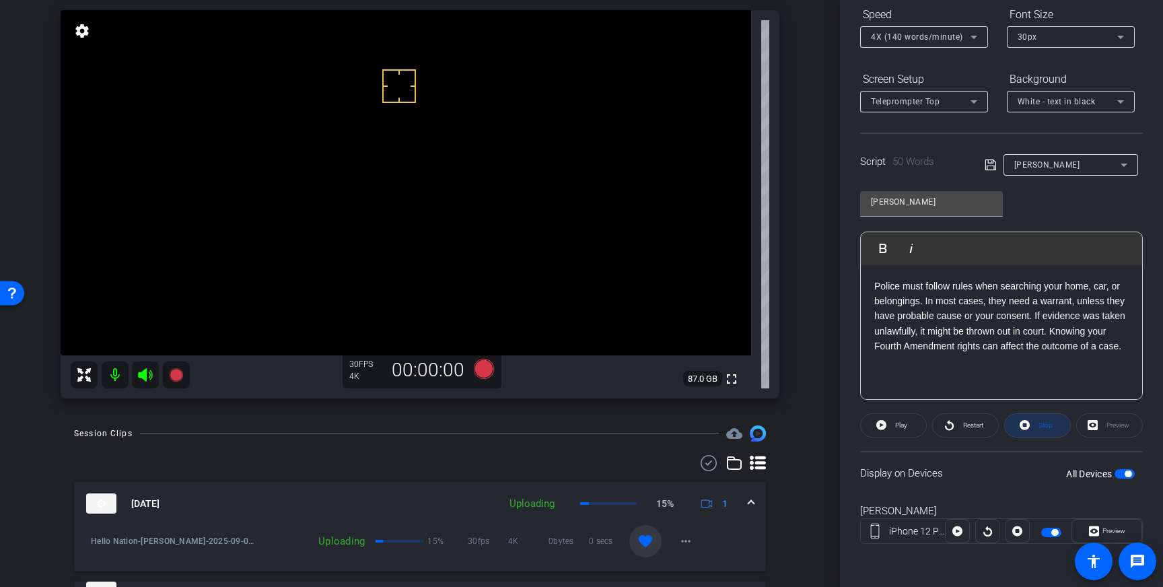
click at [1037, 426] on span "Stop" at bounding box center [1043, 425] width 17 height 19
click at [876, 285] on p "Police must follow rules when searching your home, car, or belongings. In most …" at bounding box center [1001, 316] width 254 height 75
click at [1063, 293] on p "Our constitution requires Police to follow rules when searching your home, car,…" at bounding box center [1001, 324] width 254 height 90
click at [1065, 286] on p "Our constitution requires Police to follow rules when searching your home, car,…" at bounding box center [1001, 324] width 254 height 90
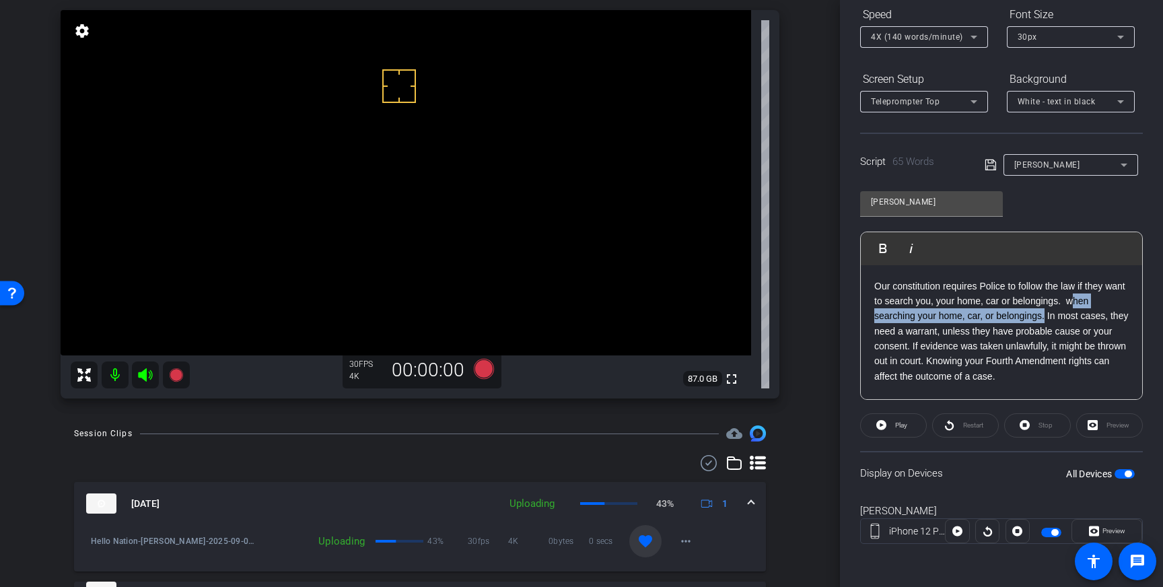
drag, startPoint x: 1047, startPoint y: 315, endPoint x: 1074, endPoint y: 304, distance: 29.0
click at [1074, 304] on p "Our constitution requires Police to follow the law if they want to search you, …" at bounding box center [1001, 332] width 254 height 106
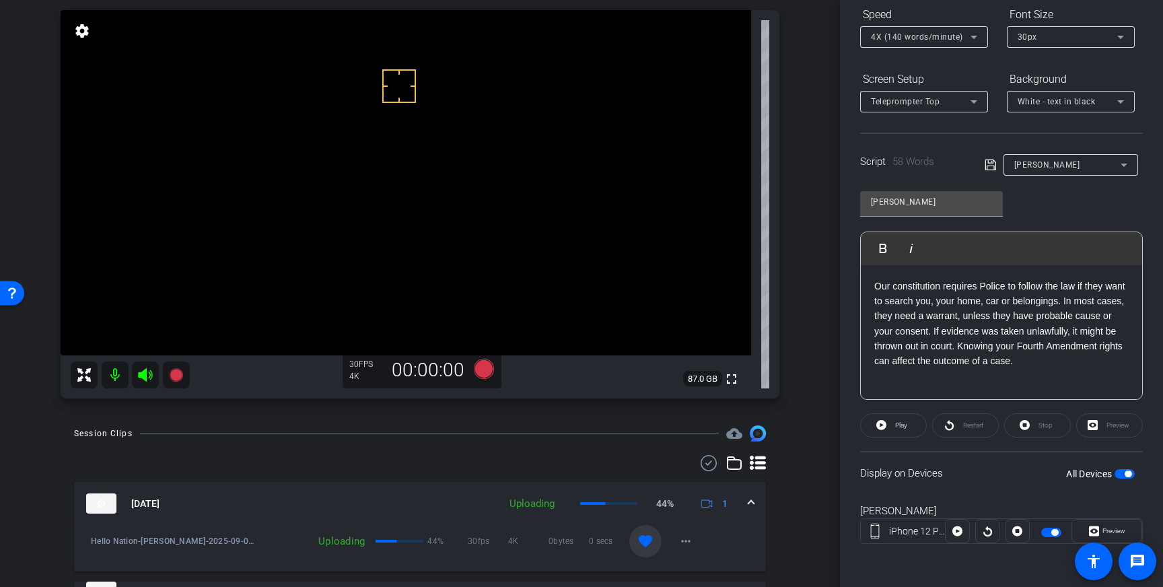
click at [988, 160] on icon at bounding box center [990, 165] width 12 height 16
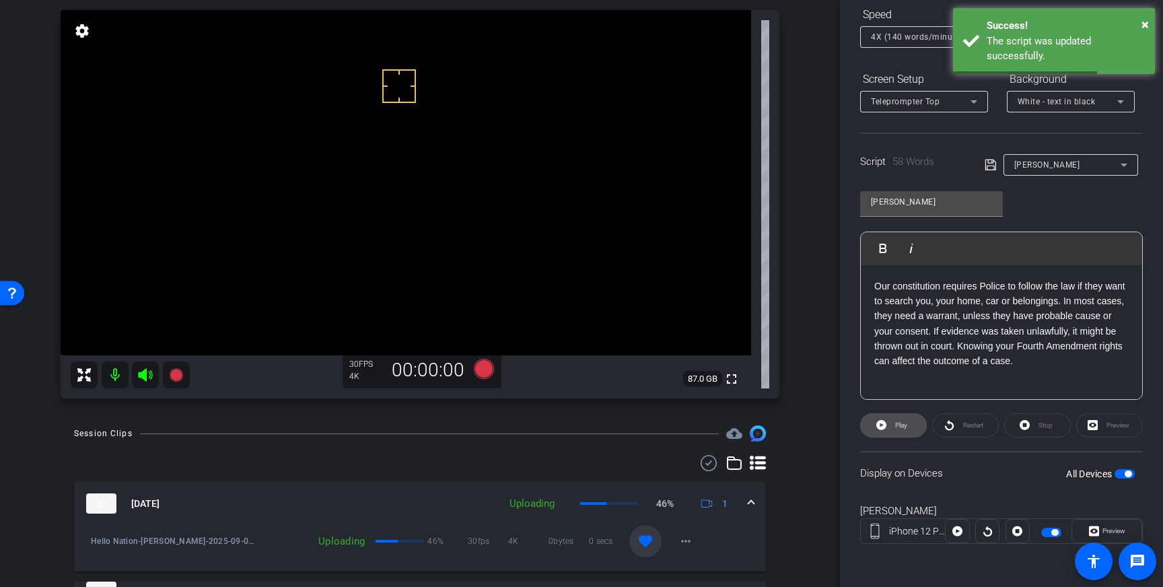
click at [893, 428] on span "Play" at bounding box center [899, 425] width 15 height 19
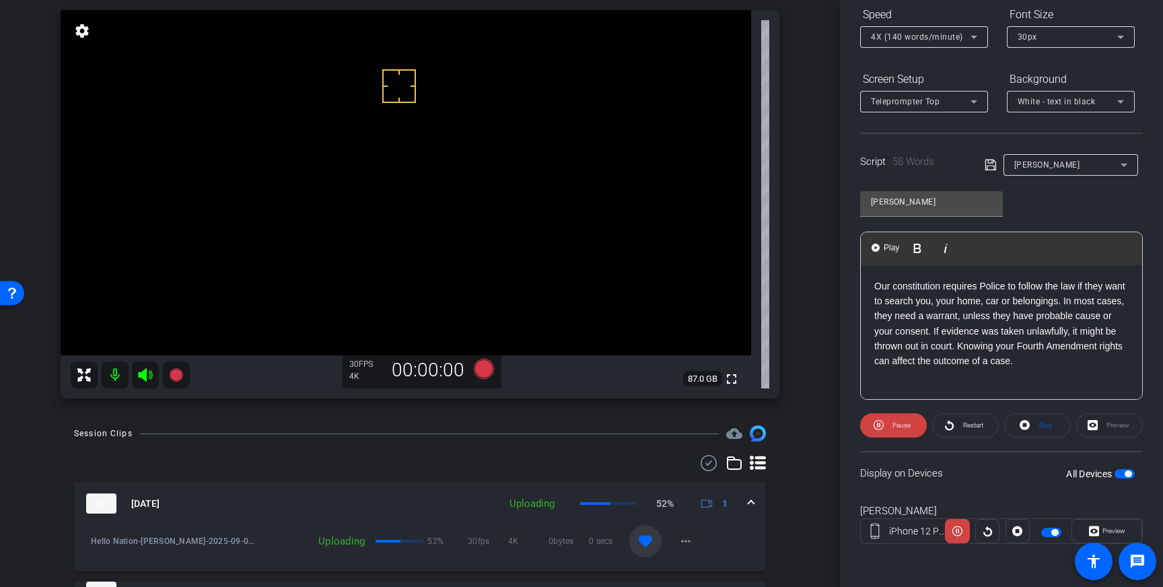
click at [993, 314] on p "Our constitution requires Police to follow the law if they want to search you, …" at bounding box center [1001, 324] width 254 height 90
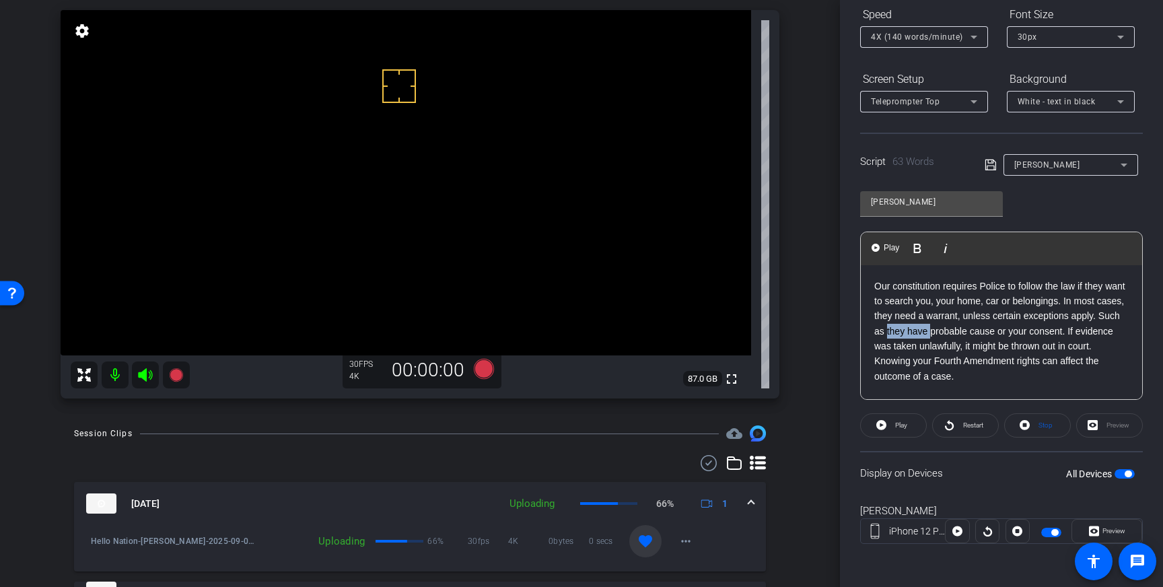
drag, startPoint x: 929, startPoint y: 332, endPoint x: 886, endPoint y: 332, distance: 43.1
click at [886, 332] on p "Our constitution requires Police to follow the law if they want to search you, …" at bounding box center [1001, 332] width 254 height 106
drag, startPoint x: 916, startPoint y: 345, endPoint x: 883, endPoint y: 347, distance: 33.0
click at [883, 347] on p "Our constitution requires Police to follow the law if they want to search you, …" at bounding box center [1001, 324] width 254 height 90
click at [980, 346] on p "Our constitution requires Police to follow the law if they want to search you, …" at bounding box center [1001, 332] width 254 height 106
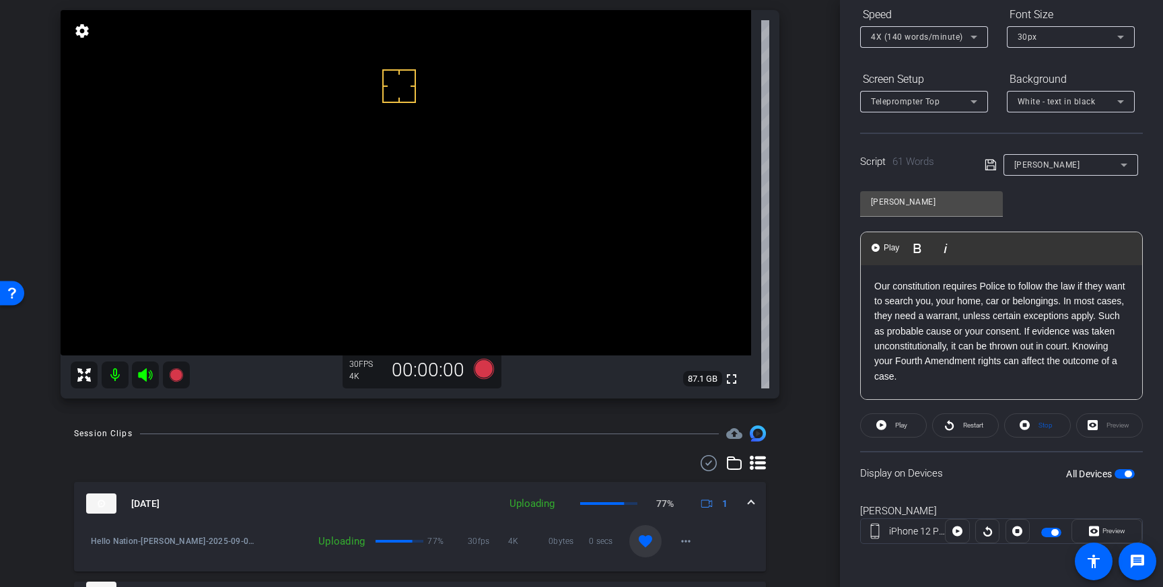
click at [1044, 347] on p "Our constitution requires Police to follow the law if they want to search you, …" at bounding box center [1001, 332] width 254 height 106
drag, startPoint x: 991, startPoint y: 345, endPoint x: 1020, endPoint y: 345, distance: 28.9
click at [1020, 345] on p "Our constitution requires Police to follow the law if they want to search you, …" at bounding box center [1001, 332] width 254 height 106
drag, startPoint x: 991, startPoint y: 346, endPoint x: 1024, endPoint y: 346, distance: 33.6
click at [1024, 346] on p "Our constitution requires Police to follow the law if they want to search you, …" at bounding box center [1001, 332] width 254 height 106
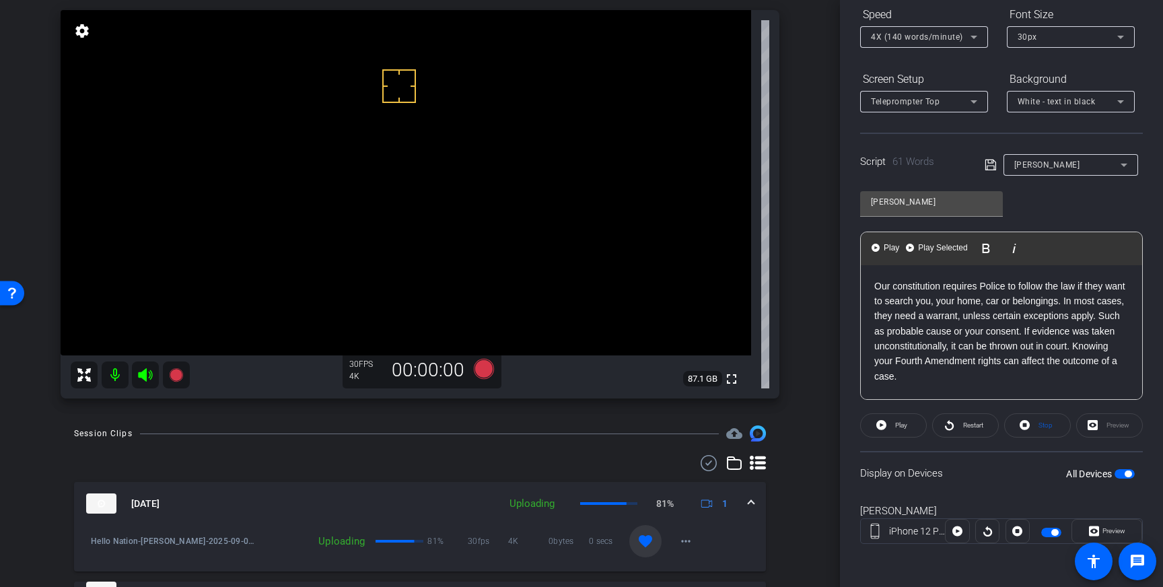
click at [1051, 352] on p "Our constitution requires Police to follow the law if they want to search you, …" at bounding box center [1001, 332] width 254 height 106
click at [1071, 346] on p "Our constitution requires Police to follow the law if they want to search you, …" at bounding box center [1001, 332] width 254 height 106
click at [1119, 331] on p "Our constitution requires Police to follow the law if they want to search you, …" at bounding box center [1001, 332] width 254 height 106
click at [1048, 355] on p "Our constitution requires Police to follow the law if they want to search you, …" at bounding box center [1001, 332] width 254 height 106
click at [1003, 363] on p "Our constitution requires Police to follow the law if they want to search you, …" at bounding box center [1001, 332] width 254 height 106
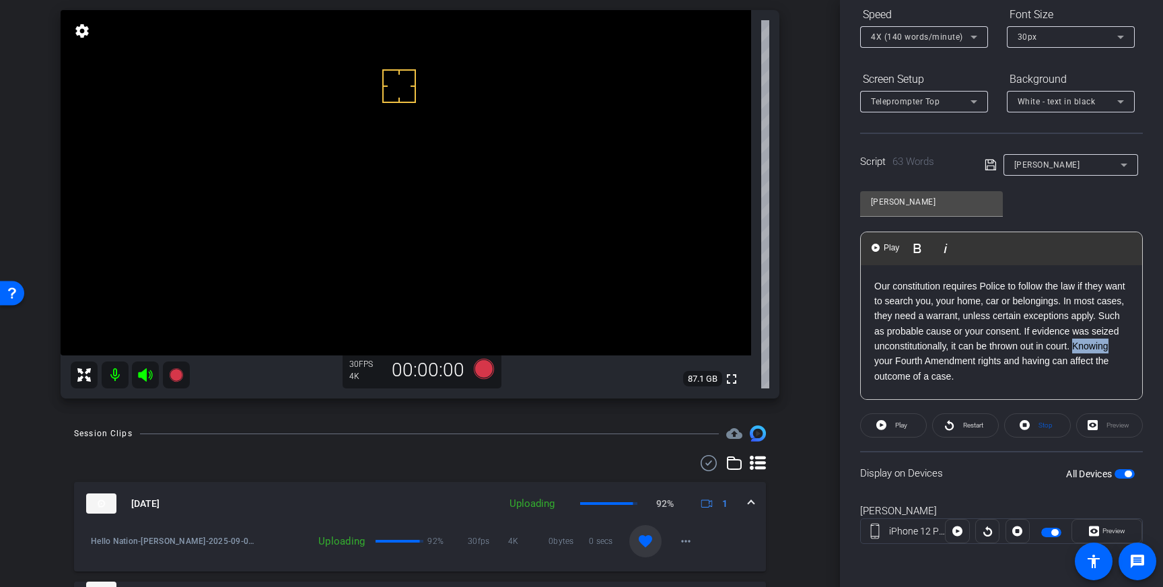
drag, startPoint x: 1111, startPoint y: 347, endPoint x: 1074, endPoint y: 347, distance: 37.0
click at [1074, 347] on p "Our constitution requires Police to follow the law if they want to search you, …" at bounding box center [1001, 332] width 254 height 106
click at [976, 361] on p "Our constitution requires Police to follow the law if they want to search you, …" at bounding box center [1001, 332] width 254 height 106
drag, startPoint x: 1034, startPoint y: 361, endPoint x: 977, endPoint y: 365, distance: 56.7
click at [977, 365] on p "Our constitution requires Police to follow the law if they want to search you, …" at bounding box center [1001, 332] width 254 height 106
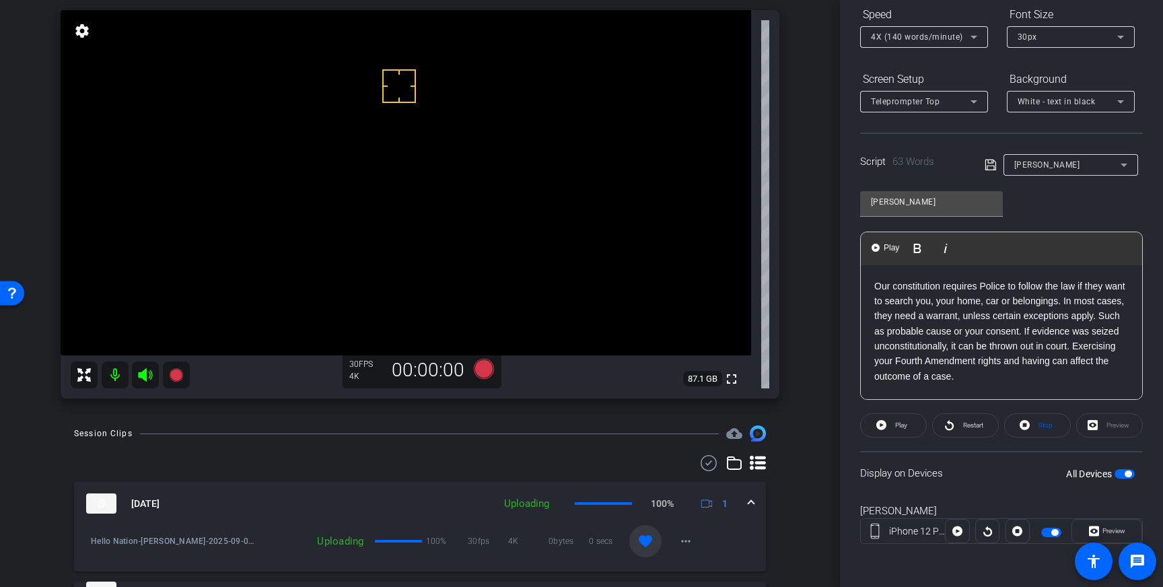
click at [894, 359] on p "Our constitution requires Police to follow the law if they want to search you, …" at bounding box center [1001, 332] width 254 height 106
click at [979, 361] on p "Our constitution requires Police to follow the law if they want to search you, …" at bounding box center [1001, 332] width 254 height 106
click at [1112, 365] on p "Our constitution requires Police to follow the law if they want to search you, …" at bounding box center [1001, 332] width 254 height 106
drag, startPoint x: 1111, startPoint y: 361, endPoint x: 1065, endPoint y: 363, distance: 46.4
click at [1065, 363] on p "Our constitution requires Police to follow the law if they want to search you, …" at bounding box center [1001, 332] width 254 height 106
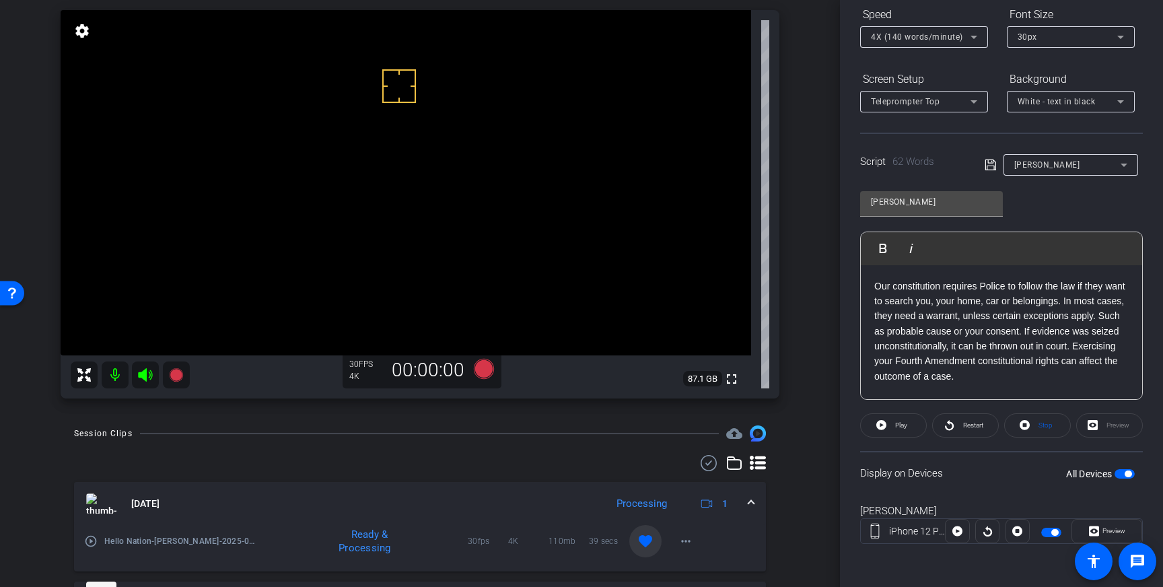
click at [991, 168] on icon at bounding box center [990, 165] width 12 height 16
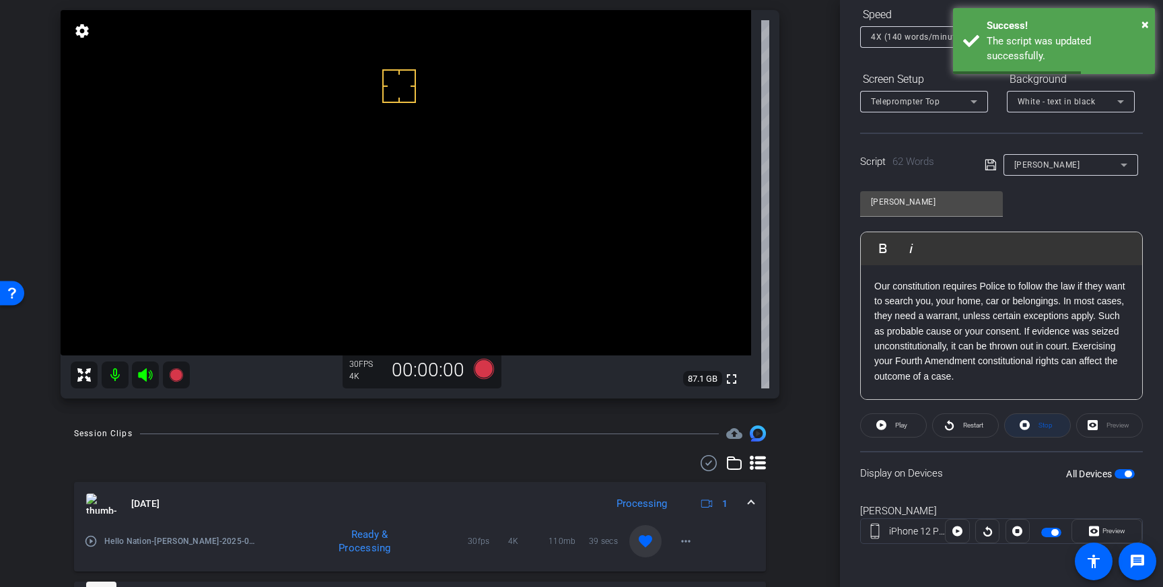
click at [1046, 427] on span "Stop" at bounding box center [1045, 424] width 14 height 7
click at [1128, 472] on span "button" at bounding box center [1127, 473] width 7 height 7
click at [1128, 472] on span "button" at bounding box center [1124, 473] width 20 height 9
click at [994, 168] on icon at bounding box center [990, 165] width 12 height 16
click at [886, 428] on span at bounding box center [893, 425] width 65 height 32
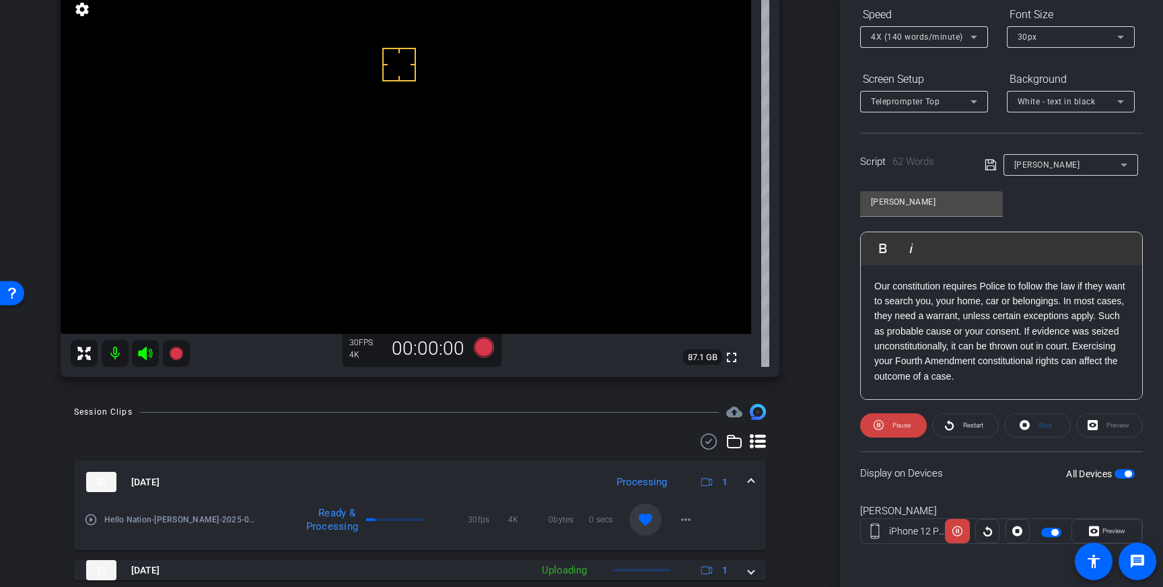
scroll to position [114, 0]
click at [1105, 318] on p "Our constitution requires Police to follow the law if they want to search you, …" at bounding box center [1001, 332] width 254 height 106
click at [954, 331] on p "Our constitution requires Police to follow the law if they want to search you, …" at bounding box center [1001, 332] width 254 height 106
drag, startPoint x: 966, startPoint y: 331, endPoint x: 888, endPoint y: 331, distance: 78.1
click at [888, 331] on p "Our constitution requires Police to follow the law if they want to search you, …" at bounding box center [1001, 332] width 254 height 106
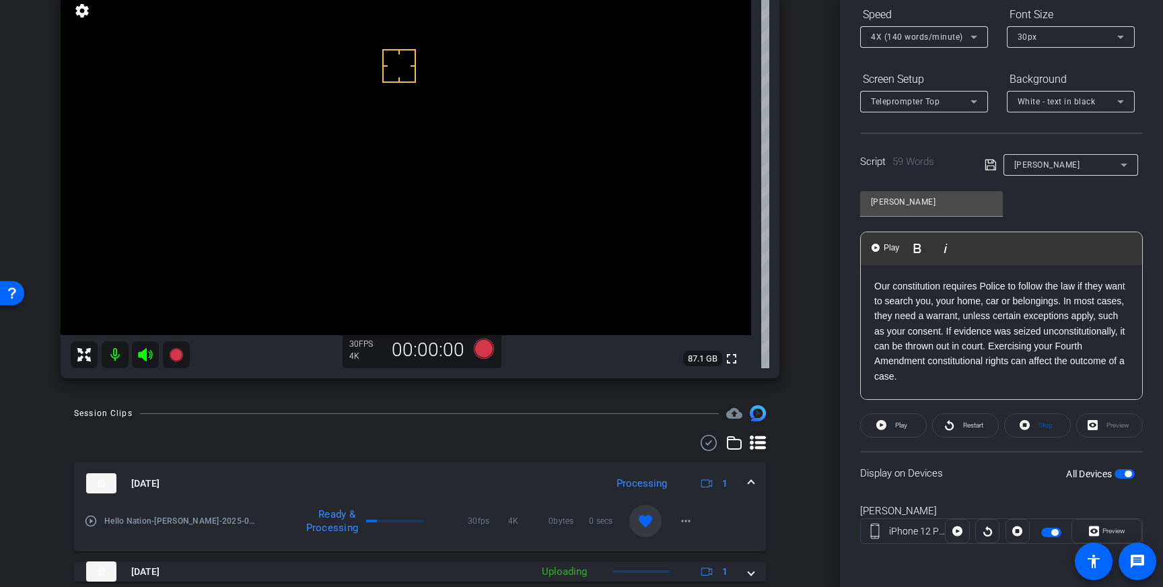
click at [987, 166] on icon at bounding box center [989, 164] width 11 height 11
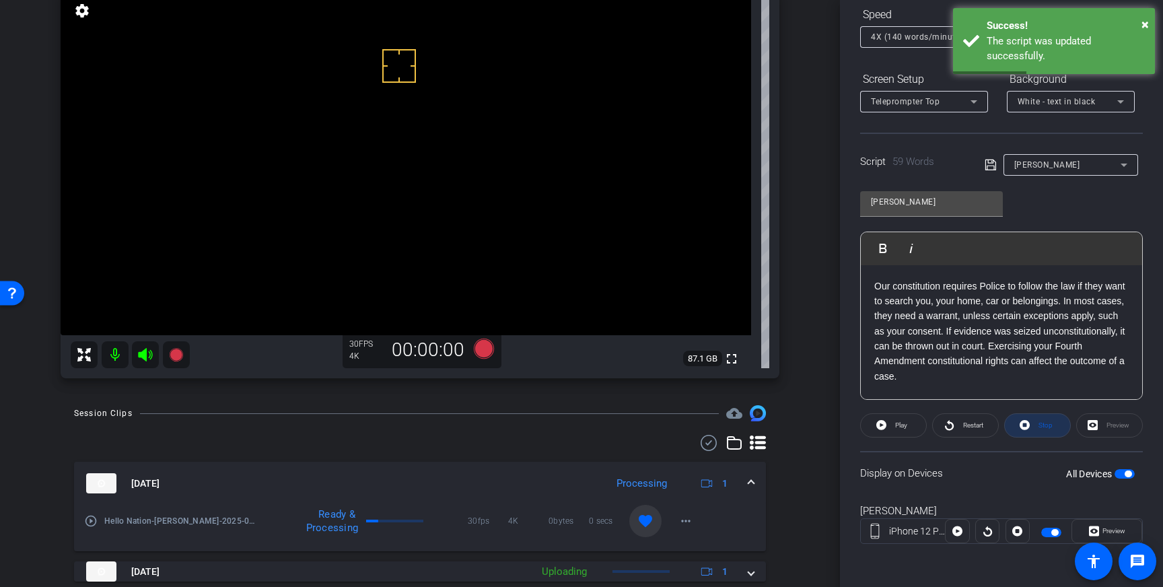
click at [1042, 425] on span "Stop" at bounding box center [1045, 424] width 14 height 7
click at [1124, 473] on span "button" at bounding box center [1127, 473] width 7 height 7
click at [1125, 474] on span "button" at bounding box center [1124, 473] width 20 height 9
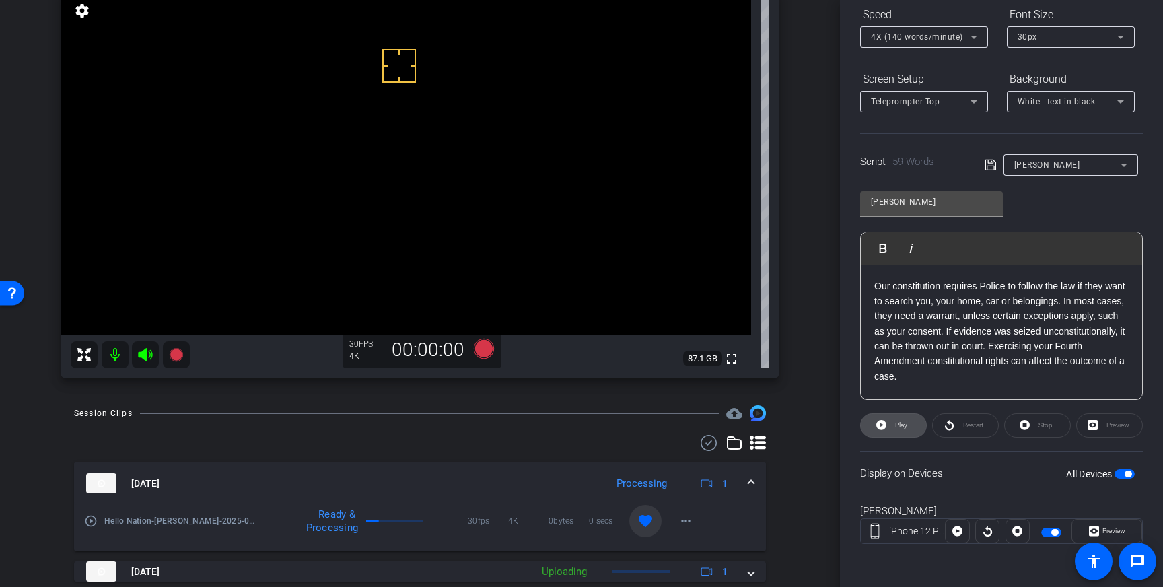
click at [892, 423] on span "Play" at bounding box center [899, 425] width 15 height 19
click at [1045, 431] on span "Stop" at bounding box center [1043, 425] width 17 height 19
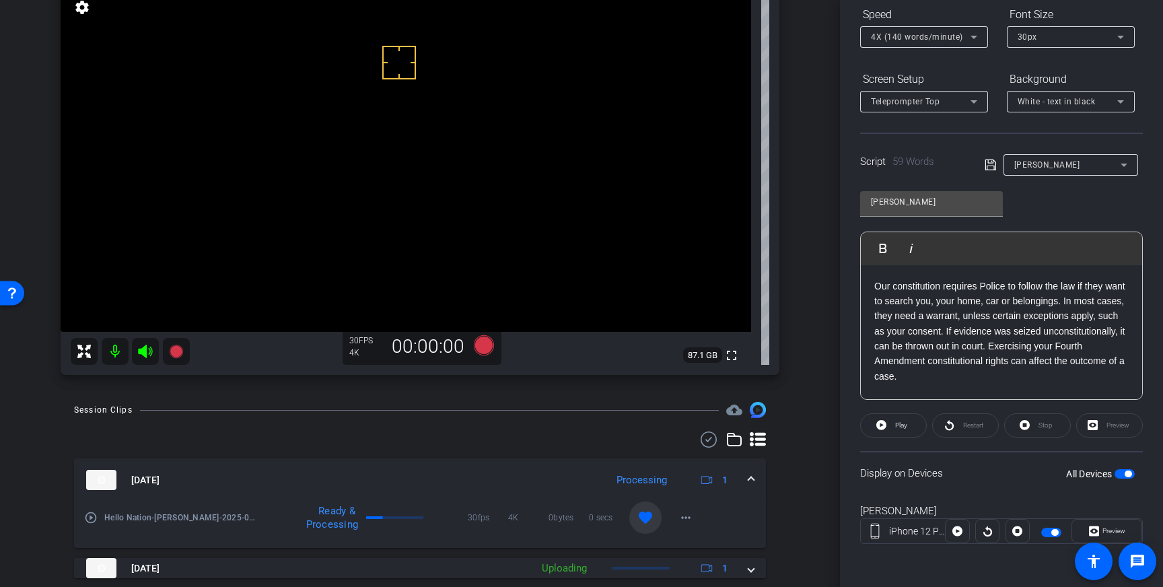
scroll to position [143, 0]
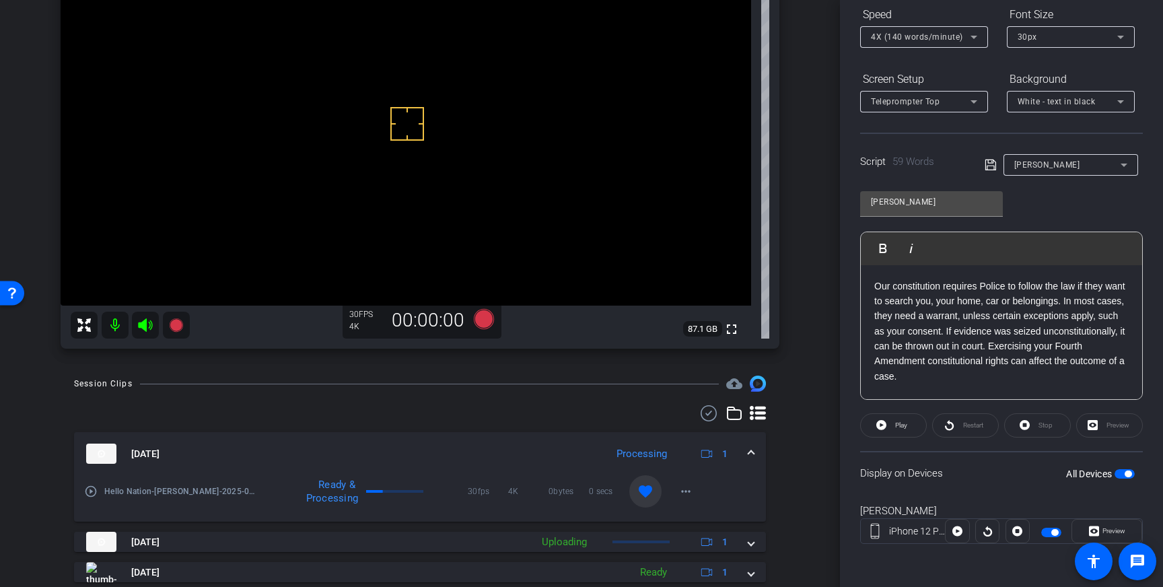
drag, startPoint x: 407, startPoint y: 123, endPoint x: 402, endPoint y: 96, distance: 28.1
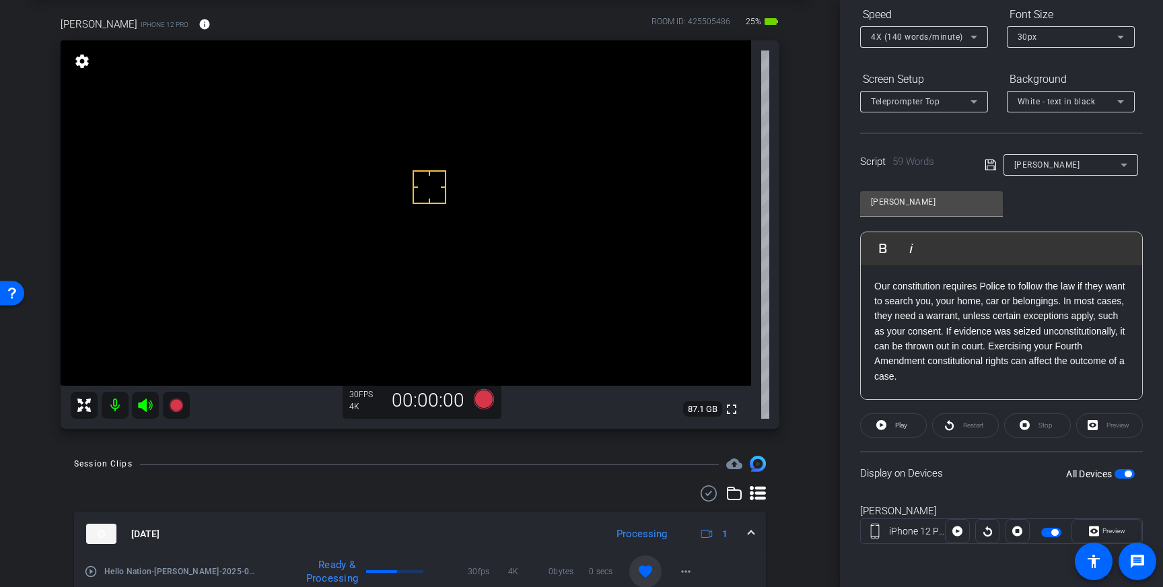
scroll to position [59, 0]
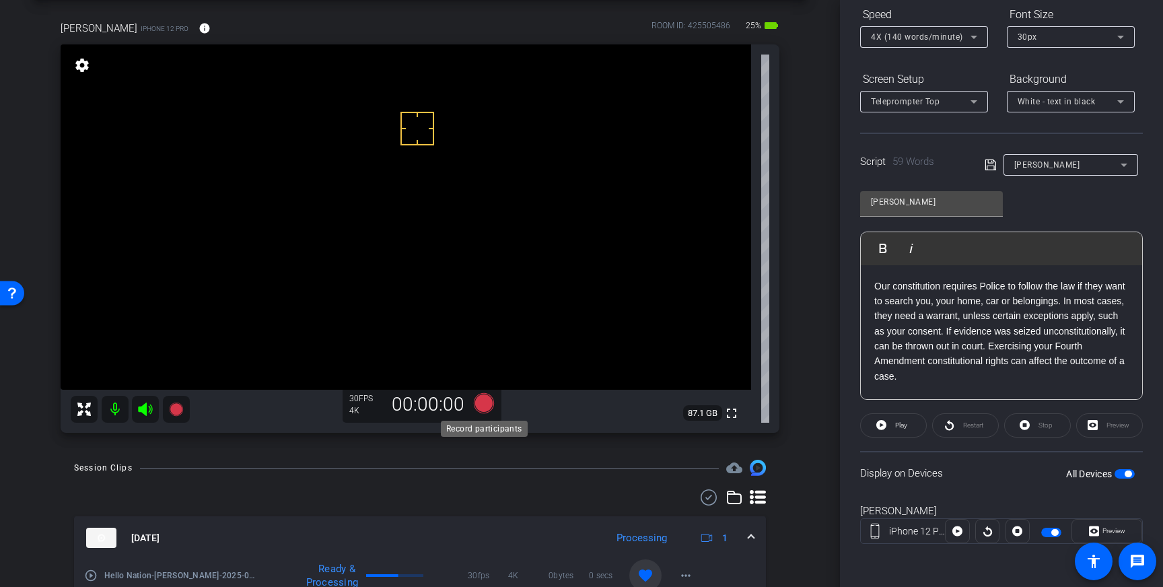
click at [484, 406] on icon at bounding box center [484, 403] width 20 height 20
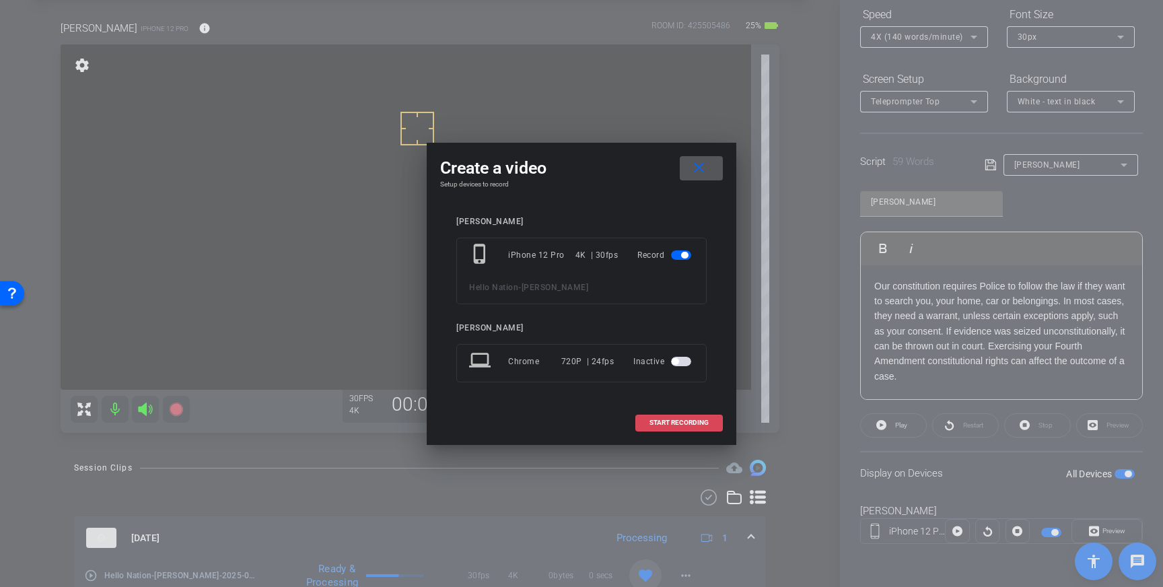
click at [693, 422] on span "START RECORDING" at bounding box center [678, 422] width 59 height 7
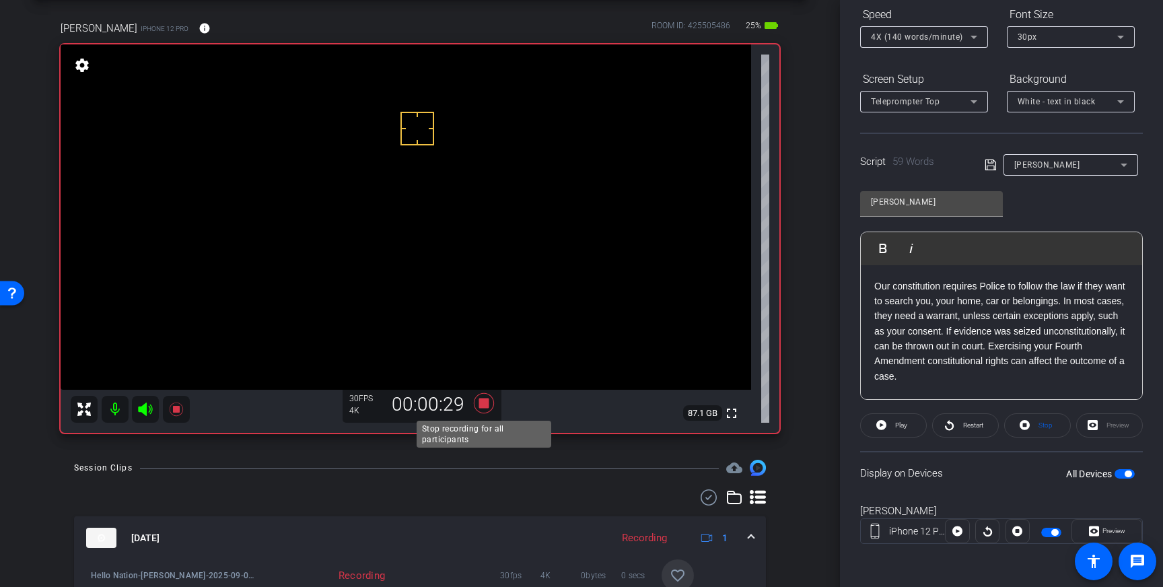
click at [485, 405] on icon at bounding box center [484, 403] width 20 height 20
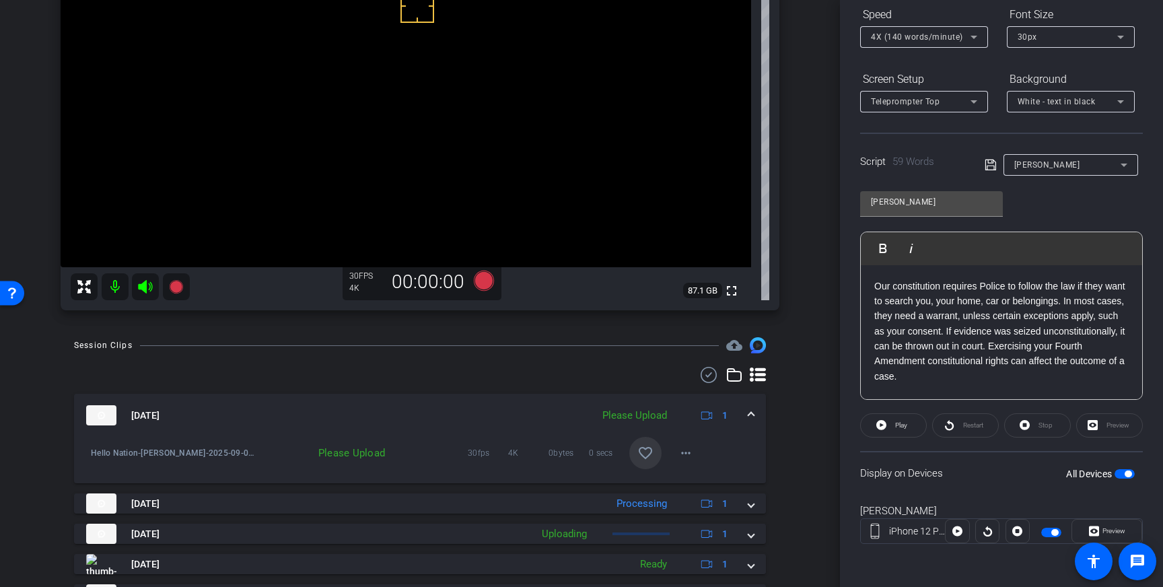
scroll to position [193, 0]
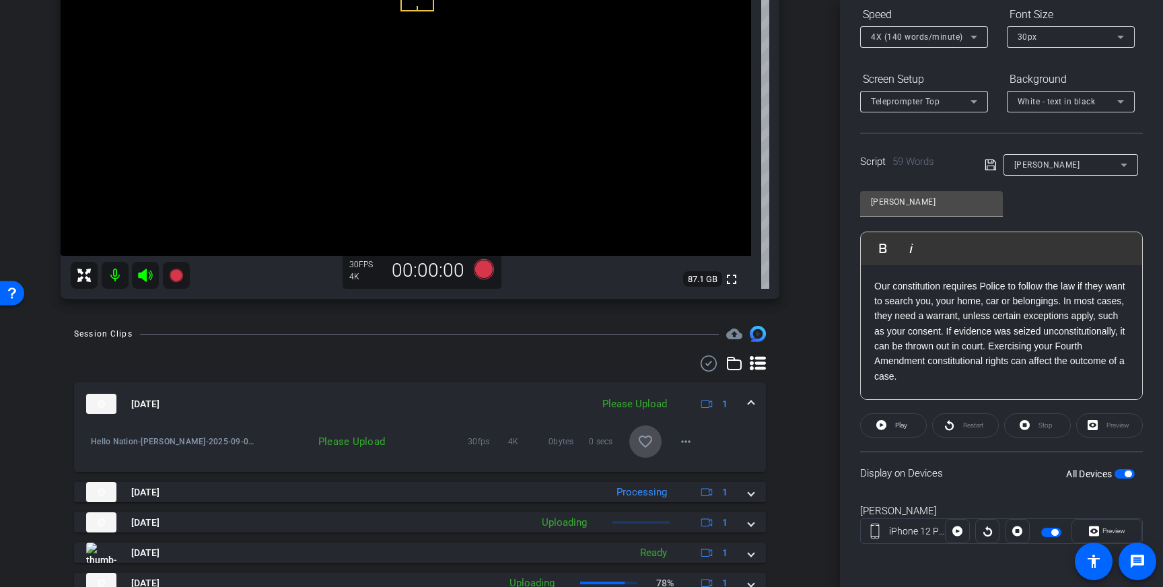
click at [639, 447] on mat-icon "favorite_border" at bounding box center [645, 441] width 16 height 16
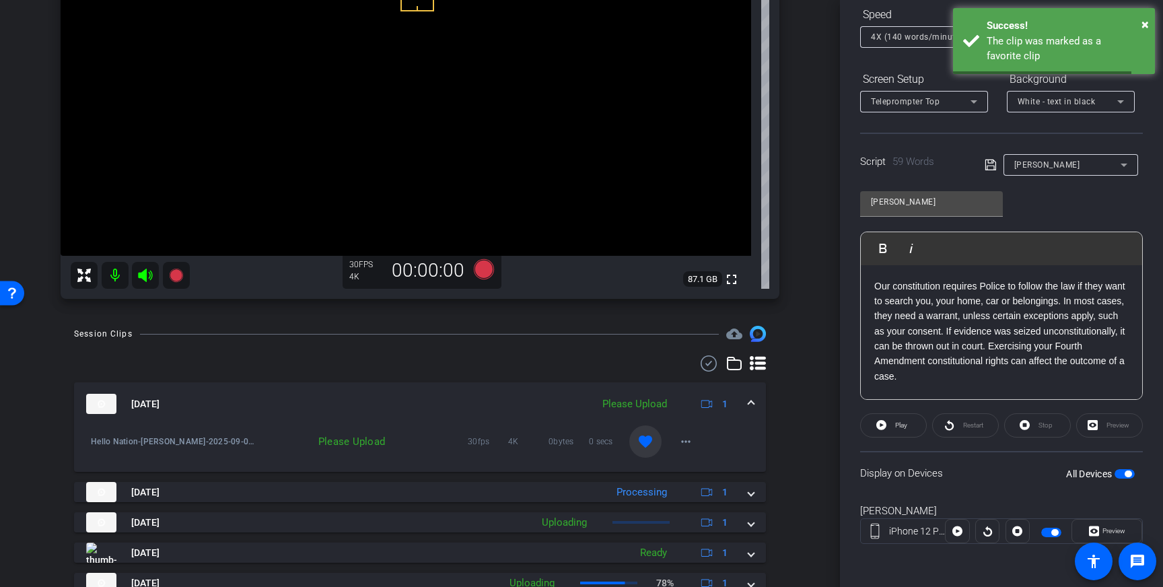
click at [745, 404] on div "[DATE] Please Upload 1" at bounding box center [417, 404] width 662 height 20
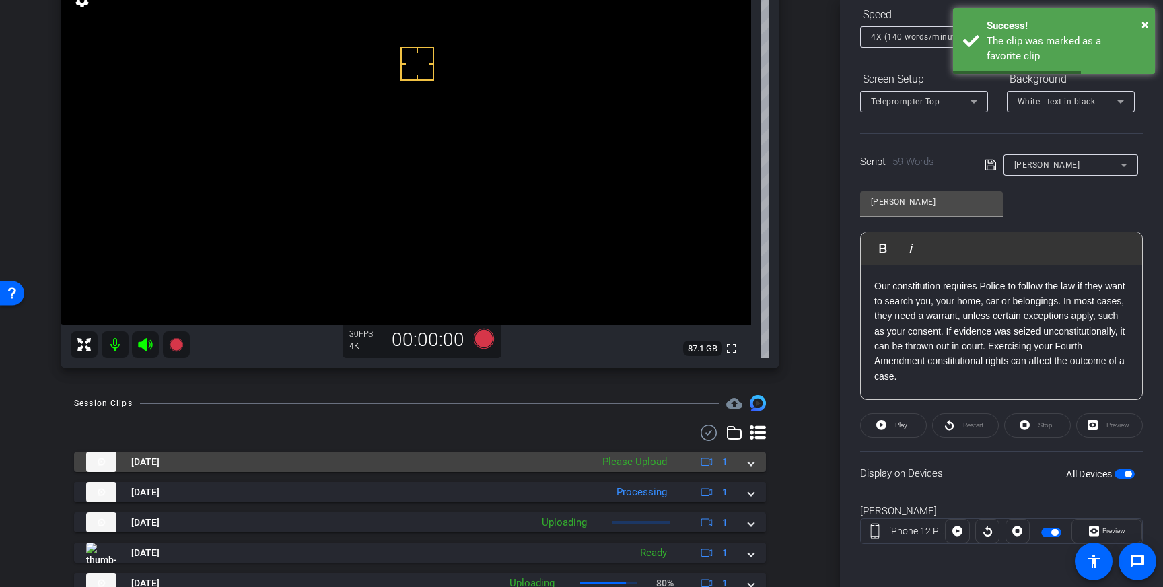
scroll to position [122, 0]
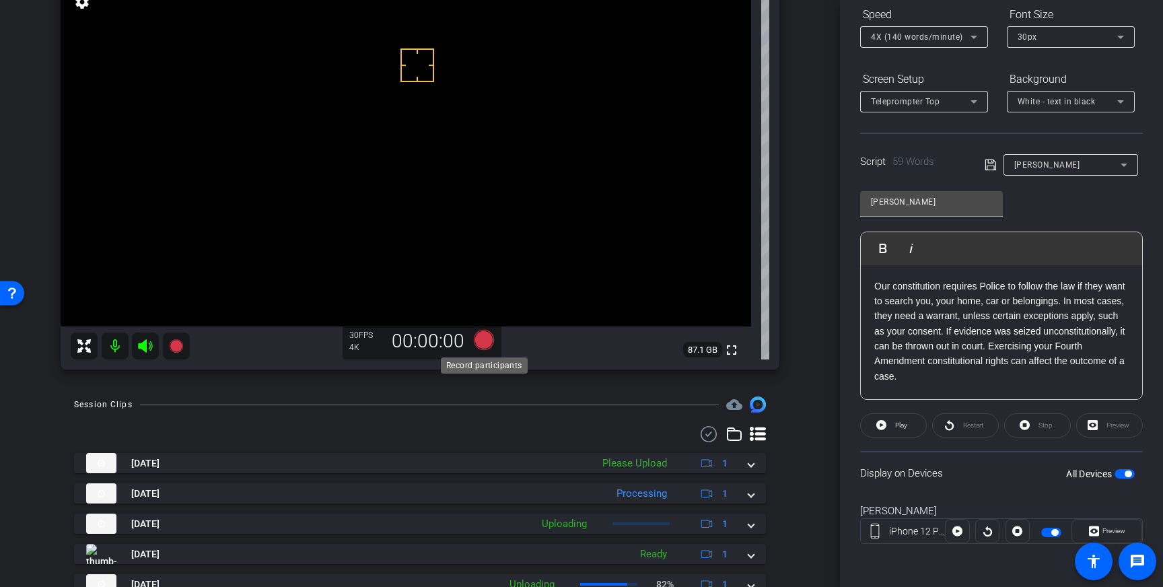
click at [482, 344] on icon at bounding box center [484, 340] width 20 height 20
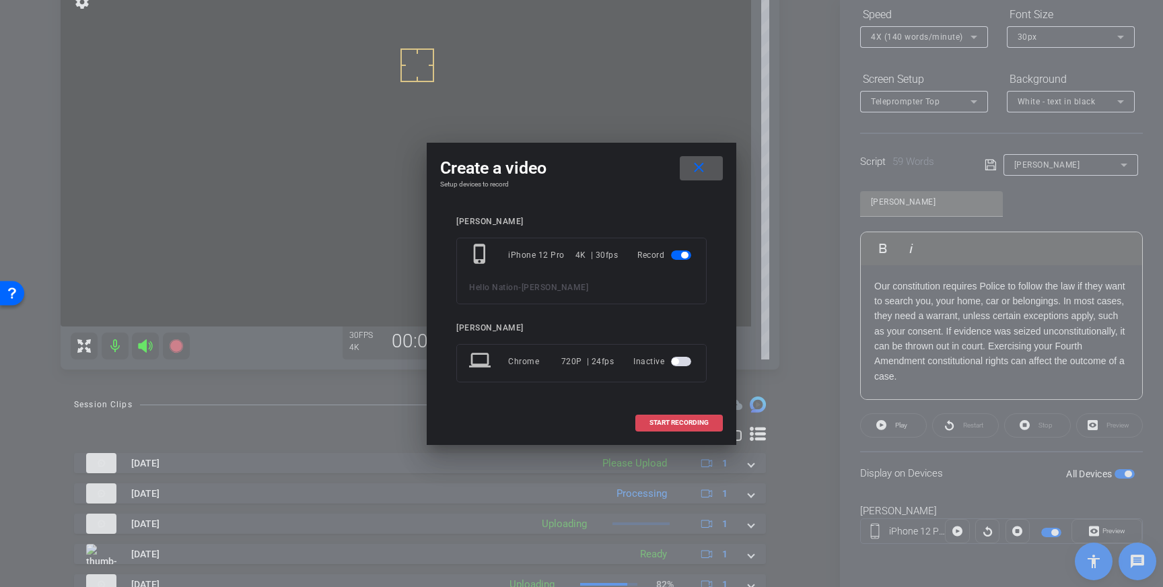
click at [682, 420] on span "START RECORDING" at bounding box center [678, 422] width 59 height 7
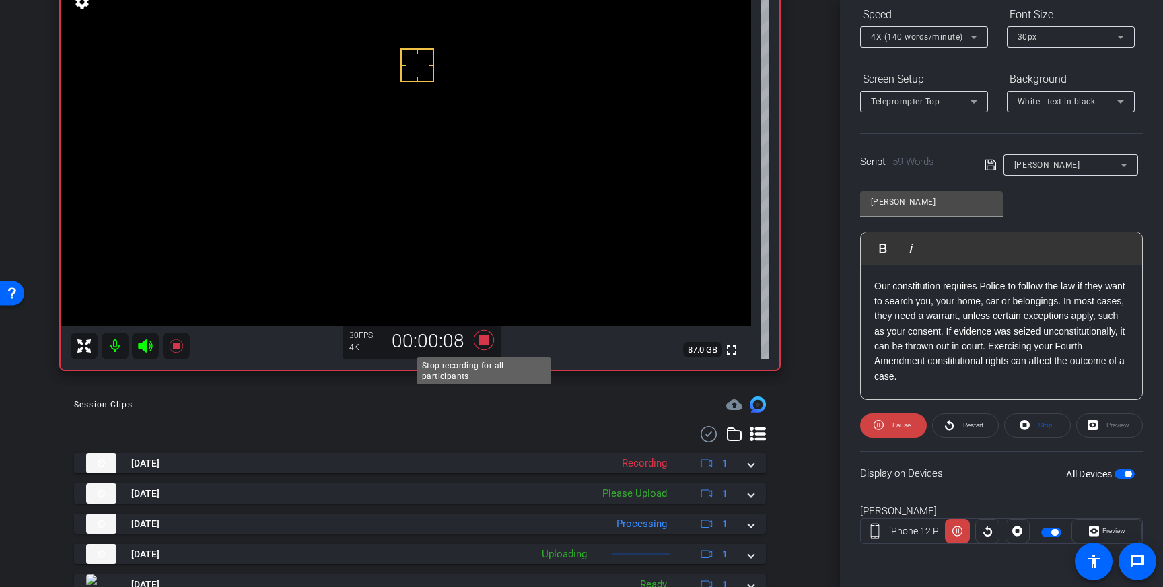
click at [480, 348] on icon at bounding box center [484, 340] width 32 height 24
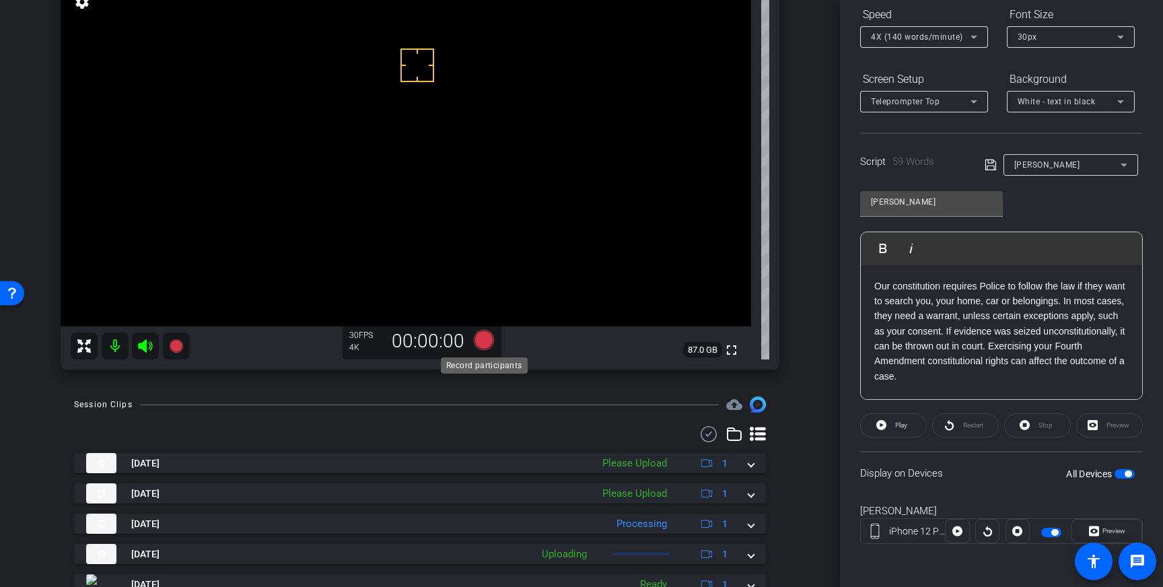
click at [480, 331] on icon at bounding box center [484, 340] width 32 height 24
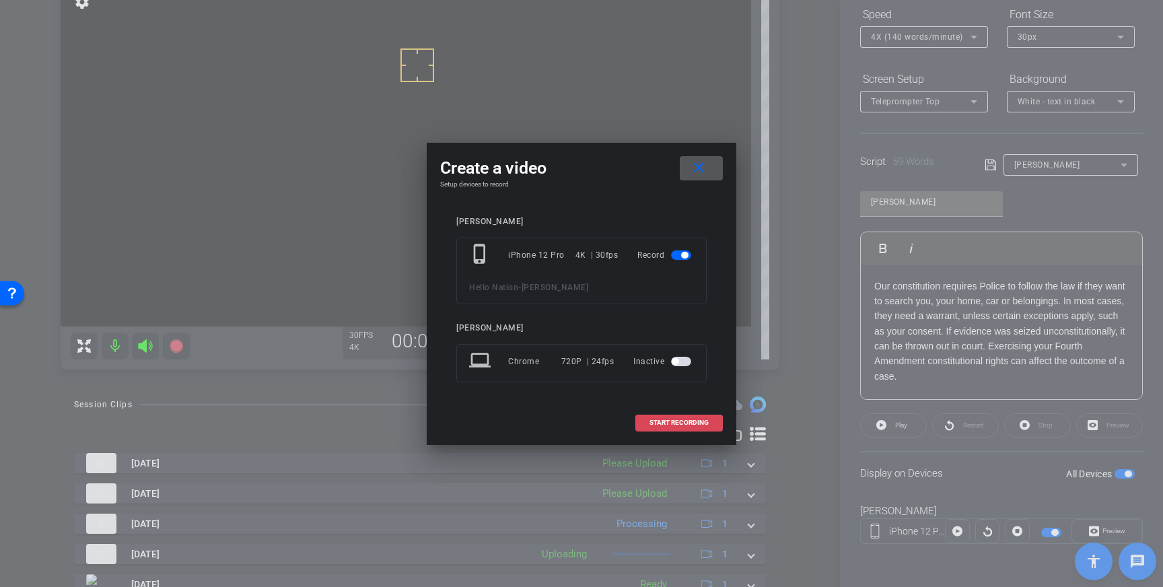
click at [675, 420] on span "START RECORDING" at bounding box center [678, 422] width 59 height 7
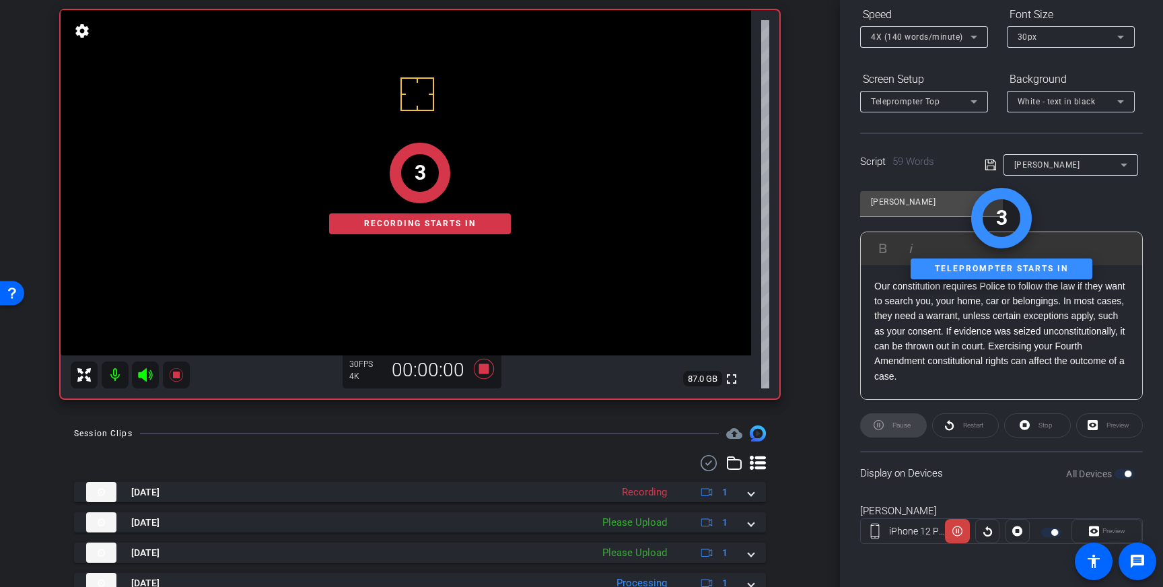
scroll to position [89, 0]
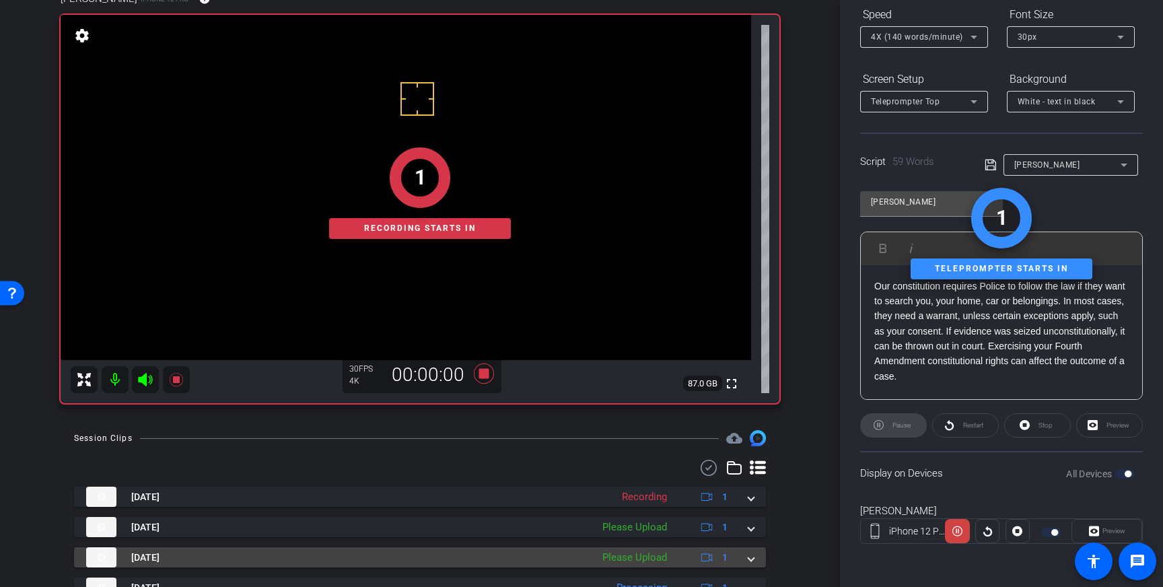
click at [756, 550] on mat-expansion-panel-header "[DATE] Please Upload 1" at bounding box center [420, 557] width 692 height 20
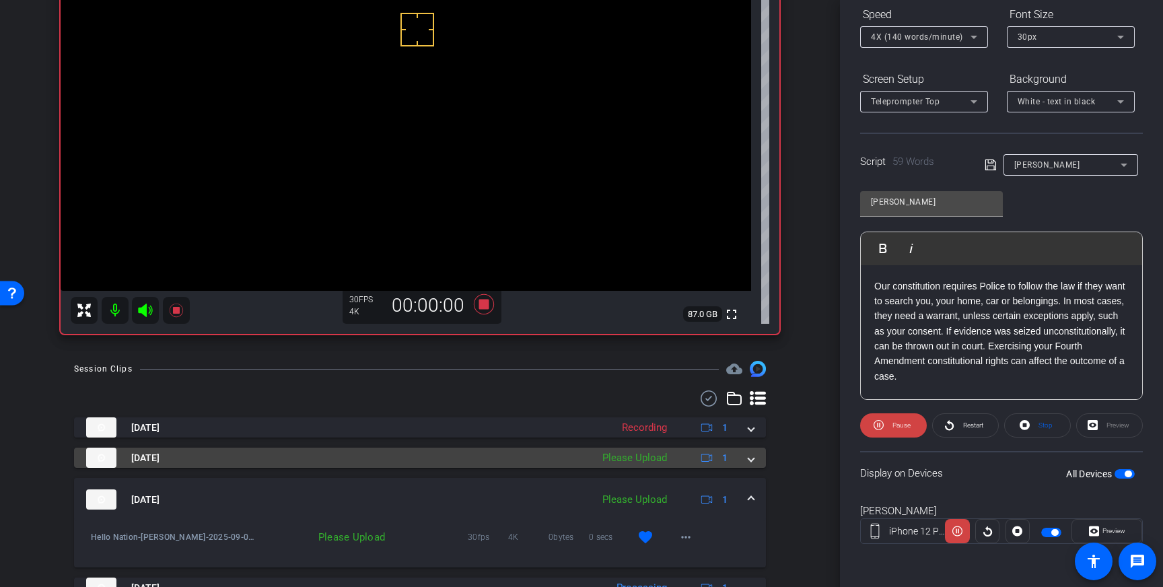
scroll to position [159, 0]
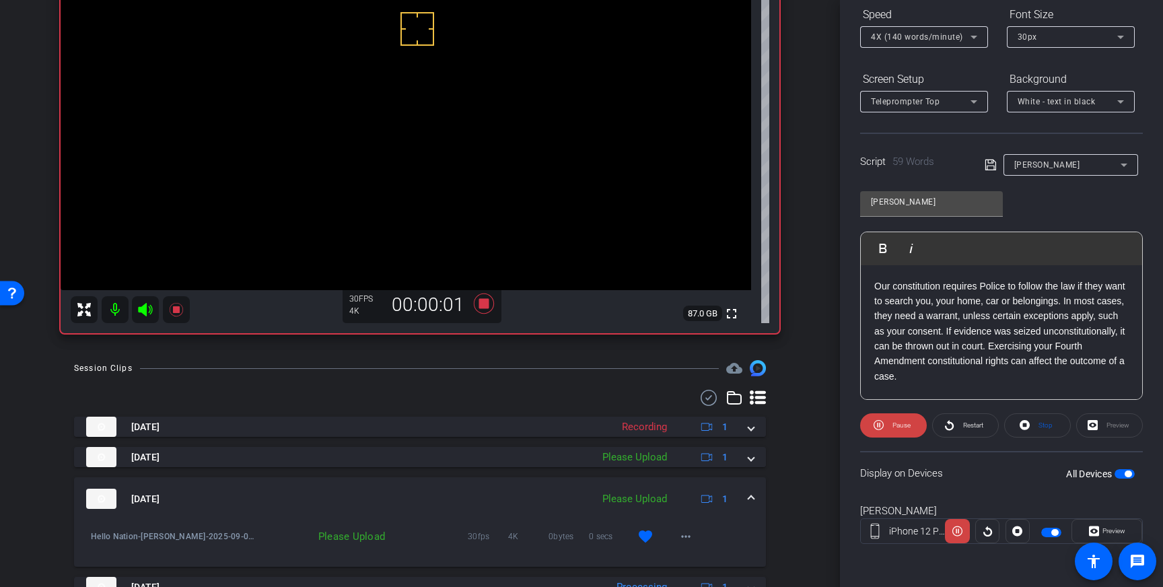
click at [747, 497] on div "[DATE] Please Upload 1" at bounding box center [417, 499] width 662 height 20
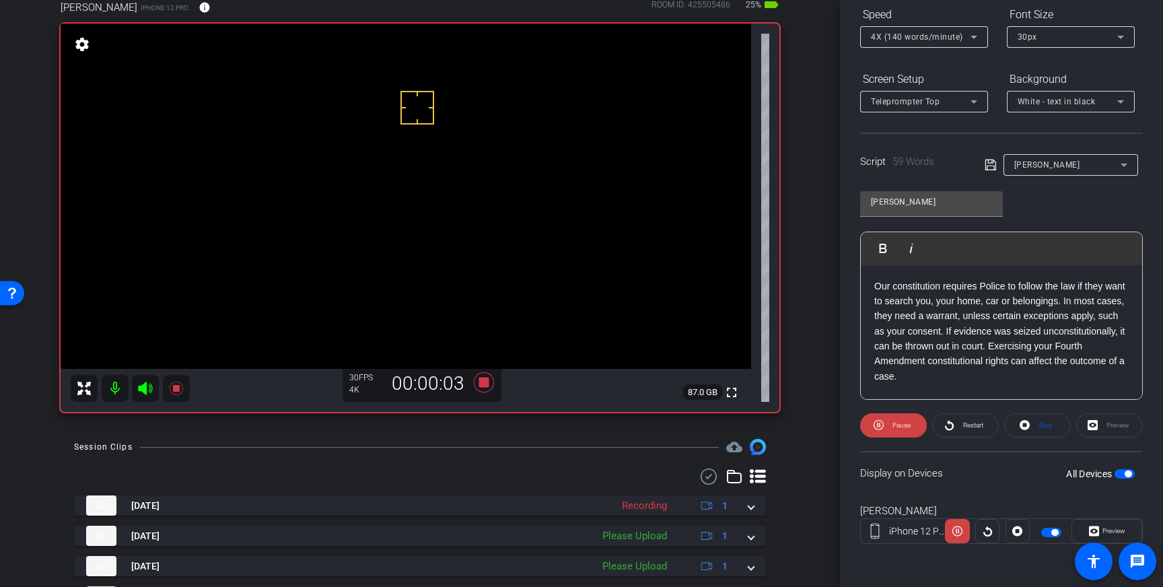
scroll to position [71, 0]
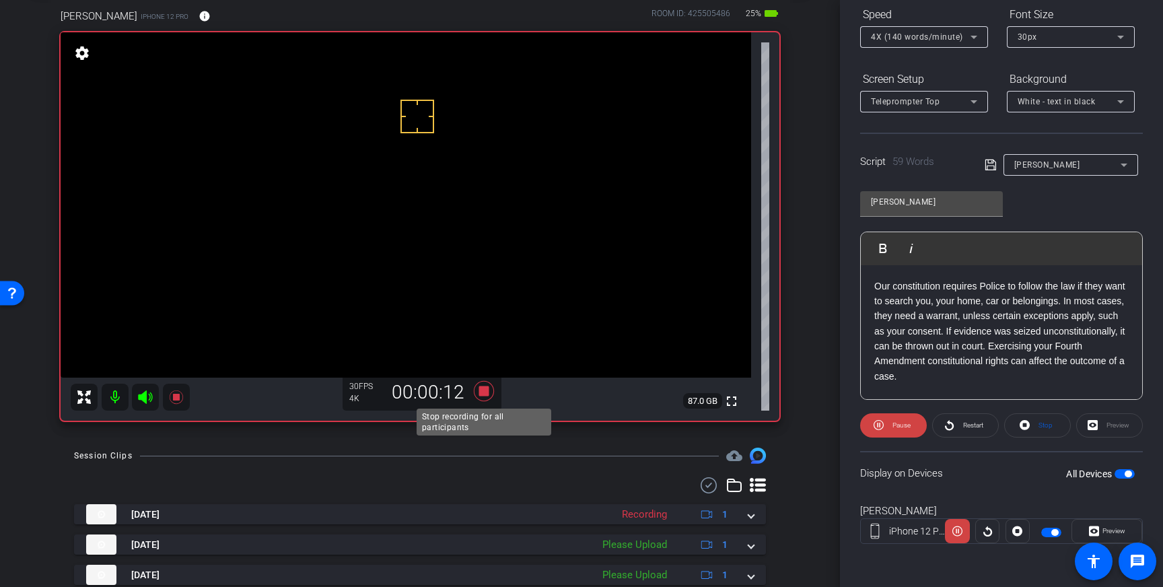
click at [480, 390] on icon at bounding box center [484, 391] width 20 height 20
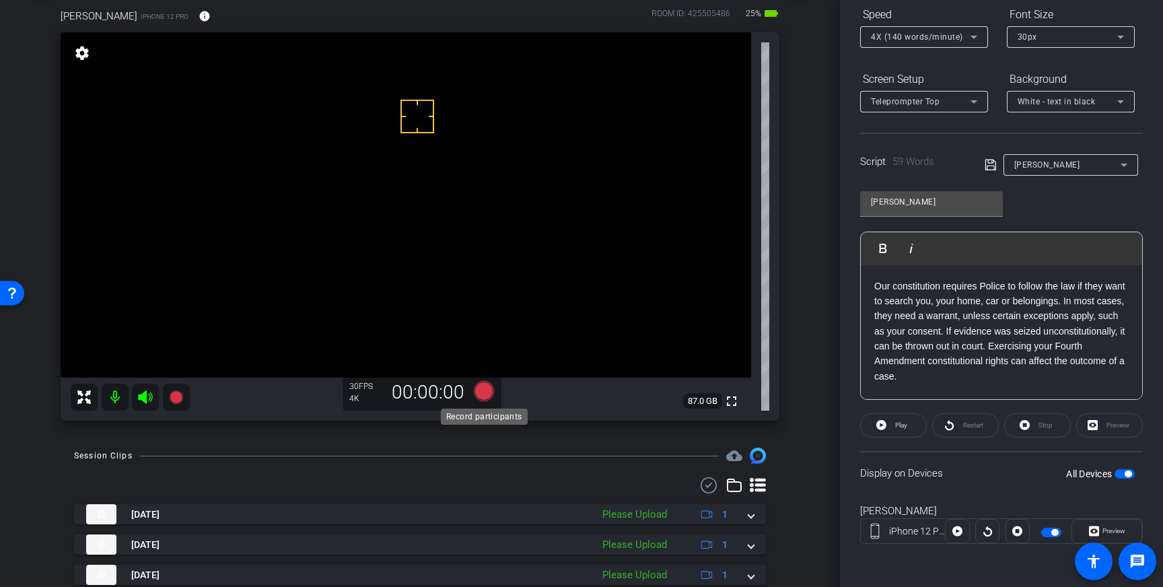
click at [482, 388] on icon at bounding box center [484, 391] width 20 height 20
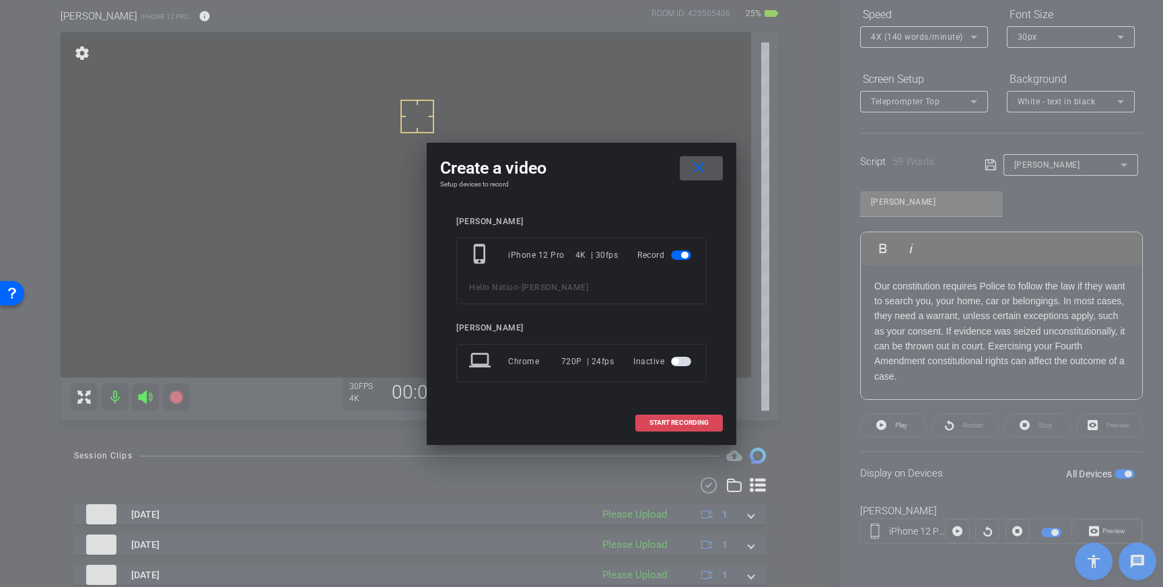
click at [675, 421] on span "START RECORDING" at bounding box center [678, 422] width 59 height 7
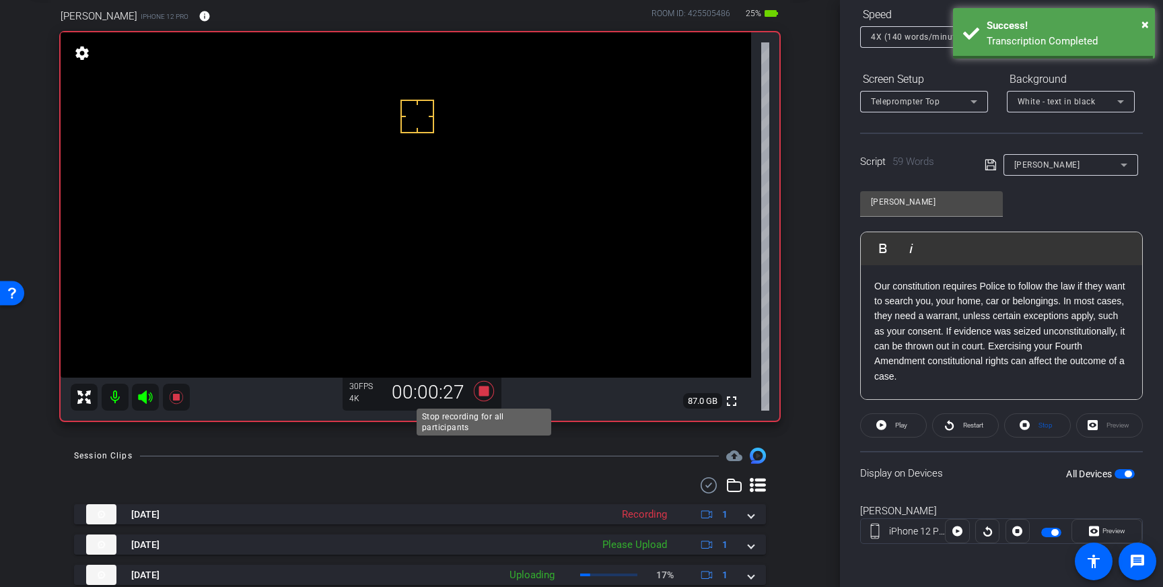
click at [481, 388] on icon at bounding box center [484, 391] width 20 height 20
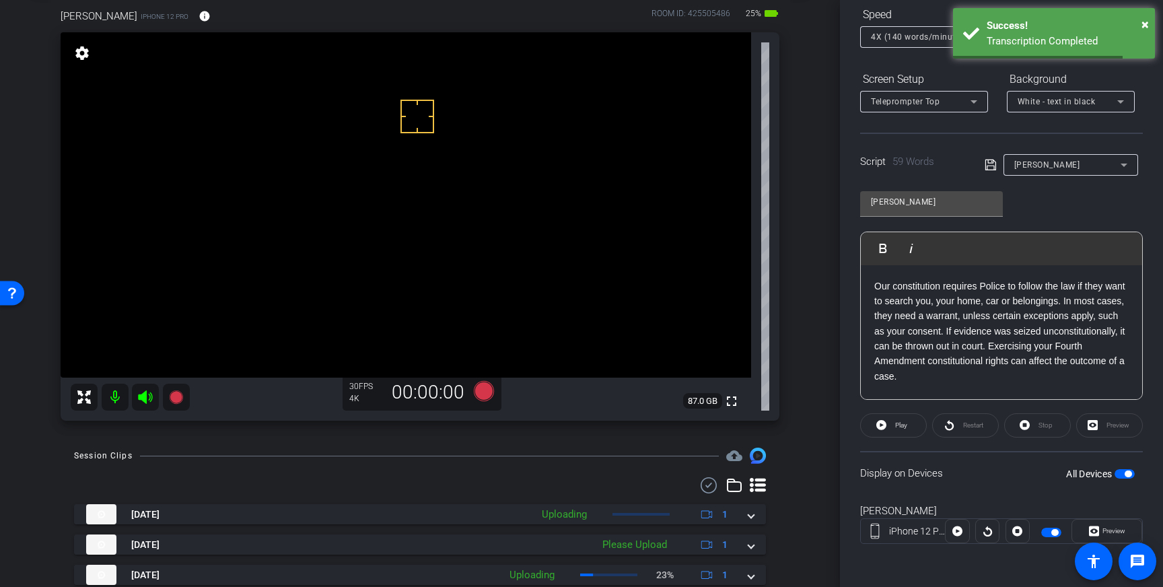
scroll to position [125, 0]
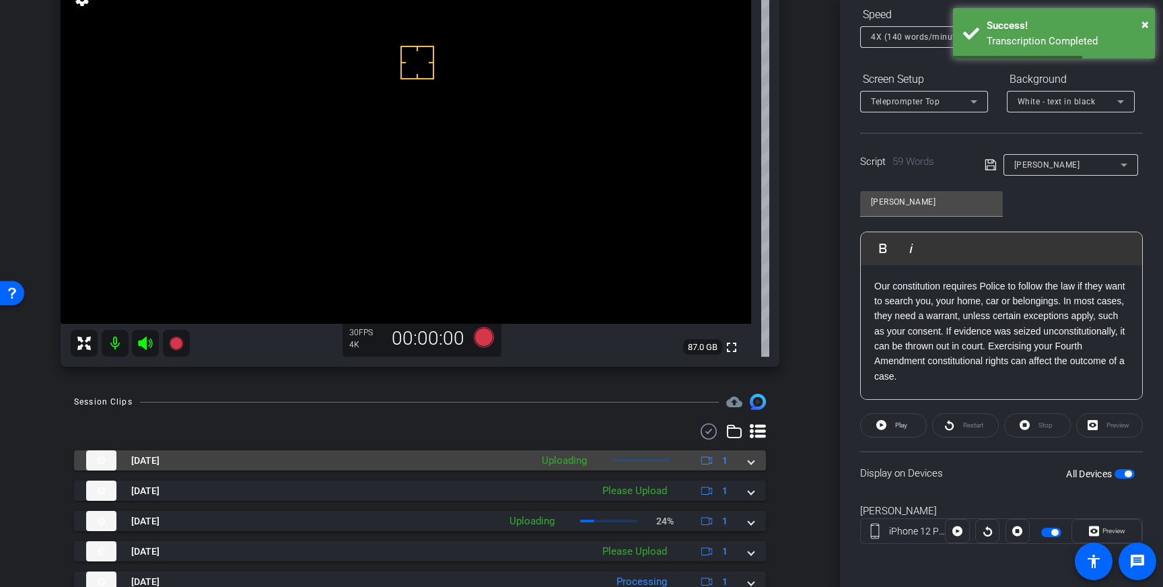
click at [760, 462] on mat-expansion-panel-header "Sep 9, 2025 Uploading 1" at bounding box center [420, 460] width 692 height 20
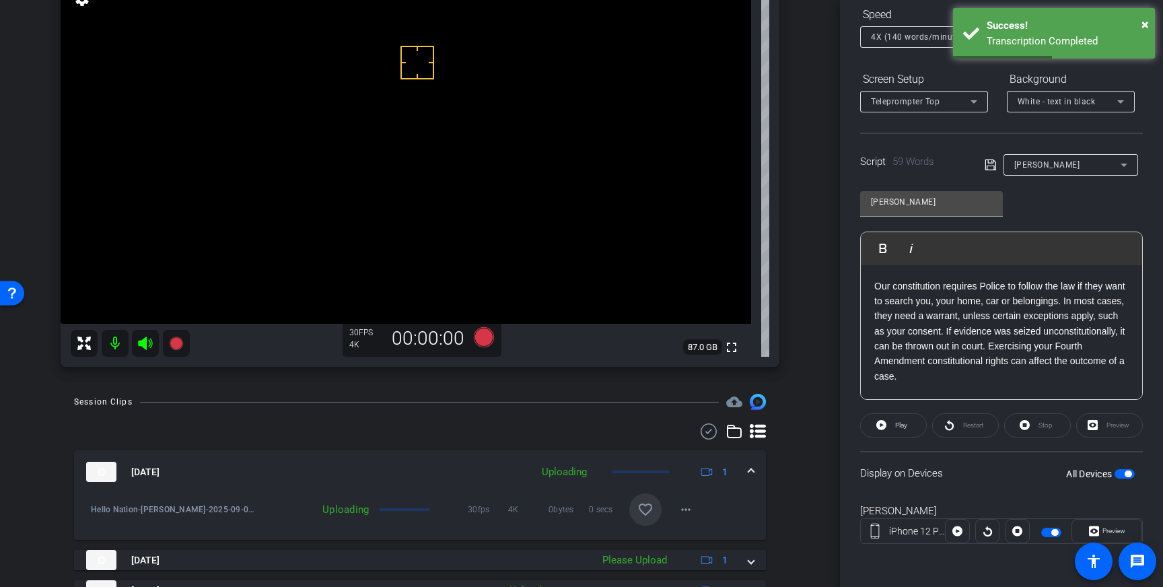
click at [648, 507] on mat-icon "favorite_border" at bounding box center [645, 509] width 16 height 16
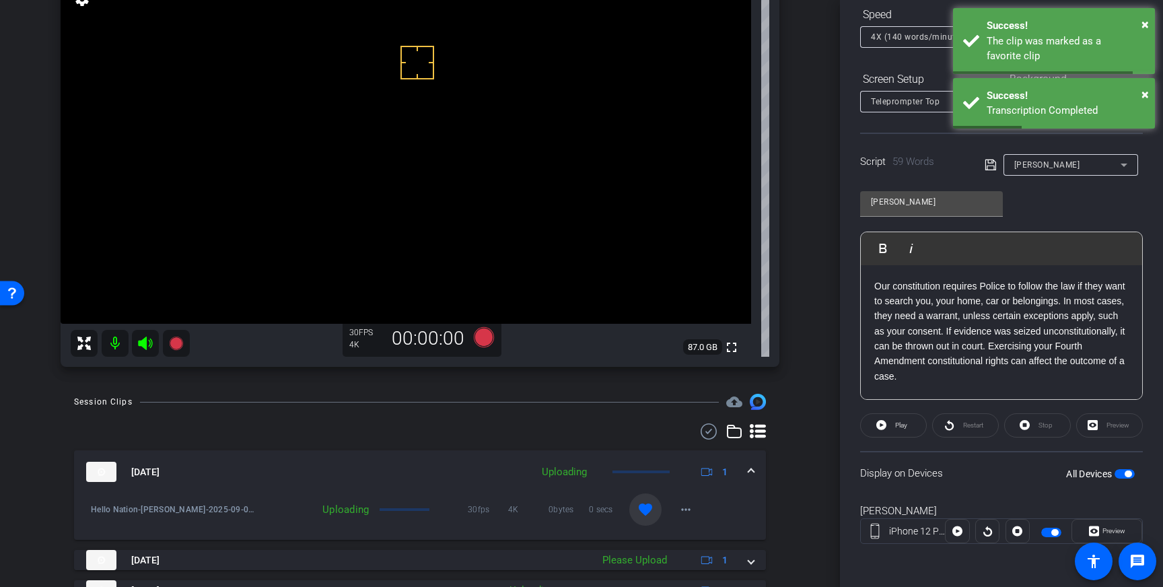
click at [753, 471] on span at bounding box center [750, 472] width 5 height 14
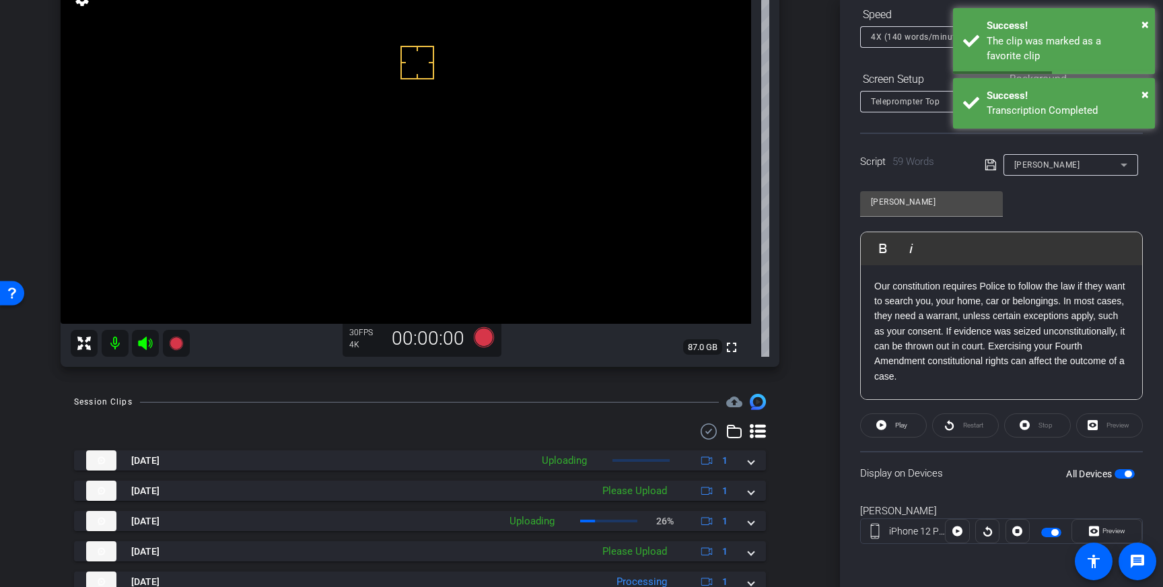
click at [1126, 472] on span "button" at bounding box center [1127, 473] width 7 height 7
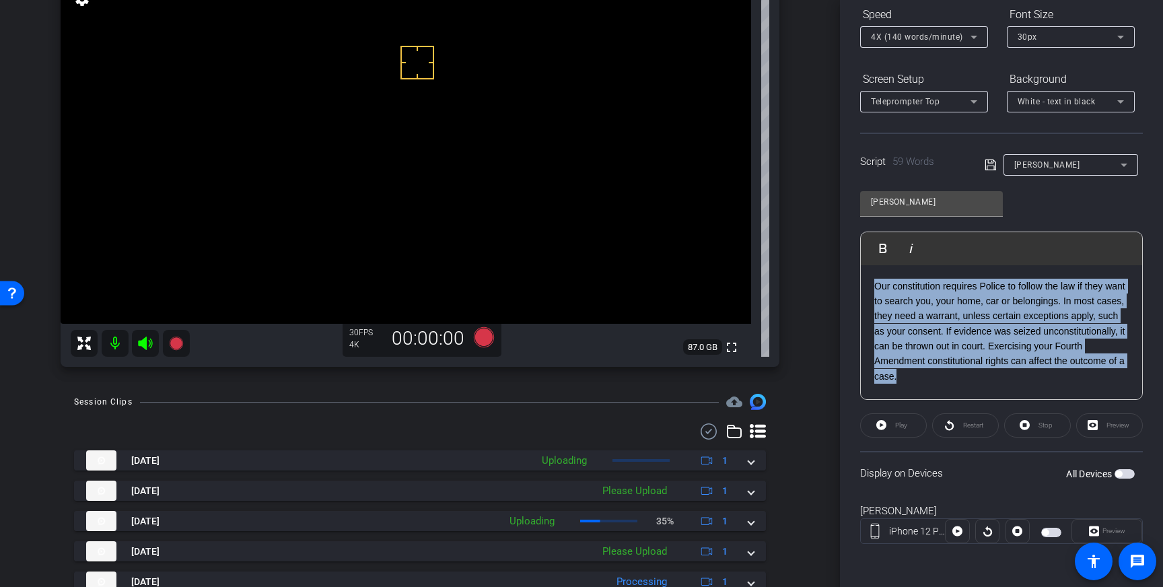
drag, startPoint x: 895, startPoint y: 358, endPoint x: 869, endPoint y: 287, distance: 75.1
click at [869, 287] on div "Our constitution requires Police to follow the law if they want to search you, …" at bounding box center [1001, 332] width 281 height 135
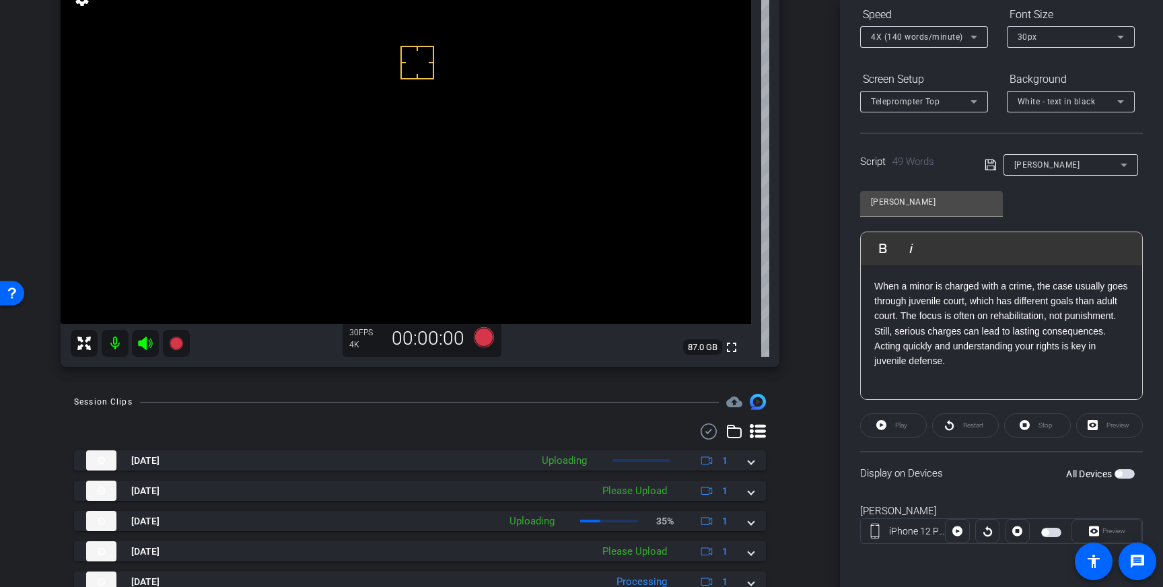
drag, startPoint x: 994, startPoint y: 166, endPoint x: 1039, endPoint y: 208, distance: 61.9
click at [993, 166] on icon at bounding box center [990, 165] width 12 height 16
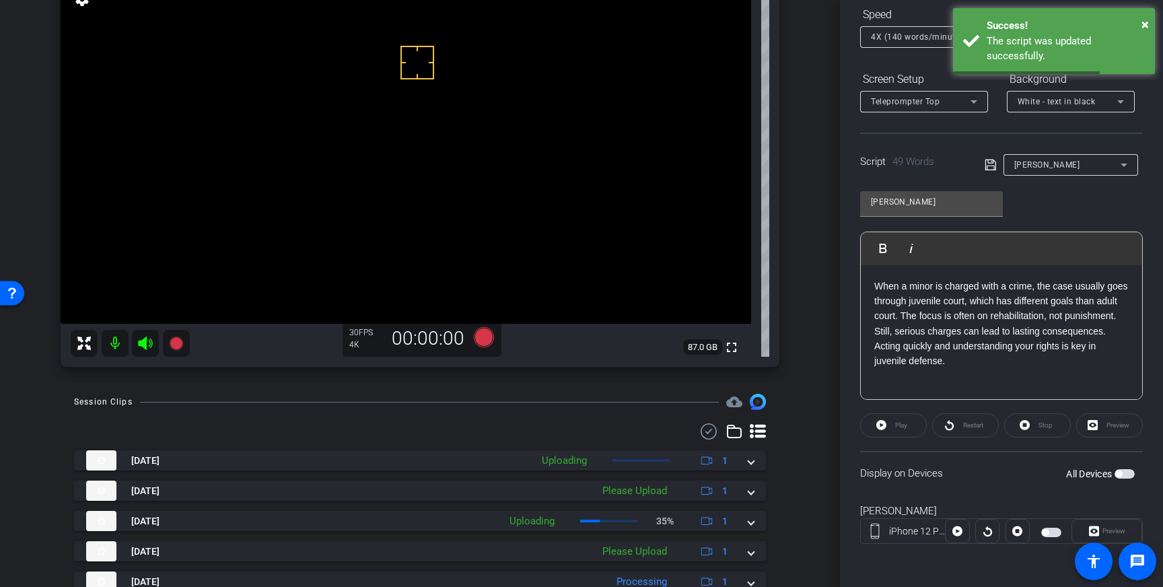
click at [1126, 477] on span "button" at bounding box center [1124, 473] width 20 height 9
click at [989, 167] on icon at bounding box center [990, 165] width 12 height 16
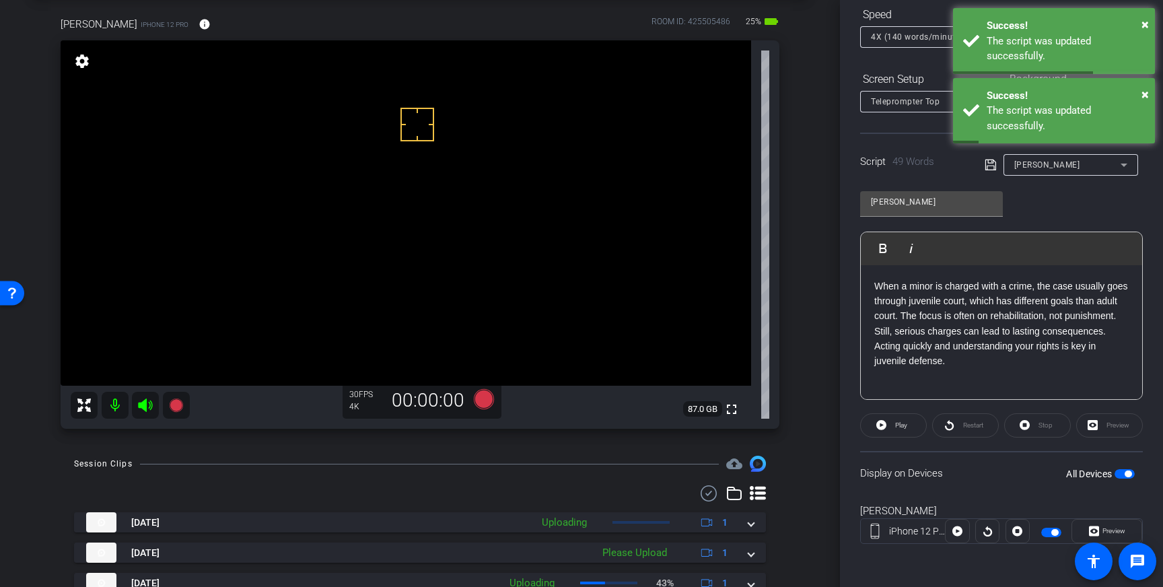
scroll to position [75, 0]
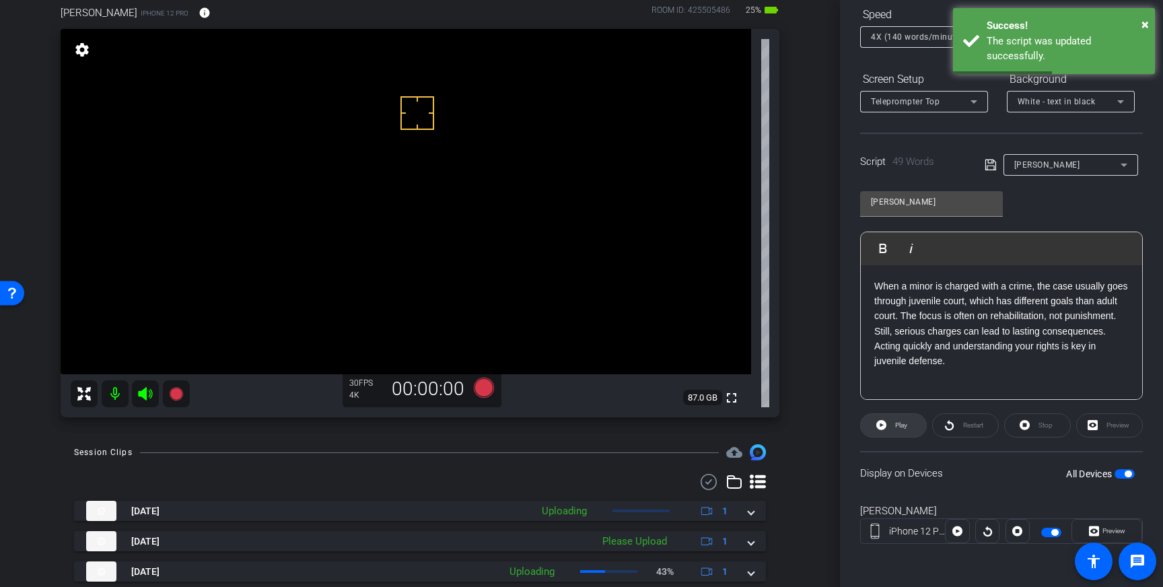
click at [873, 427] on span at bounding box center [893, 425] width 65 height 32
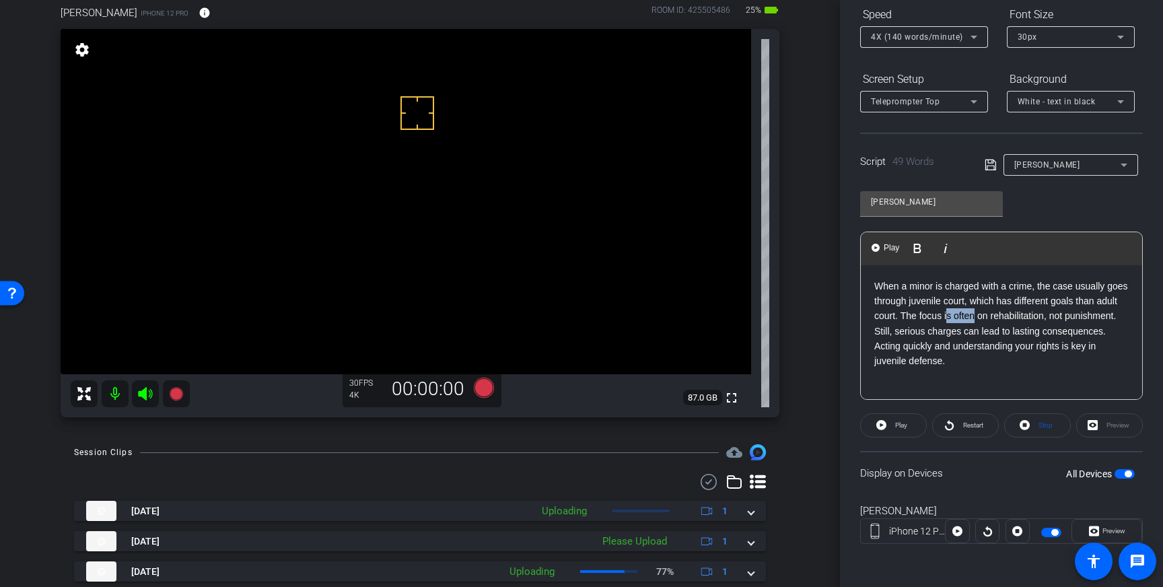
drag, startPoint x: 999, startPoint y: 317, endPoint x: 970, endPoint y: 321, distance: 29.2
click at [970, 321] on p "When a minor is charged with a crime, the case usually goes through juvenile co…" at bounding box center [1001, 324] width 254 height 90
click at [923, 333] on p "When a minor is charged with a crime, the case usually goes through juvenile co…" at bounding box center [1001, 324] width 254 height 90
click at [990, 163] on icon at bounding box center [989, 164] width 11 height 11
click at [960, 347] on p "When a minor is charged with a crime, the case usually goes through juvenile co…" at bounding box center [1001, 324] width 254 height 90
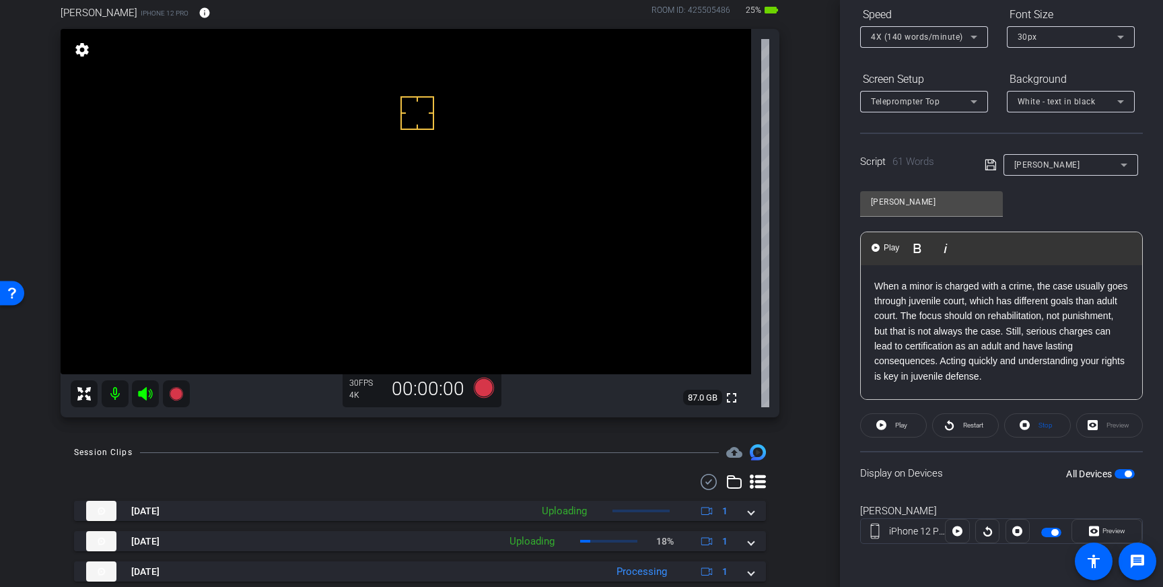
click at [991, 167] on icon at bounding box center [990, 165] width 12 height 16
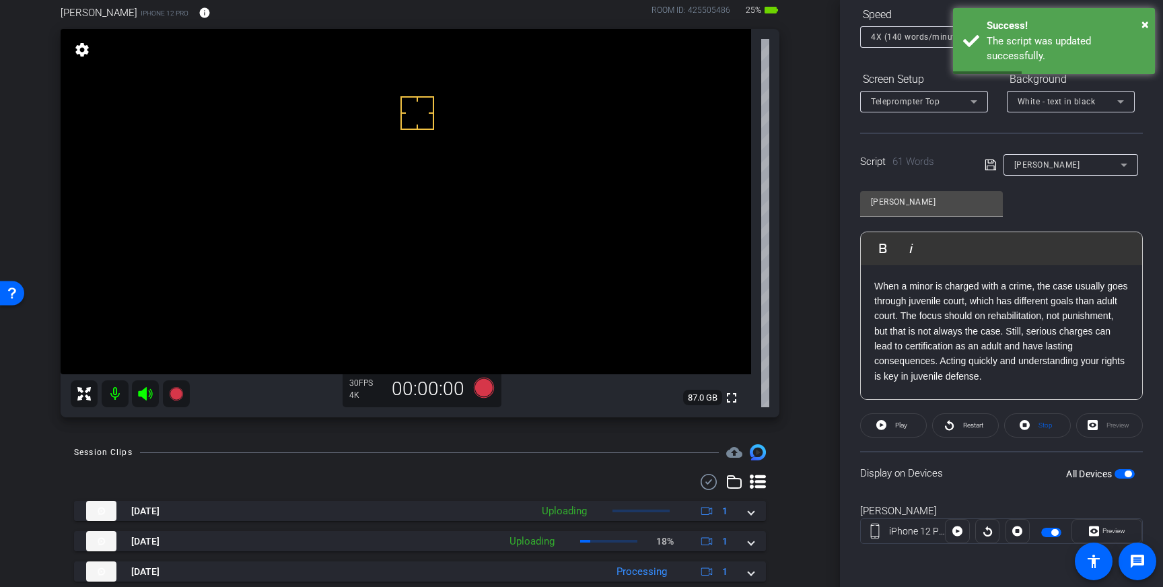
click at [972, 359] on p "When a minor is charged with a crime, the case usually goes through juvenile co…" at bounding box center [1001, 332] width 254 height 106
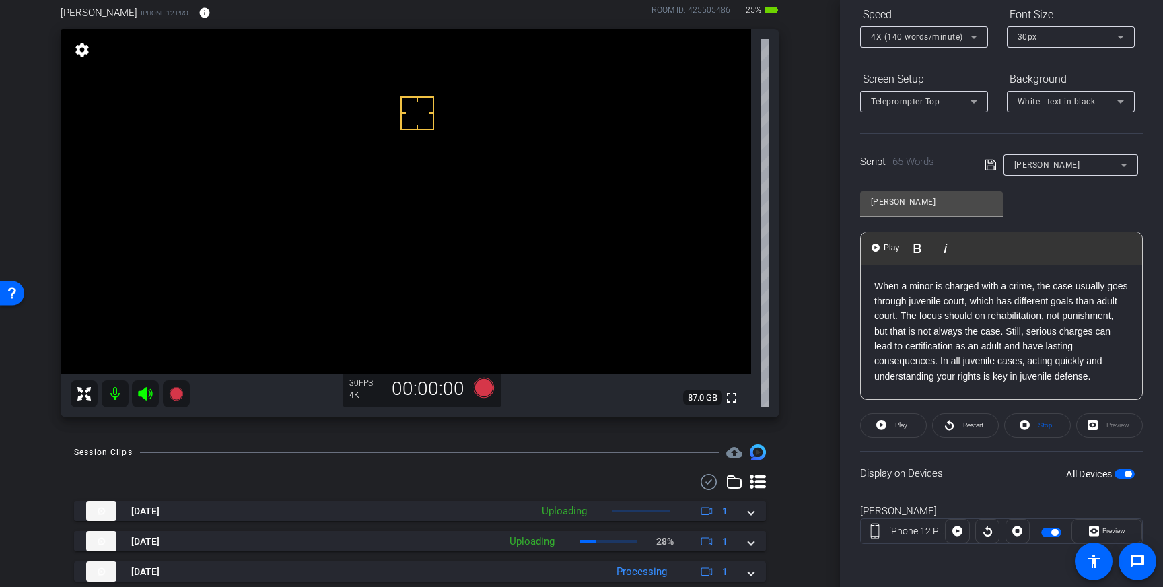
click at [1120, 364] on p "When a minor is charged with a crime, the case usually goes through juvenile co…" at bounding box center [1001, 332] width 254 height 106
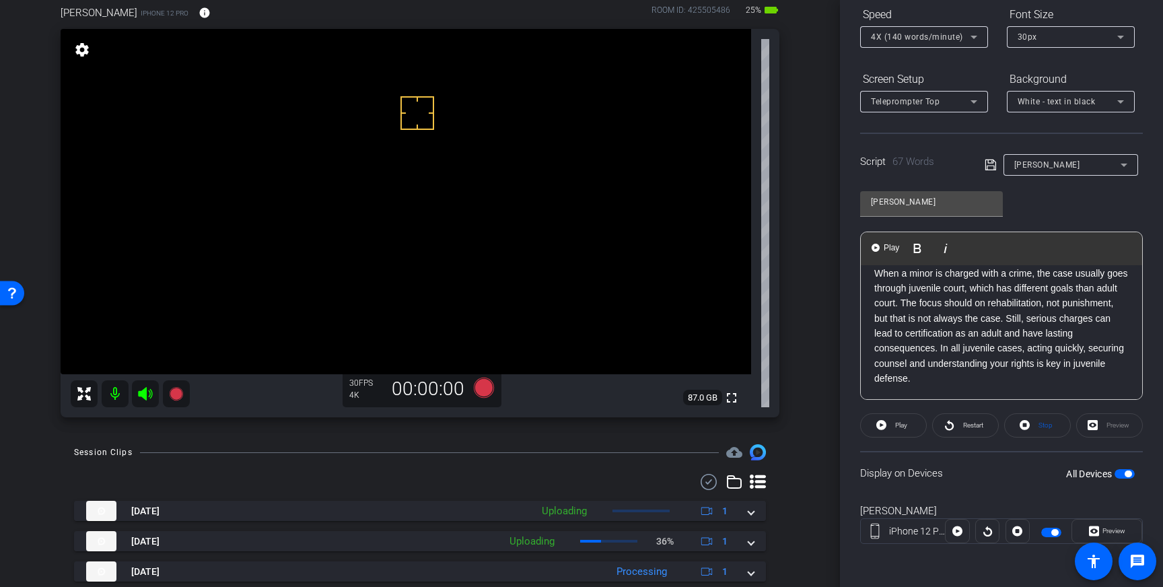
scroll to position [11, 0]
click at [1116, 363] on p "When a minor is charged with a crime, the case usually goes through juvenile co…" at bounding box center [1001, 328] width 254 height 120
drag, startPoint x: 1095, startPoint y: 382, endPoint x: 1017, endPoint y: 386, distance: 78.2
click at [1017, 386] on p "When a minor is charged with a crime, the case usually goes through juvenile co…" at bounding box center [1001, 328] width 254 height 120
click at [990, 161] on icon at bounding box center [990, 165] width 12 height 16
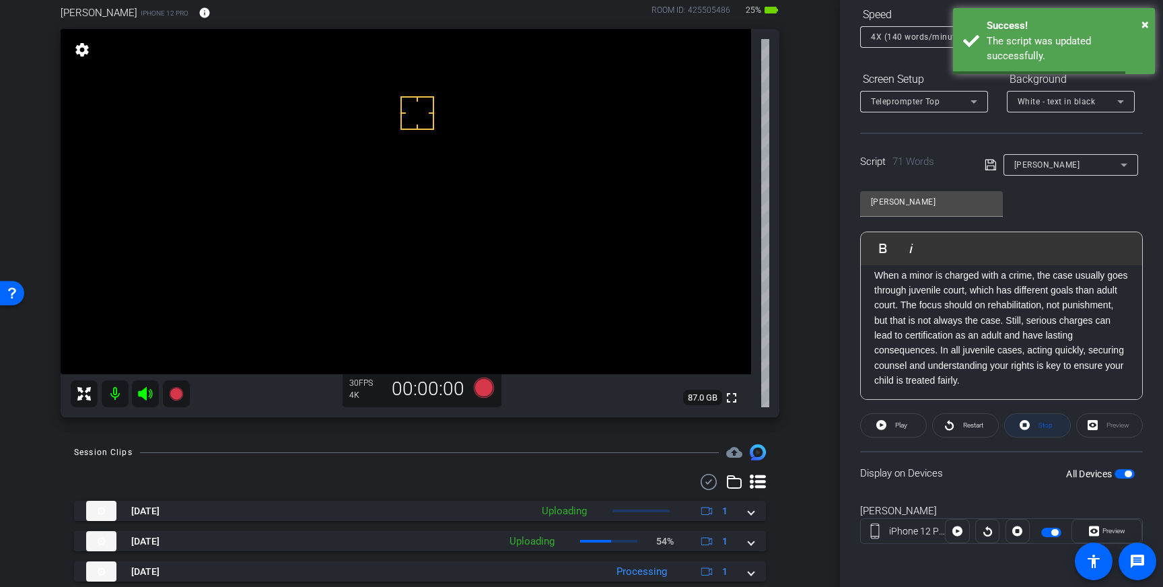
click at [1032, 413] on span at bounding box center [1037, 425] width 65 height 32
click at [1042, 422] on span "Stop" at bounding box center [1045, 424] width 14 height 7
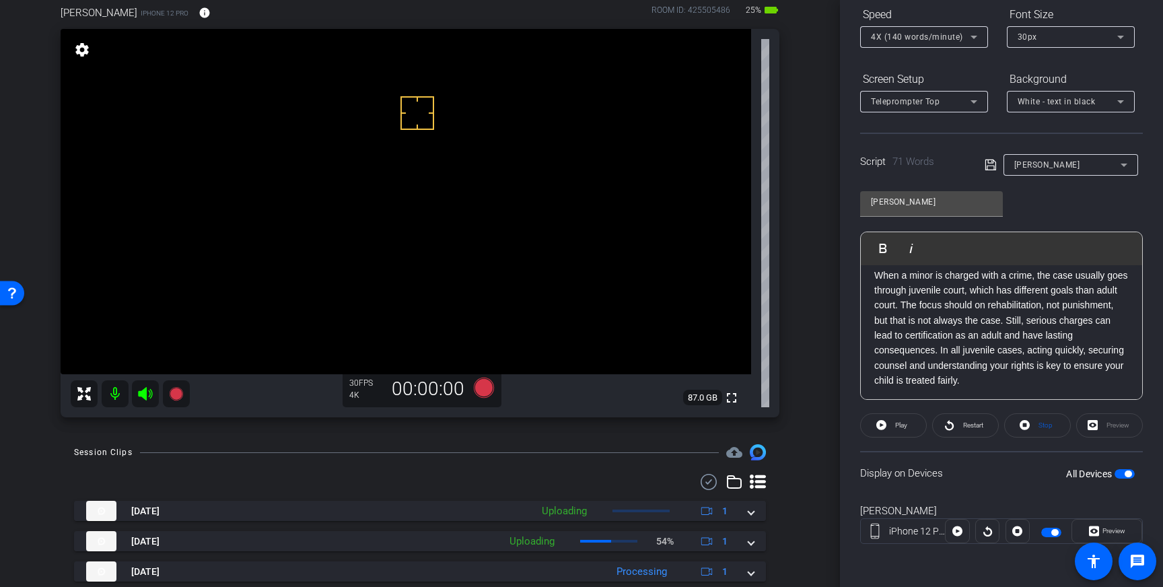
click at [1124, 475] on span "button" at bounding box center [1124, 473] width 20 height 9
click at [1125, 474] on span "button" at bounding box center [1124, 473] width 20 height 9
click at [1049, 530] on span "button" at bounding box center [1051, 532] width 20 height 9
click at [1052, 530] on span "button" at bounding box center [1051, 532] width 20 height 9
click at [1037, 422] on span "Stop" at bounding box center [1043, 425] width 17 height 19
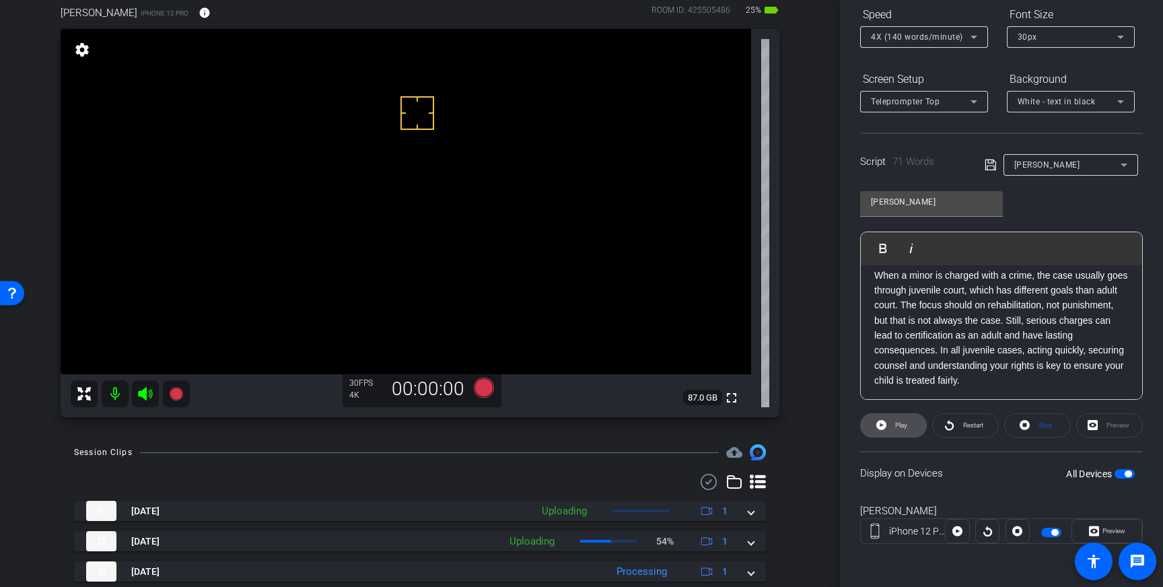
click at [873, 428] on span at bounding box center [893, 425] width 65 height 32
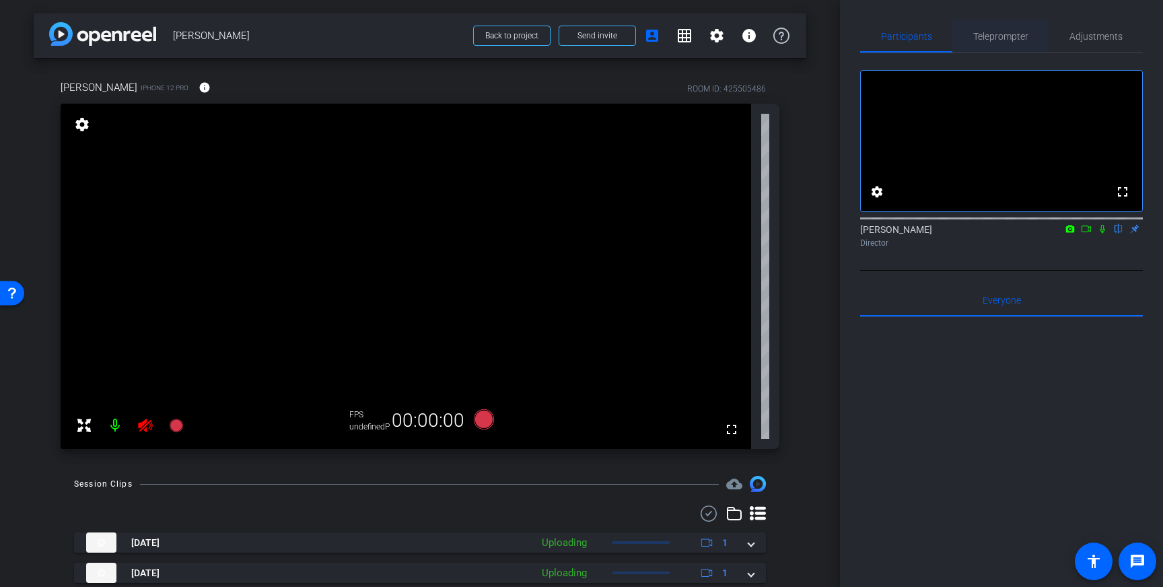
click at [1005, 44] on span "Teleprompter" at bounding box center [1000, 36] width 55 height 32
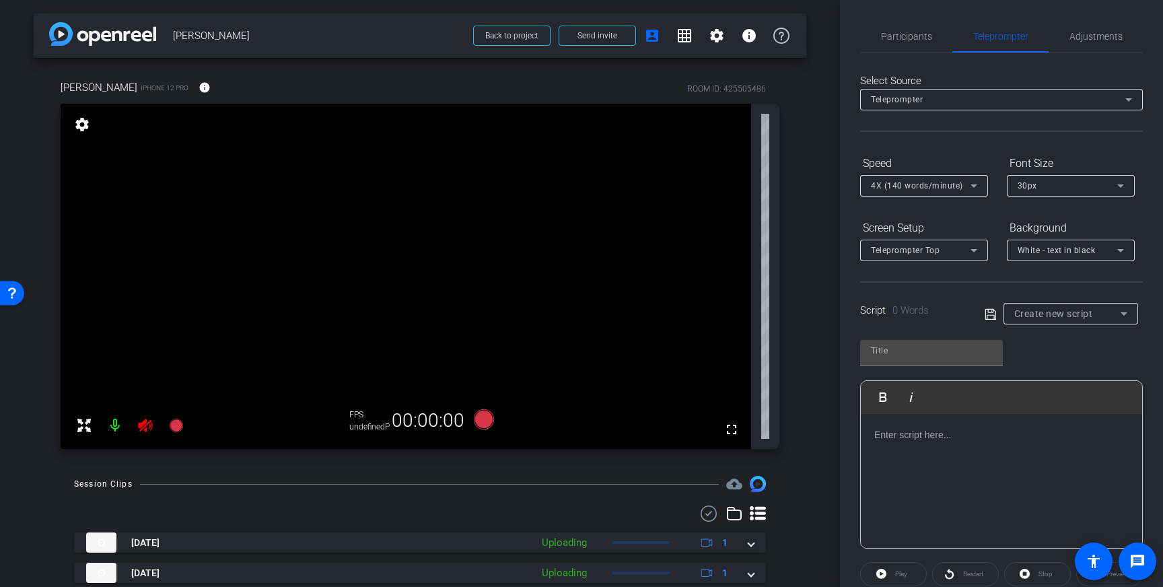
click at [1063, 312] on span "Create new script" at bounding box center [1053, 313] width 79 height 11
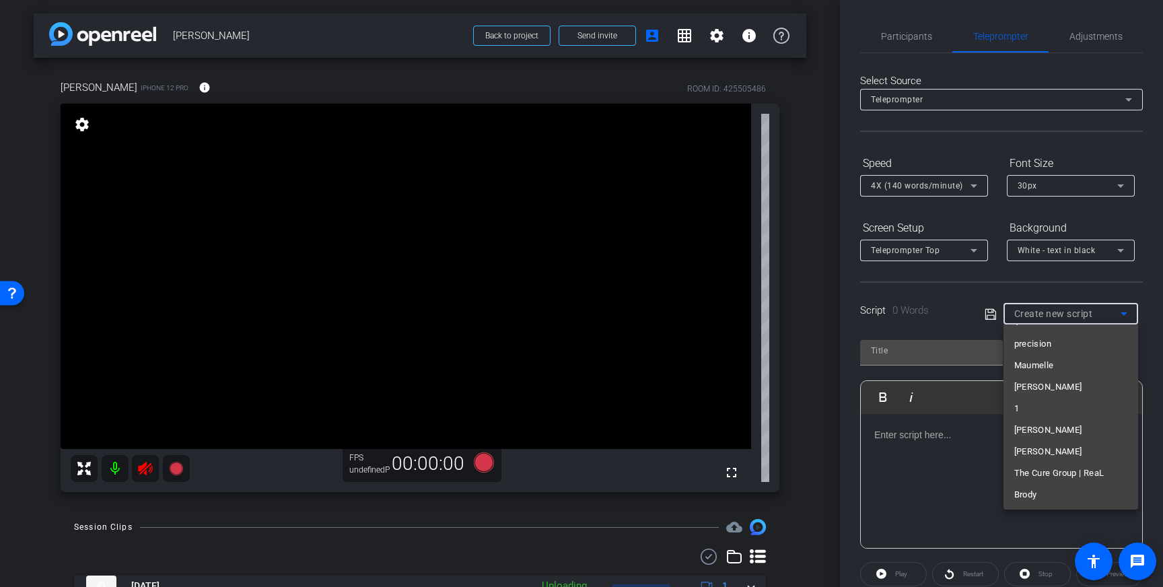
scroll to position [8611, 0]
click at [1041, 499] on span "[PERSON_NAME]" at bounding box center [1048, 493] width 68 height 16
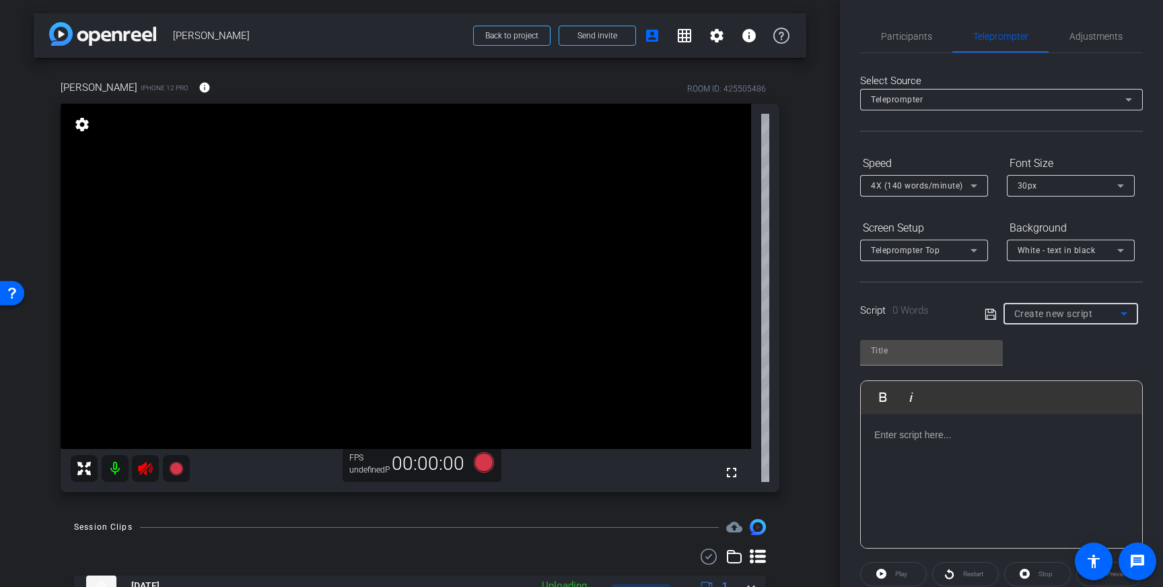
type input "[PERSON_NAME]"
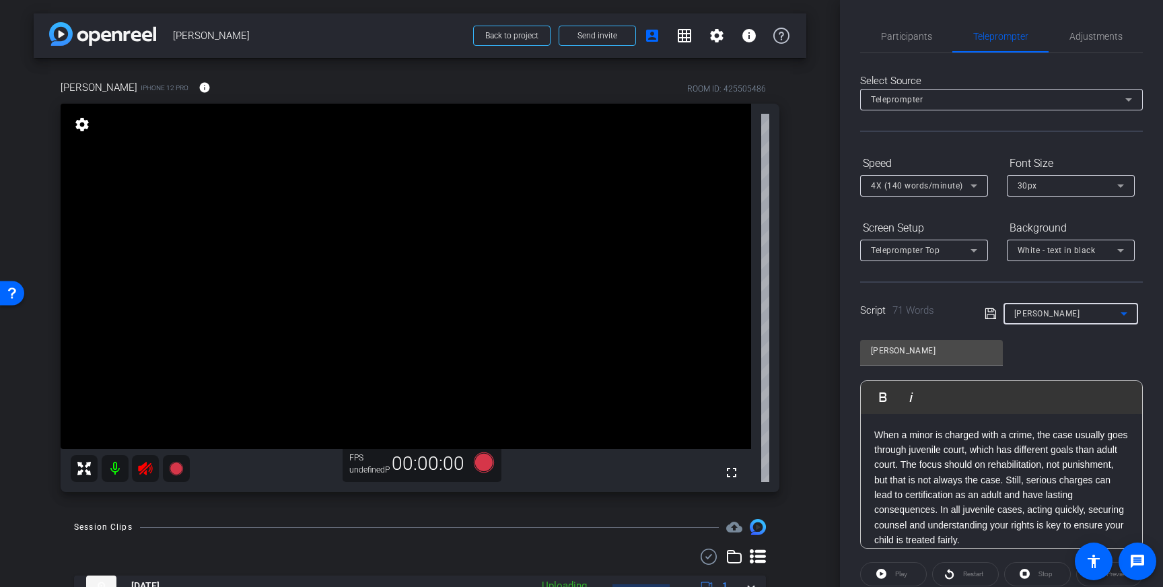
scroll to position [149, 0]
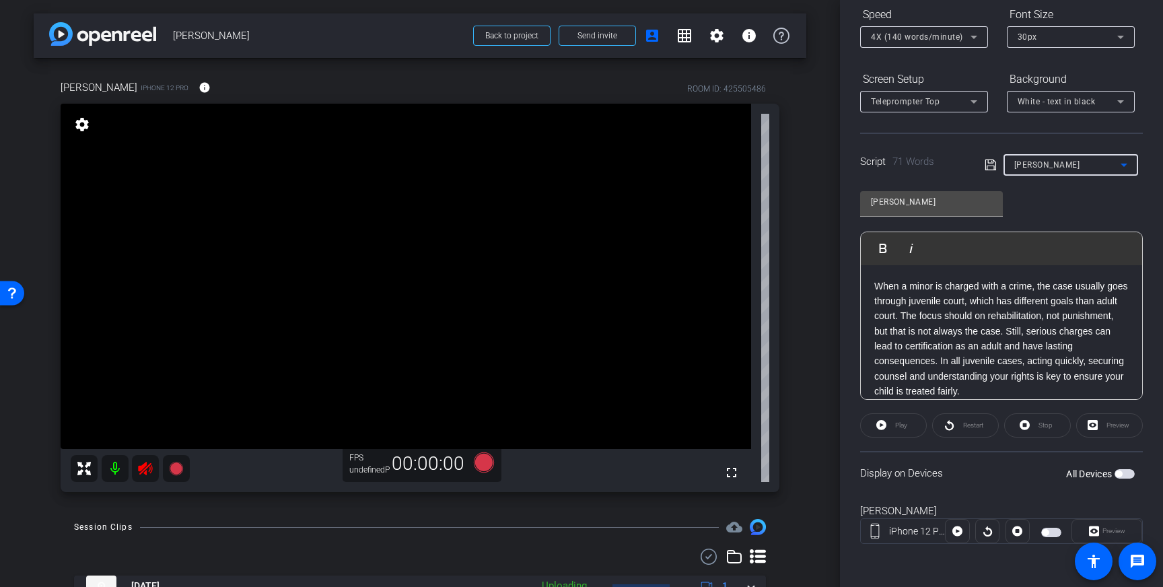
click at [1120, 477] on span "button" at bounding box center [1124, 473] width 20 height 9
click at [1048, 530] on span "button" at bounding box center [1051, 532] width 20 height 9
click at [985, 158] on icon at bounding box center [990, 165] width 12 height 16
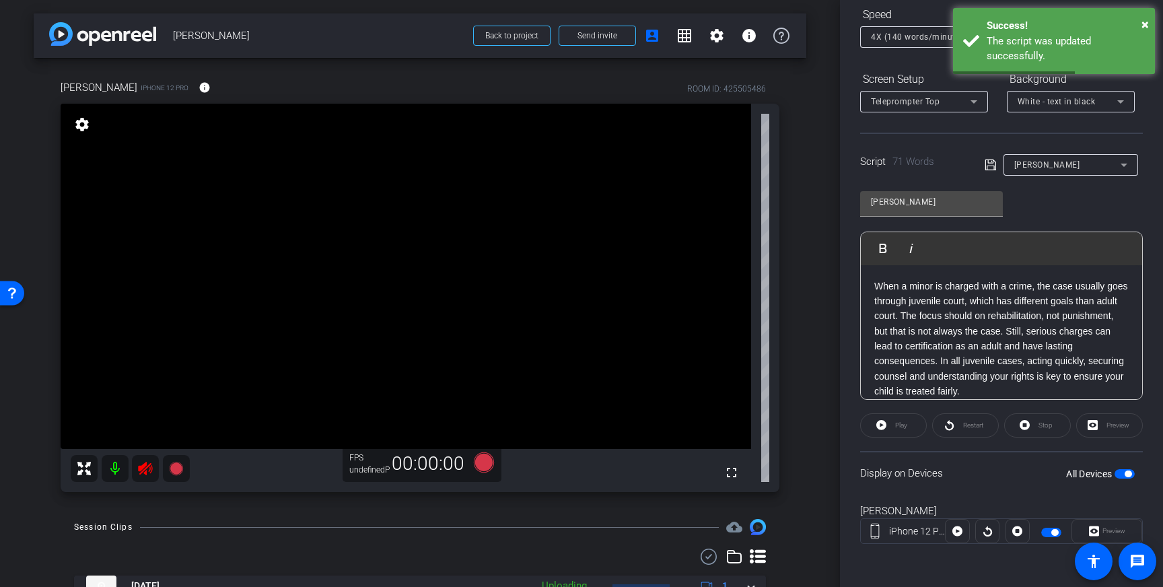
click at [875, 428] on div "Play" at bounding box center [893, 425] width 67 height 24
click at [901, 426] on div "Play" at bounding box center [893, 425] width 67 height 24
click at [963, 482] on div "Display on Devices All Devices" at bounding box center [1001, 473] width 283 height 44
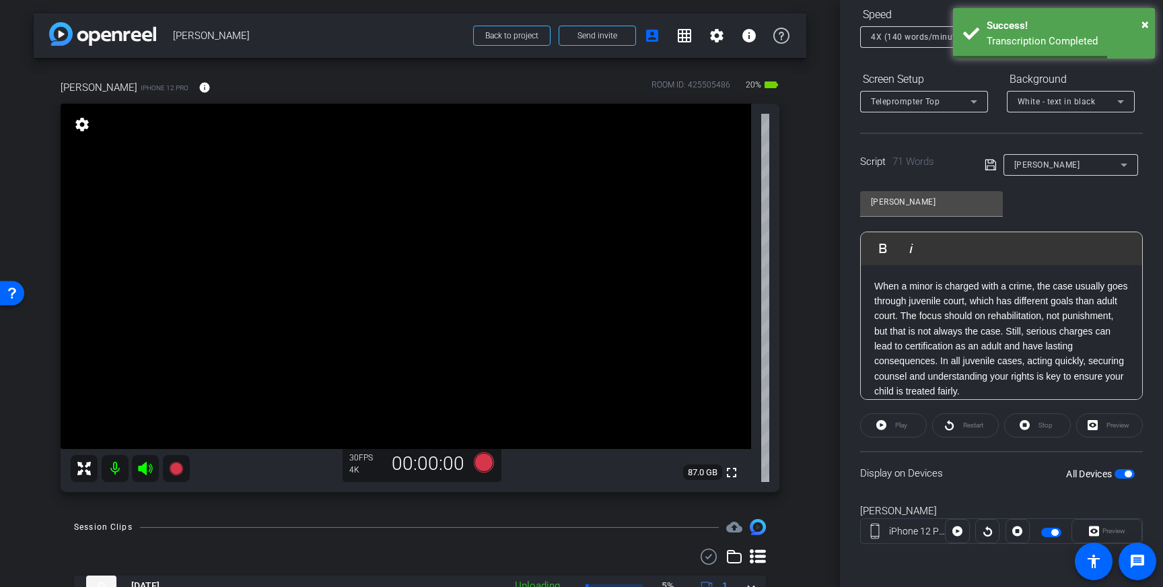
click at [892, 423] on div "Play" at bounding box center [893, 425] width 67 height 24
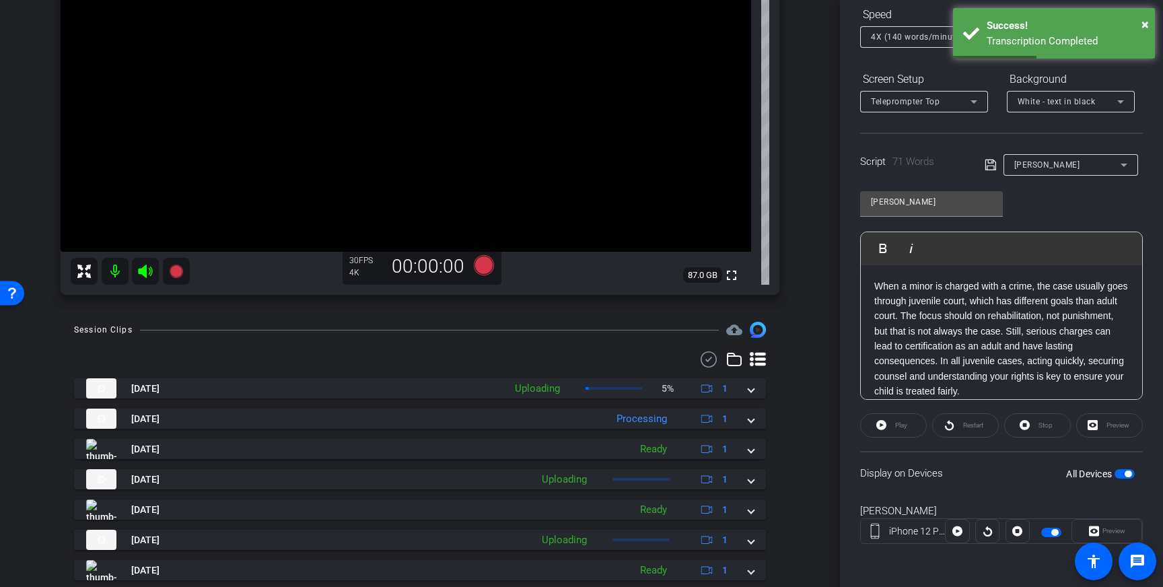
scroll to position [200, 0]
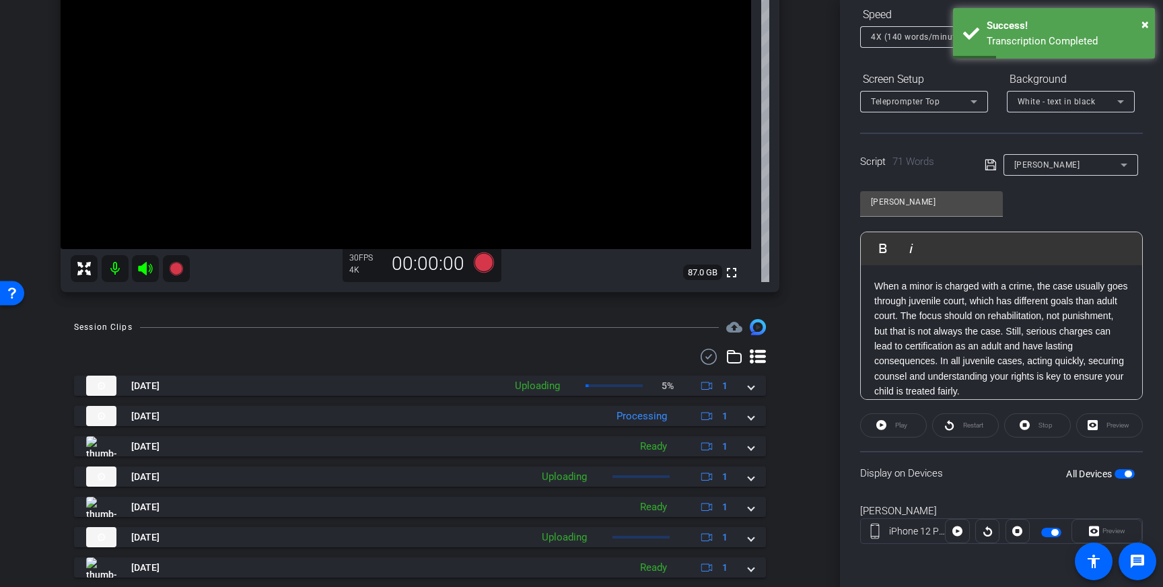
click at [892, 423] on div "Play" at bounding box center [893, 425] width 67 height 24
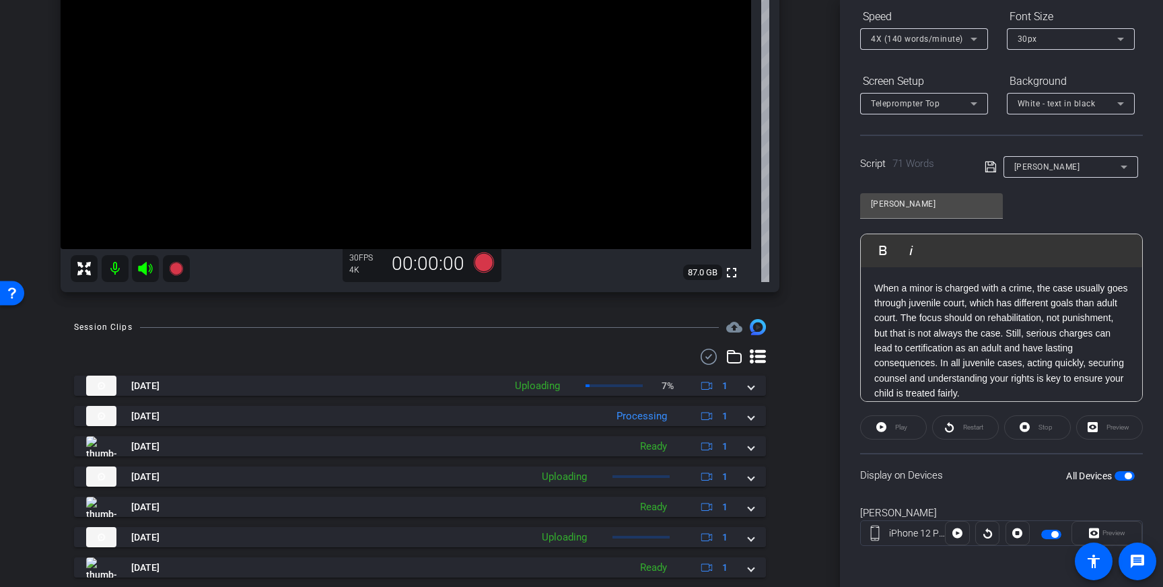
click at [893, 421] on div "Play" at bounding box center [893, 427] width 67 height 24
click at [903, 431] on div "Play" at bounding box center [893, 427] width 67 height 24
click at [927, 423] on div "Play Restart Stop [GEOGRAPHIC_DATA]" at bounding box center [1001, 427] width 283 height 24
click at [895, 432] on div "Play" at bounding box center [893, 427] width 67 height 24
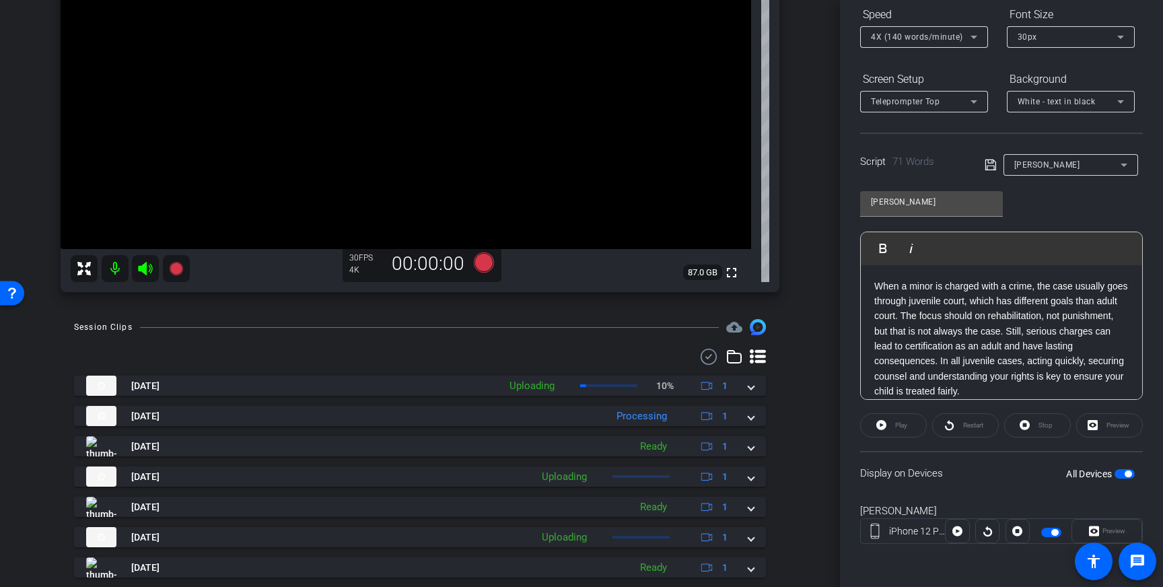
click at [955, 532] on div at bounding box center [957, 531] width 24 height 24
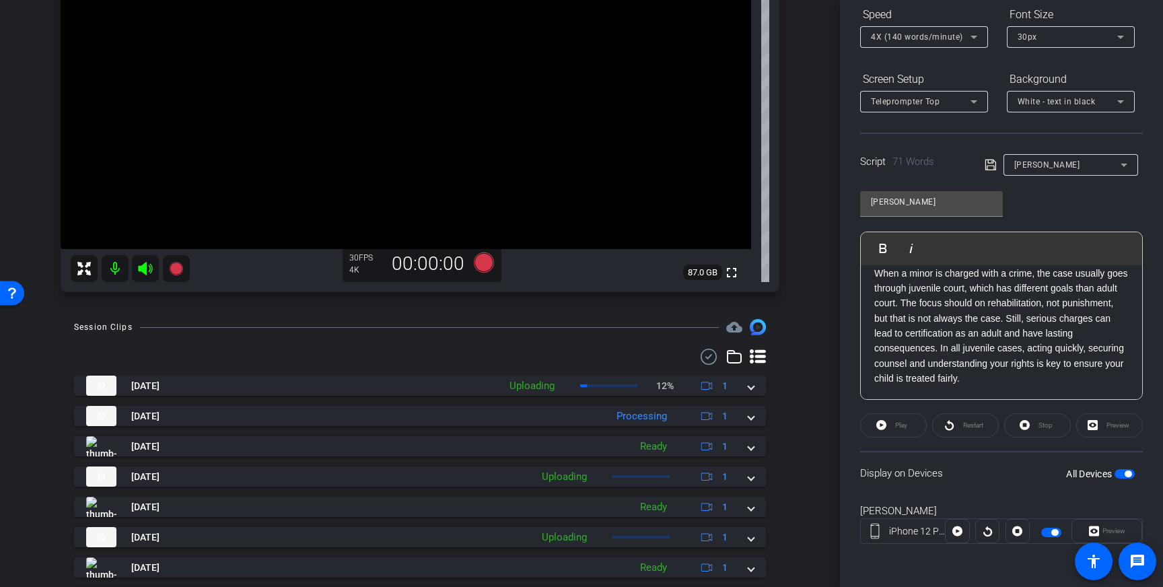
click at [904, 431] on div "Play" at bounding box center [893, 425] width 67 height 24
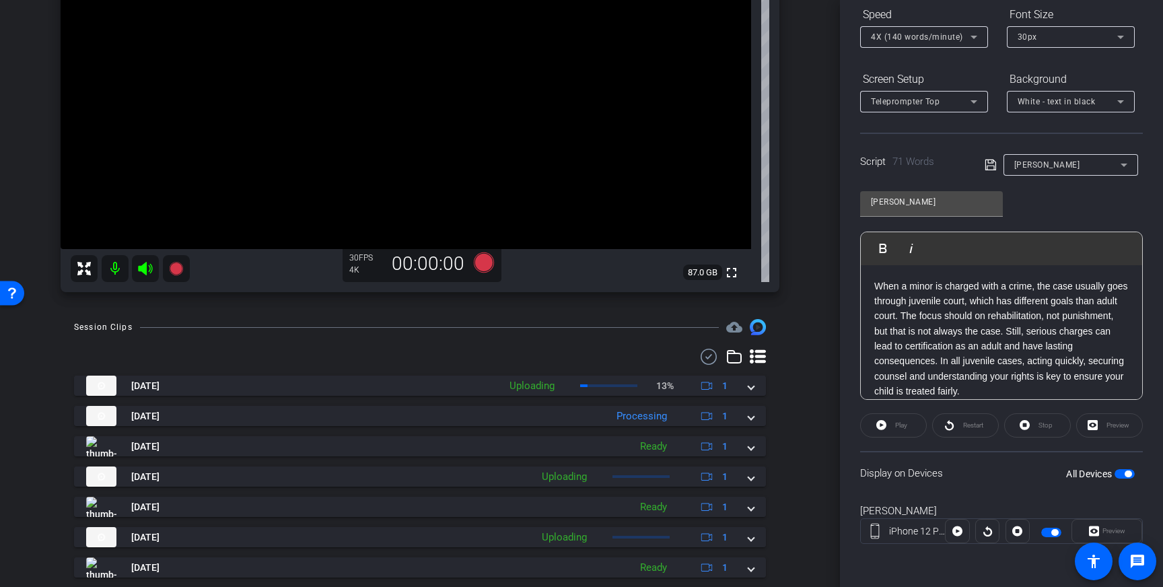
click at [1124, 471] on span "button" at bounding box center [1124, 473] width 20 height 9
click at [1040, 428] on span "Stop" at bounding box center [1045, 424] width 14 height 7
click at [1122, 474] on span "button" at bounding box center [1124, 473] width 20 height 9
click at [901, 428] on span "Play" at bounding box center [901, 425] width 12 height 7
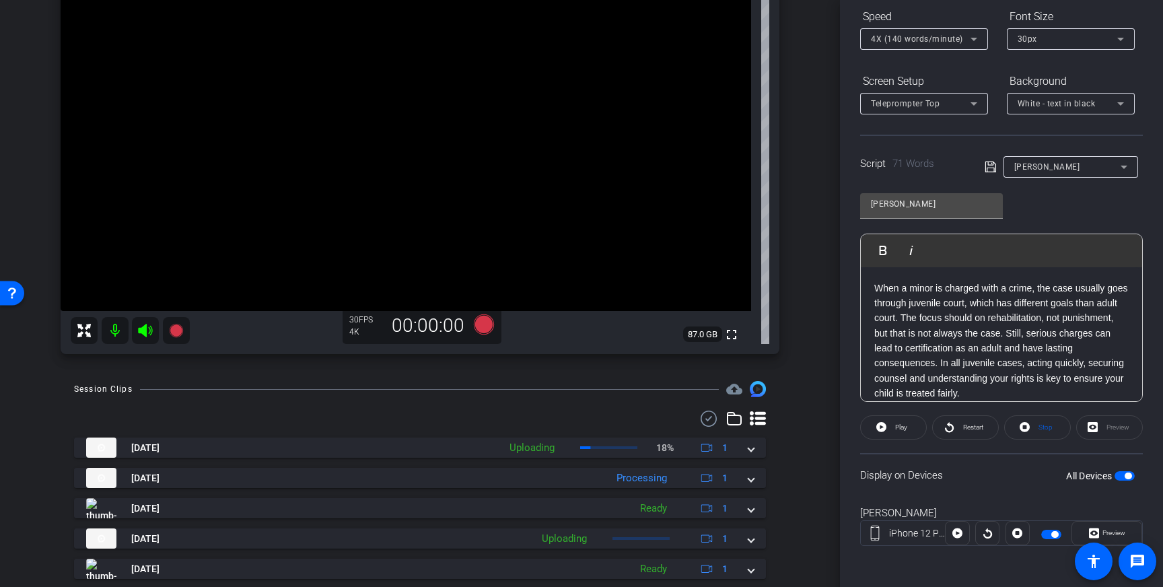
scroll to position [133, 0]
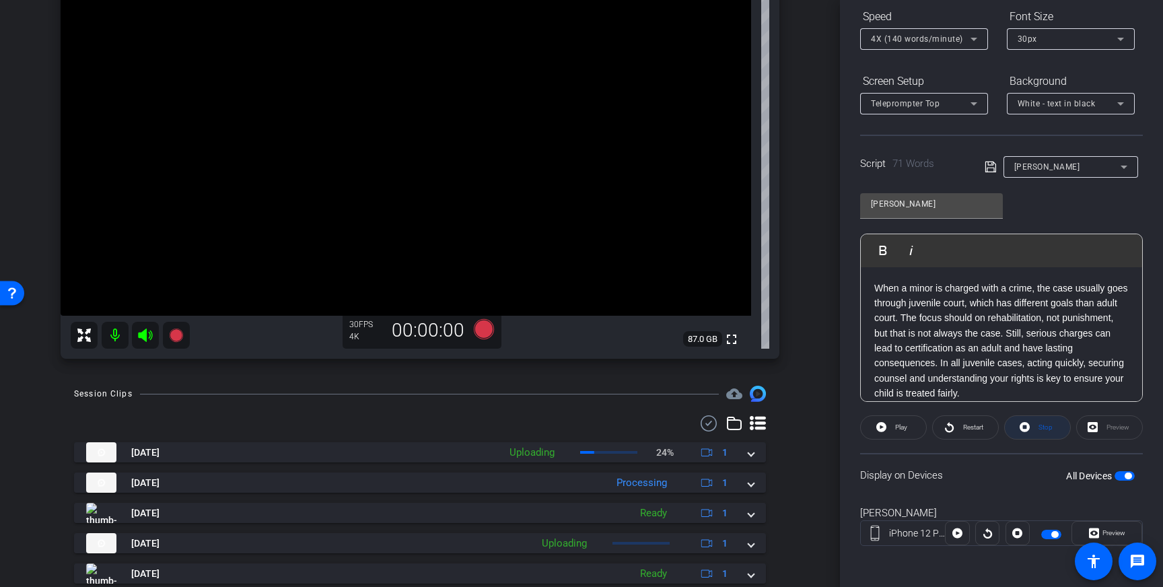
click at [1032, 426] on span at bounding box center [1037, 427] width 65 height 32
click at [895, 425] on span "Play" at bounding box center [901, 426] width 12 height 7
click at [998, 323] on p "When a minor is charged with a crime, the case usually goes through juvenile co…" at bounding box center [1001, 341] width 254 height 120
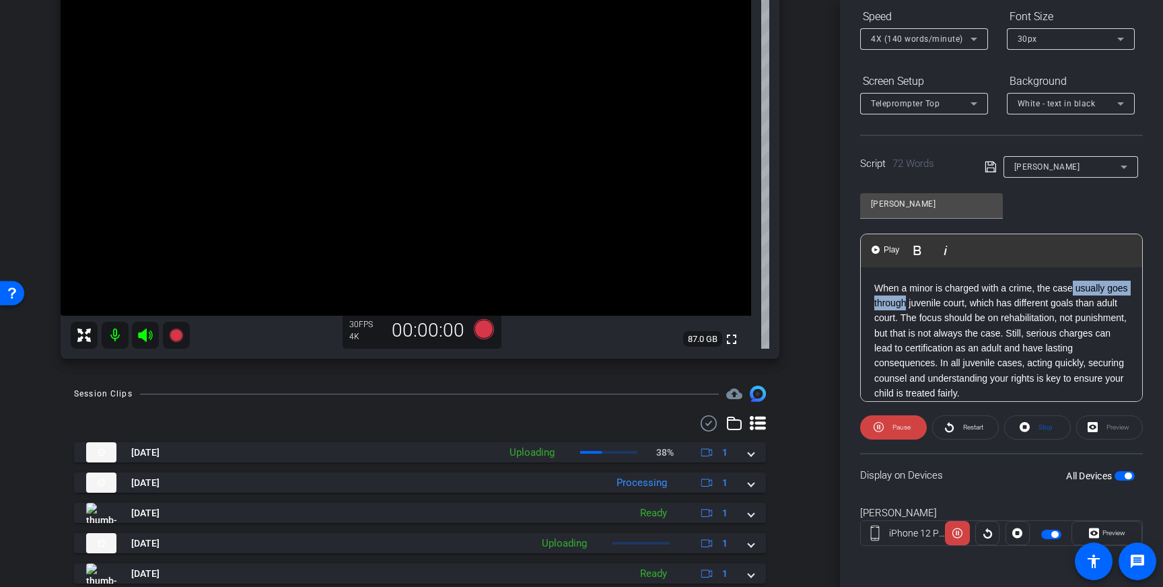
drag, startPoint x: 931, startPoint y: 302, endPoint x: 1073, endPoint y: 292, distance: 143.0
click at [1073, 292] on p "When a minor is charged with a crime, the case usually goes through juvenile co…" at bounding box center [1001, 341] width 254 height 120
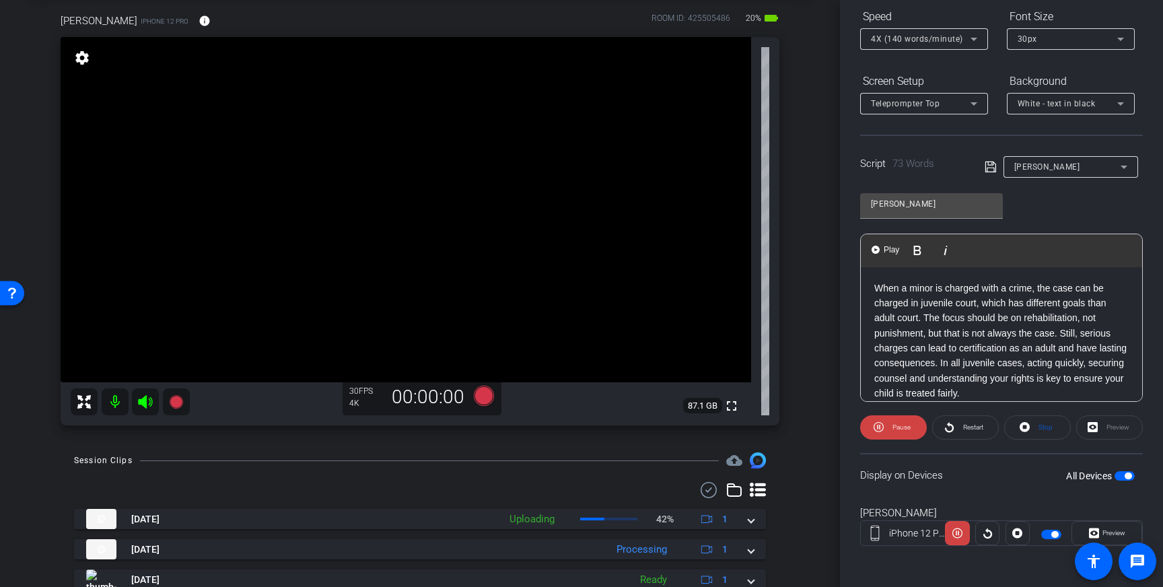
scroll to position [77, 0]
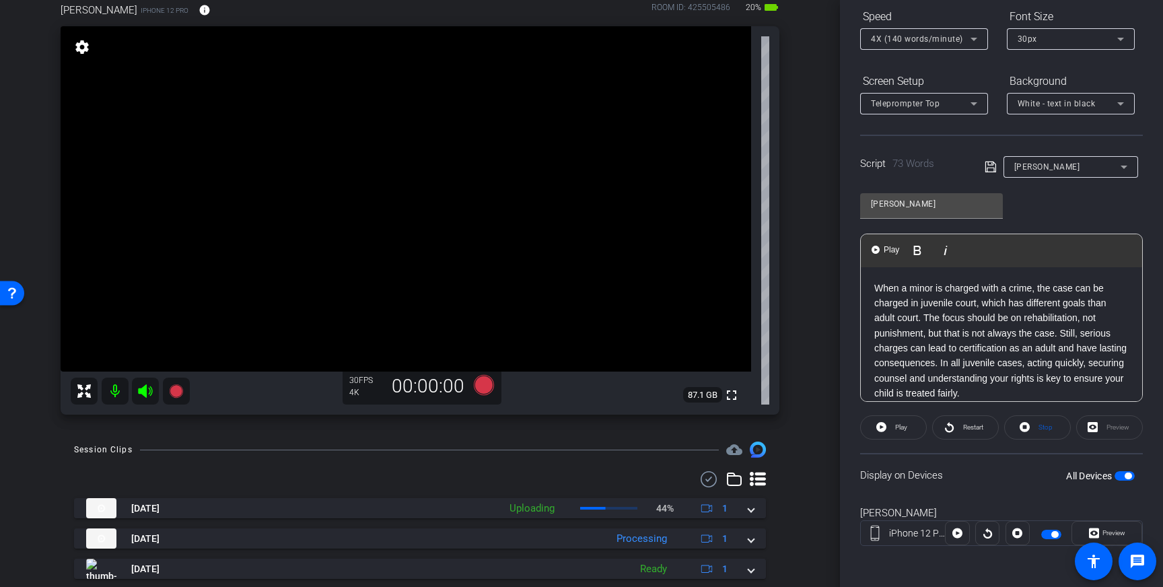
click at [989, 165] on icon at bounding box center [989, 166] width 11 height 11
click at [986, 164] on icon at bounding box center [990, 167] width 12 height 16
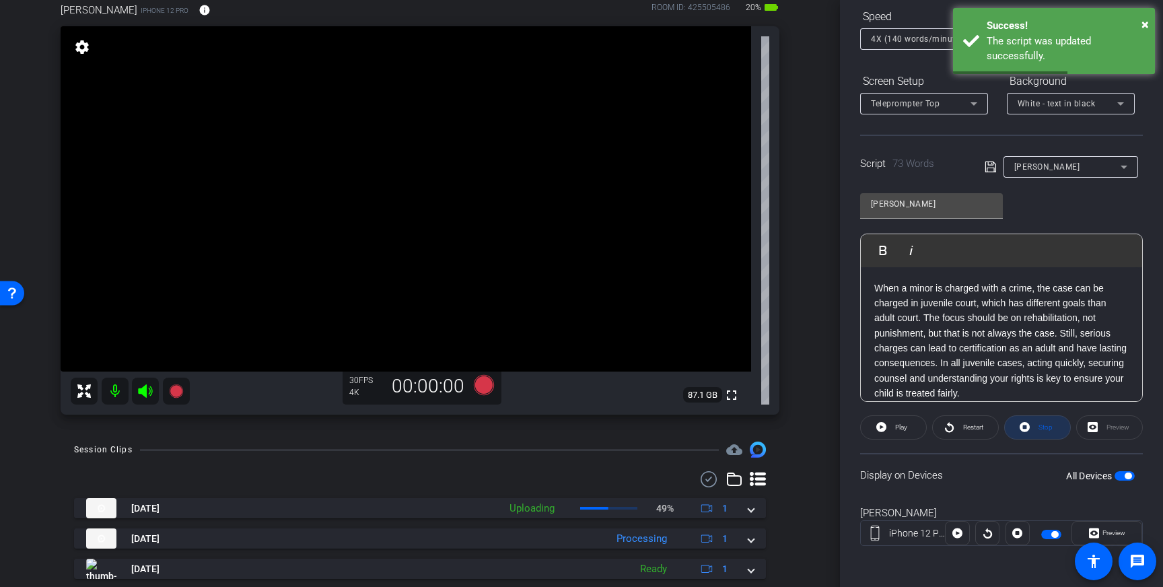
click at [1036, 429] on span "Stop" at bounding box center [1043, 427] width 17 height 19
click at [991, 168] on icon at bounding box center [990, 167] width 12 height 16
click at [1126, 475] on span "button" at bounding box center [1127, 475] width 7 height 7
click at [1126, 475] on span "button" at bounding box center [1124, 475] width 20 height 9
click at [898, 427] on span "Play" at bounding box center [901, 426] width 12 height 7
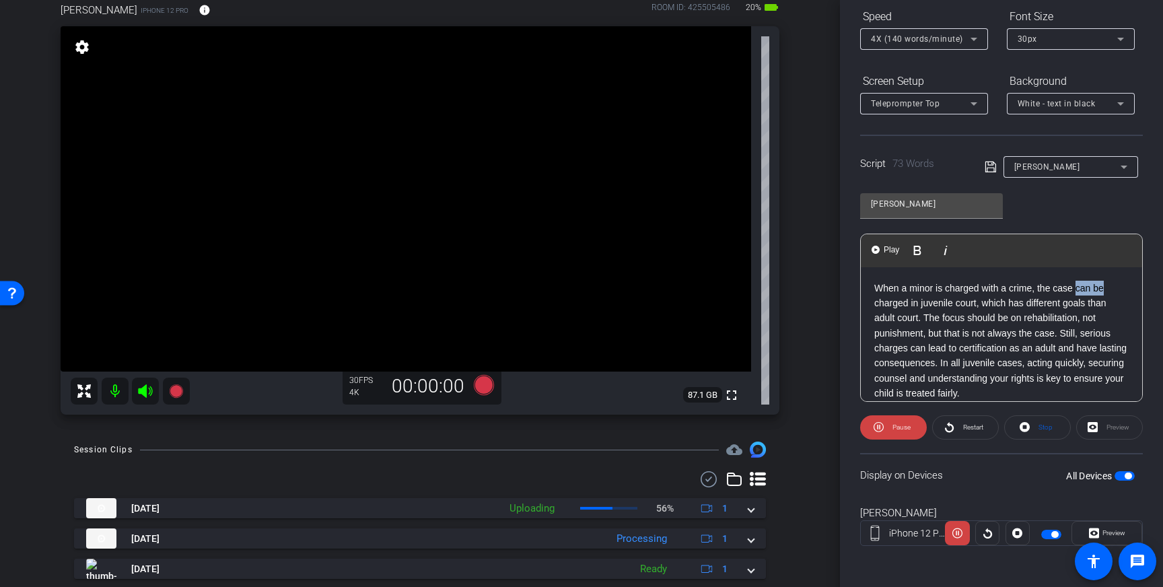
drag, startPoint x: 1108, startPoint y: 289, endPoint x: 1077, endPoint y: 292, distance: 31.1
click at [1077, 292] on p "When a minor is charged with a crime, the case can be charged in juvenile court…" at bounding box center [1001, 341] width 254 height 120
drag, startPoint x: 1011, startPoint y: 301, endPoint x: 1088, endPoint y: 301, distance: 76.7
click at [1088, 301] on p "When a minor is charged with a crime, the case is usually charged in juvenile c…" at bounding box center [1001, 341] width 254 height 120
click at [988, 161] on icon at bounding box center [990, 167] width 12 height 16
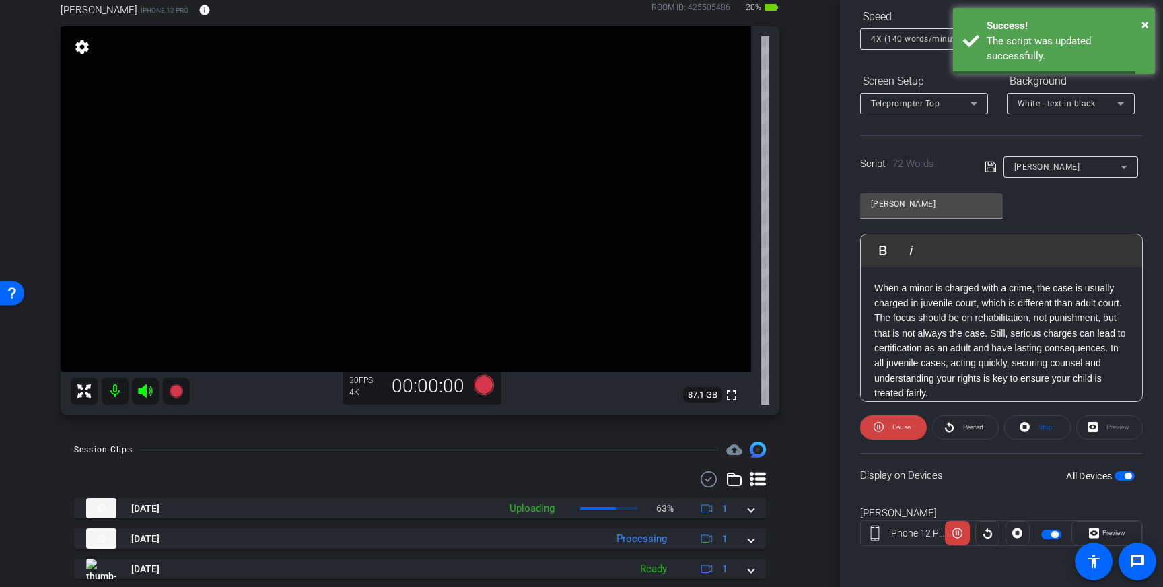
scroll to position [0, 0]
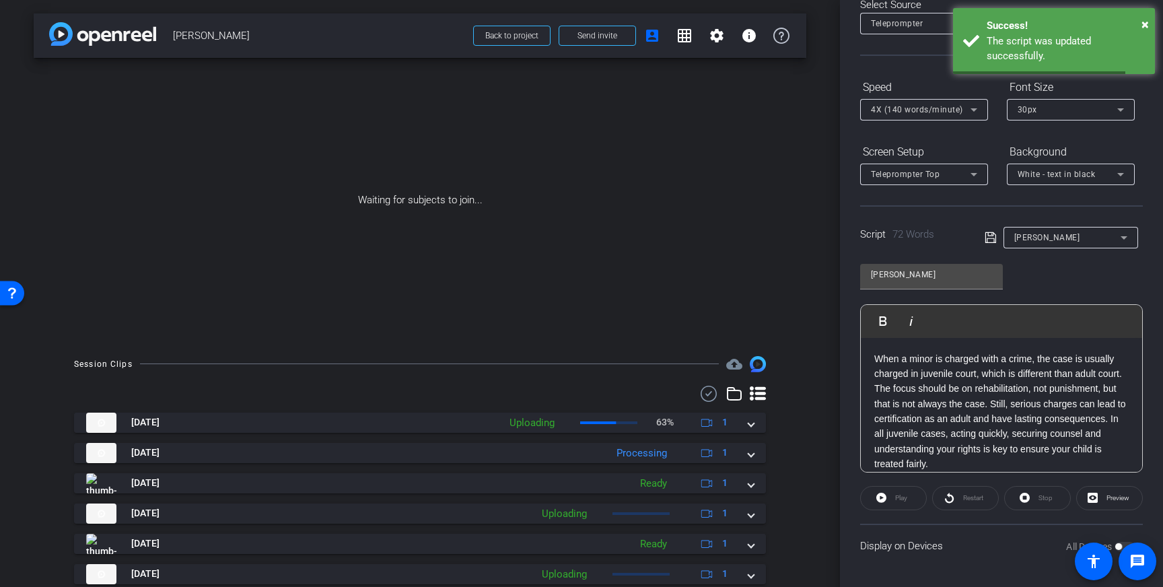
click at [1034, 427] on p "When a minor is charged with a crime, the case is usually charged in juvenile c…" at bounding box center [1001, 411] width 254 height 120
click at [1038, 501] on div "Stop" at bounding box center [1037, 498] width 67 height 24
click at [988, 237] on icon at bounding box center [990, 237] width 12 height 16
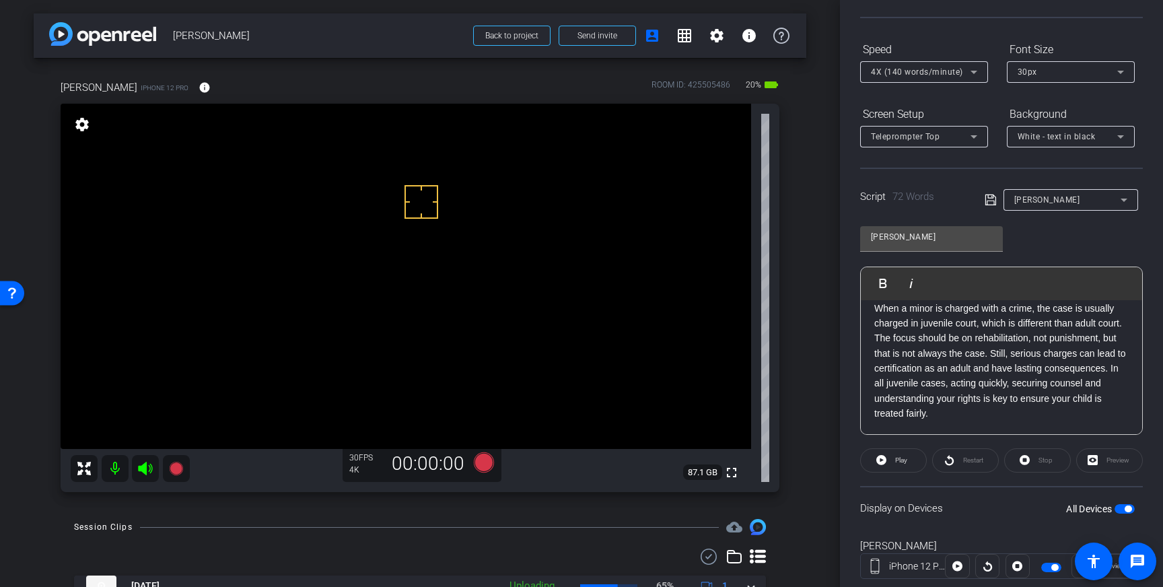
scroll to position [120, 0]
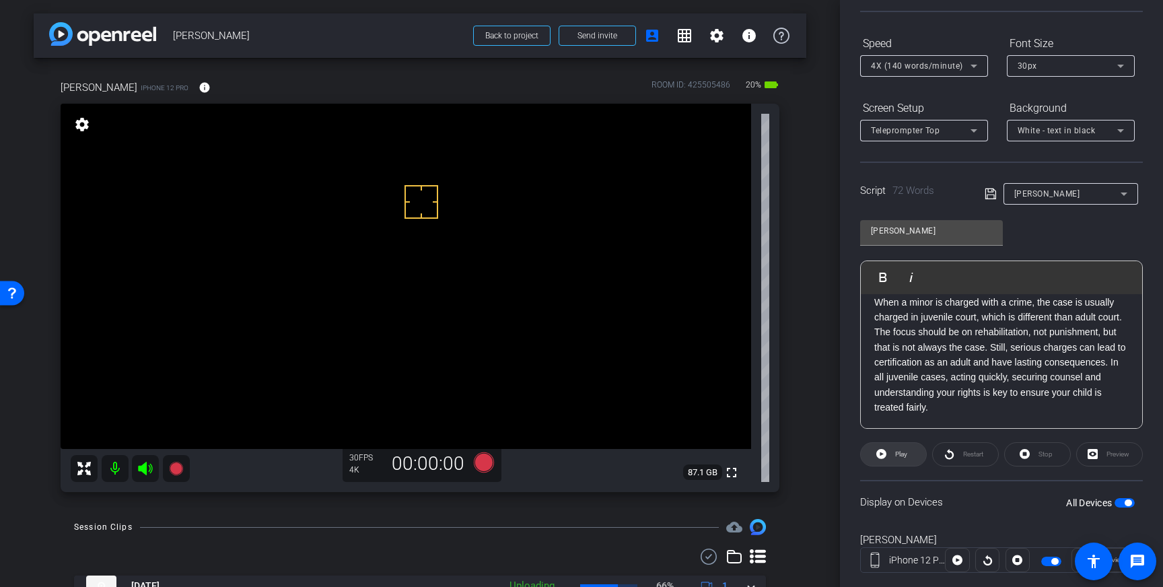
click at [906, 456] on span "Play" at bounding box center [901, 453] width 12 height 7
drag, startPoint x: 1013, startPoint y: 347, endPoint x: 991, endPoint y: 348, distance: 21.6
click at [991, 348] on p "When a minor is charged with a crime, the case is usually charged in juvenile c…" at bounding box center [1001, 355] width 254 height 120
click at [1034, 456] on span at bounding box center [1037, 454] width 65 height 32
click at [1126, 497] on div "All Devices" at bounding box center [1100, 502] width 69 height 13
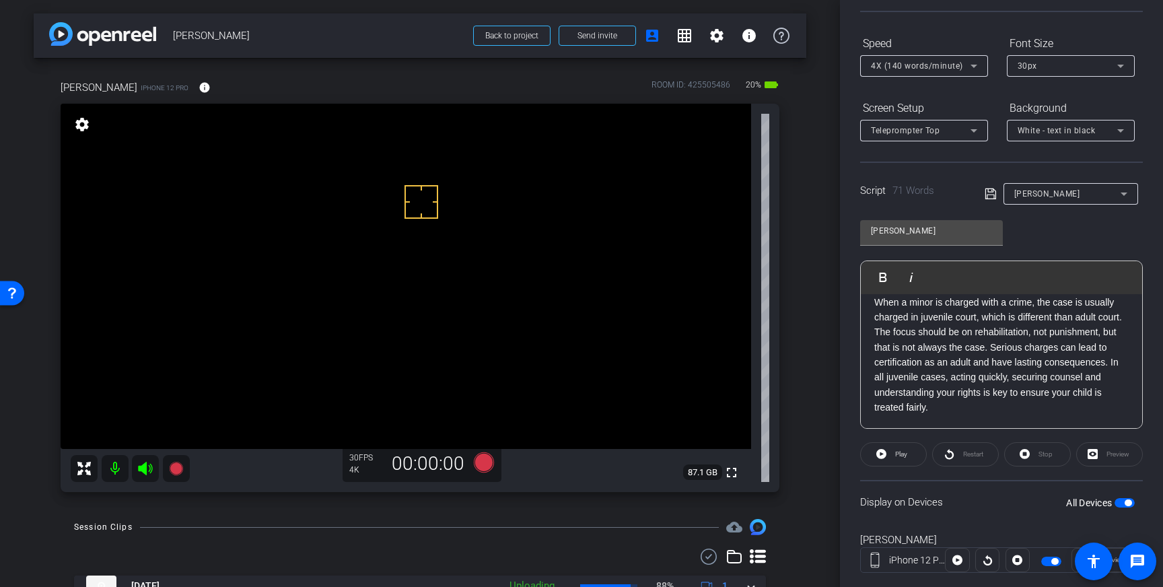
click at [1125, 503] on span "button" at bounding box center [1127, 502] width 7 height 7
click at [1126, 501] on span "button" at bounding box center [1124, 502] width 20 height 9
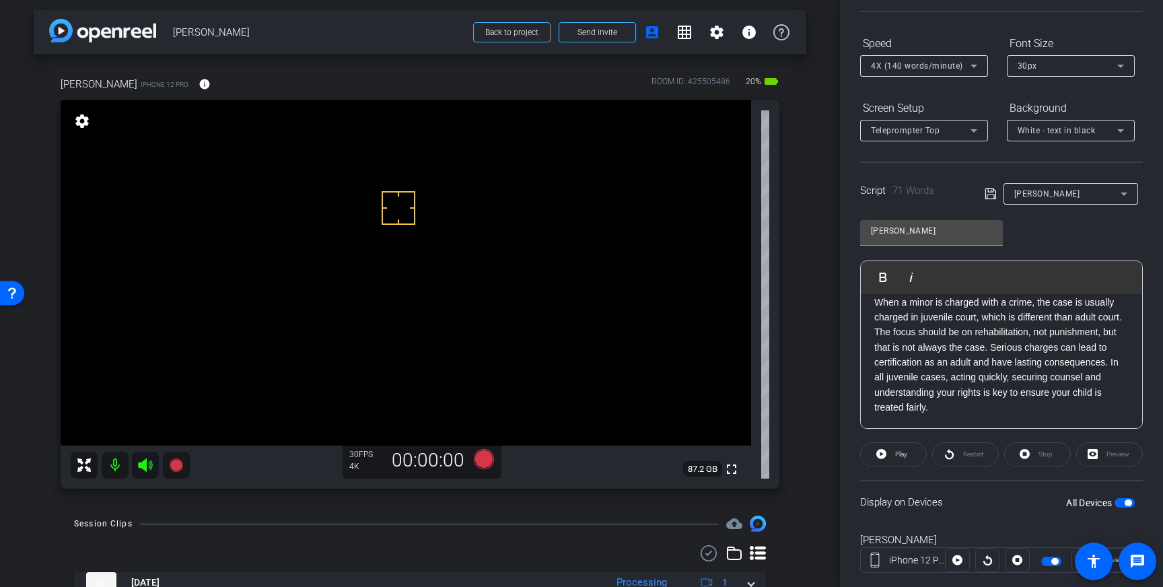
scroll to position [0, 0]
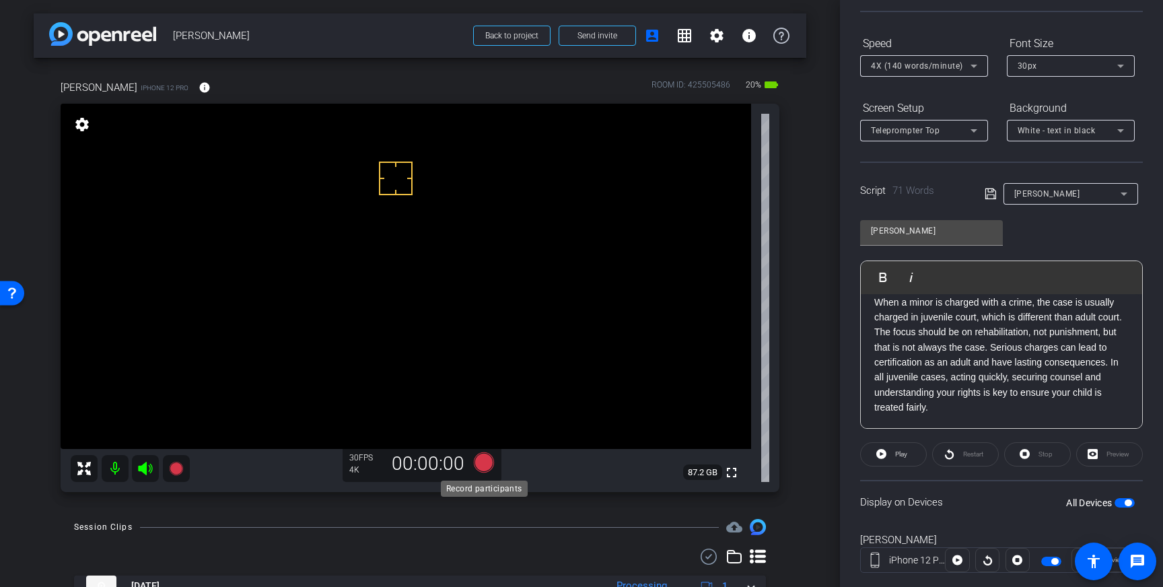
click at [485, 467] on icon at bounding box center [484, 462] width 20 height 20
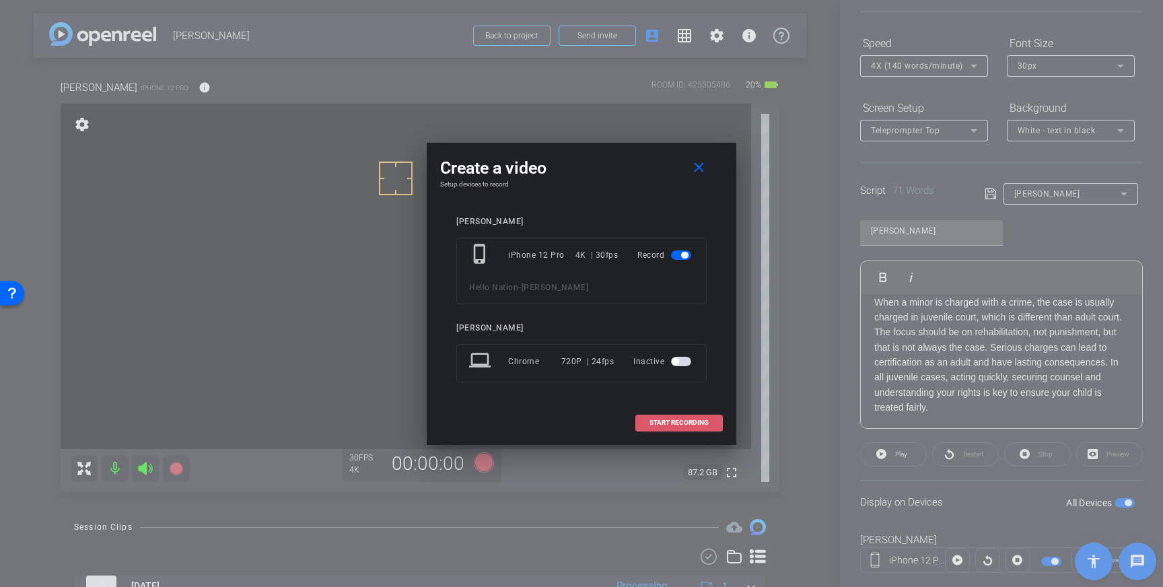
click at [690, 419] on span "START RECORDING" at bounding box center [678, 422] width 59 height 7
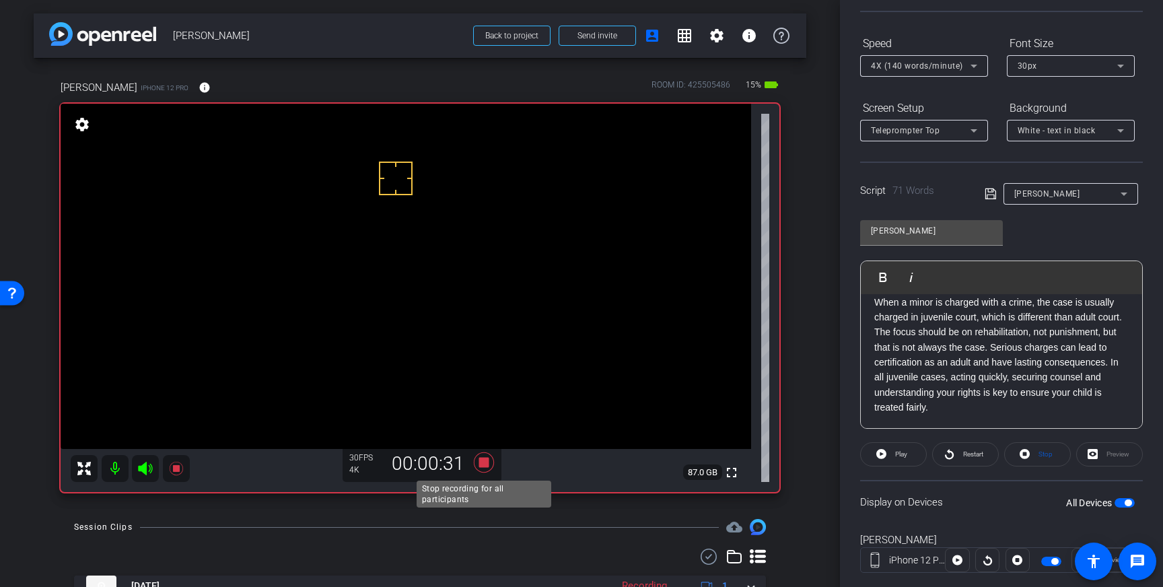
click at [480, 464] on icon at bounding box center [484, 462] width 20 height 20
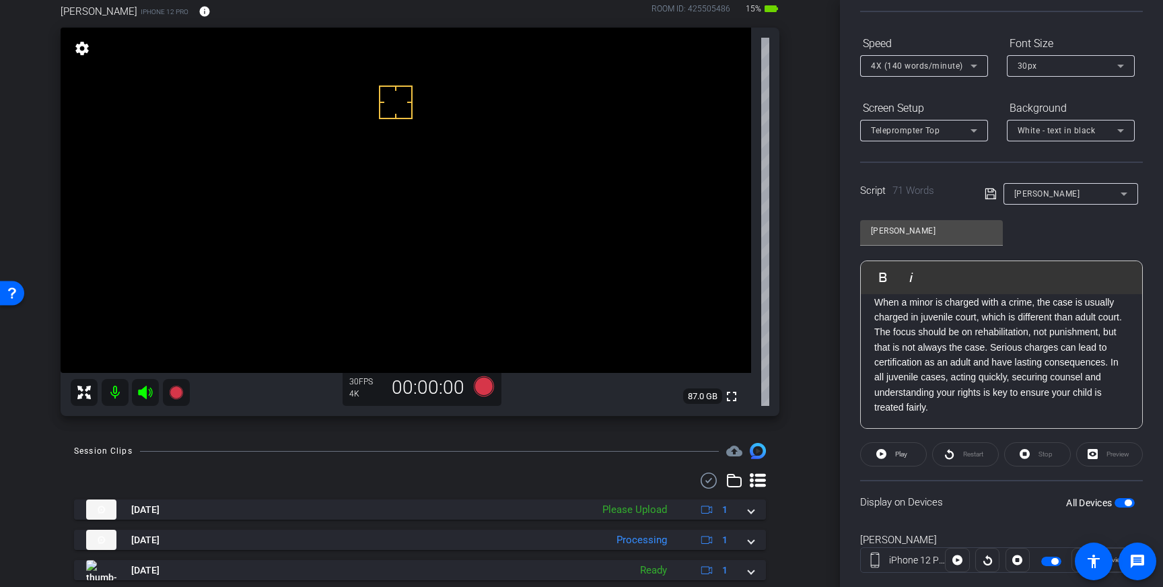
scroll to position [132, 0]
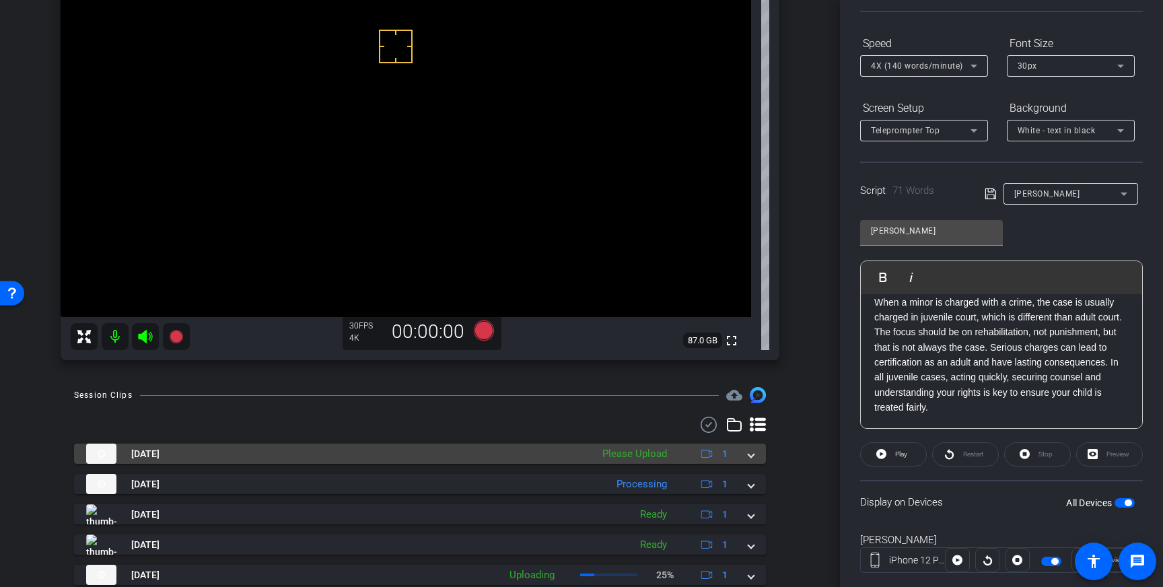
click at [752, 462] on mat-expansion-panel-header "[DATE] Please Upload 1" at bounding box center [420, 453] width 692 height 20
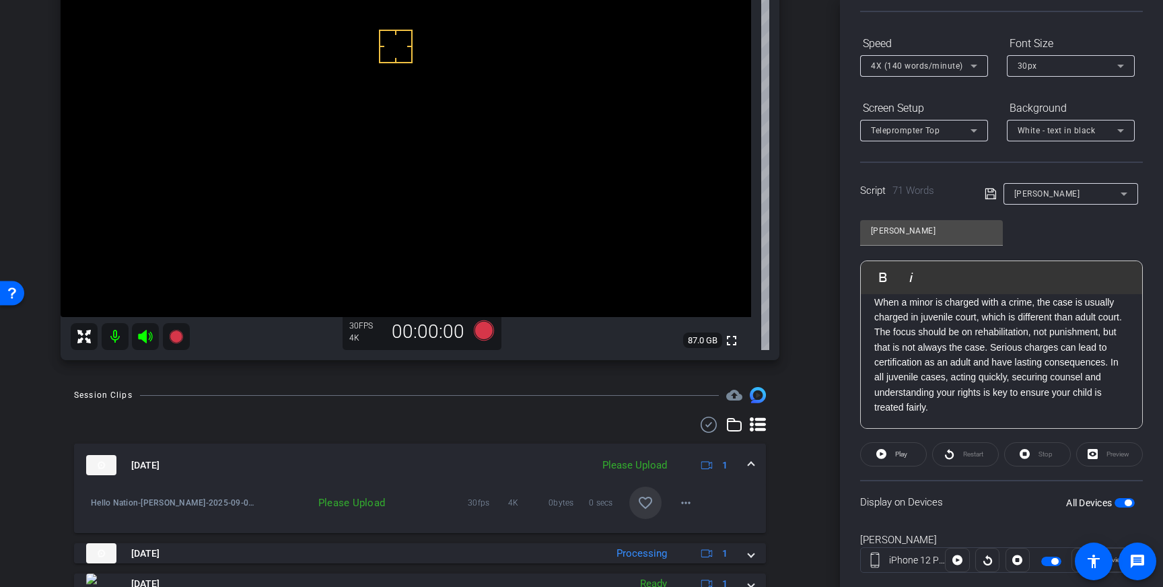
click at [645, 505] on mat-icon "favorite_border" at bounding box center [645, 503] width 16 height 16
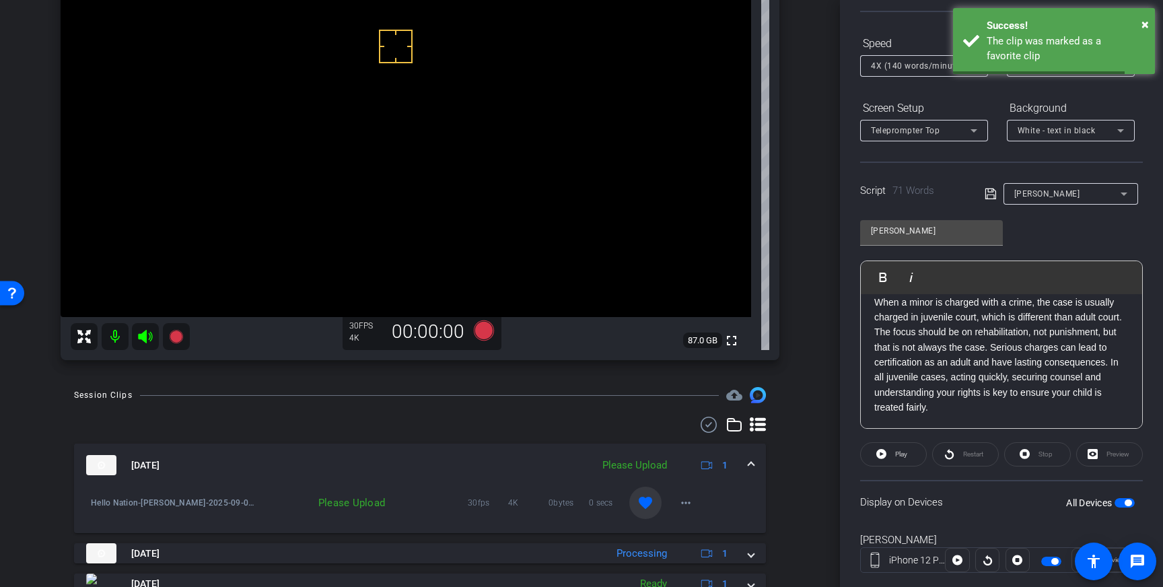
click at [752, 463] on span at bounding box center [750, 465] width 5 height 14
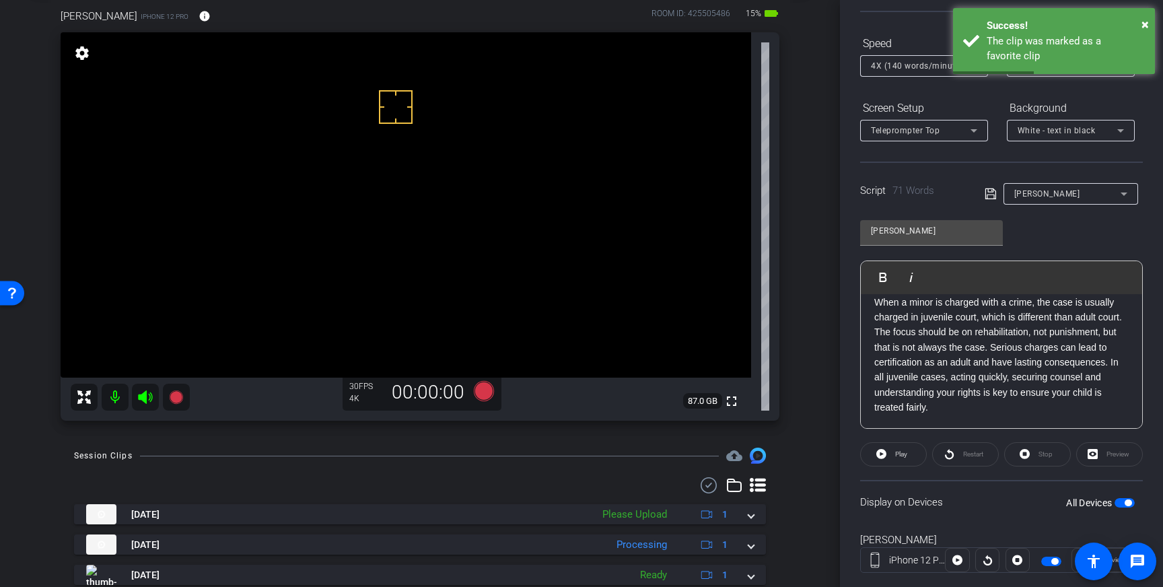
scroll to position [66, 0]
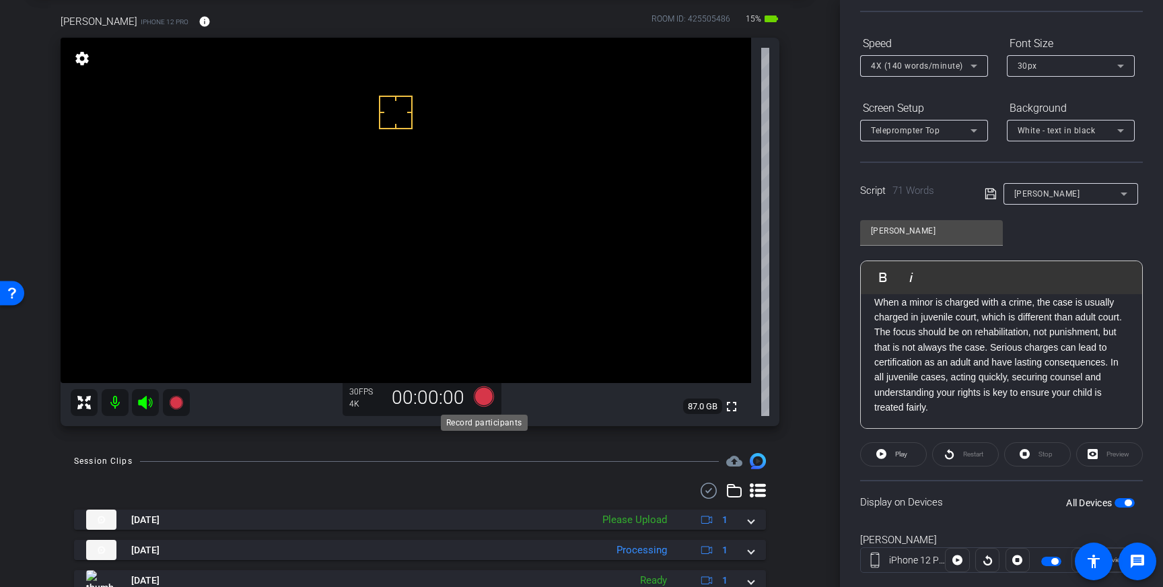
click at [483, 400] on icon at bounding box center [484, 396] width 20 height 20
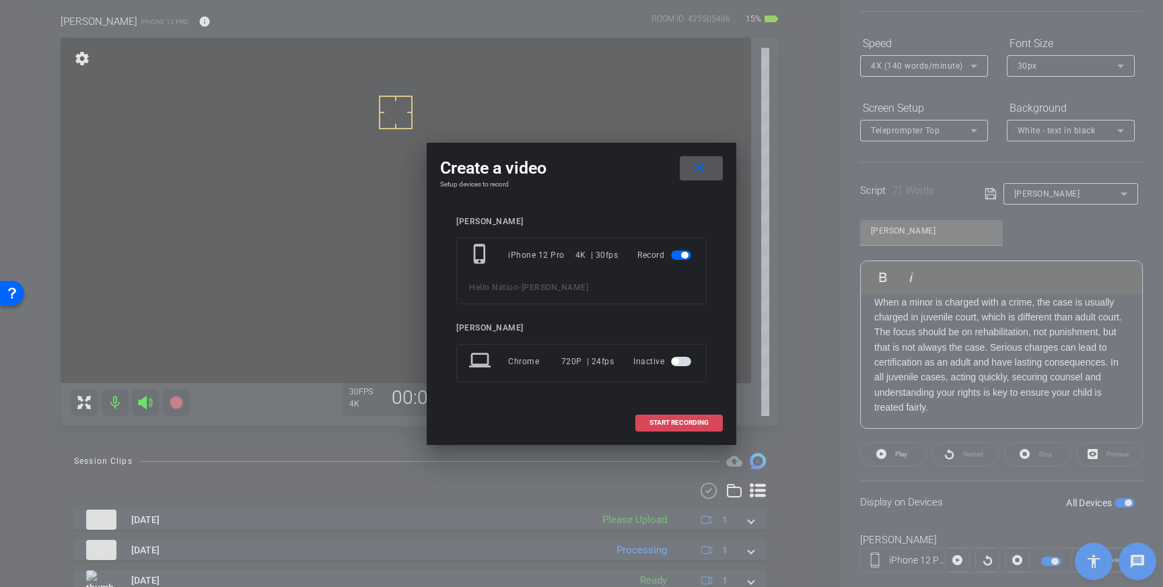
click at [683, 425] on span "START RECORDING" at bounding box center [678, 422] width 59 height 7
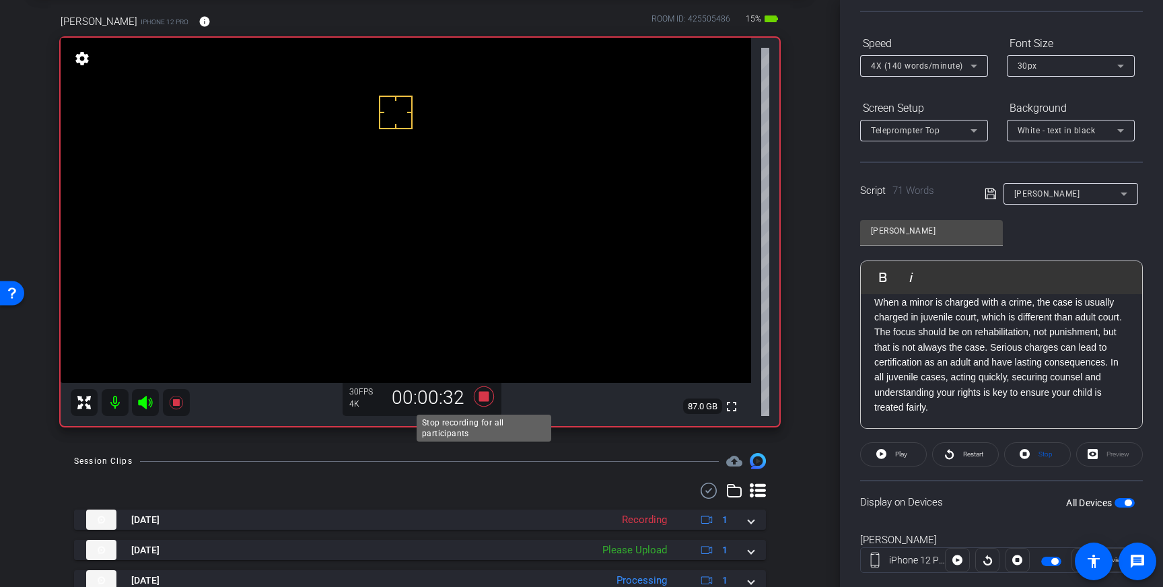
click at [481, 397] on icon at bounding box center [484, 396] width 20 height 20
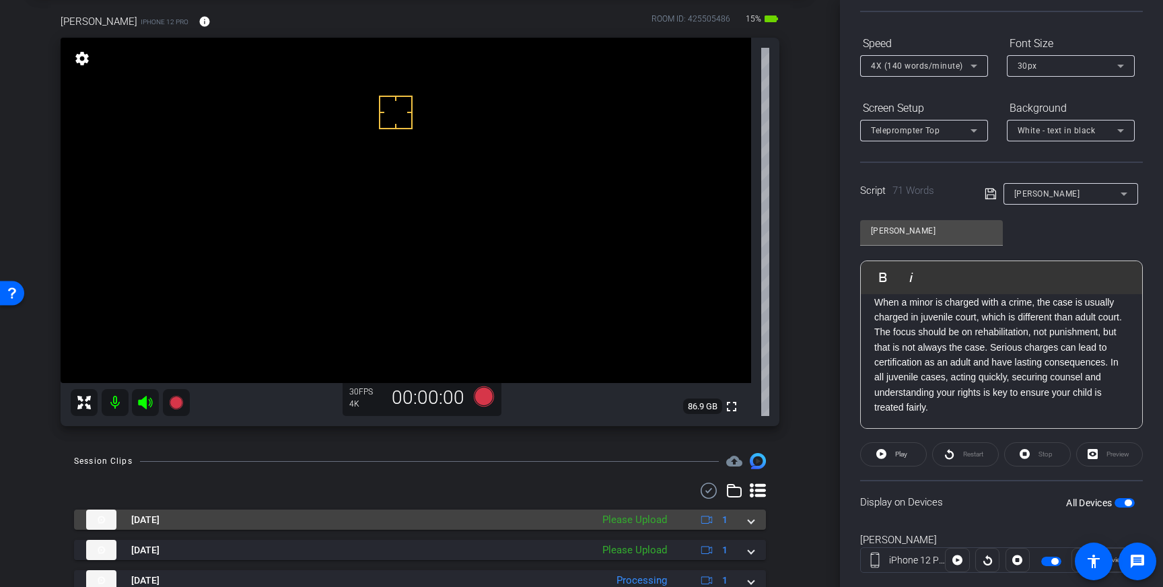
click at [754, 522] on mat-expansion-panel-header "[DATE] Please Upload 1" at bounding box center [420, 519] width 692 height 20
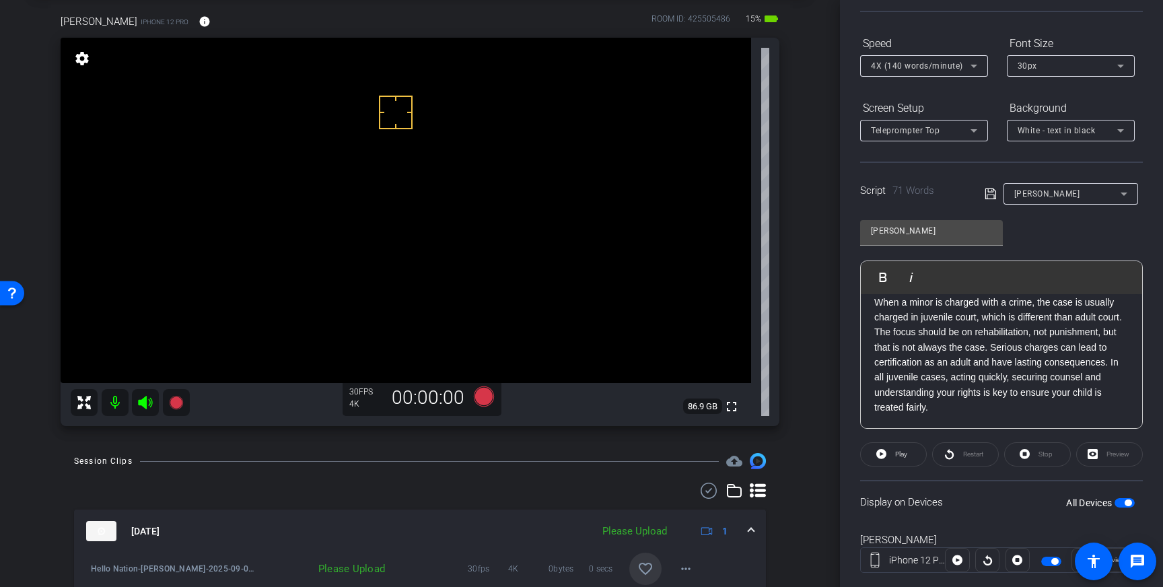
click at [649, 559] on span at bounding box center [645, 568] width 32 height 32
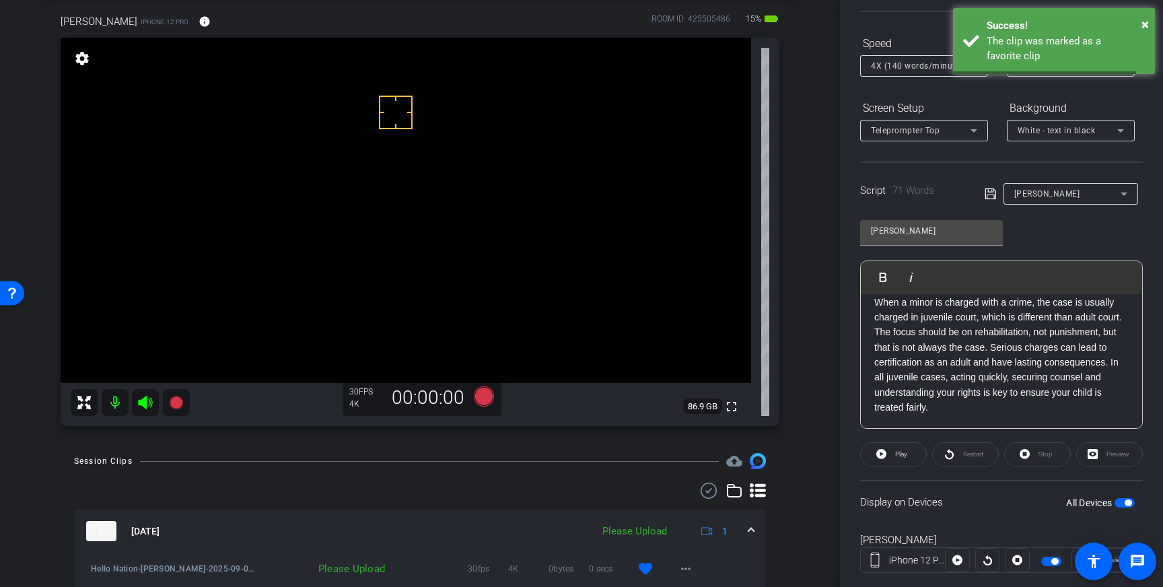
click at [754, 531] on mat-expansion-panel-header "[DATE] Please Upload 1" at bounding box center [420, 530] width 692 height 43
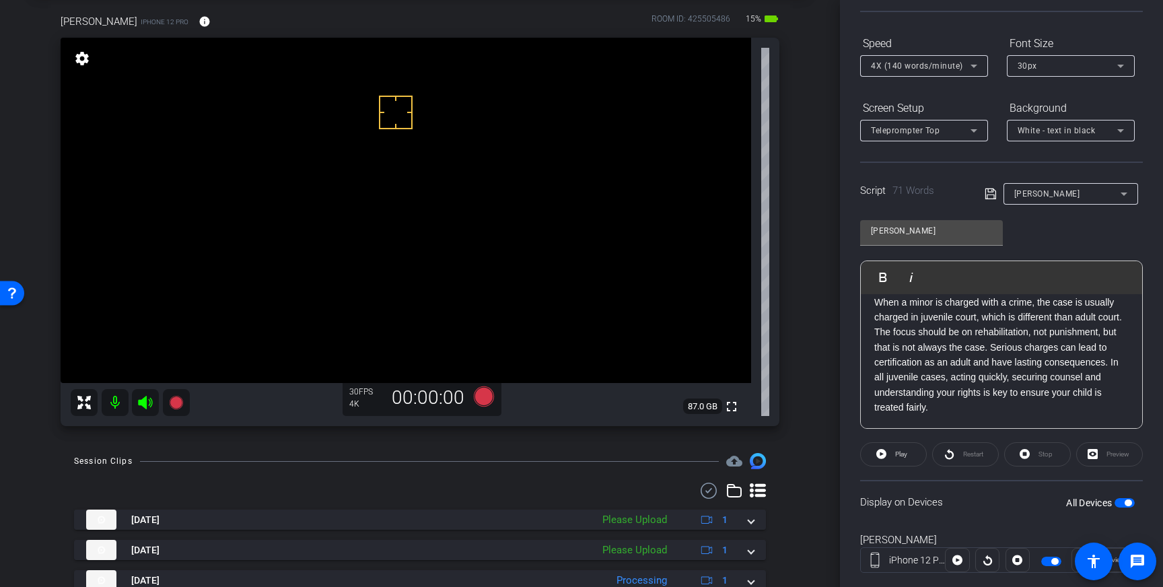
drag, startPoint x: 937, startPoint y: 409, endPoint x: 869, endPoint y: 302, distance: 126.8
click at [869, 302] on div "When a minor is charged with a crime, the case is usually charged in juvenile c…" at bounding box center [1001, 354] width 281 height 147
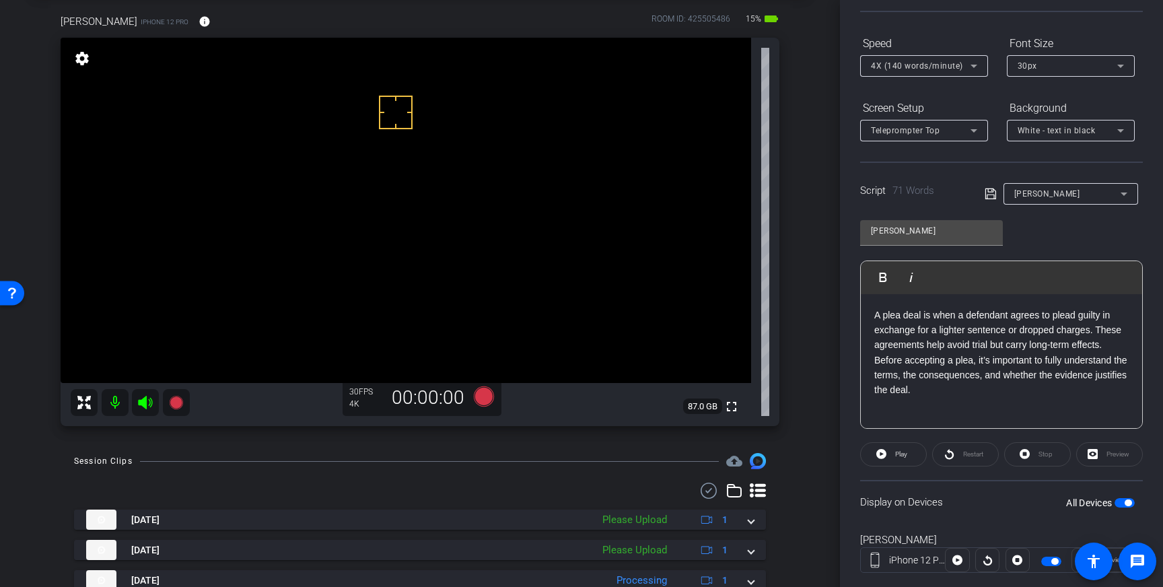
scroll to position [133, 0]
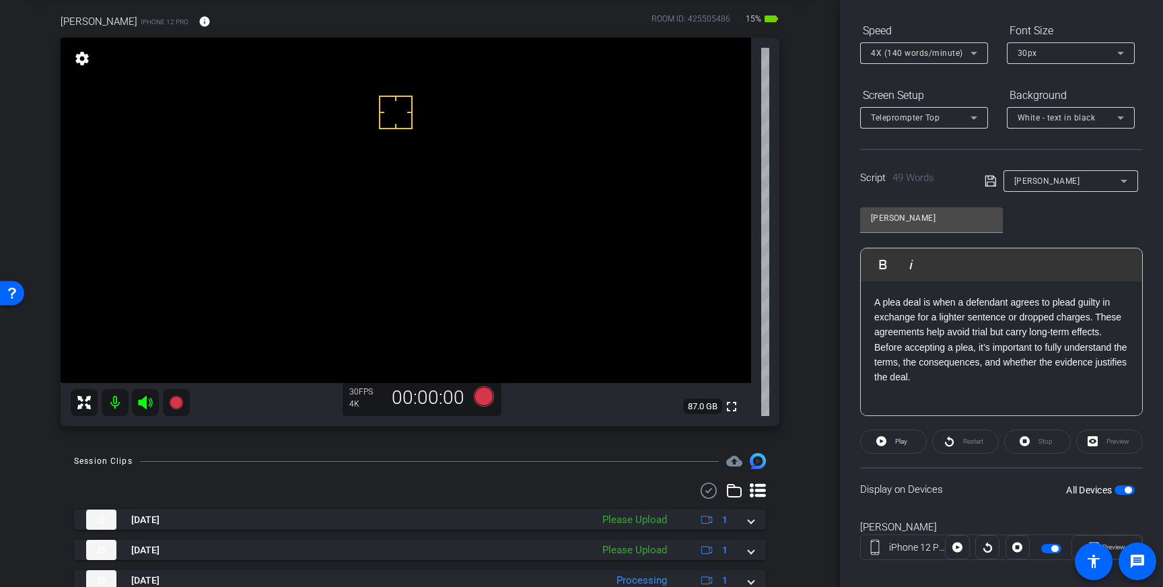
click at [995, 184] on icon at bounding box center [989, 181] width 11 height 11
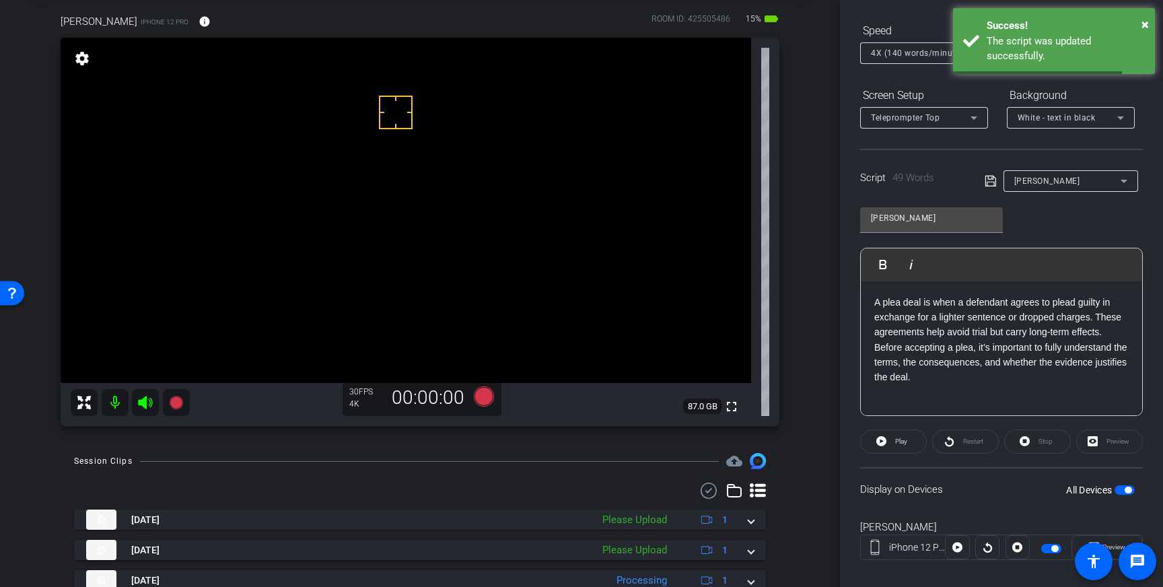
click at [1128, 487] on span "button" at bounding box center [1127, 490] width 7 height 7
click at [1126, 490] on span "button" at bounding box center [1124, 489] width 20 height 9
click at [991, 182] on icon at bounding box center [990, 181] width 12 height 16
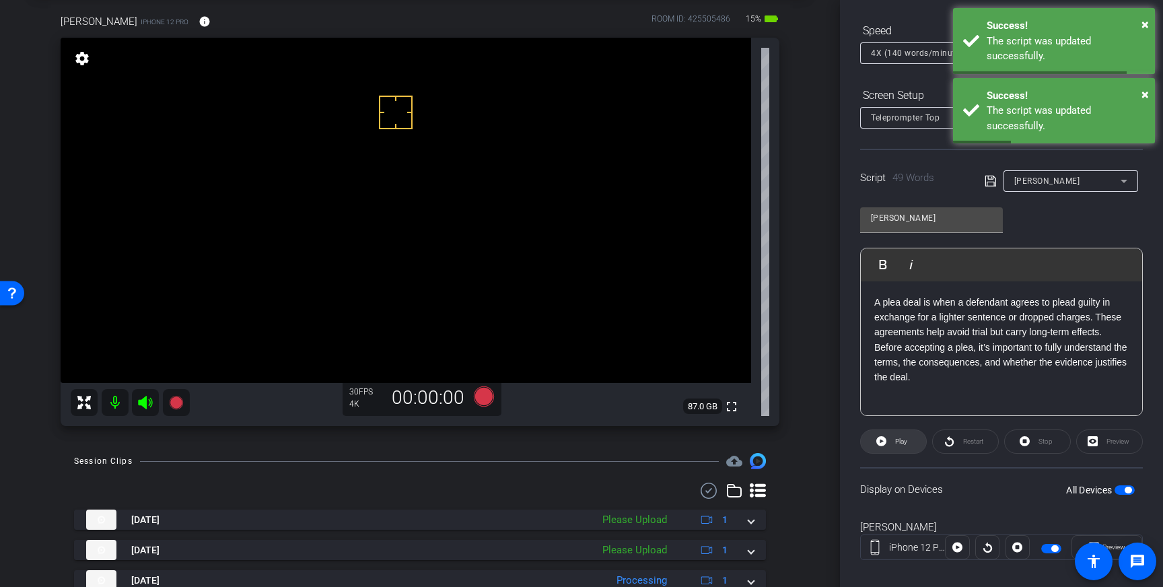
click at [916, 439] on span at bounding box center [893, 441] width 65 height 32
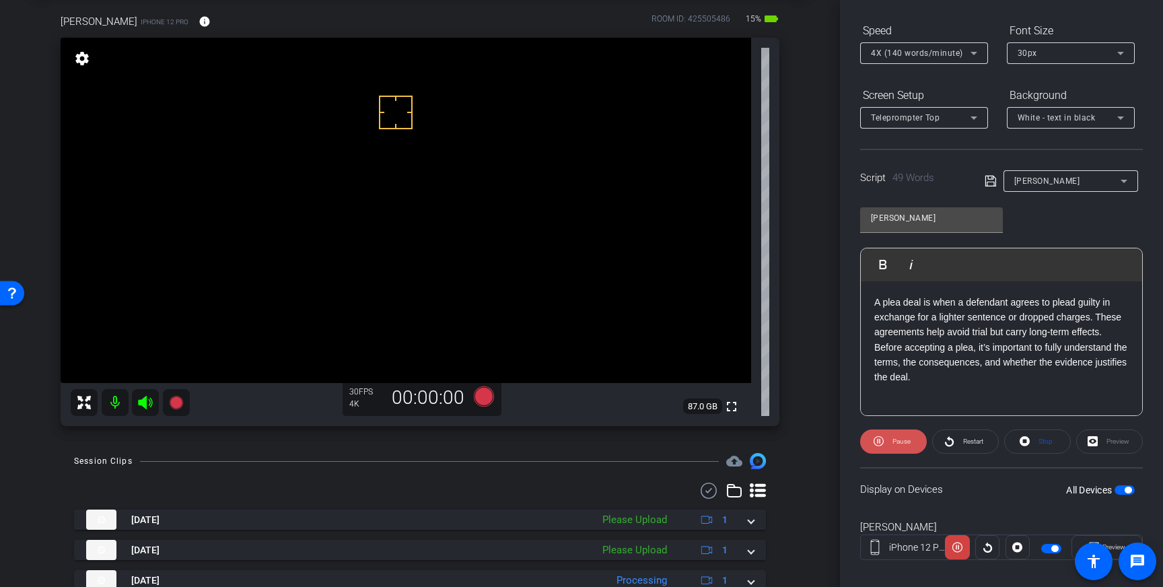
click at [911, 441] on span at bounding box center [893, 441] width 67 height 32
drag, startPoint x: 888, startPoint y: 303, endPoint x: 865, endPoint y: 303, distance: 22.2
click at [865, 303] on div "A plea deal is when a defendant agrees to plead guilty in exchange for a lighte…" at bounding box center [1001, 348] width 281 height 135
drag, startPoint x: 915, startPoint y: 301, endPoint x: 894, endPoint y: 303, distance: 21.0
click at [894, 303] on p "Plea deal is when a defendant agrees to plead guilty in exchange for a lighter …" at bounding box center [1001, 340] width 254 height 90
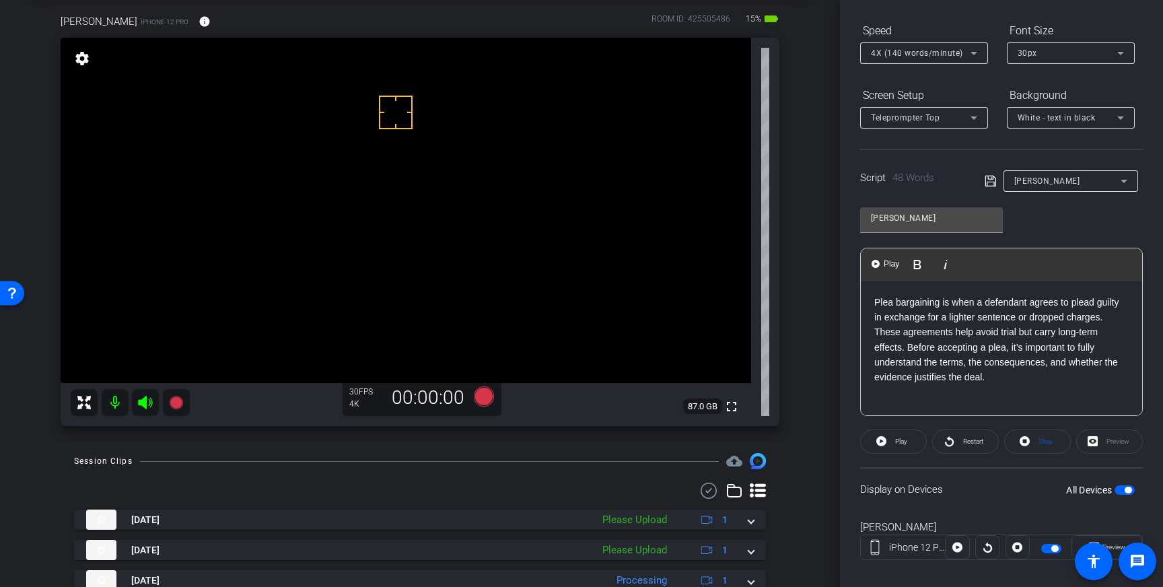
click at [1122, 305] on p "Plea bargaining is when a defendant agrees to plead guilty in exchange for a li…" at bounding box center [1001, 340] width 254 height 90
drag, startPoint x: 1075, startPoint y: 318, endPoint x: 1006, endPoint y: 324, distance: 69.6
click at [1006, 324] on p "Plea bargaining is when a defendant agrees to plead guilty or no contest in exc…" at bounding box center [1001, 340] width 254 height 90
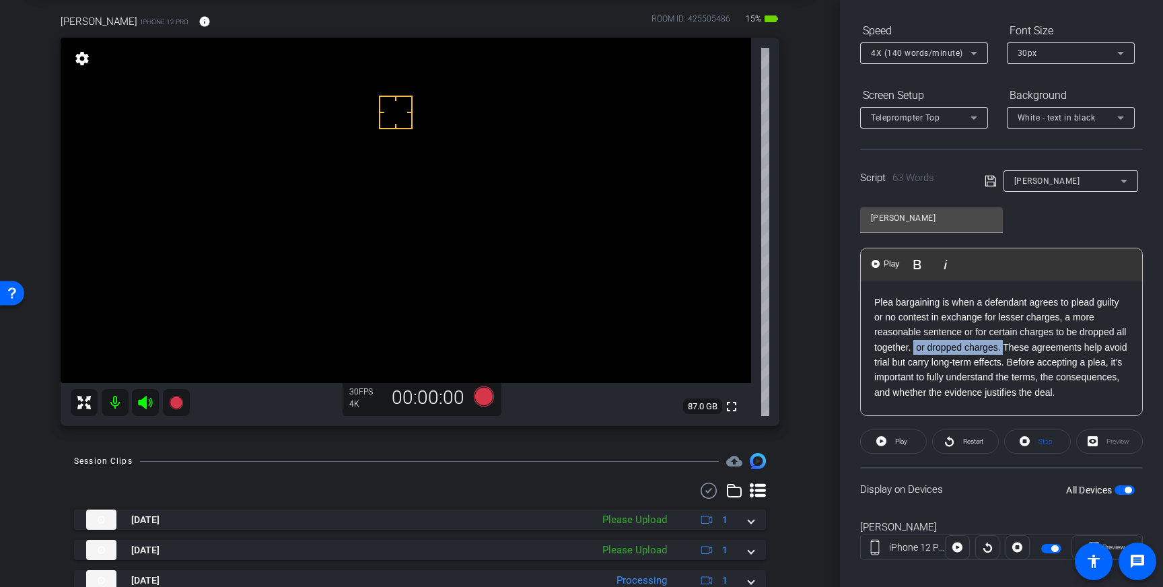
drag, startPoint x: 1017, startPoint y: 348, endPoint x: 927, endPoint y: 350, distance: 90.9
click at [927, 350] on p "Plea bargaining is when a defendant agrees to plead guilty or no contest in exc…" at bounding box center [1001, 348] width 254 height 106
click at [990, 184] on icon at bounding box center [990, 181] width 12 height 16
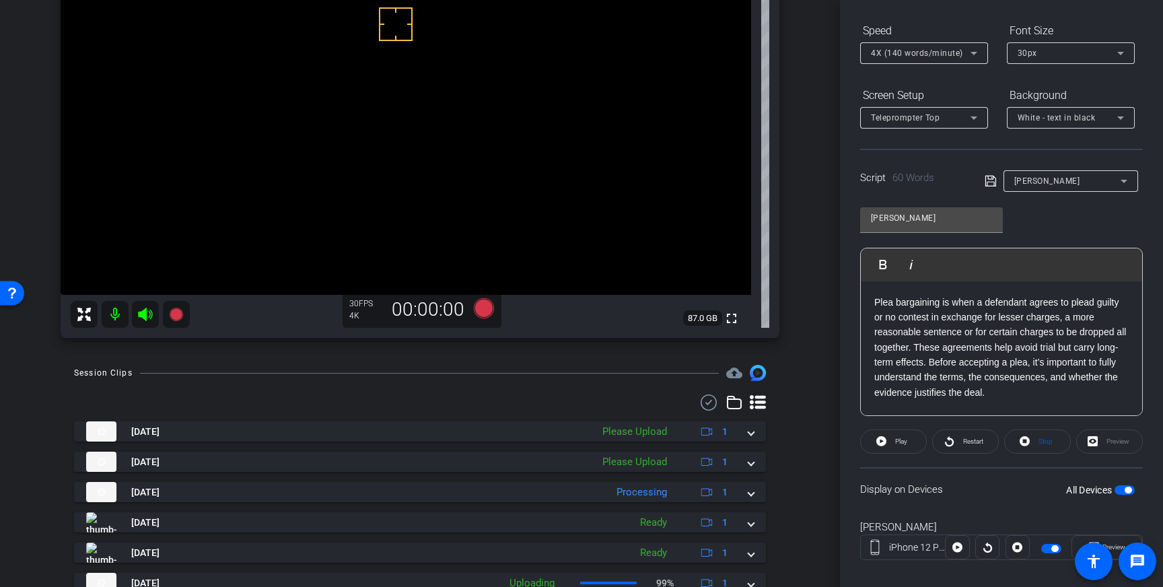
scroll to position [173, 0]
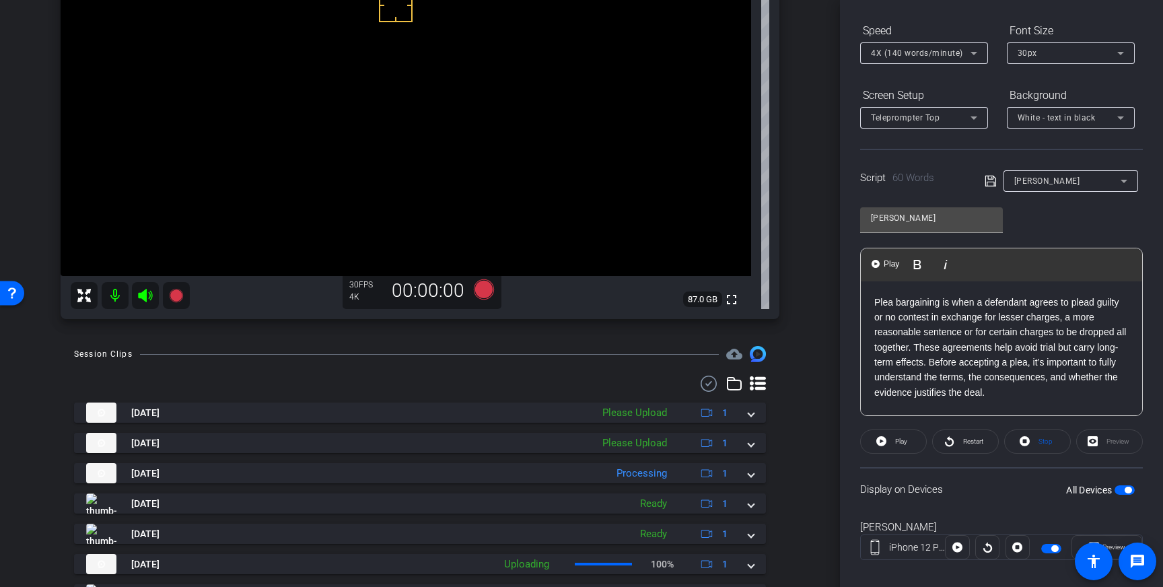
click at [925, 347] on p "Plea bargaining is when a defendant agrees to plead guilty or no contest in exc…" at bounding box center [1001, 348] width 254 height 106
click at [1054, 346] on p "Plea bargaining is when a defendant agrees to plead guilty or no contest in exc…" at bounding box center [1001, 348] width 254 height 106
drag, startPoint x: 1073, startPoint y: 347, endPoint x: 1052, endPoint y: 347, distance: 20.2
click at [1052, 347] on p "Plea bargaining is when a defendant agrees to plead guilty or no contest in exc…" at bounding box center [1001, 348] width 254 height 106
drag, startPoint x: 898, startPoint y: 362, endPoint x: 915, endPoint y: 363, distance: 17.5
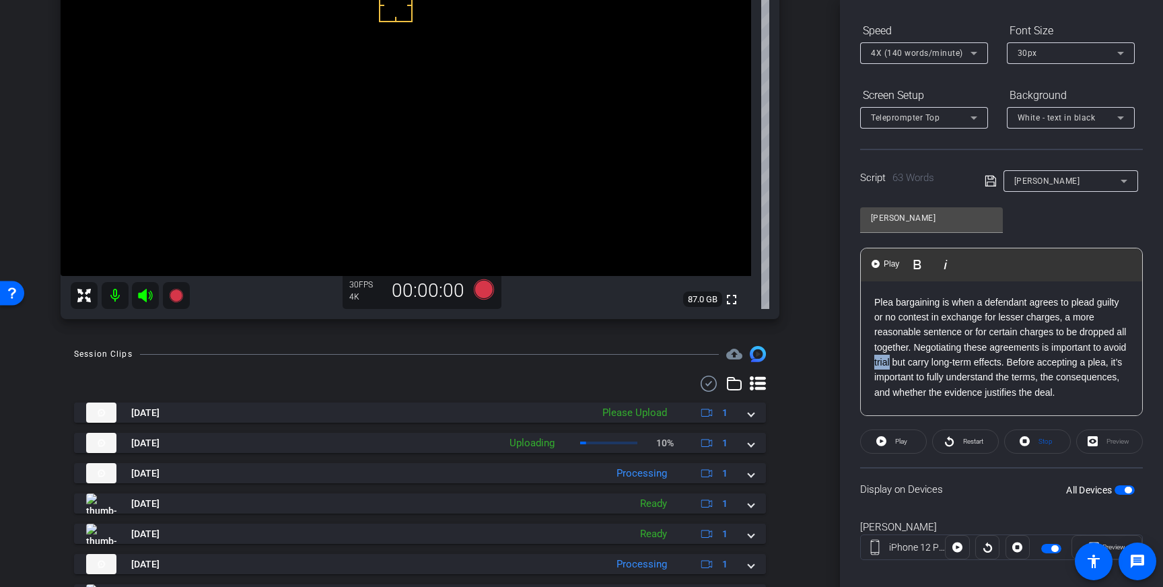
click at [915, 363] on p "Plea bargaining is when a defendant agrees to plead guilty or no contest in exc…" at bounding box center [1001, 348] width 254 height 106
drag, startPoint x: 1095, startPoint y: 365, endPoint x: 1031, endPoint y: 367, distance: 64.0
click at [1031, 367] on p "Plea bargaining is when a defendant agrees to plead guilty or no contest in exc…" at bounding box center [1001, 355] width 254 height 120
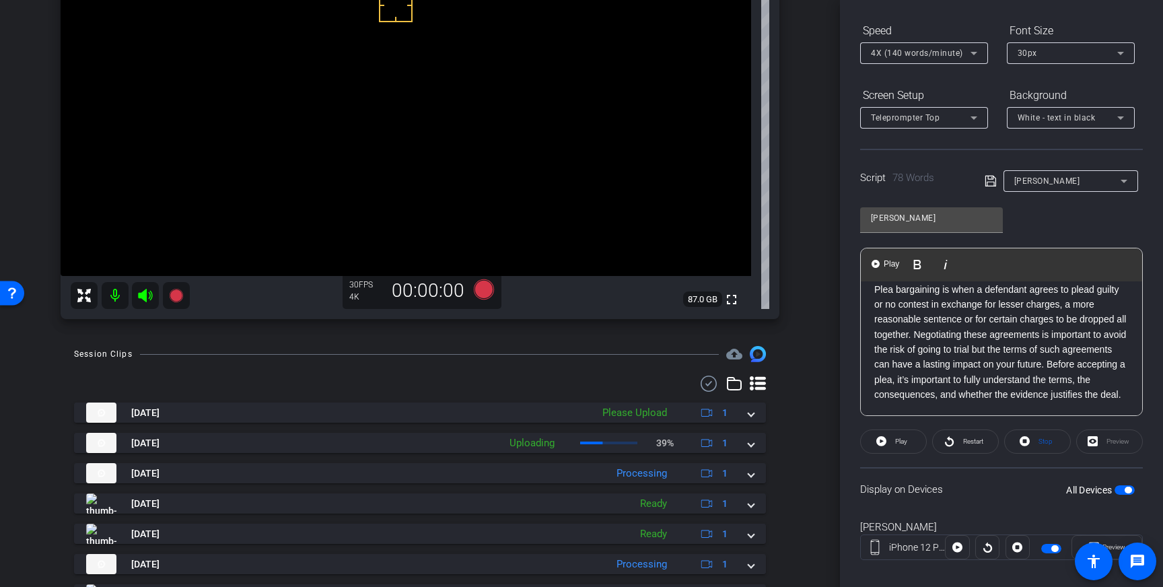
scroll to position [24, 0]
click at [996, 361] on p "Plea bargaining is when a defendant agrees to plead guilty or no contest in exc…" at bounding box center [1001, 342] width 254 height 120
drag, startPoint x: 961, startPoint y: 369, endPoint x: 949, endPoint y: 370, distance: 12.2
click at [949, 370] on p "Plea bargaining is when a defendant agrees to plead guilty or no contest in exc…" at bounding box center [1001, 342] width 254 height 120
drag, startPoint x: 947, startPoint y: 372, endPoint x: 1104, endPoint y: 352, distance: 158.7
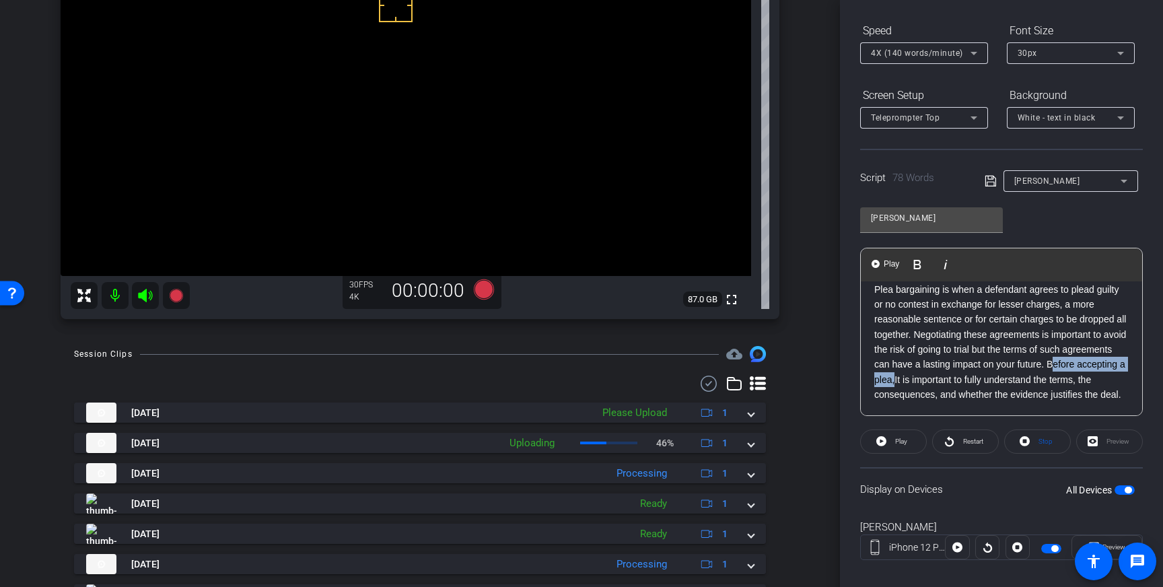
click at [1104, 352] on p "Plea bargaining is when a defendant agrees to plead guilty or no contest in exc…" at bounding box center [1001, 342] width 254 height 120
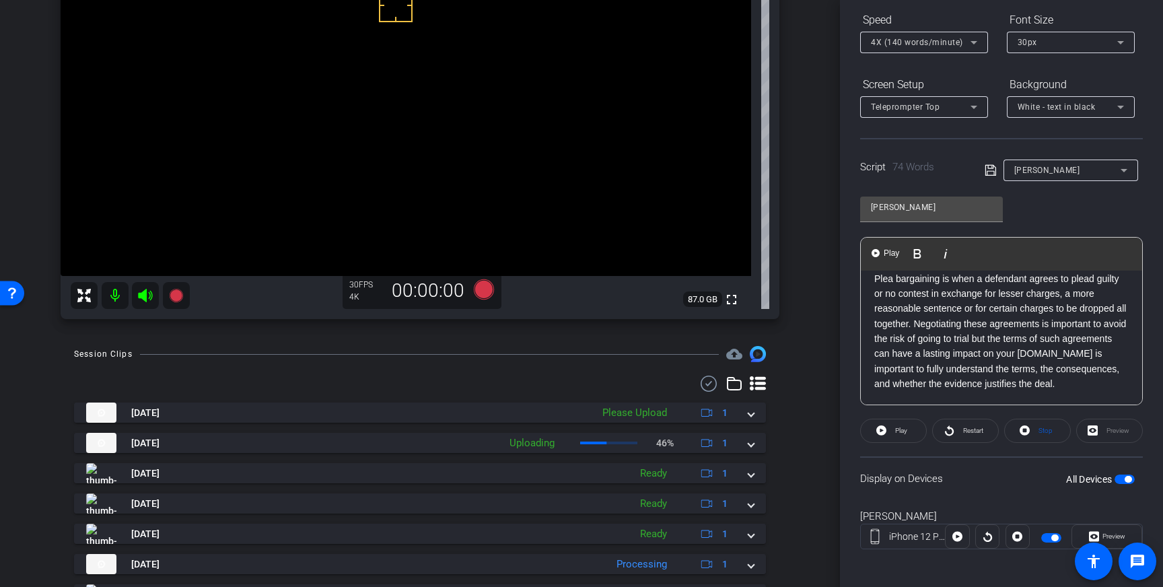
click at [939, 367] on p "Plea bargaining is when a defendant agrees to plead guilty or no contest in exc…" at bounding box center [1001, 331] width 254 height 120
click at [916, 370] on p "Plea bargaining is when a defendant agrees to plead guilty or no contest in exc…" at bounding box center [1001, 331] width 254 height 120
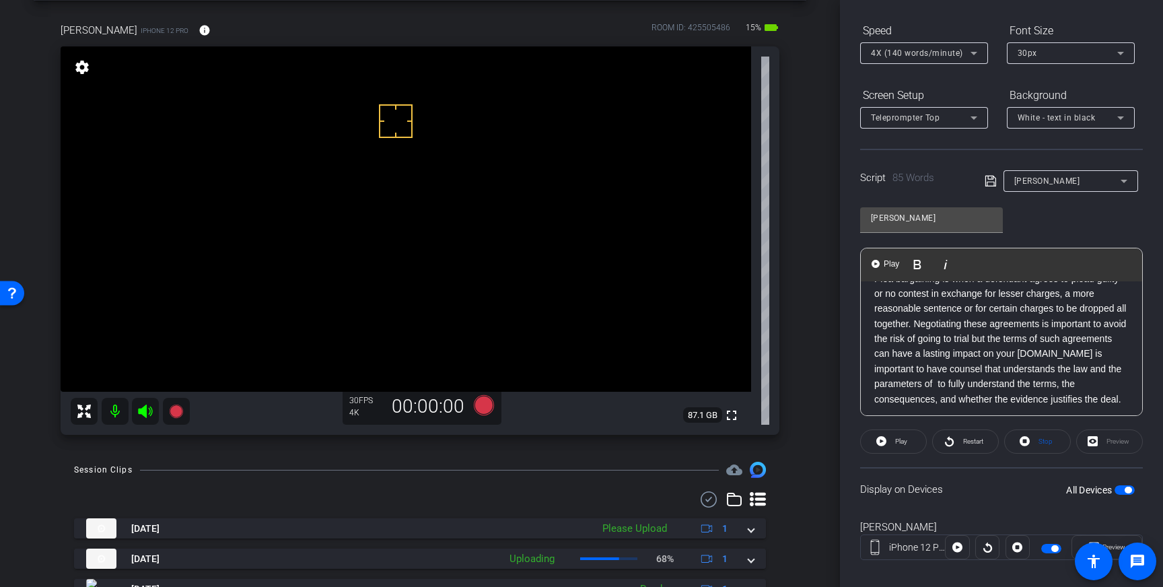
scroll to position [59, 0]
drag, startPoint x: 933, startPoint y: 384, endPoint x: 1058, endPoint y: 374, distance: 126.2
click at [1058, 374] on p "Plea bargaining is when a defendant agrees to plead guilty or no contest in exc…" at bounding box center [1001, 339] width 254 height 136
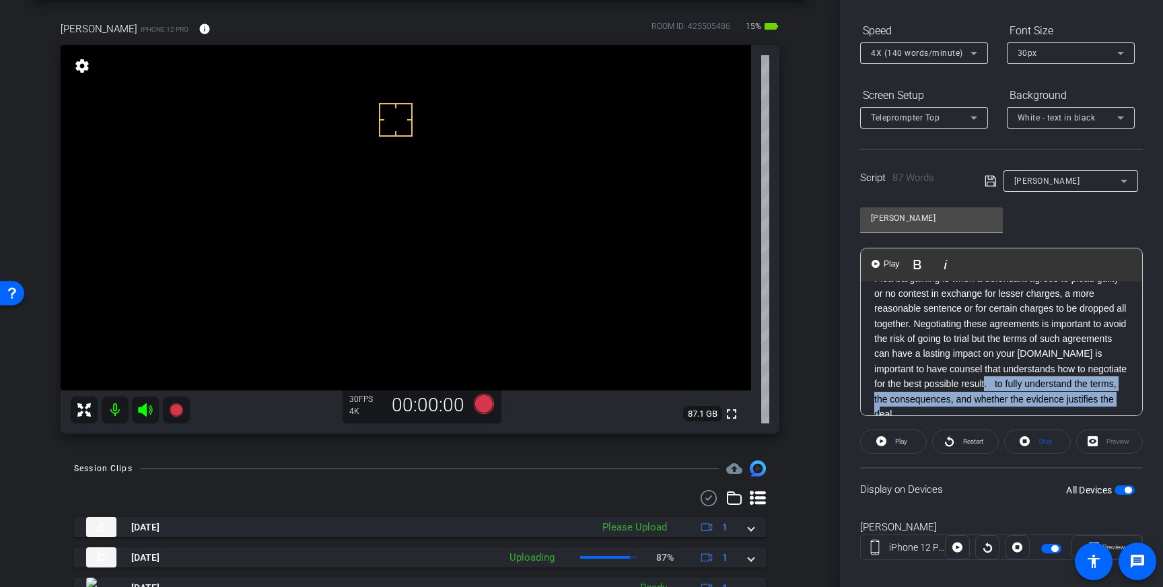
drag, startPoint x: 947, startPoint y: 412, endPoint x: 1037, endPoint y: 388, distance: 92.5
click at [1037, 388] on p "Plea bargaining is when a defendant agrees to plead guilty or no contest in exc…" at bounding box center [1001, 346] width 254 height 151
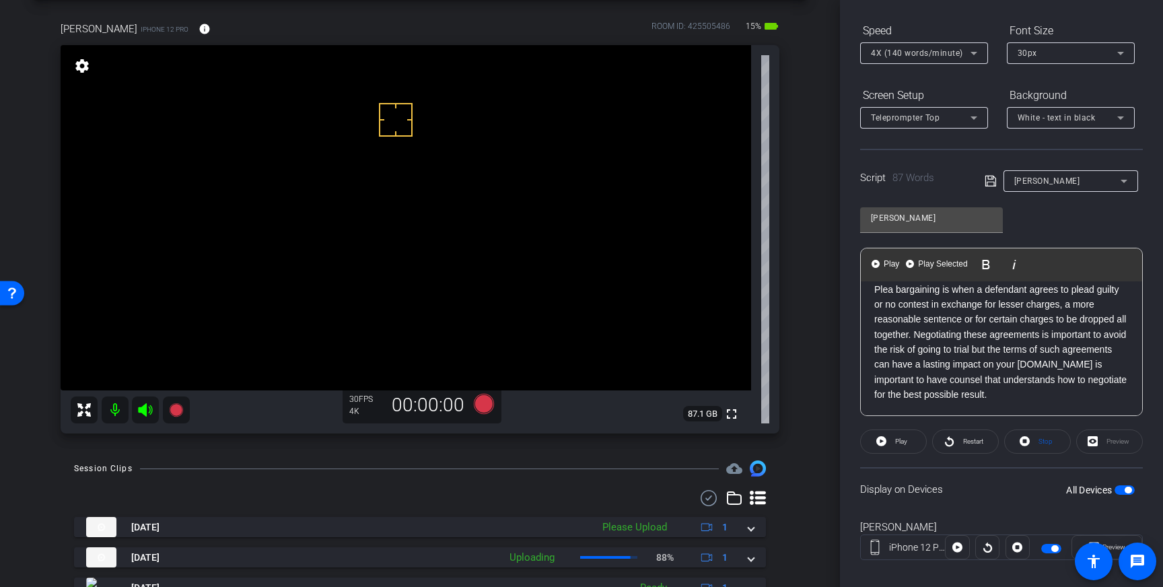
scroll to position [143, 0]
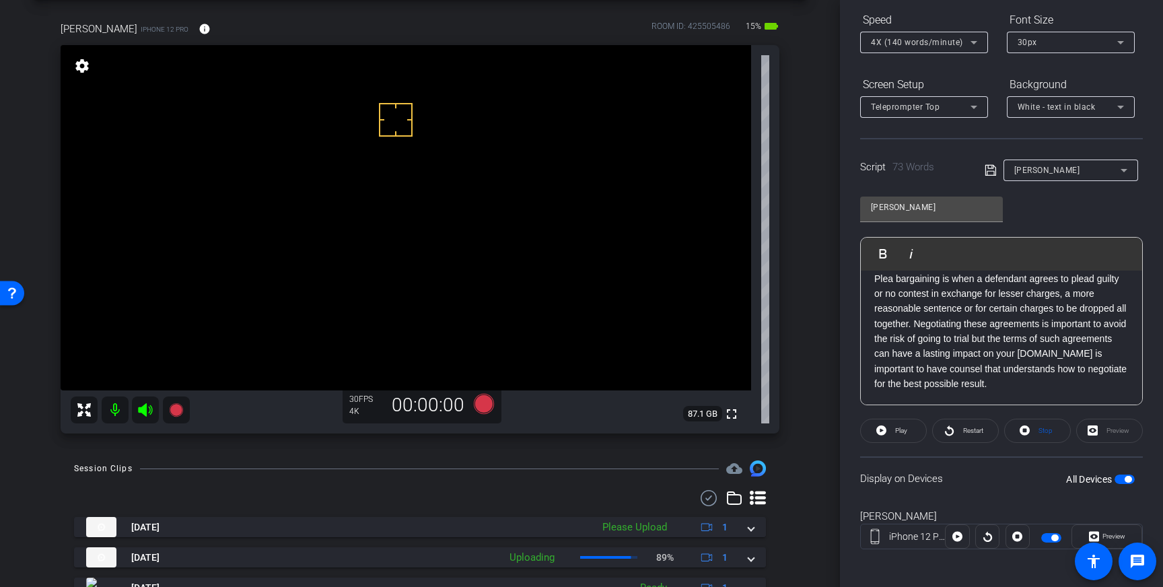
click at [991, 168] on icon at bounding box center [989, 170] width 11 height 11
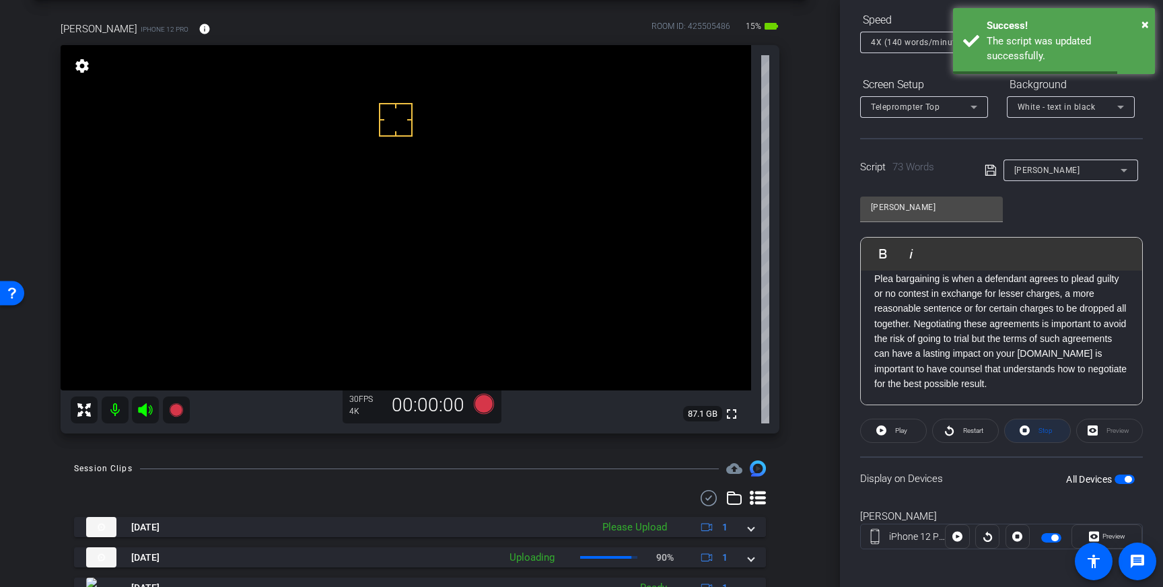
click at [1038, 431] on span "Stop" at bounding box center [1045, 430] width 14 height 7
click at [992, 170] on icon at bounding box center [990, 170] width 12 height 16
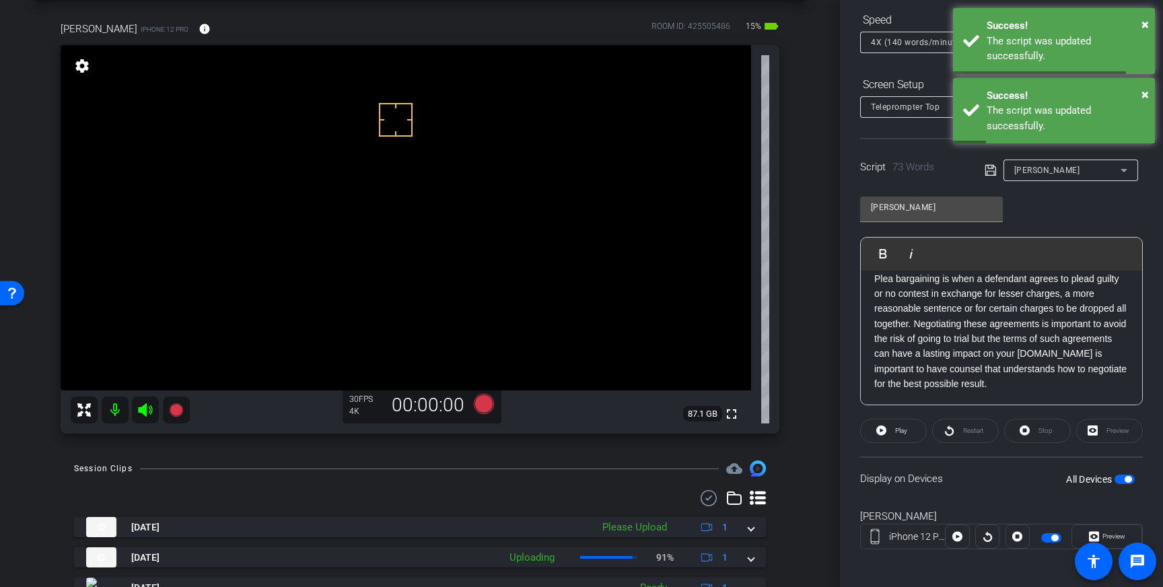
click at [1120, 477] on span "button" at bounding box center [1124, 478] width 20 height 9
click at [1120, 478] on span "button" at bounding box center [1118, 479] width 7 height 7
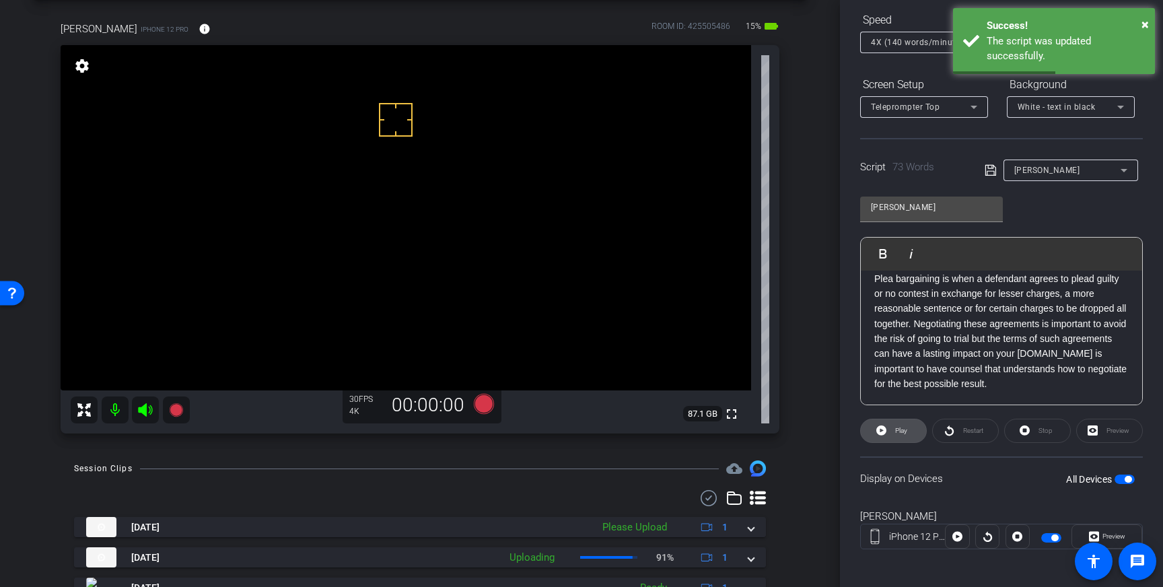
click at [899, 434] on span "Play" at bounding box center [899, 430] width 15 height 19
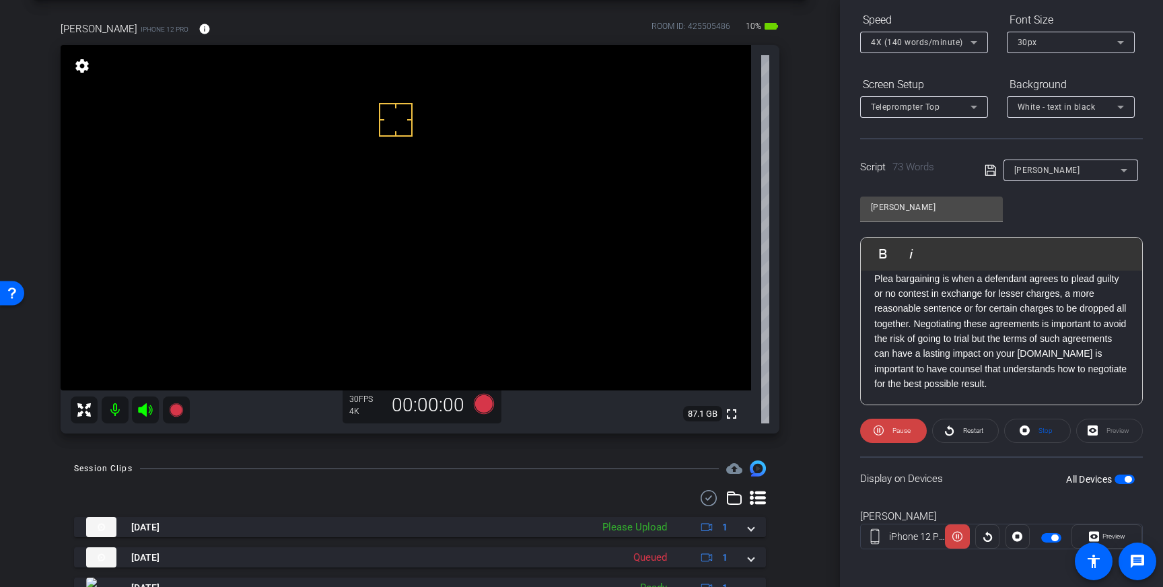
click at [1098, 355] on p "Plea bargaining is when a defendant agrees to plead guilty or no contest in exc…" at bounding box center [1001, 331] width 254 height 120
click at [1038, 386] on p "Plea bargaining is when a defendant agrees to plead guilty or no contest in exc…" at bounding box center [1001, 331] width 254 height 120
click at [987, 173] on icon at bounding box center [990, 170] width 12 height 16
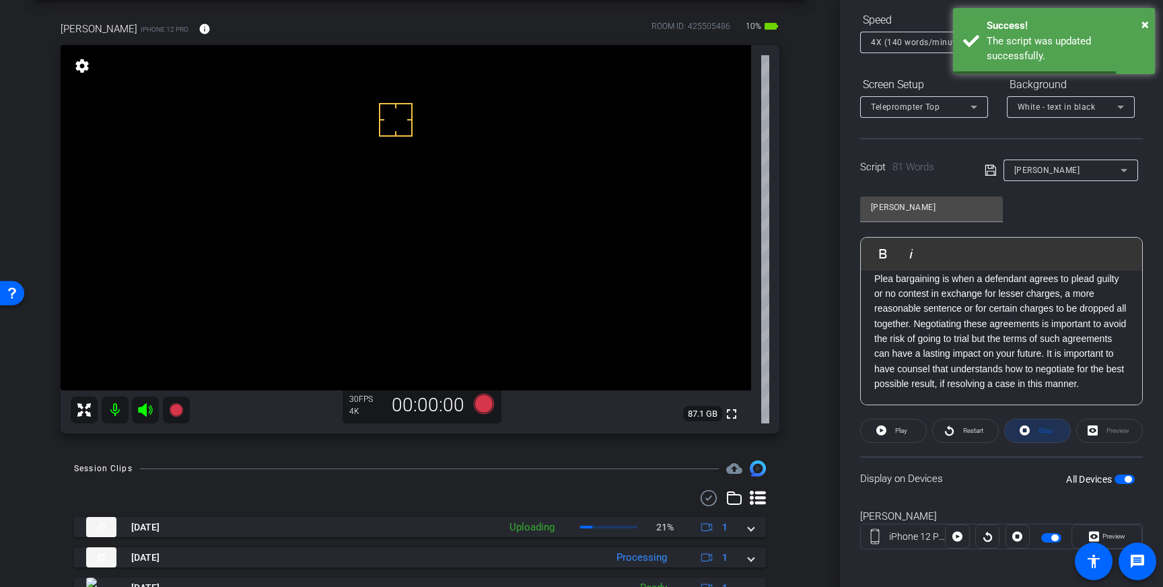
click at [1037, 429] on span "Stop" at bounding box center [1043, 430] width 17 height 19
click at [1120, 475] on span "button" at bounding box center [1124, 478] width 20 height 9
click at [1120, 476] on span "button" at bounding box center [1118, 479] width 7 height 7
click at [989, 174] on icon at bounding box center [989, 170] width 11 height 11
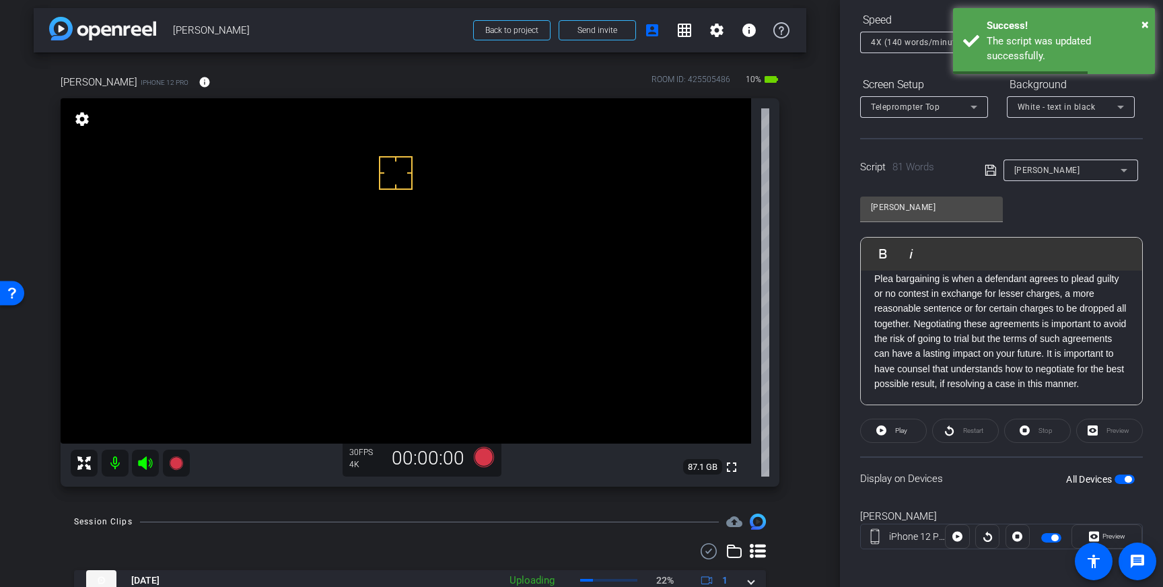
scroll to position [4, 0]
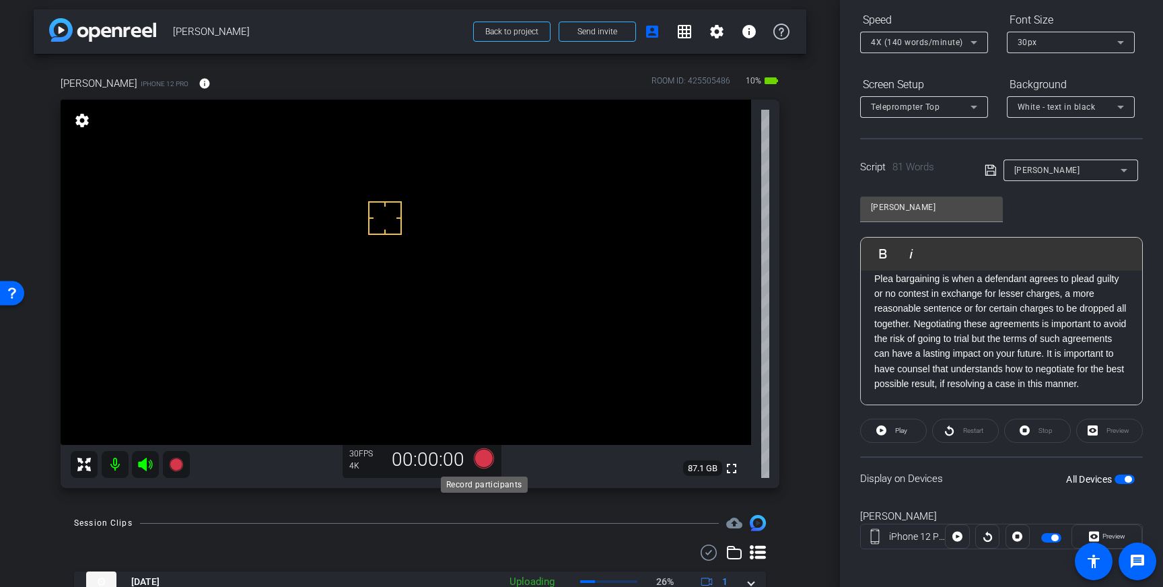
click at [480, 462] on icon at bounding box center [484, 458] width 20 height 20
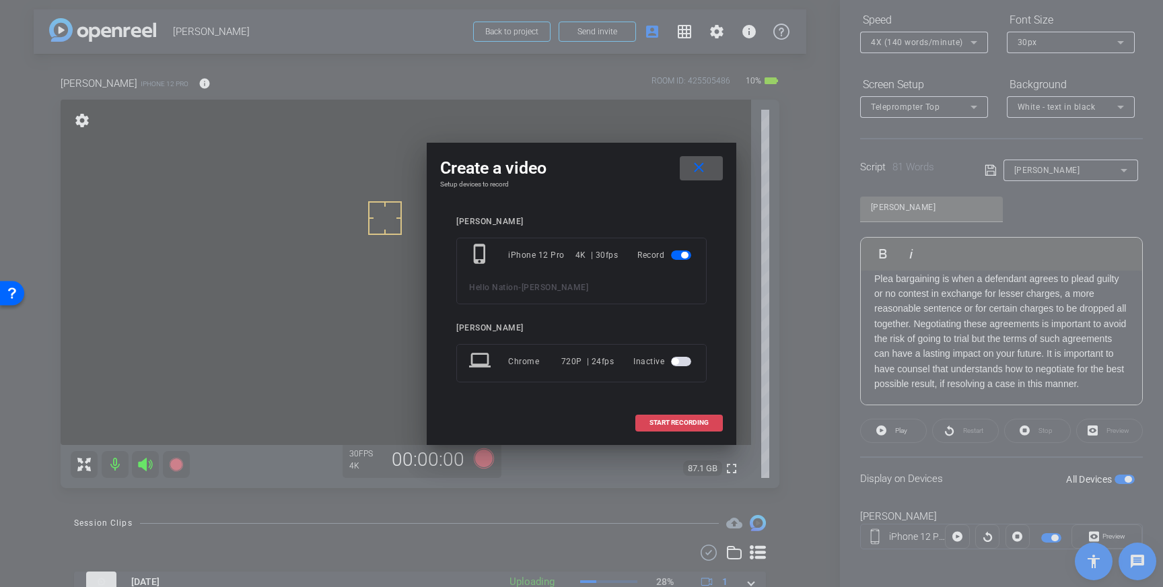
click at [674, 413] on span at bounding box center [679, 422] width 86 height 32
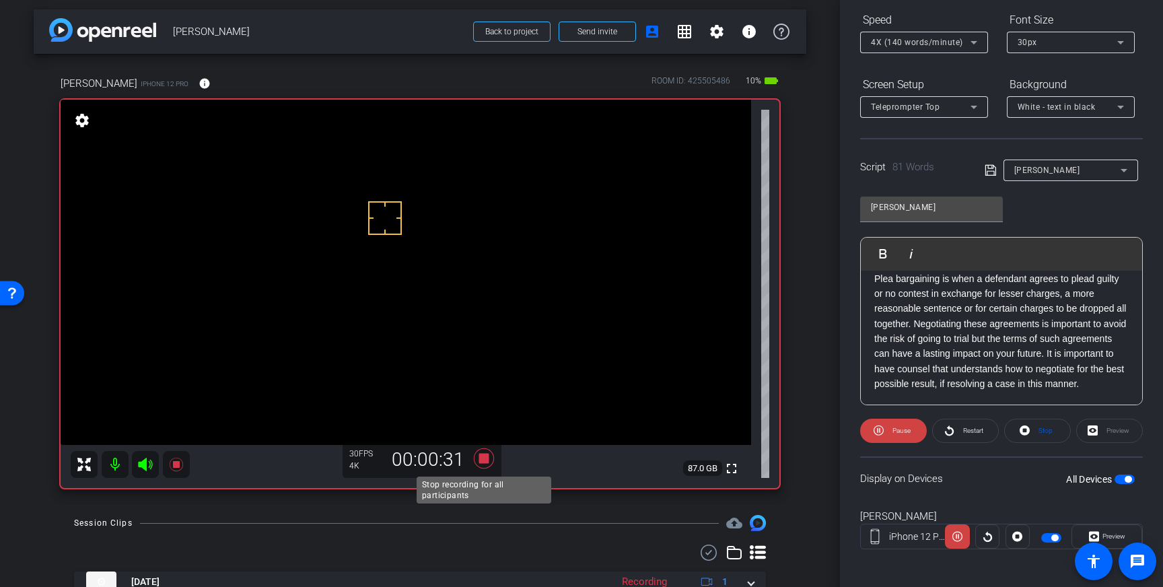
click at [487, 456] on icon at bounding box center [484, 458] width 20 height 20
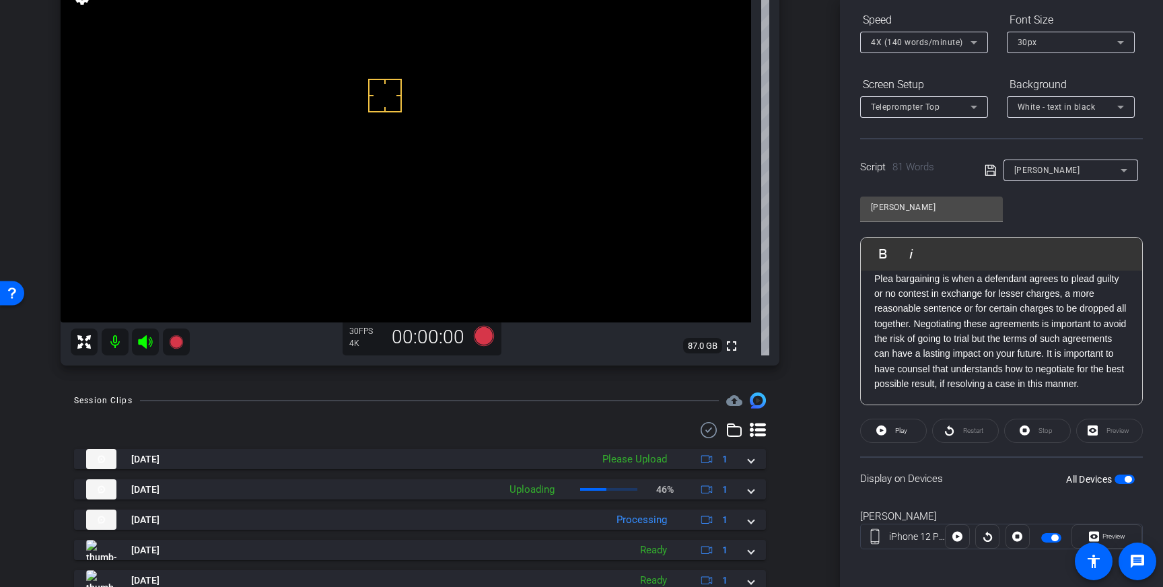
scroll to position [132, 0]
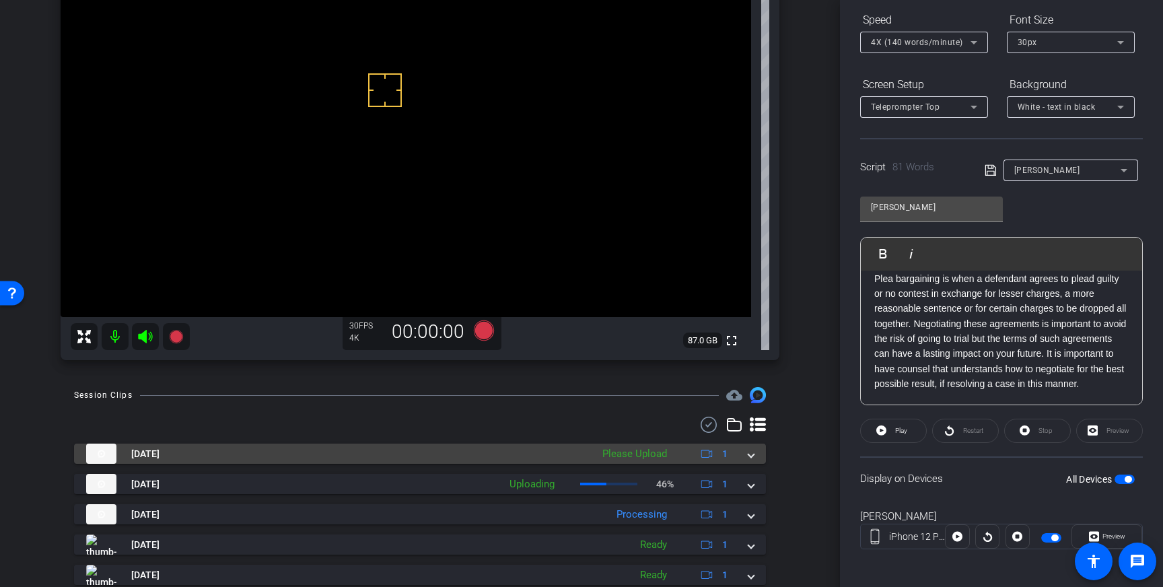
click at [753, 457] on span at bounding box center [750, 454] width 5 height 14
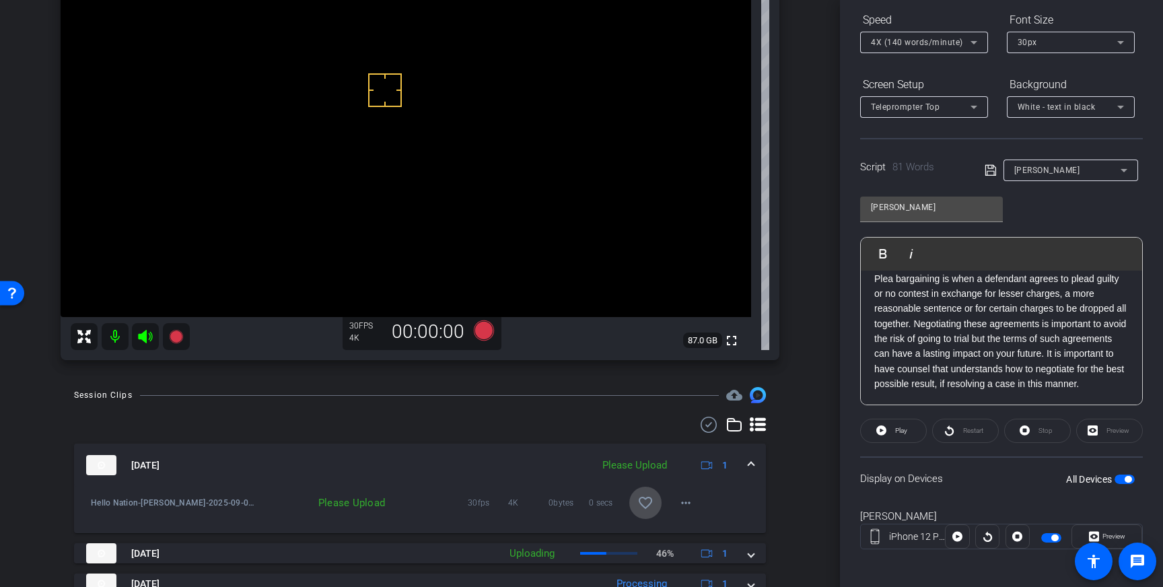
click at [642, 497] on mat-icon "favorite_border" at bounding box center [645, 503] width 16 height 16
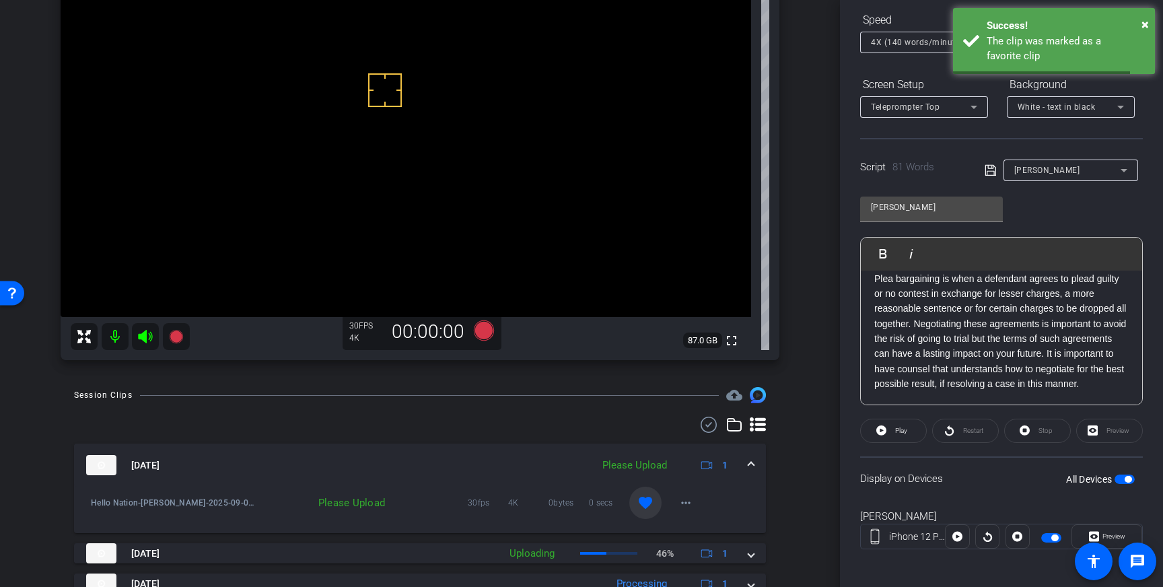
click at [749, 459] on span at bounding box center [750, 465] width 5 height 14
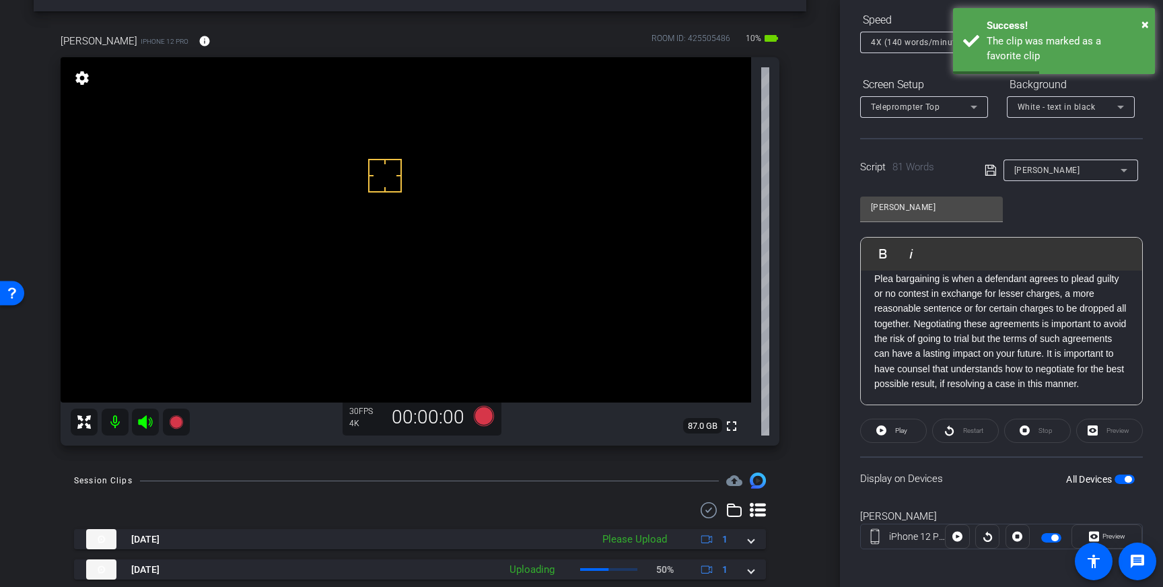
scroll to position [44, 0]
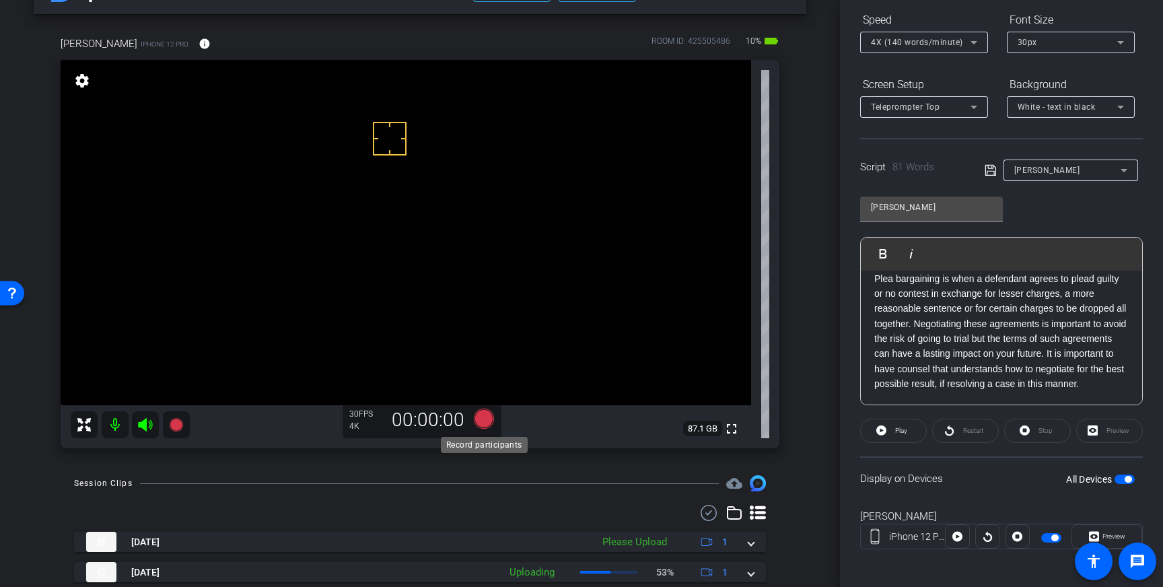
click at [486, 422] on icon at bounding box center [484, 418] width 20 height 20
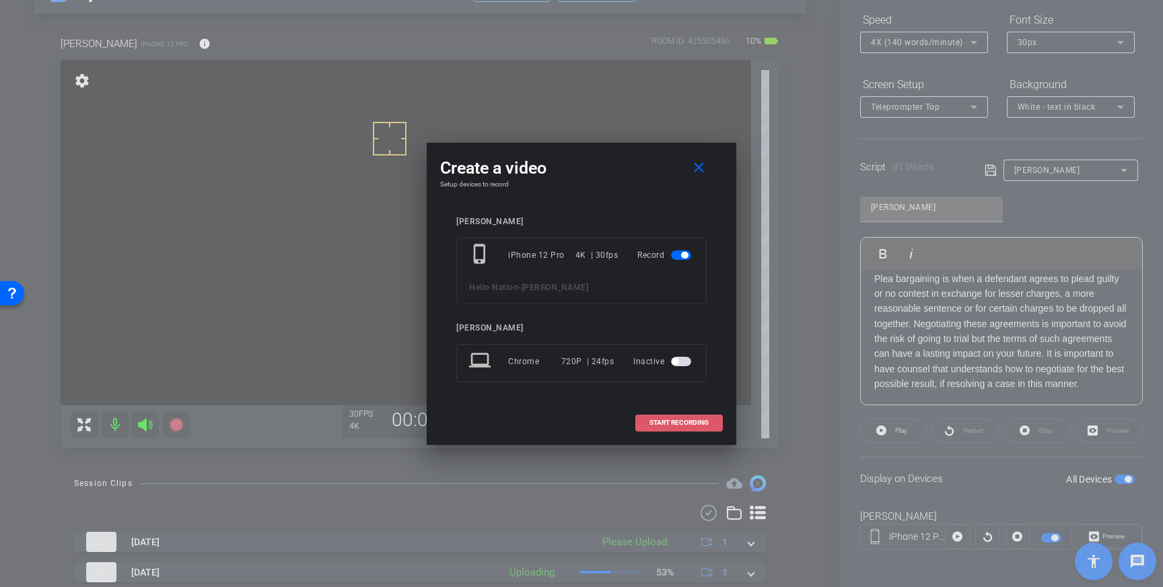
click at [672, 427] on span at bounding box center [679, 422] width 86 height 32
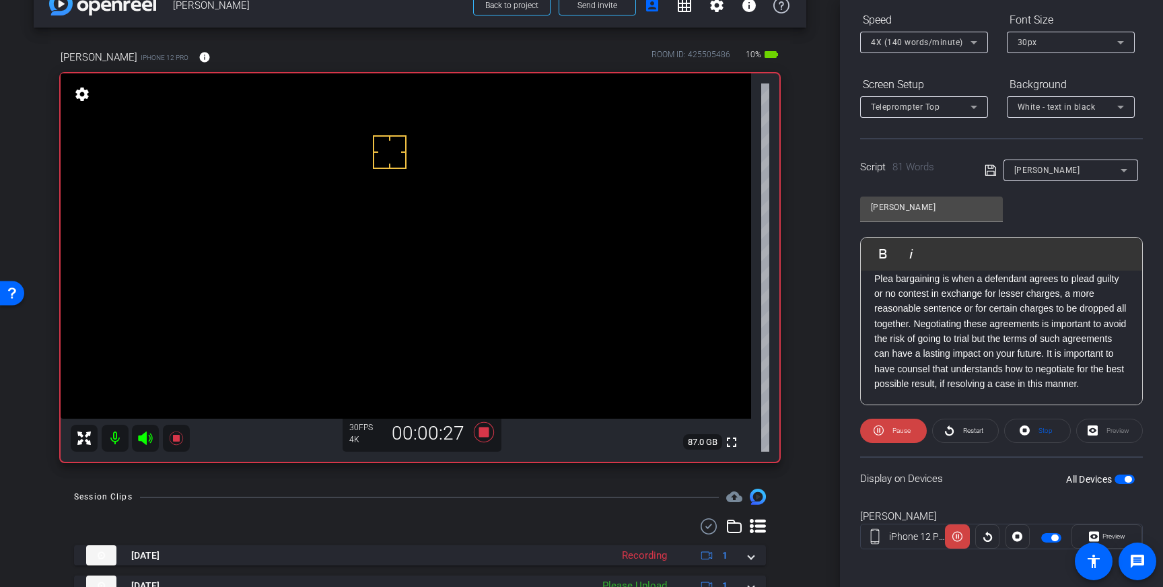
scroll to position [30, 0]
click at [489, 435] on icon at bounding box center [484, 433] width 20 height 20
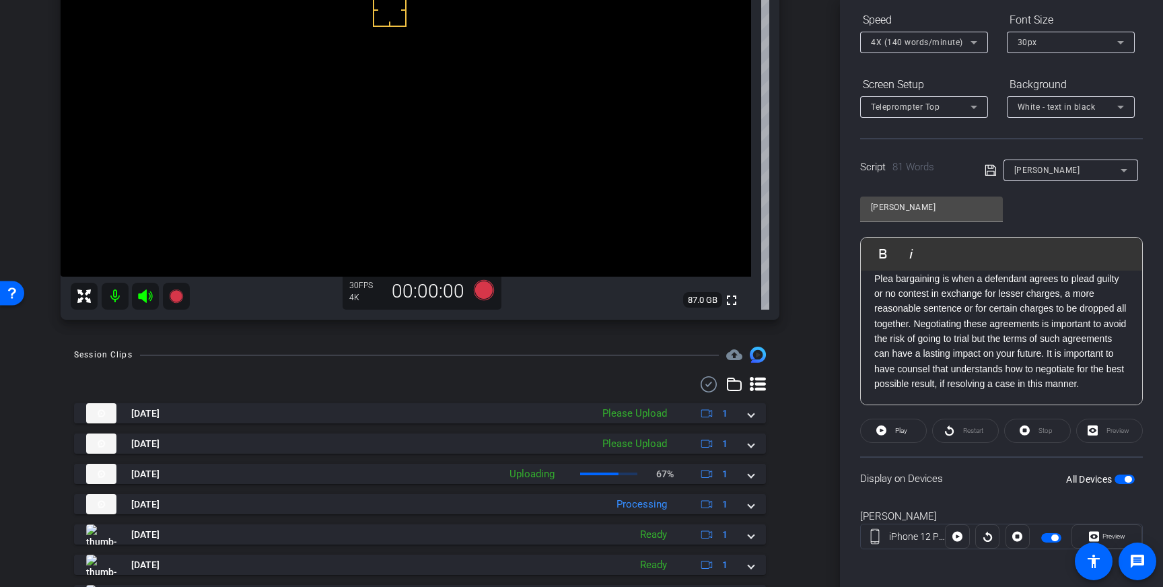
scroll to position [196, 0]
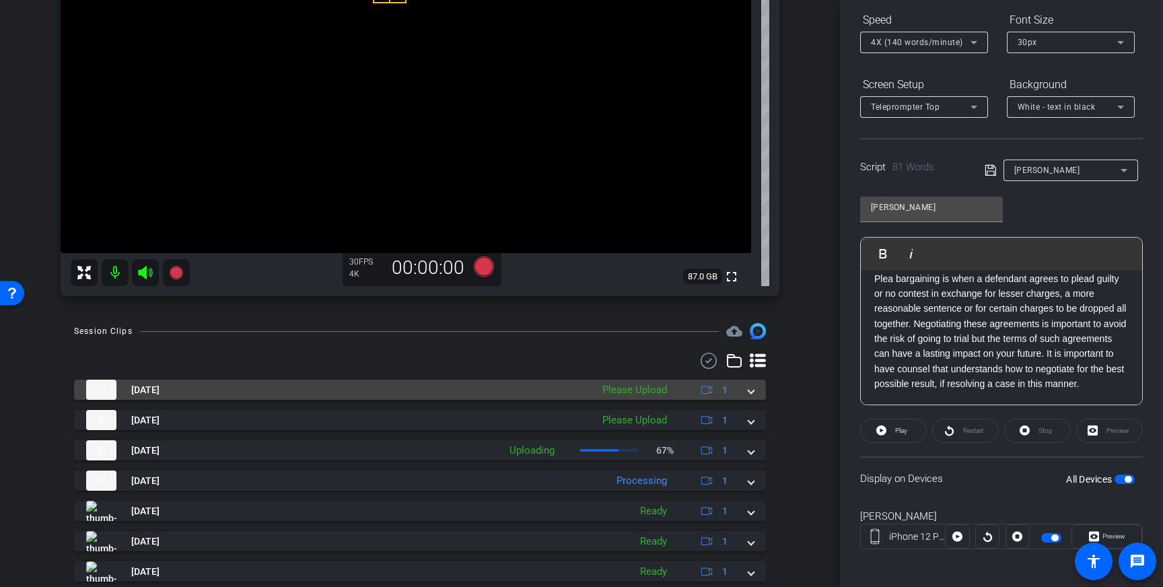
click at [752, 395] on span at bounding box center [750, 390] width 5 height 14
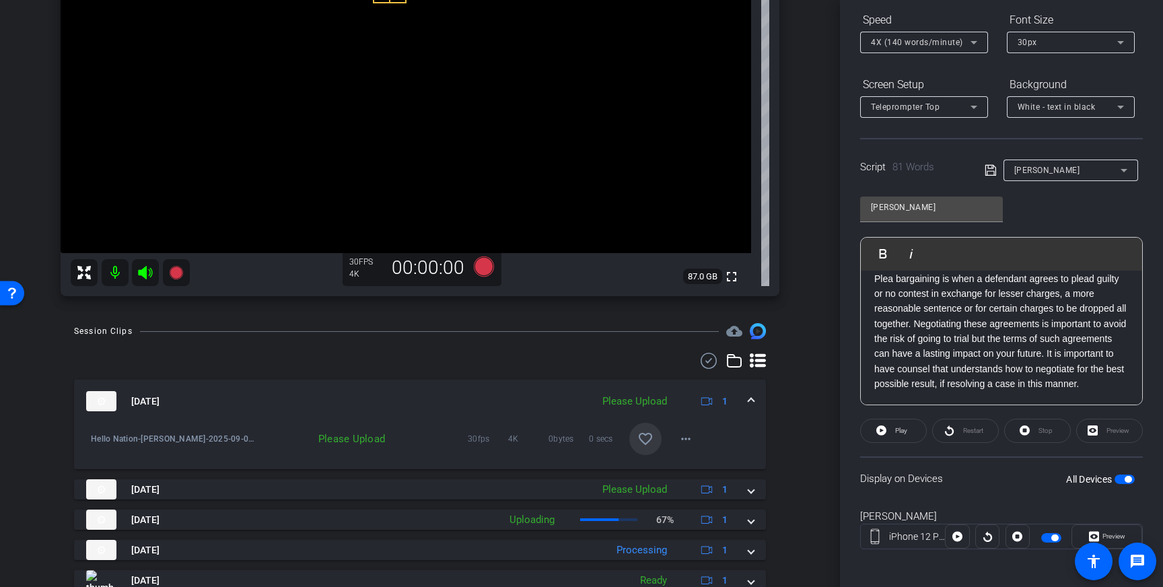
click at [645, 443] on mat-icon "favorite_border" at bounding box center [645, 439] width 16 height 16
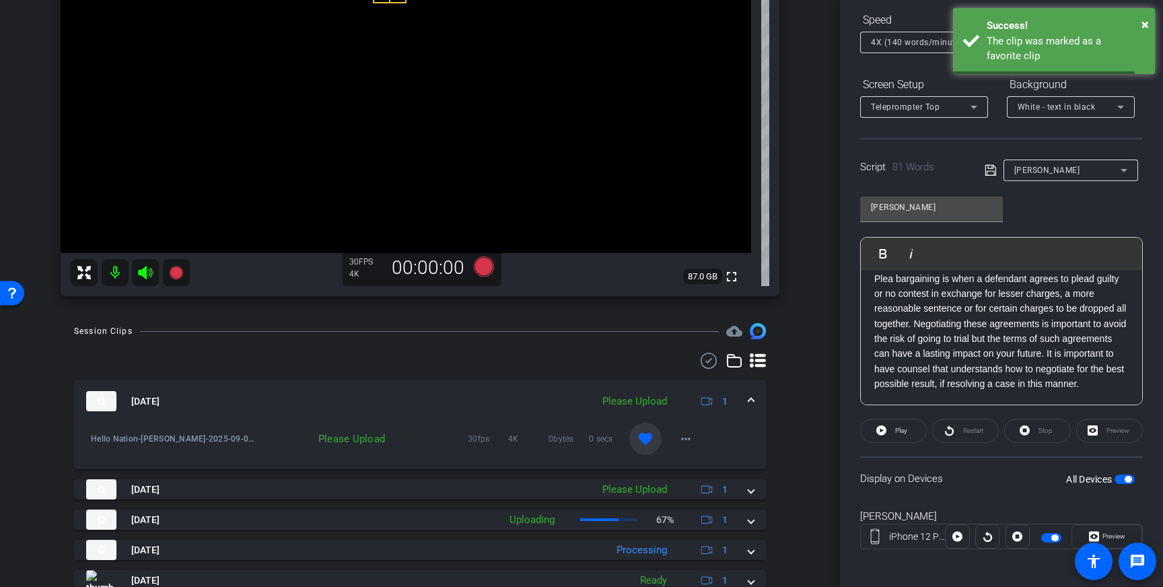
click at [748, 402] on span at bounding box center [750, 401] width 5 height 14
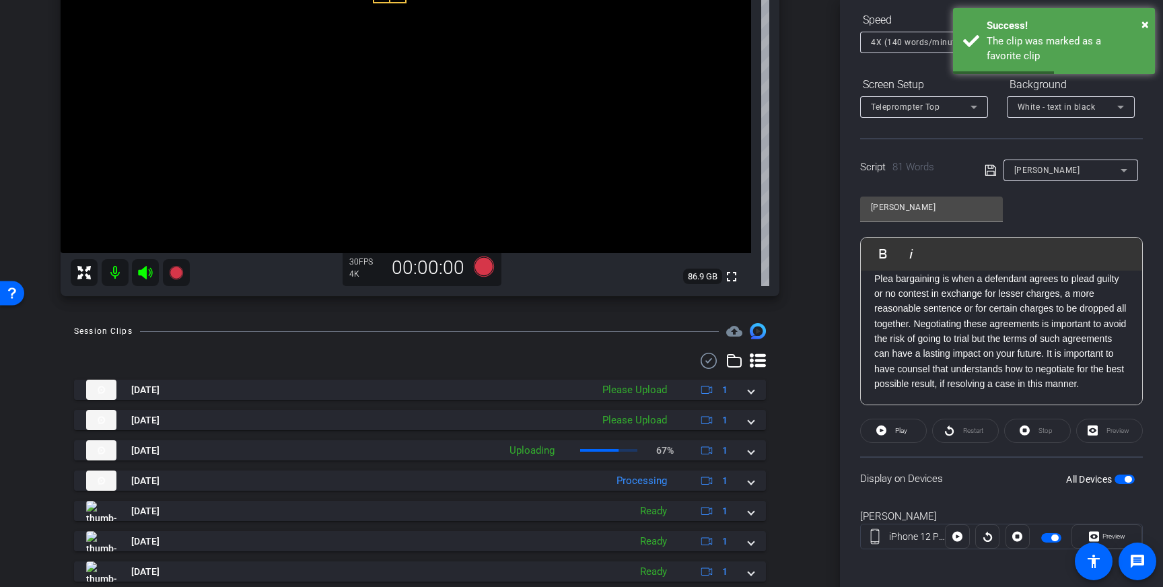
click at [1123, 480] on span "button" at bounding box center [1124, 478] width 20 height 9
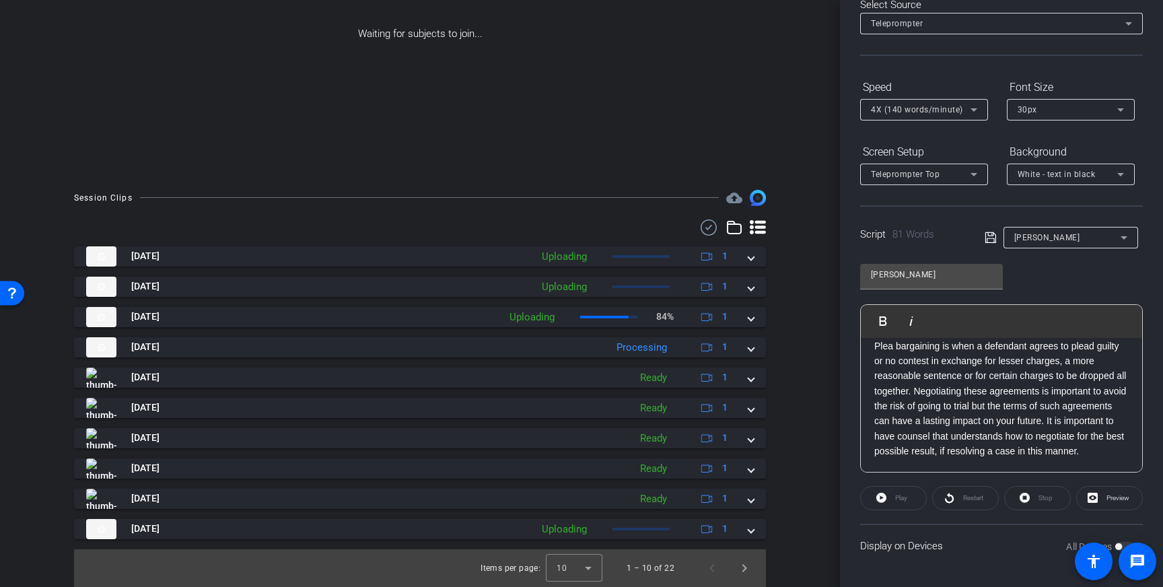
scroll to position [0, 0]
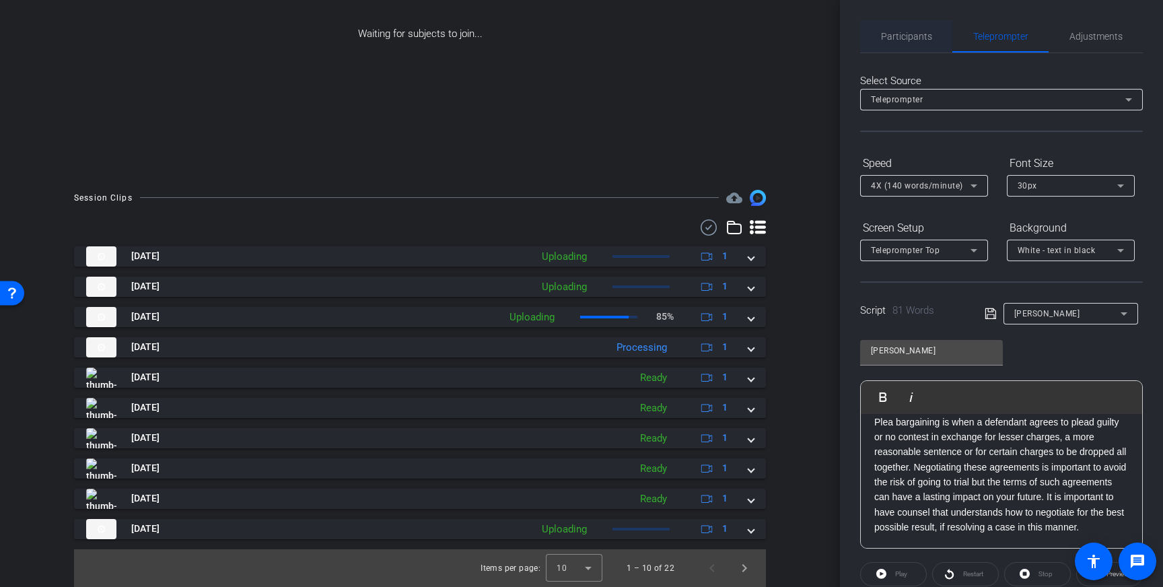
click at [907, 39] on span "Participants" at bounding box center [906, 36] width 51 height 9
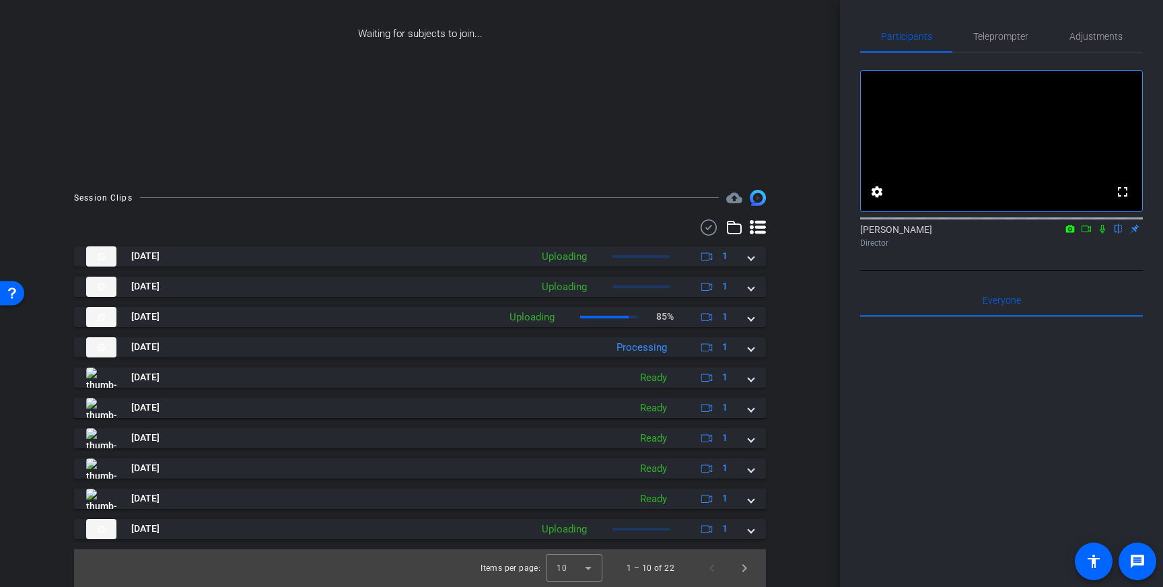
click at [1087, 233] on icon at bounding box center [1086, 228] width 11 height 9
click at [1116, 233] on icon at bounding box center [1118, 228] width 11 height 9
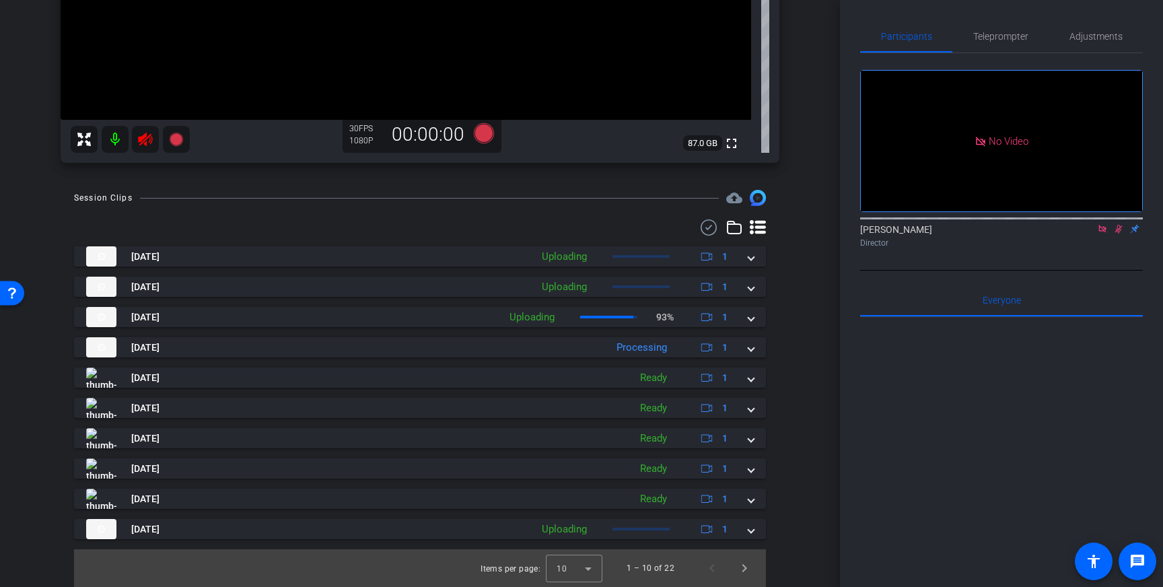
scroll to position [166, 0]
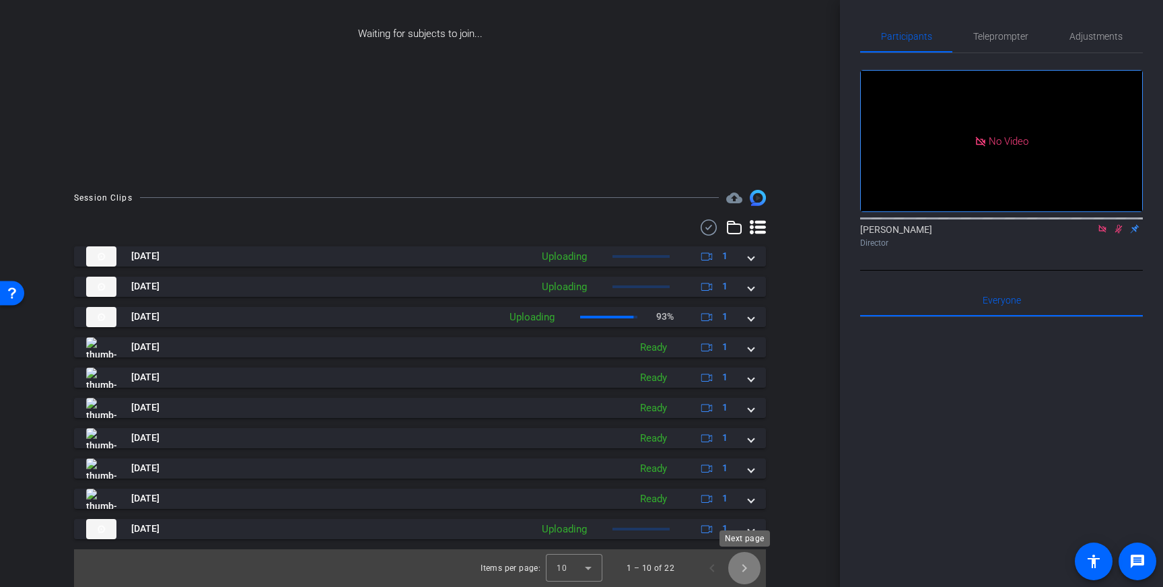
click at [733, 569] on span "Next page" at bounding box center [744, 568] width 32 height 32
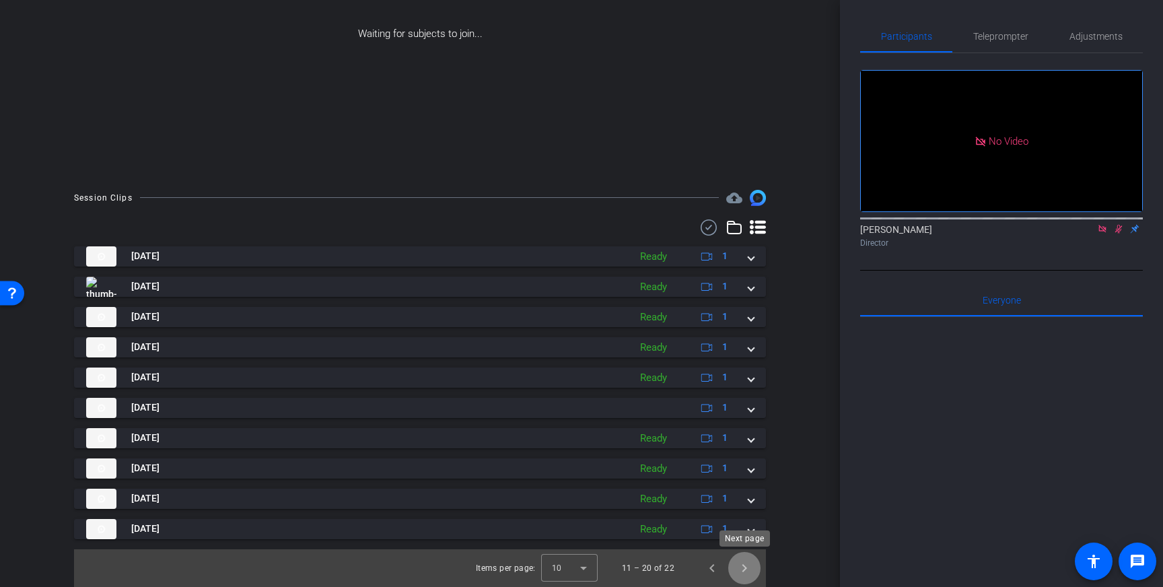
click at [746, 569] on span "Next page" at bounding box center [744, 568] width 32 height 32
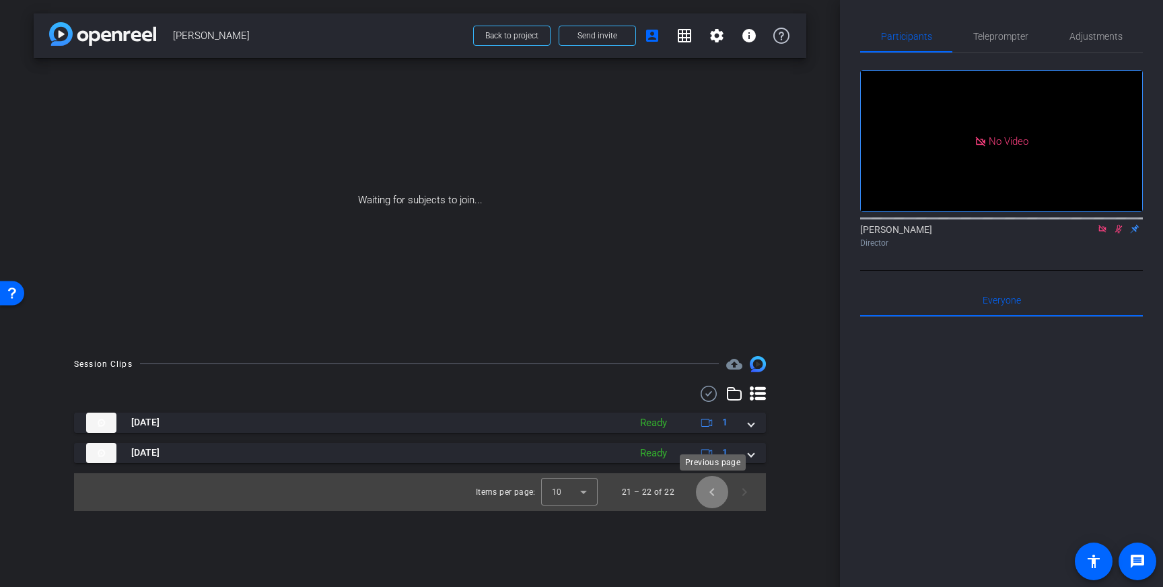
click at [709, 487] on span "Previous page" at bounding box center [712, 492] width 32 height 32
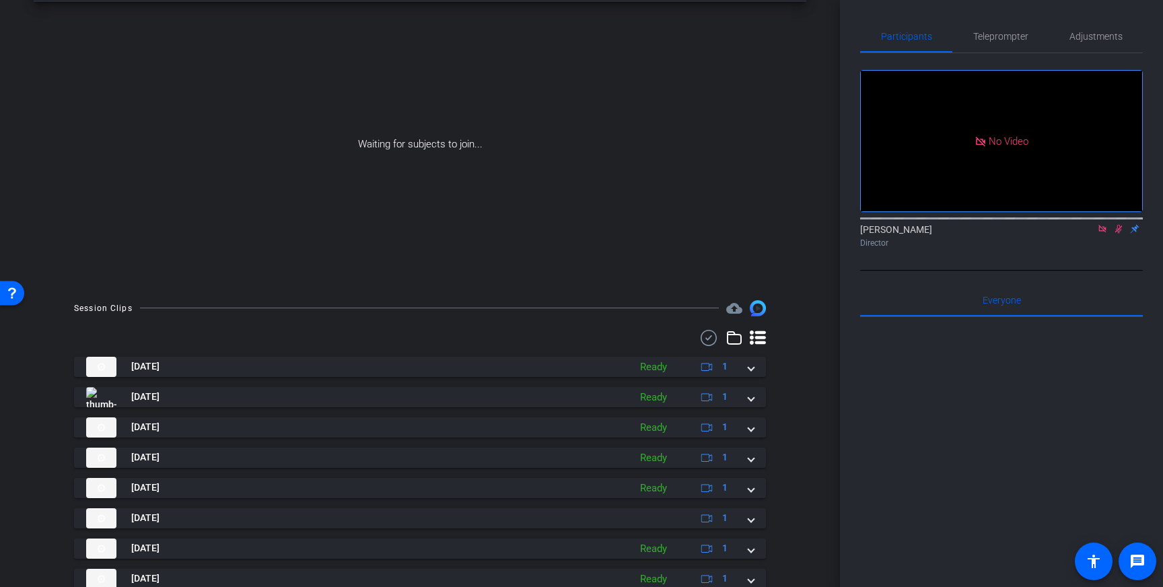
scroll to position [166, 0]
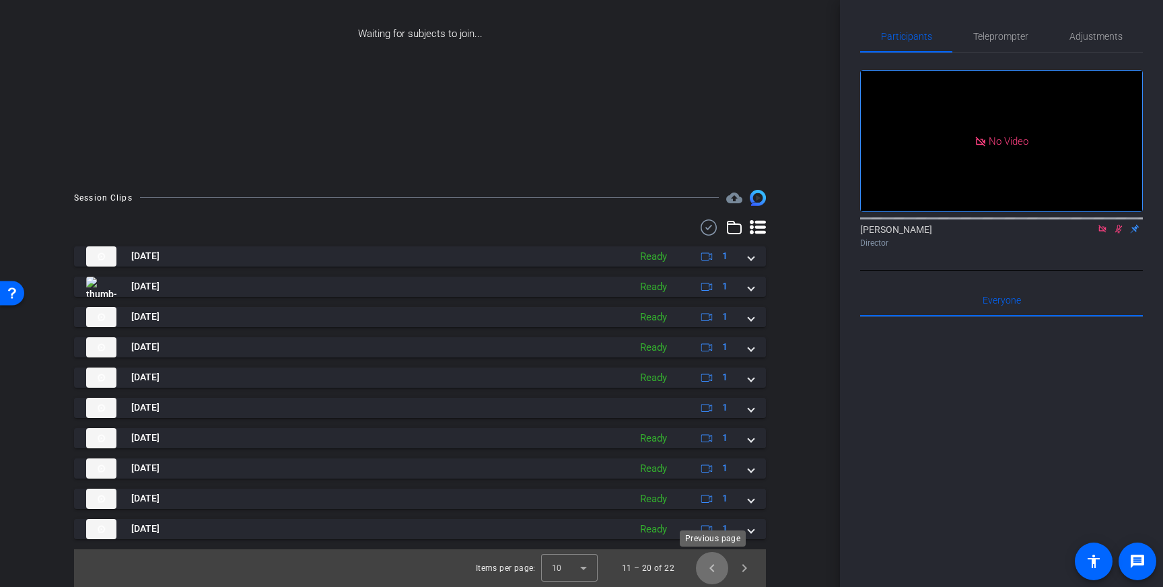
click at [709, 571] on span "Previous page" at bounding box center [712, 568] width 32 height 32
